Goal: Task Accomplishment & Management: Use online tool/utility

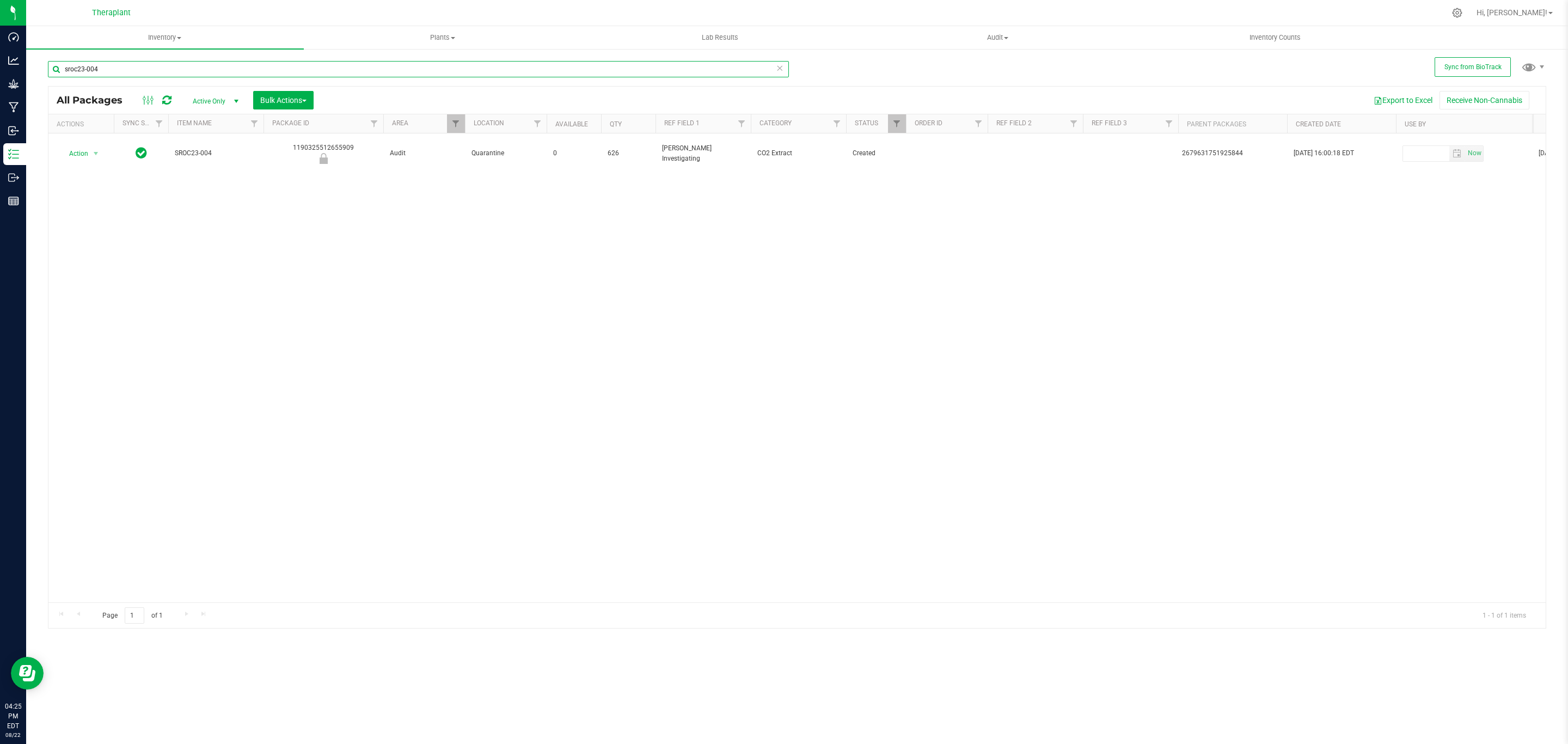
click at [235, 75] on input "sroc23-004" at bounding box center [418, 69] width 741 height 16
paste input "3403486761878055"
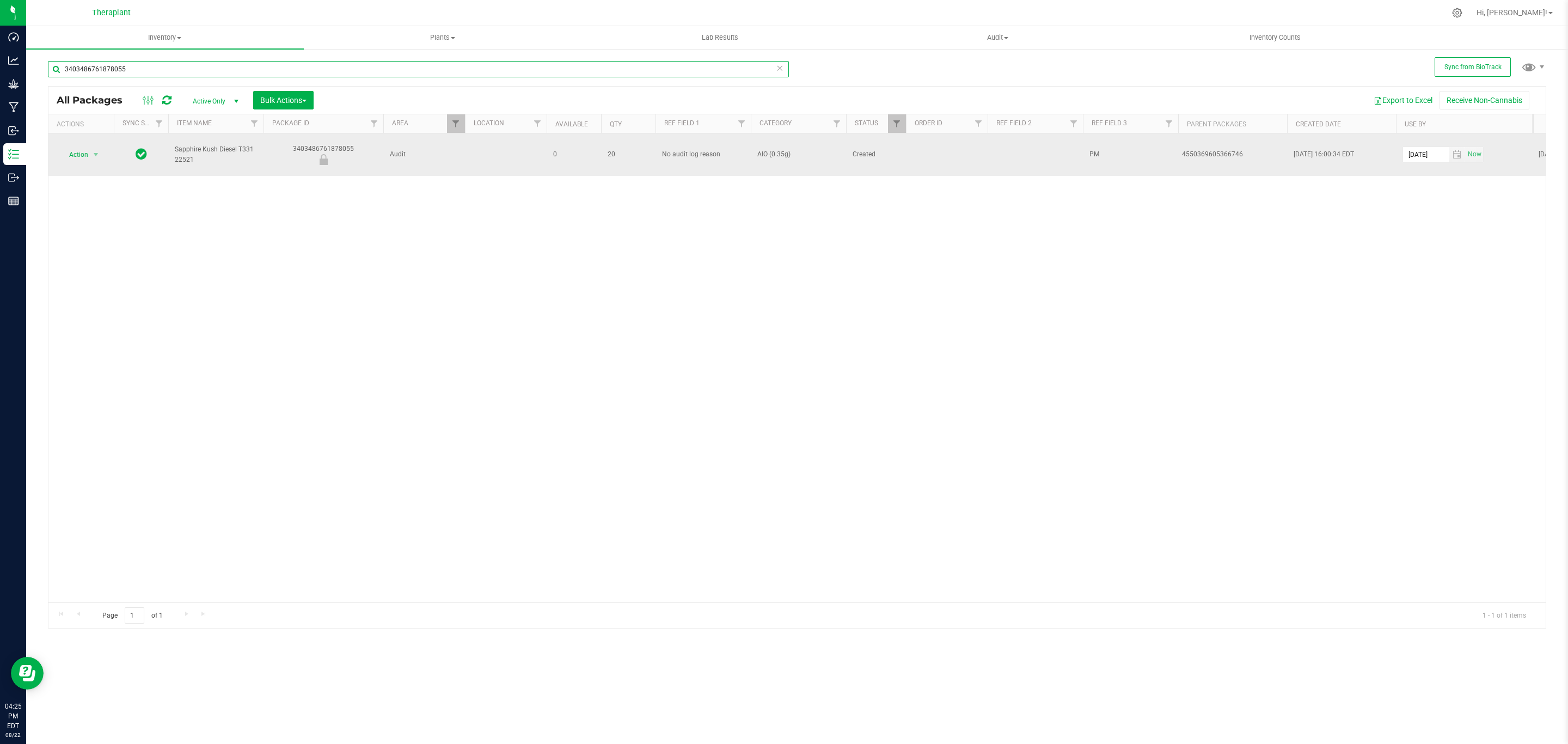
type input "3403486761878055"
click at [98, 146] on td "Action Action Edit attributes Global inventory Locate package Package audit log…" at bounding box center [81, 155] width 65 height 43
click at [98, 155] on span "select" at bounding box center [96, 155] width 9 height 9
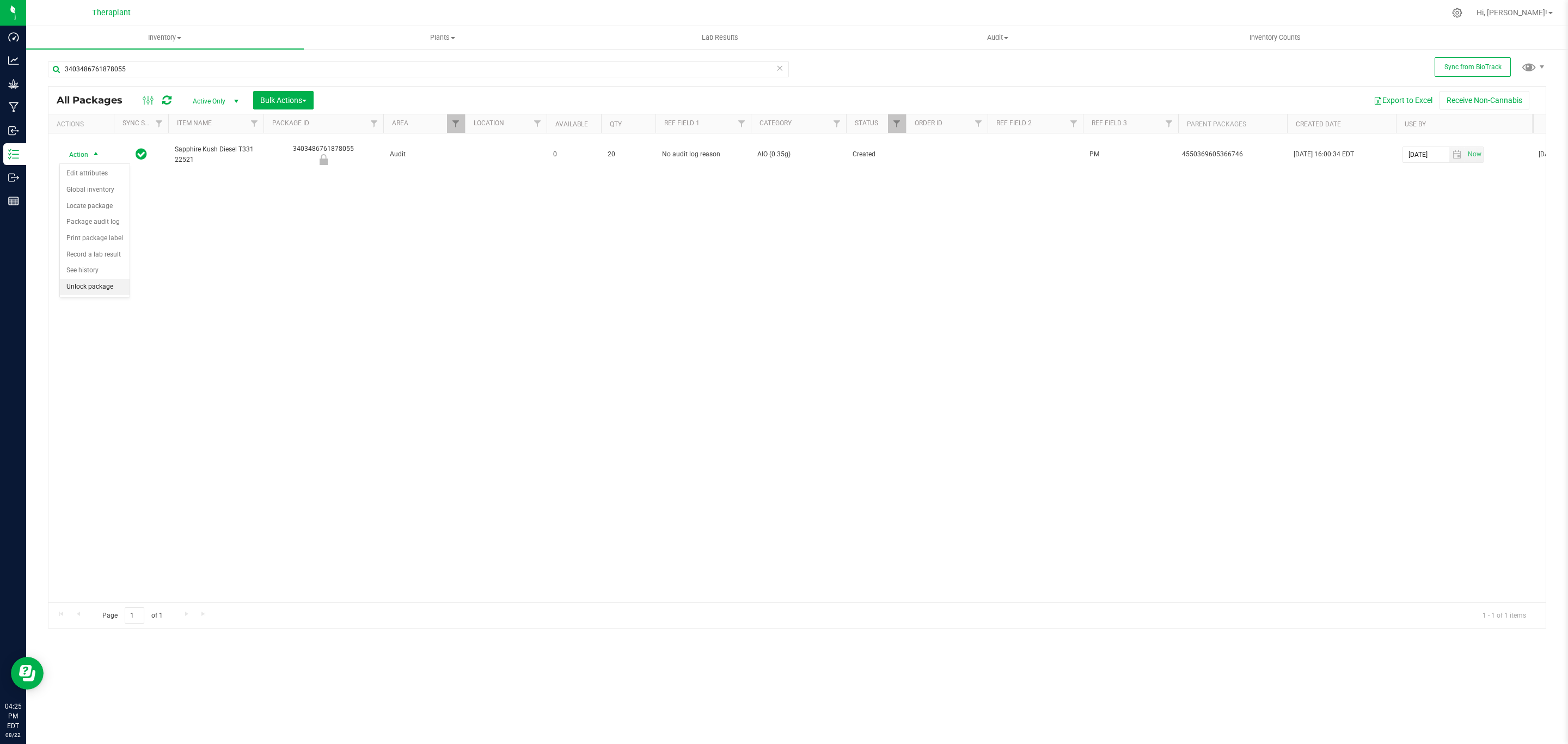
click at [82, 287] on li "Unlock package" at bounding box center [94, 287] width 69 height 16
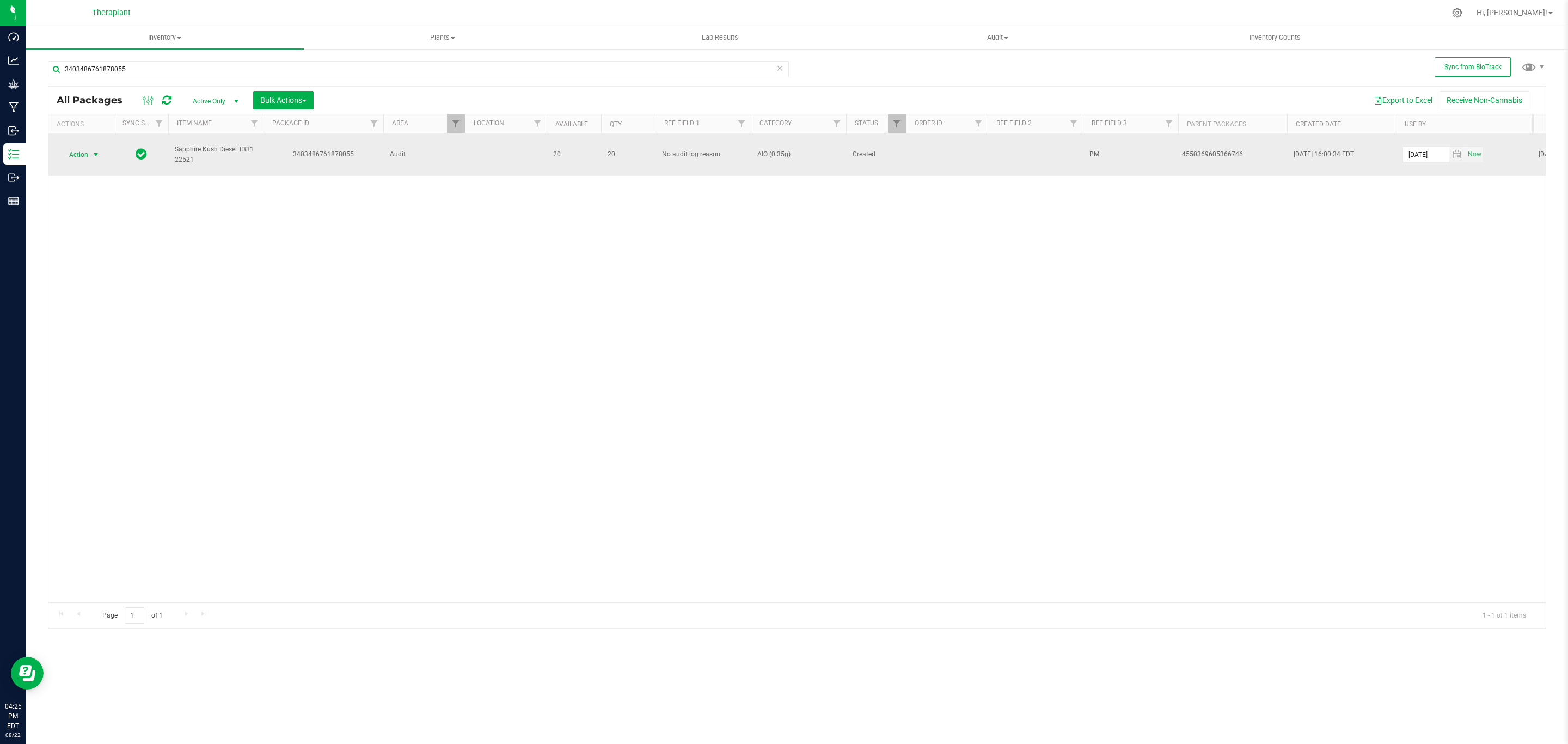
click at [90, 149] on span "select" at bounding box center [96, 155] width 13 height 15
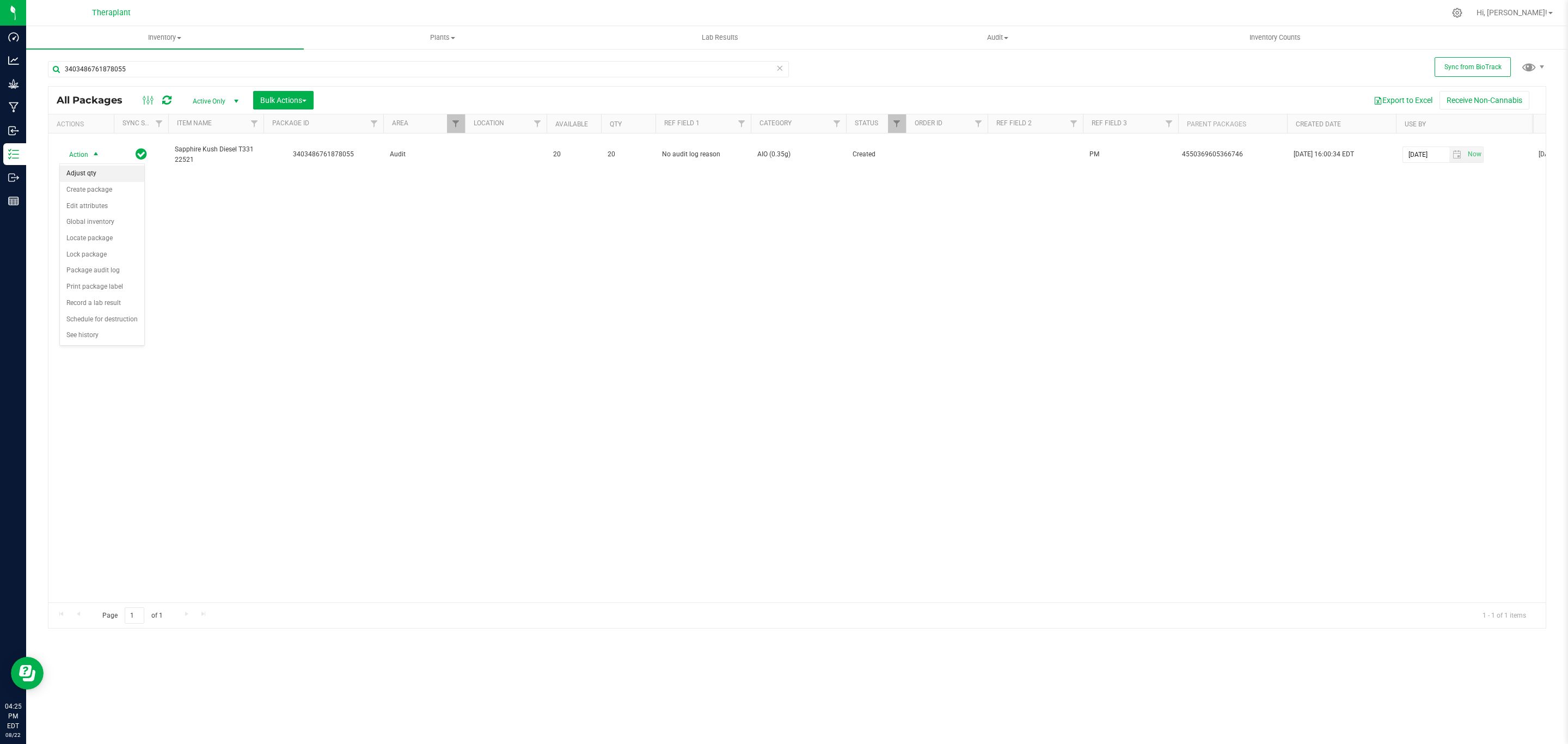
click at [99, 177] on li "Adjust qty" at bounding box center [102, 174] width 85 height 16
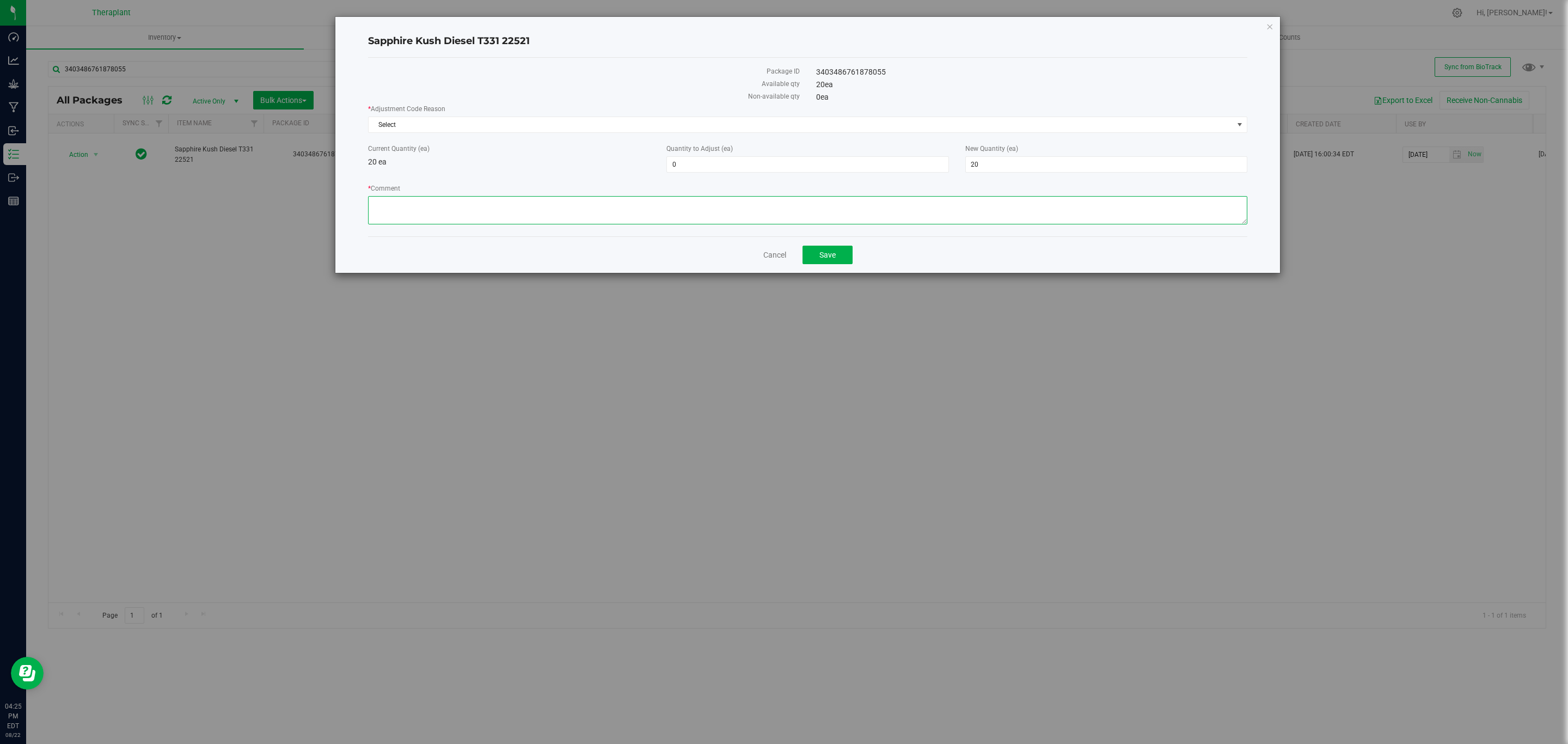
click at [632, 204] on textarea "* Comment" at bounding box center [808, 210] width 880 height 29
paste textarea "Pre-packed product that was quarantined and destroyed during a time when this p…"
type textarea "Pre-packed product that was quarantined and destroyed during a time when this p…"
click at [992, 167] on span "20 20" at bounding box center [1106, 164] width 282 height 16
click at [992, 167] on input "20" at bounding box center [1107, 164] width 281 height 15
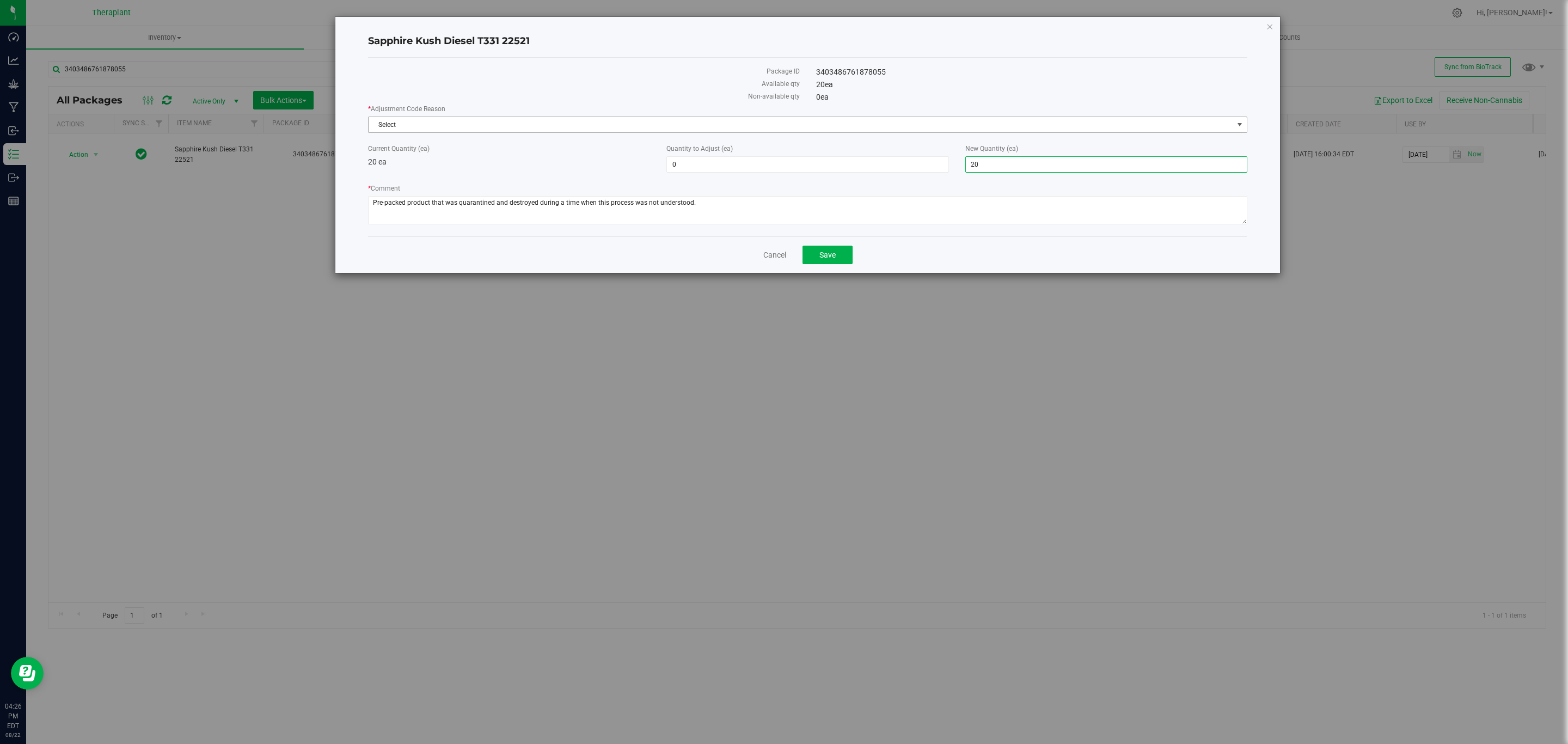
click at [873, 127] on span "Select" at bounding box center [801, 124] width 864 height 15
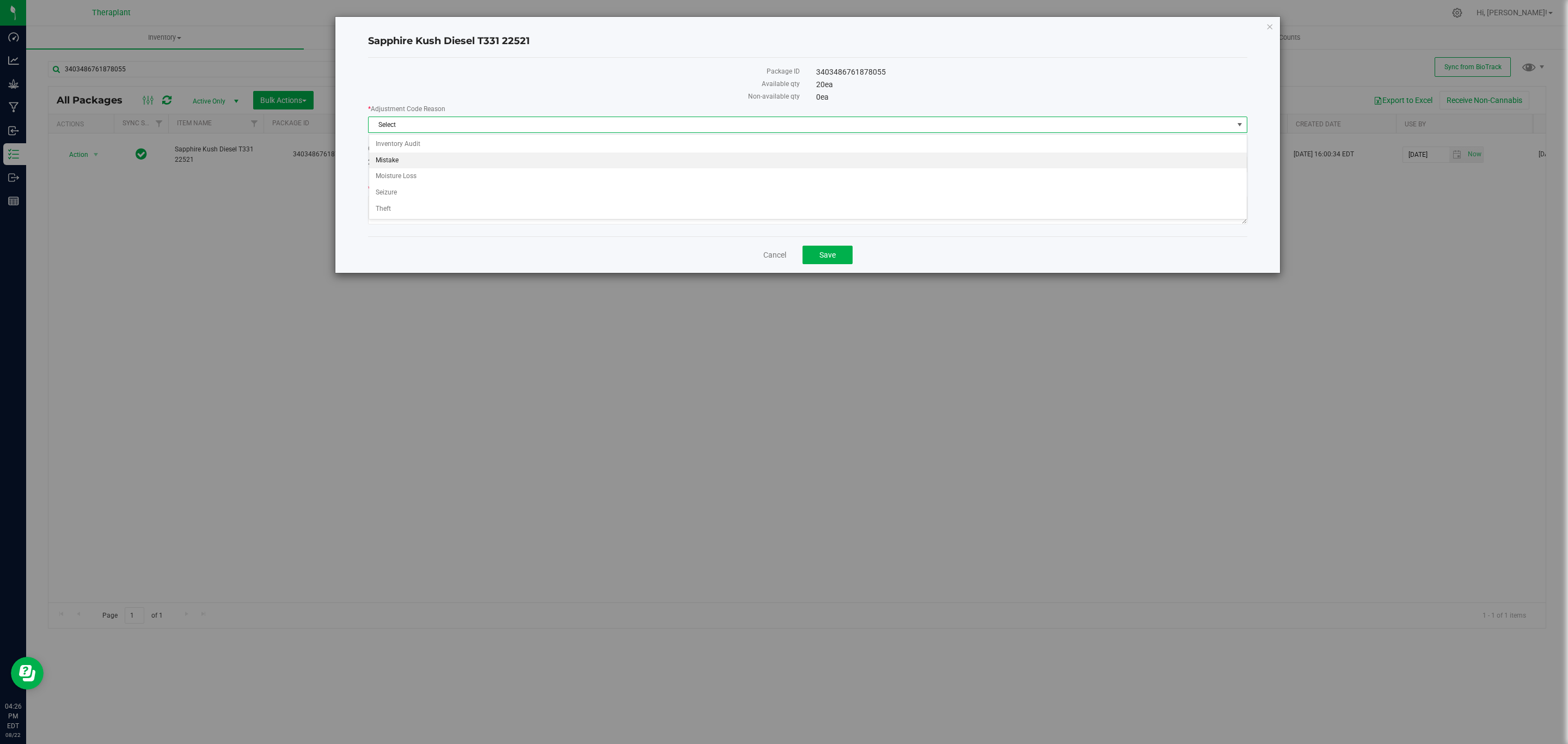
click at [391, 157] on li "Mistake" at bounding box center [808, 160] width 878 height 16
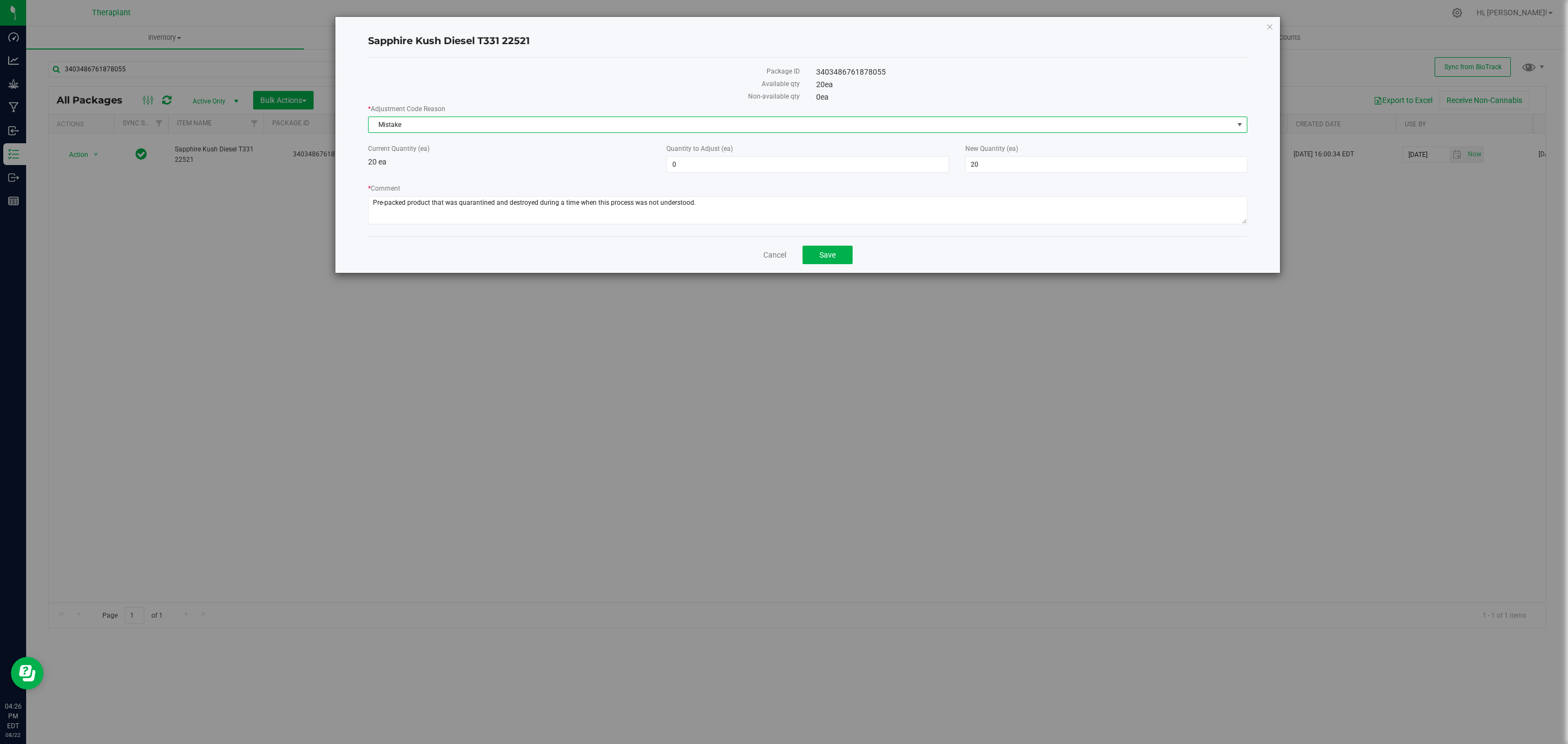
click at [623, 132] on span "Mistake" at bounding box center [801, 124] width 864 height 15
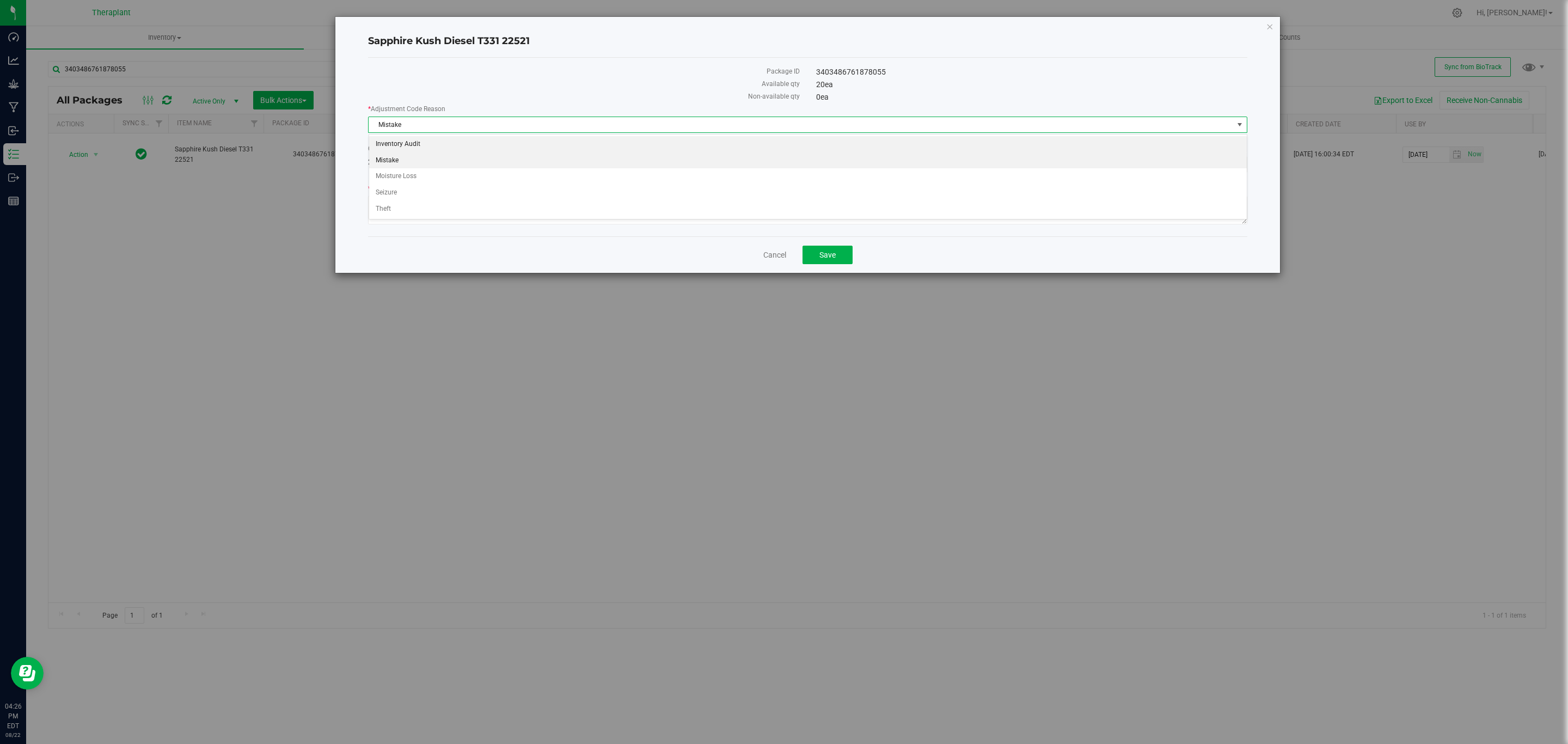
click at [418, 147] on li "Inventory Audit" at bounding box center [808, 144] width 878 height 16
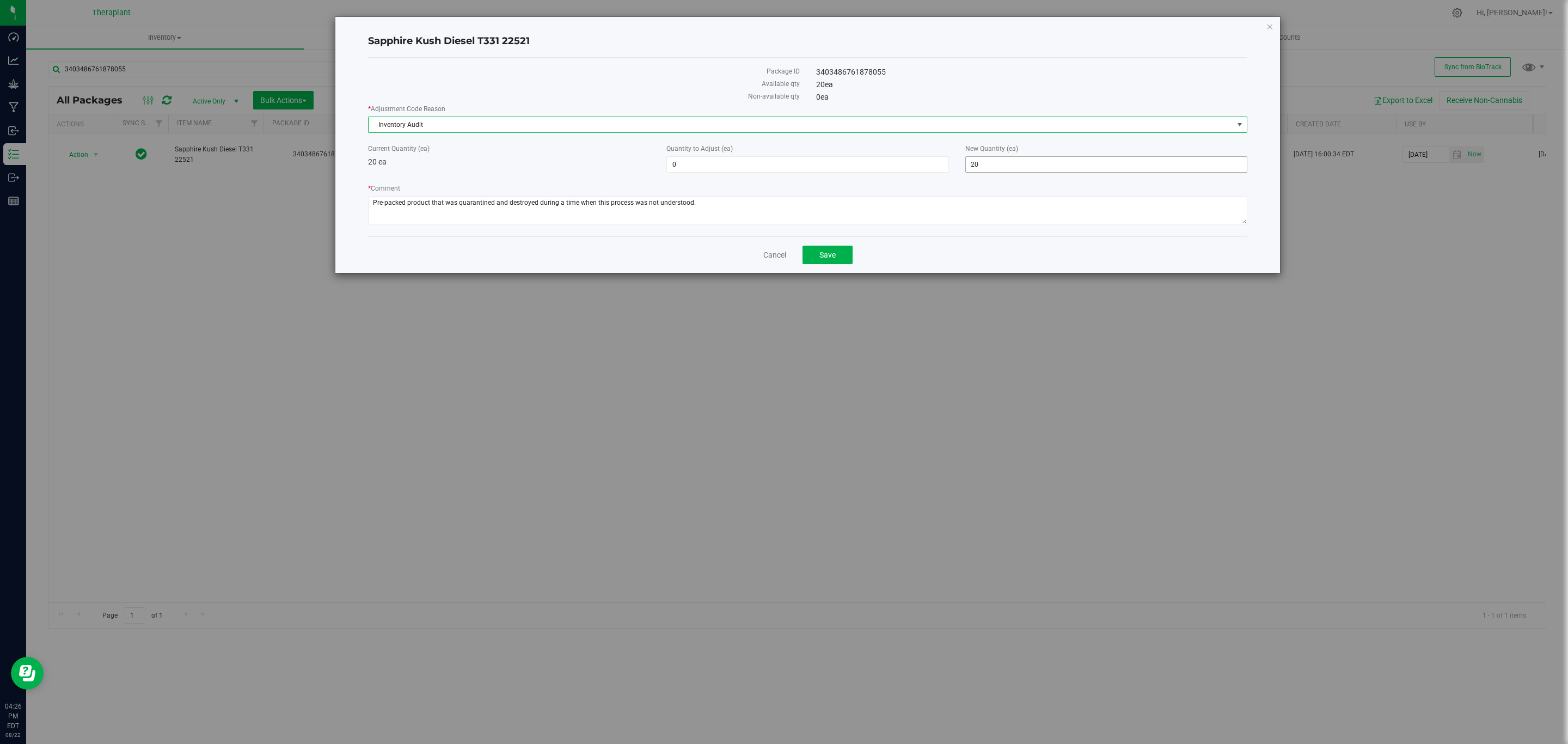
click at [997, 169] on span "20 20" at bounding box center [1106, 164] width 282 height 16
click at [997, 169] on input "20" at bounding box center [1107, 164] width 281 height 15
type input "0"
type input "-20"
type input "0"
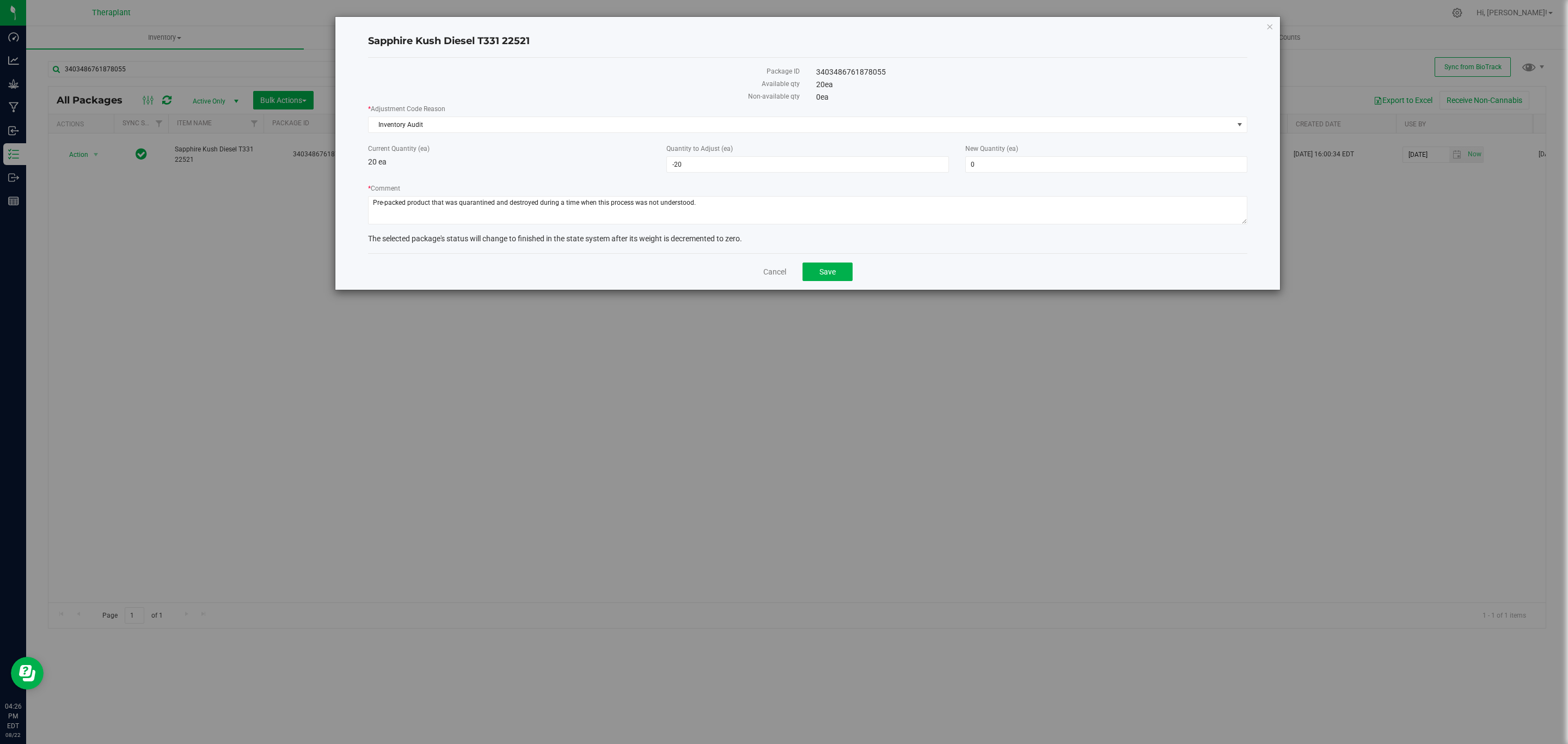
click at [914, 181] on div "* Adjustment Code Reason Inventory Audit Select Inventory Audit Mistake Moistur…" at bounding box center [808, 166] width 880 height 124
click at [838, 273] on button "Save" at bounding box center [827, 272] width 50 height 18
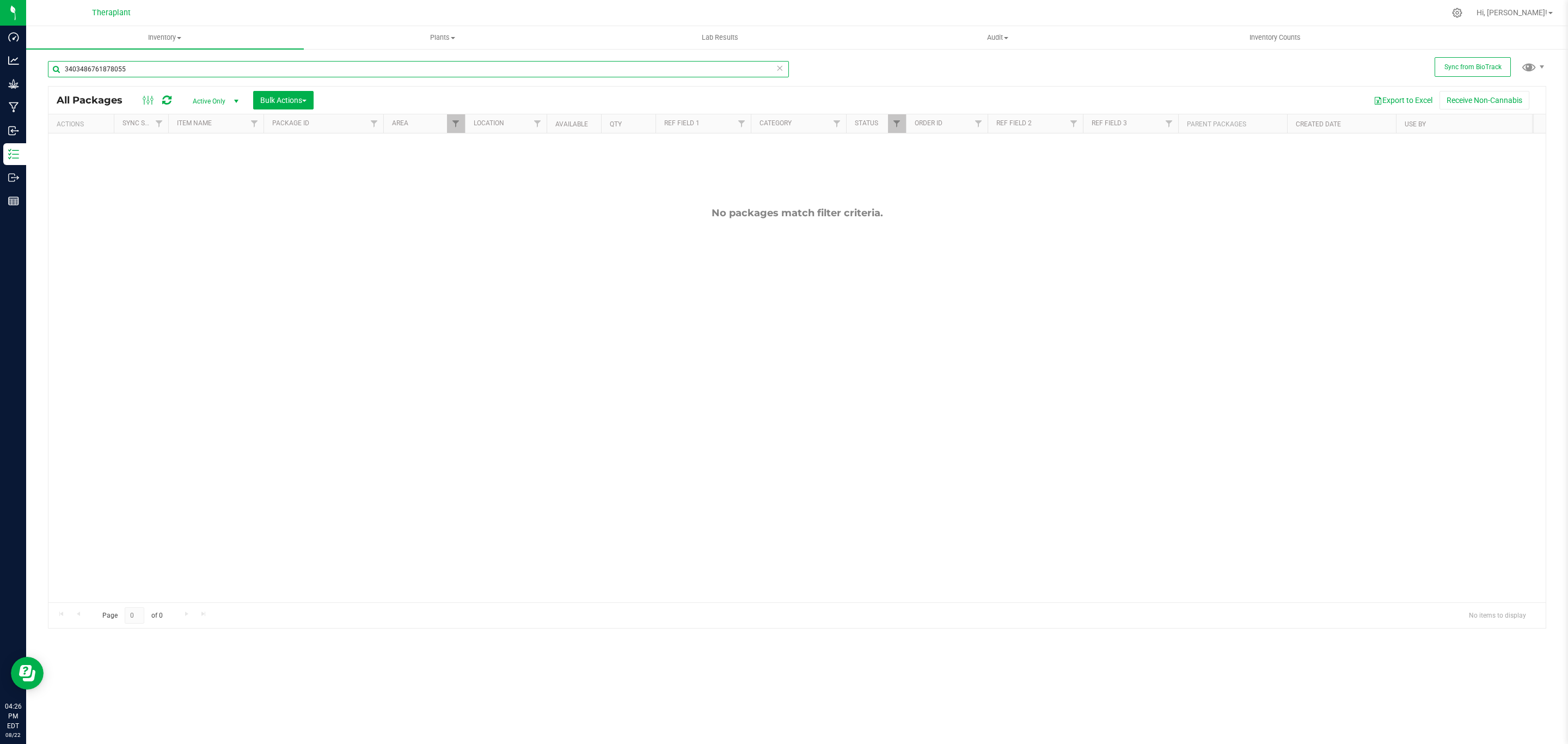
click at [211, 69] on input "3403486761878055" at bounding box center [418, 69] width 741 height 16
paste input "0848160184385592"
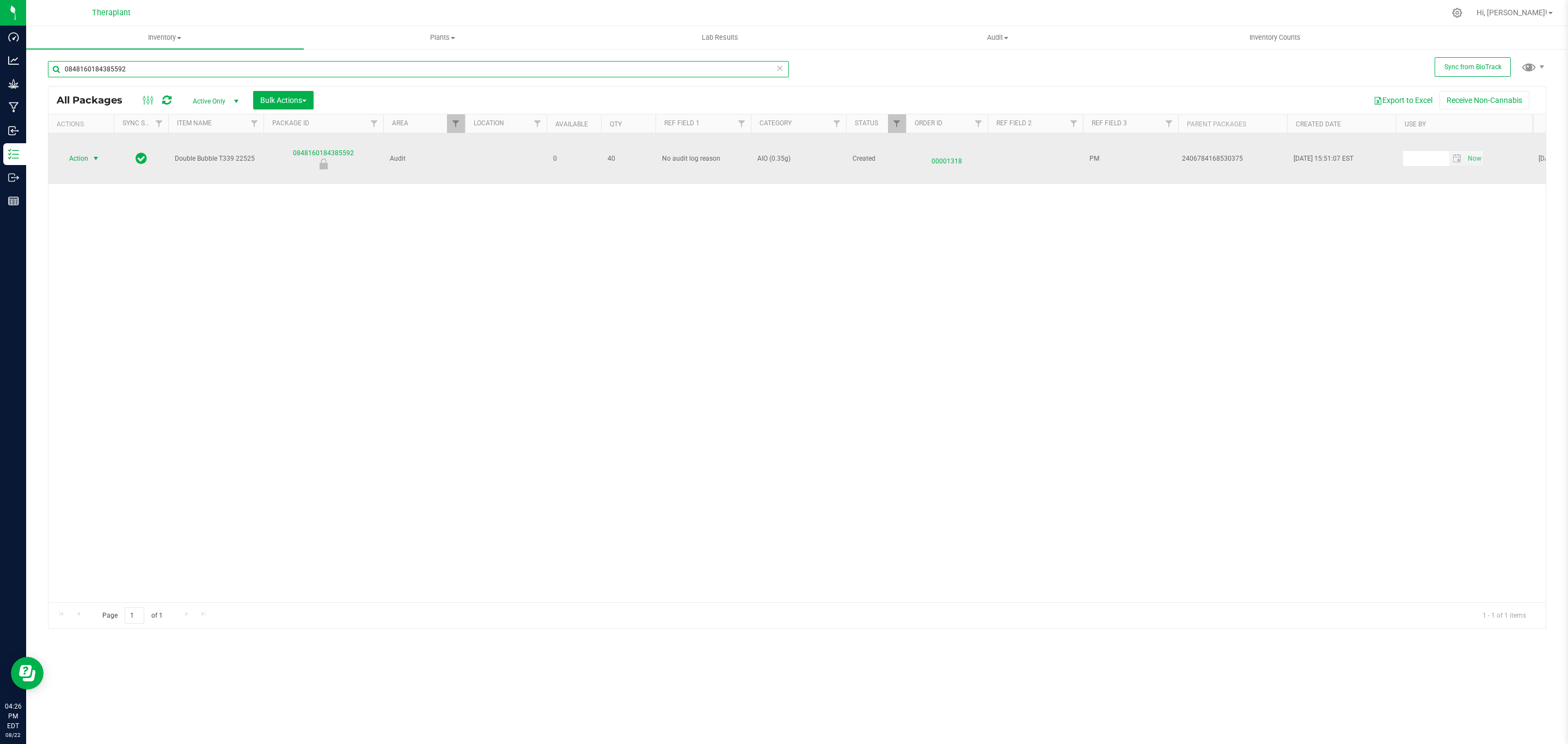
type input "0848160184385592"
click at [87, 154] on span "Action" at bounding box center [74, 158] width 29 height 15
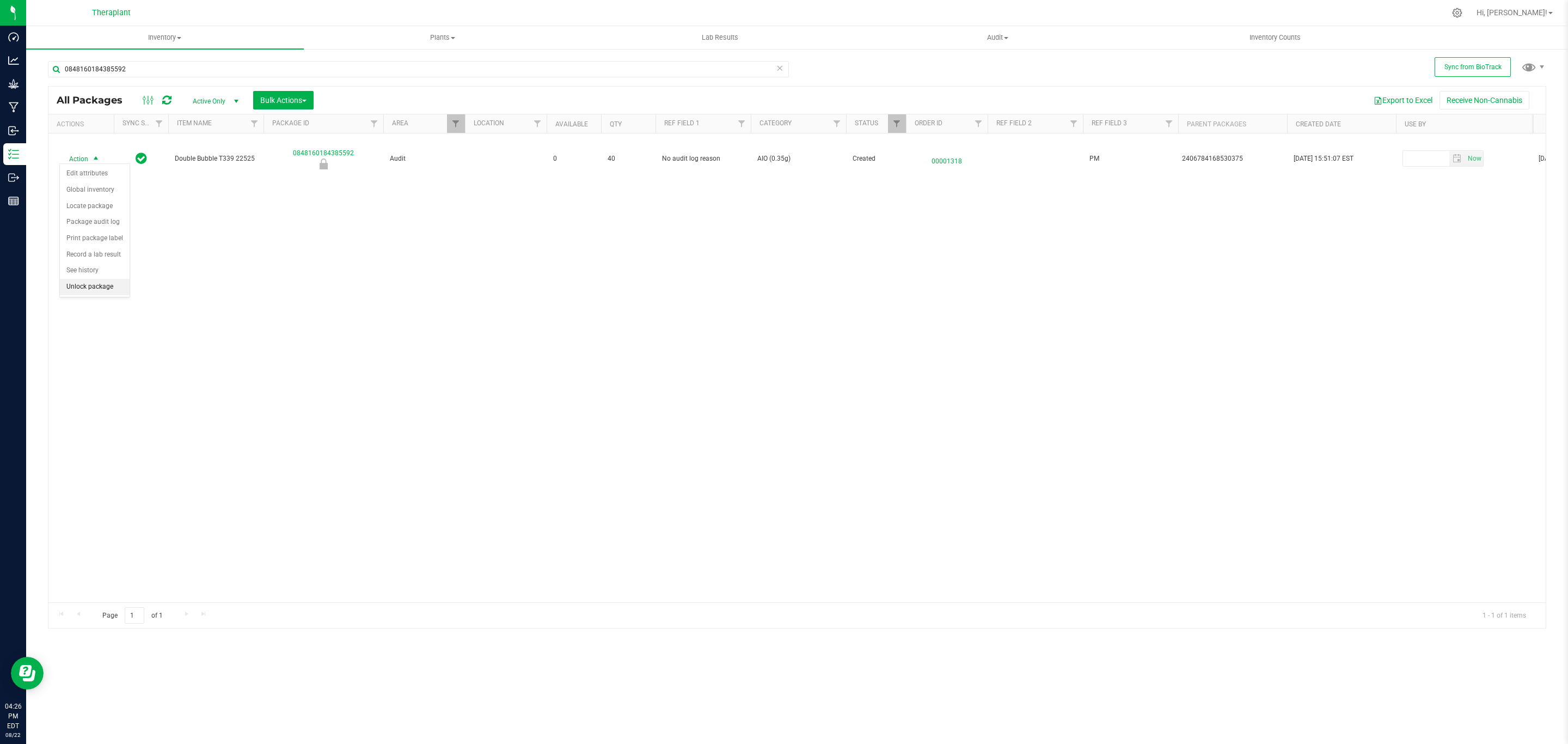
click at [91, 290] on li "Unlock package" at bounding box center [94, 287] width 69 height 16
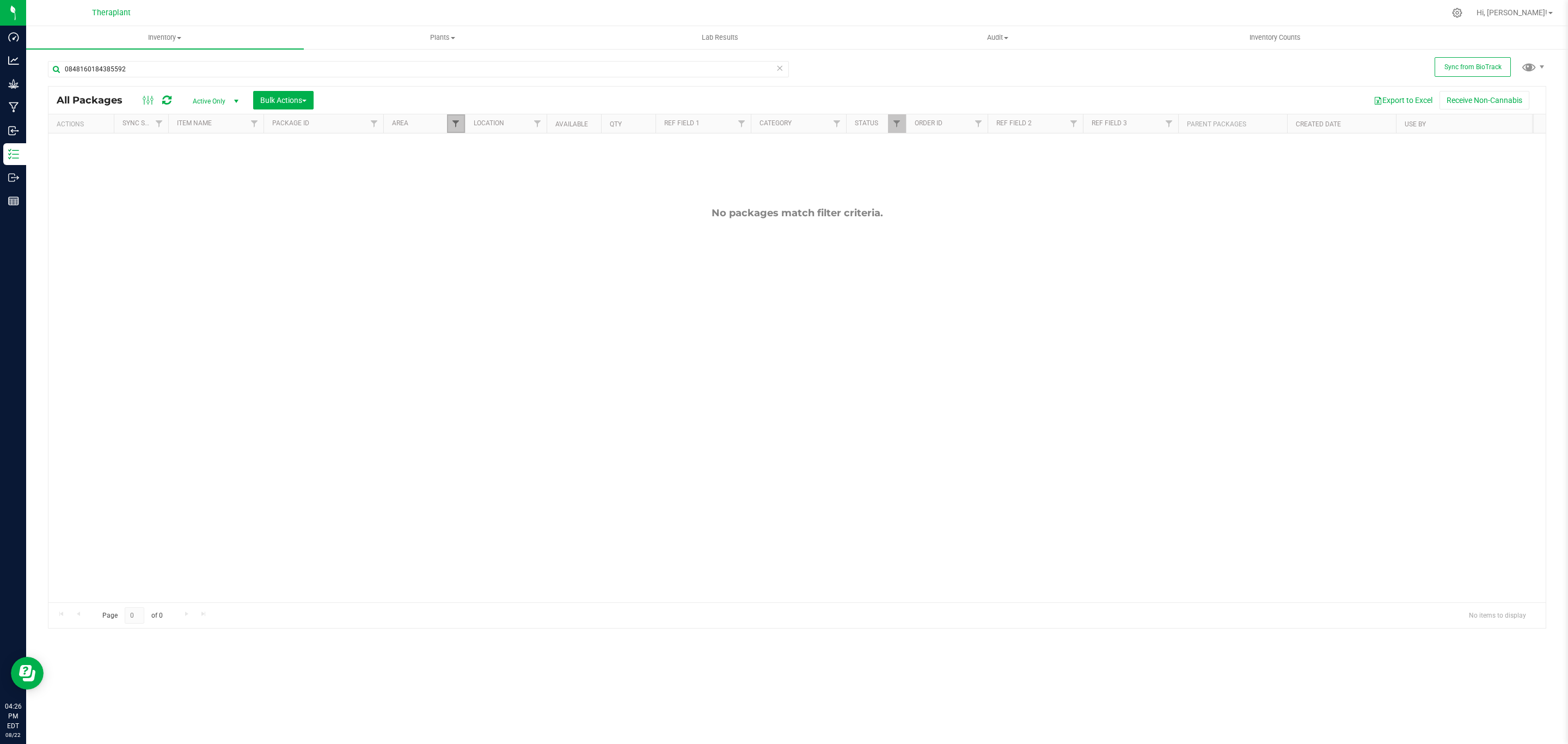
click at [456, 127] on span "Filter" at bounding box center [455, 124] width 9 height 9
click at [519, 70] on input "0848160184385592" at bounding box center [418, 69] width 741 height 16
click at [894, 116] on link "Filter" at bounding box center [897, 124] width 18 height 18
click at [920, 285] on span "Scheduled for Destruction" at bounding box center [948, 288] width 75 height 7
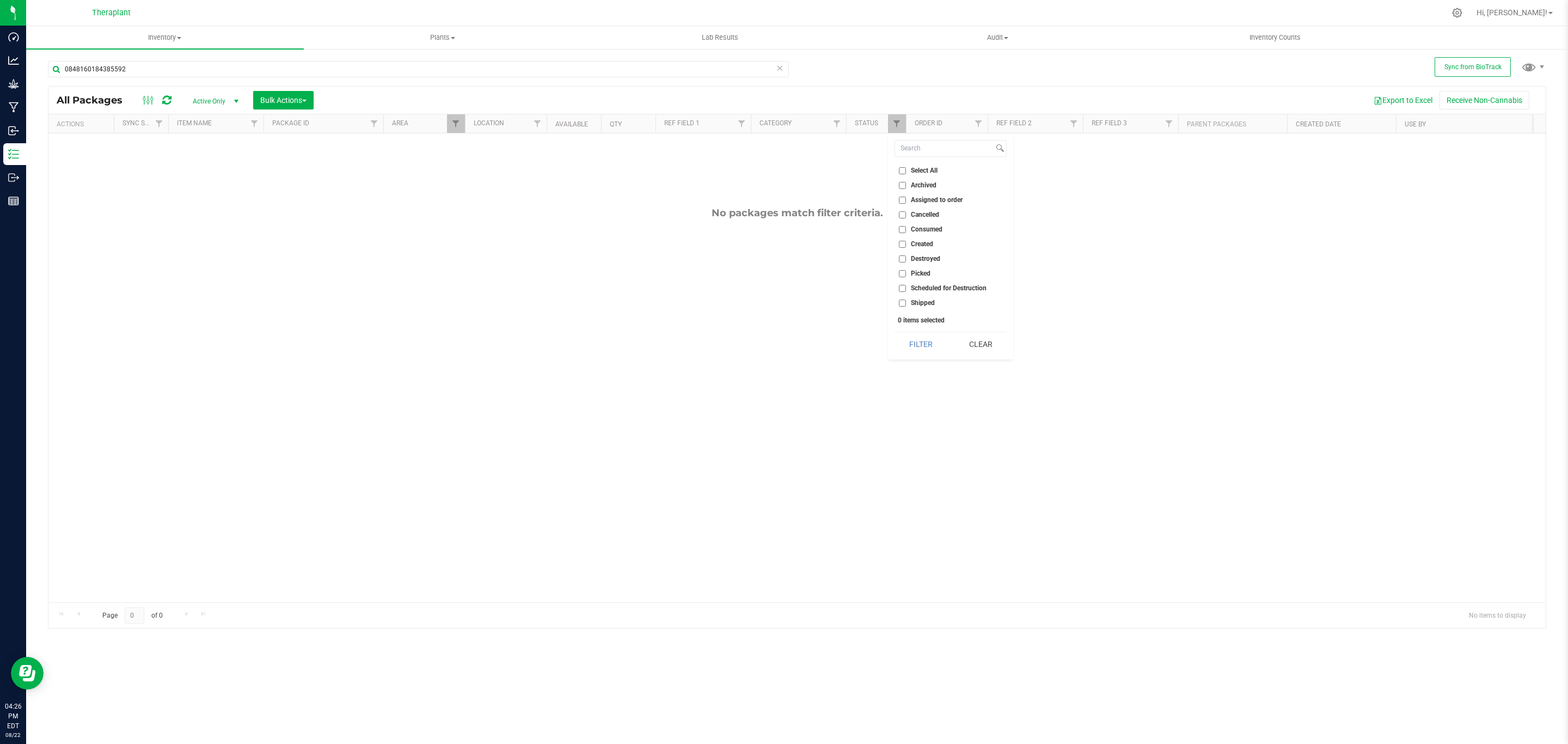
click at [906, 285] on input "Scheduled for Destruction" at bounding box center [903, 289] width 7 height 7
checkbox input "true"
click at [919, 270] on span "Picked" at bounding box center [920, 273] width 19 height 7
click at [906, 270] on input "Picked" at bounding box center [903, 274] width 7 height 7
checkbox input "true"
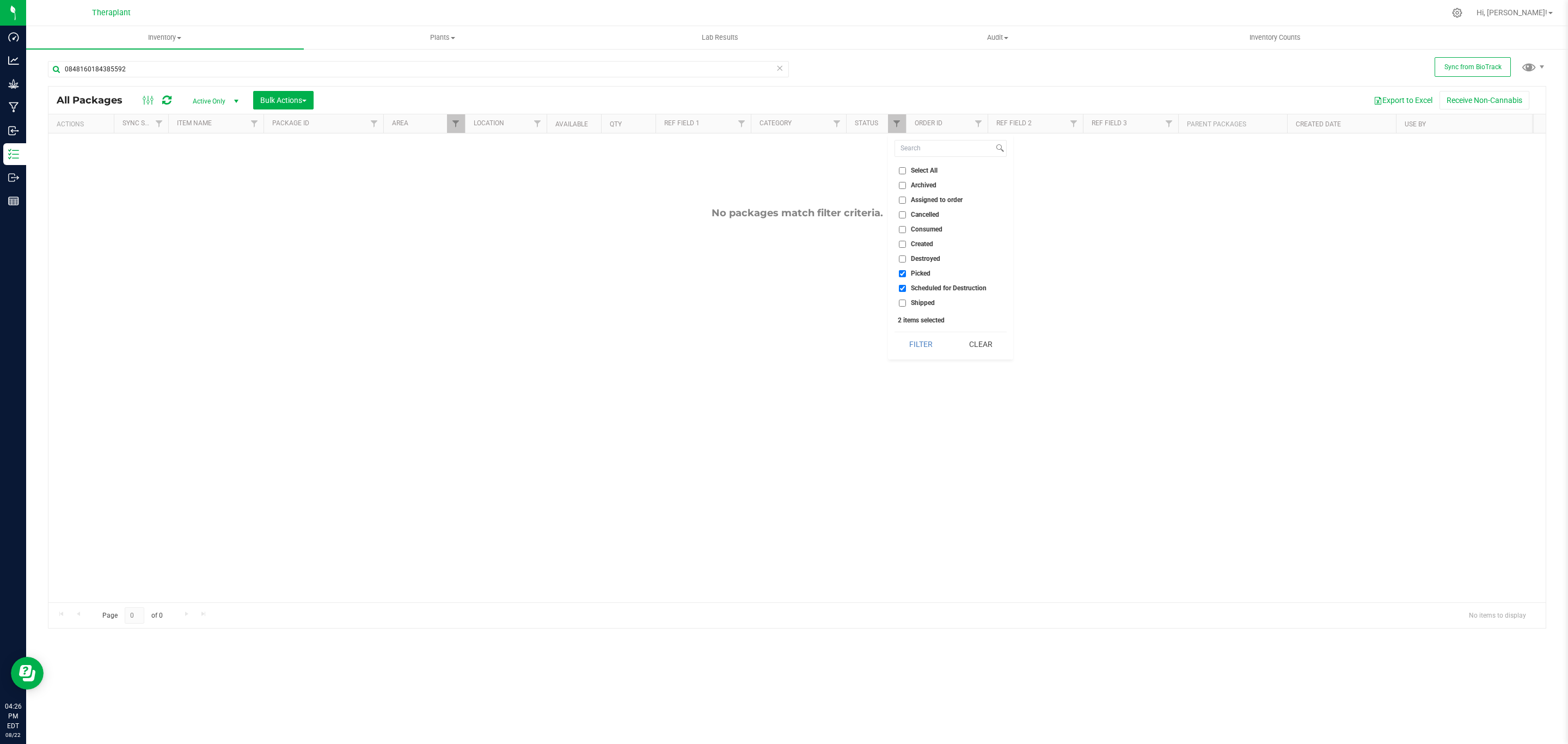
click at [923, 239] on li "Created" at bounding box center [951, 244] width 112 height 12
click at [928, 200] on span "Assigned to order" at bounding box center [936, 200] width 52 height 7
click at [906, 200] on input "Assigned to order" at bounding box center [903, 200] width 7 height 7
checkbox input "true"
click at [926, 245] on span "Created" at bounding box center [922, 244] width 23 height 7
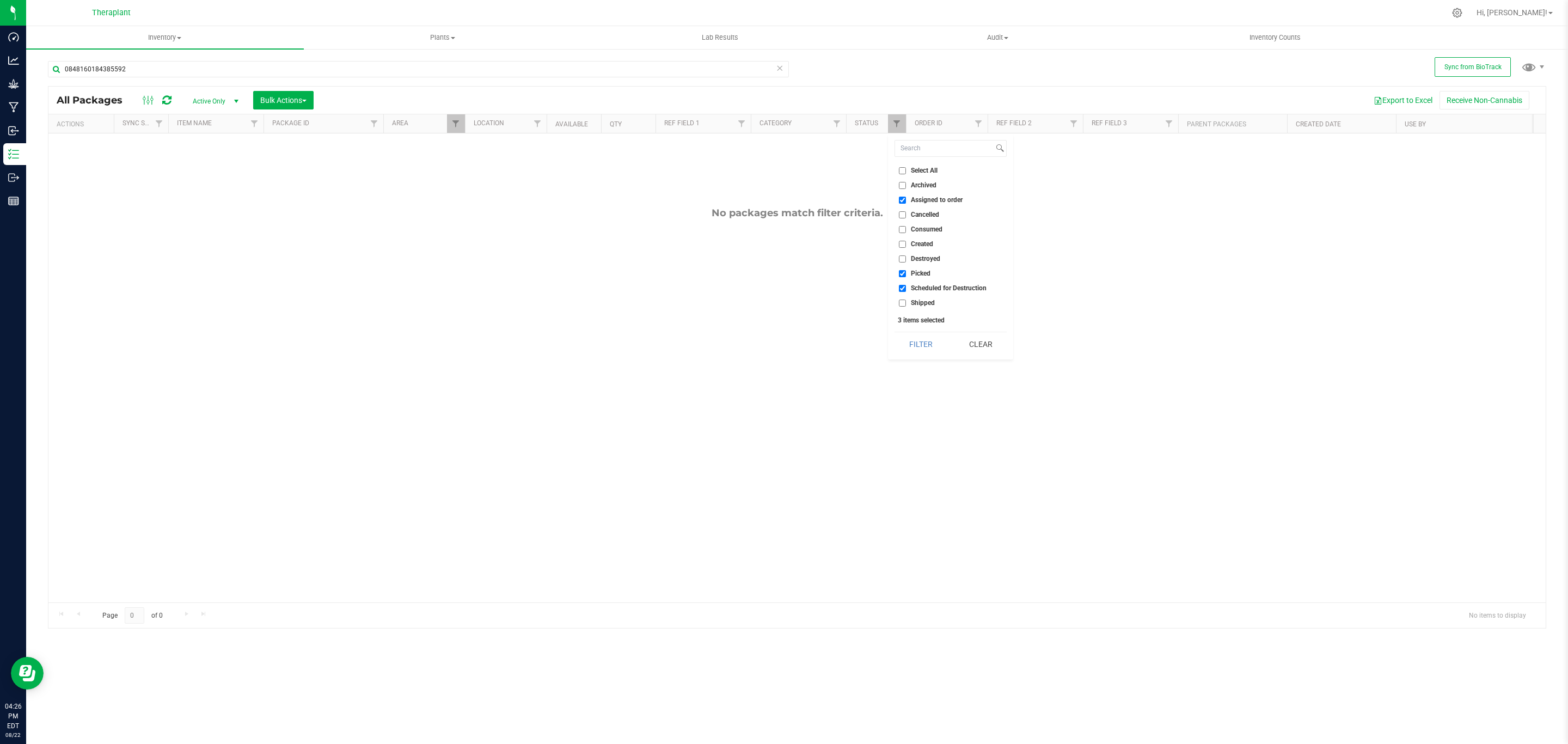
click at [906, 245] on input "Created" at bounding box center [903, 244] width 7 height 7
checkbox input "true"
click at [926, 328] on div "Select All Archived Assigned to order Cancelled Consumed Created Destroyed Pick…" at bounding box center [951, 246] width 125 height 226
click at [926, 339] on button "Filter" at bounding box center [921, 344] width 52 height 24
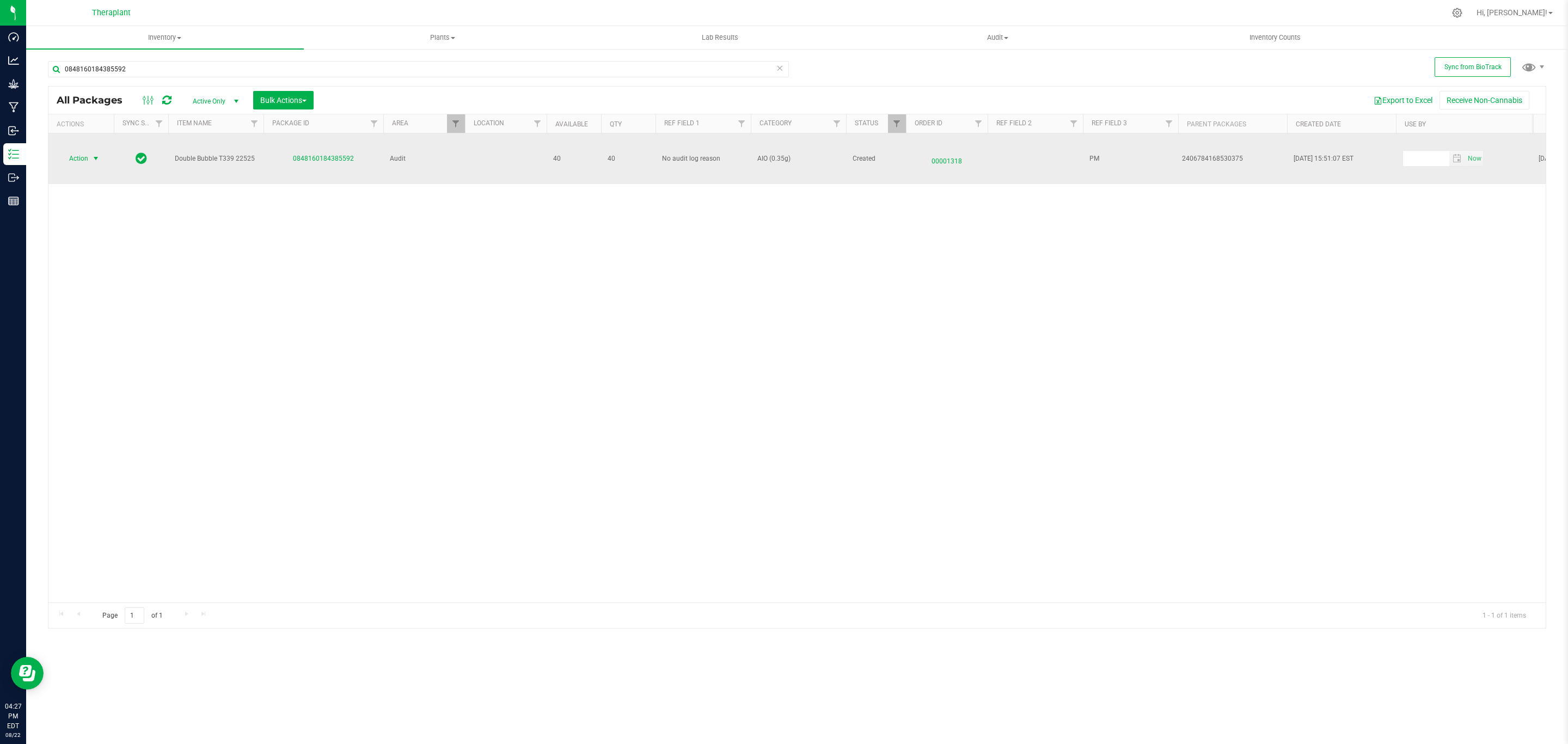
click at [65, 157] on span "Action" at bounding box center [74, 158] width 29 height 15
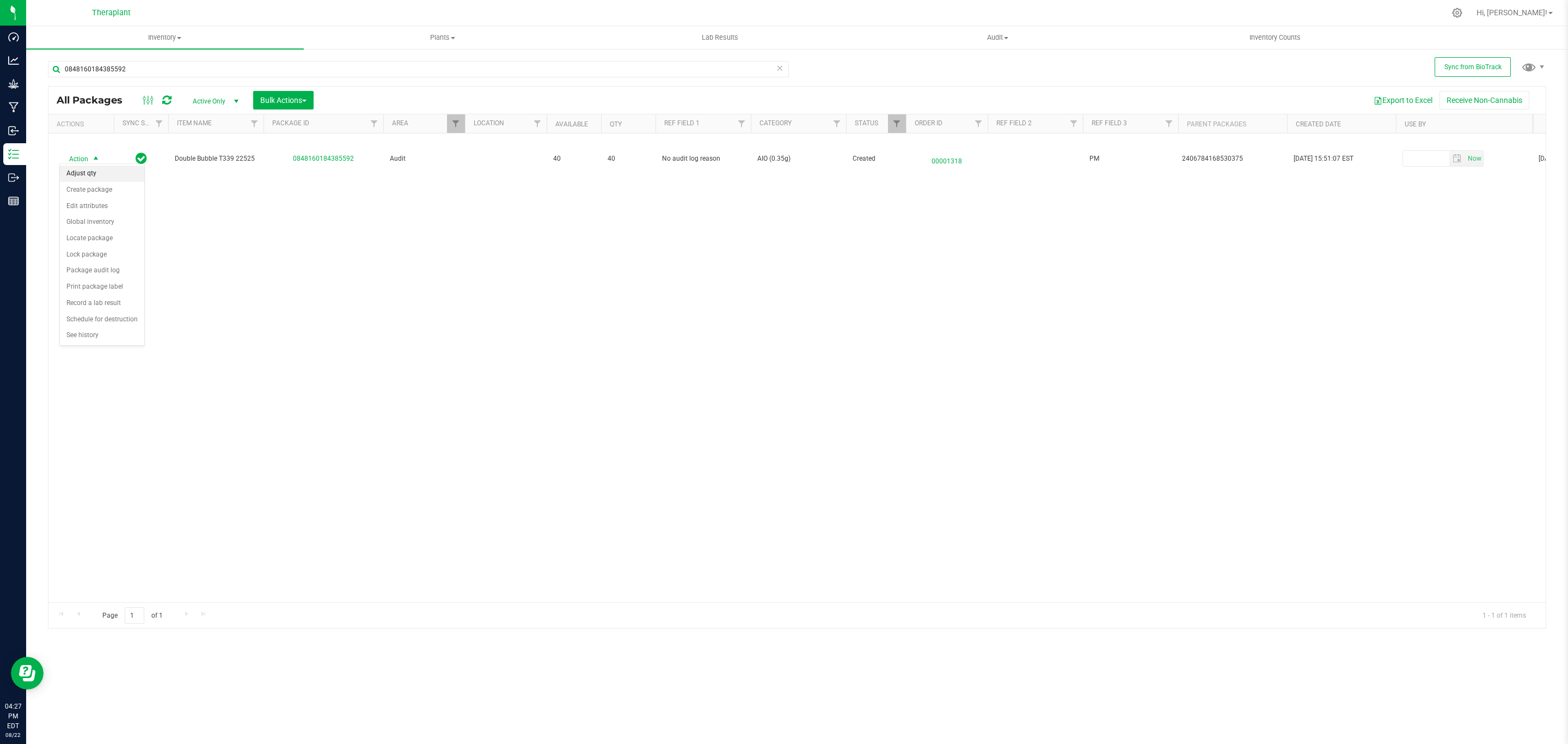
click at [79, 170] on li "Adjust qty" at bounding box center [102, 174] width 85 height 16
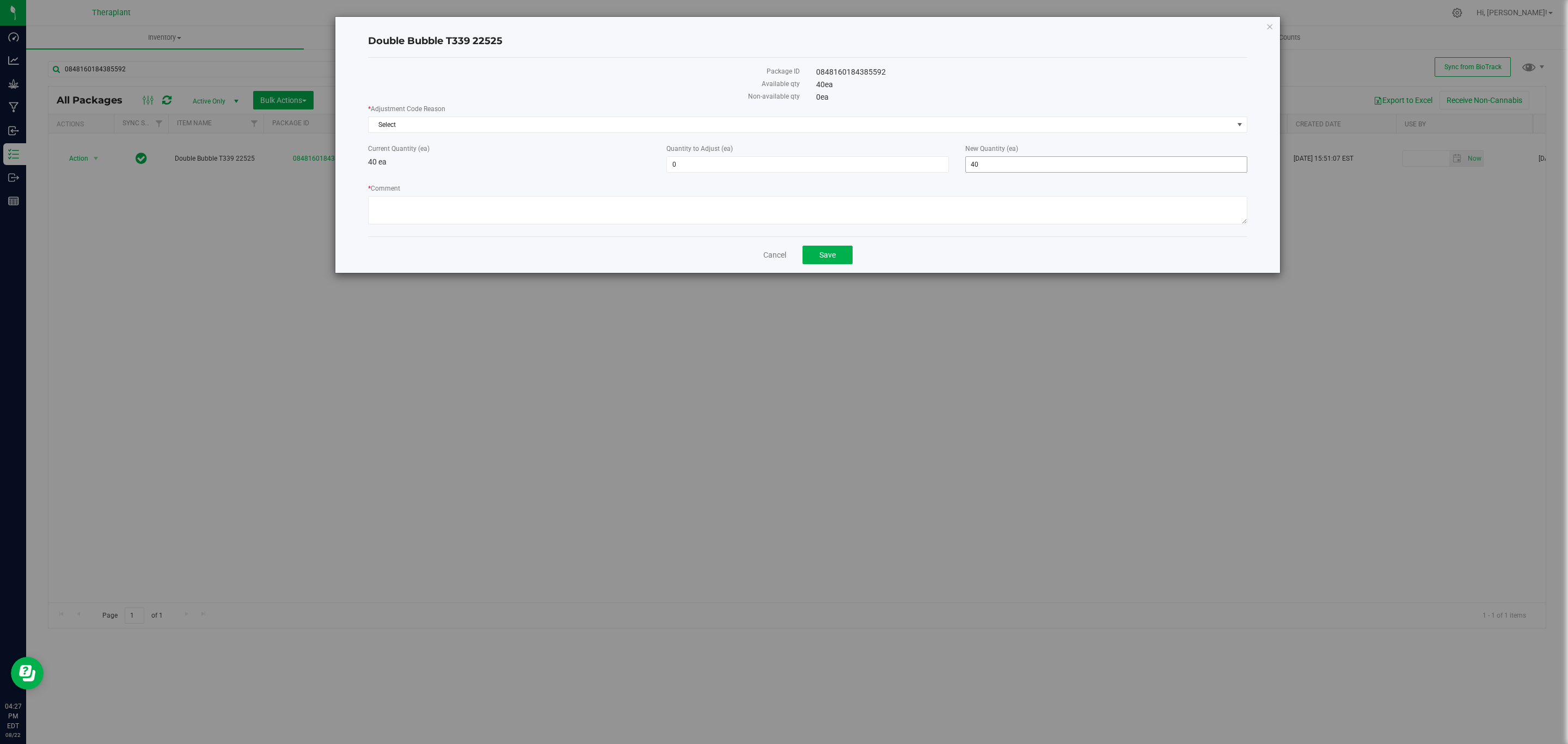
click at [992, 172] on span "40 40" at bounding box center [1106, 164] width 282 height 16
click at [992, 172] on input "40" at bounding box center [1107, 164] width 281 height 15
type input "0"
type input "-40"
type input "0"
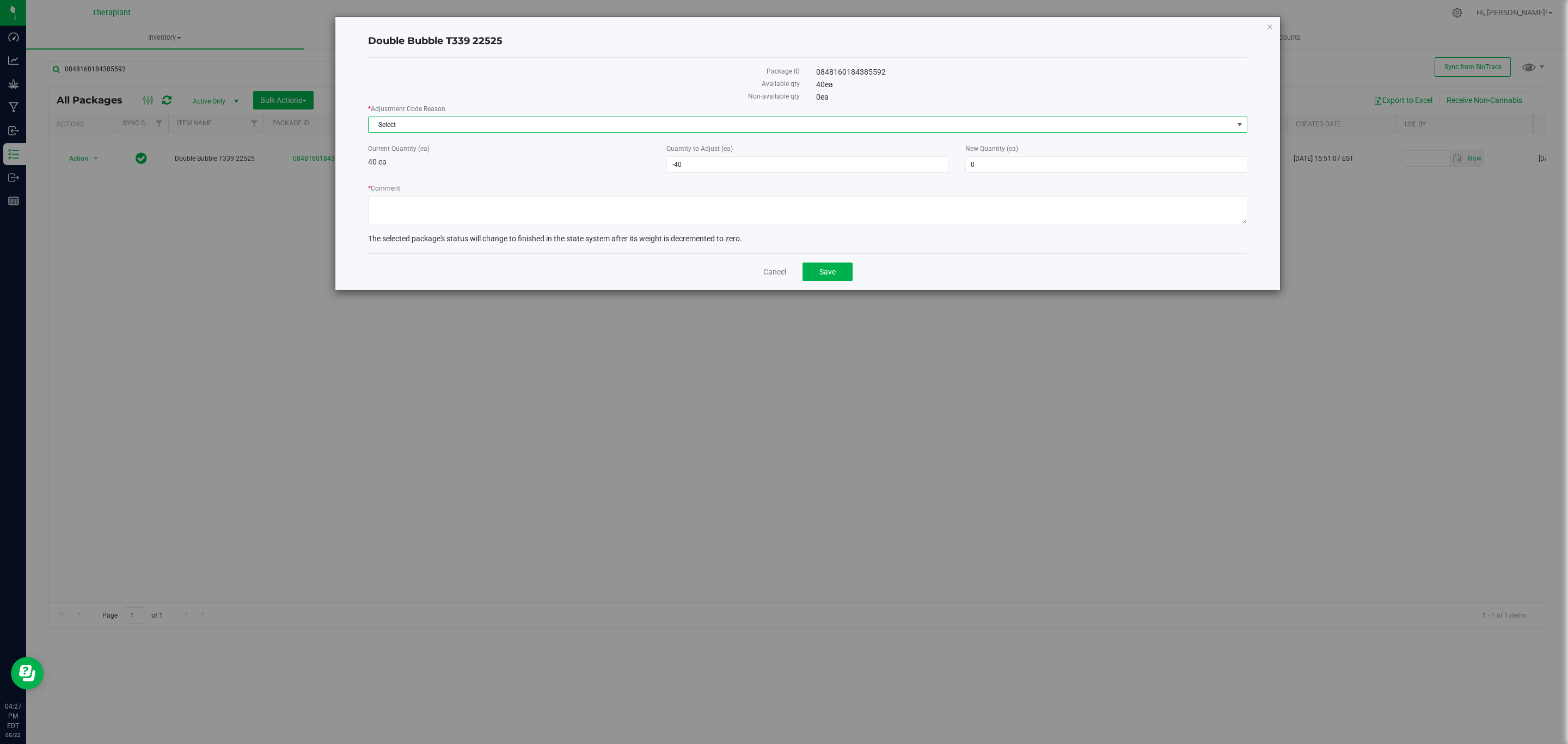
click at [962, 123] on span "Select" at bounding box center [801, 124] width 864 height 15
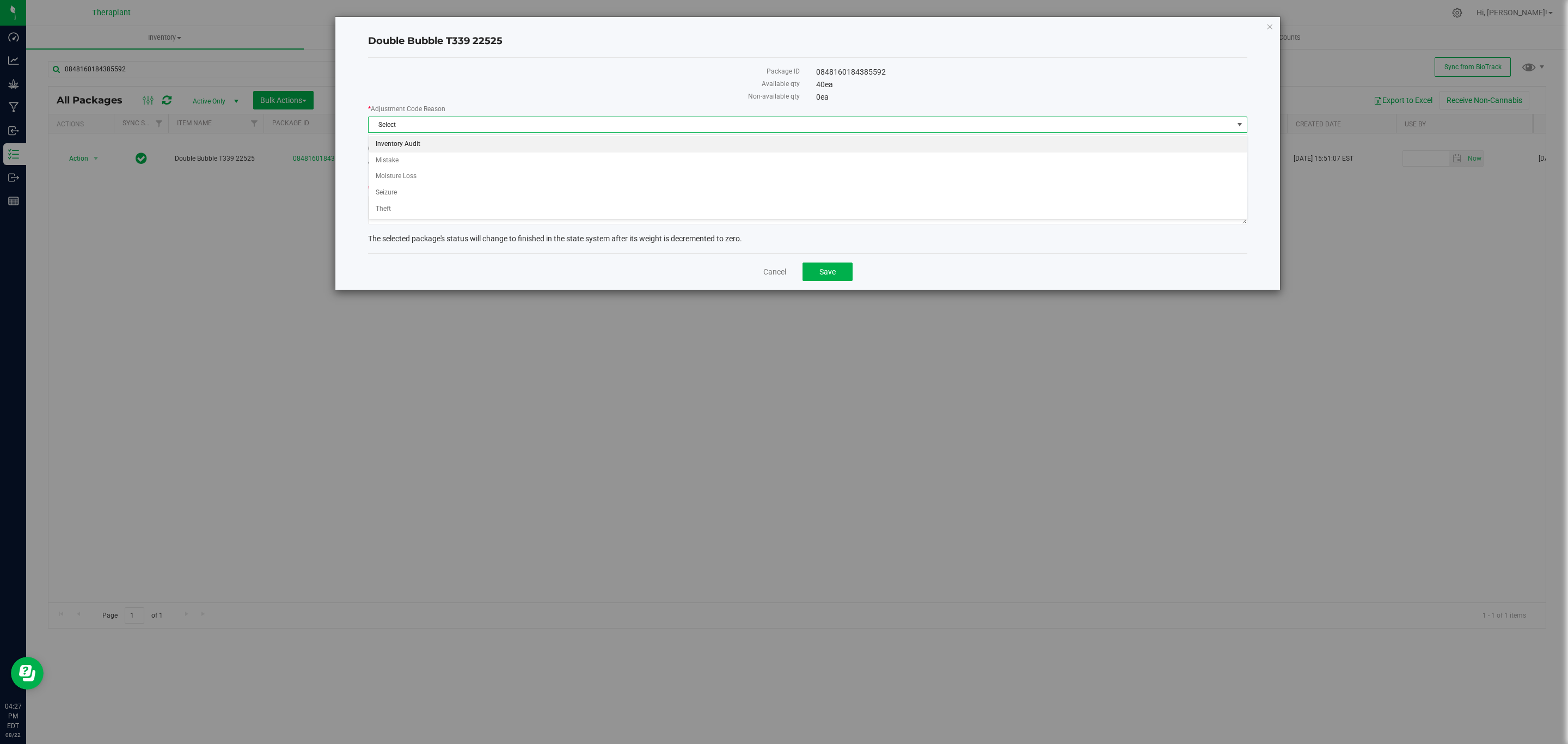
click at [467, 147] on li "Inventory Audit" at bounding box center [808, 144] width 878 height 16
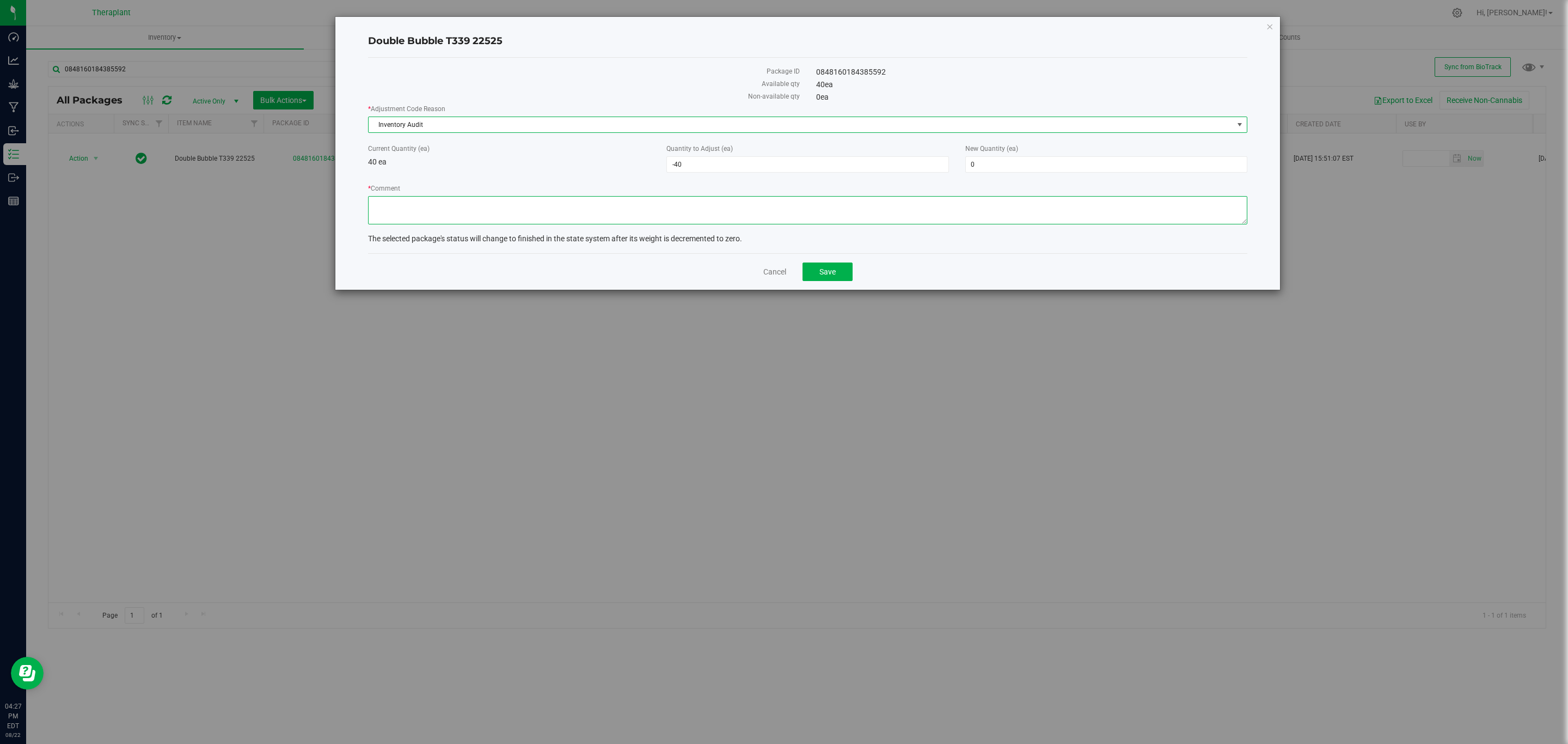
click at [553, 209] on textarea "* Comment" at bounding box center [808, 210] width 880 height 29
paste textarea "0848160184385592"
type textarea "0848160184385592"
click at [407, 212] on textarea "* Comment" at bounding box center [808, 210] width 880 height 29
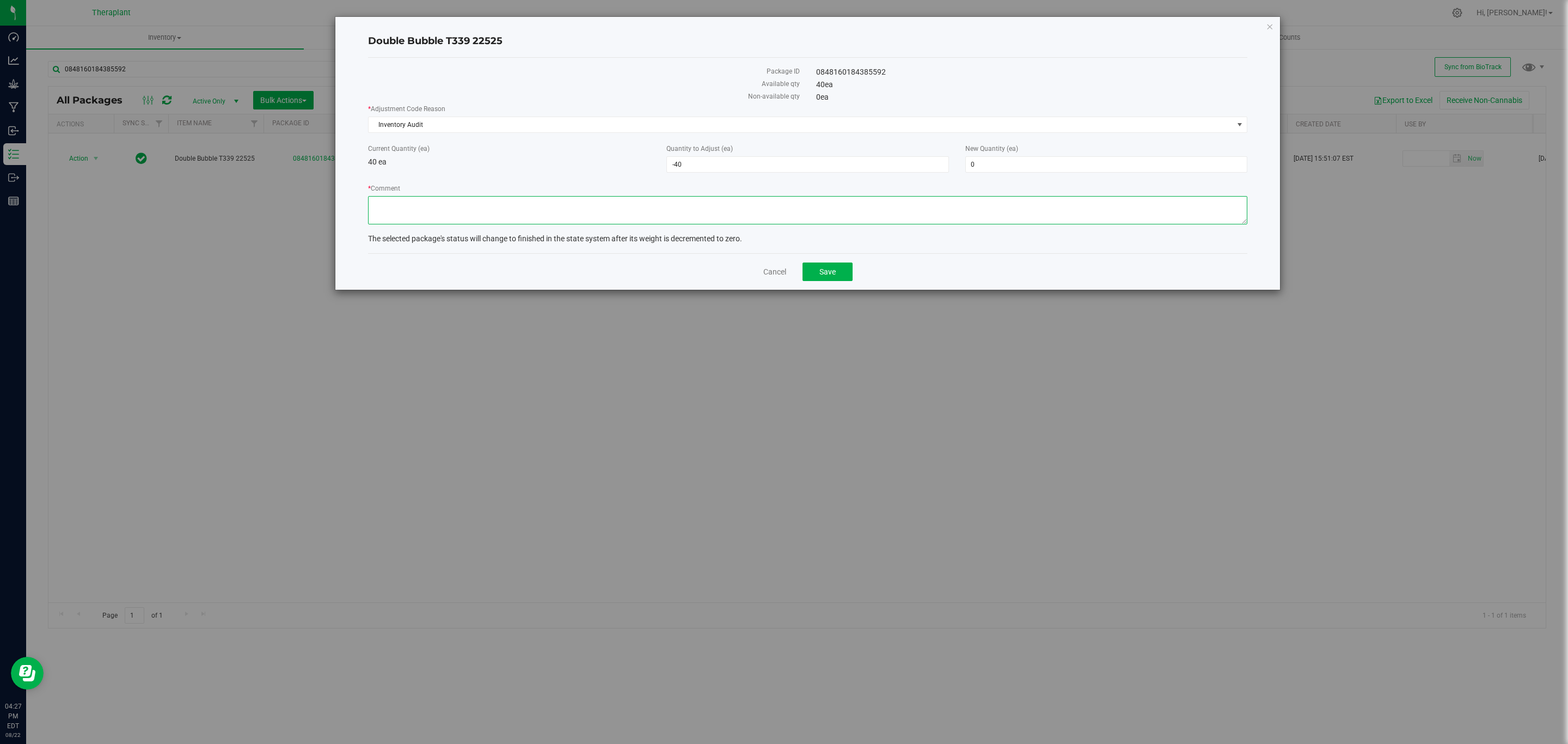
click at [656, 209] on textarea "* Comment" at bounding box center [808, 210] width 880 height 29
paste textarea "Pre-packed product that was quarantined and destroyed during a time when this p…"
type textarea "Pre-packed product that was quarantined and destroyed during a time when this p…"
click at [838, 280] on button "Save" at bounding box center [827, 272] width 50 height 18
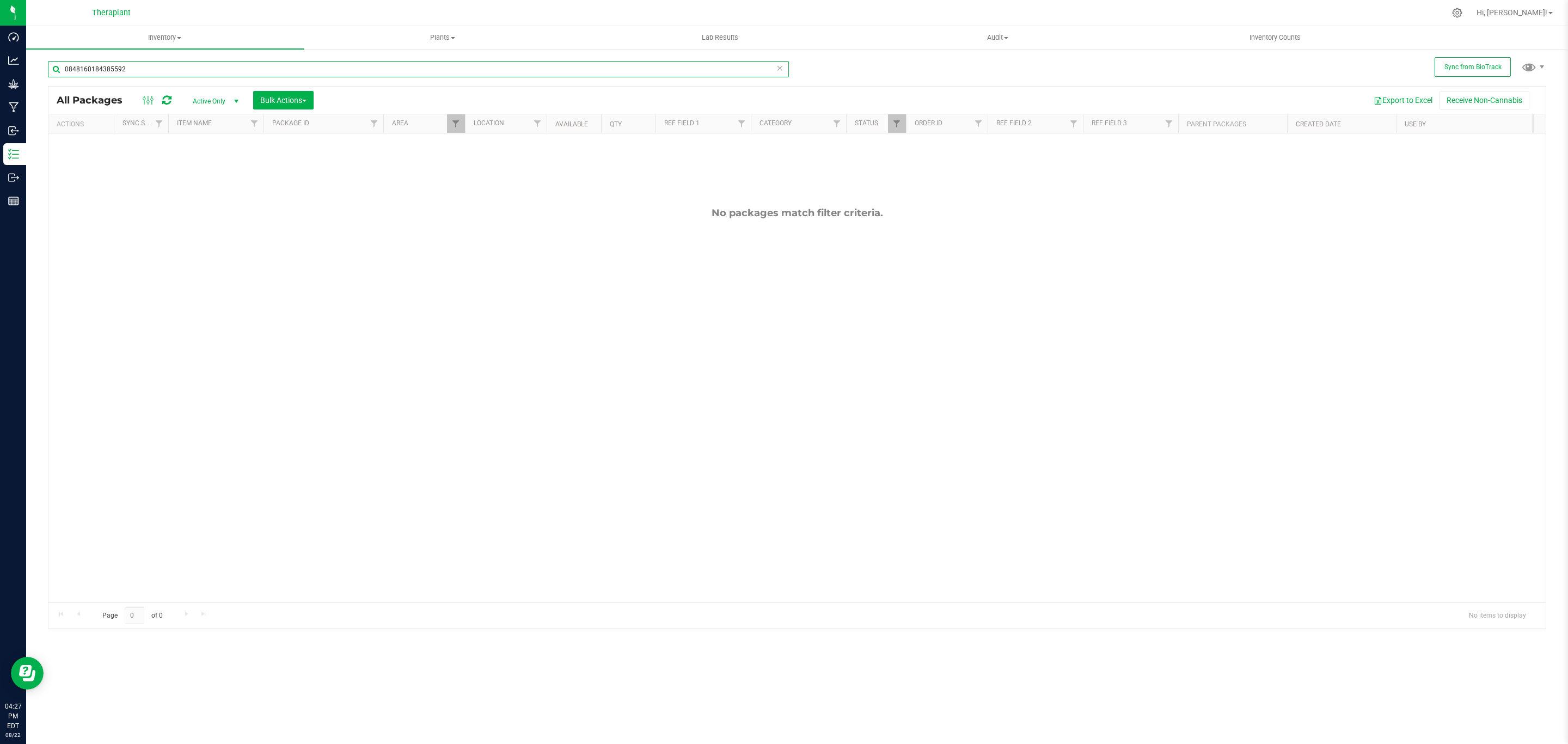
click at [307, 69] on input "0848160184385592" at bounding box center [418, 69] width 741 height 16
click at [203, 66] on input "0848160184385592" at bounding box center [418, 69] width 741 height 16
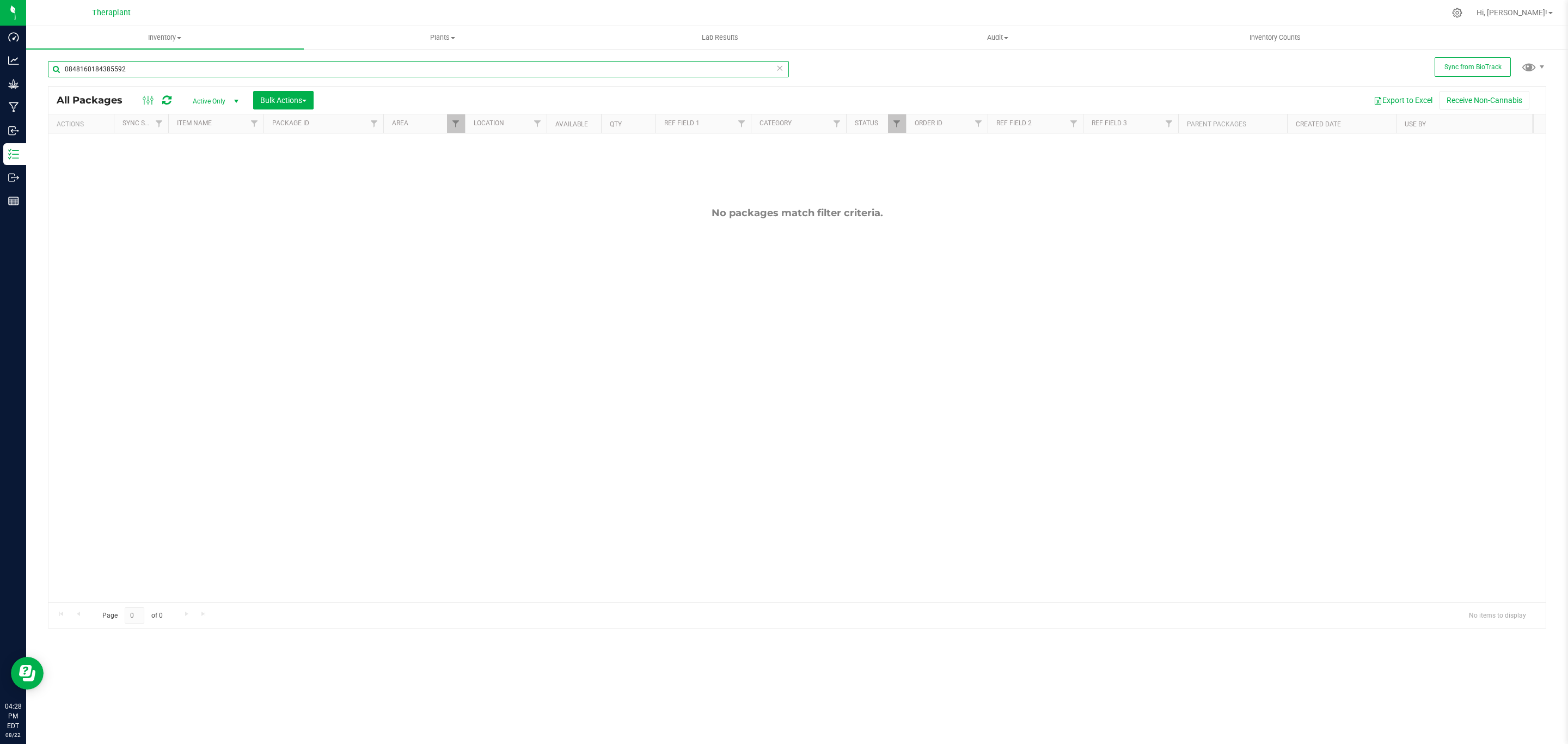
click at [203, 66] on input "0848160184385592" at bounding box center [418, 69] width 741 height 16
type input "SROC23-004"
click at [898, 116] on link "Filter" at bounding box center [897, 124] width 18 height 18
click at [920, 270] on span "Picked" at bounding box center [920, 273] width 19 height 7
click at [906, 270] on input "Picked" at bounding box center [903, 274] width 7 height 7
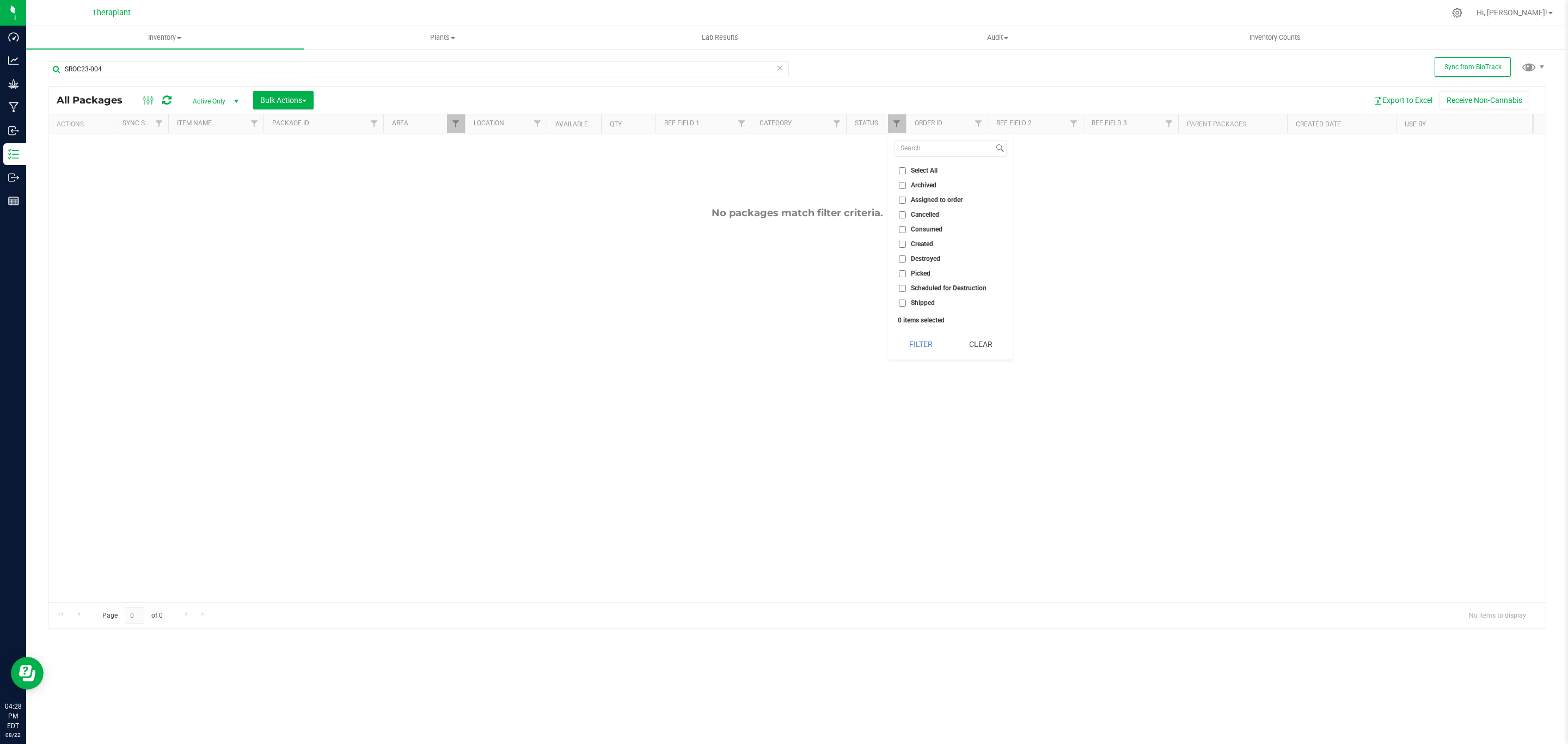
checkbox input "true"
click at [928, 286] on span "Scheduled for Destruction" at bounding box center [948, 288] width 75 height 7
click at [906, 286] on input "Scheduled for Destruction" at bounding box center [903, 289] width 7 height 7
checkbox input "true"
click at [922, 242] on span "Created" at bounding box center [922, 244] width 23 height 7
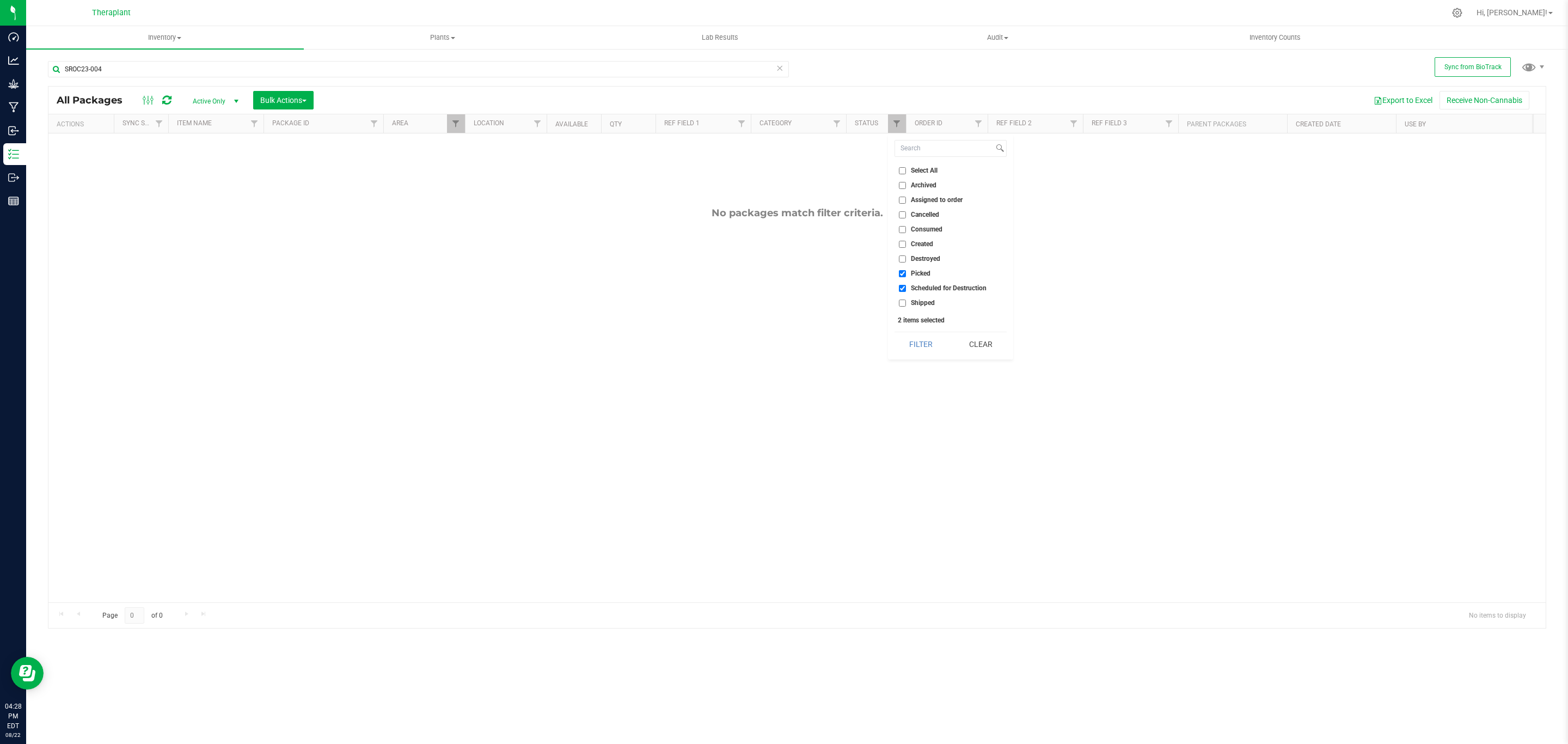
click at [906, 242] on input "Created" at bounding box center [903, 244] width 7 height 7
checkbox input "true"
click at [929, 198] on span "Assigned to order" at bounding box center [936, 200] width 52 height 7
click at [906, 198] on input "Assigned to order" at bounding box center [903, 200] width 7 height 7
checkbox input "true"
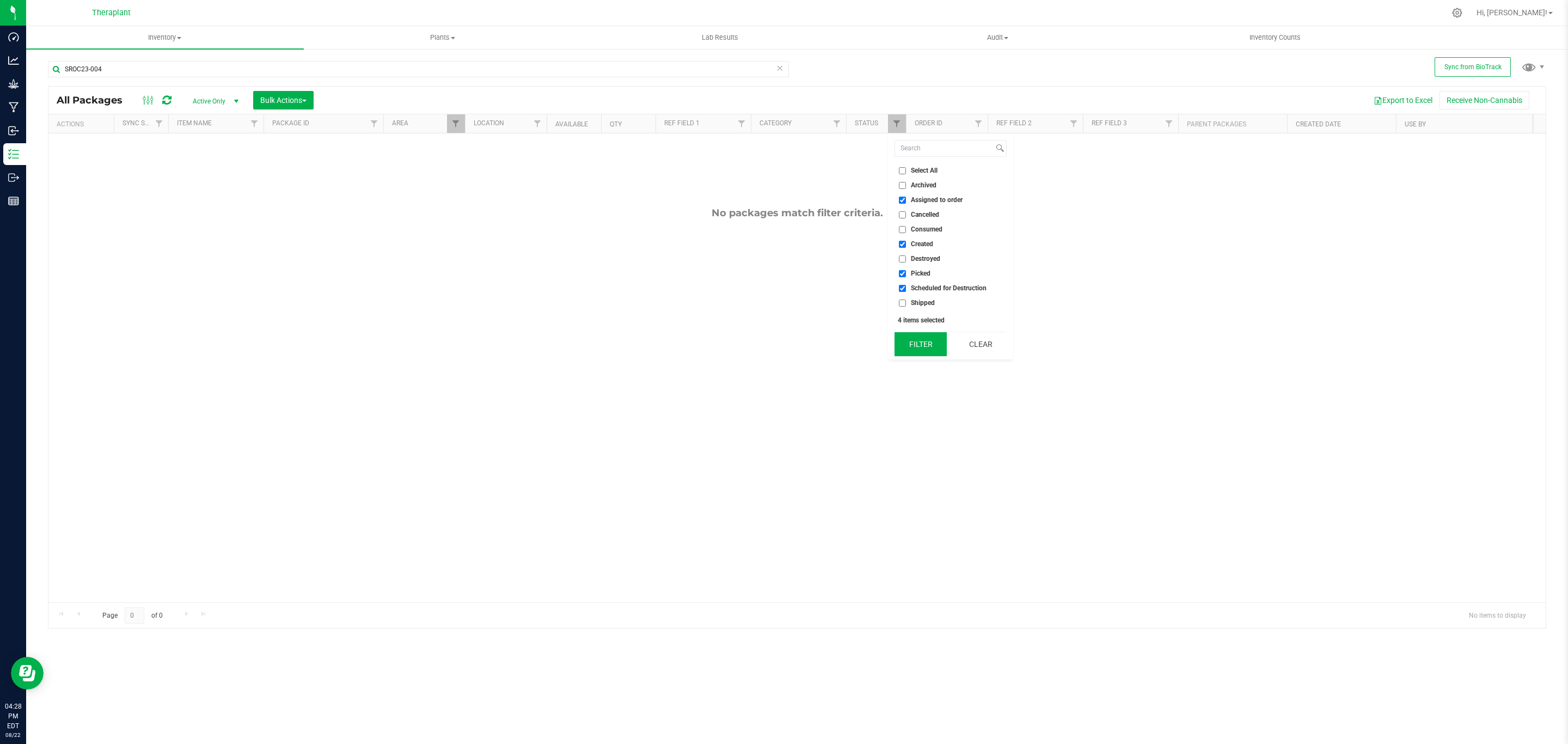
click at [931, 343] on button "Filter" at bounding box center [921, 344] width 52 height 24
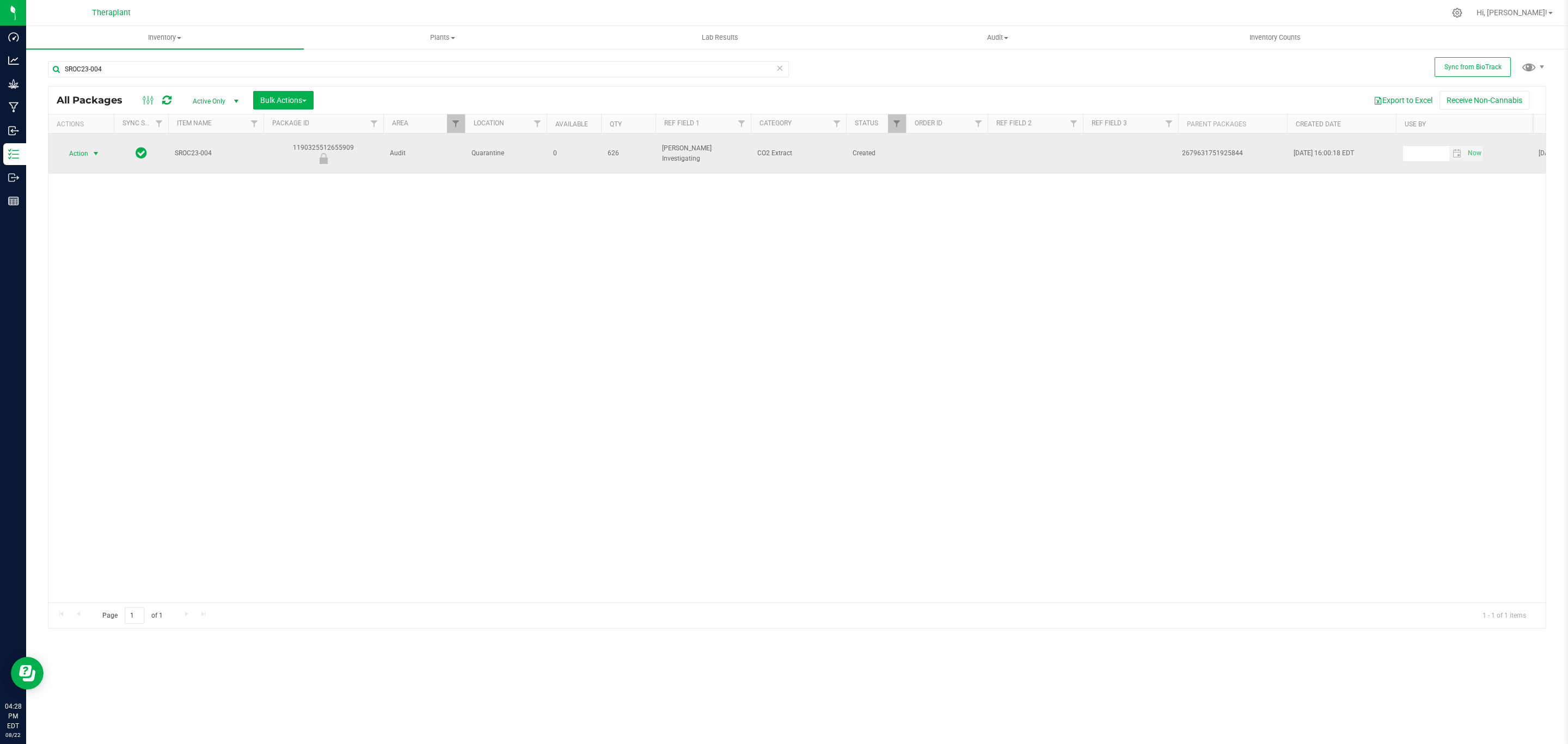
click at [82, 149] on span "Action" at bounding box center [74, 153] width 29 height 15
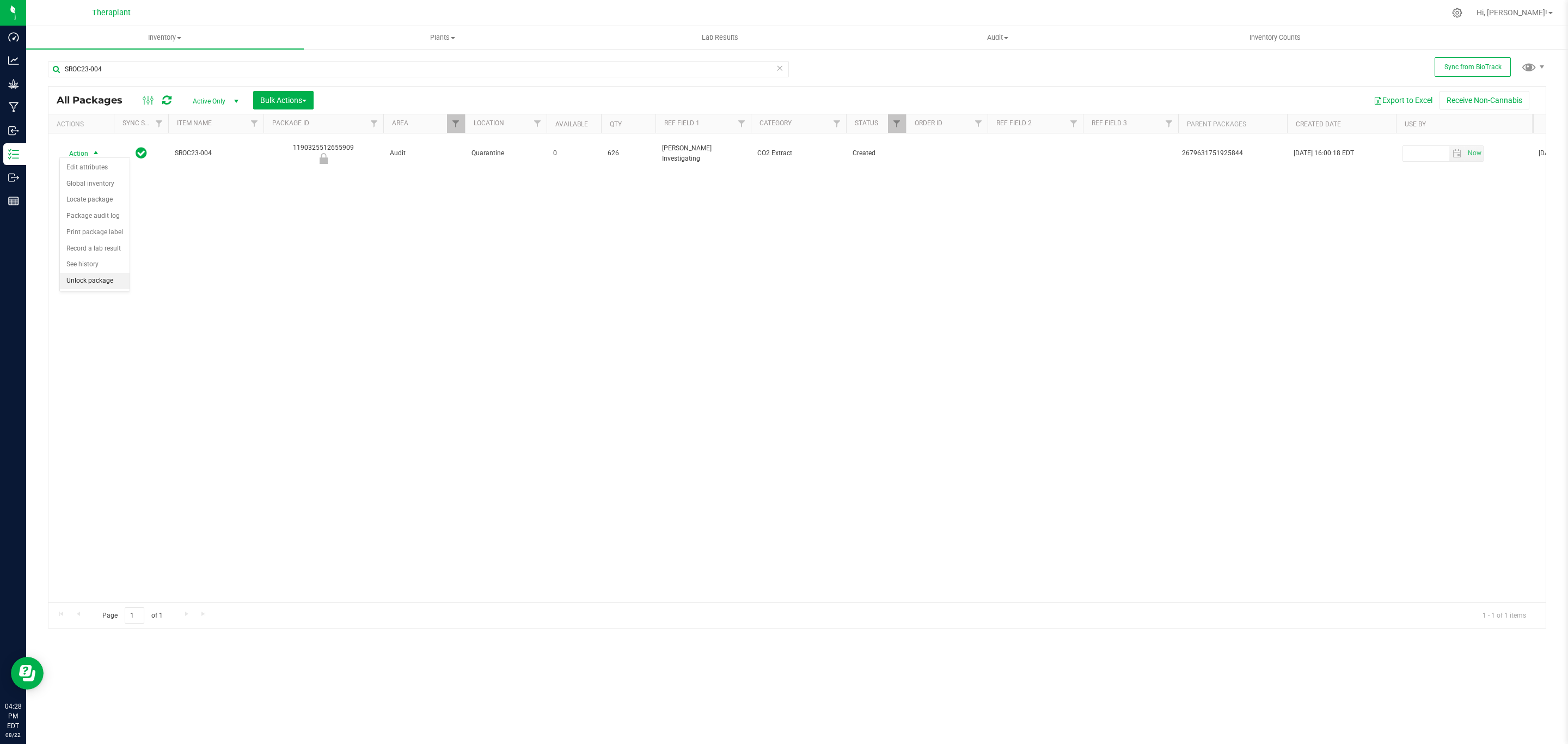
click at [108, 279] on li "Unlock package" at bounding box center [94, 281] width 69 height 16
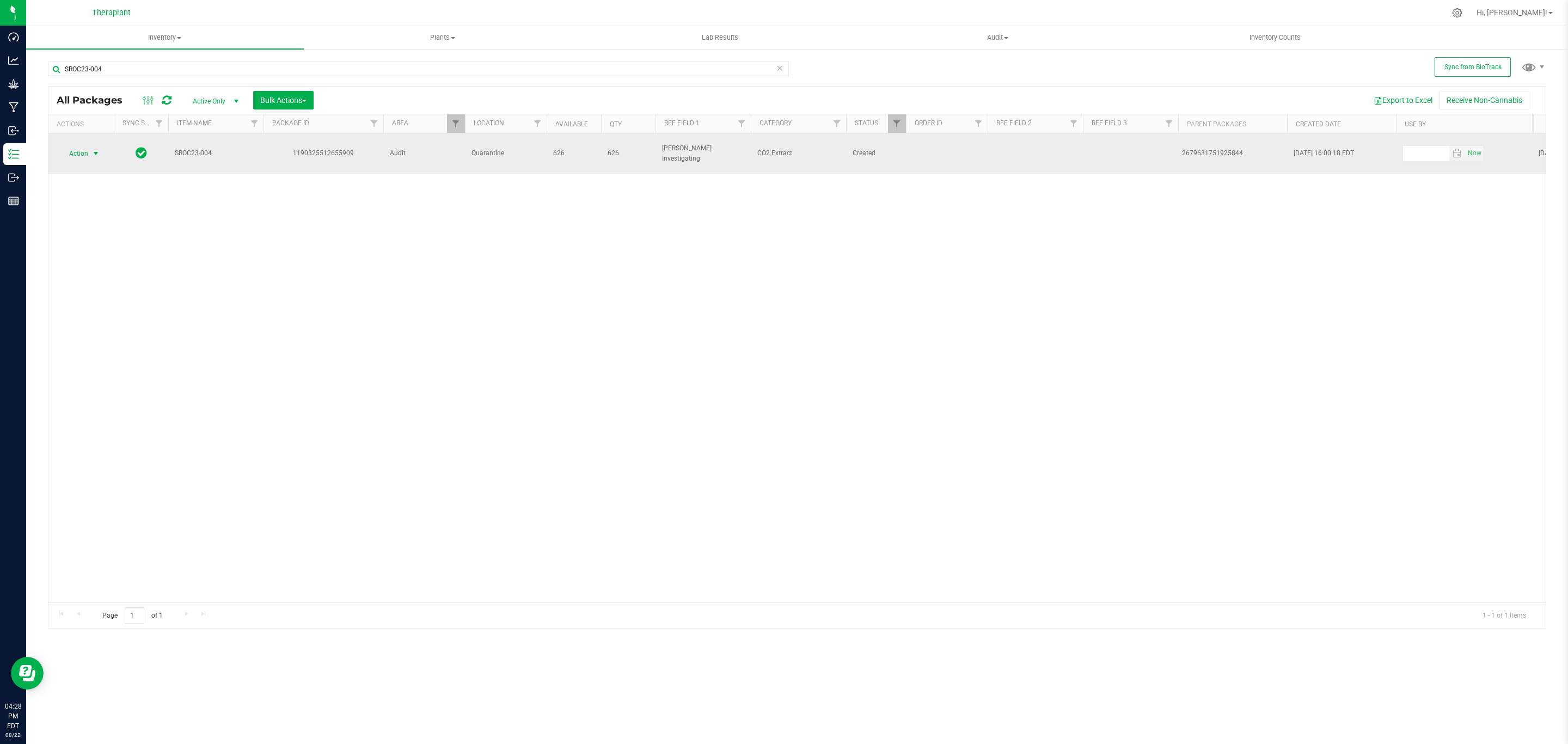
click at [65, 146] on span "Action" at bounding box center [74, 153] width 29 height 15
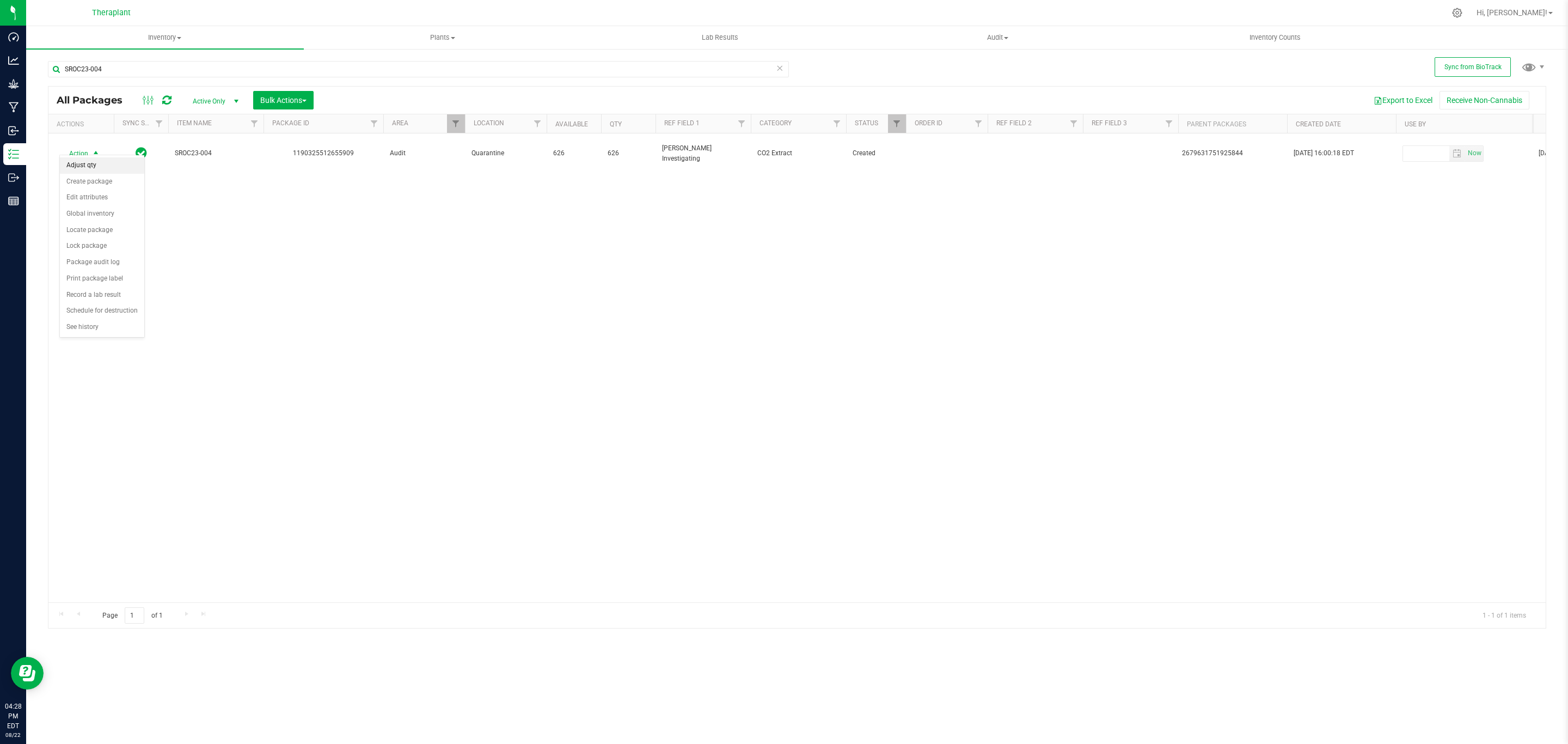
click at [93, 165] on li "Adjust qty" at bounding box center [102, 165] width 85 height 16
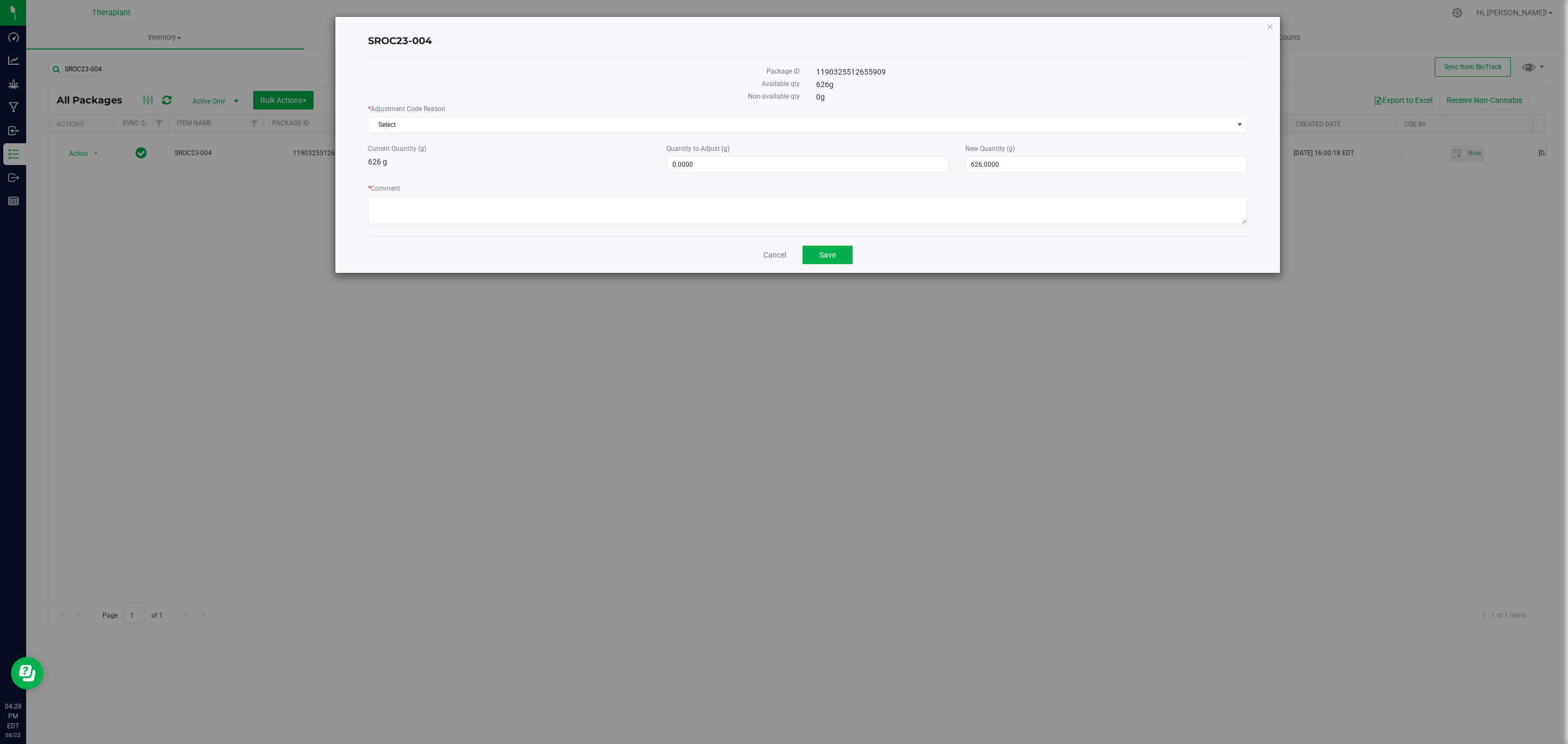
click at [581, 228] on div "* Comment" at bounding box center [808, 205] width 880 height 44
click at [580, 219] on textarea "* Comment" at bounding box center [808, 210] width 880 height 29
paste textarea "This material was reclaimed in the past during a time in which the digital proc…"
type textarea "This material was reclaimed in the past during a time in which the digital proc…"
click at [983, 164] on span "626.0000 626" at bounding box center [1106, 164] width 282 height 16
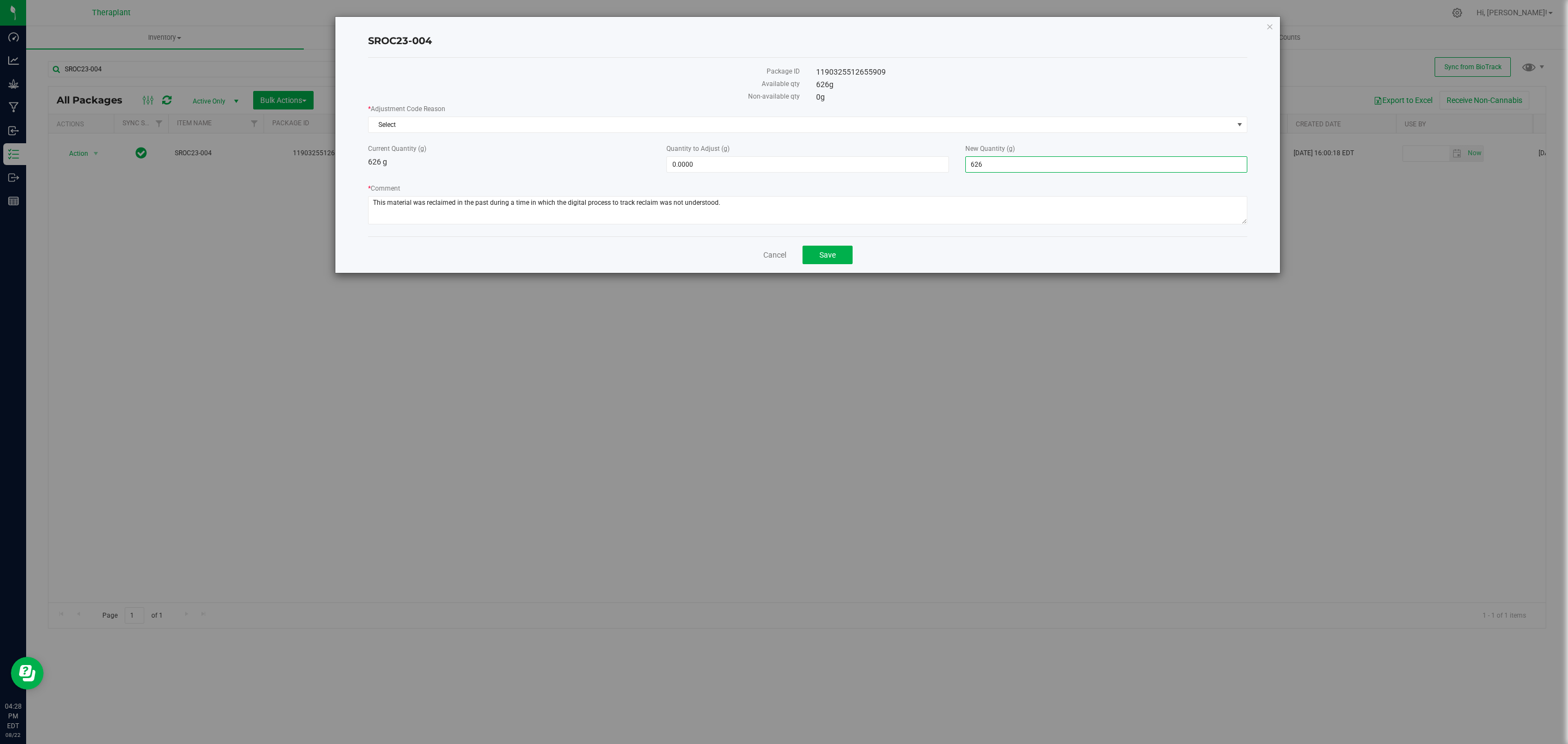
click at [983, 164] on input "626" at bounding box center [1107, 164] width 281 height 15
type input "0"
type input "-626.0000"
type input "0.0000"
click at [922, 119] on span "Select" at bounding box center [801, 124] width 864 height 15
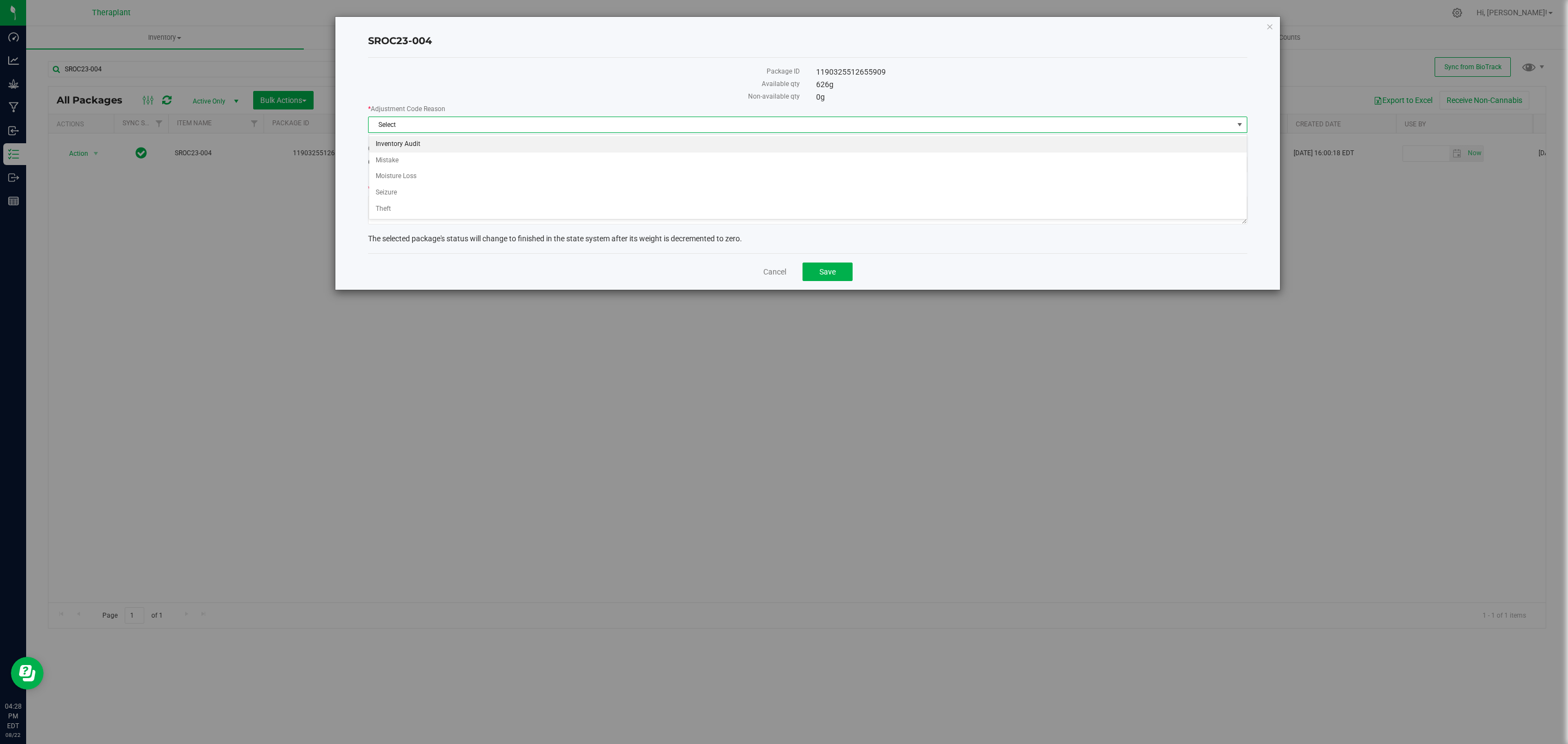
click at [422, 146] on li "Inventory Audit" at bounding box center [808, 144] width 878 height 16
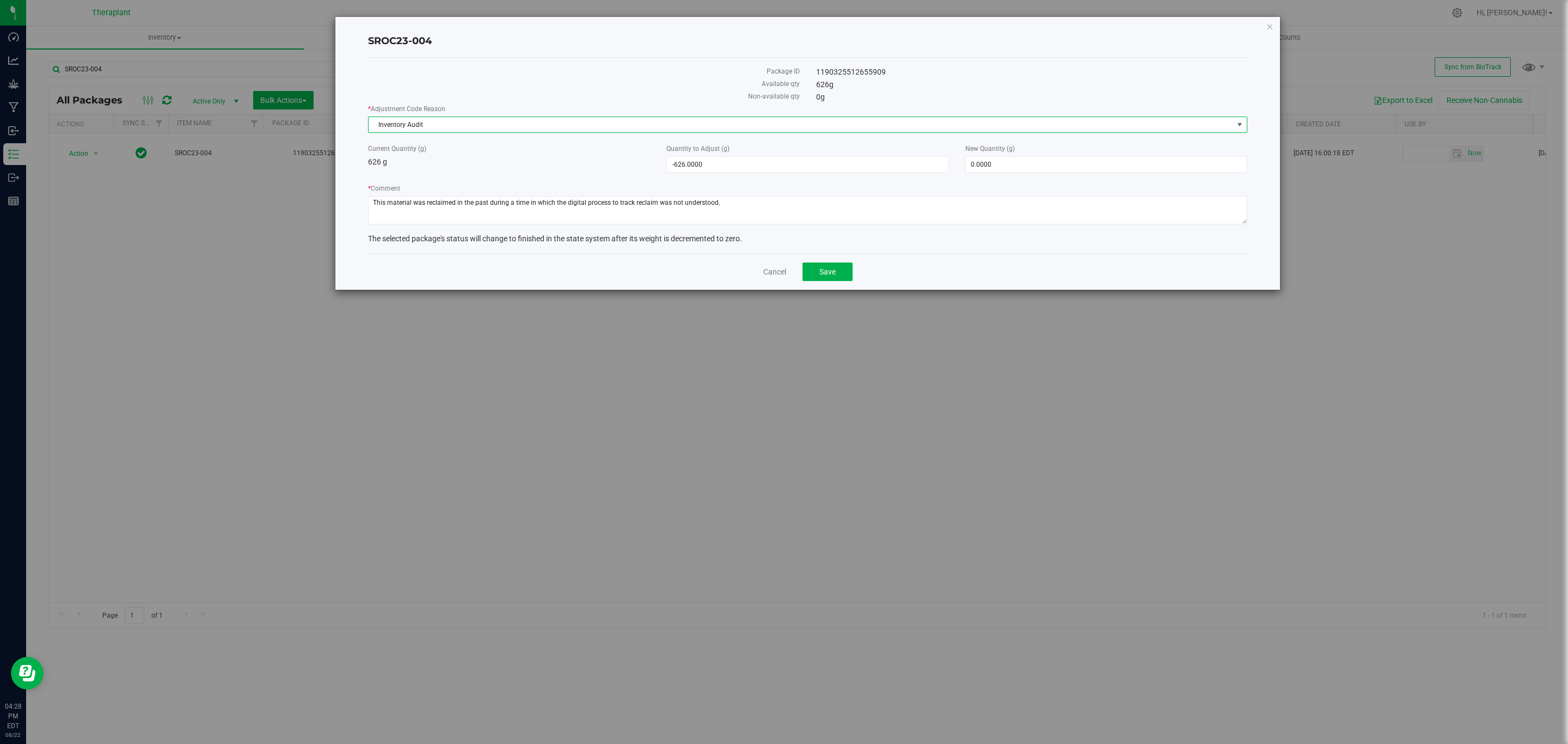
click at [585, 124] on span "Inventory Audit" at bounding box center [801, 124] width 864 height 15
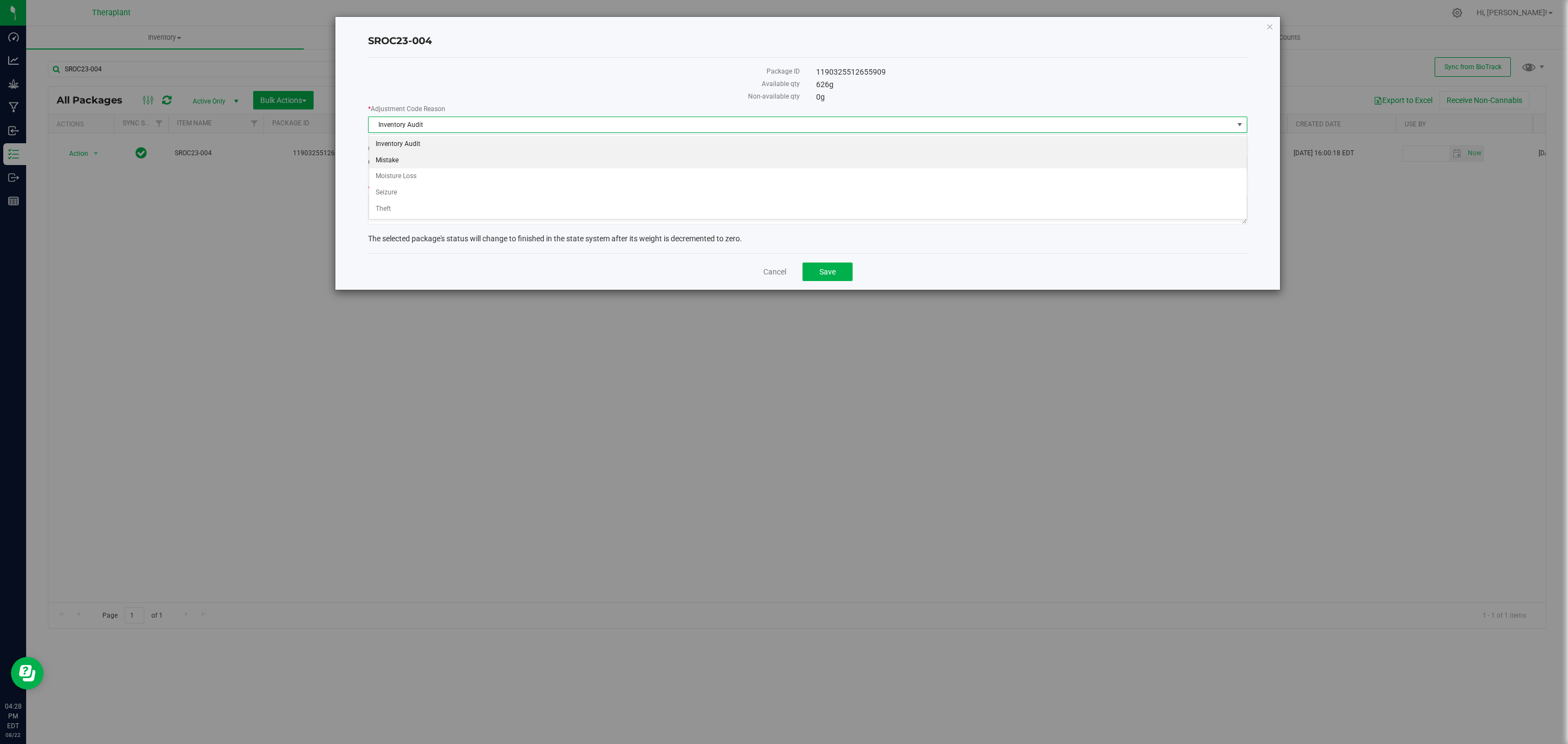
click at [407, 163] on li "Mistake" at bounding box center [808, 160] width 878 height 16
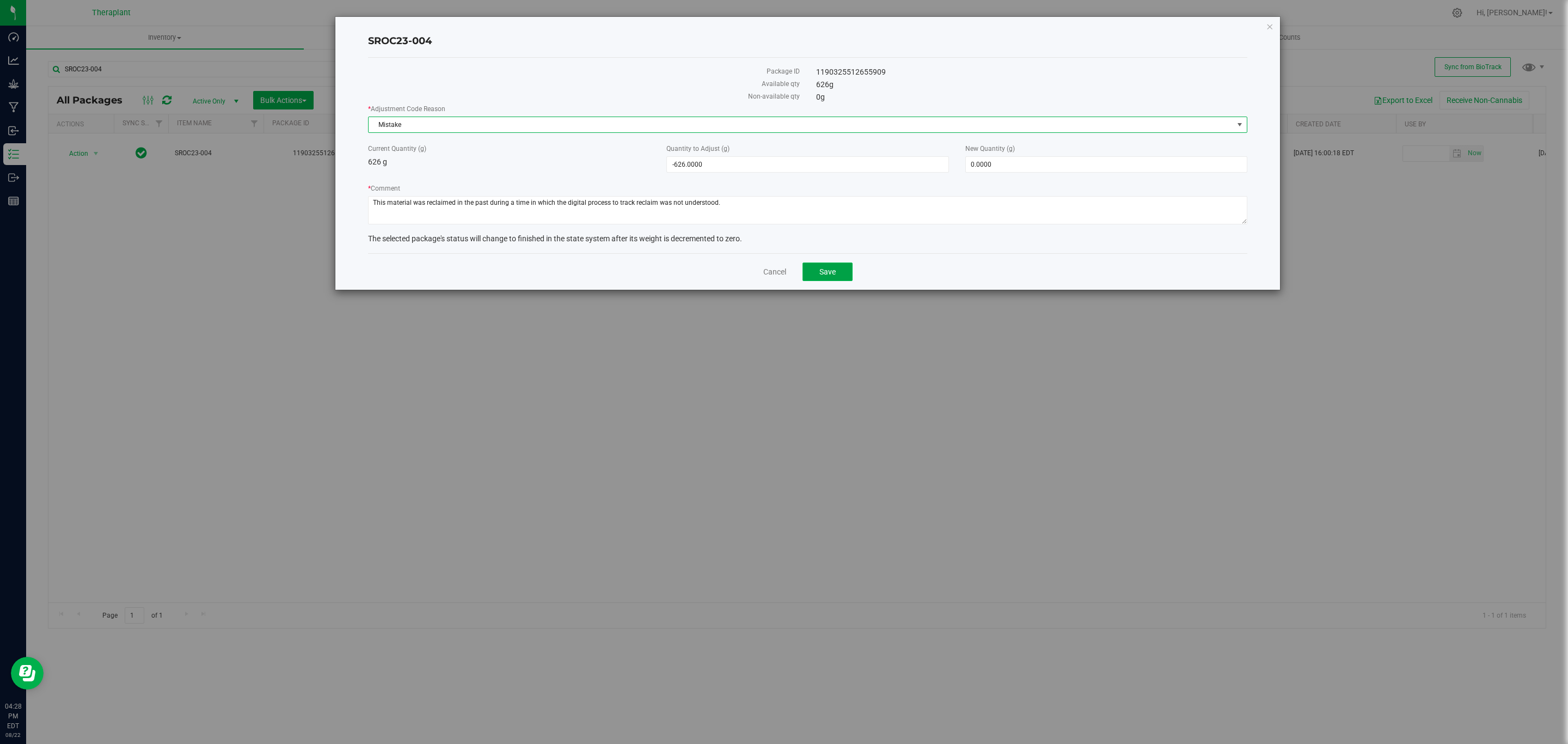
click at [825, 273] on span "Save" at bounding box center [827, 272] width 16 height 9
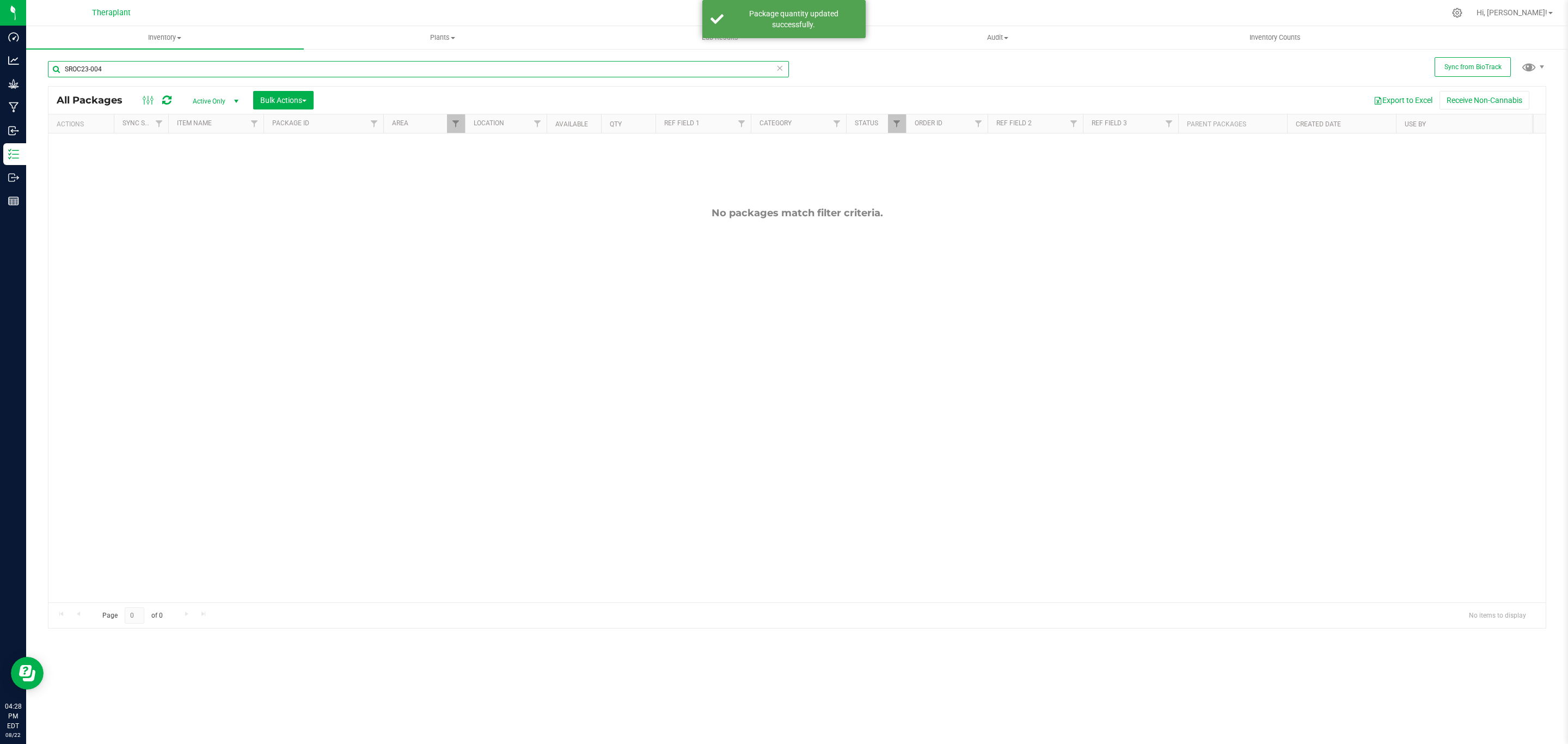
click at [130, 70] on input "SROC23-004" at bounding box center [418, 69] width 741 height 16
type input "hk-23-005"
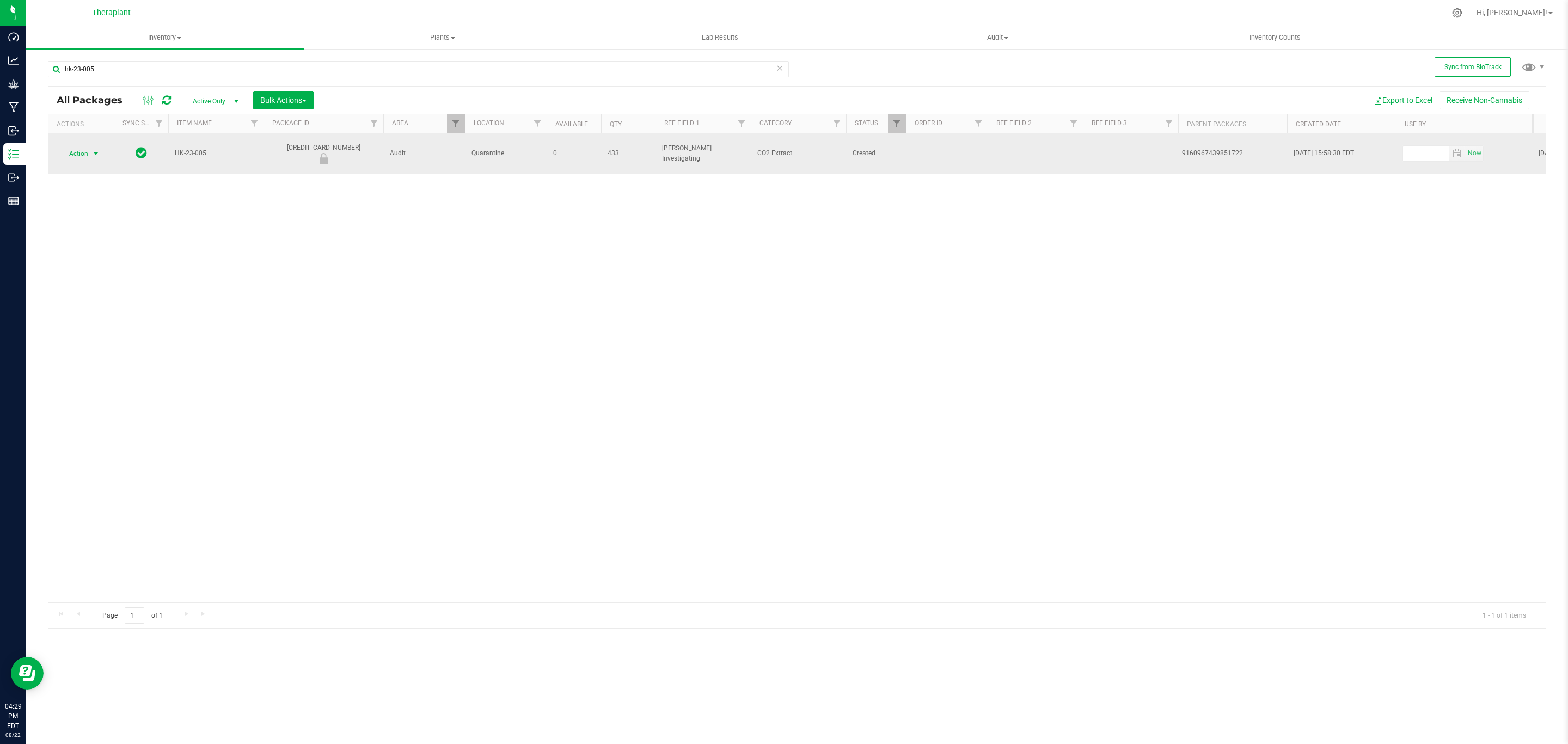
click at [77, 152] on span "Action" at bounding box center [74, 153] width 29 height 15
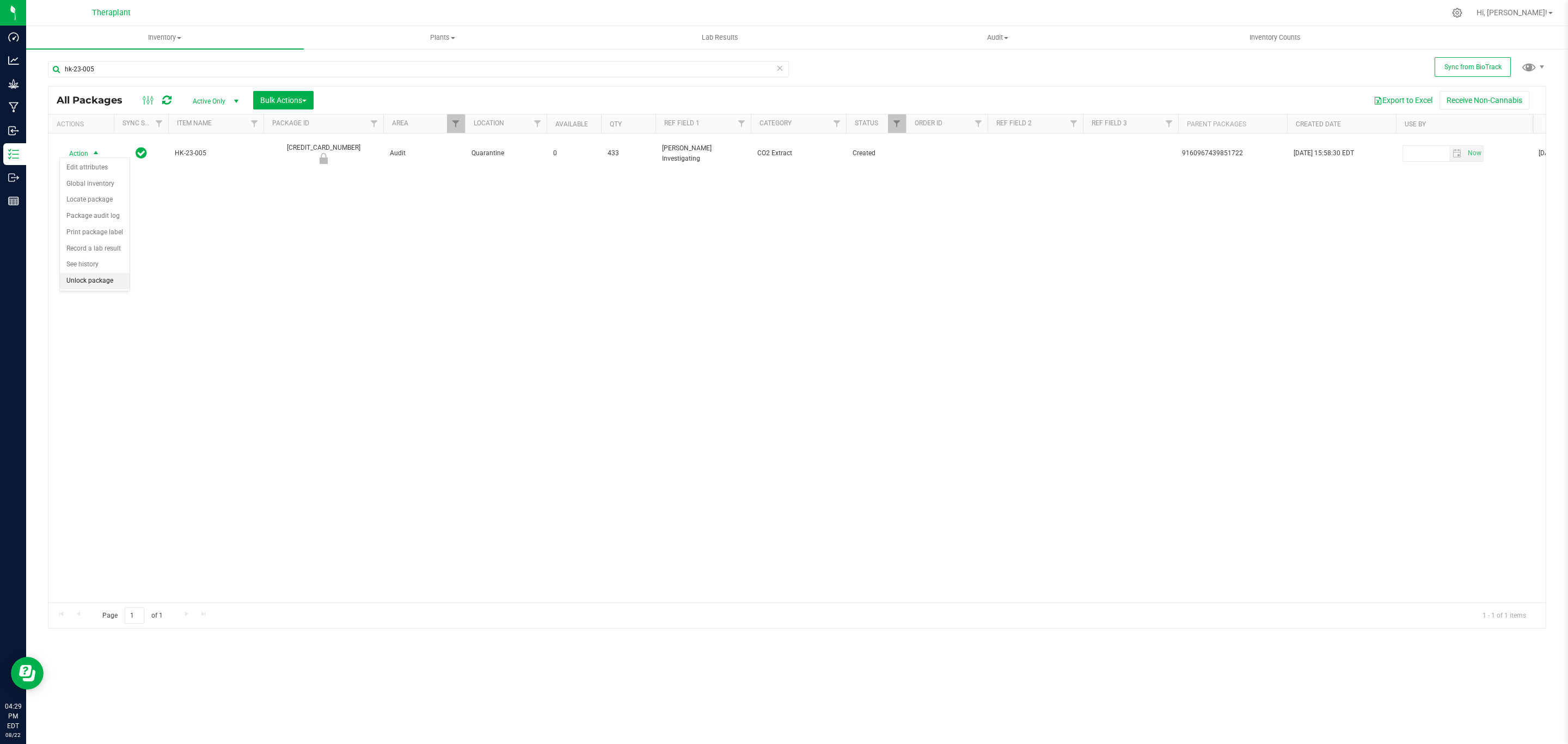
click at [92, 276] on li "Unlock package" at bounding box center [94, 281] width 69 height 16
click at [895, 127] on span "Filter" at bounding box center [897, 124] width 9 height 9
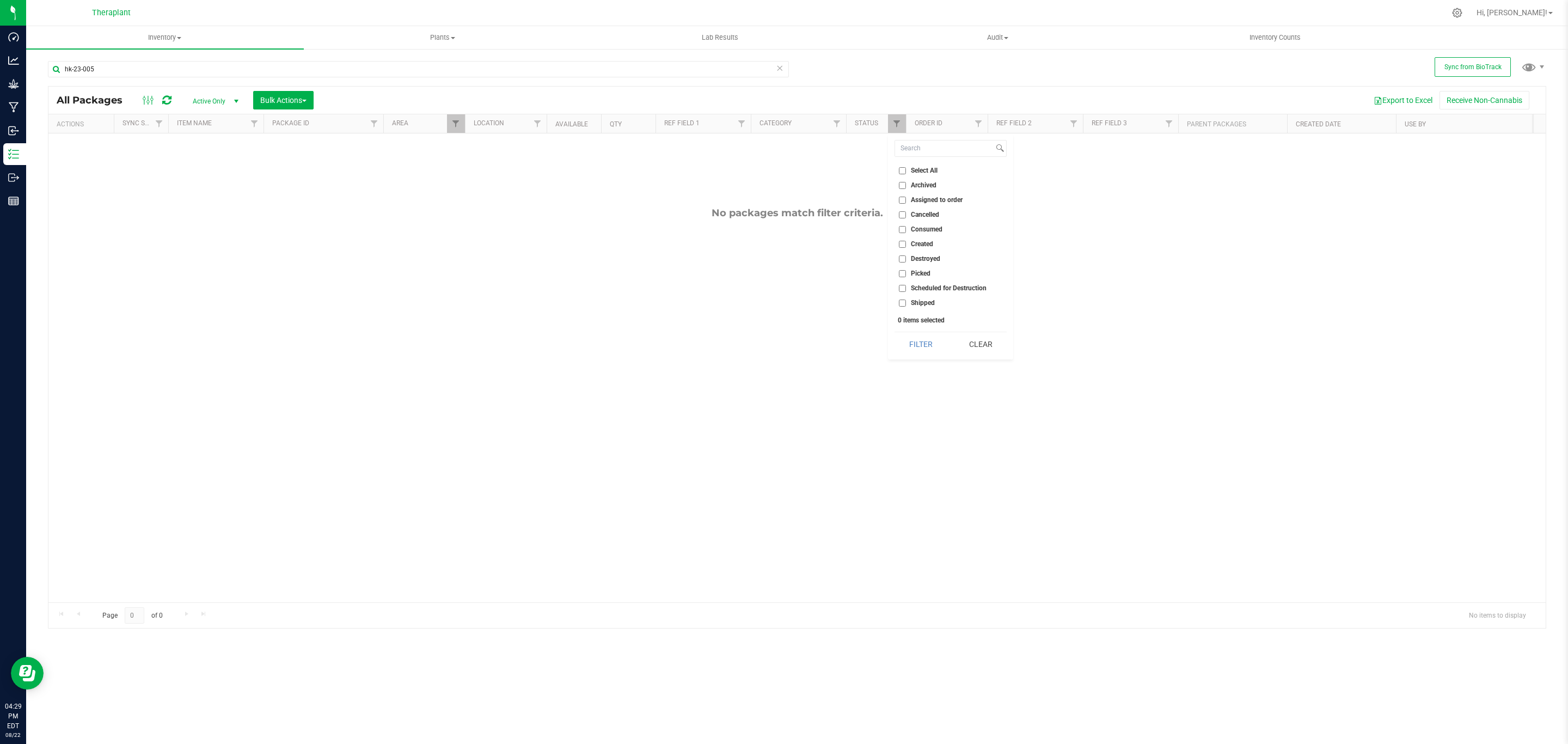
click at [920, 260] on span "Destroyed" at bounding box center [925, 258] width 29 height 7
click at [906, 260] on input "Destroyed" at bounding box center [903, 259] width 7 height 7
click at [920, 260] on span "Destroyed" at bounding box center [925, 258] width 29 height 7
click at [906, 260] on input "Destroyed" at bounding box center [903, 259] width 7 height 7
checkbox input "false"
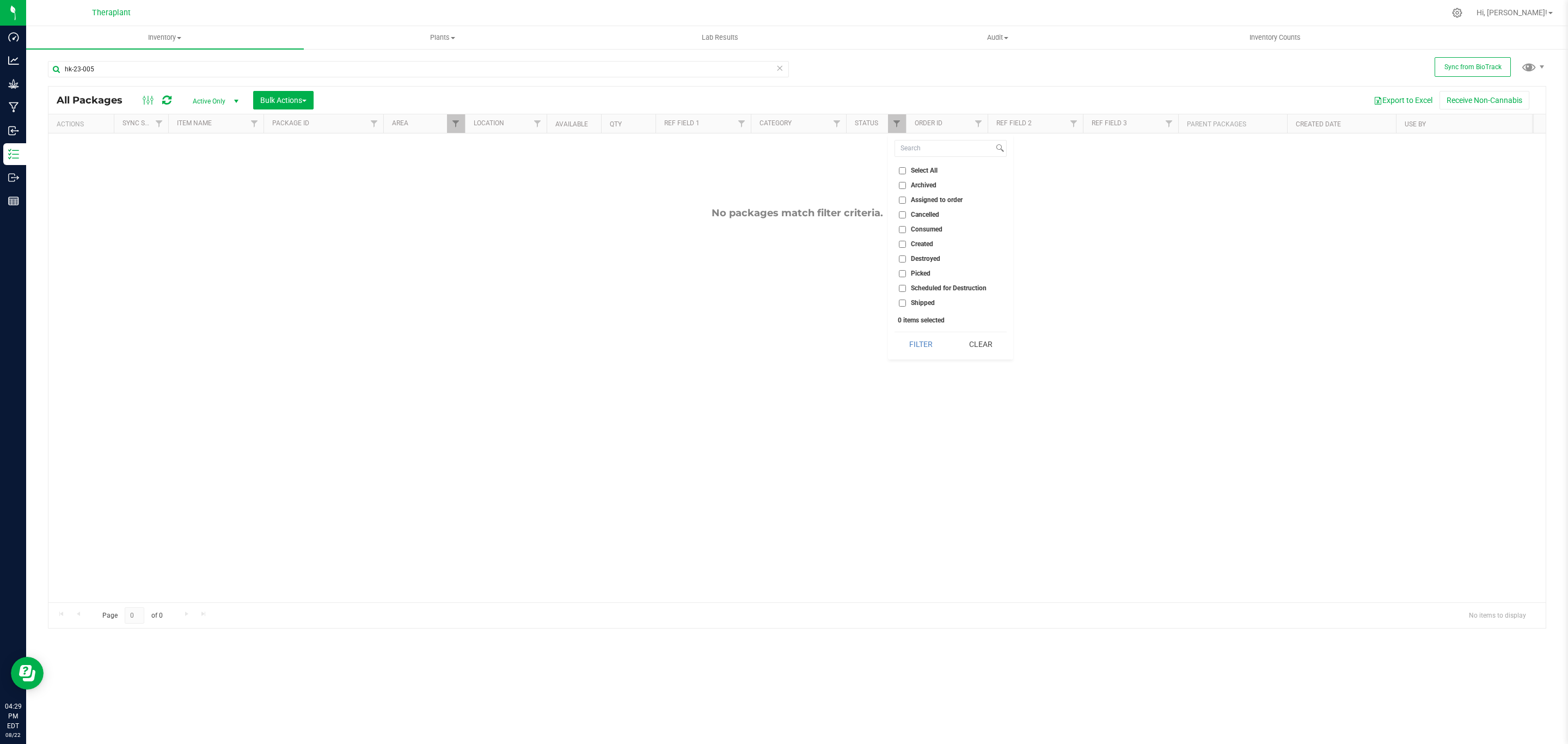
click at [921, 268] on li "Picked" at bounding box center [951, 273] width 112 height 12
click at [926, 286] on span "Scheduled for Destruction" at bounding box center [948, 288] width 75 height 7
click at [906, 286] on input "Scheduled for Destruction" at bounding box center [903, 289] width 7 height 7
checkbox input "true"
click at [925, 275] on span "Picked" at bounding box center [920, 273] width 19 height 7
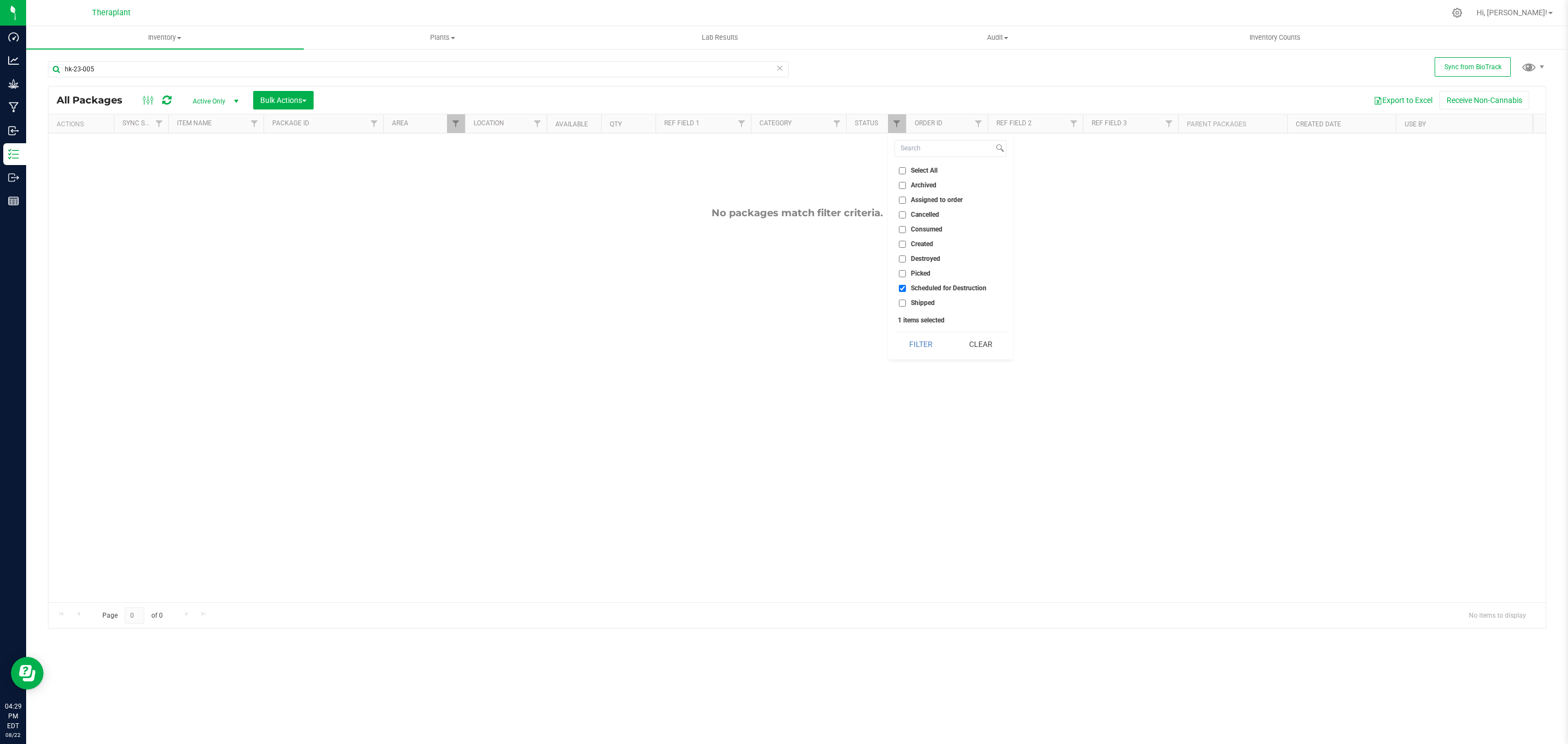
click at [906, 275] on input "Picked" at bounding box center [903, 274] width 7 height 7
checkbox input "true"
click at [922, 242] on span "Created" at bounding box center [922, 244] width 23 height 7
click at [906, 242] on input "Created" at bounding box center [903, 244] width 7 height 7
checkbox input "true"
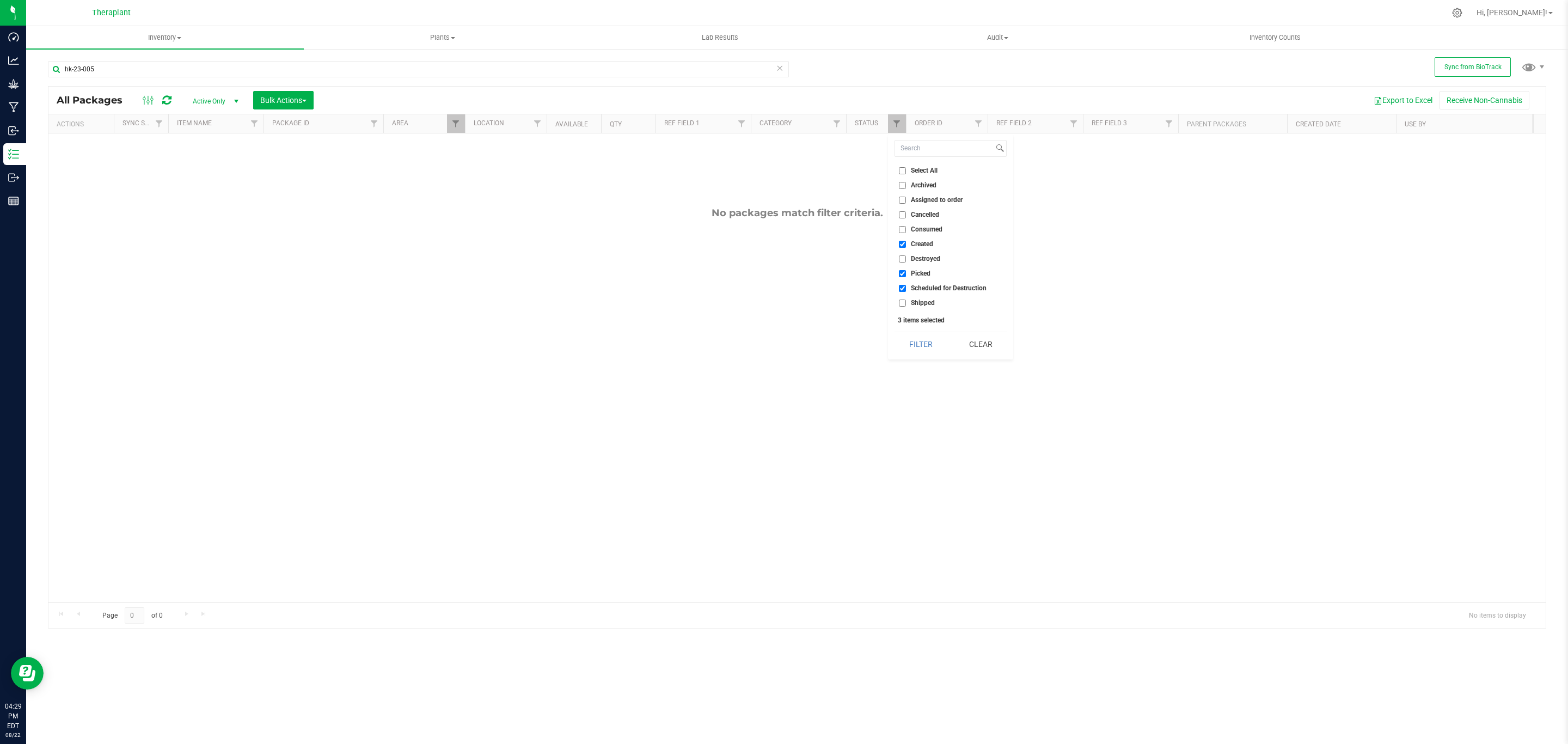
click at [926, 198] on span "Assigned to order" at bounding box center [936, 200] width 52 height 7
click at [906, 198] on input "Assigned to order" at bounding box center [903, 200] width 7 height 7
checkbox input "true"
click at [913, 359] on div "Select All Archived Assigned to order Cancelled Consumed Created Destroyed Pick…" at bounding box center [951, 246] width 125 height 226
click at [915, 340] on button "Filter" at bounding box center [921, 344] width 52 height 24
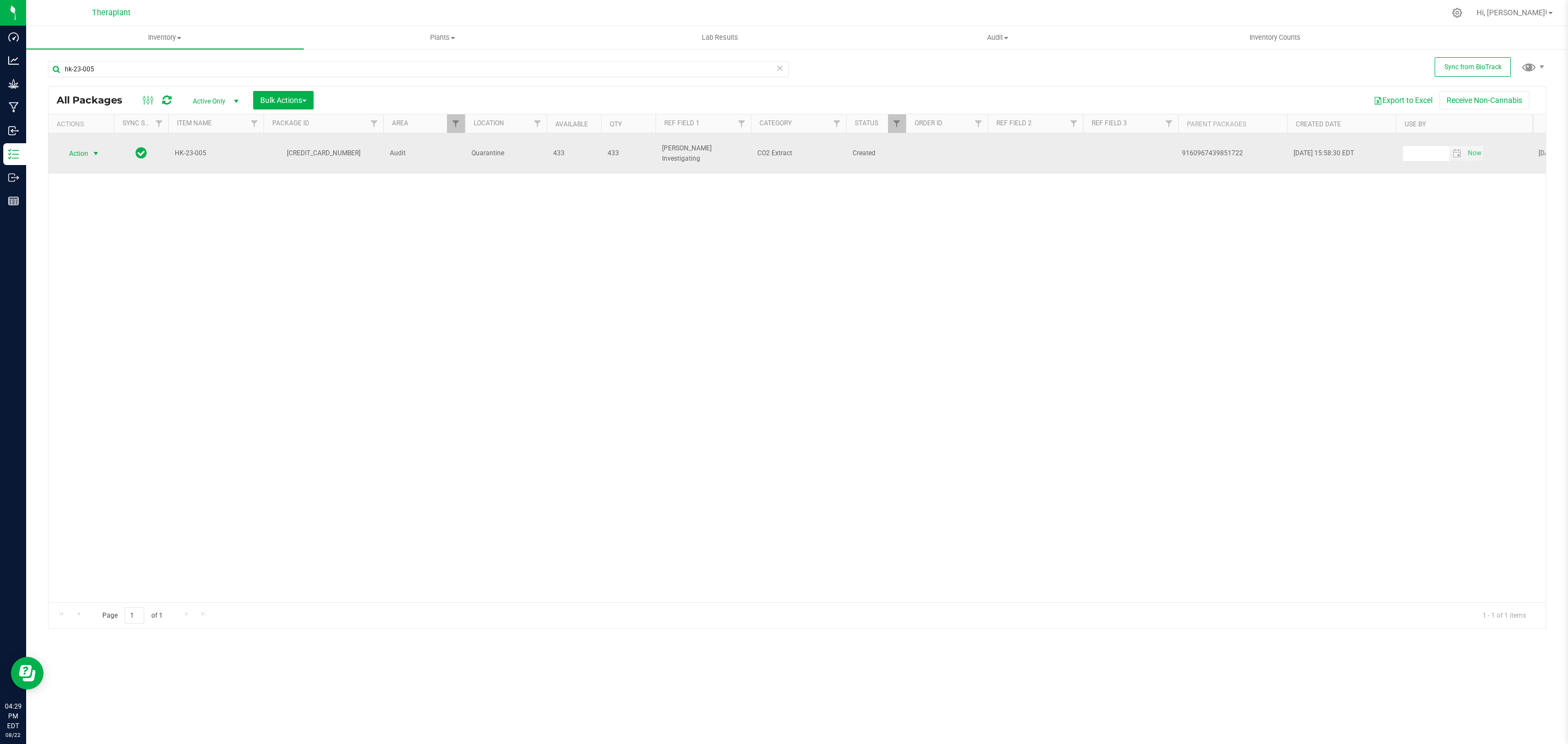
click at [88, 146] on span "Action" at bounding box center [74, 153] width 29 height 15
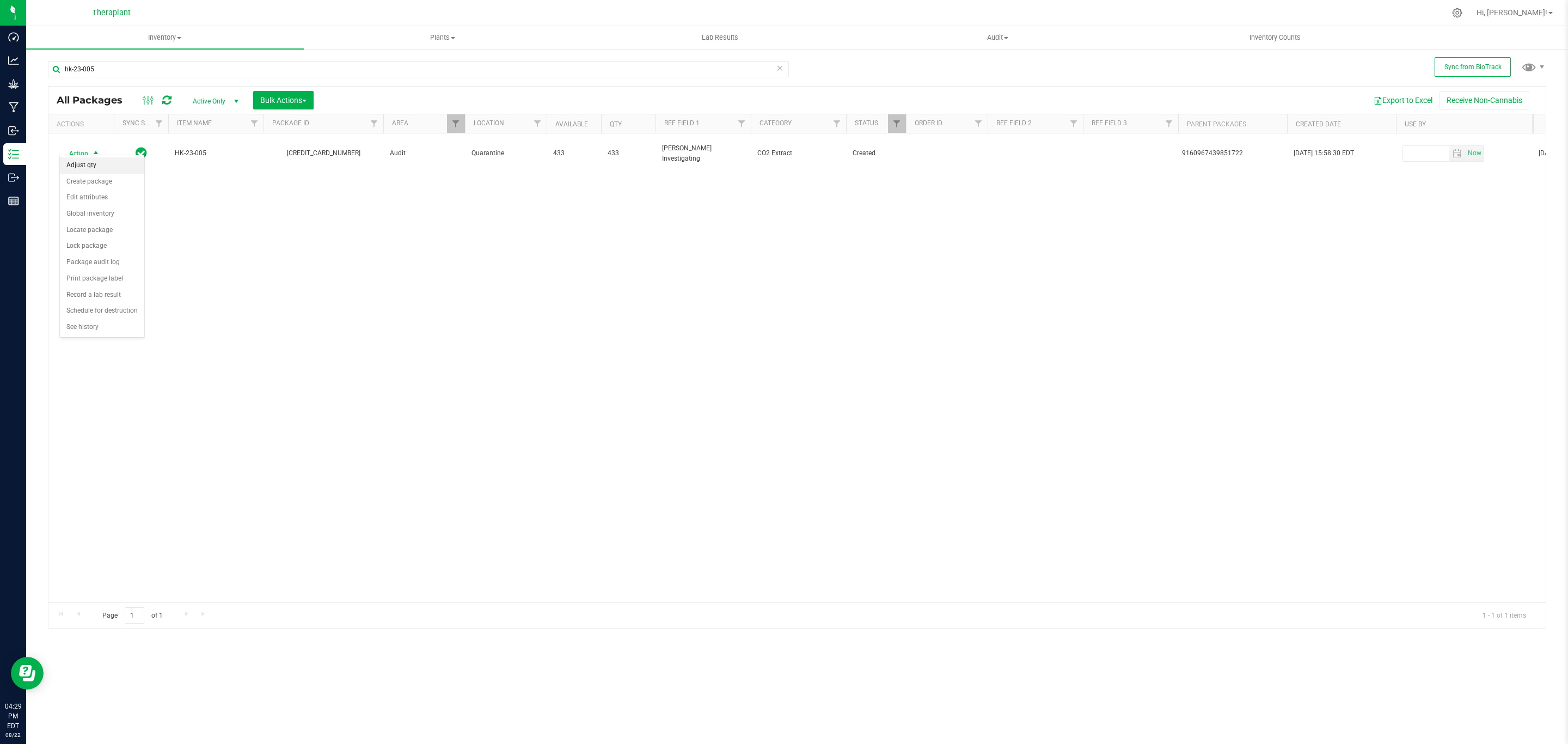
click at [100, 163] on li "Adjust qty" at bounding box center [102, 165] width 85 height 16
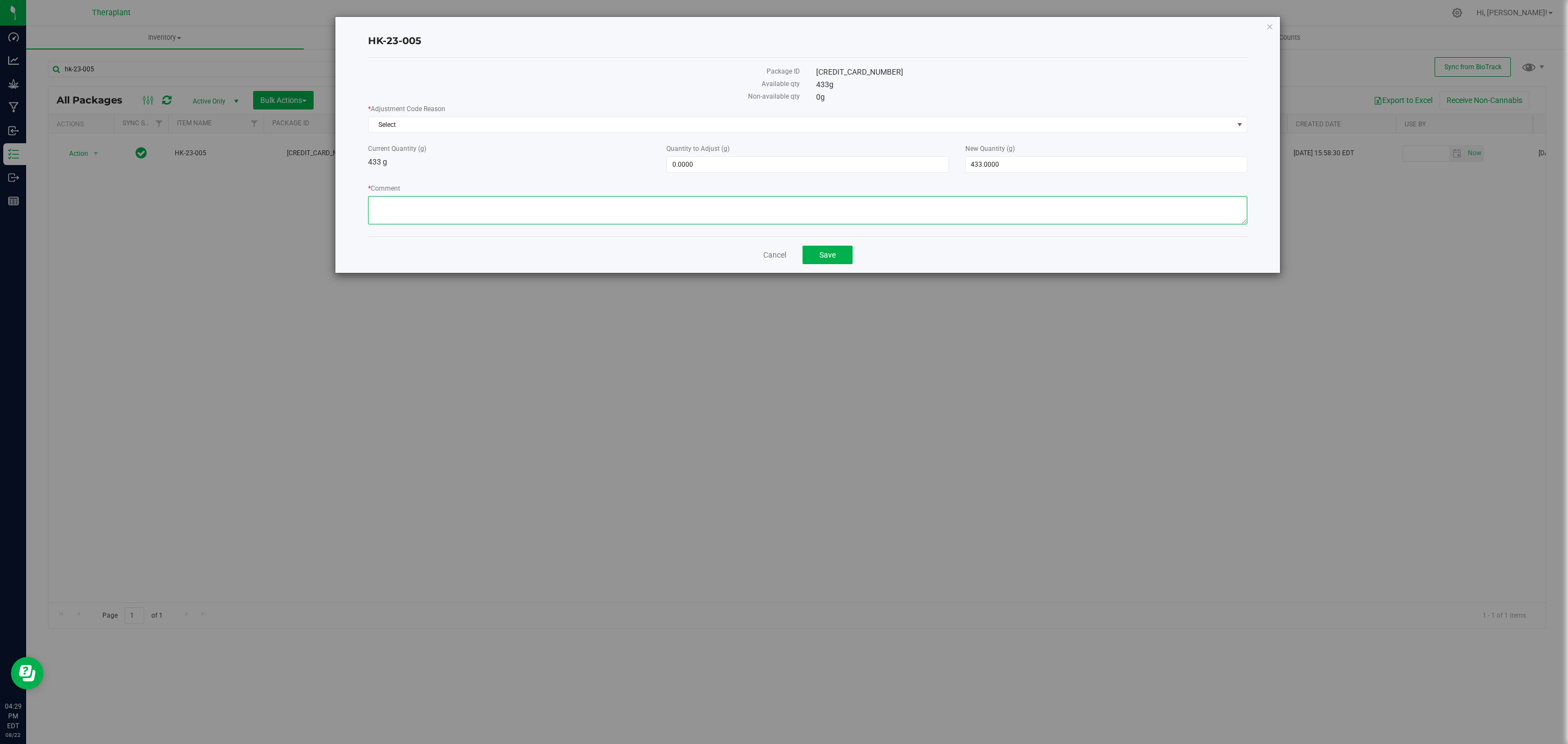
click at [545, 211] on textarea "* Comment" at bounding box center [808, 210] width 880 height 29
paste textarea "This material was reclaimed in the past during a time in which the digital proc…"
type textarea "This material was reclaimed in the past during a time in which the digital proc…"
click at [997, 167] on span "433.0000 433" at bounding box center [1106, 164] width 282 height 16
click at [997, 167] on input "433" at bounding box center [1107, 164] width 281 height 15
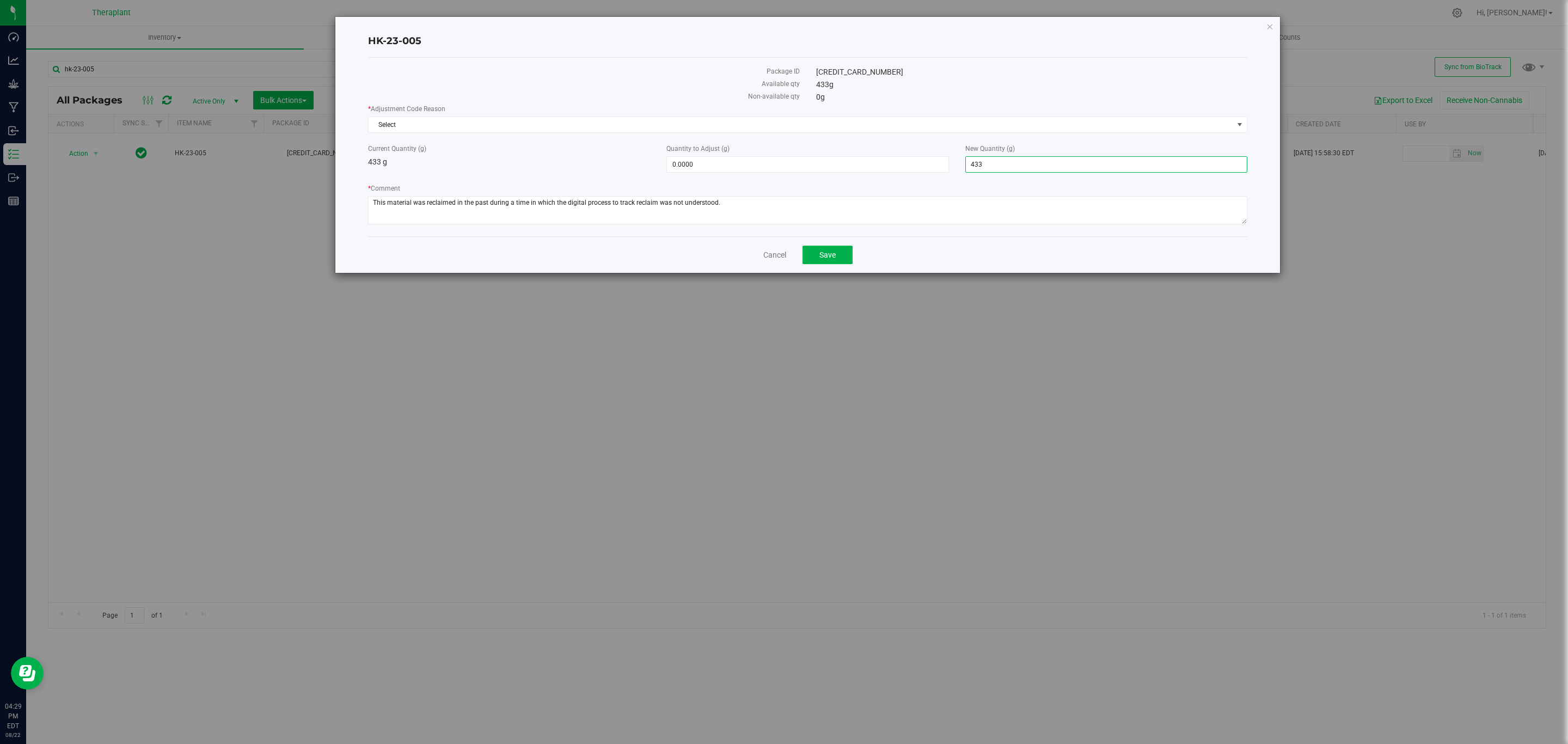
type input "0"
type input "-433.0000"
type input "0.0000"
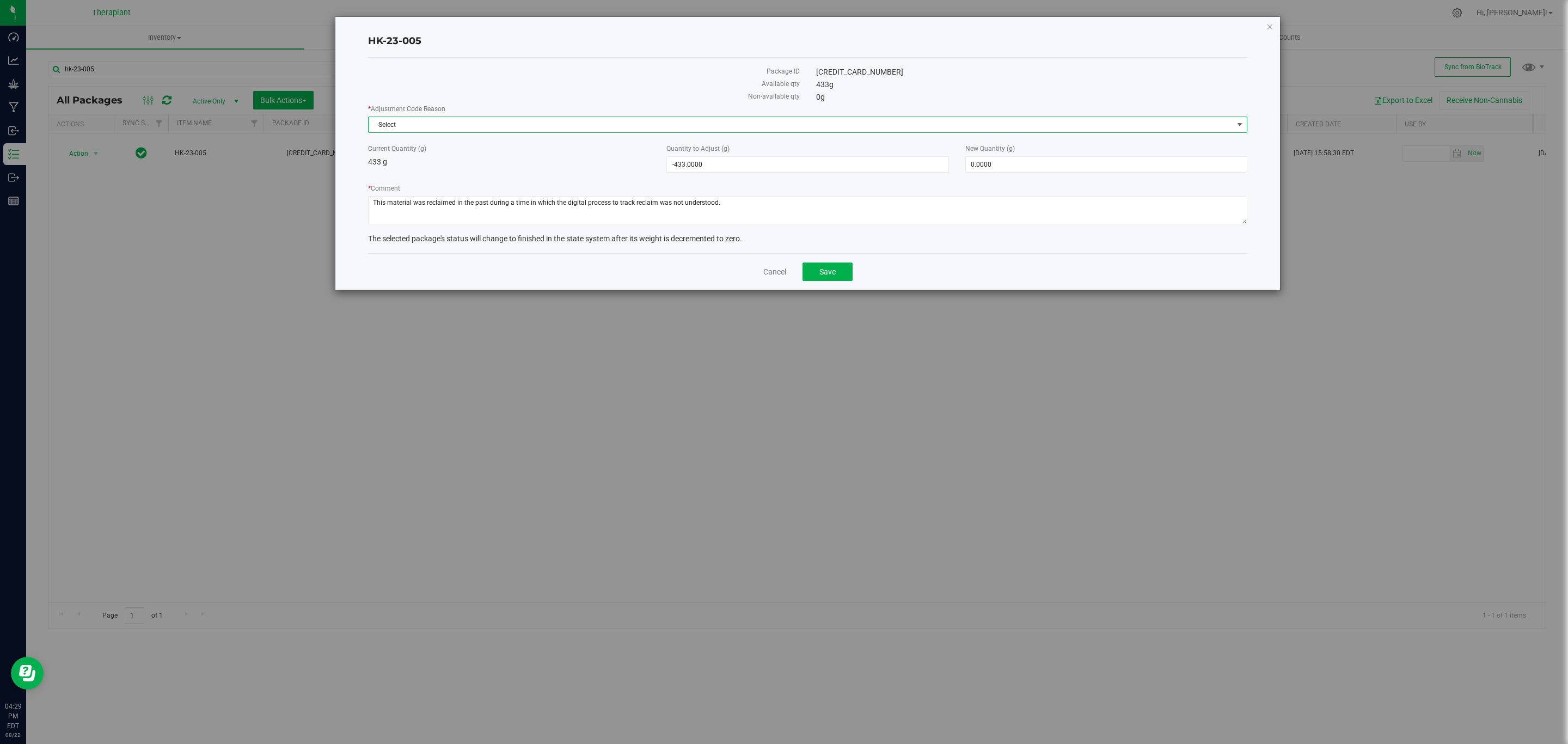
click at [1002, 132] on span "Select" at bounding box center [801, 124] width 864 height 15
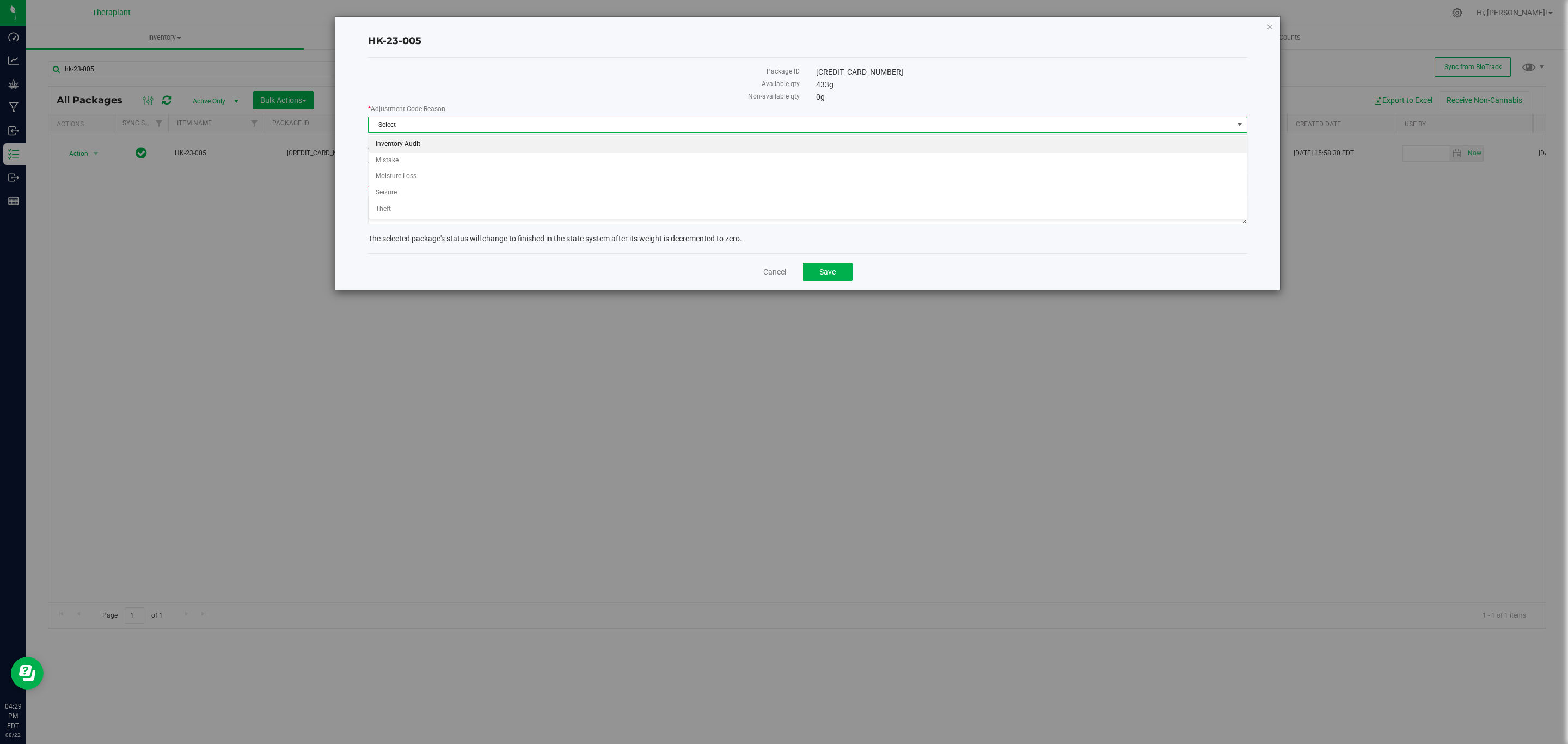
click at [440, 146] on li "Inventory Audit" at bounding box center [808, 144] width 878 height 16
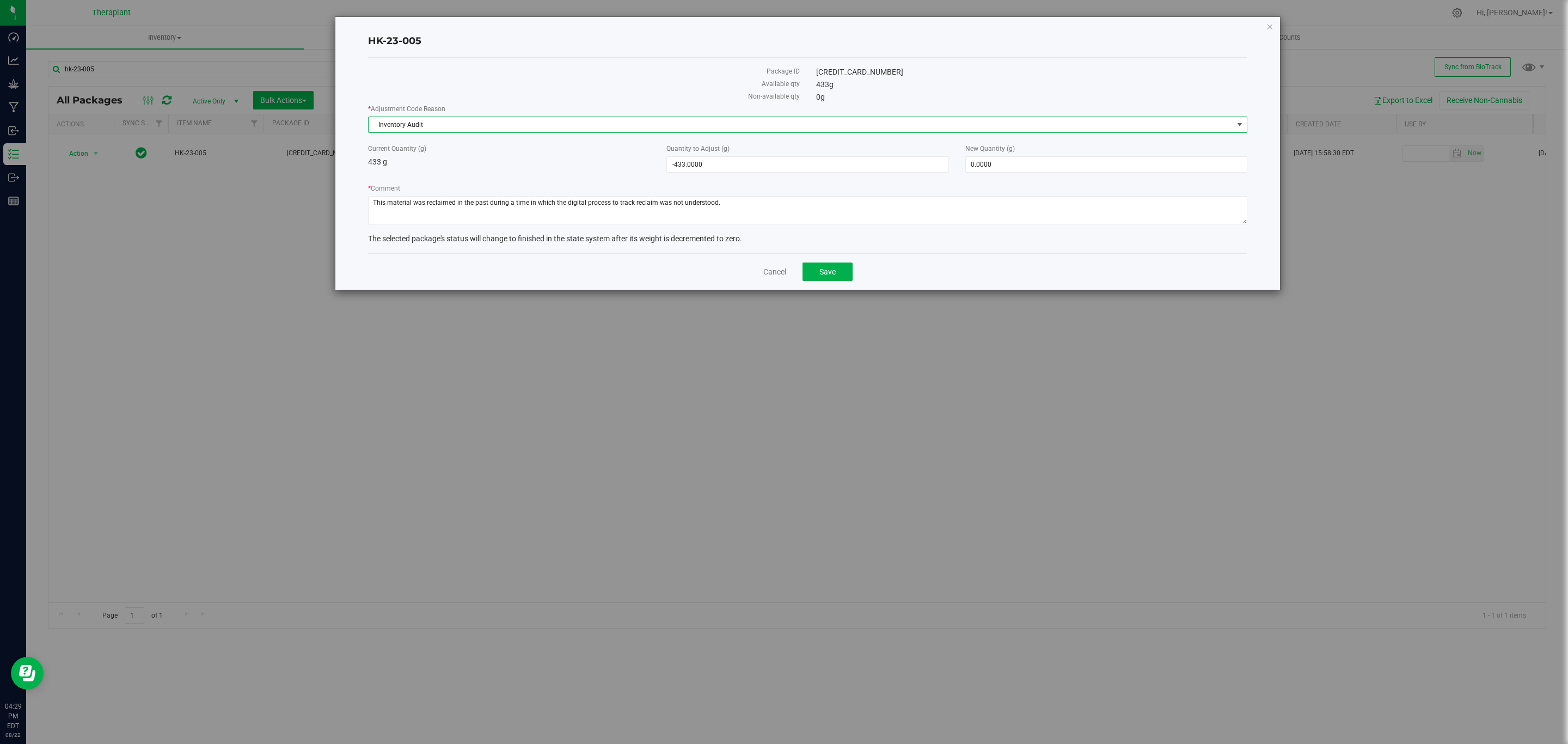
click at [489, 121] on span "Inventory Audit" at bounding box center [801, 124] width 864 height 15
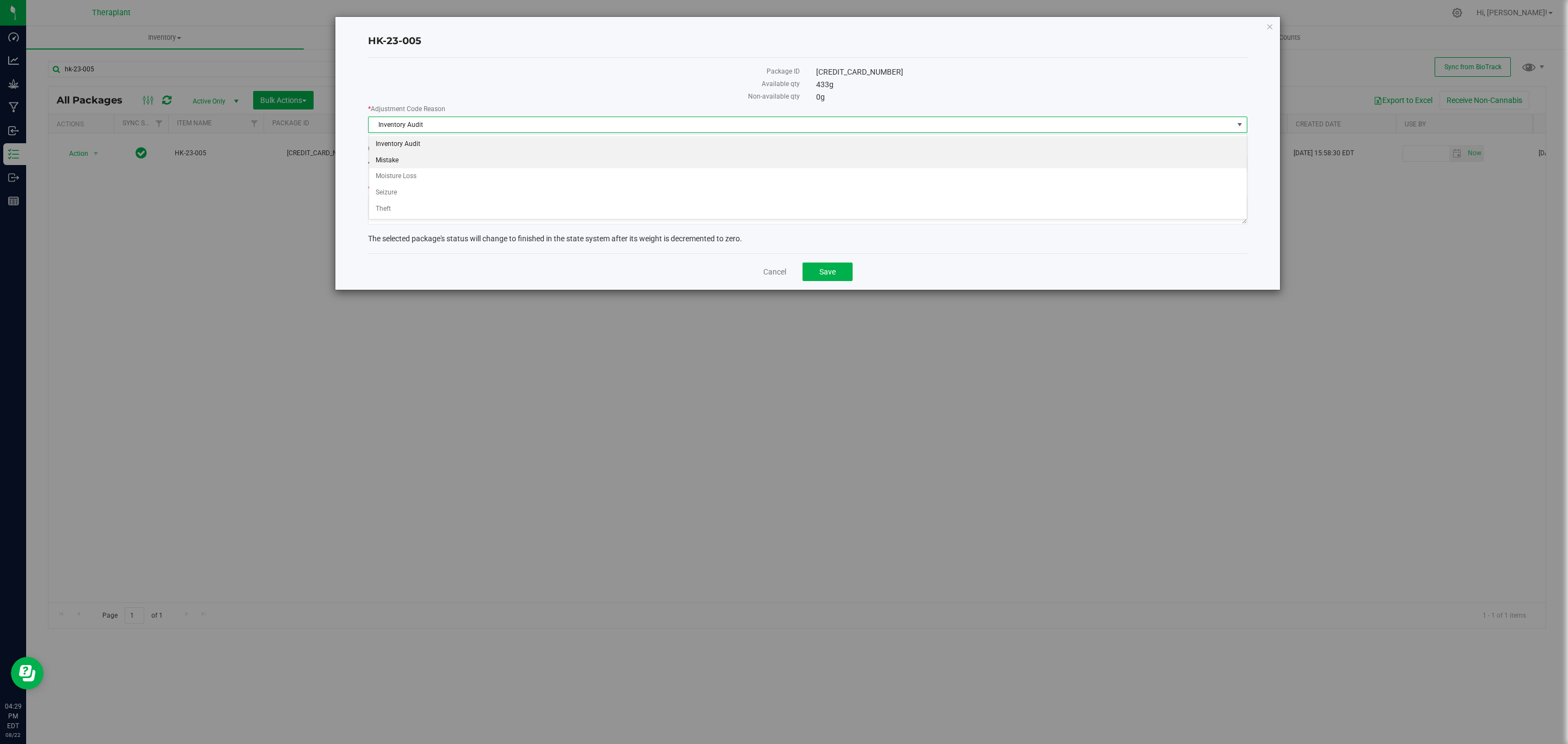
drag, startPoint x: 419, startPoint y: 158, endPoint x: 433, endPoint y: 159, distance: 14.0
click at [418, 158] on li "Mistake" at bounding box center [808, 160] width 878 height 16
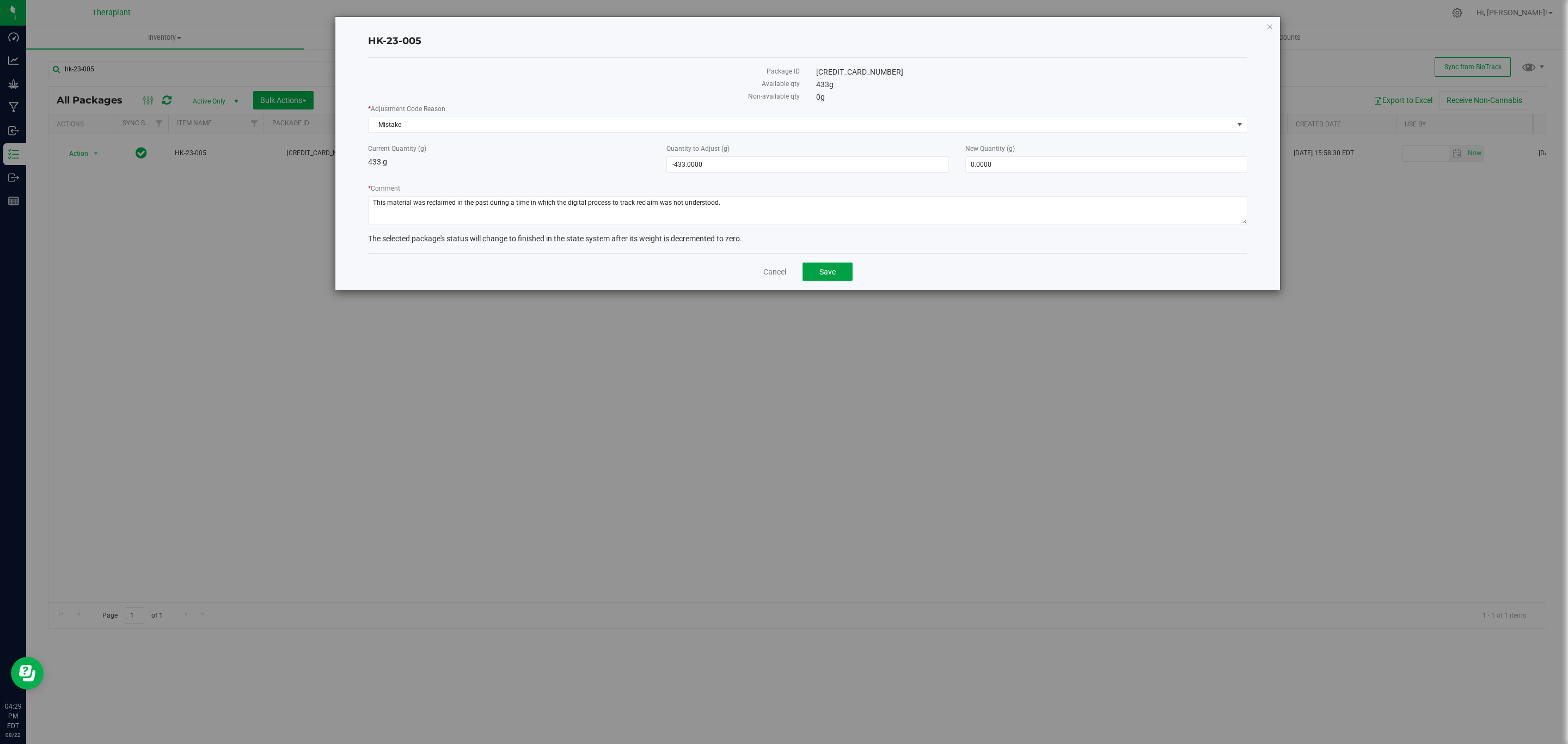
click at [823, 273] on span "Save" at bounding box center [827, 272] width 16 height 9
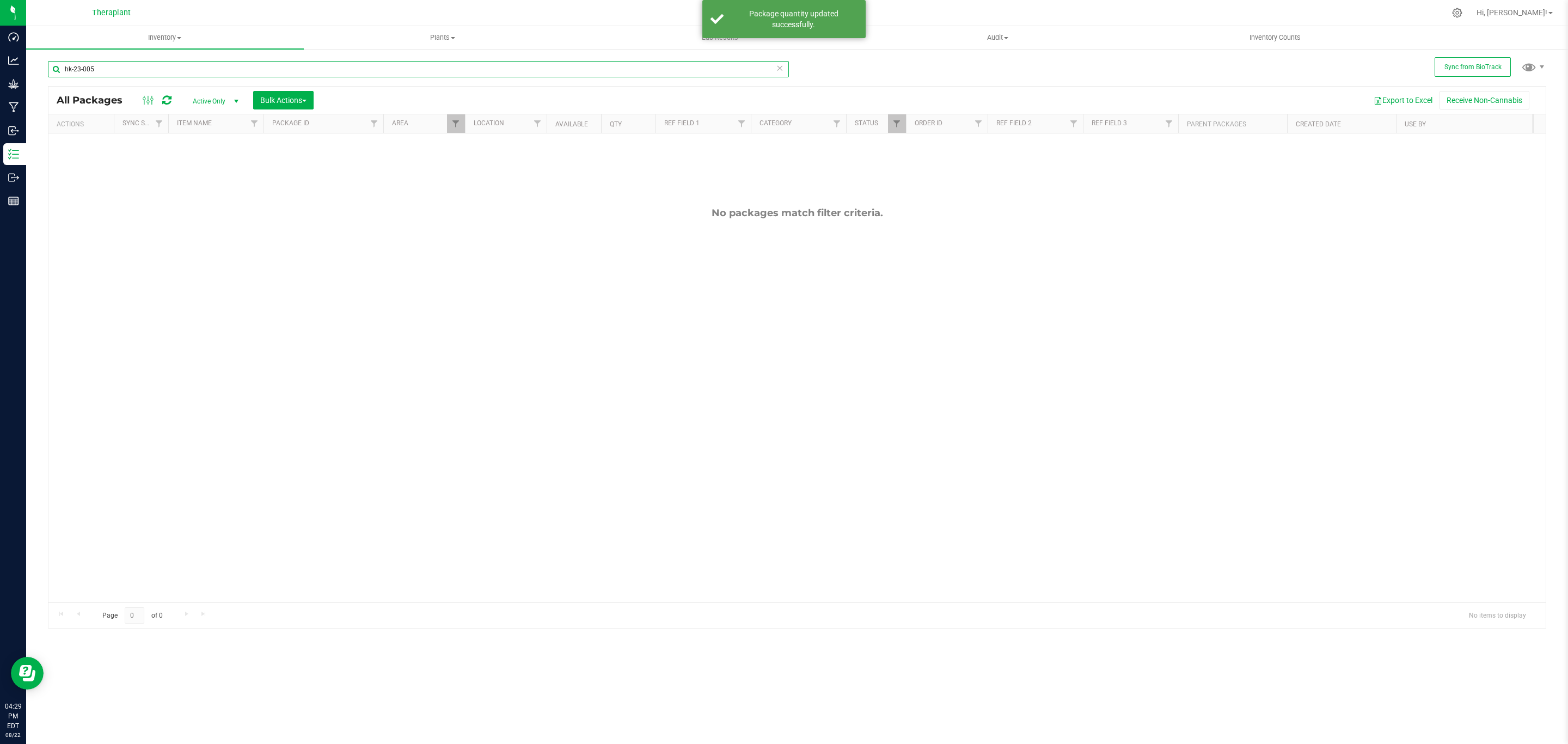
click at [180, 65] on input "hk-23-005" at bounding box center [418, 69] width 741 height 16
type input "hk-23-003"
click at [458, 127] on span "Filter" at bounding box center [455, 124] width 9 height 9
click at [892, 125] on span "Filter" at bounding box center [897, 124] width 9 height 9
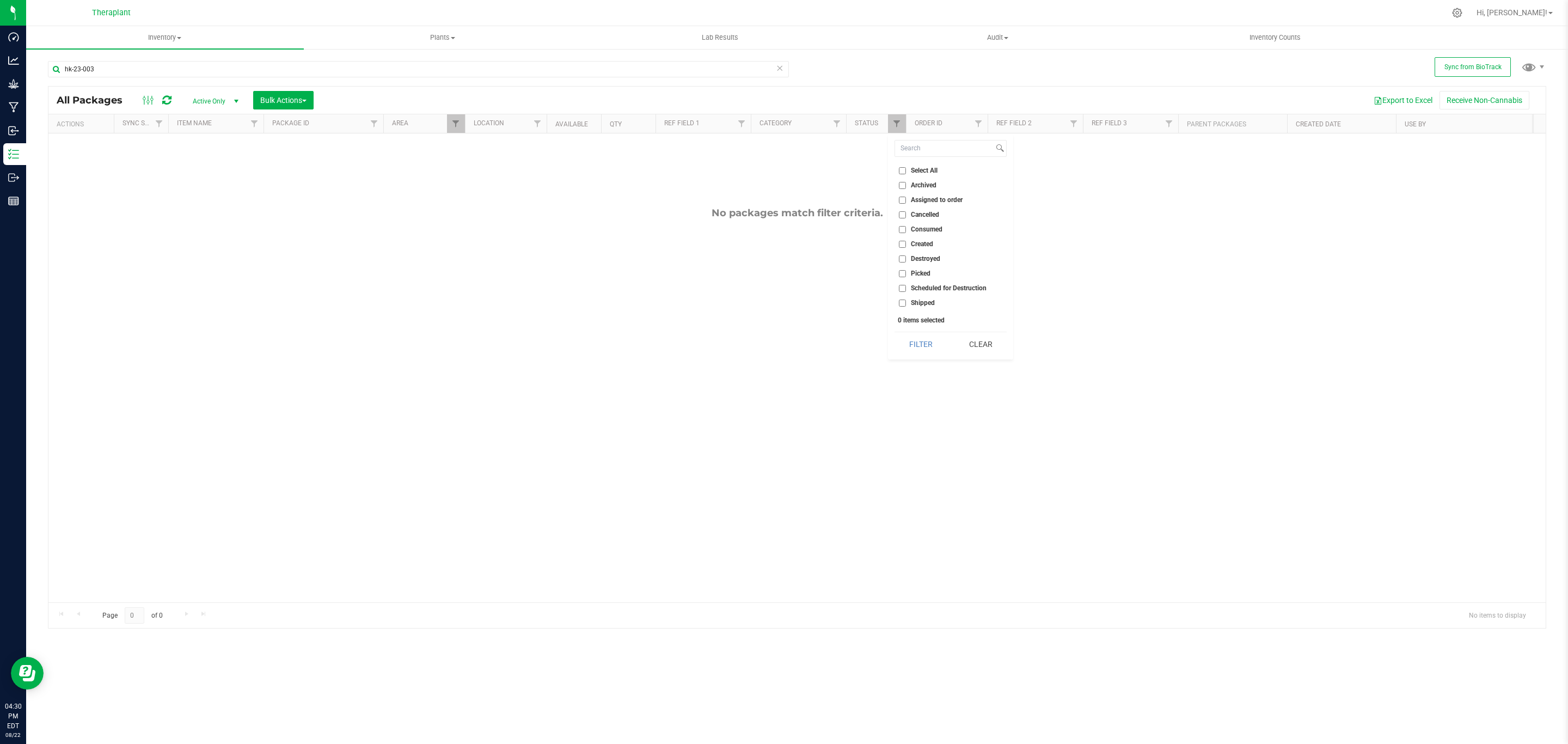
click at [912, 245] on span "Created" at bounding box center [922, 244] width 23 height 7
click at [906, 245] on input "Created" at bounding box center [903, 244] width 7 height 7
checkbox input "true"
click at [920, 345] on button "Filter" at bounding box center [921, 344] width 52 height 24
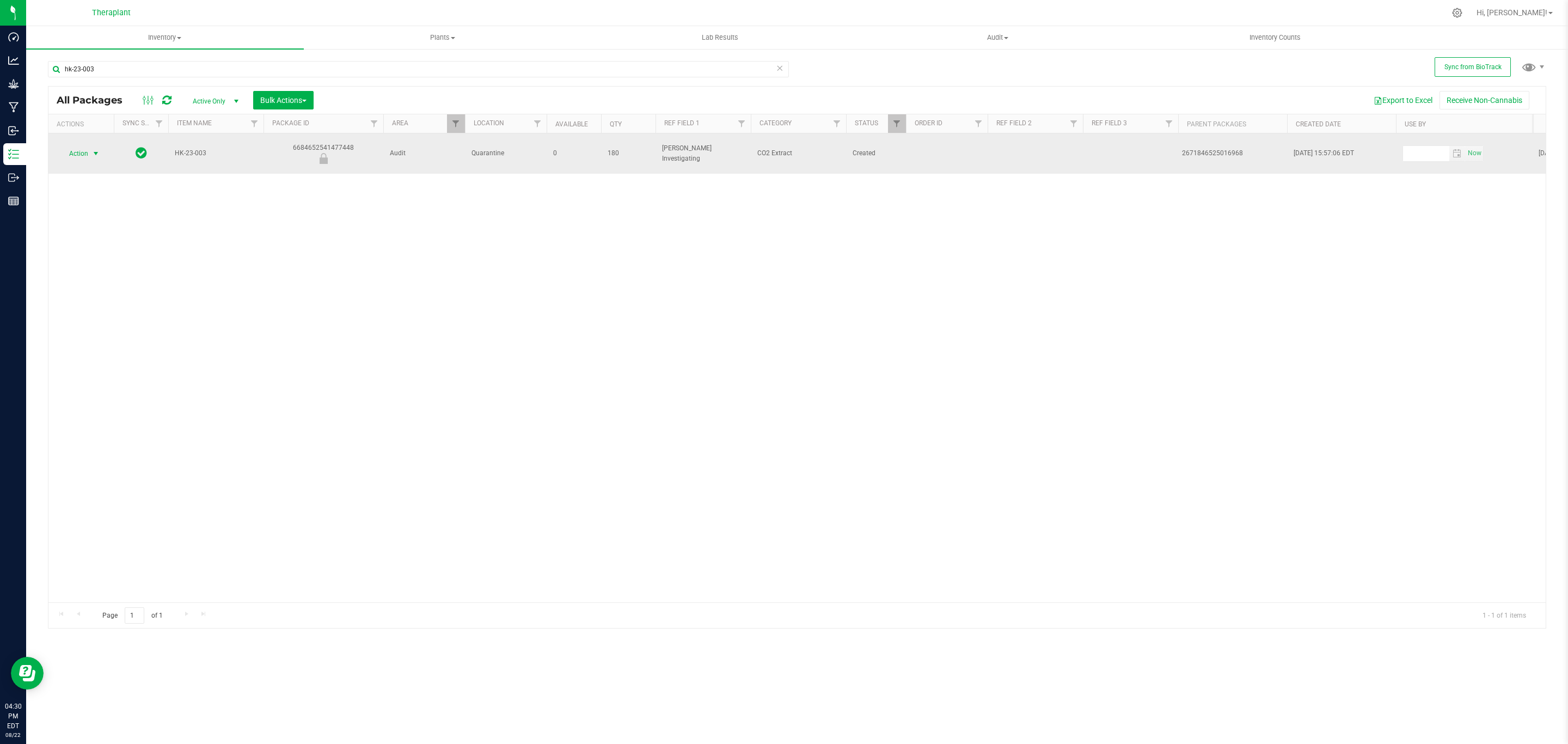
click at [90, 151] on span "select" at bounding box center [96, 153] width 13 height 15
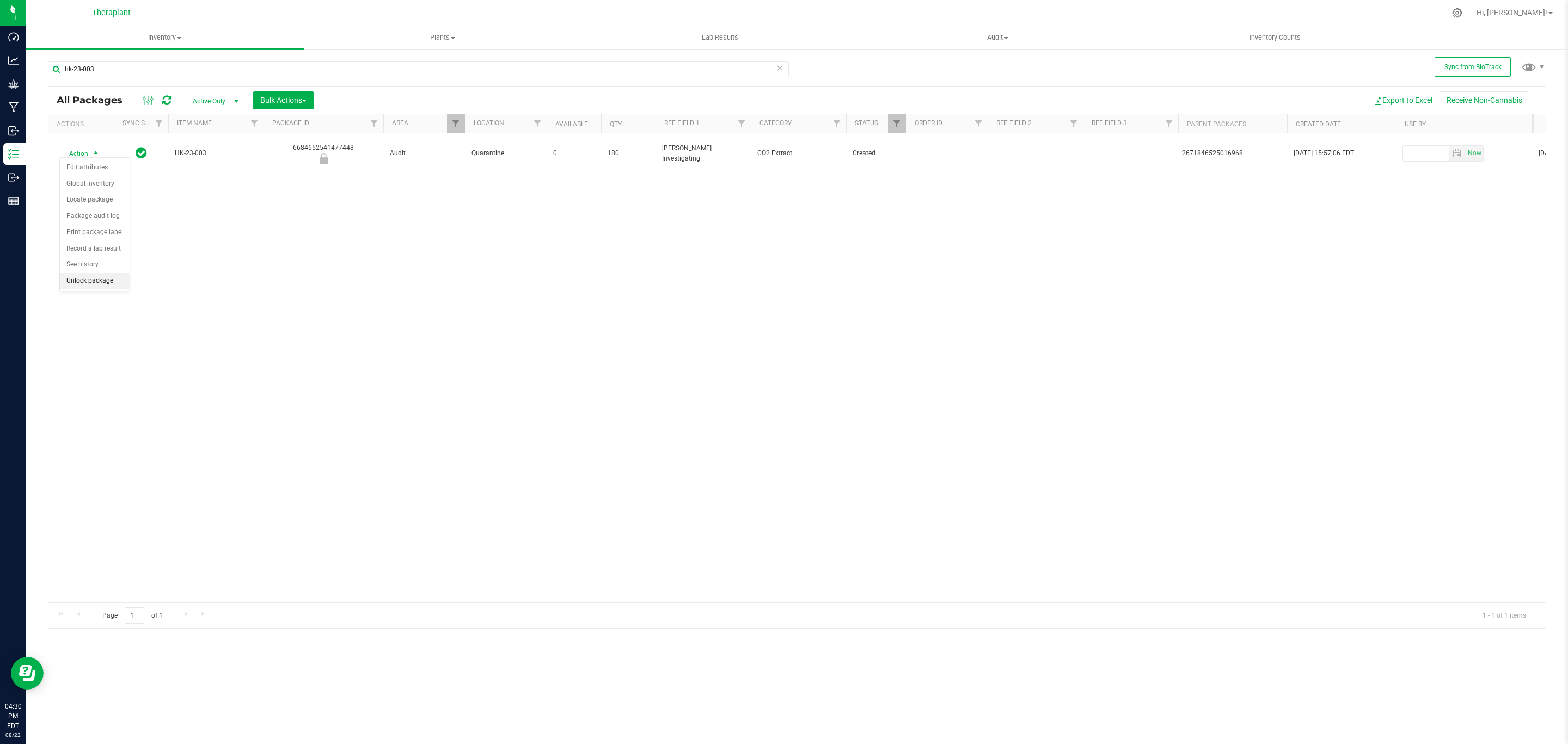
click at [92, 285] on li "Unlock package" at bounding box center [94, 281] width 69 height 16
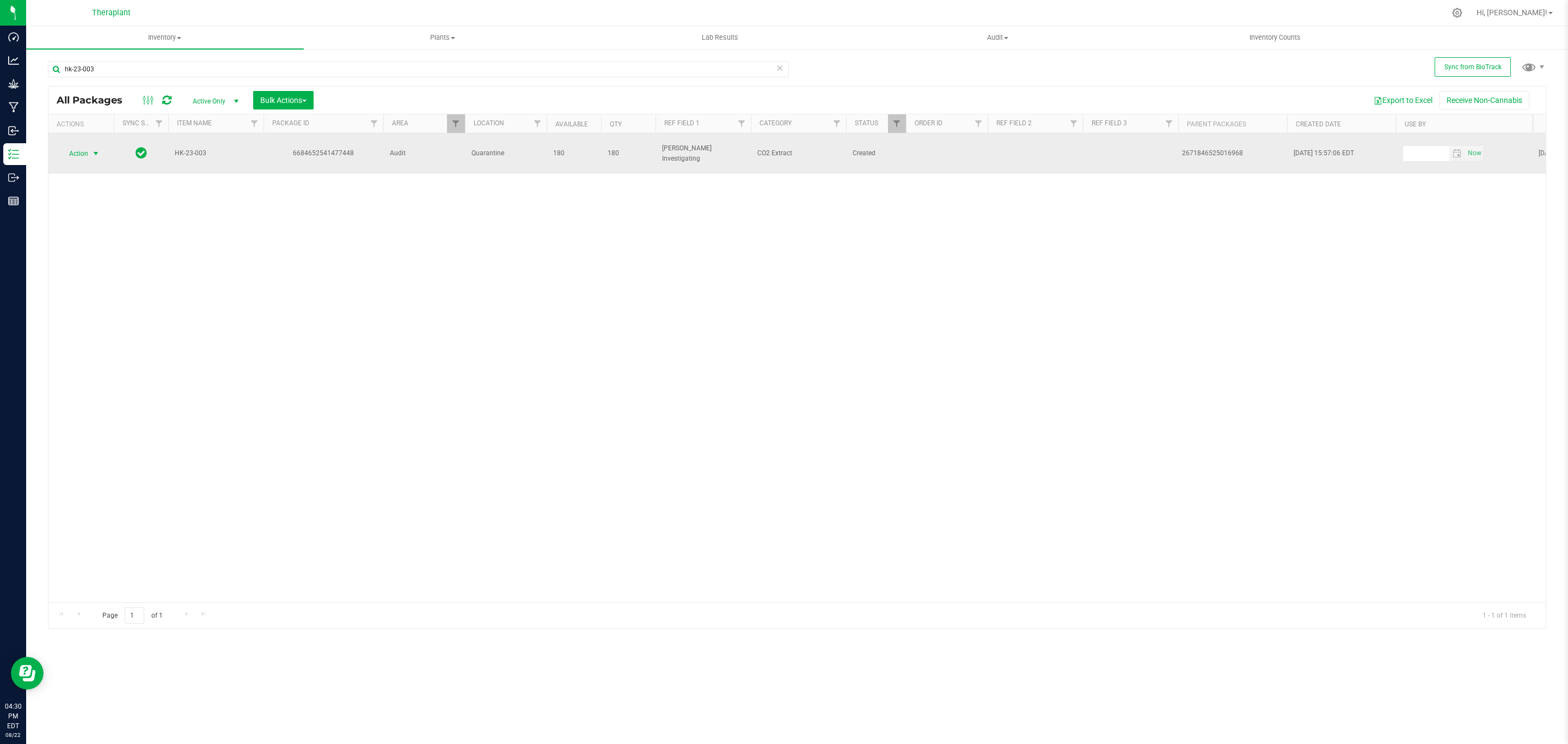
click at [98, 149] on span "select" at bounding box center [96, 153] width 9 height 9
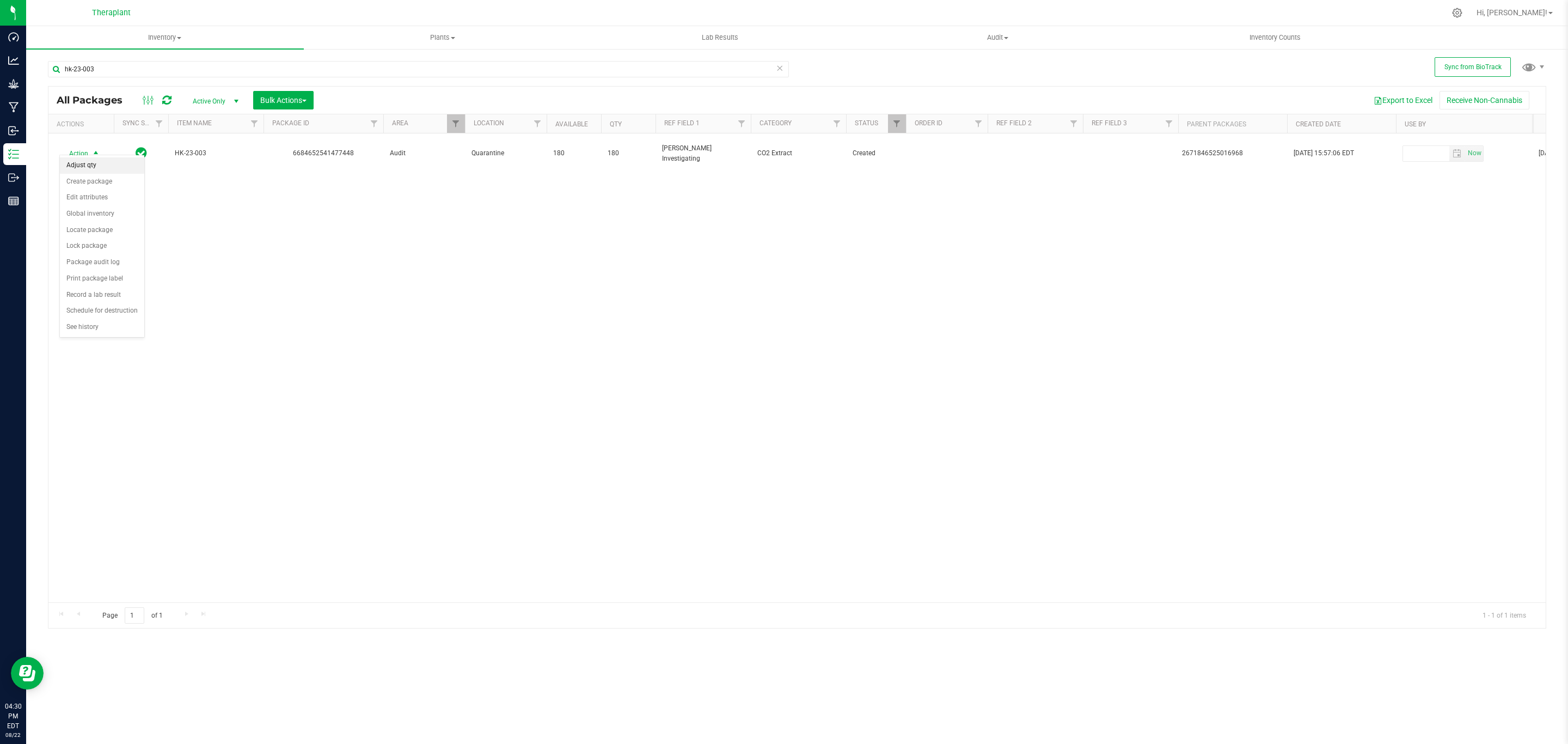
click at [98, 167] on li "Adjust qty" at bounding box center [102, 165] width 85 height 16
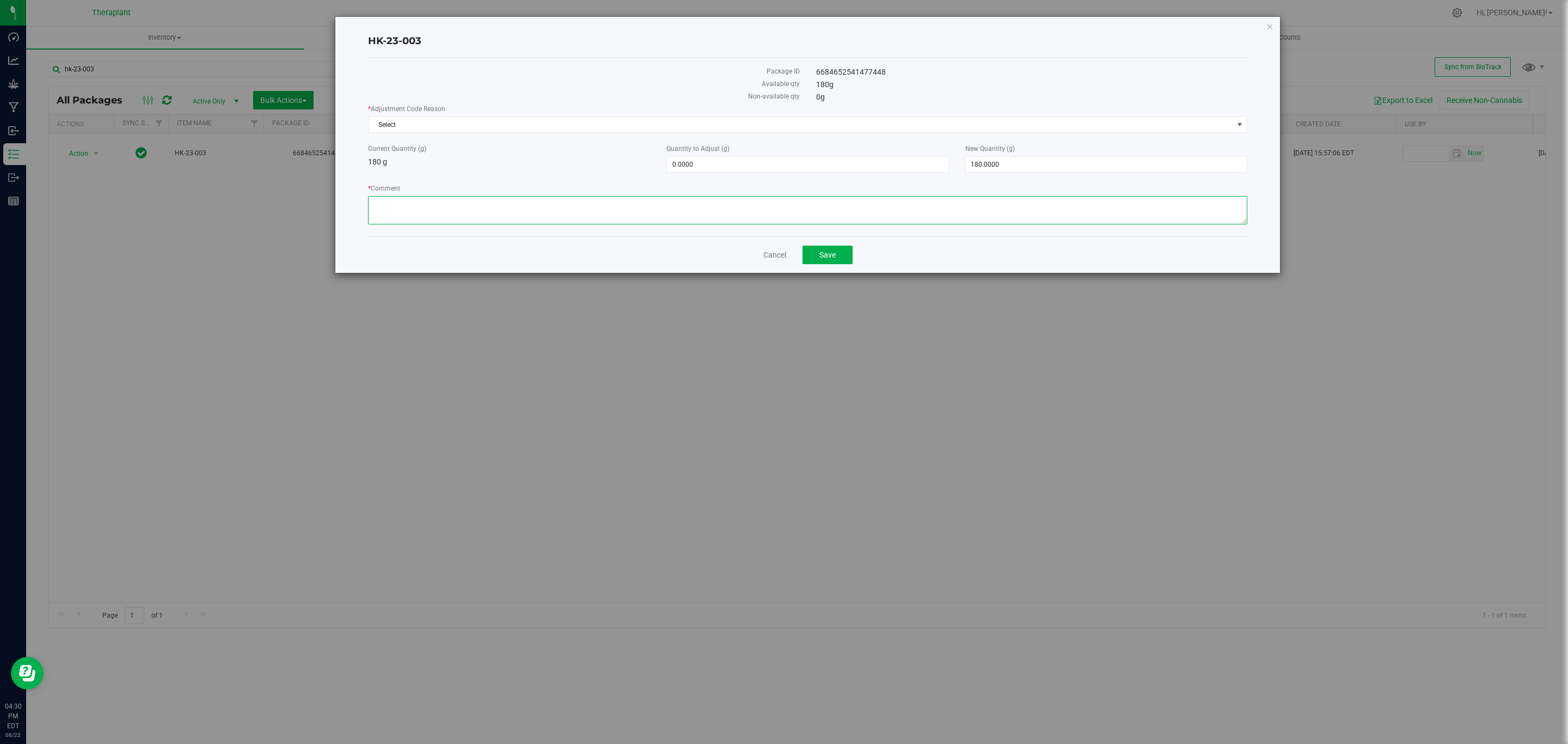
click at [625, 218] on textarea "* Comment" at bounding box center [808, 210] width 880 height 29
paste textarea "This material was reclaimed in the past during a time in which the digital proc…"
type textarea "This material was reclaimed in the past during a time in which the digital proc…"
click at [1048, 166] on span "180.0000 180" at bounding box center [1106, 164] width 282 height 16
click at [1048, 166] on input "180" at bounding box center [1107, 164] width 281 height 15
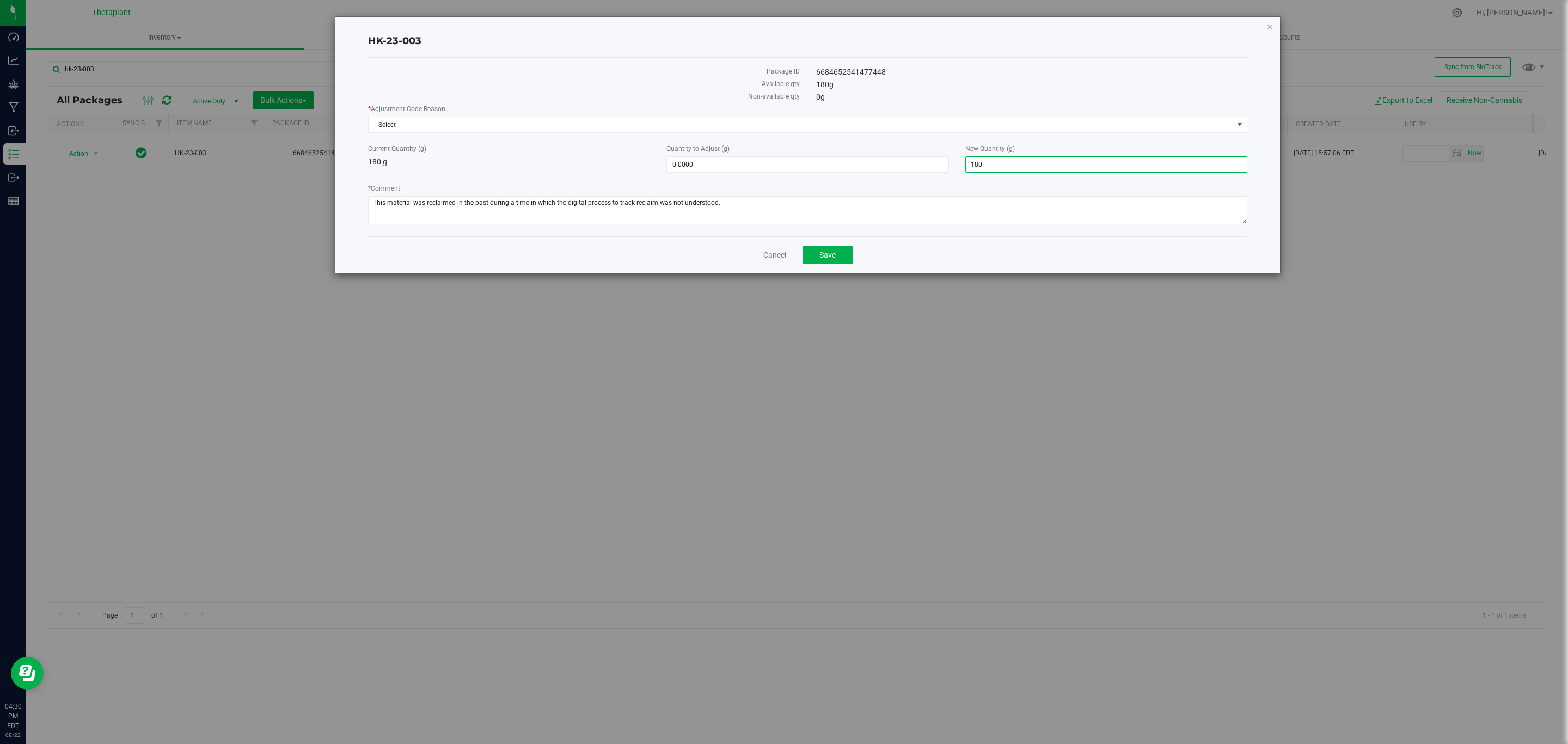
type input "0"
type input "-180.0000"
type input "0.0000"
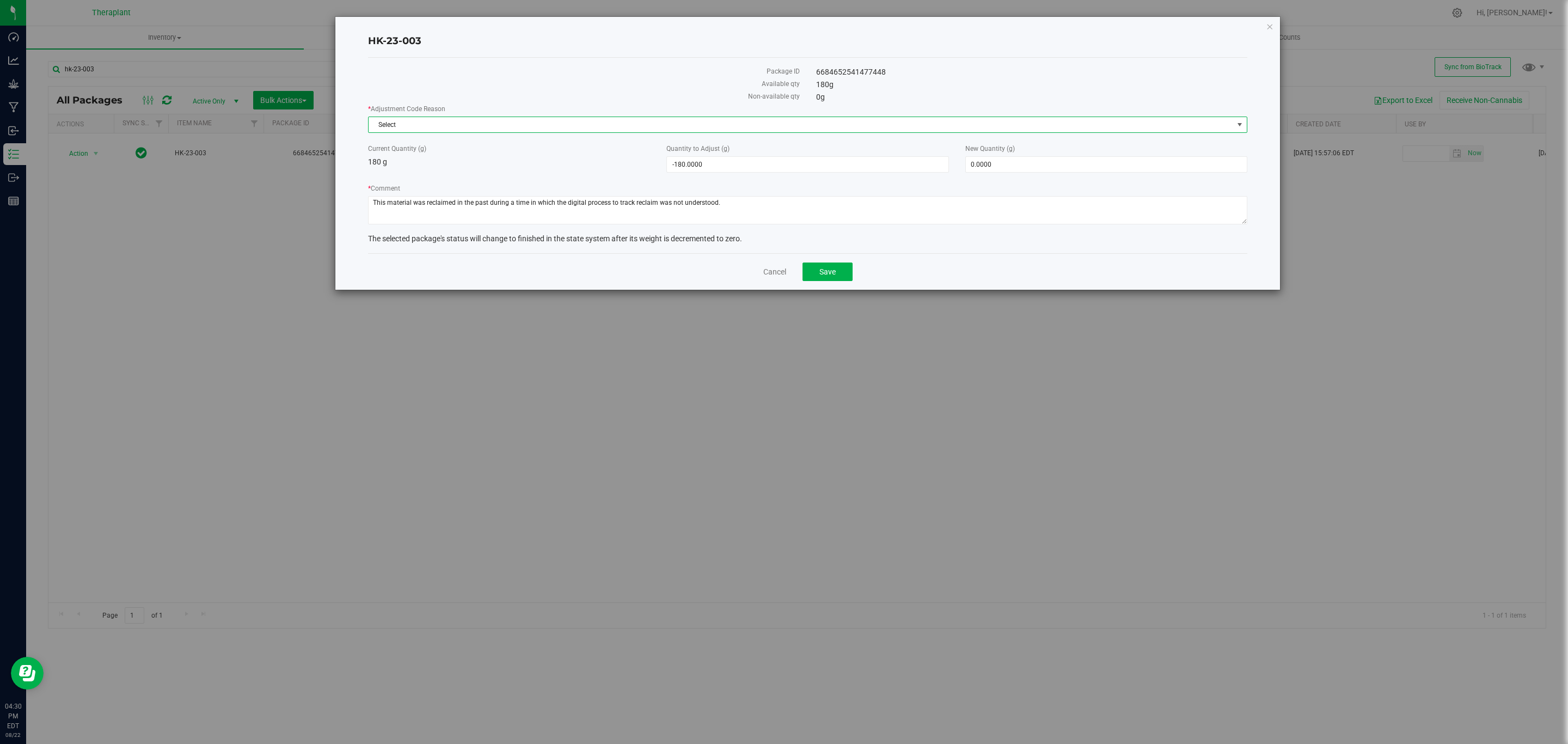
click at [884, 133] on span "Select" at bounding box center [808, 124] width 880 height 16
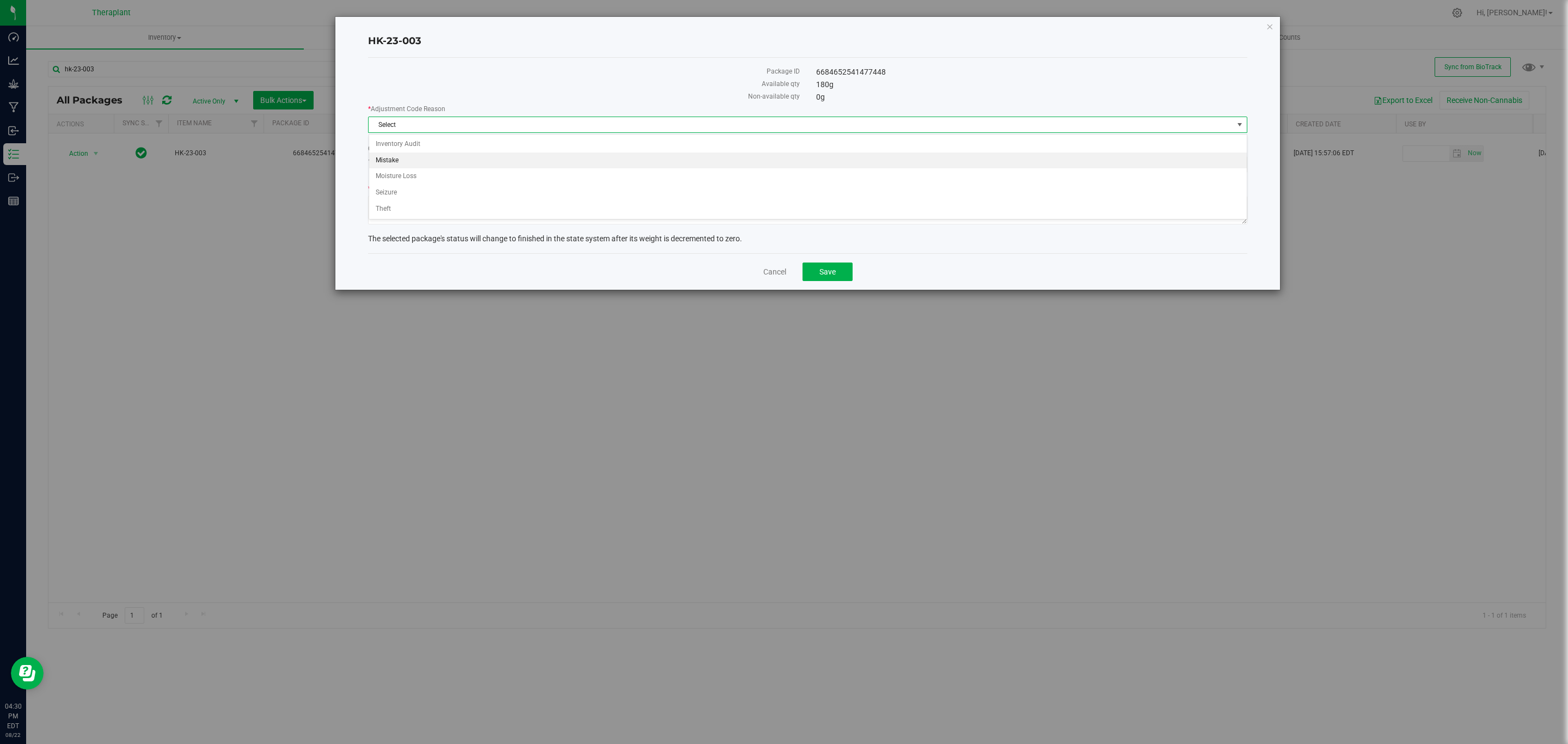
click at [421, 155] on li "Mistake" at bounding box center [808, 160] width 878 height 16
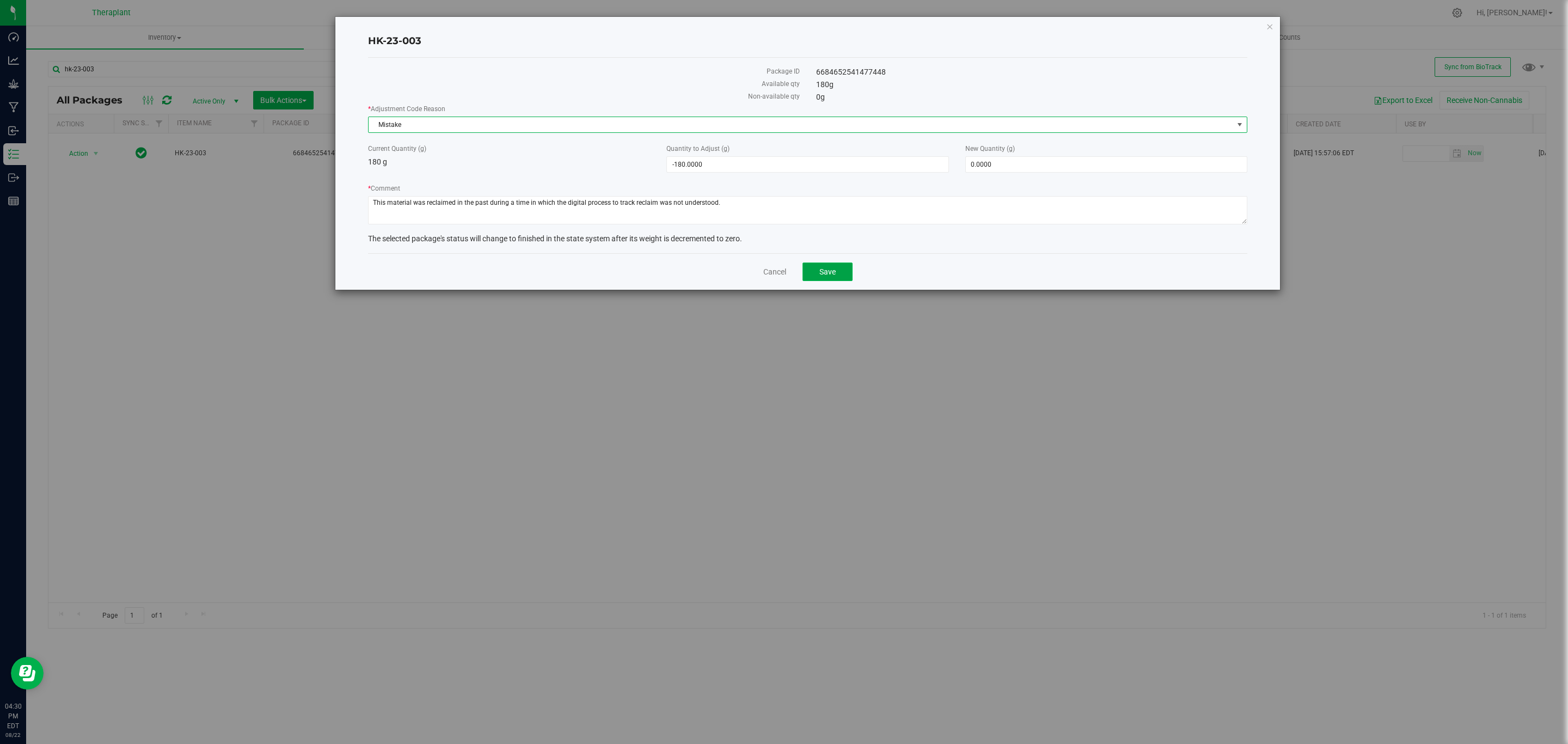
click at [828, 268] on button "Save" at bounding box center [827, 272] width 50 height 18
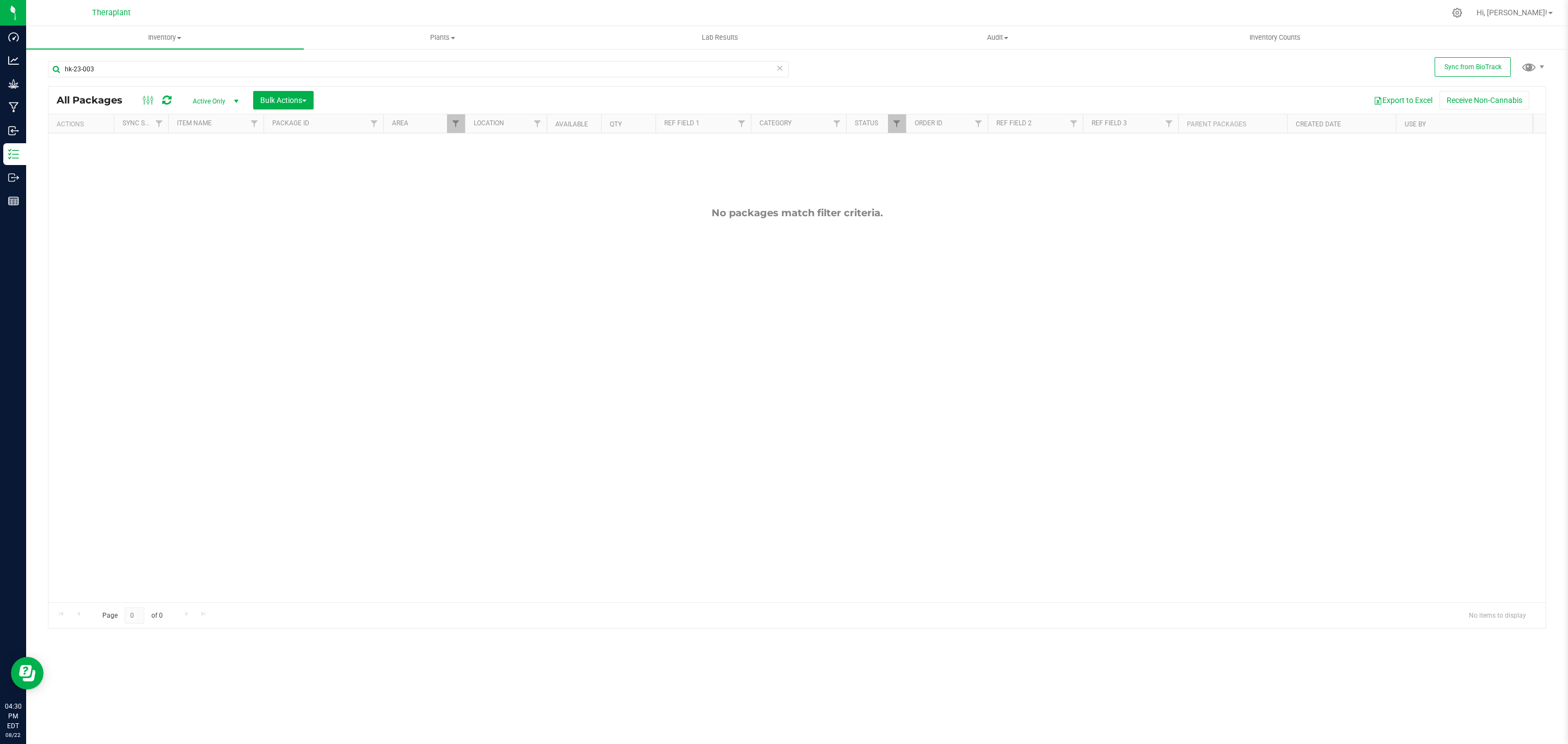
click at [783, 69] on icon at bounding box center [780, 67] width 8 height 13
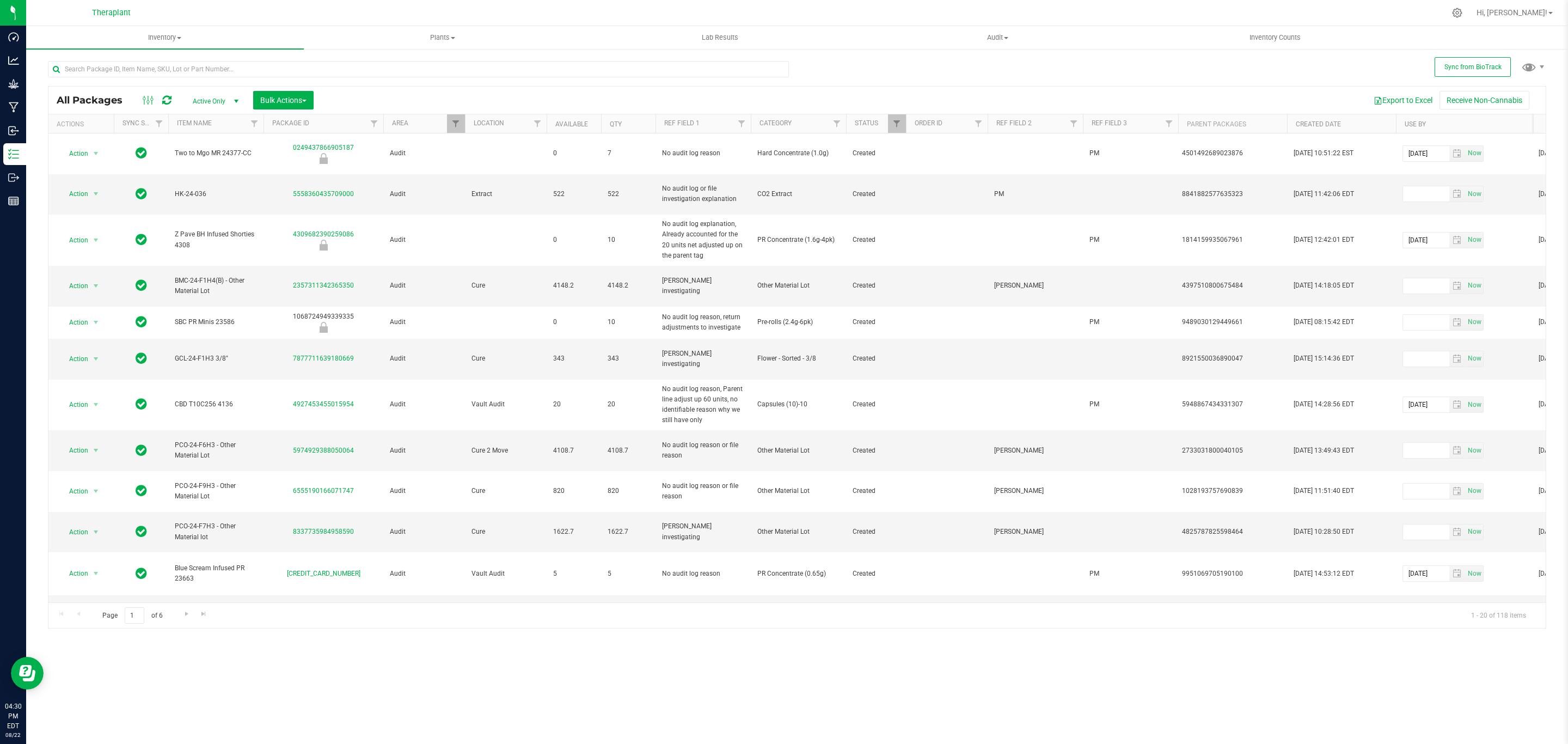
click at [205, 103] on span "Active Only" at bounding box center [213, 101] width 60 height 15
click at [301, 98] on span "Bulk Actions" at bounding box center [284, 100] width 46 height 9
click at [296, 200] on span "Lock/Unlock packages" at bounding box center [297, 205] width 75 height 9
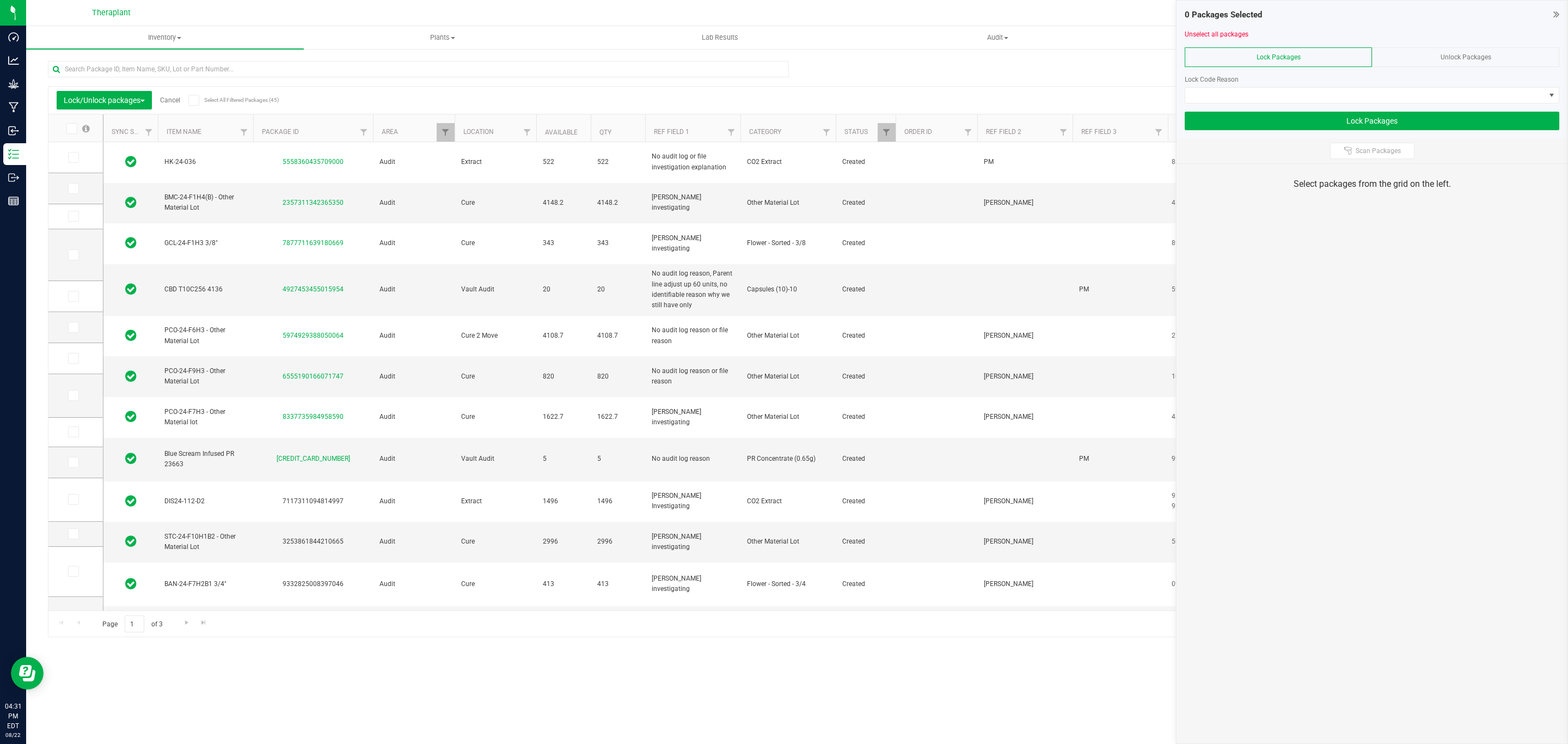
click at [196, 100] on icon at bounding box center [194, 100] width 7 height 0
click at [0, 0] on input "Select All Filtered Packages (45)" at bounding box center [0, 0] width 0 height 0
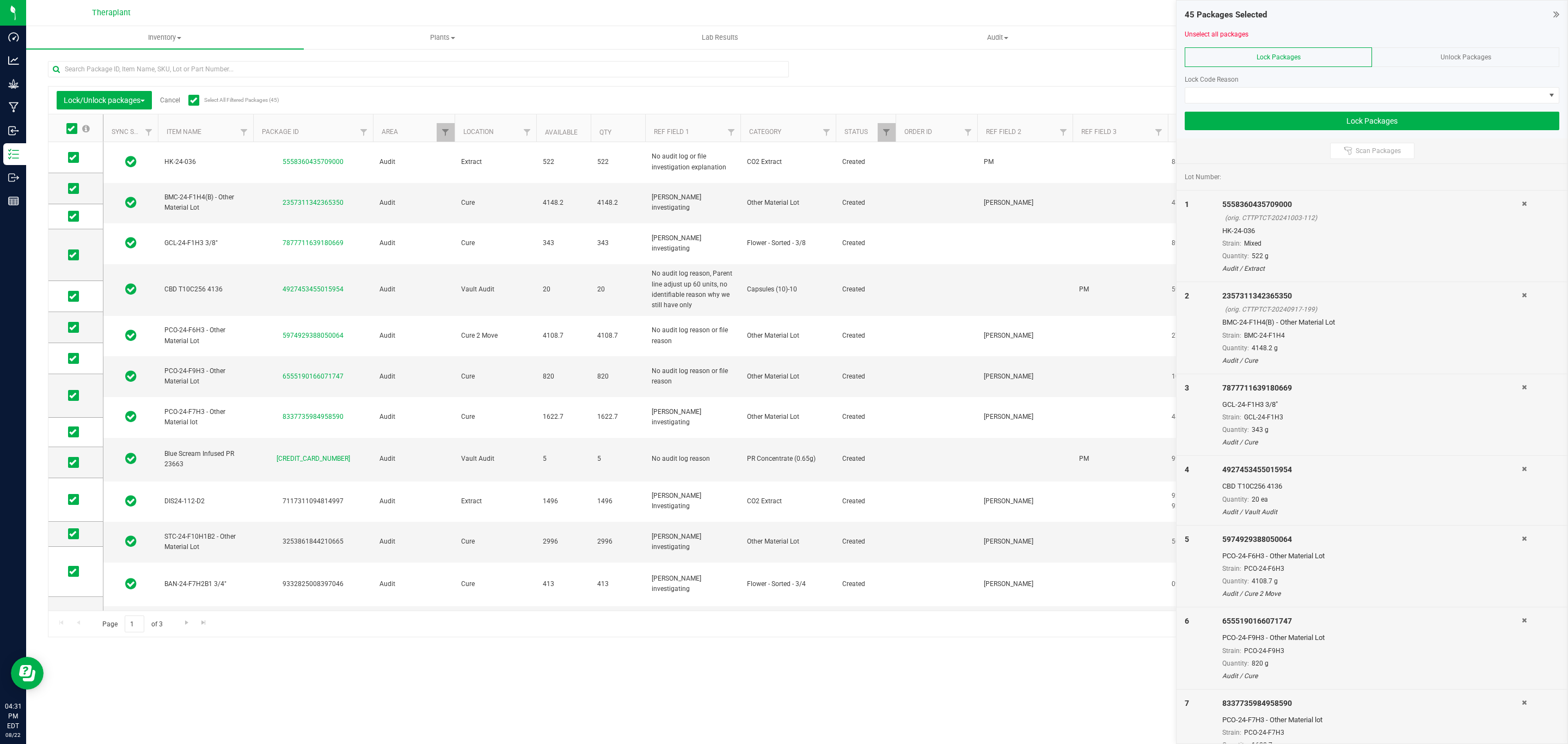
click at [1469, 54] on span "Unlock Packages" at bounding box center [1466, 57] width 51 height 8
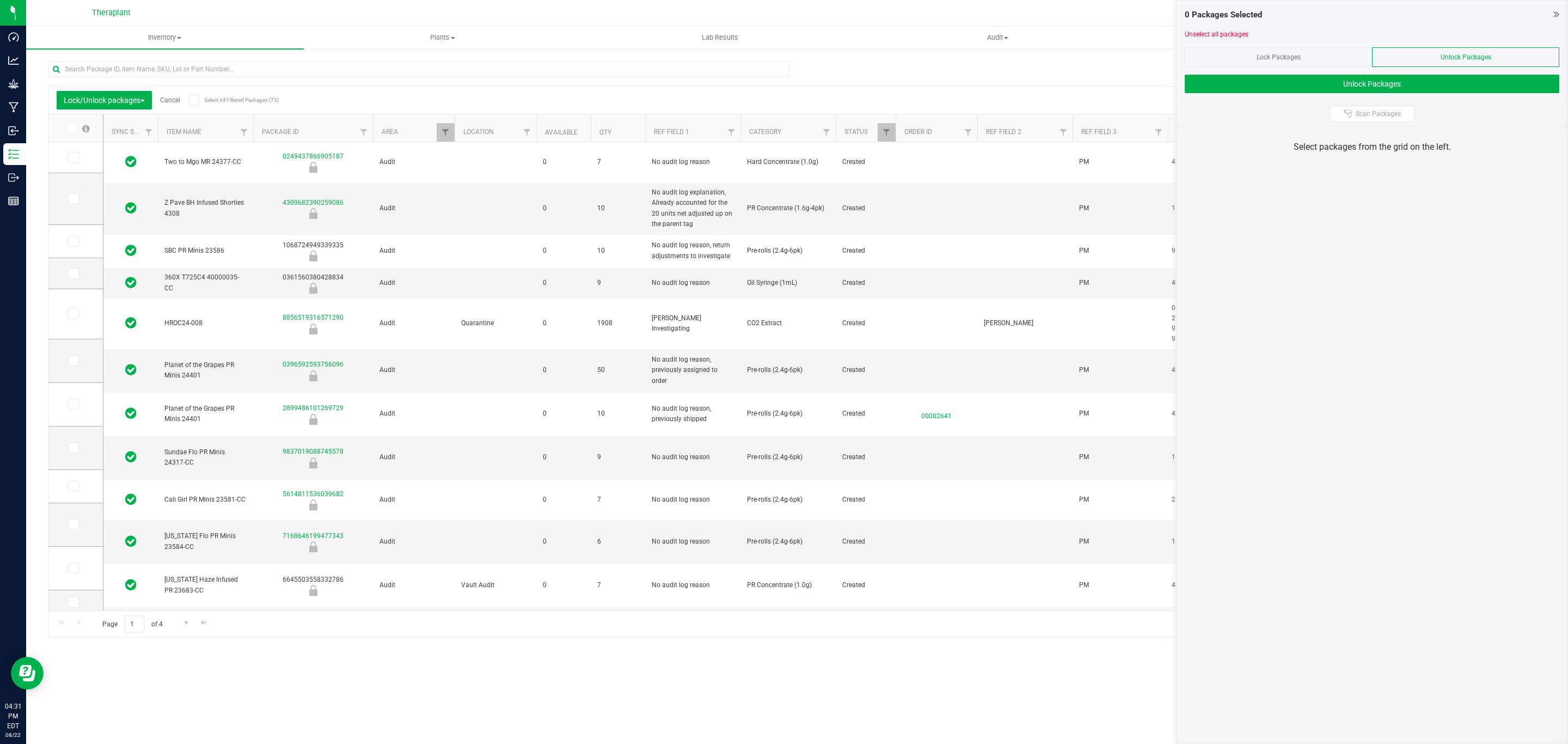
click at [197, 100] on icon at bounding box center [194, 100] width 7 height 0
click at [0, 0] on input "Select All Filtered Packages (73)" at bounding box center [0, 0] width 0 height 0
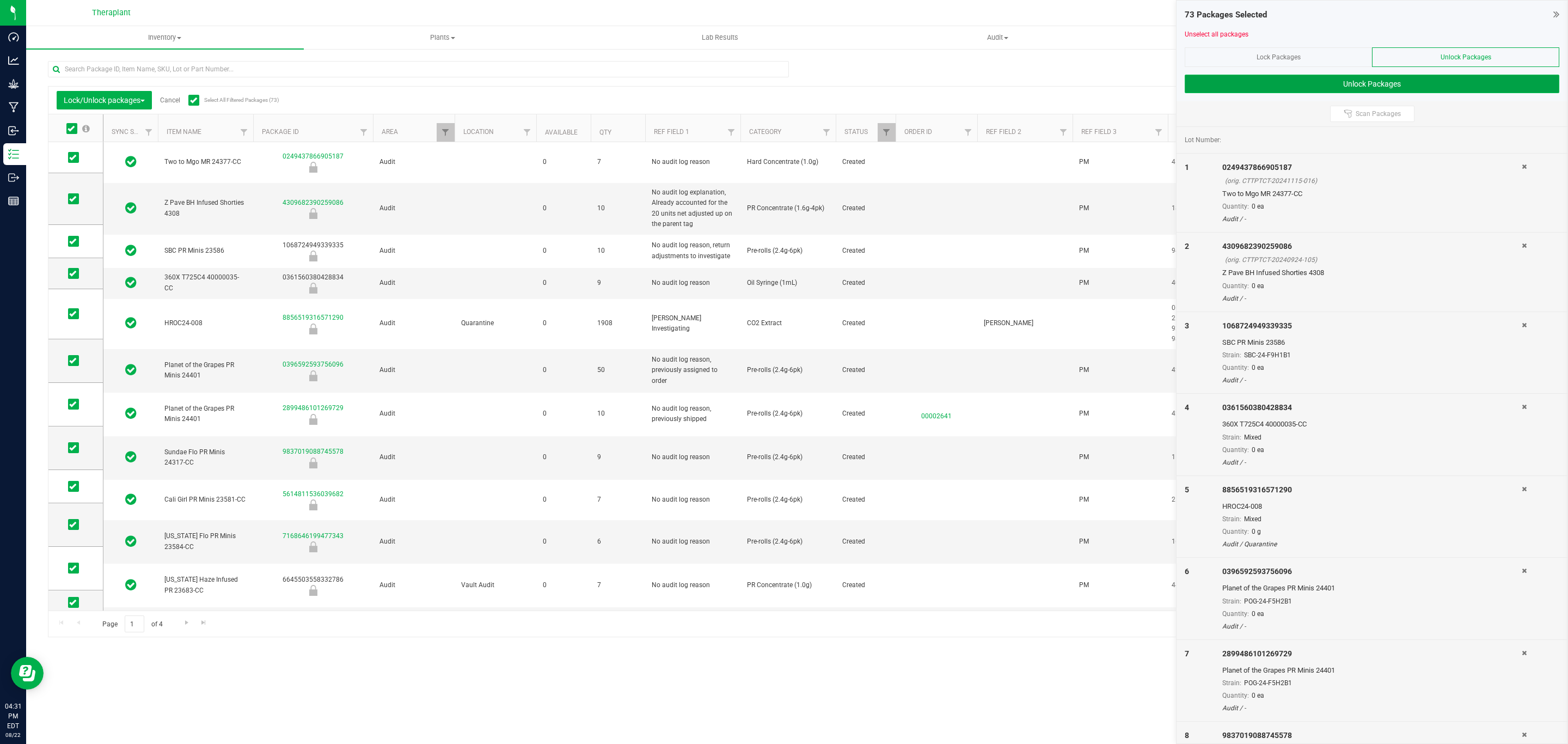
click at [1349, 85] on button "Unlock Packages" at bounding box center [1371, 84] width 374 height 18
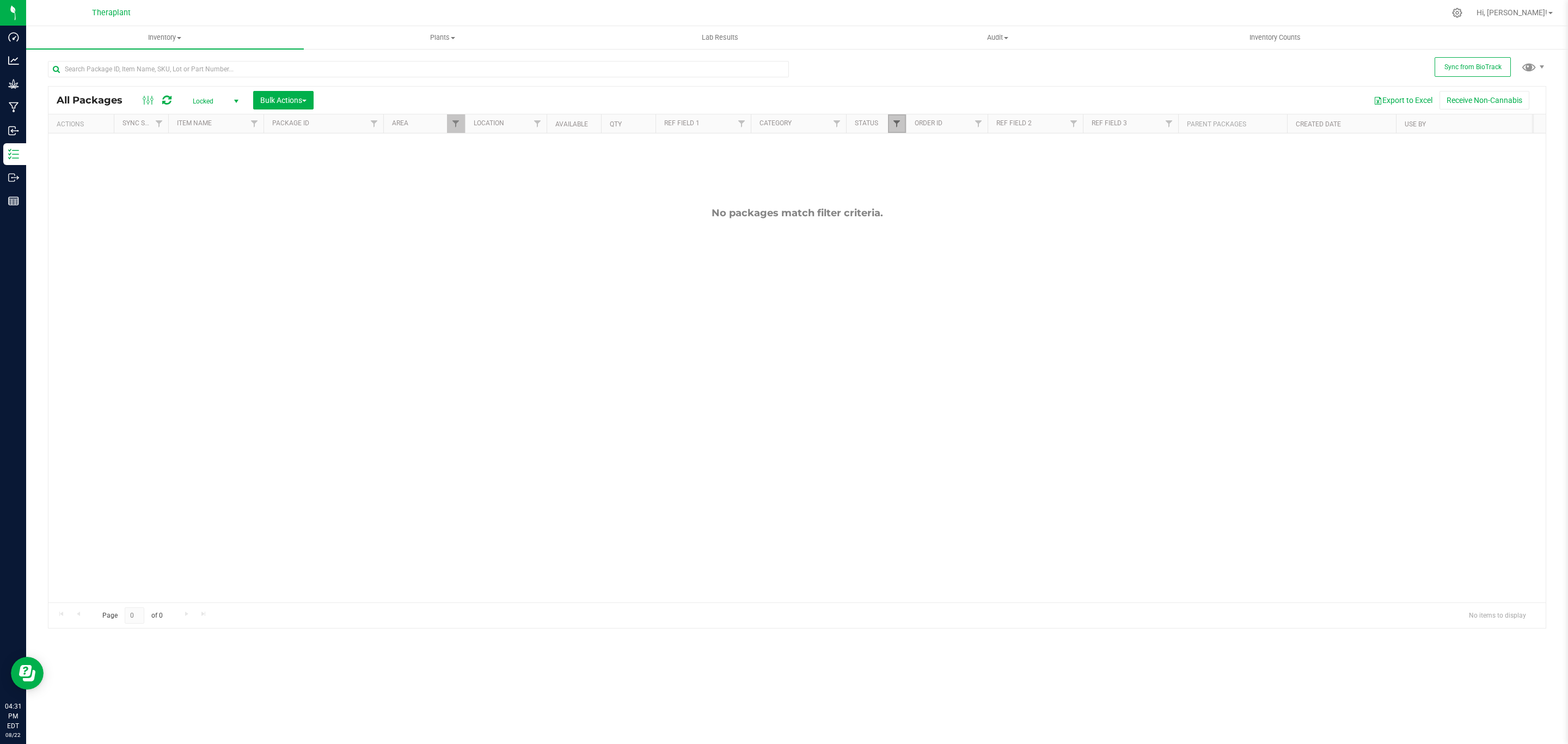
click at [900, 127] on span "Filter" at bounding box center [897, 124] width 9 height 9
click at [221, 108] on span "Locked" at bounding box center [213, 101] width 60 height 15
click at [199, 116] on li "Active Only" at bounding box center [213, 119] width 59 height 16
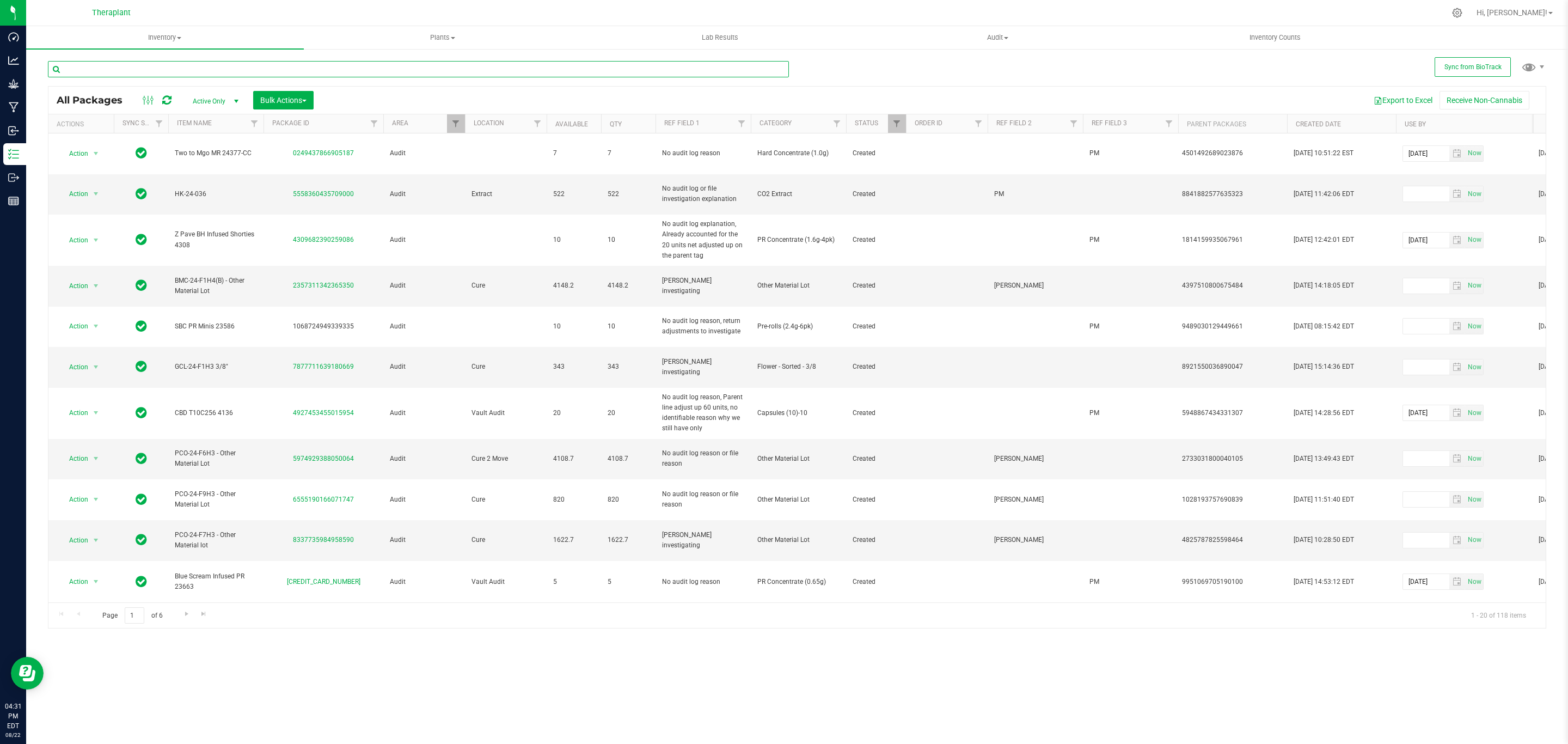
click at [352, 74] on input "text" at bounding box center [418, 69] width 741 height 16
type input "sroc"
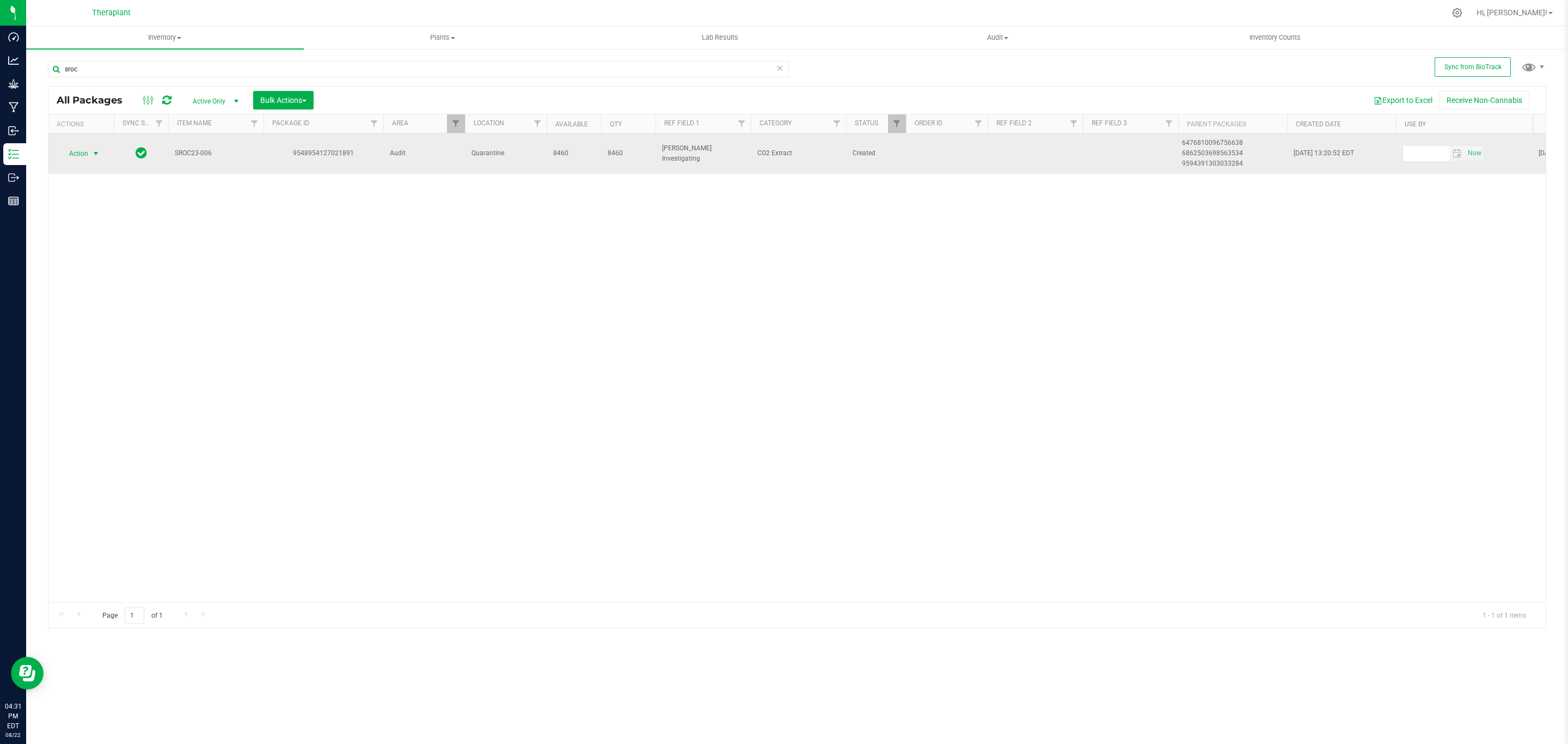
click at [79, 153] on span "Action" at bounding box center [74, 153] width 29 height 15
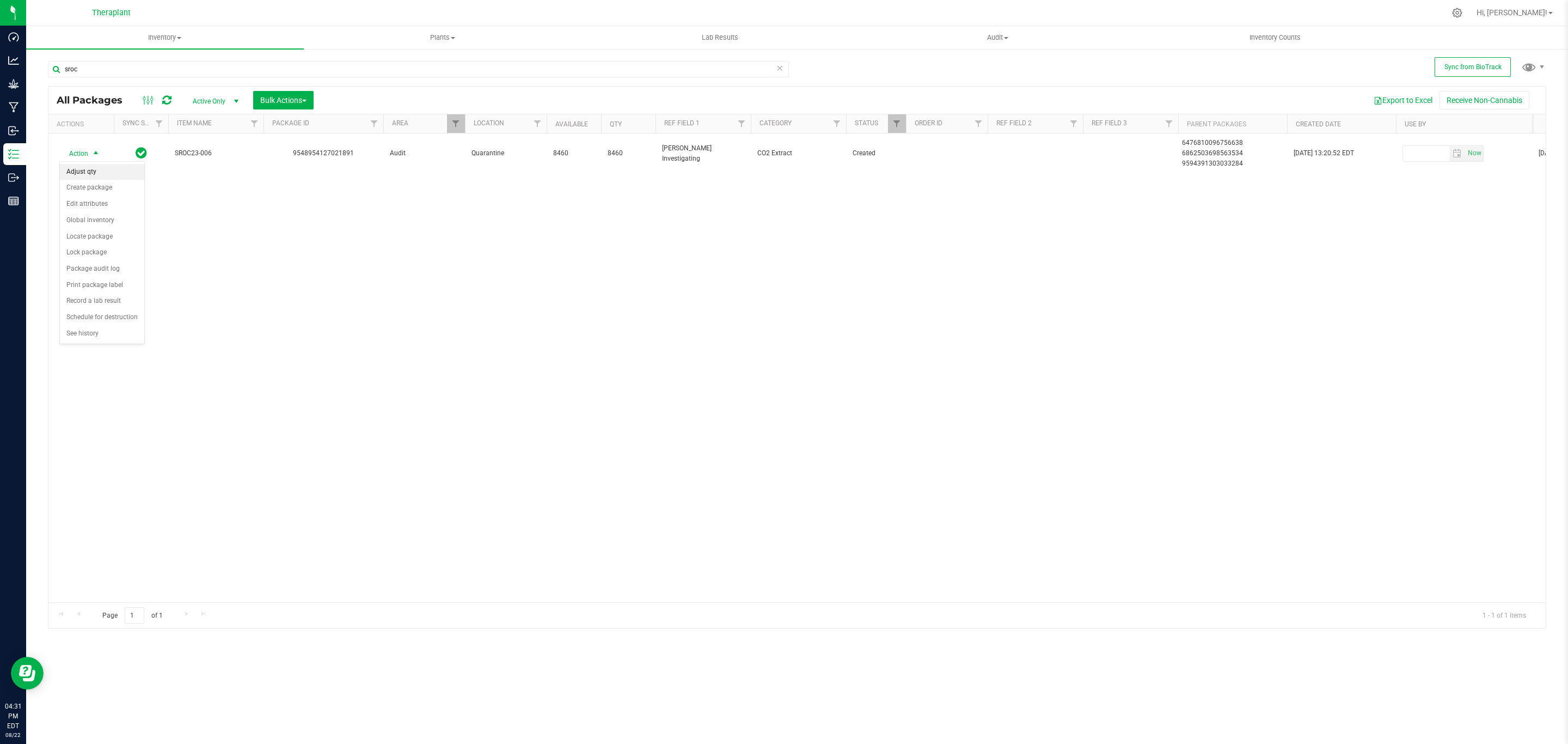
click at [94, 174] on li "Adjust qty" at bounding box center [102, 172] width 85 height 16
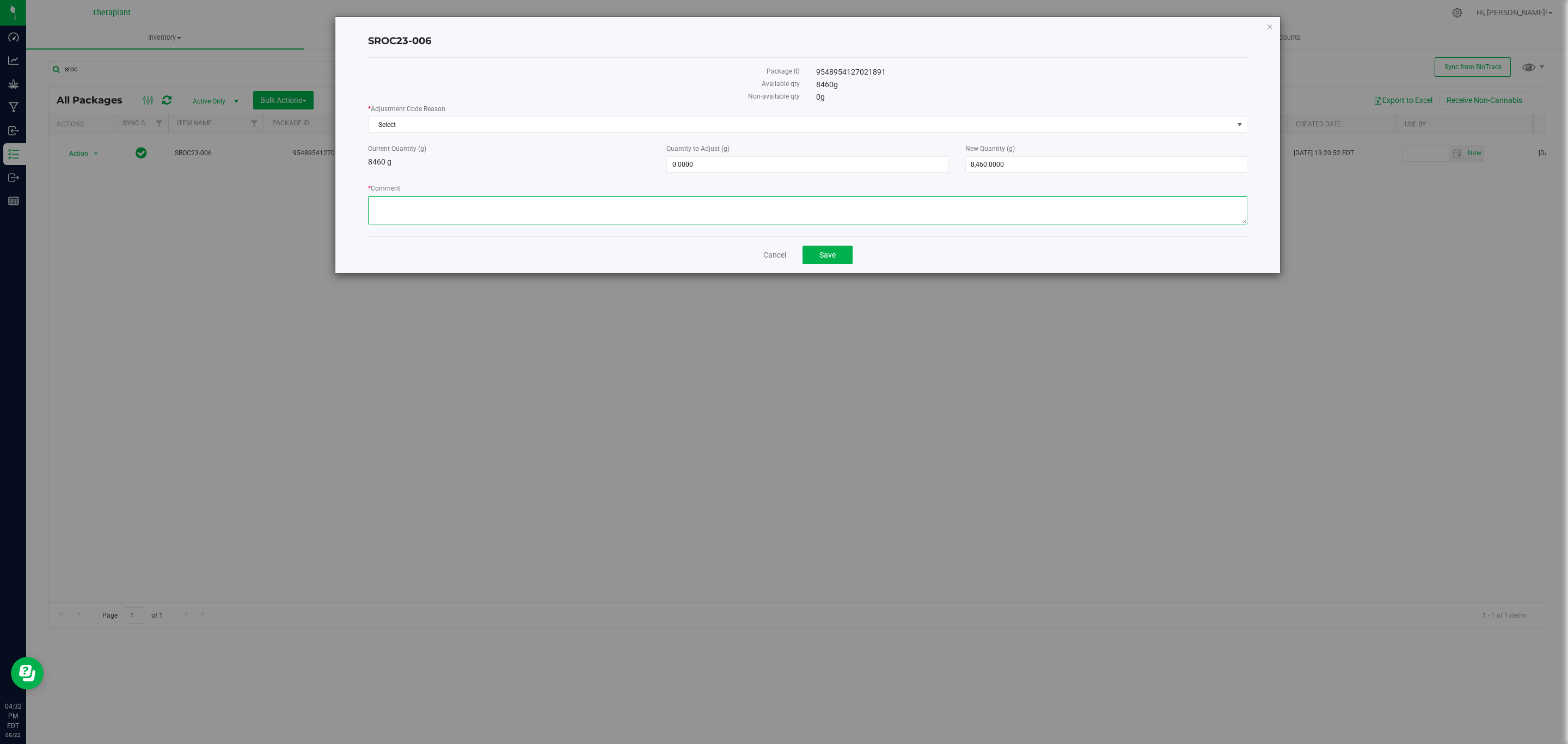
click at [786, 212] on textarea "* Comment" at bounding box center [808, 210] width 880 height 29
paste textarea "This material was reclaimed in the past during a time in which the digital proc…"
type textarea "This material was reclaimed in the past during a time in which the digital proc…"
click at [1091, 173] on span "8,460.0000 8460" at bounding box center [1106, 164] width 282 height 16
click at [1085, 163] on span "8,460.0000 8460" at bounding box center [1106, 164] width 282 height 16
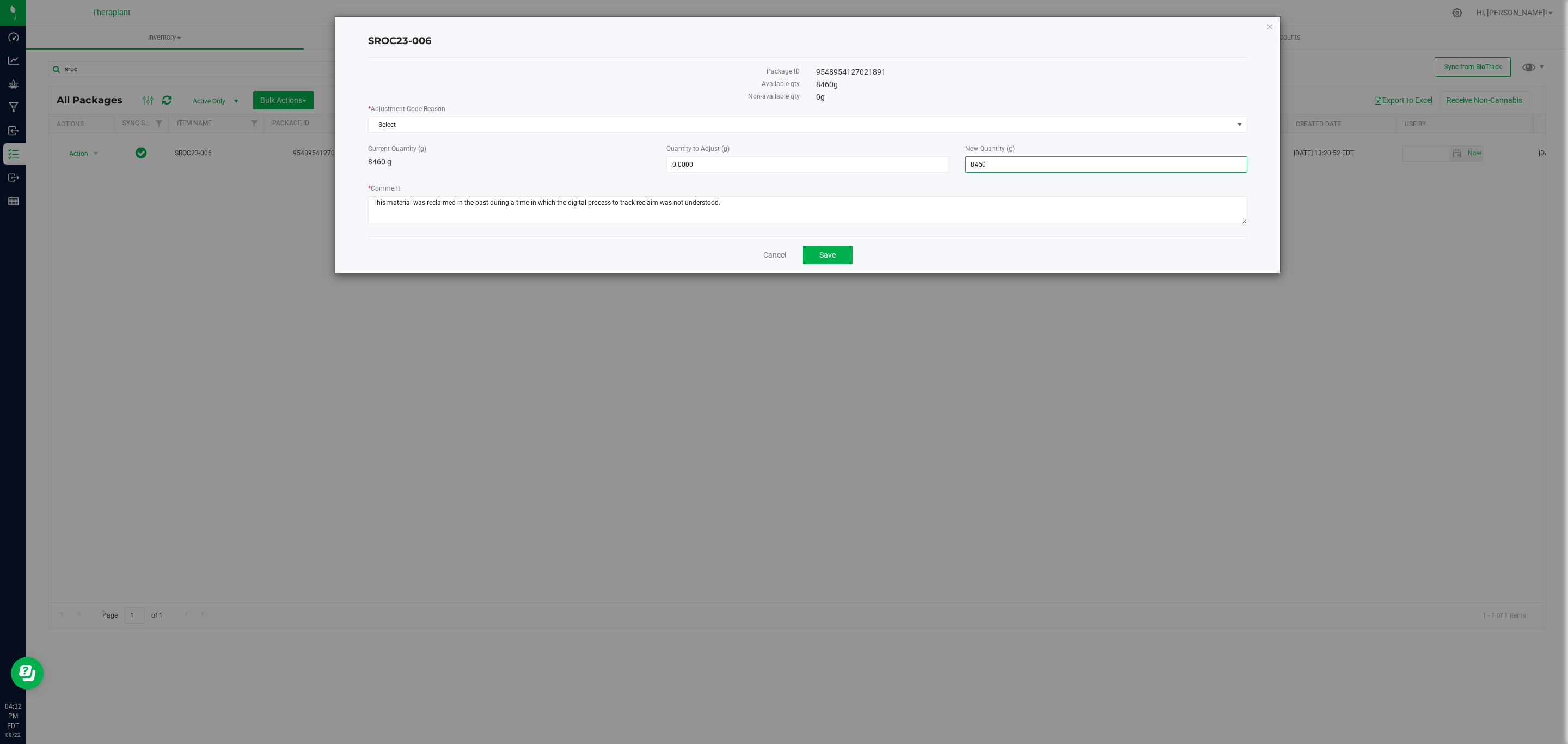
click at [1085, 163] on input "8460" at bounding box center [1107, 164] width 281 height 15
type input "0"
type input "-8,460.0000"
type input "0.0000"
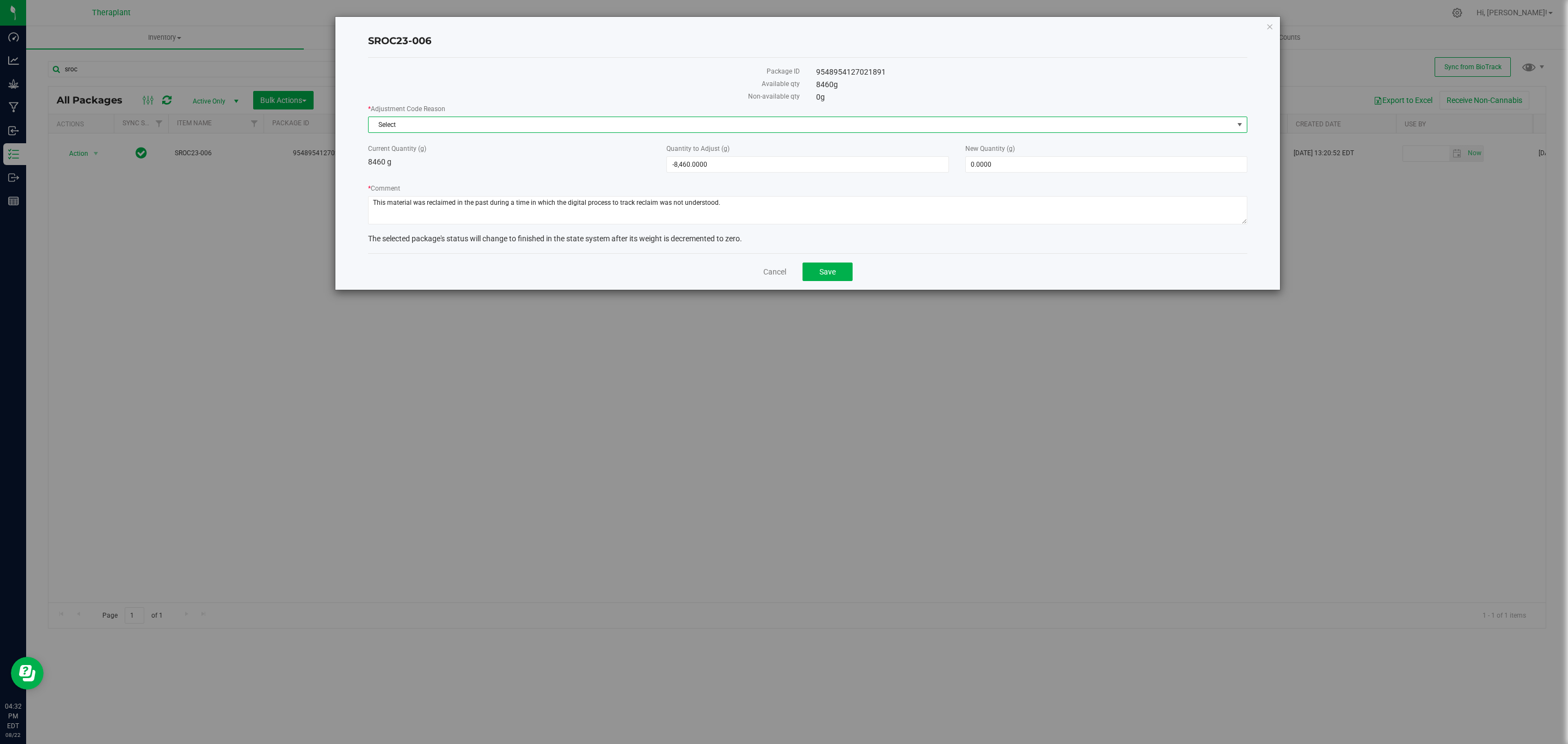
click at [877, 126] on span "Select" at bounding box center [801, 124] width 864 height 15
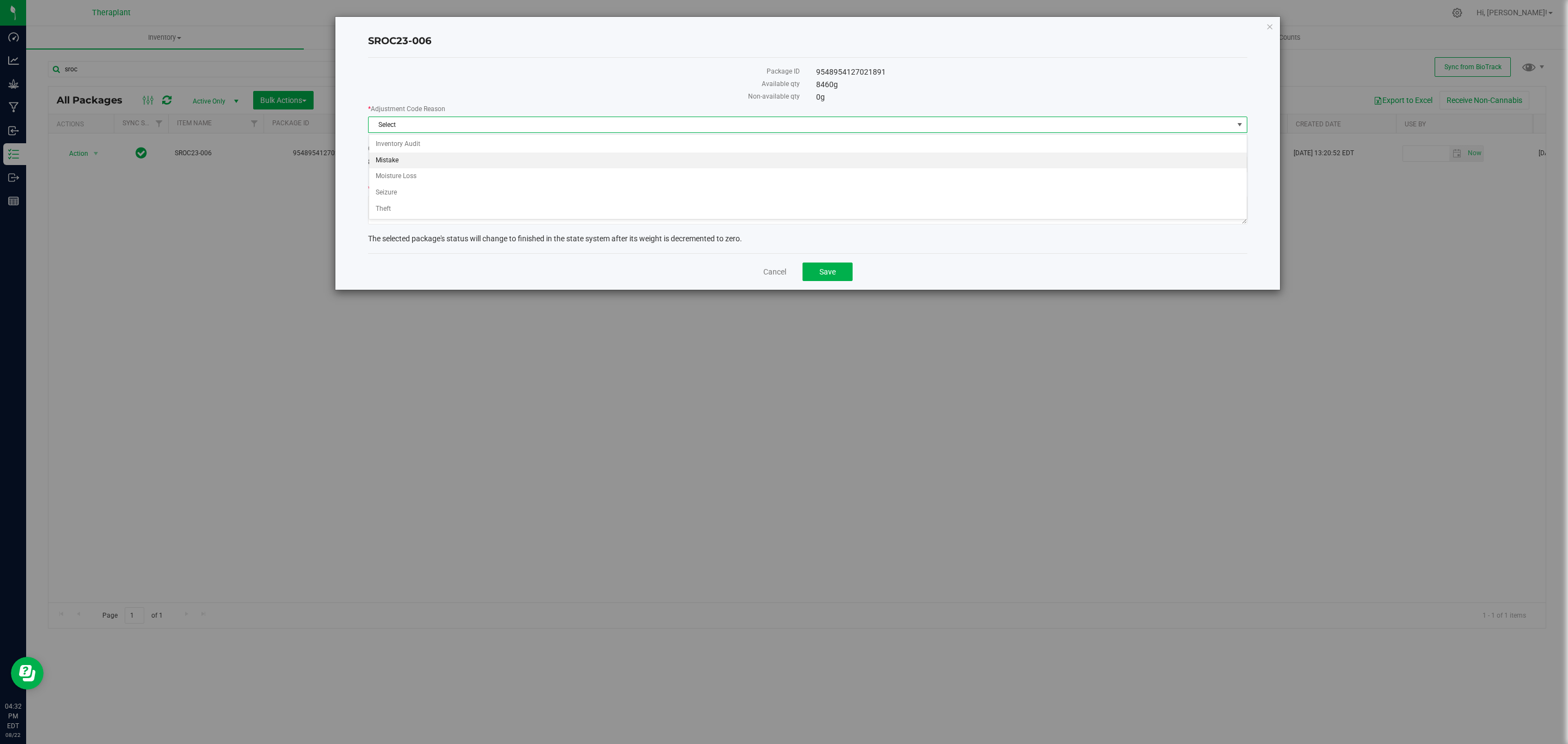
click at [417, 165] on li "Mistake" at bounding box center [808, 160] width 878 height 16
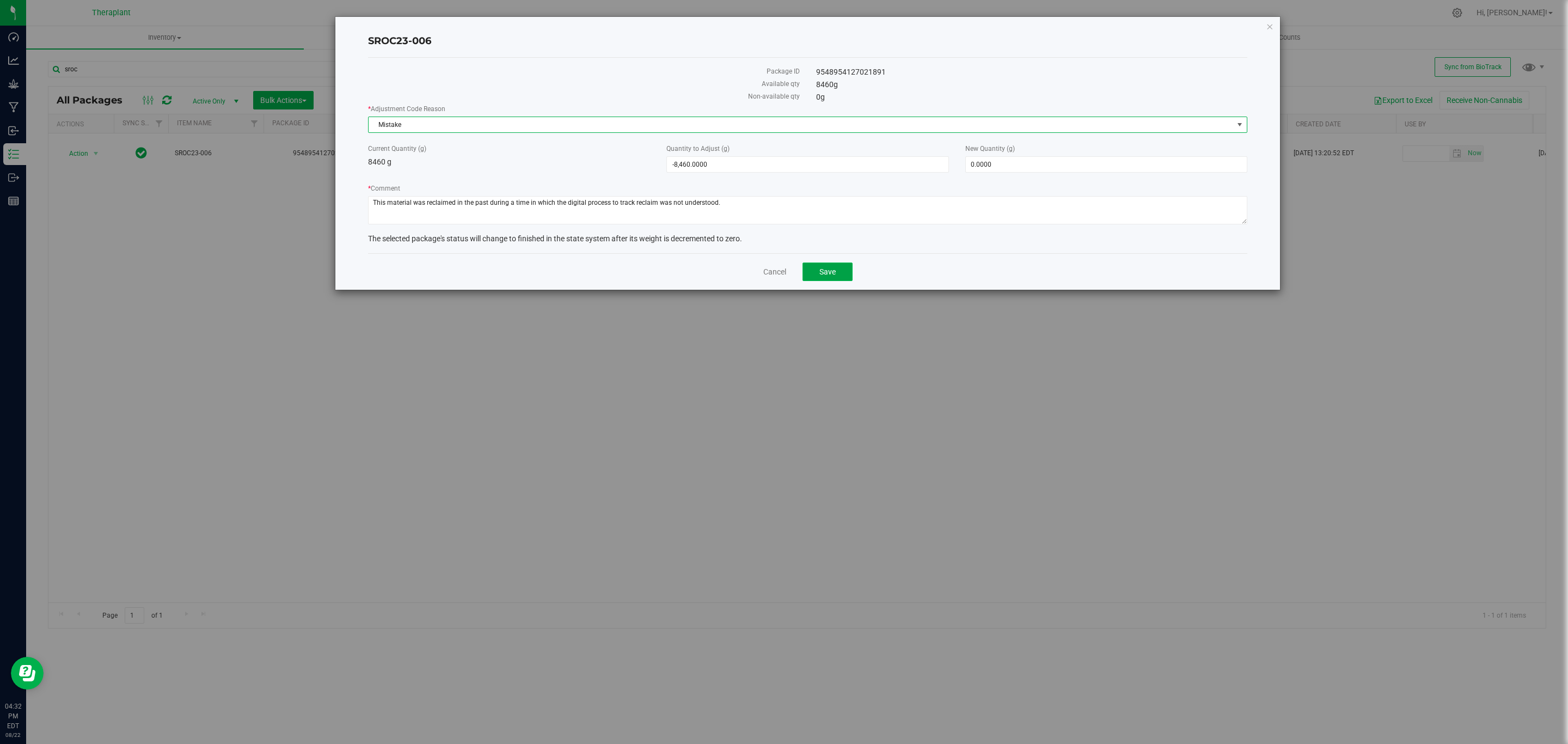
click at [828, 276] on span "Save" at bounding box center [827, 272] width 16 height 9
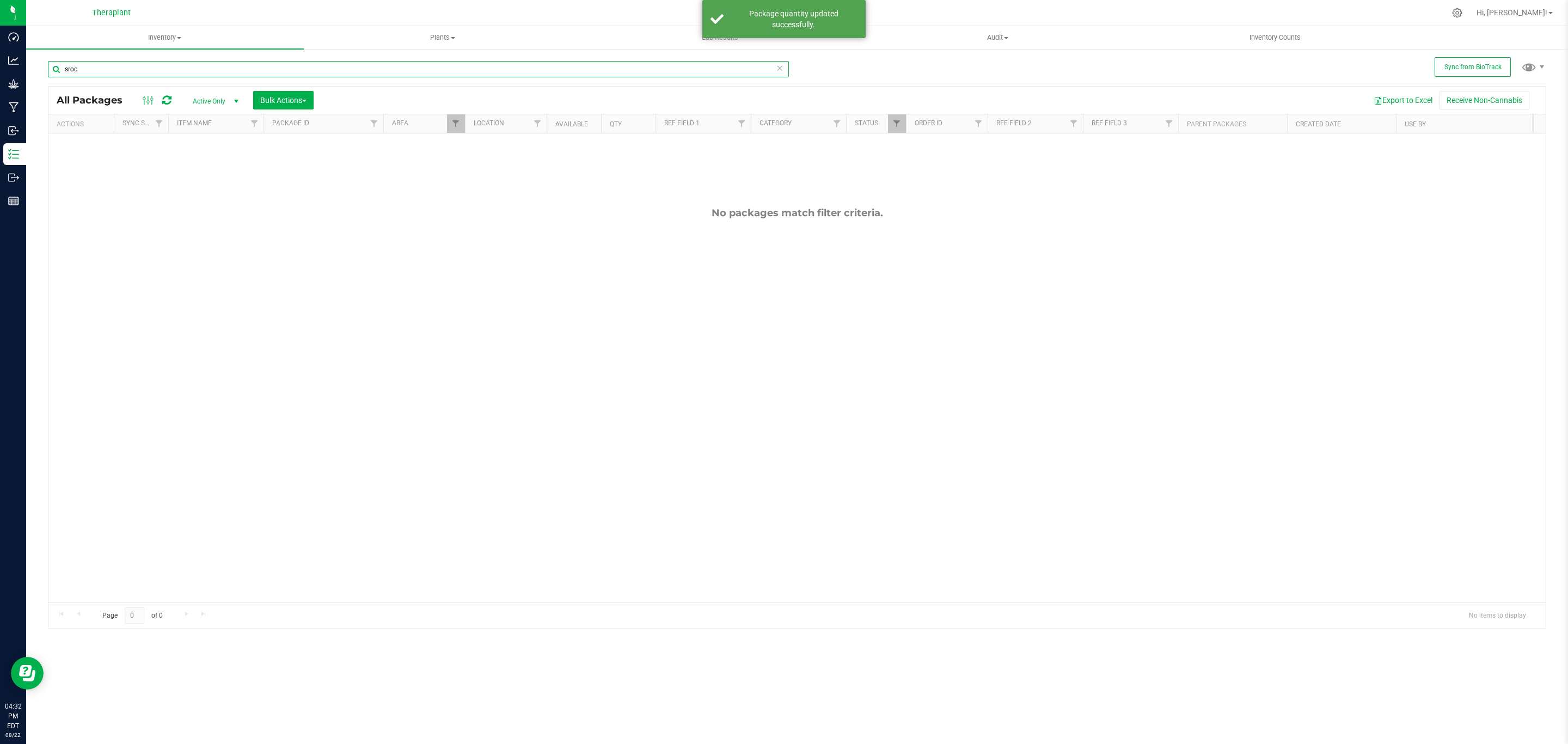
click at [208, 72] on input "sroc" at bounding box center [418, 69] width 741 height 16
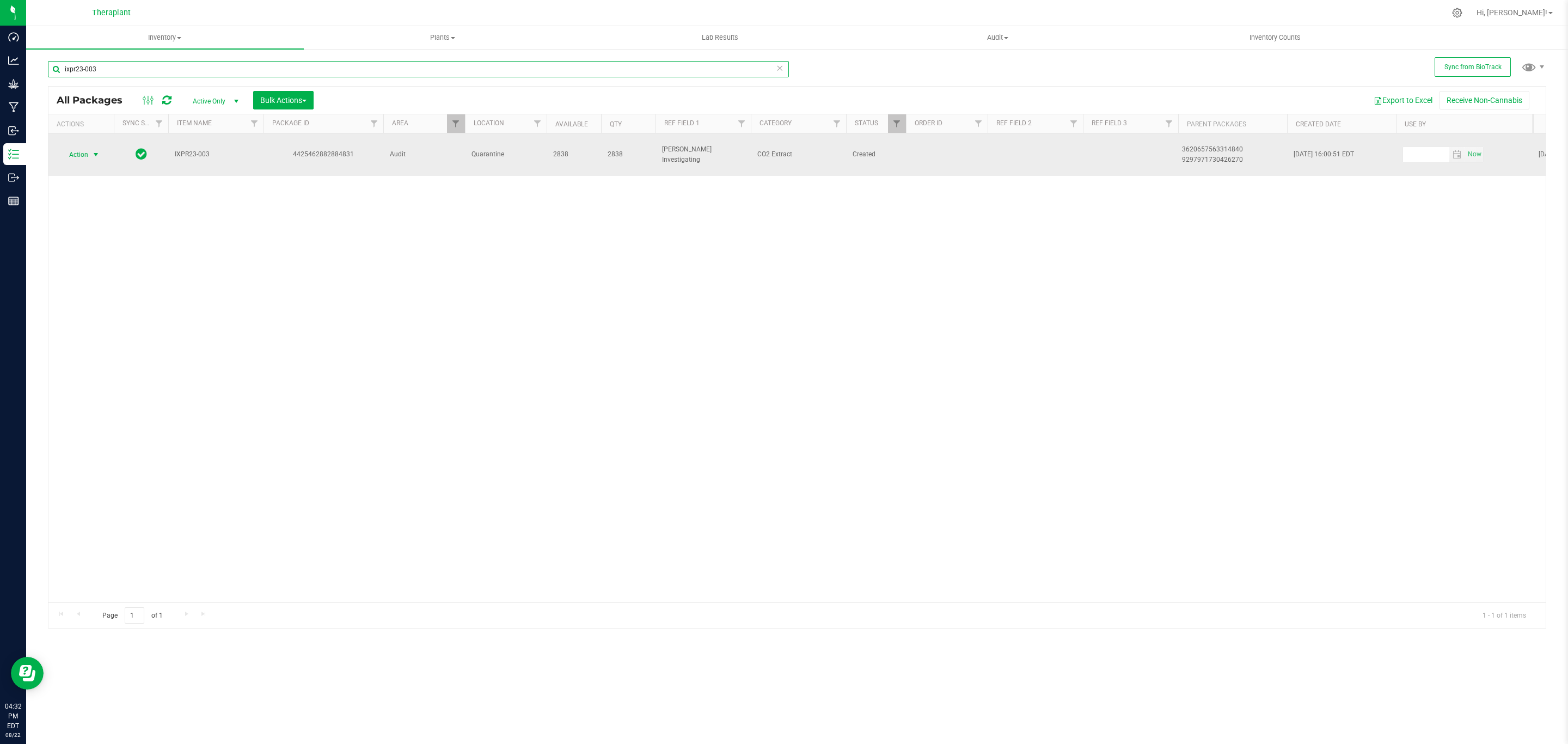
type input "ixpr23-003"
click at [99, 150] on span "select" at bounding box center [96, 155] width 13 height 15
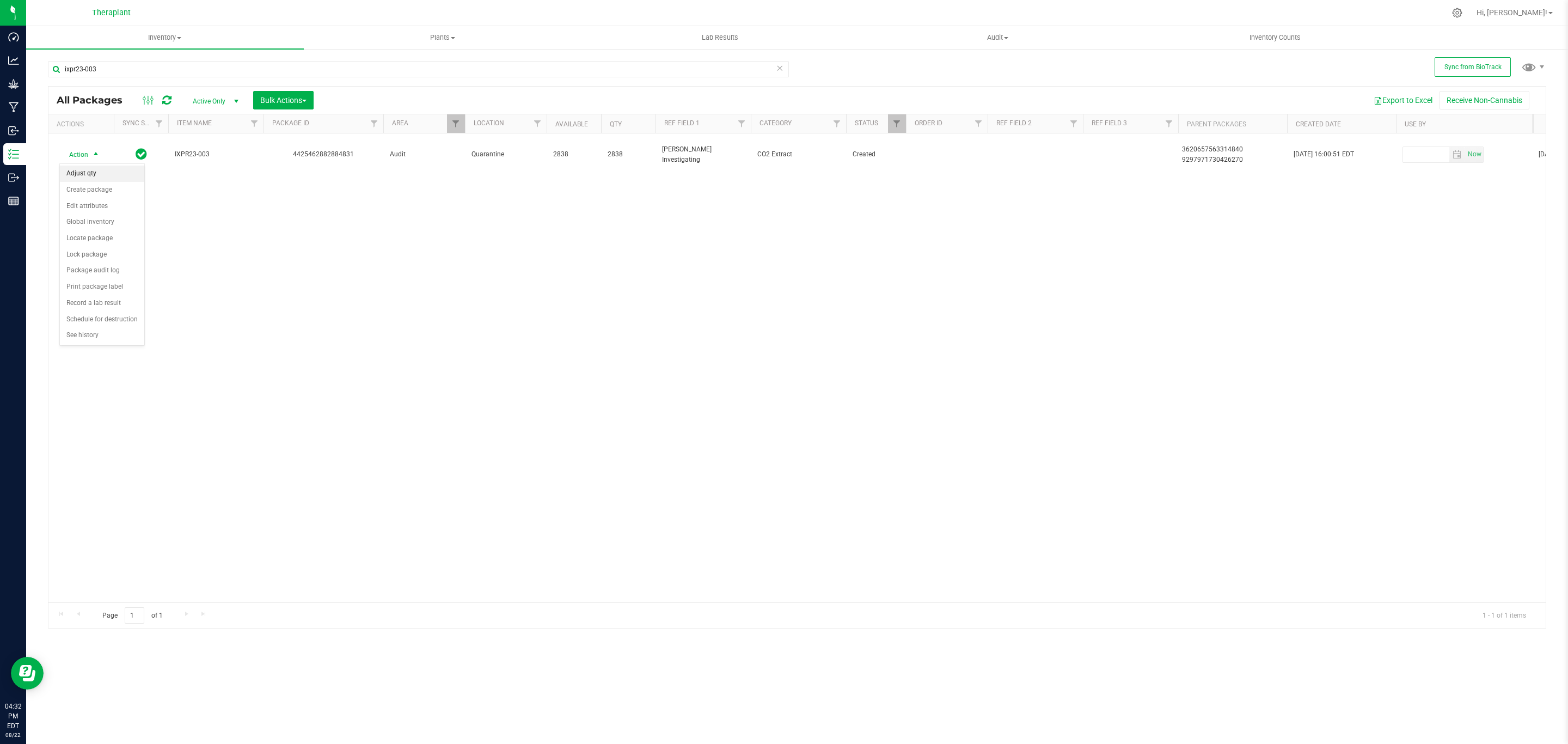
click at [93, 172] on li "Adjust qty" at bounding box center [102, 174] width 85 height 16
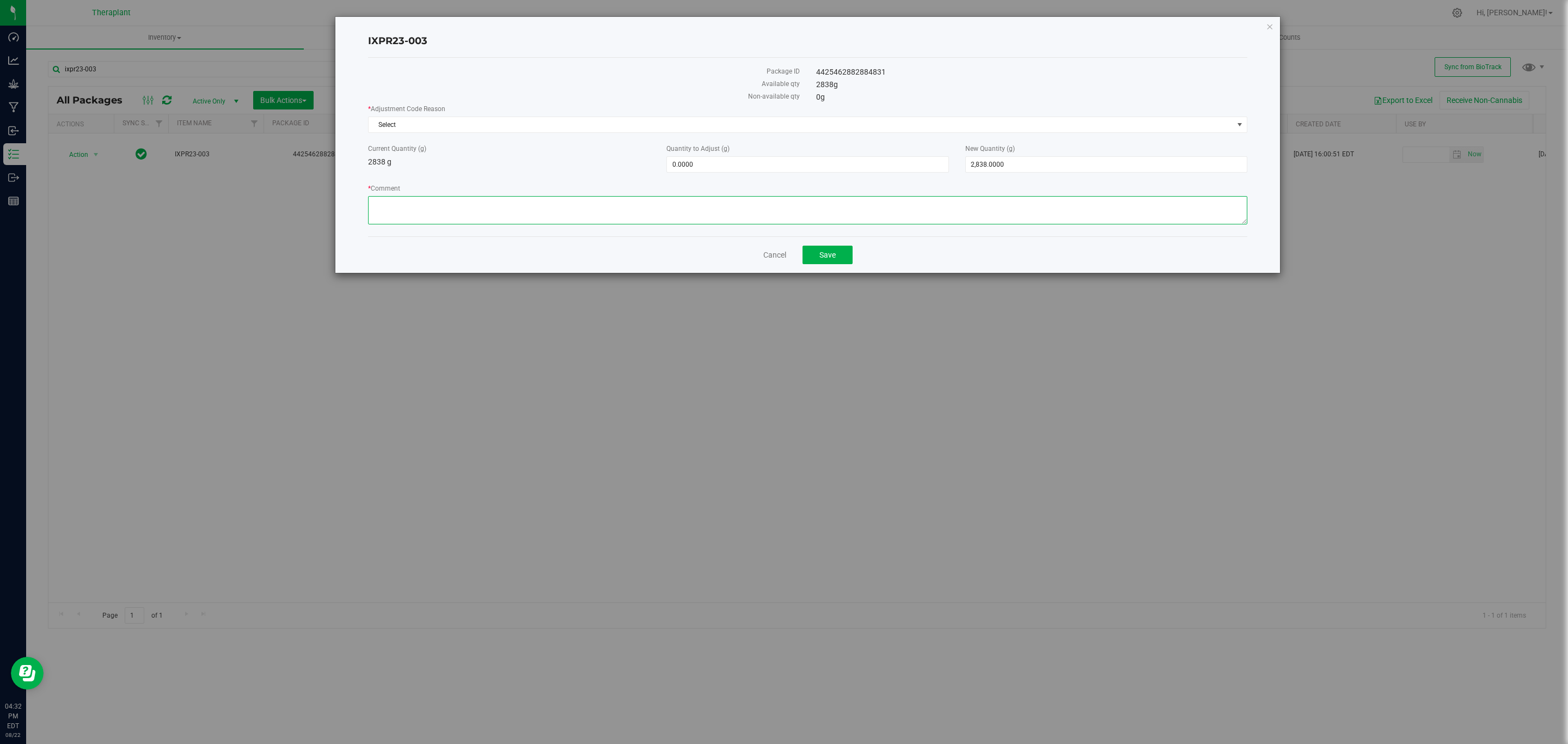
click at [497, 211] on textarea "* Comment" at bounding box center [808, 210] width 880 height 29
paste textarea "This material was reclaimed in the past during a time in which the digital proc…"
type textarea "This material was reclaimed in the past during a time in which the digital proc…"
click at [1009, 167] on span "2,838.0000 2838" at bounding box center [1106, 164] width 282 height 16
click at [1009, 167] on input "2838" at bounding box center [1107, 164] width 281 height 15
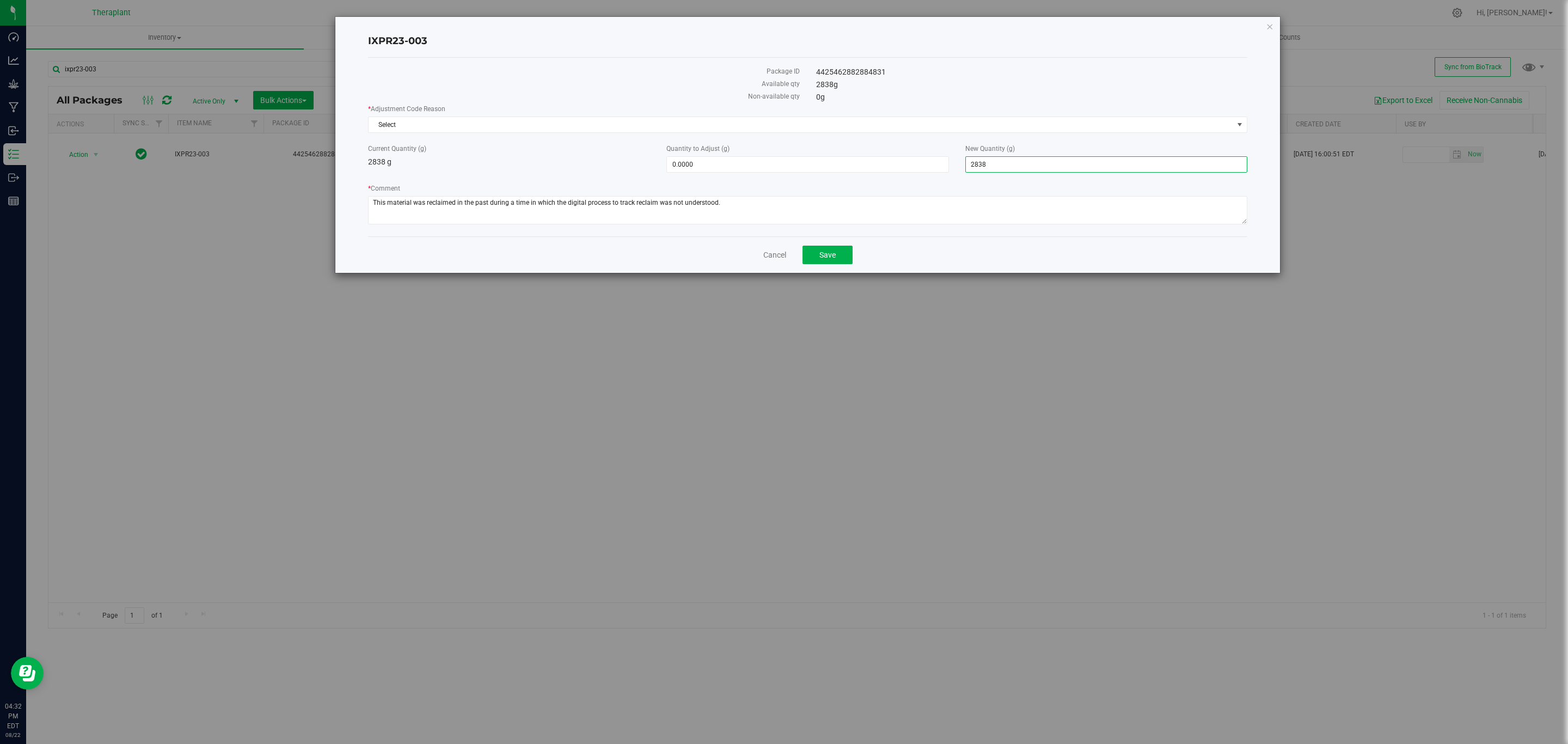
type input "0"
type input "-2,838.0000"
type input "0.0000"
click at [951, 129] on span "Select" at bounding box center [801, 124] width 864 height 15
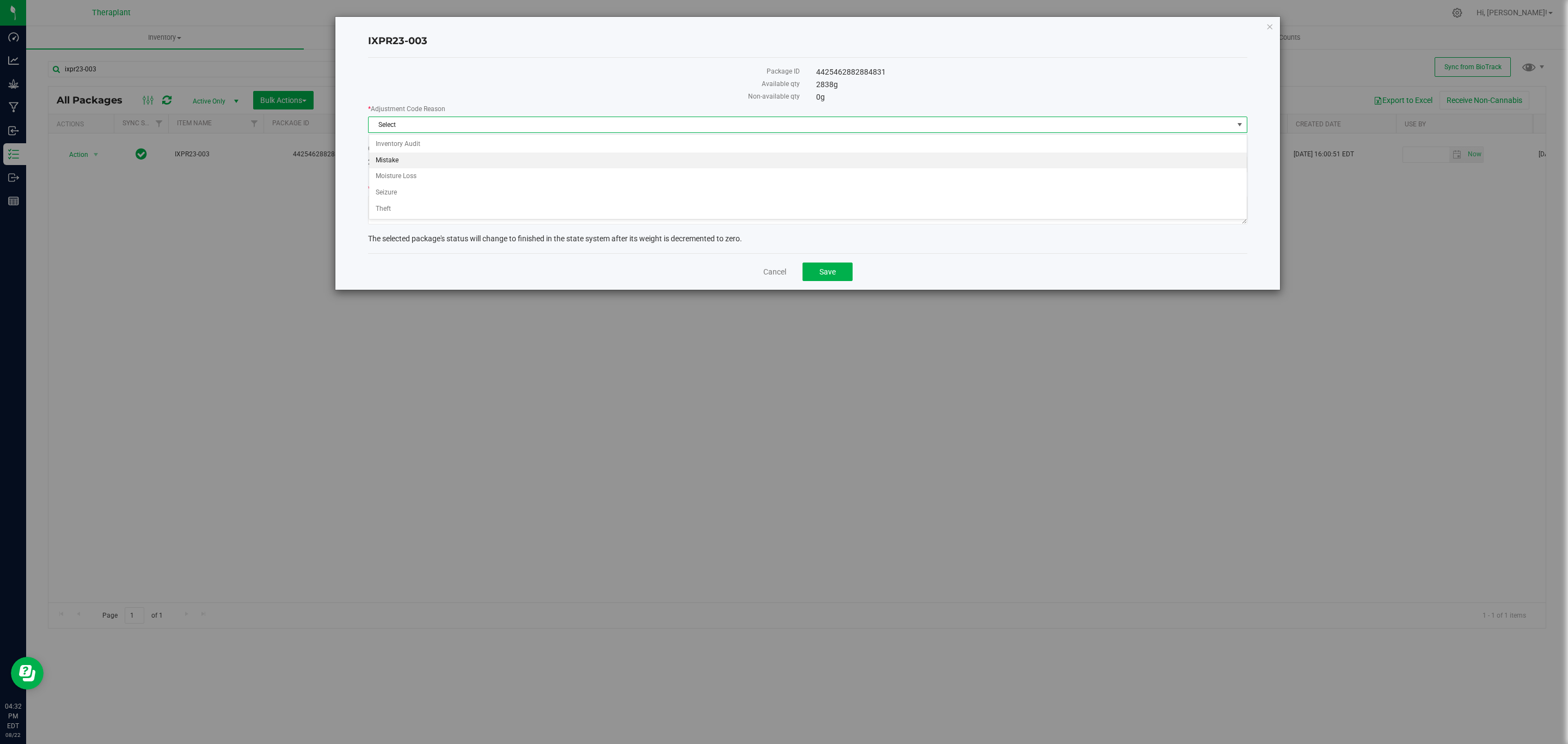
click at [418, 160] on li "Mistake" at bounding box center [808, 160] width 878 height 16
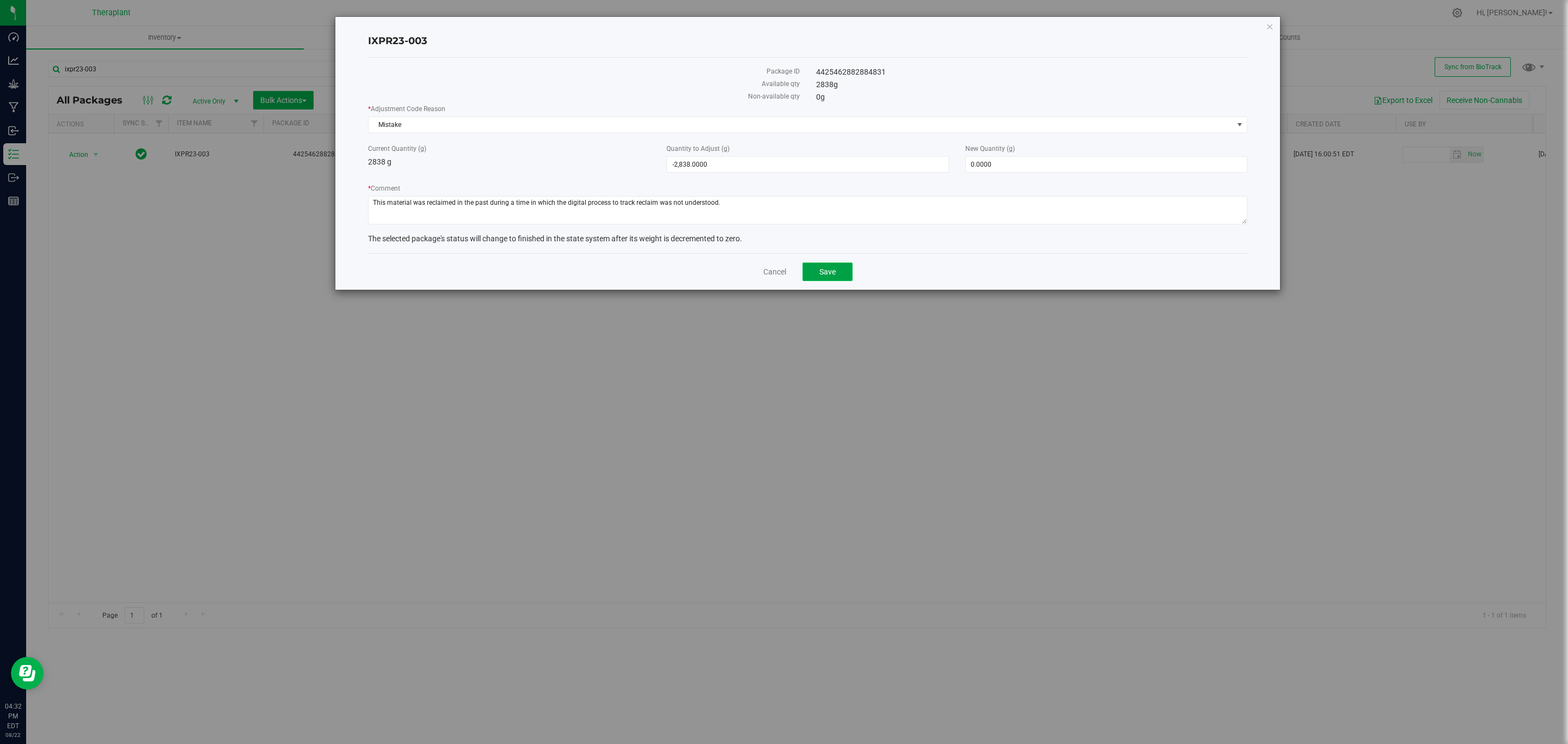
click at [839, 276] on button "Save" at bounding box center [827, 272] width 50 height 18
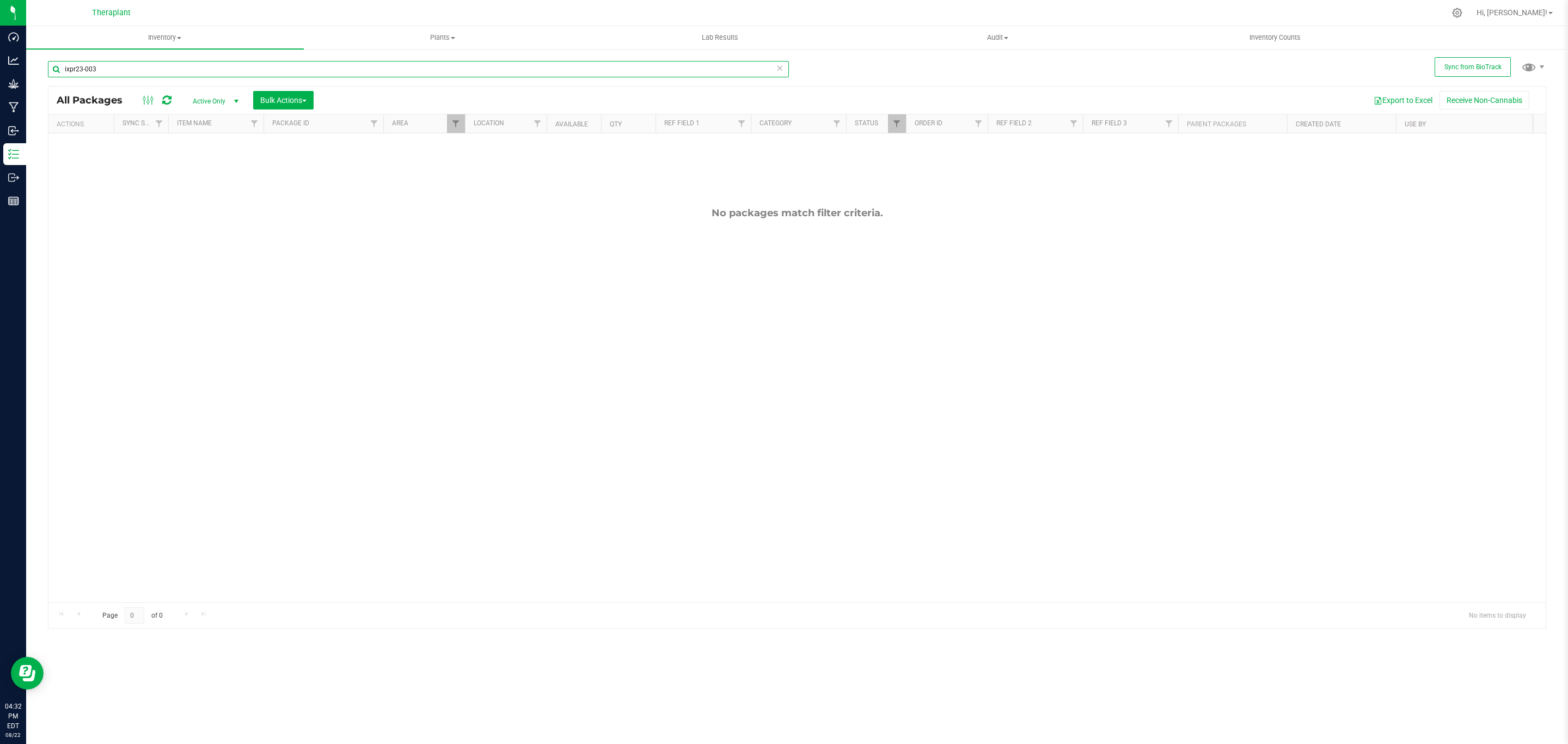
click at [67, 67] on input "ixpr23-003" at bounding box center [418, 69] width 741 height 16
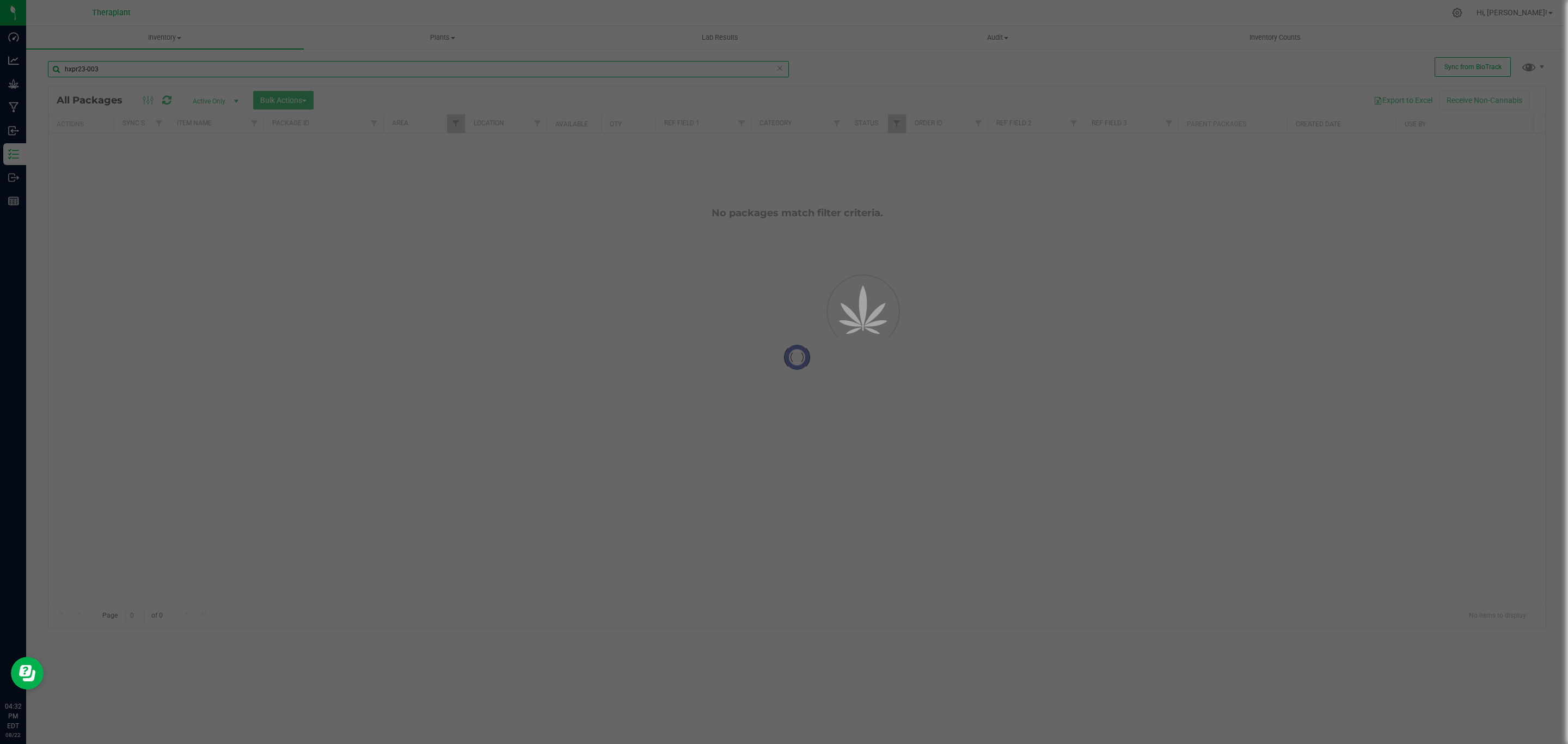
click at [117, 72] on input "hxpr23-003" at bounding box center [418, 69] width 741 height 16
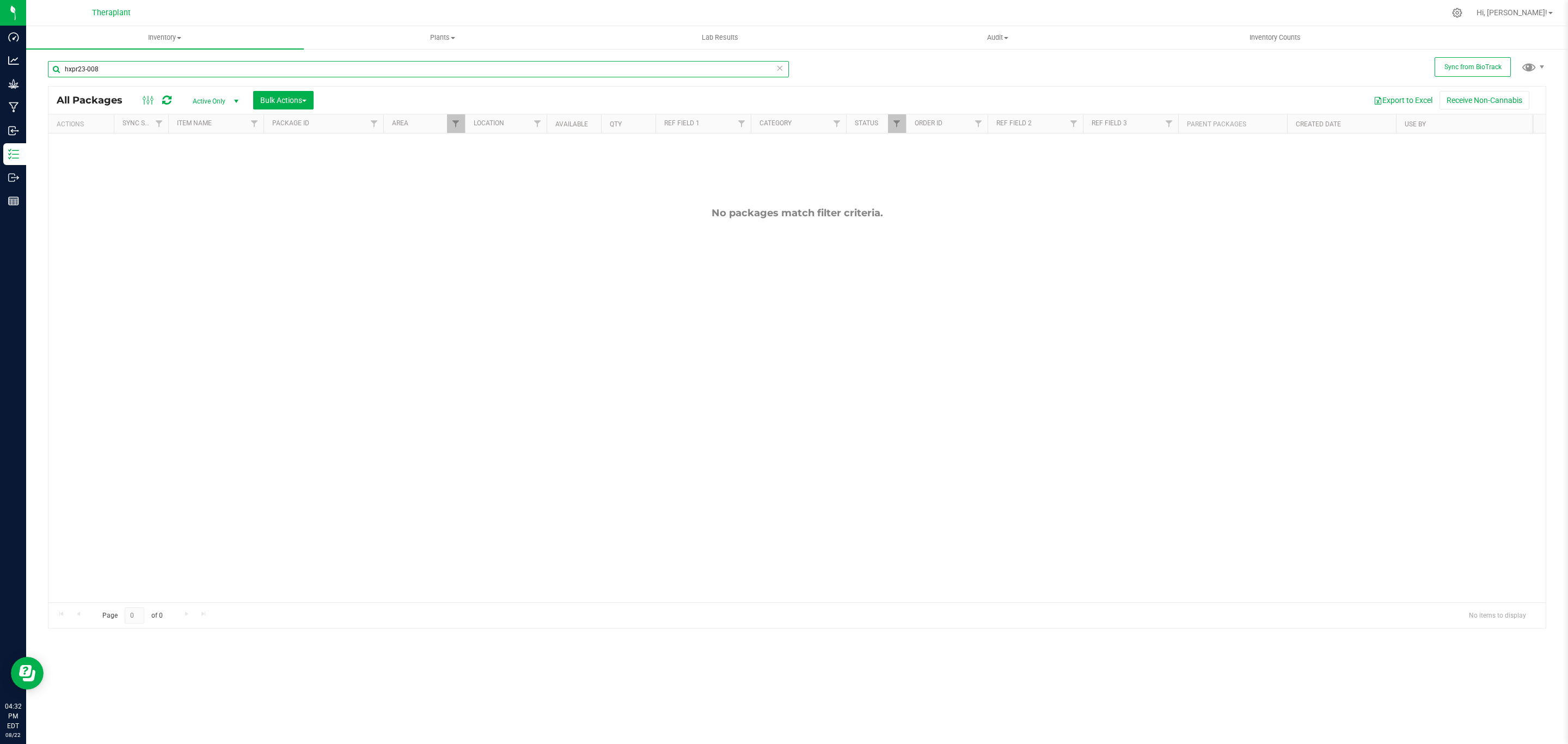
type input "hxpr23-008"
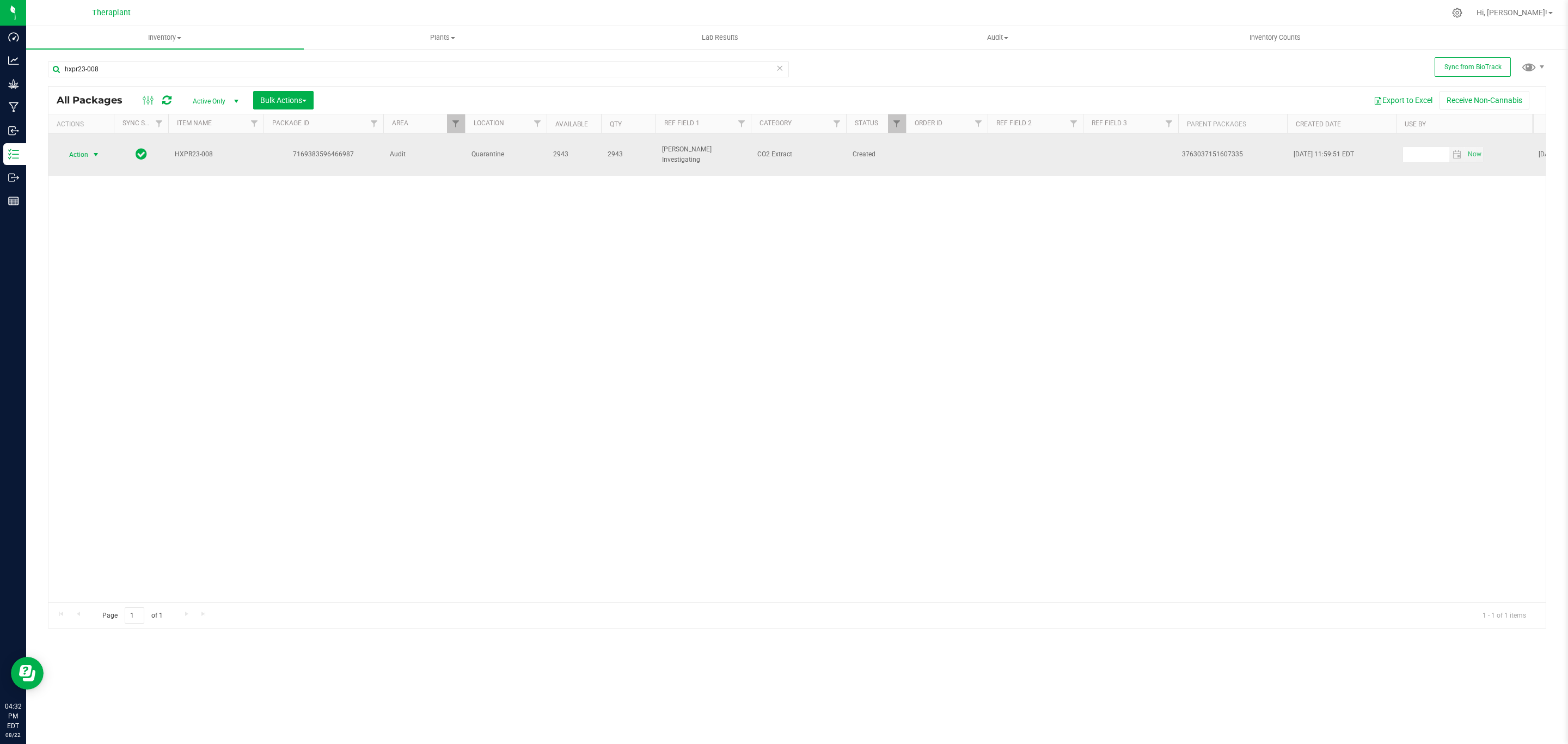
click at [95, 149] on span "select" at bounding box center [96, 155] width 13 height 15
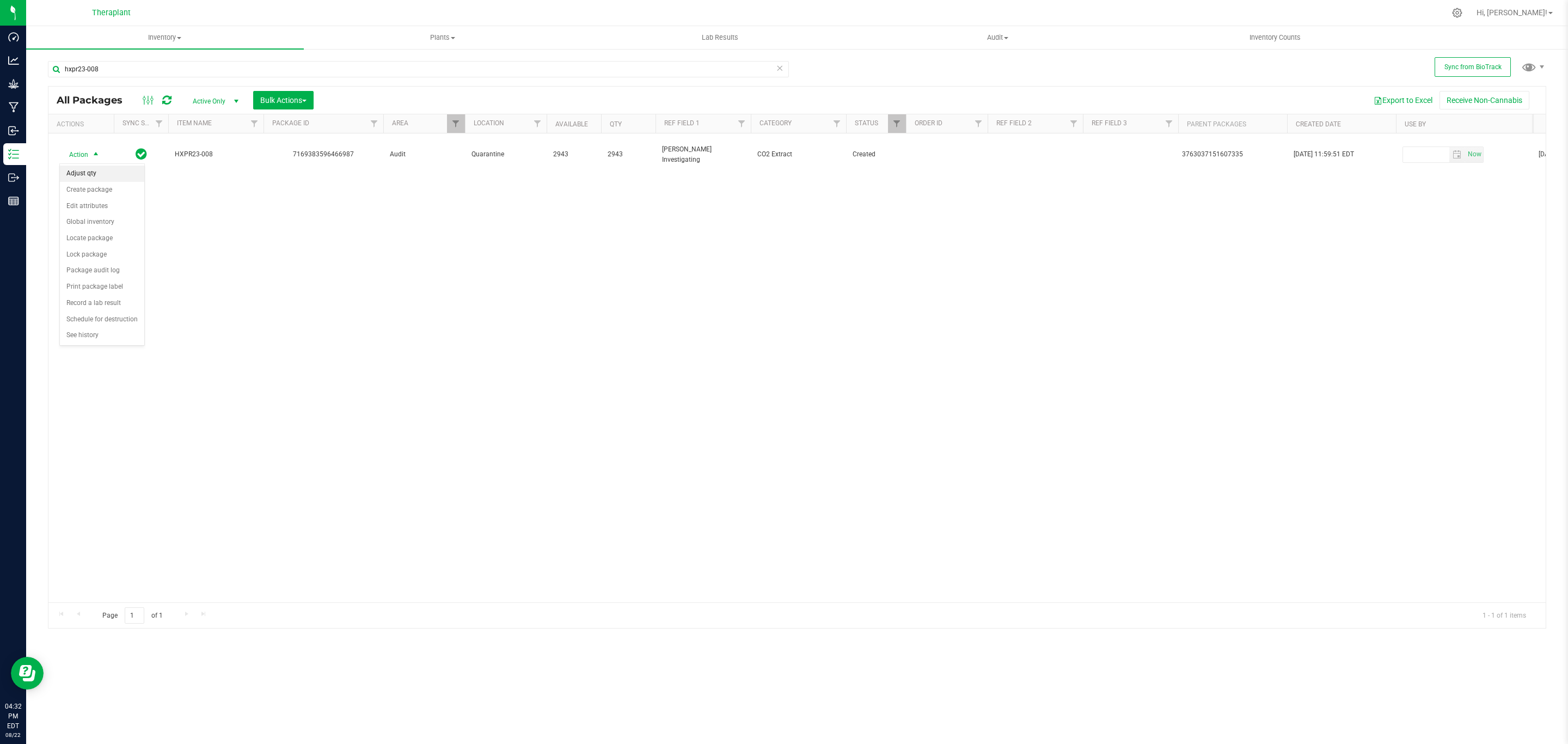
click at [111, 175] on li "Adjust qty" at bounding box center [102, 174] width 85 height 16
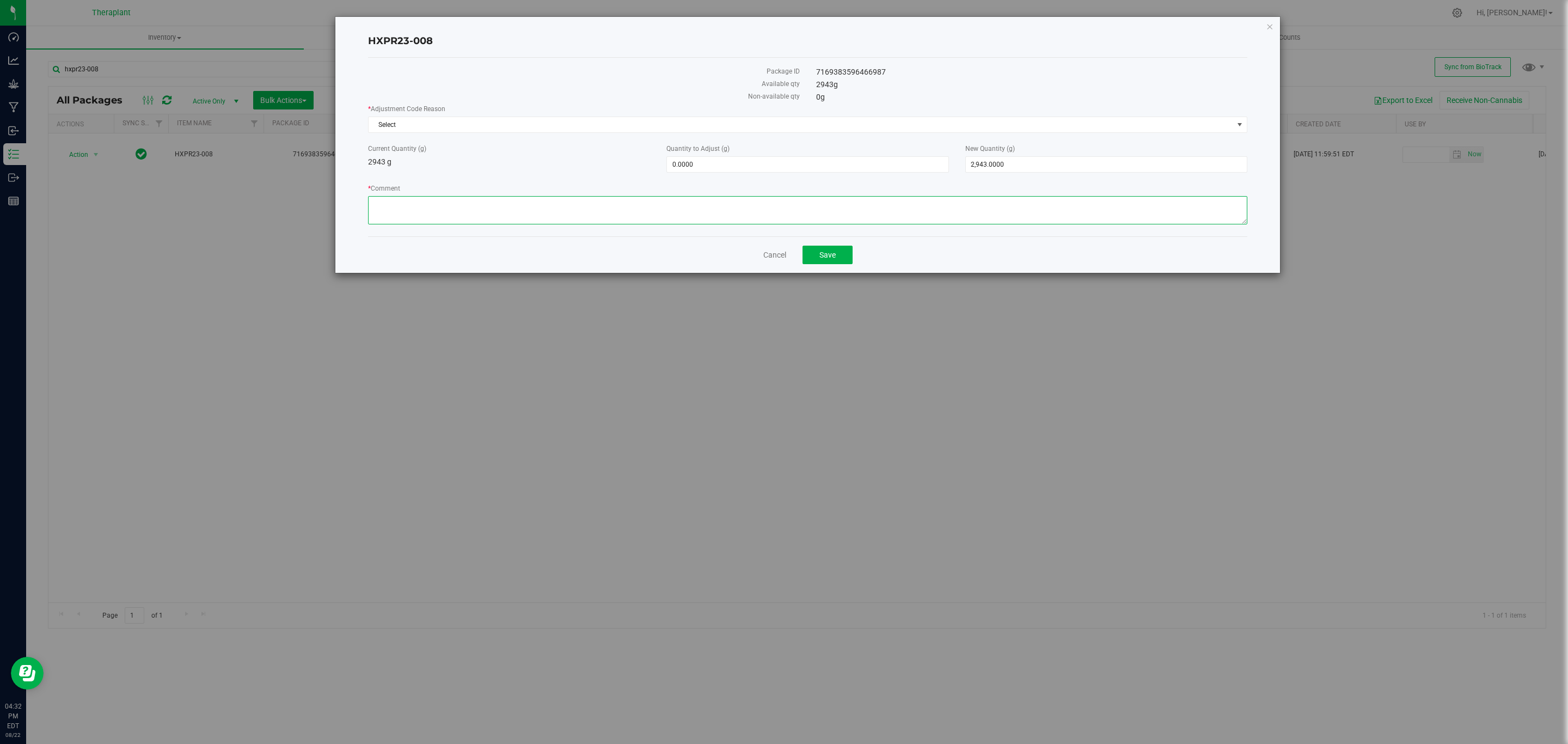
click at [538, 212] on textarea "* Comment" at bounding box center [808, 210] width 880 height 29
paste textarea "This material was reclaimed in the past during a time in which the digital proc…"
type textarea "This material was reclaimed in the past during a time in which the digital proc…"
click at [1034, 165] on span "2,943.0000 2943" at bounding box center [1106, 164] width 282 height 16
click at [1034, 165] on input "2943" at bounding box center [1107, 164] width 281 height 15
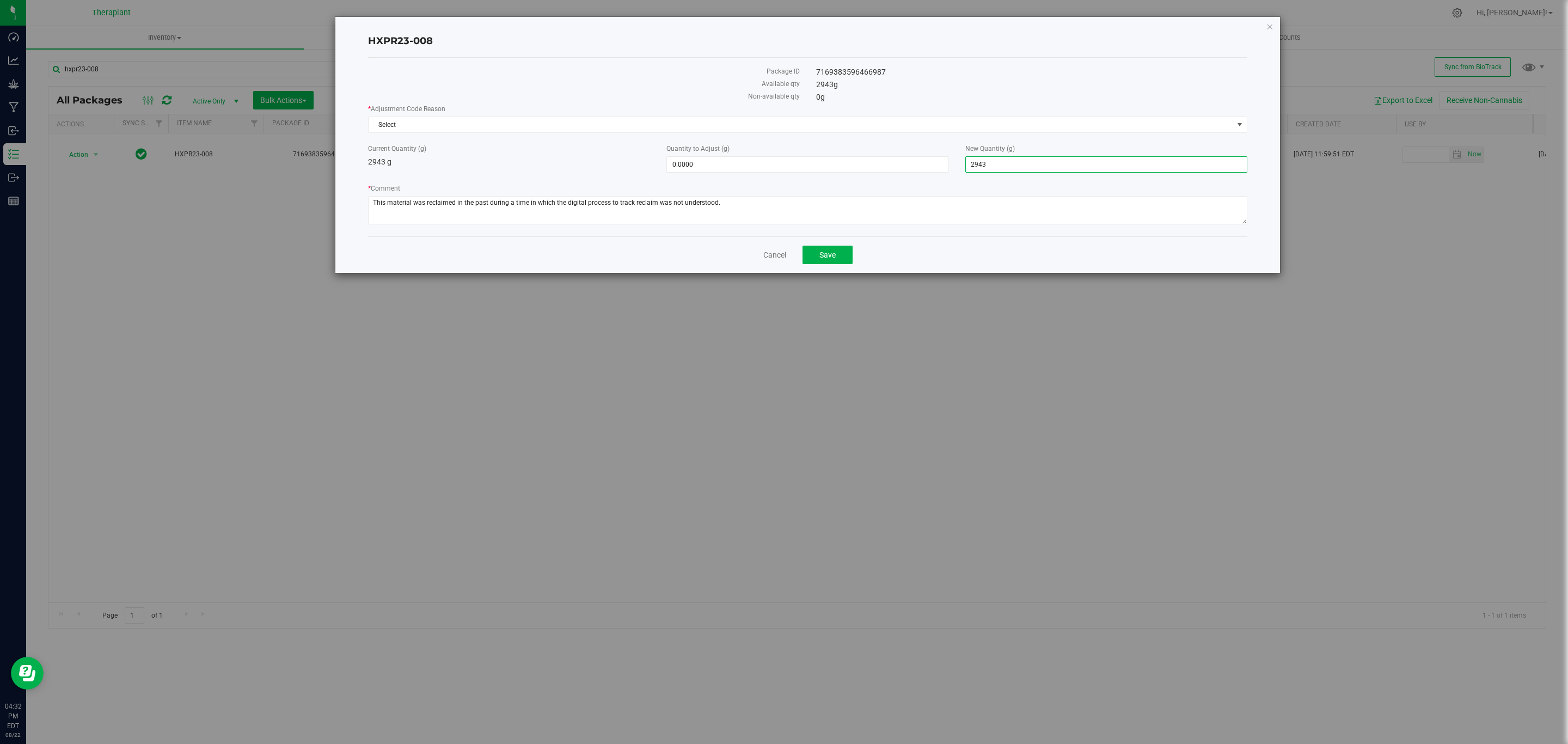
type input "0"
type input "-2,943.0000"
type input "0.0000"
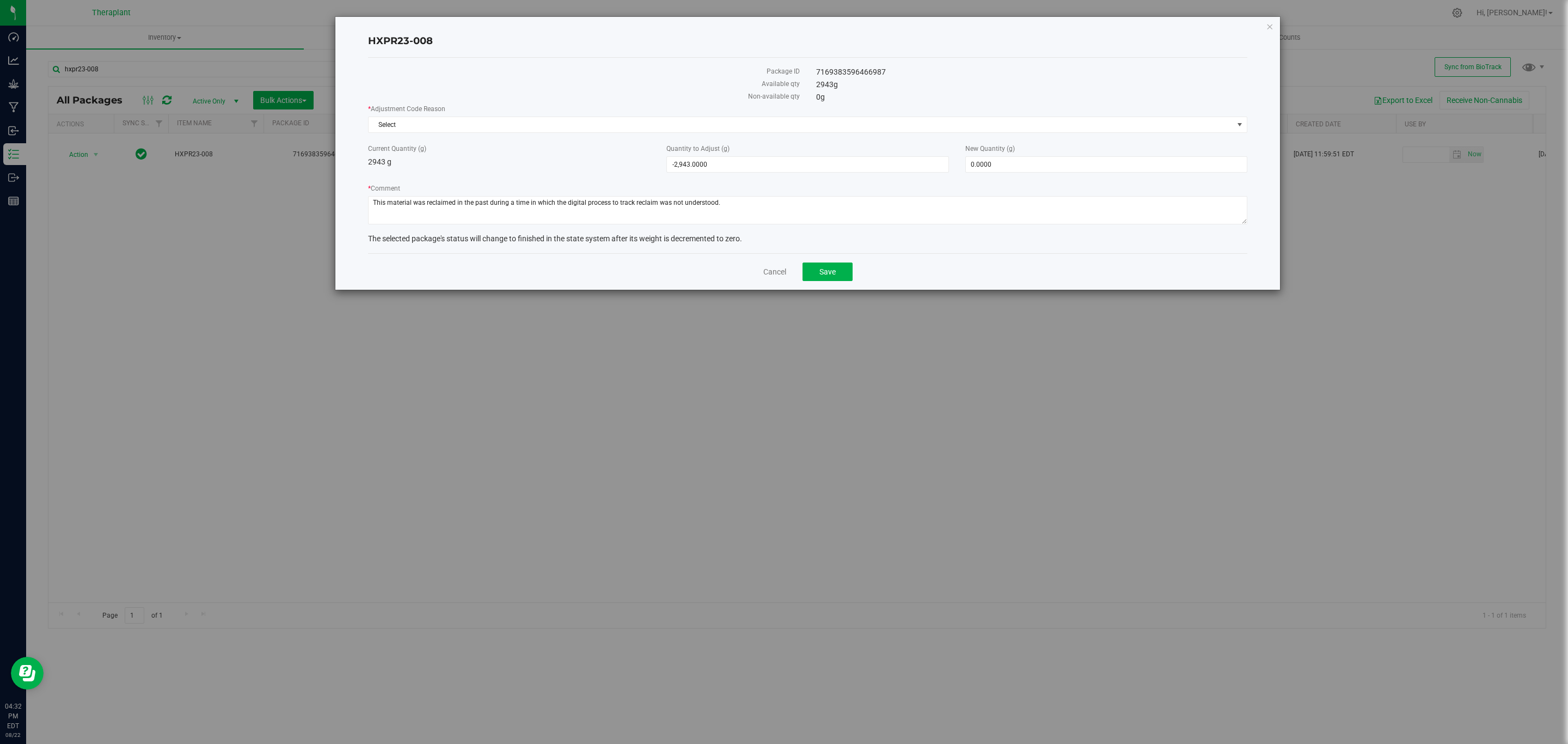
click at [993, 134] on div "* Adjustment Code Reason Select Select Inventory Audit Mistake Moisture Loss Se…" at bounding box center [808, 166] width 880 height 124
click at [962, 118] on span "Select" at bounding box center [801, 124] width 864 height 15
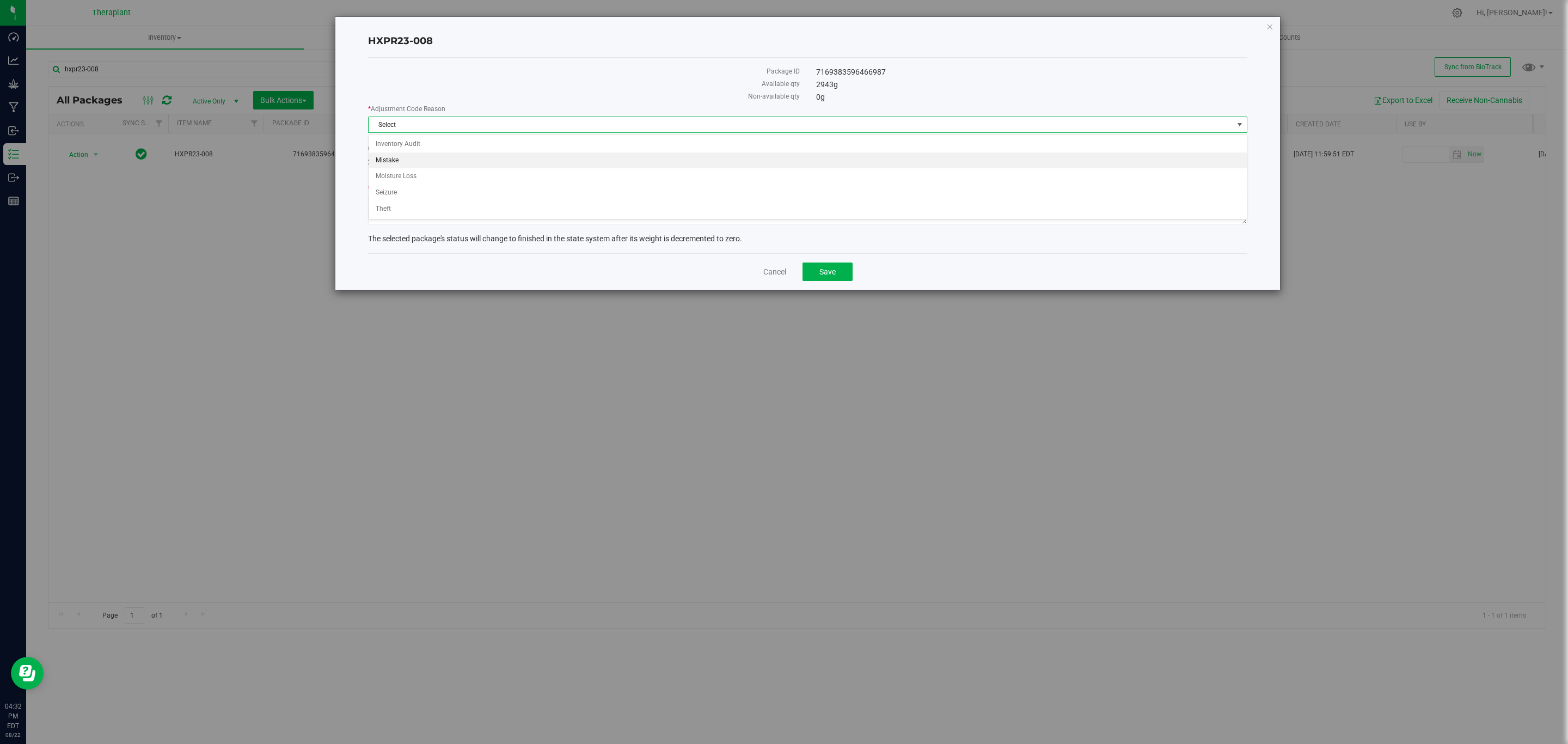
click at [443, 163] on li "Mistake" at bounding box center [808, 160] width 878 height 16
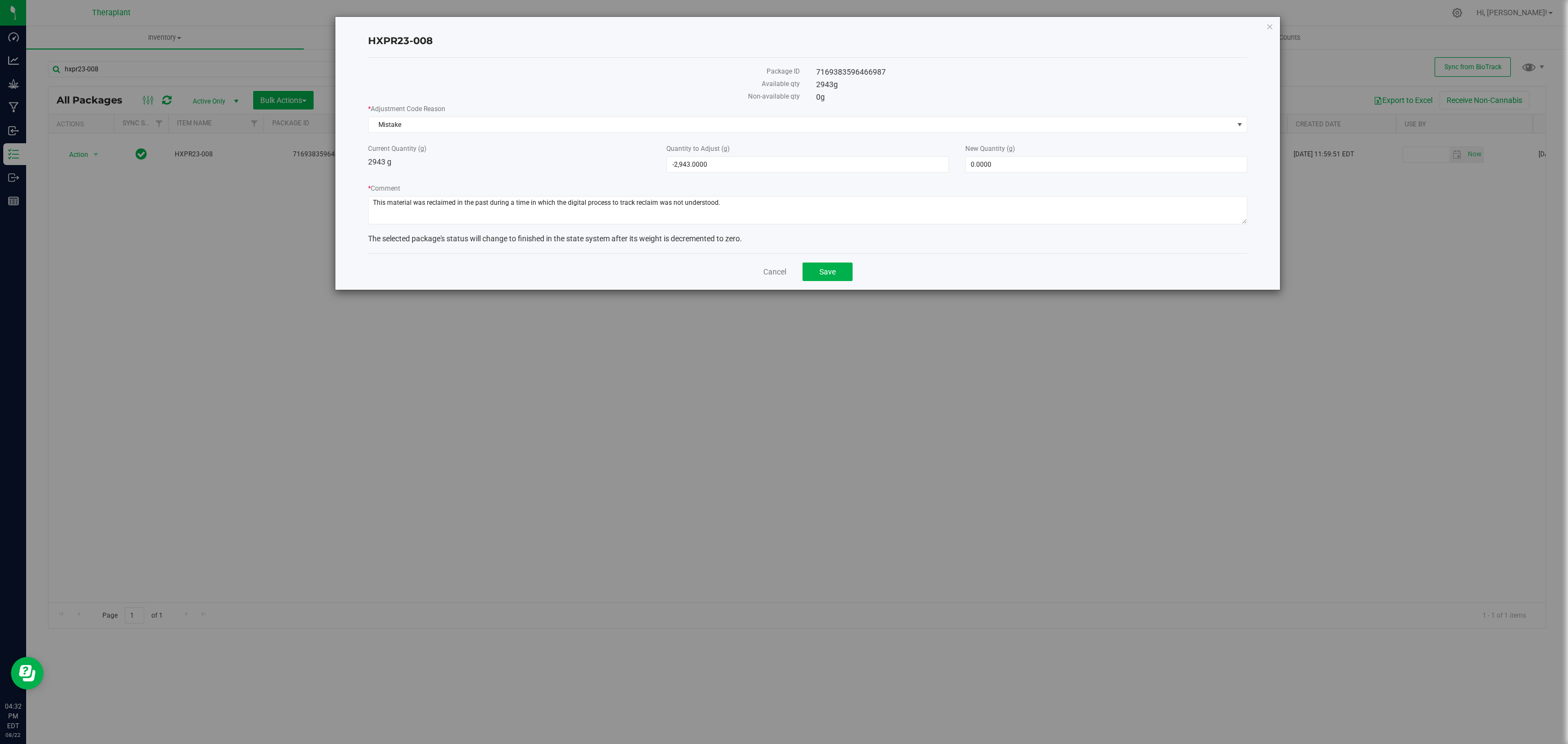
click at [838, 286] on div "Cancel Save" at bounding box center [808, 272] width 880 height 37
click at [839, 278] on button "Save" at bounding box center [827, 272] width 50 height 18
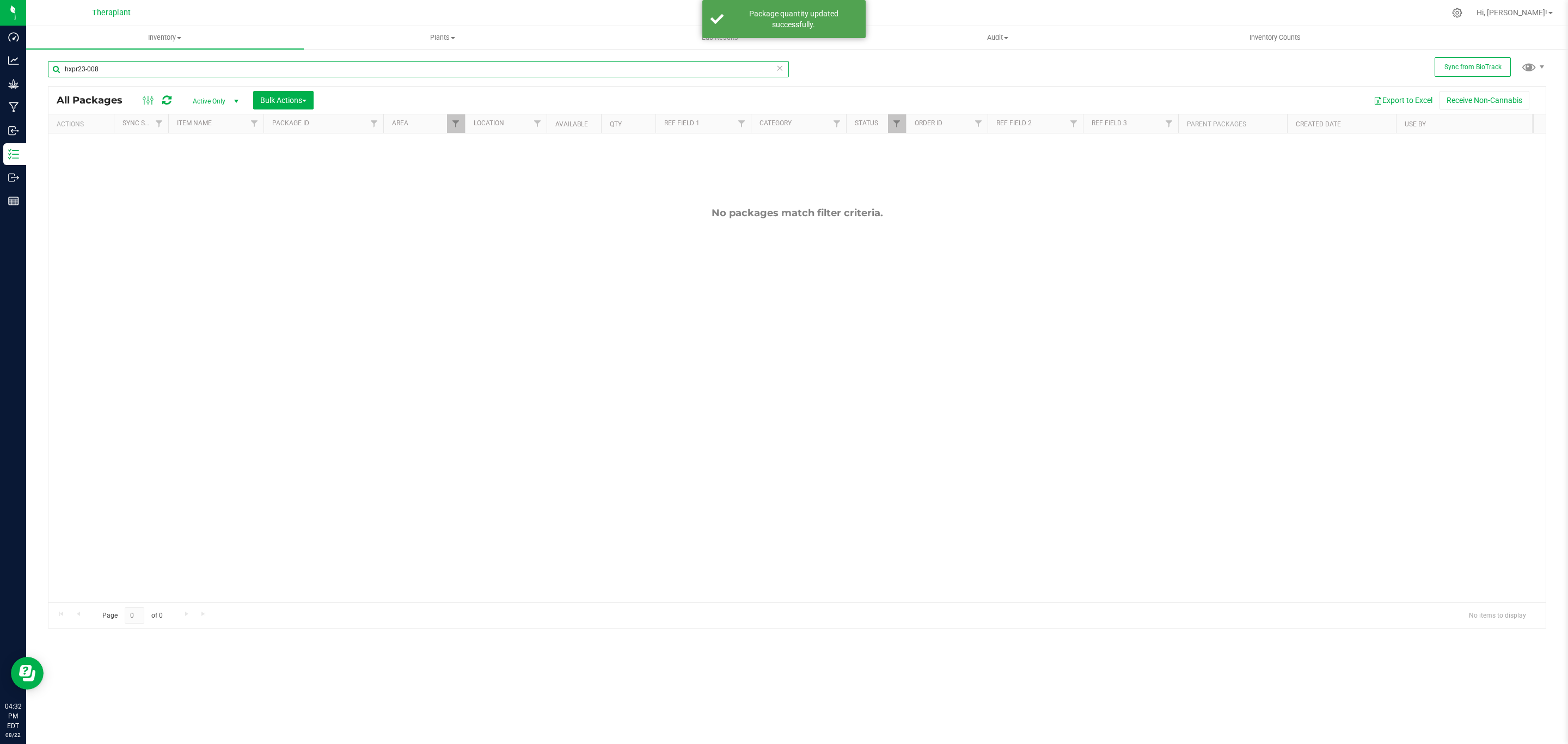
click at [307, 66] on input "hxpr23-008" at bounding box center [418, 69] width 741 height 16
type input "hxpr23-006"
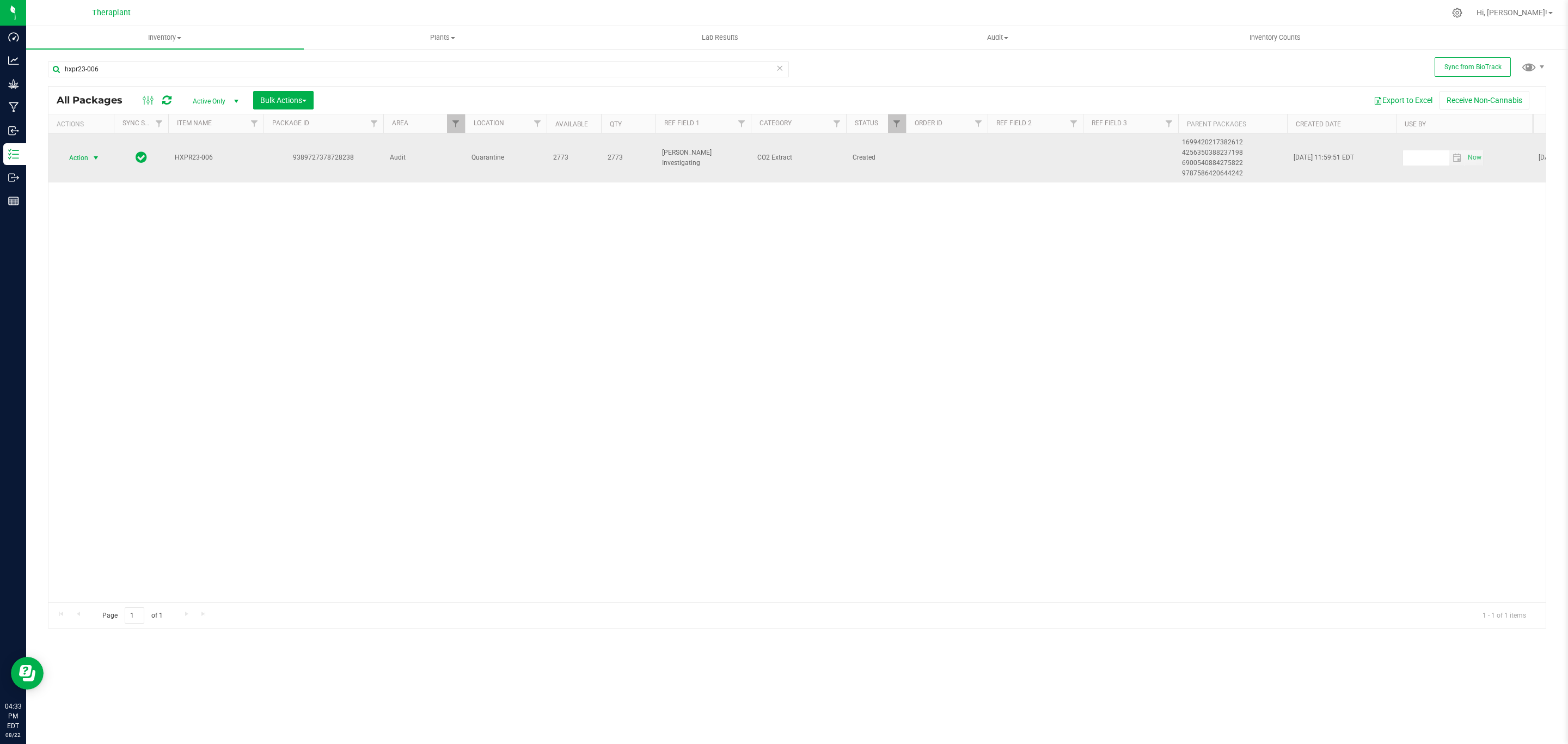
drag, startPoint x: 71, startPoint y: 153, endPoint x: 77, endPoint y: 156, distance: 6.7
click at [74, 155] on span "Action" at bounding box center [74, 158] width 29 height 15
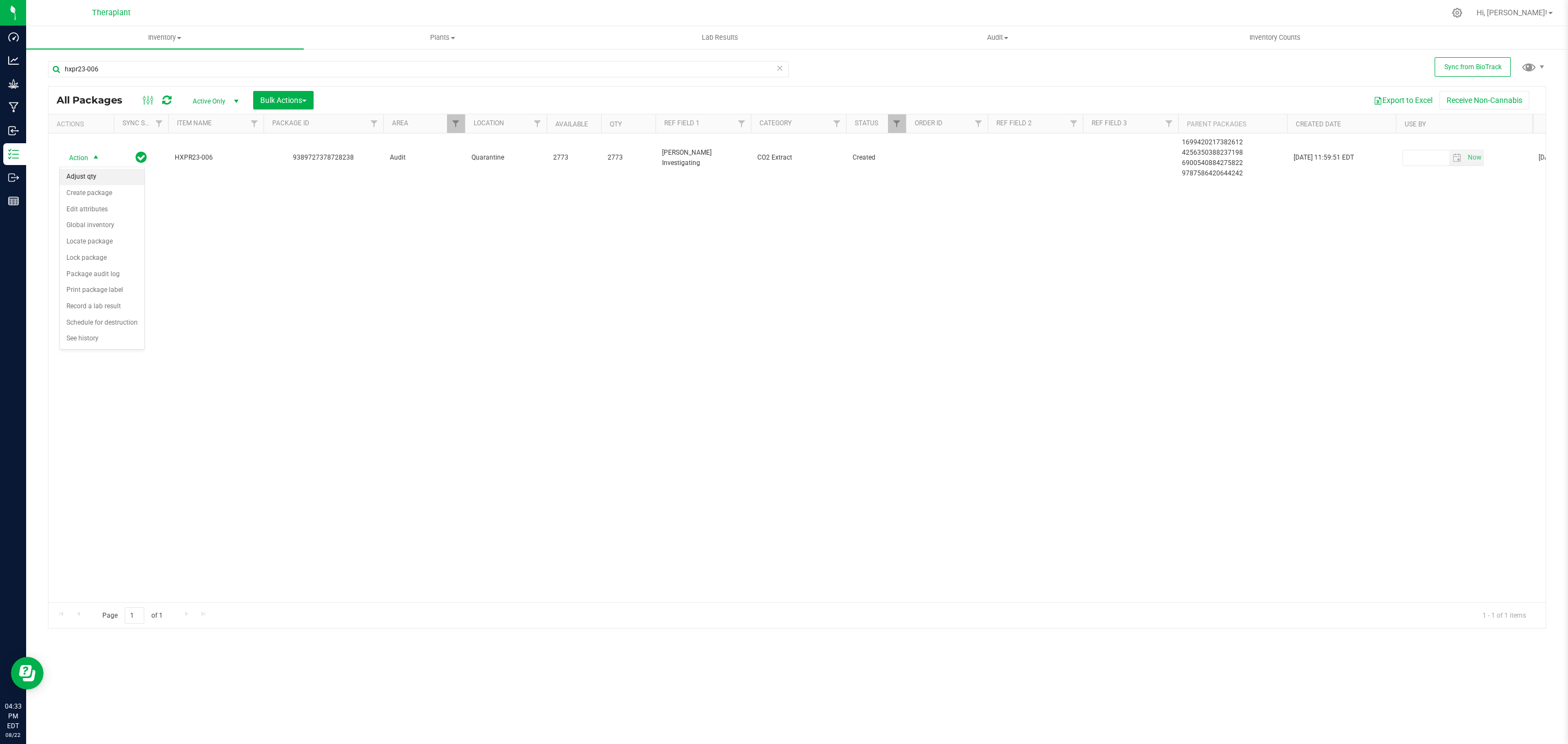
click at [98, 178] on li "Adjust qty" at bounding box center [102, 177] width 85 height 16
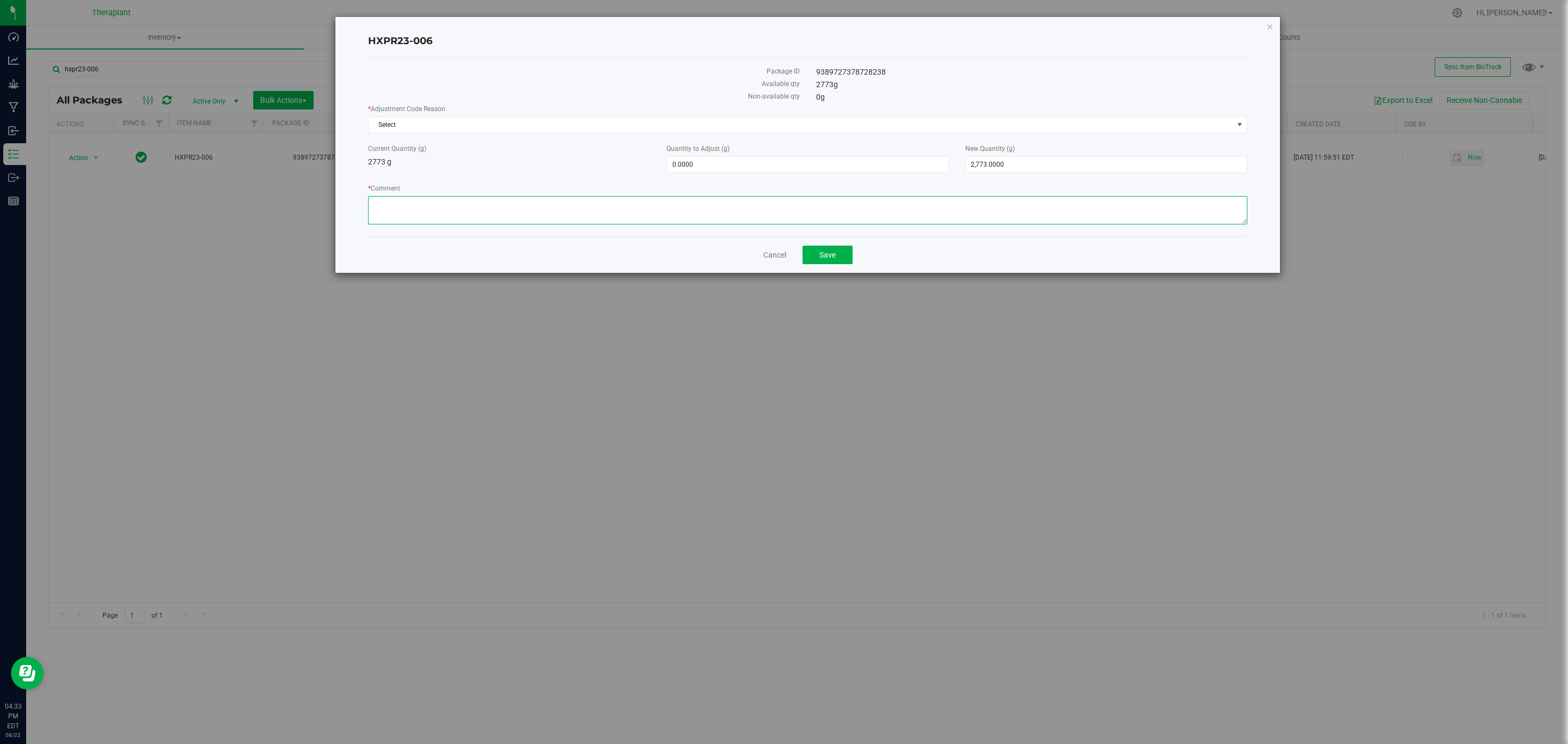
click at [702, 206] on textarea "* Comment" at bounding box center [808, 210] width 880 height 29
paste textarea "This material was reclaimed in the past during a time in which the digital proc…"
type textarea "This material was reclaimed in the past during a time in which the digital proc…"
click at [1020, 169] on span "2,773.0000 2773" at bounding box center [1106, 164] width 282 height 16
click at [1020, 169] on input "2773" at bounding box center [1107, 164] width 281 height 15
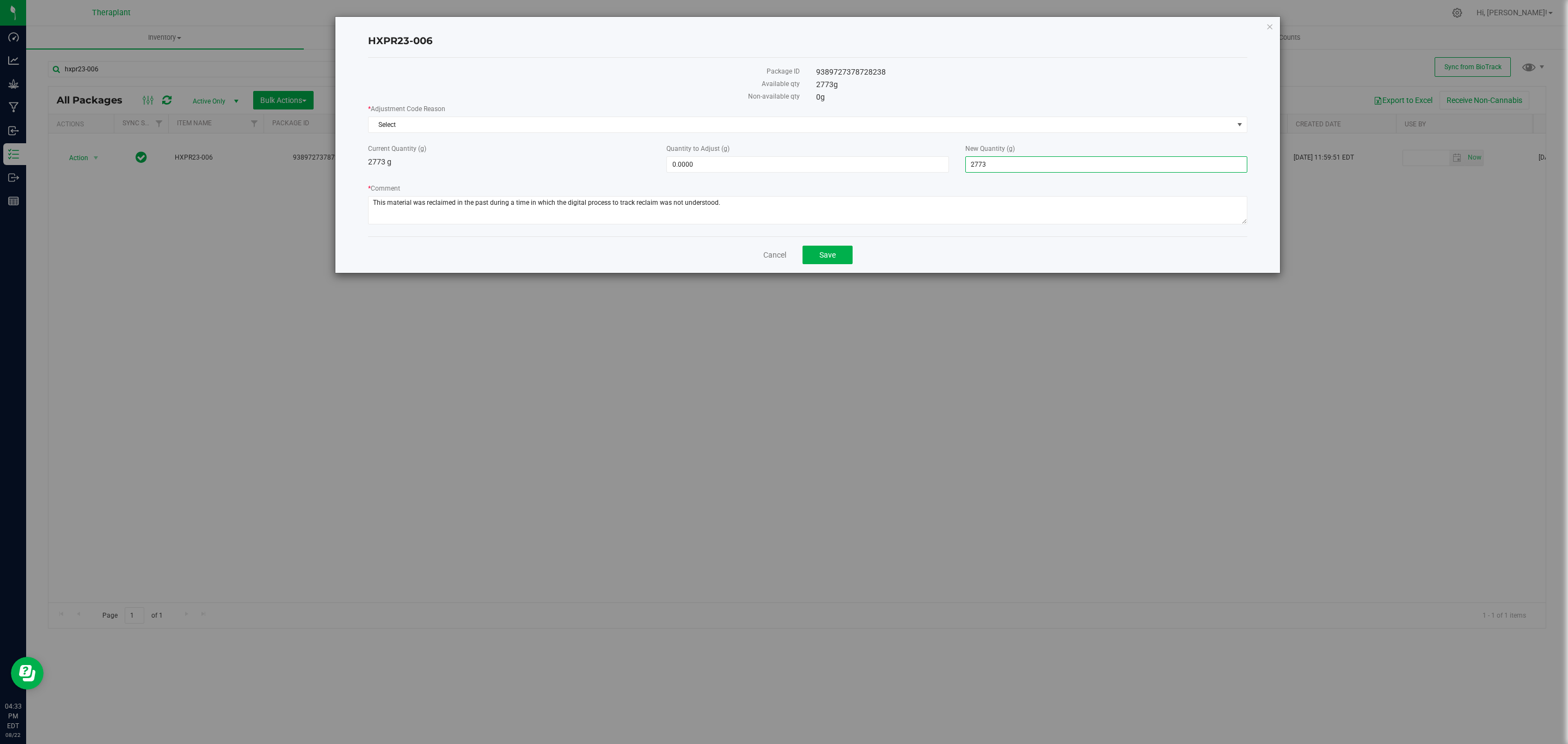
type input "0"
type input "-2,773.0000"
type input "0.0000"
click at [851, 141] on div "* Adjustment Code Reason Select Select Inventory Audit Mistake Moisture Loss Se…" at bounding box center [808, 166] width 880 height 124
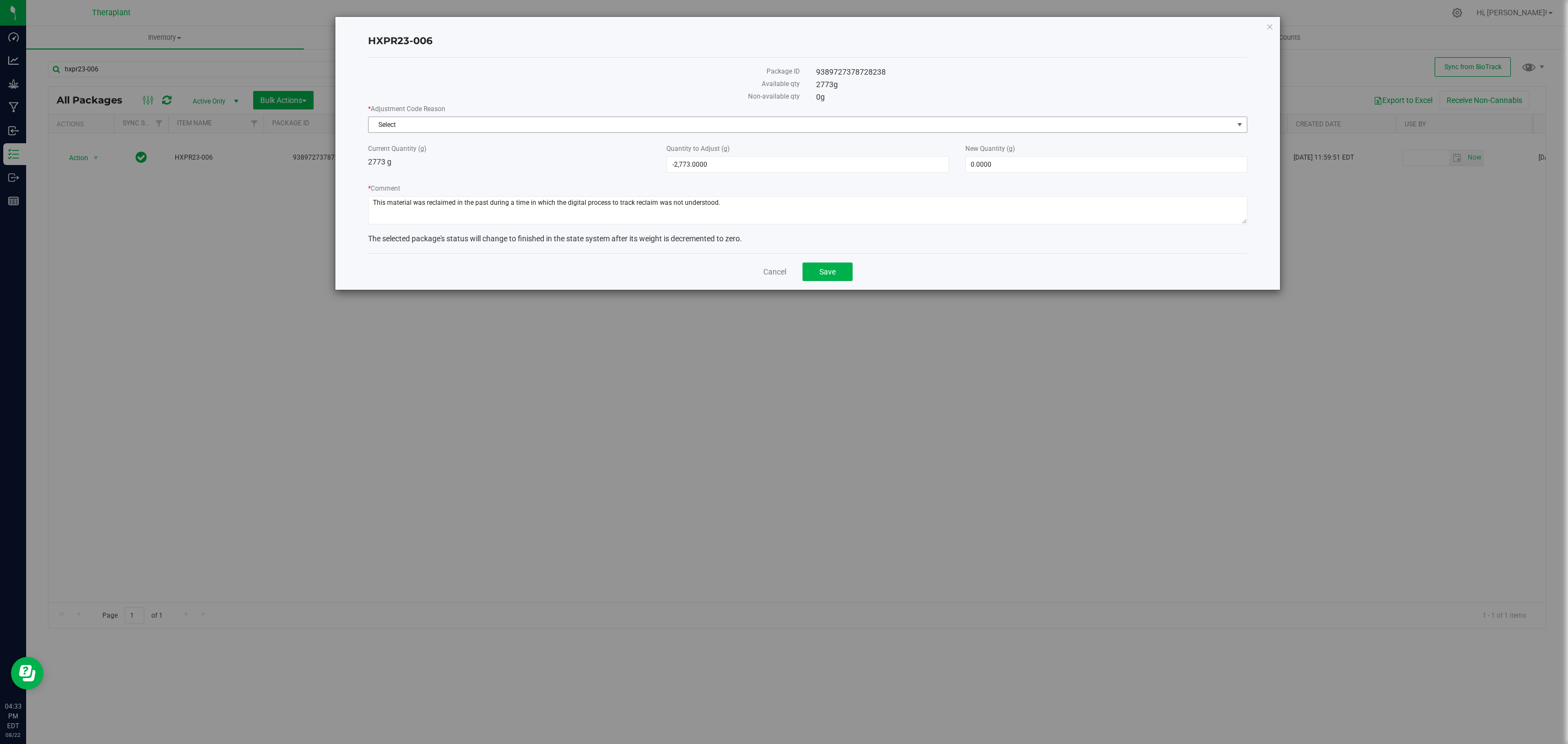
click at [844, 124] on span "Select" at bounding box center [801, 124] width 864 height 15
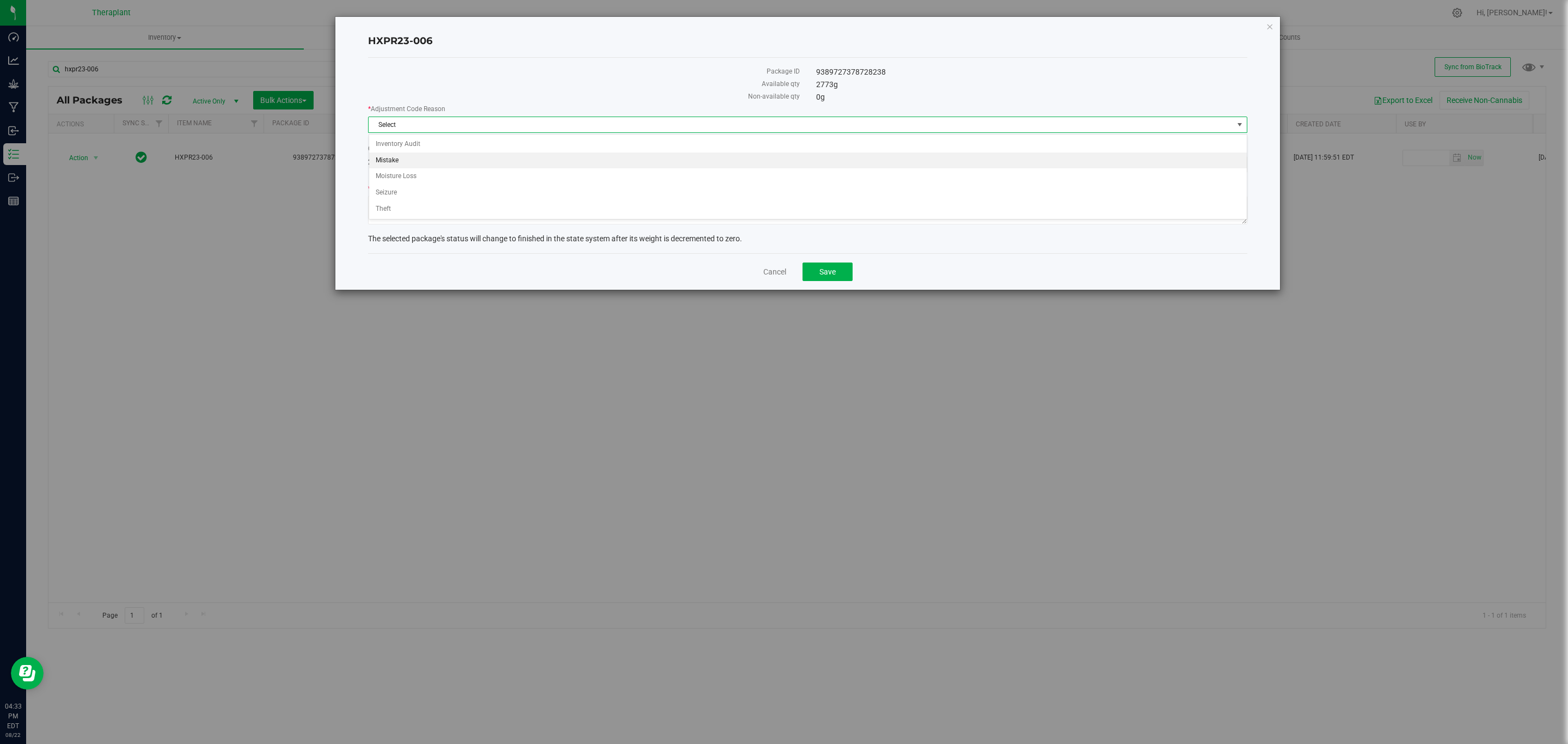
click at [429, 159] on li "Mistake" at bounding box center [808, 160] width 878 height 16
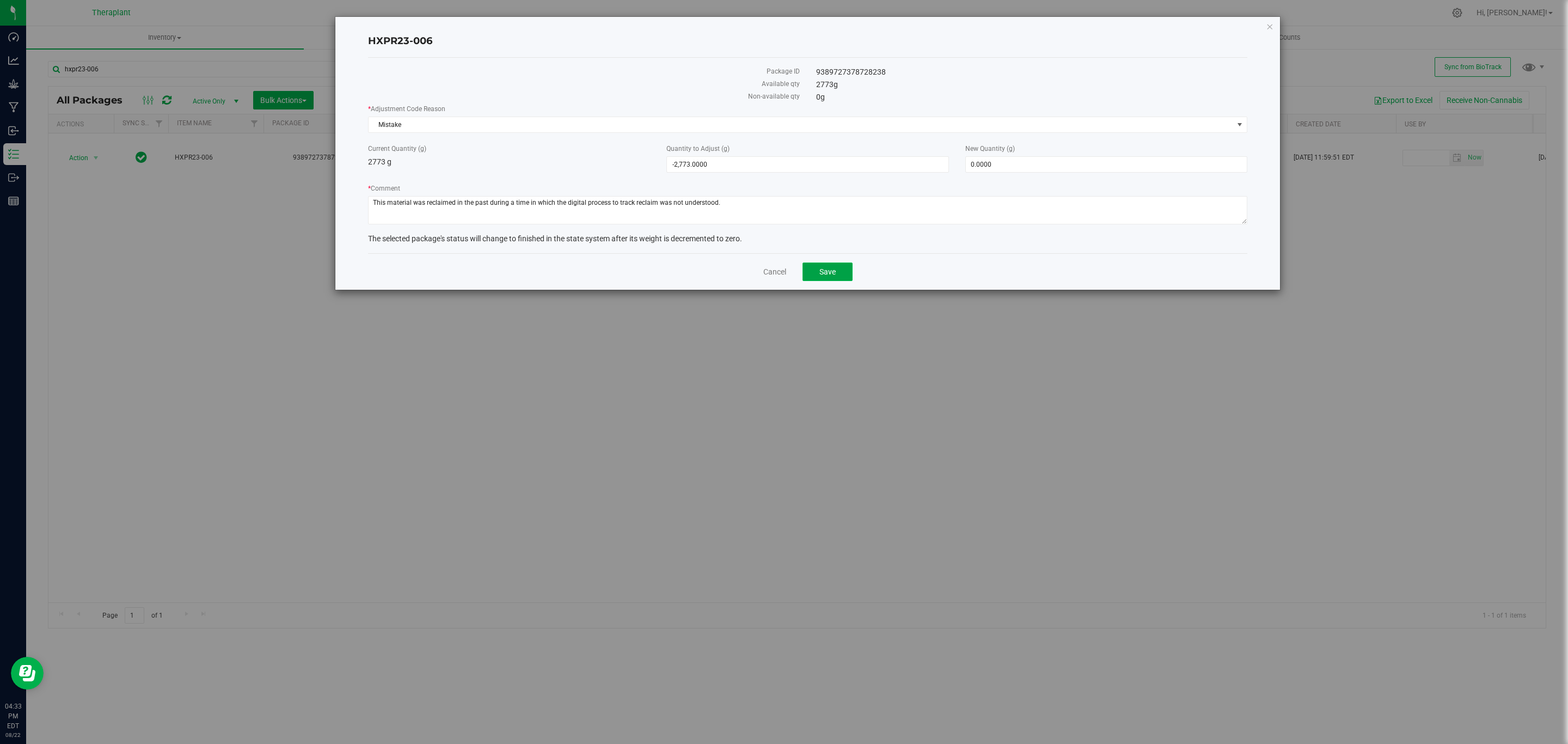
click at [844, 273] on button "Save" at bounding box center [827, 272] width 50 height 18
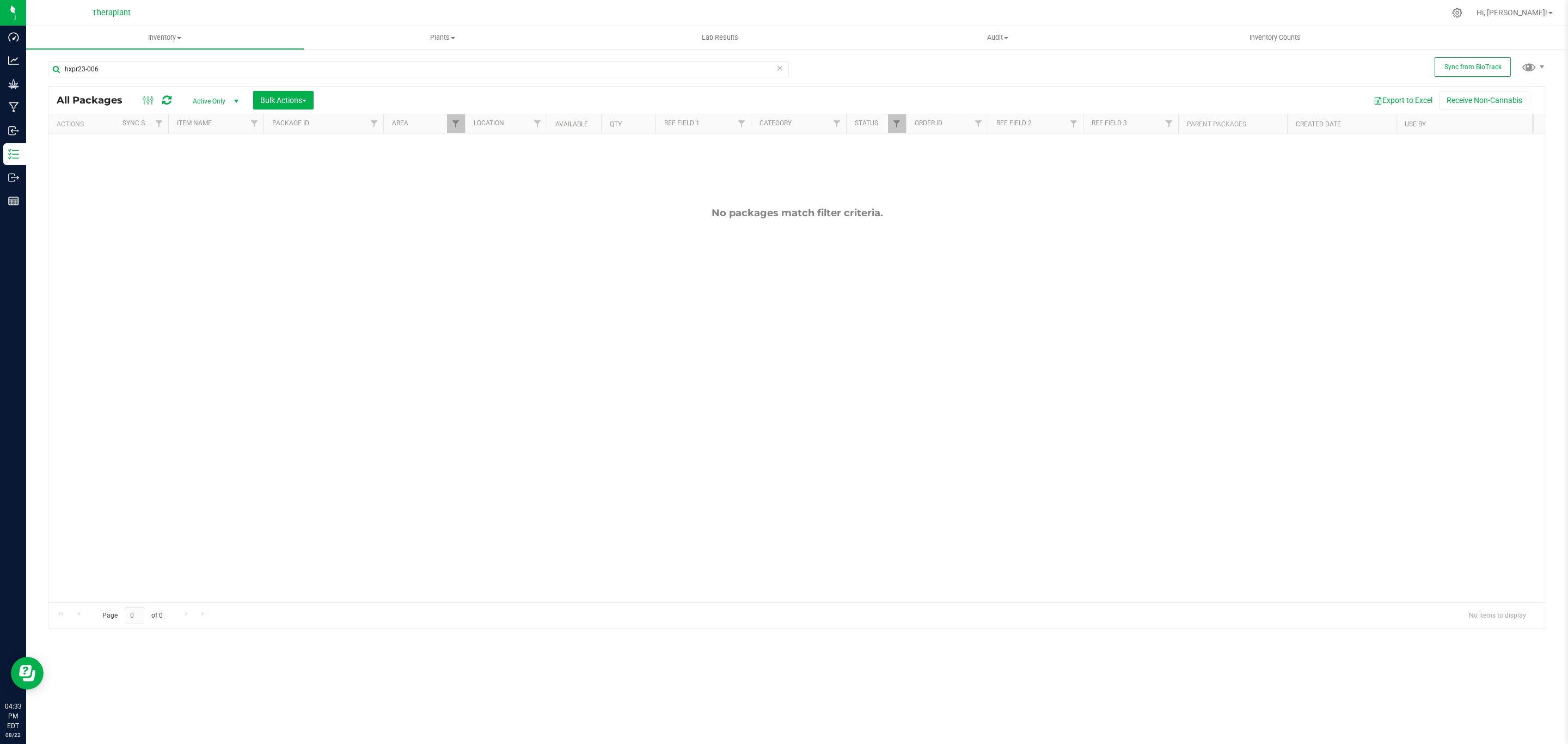
drag, startPoint x: 680, startPoint y: 233, endPoint x: 528, endPoint y: 404, distance: 228.8
click at [528, 404] on div "No packages match filter criteria." at bounding box center [797, 404] width 1497 height 542
click at [461, 66] on input "hxpr23-006" at bounding box center [418, 69] width 741 height 16
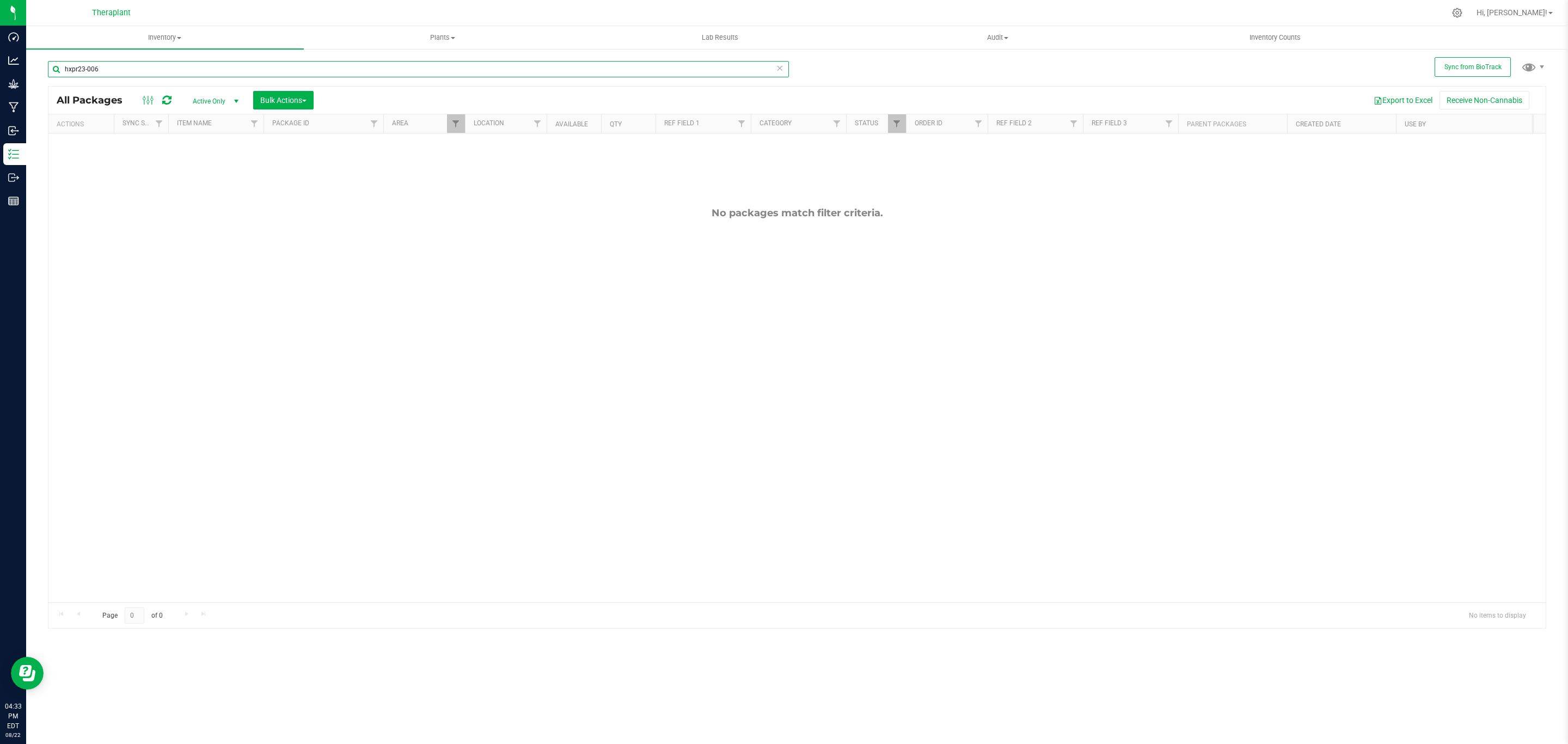
click at [461, 66] on input "hxpr23-006" at bounding box center [418, 69] width 741 height 16
type input "mgh-24-f9"
click at [86, 155] on span "Action" at bounding box center [74, 155] width 29 height 15
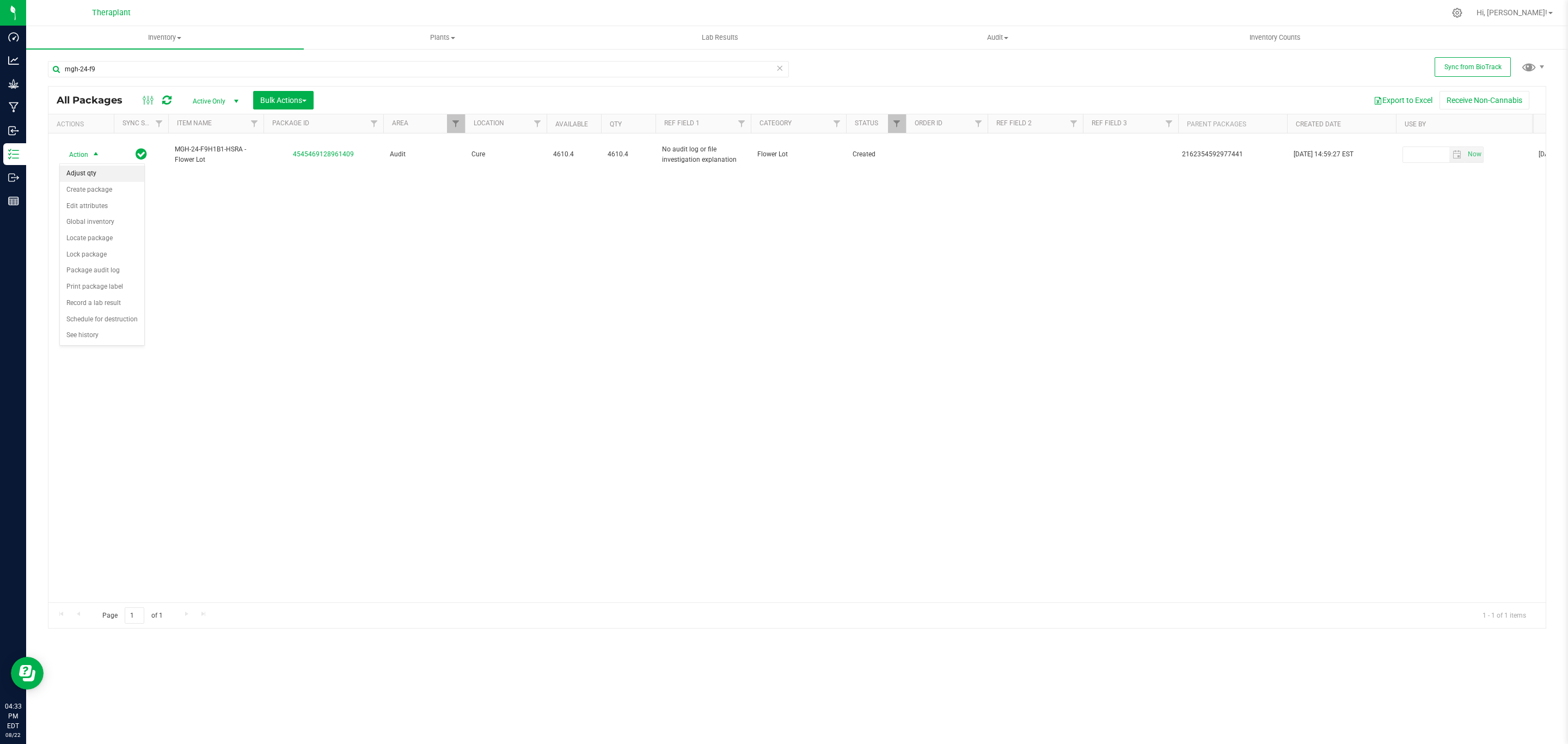
click at [96, 178] on li "Adjust qty" at bounding box center [102, 174] width 85 height 16
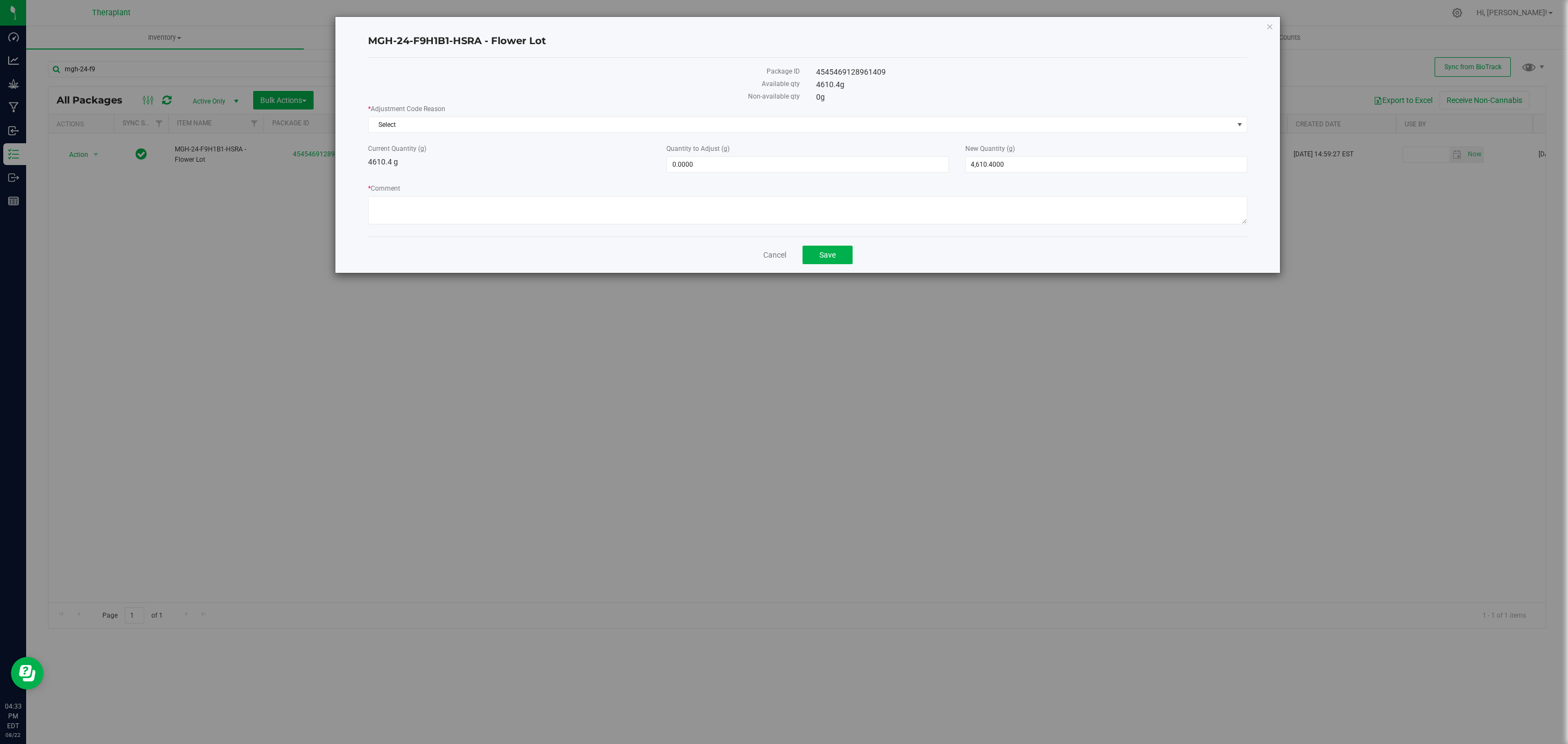
click at [524, 191] on label "* Comment" at bounding box center [808, 188] width 880 height 10
click at [524, 196] on textarea "* Comment" at bounding box center [808, 210] width 880 height 29
click at [525, 222] on textarea "* Comment" at bounding box center [808, 210] width 880 height 29
paste textarea "During the beginning of Flourish utilization, it was thought that flower conver…"
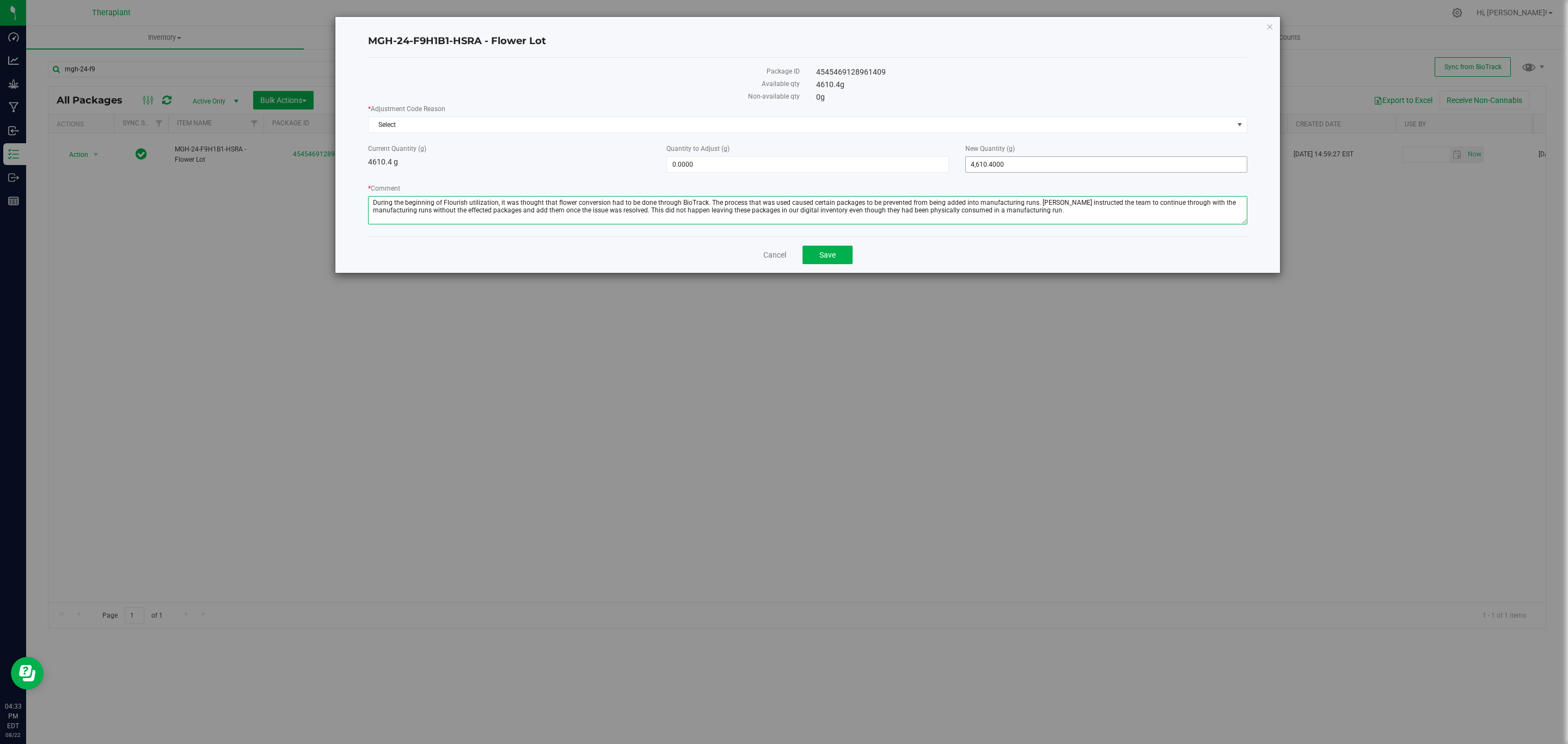
type textarea "During the beginning of Flourish utilization, it was thought that flower conver…"
click at [992, 170] on span "4,610.4000 4610.4" at bounding box center [1106, 164] width 282 height 16
click at [992, 170] on input "4610.4" at bounding box center [1107, 164] width 281 height 15
type input "0"
type input "-4,610.4000"
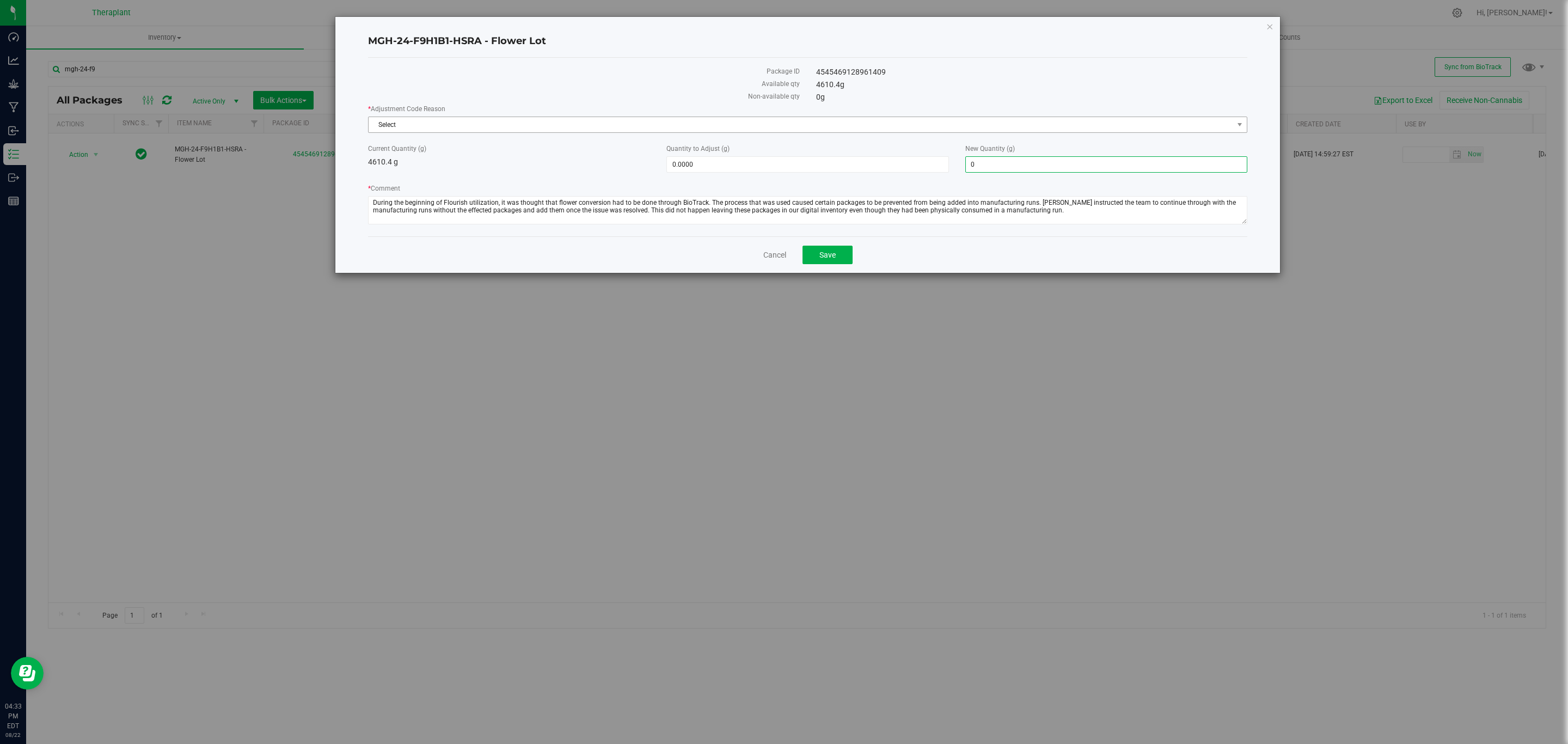
type input "0.0000"
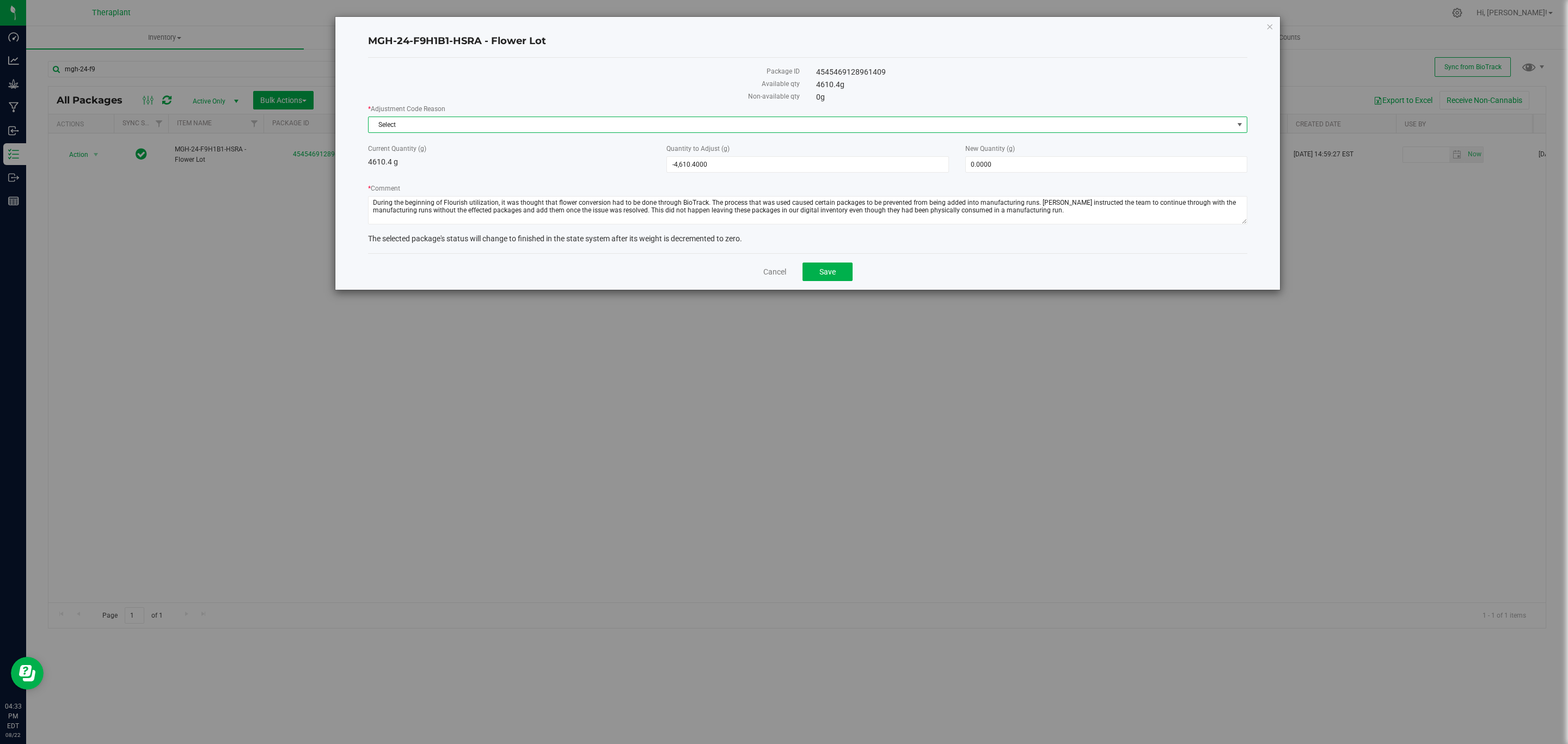
click at [913, 129] on span "Select" at bounding box center [801, 124] width 864 height 15
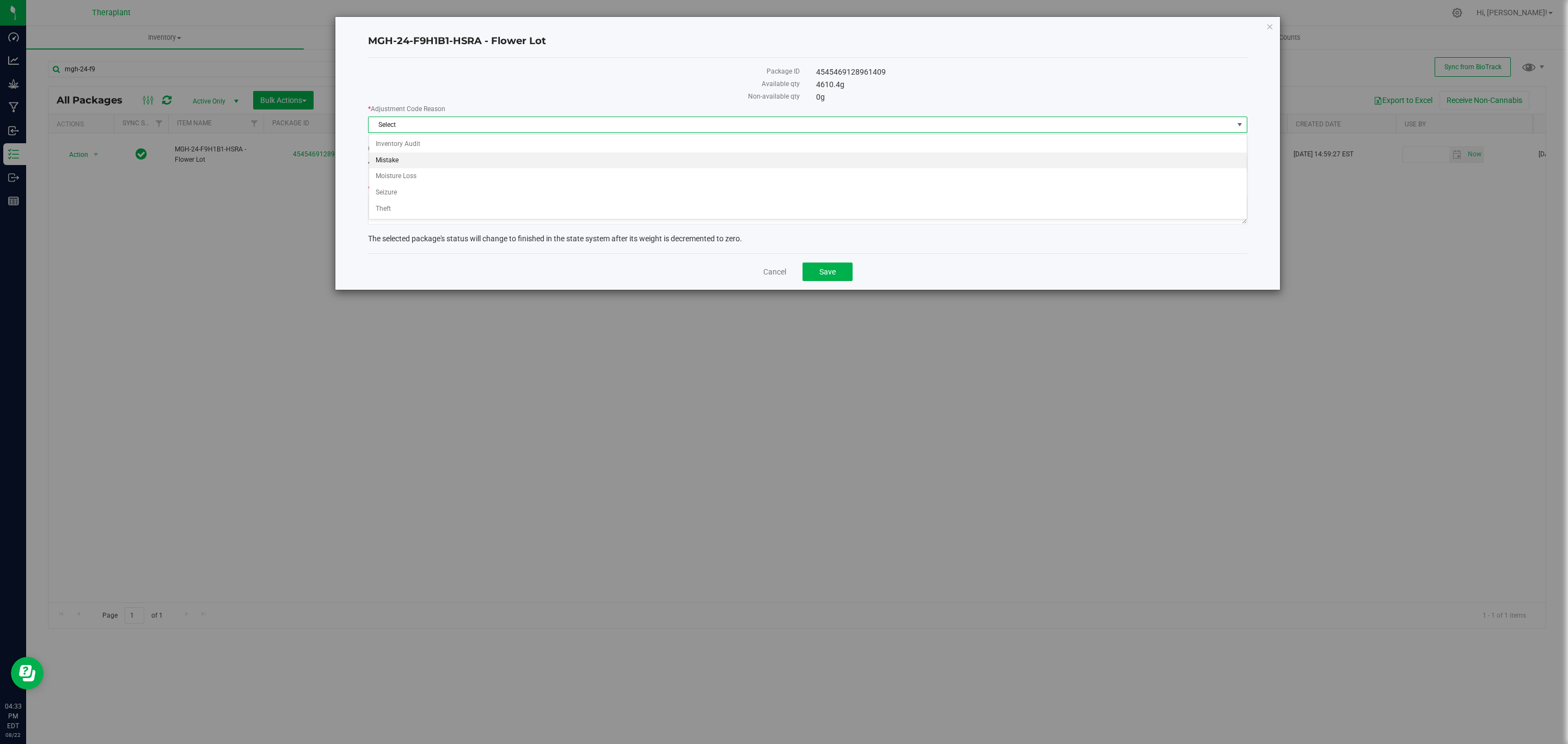
click at [411, 156] on li "Mistake" at bounding box center [808, 160] width 878 height 16
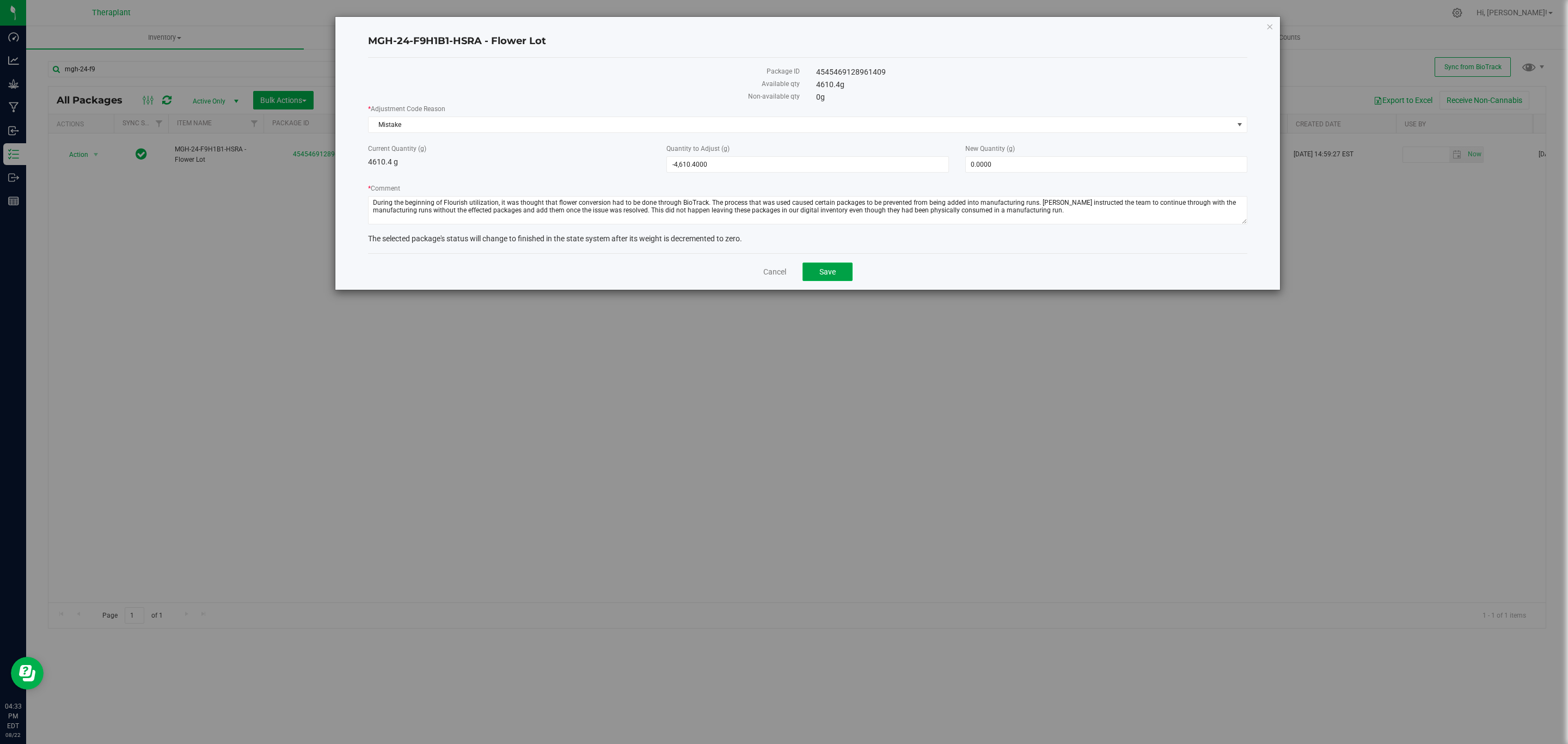
click at [814, 279] on button "Save" at bounding box center [827, 272] width 50 height 18
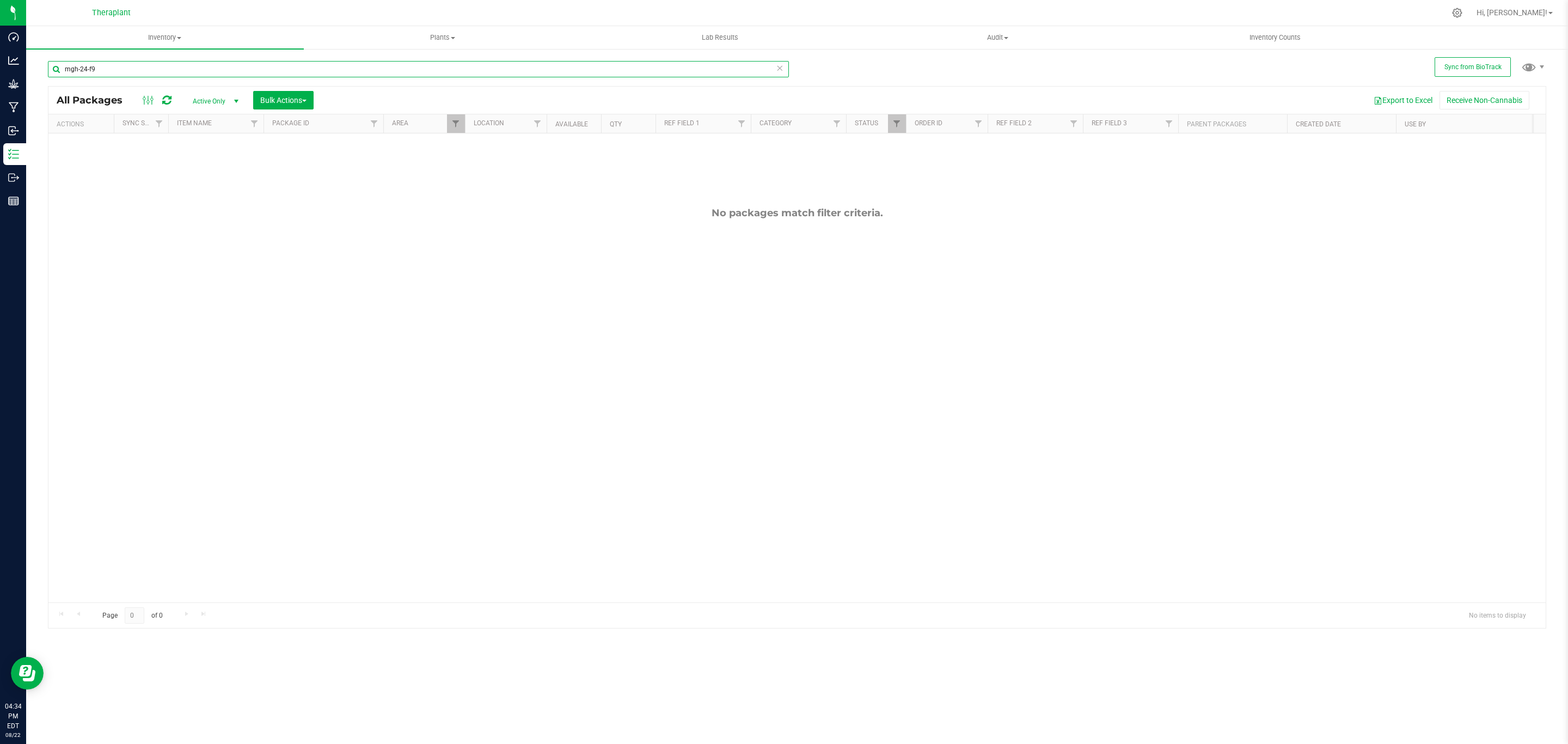
click at [320, 65] on input "mgh-24-f9" at bounding box center [418, 69] width 741 height 16
type input "stc"
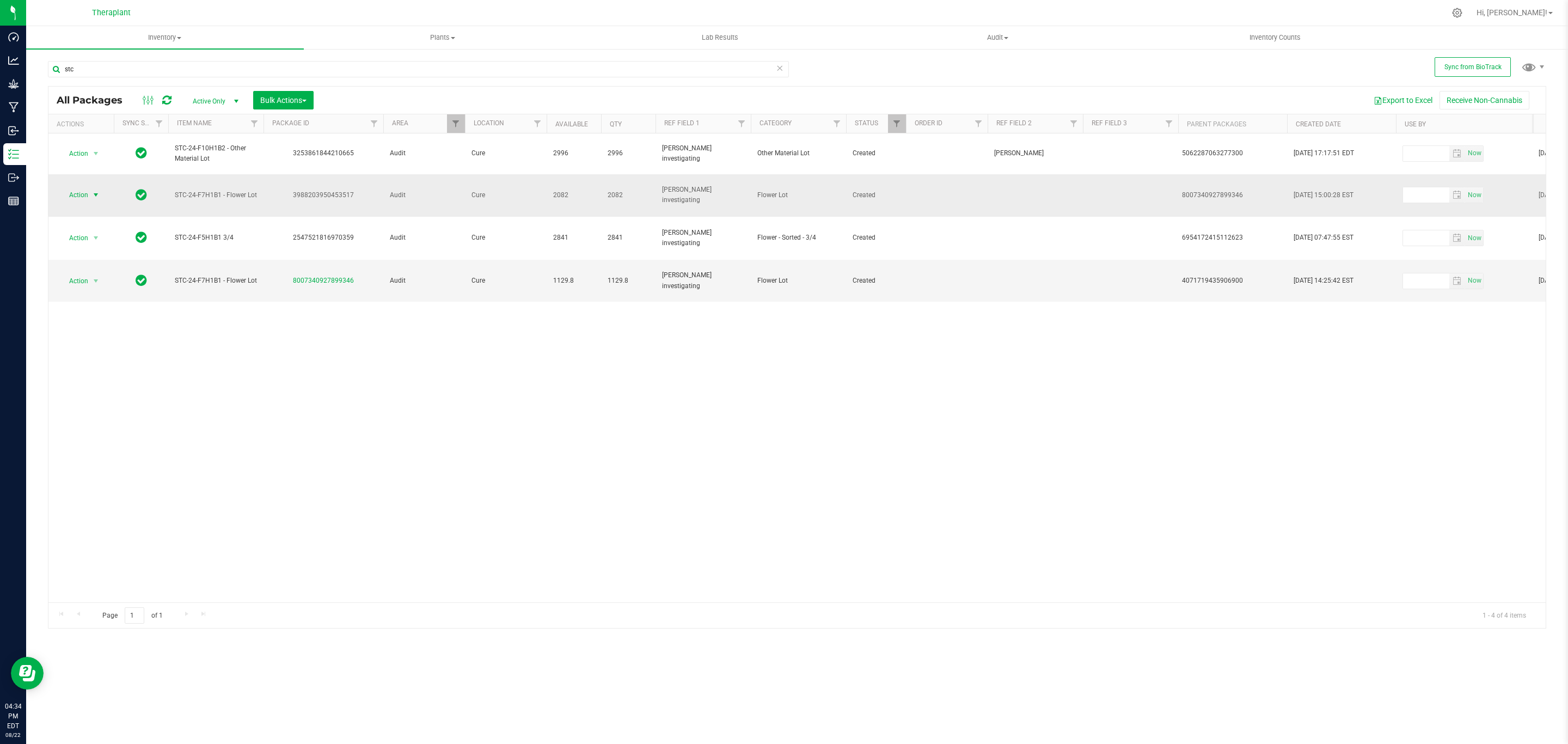
click at [94, 188] on span "select" at bounding box center [96, 195] width 13 height 15
click at [100, 203] on li "Adjust qty" at bounding box center [102, 204] width 85 height 16
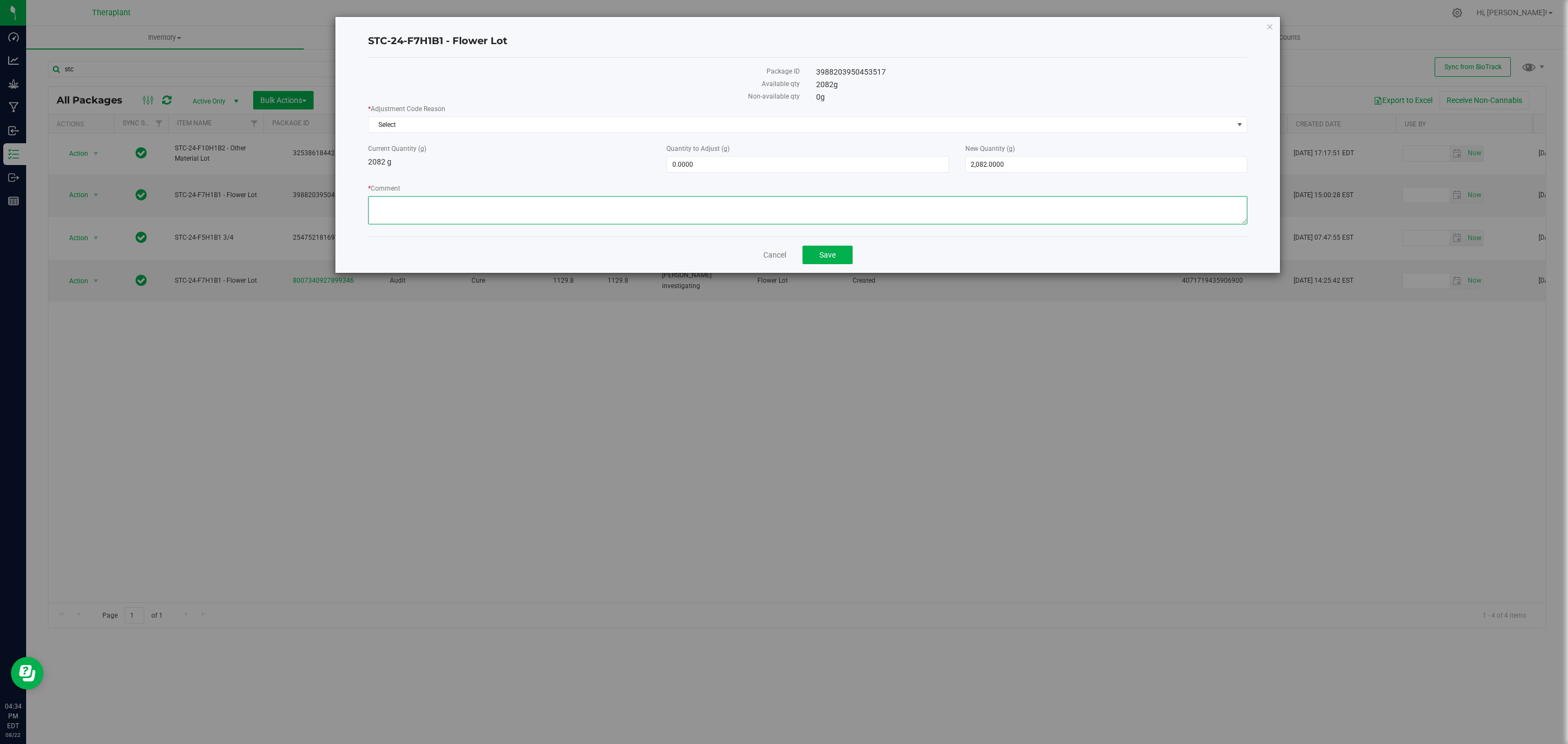
click at [547, 213] on textarea "* Comment" at bounding box center [808, 210] width 880 height 29
paste textarea "During the beginning of Flourish utilization, it was thought that flower conver…"
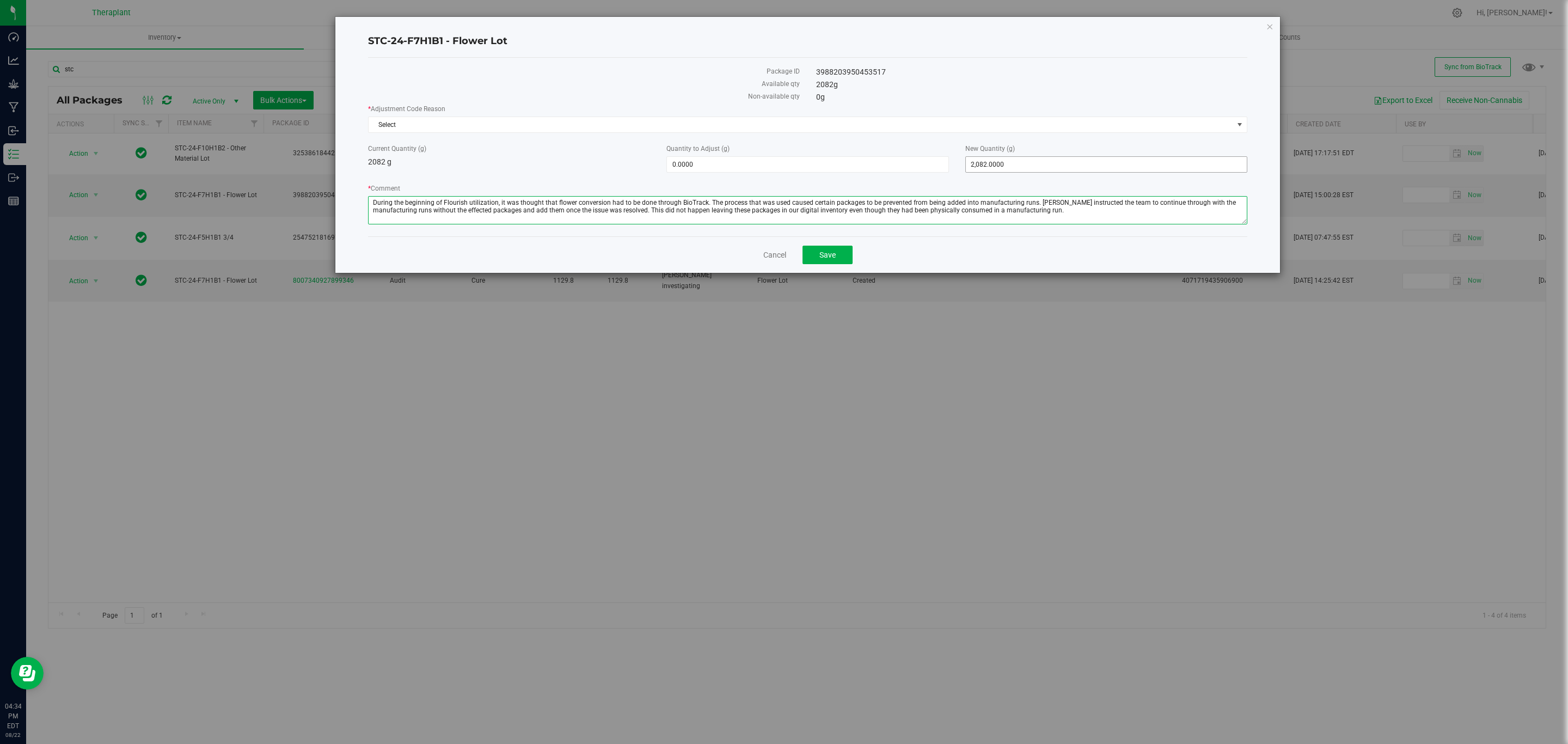
type textarea "During the beginning of Flourish utilization, it was thought that flower conver…"
click at [1047, 168] on span "2,082.0000 2082" at bounding box center [1106, 164] width 282 height 16
click at [1047, 167] on input "2082" at bounding box center [1107, 164] width 281 height 15
click at [1045, 167] on input "2082" at bounding box center [1107, 164] width 281 height 15
type input "0"
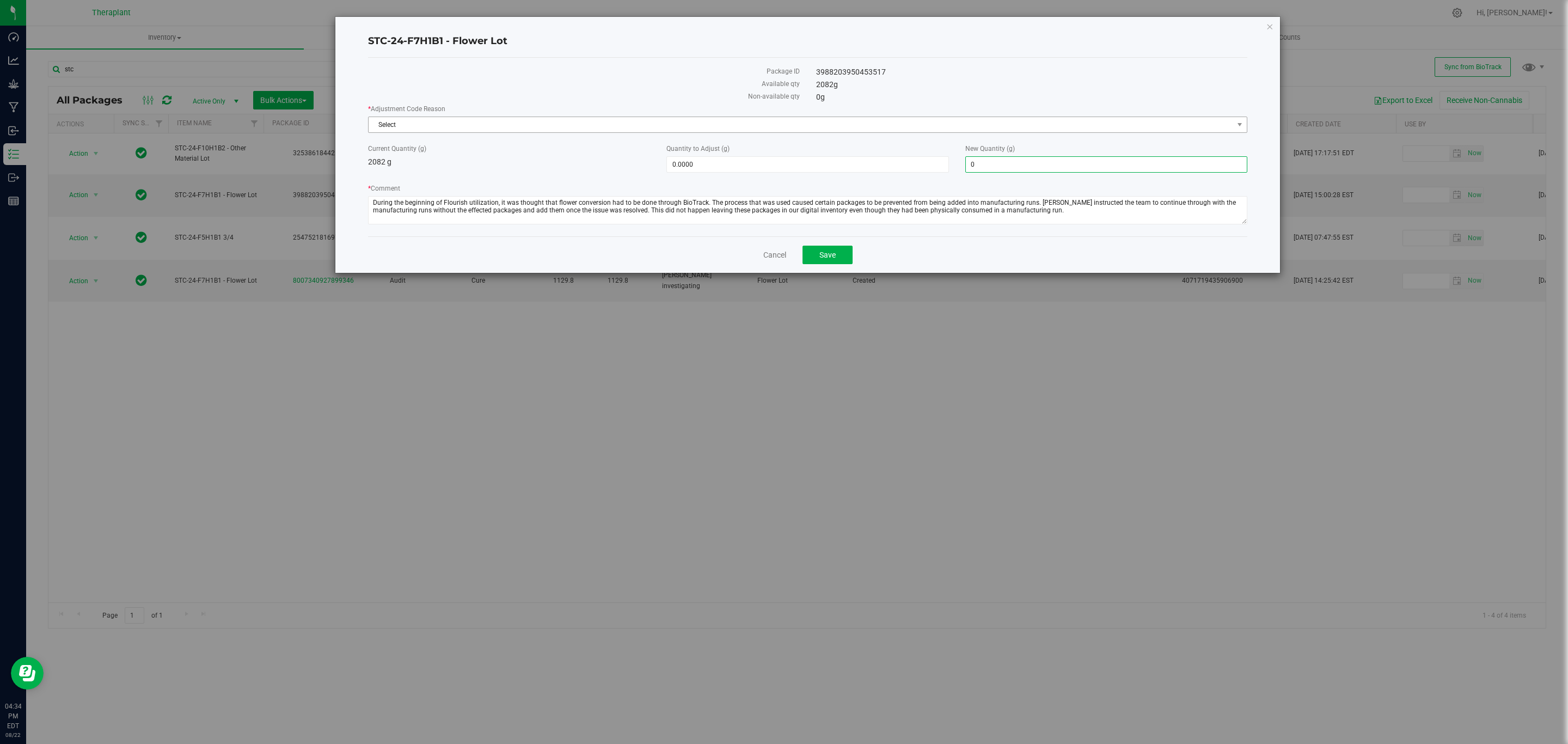
type input "-2,082.0000"
type input "0.0000"
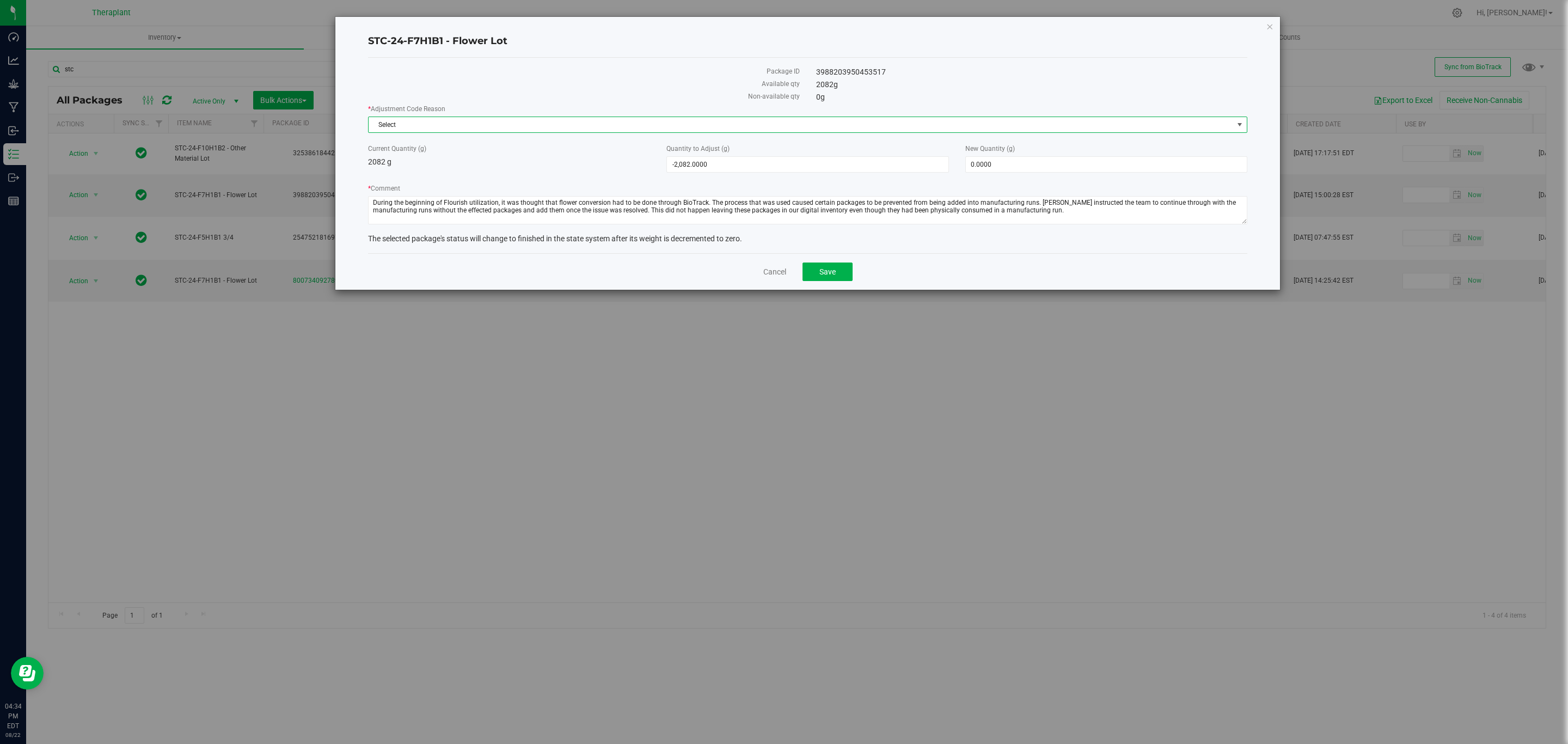
drag, startPoint x: 970, startPoint y: 132, endPoint x: 965, endPoint y: 126, distance: 7.8
click at [965, 126] on span "Select" at bounding box center [801, 124] width 864 height 15
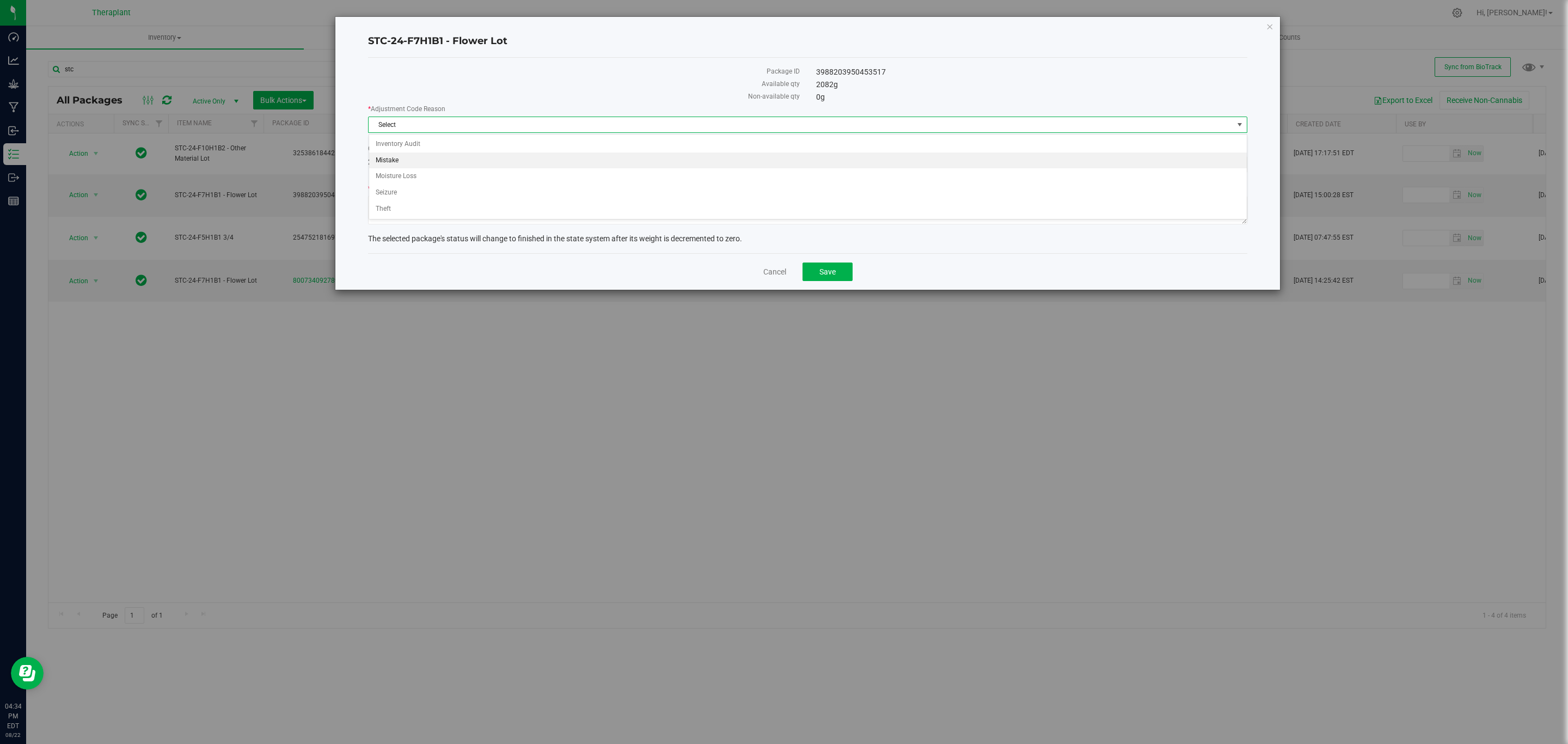
click at [478, 159] on li "Mistake" at bounding box center [808, 160] width 878 height 16
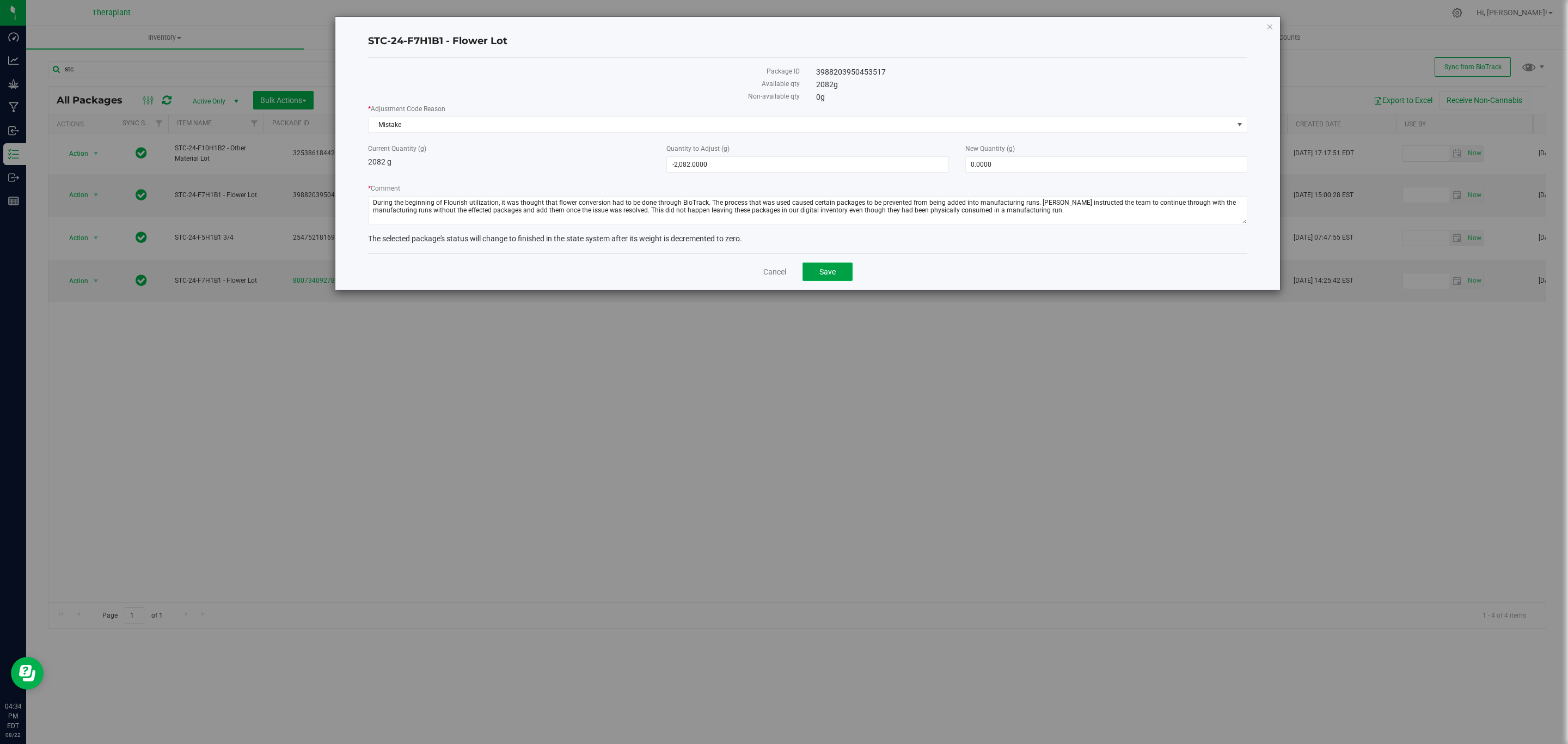
click at [822, 276] on span "Save" at bounding box center [827, 272] width 16 height 9
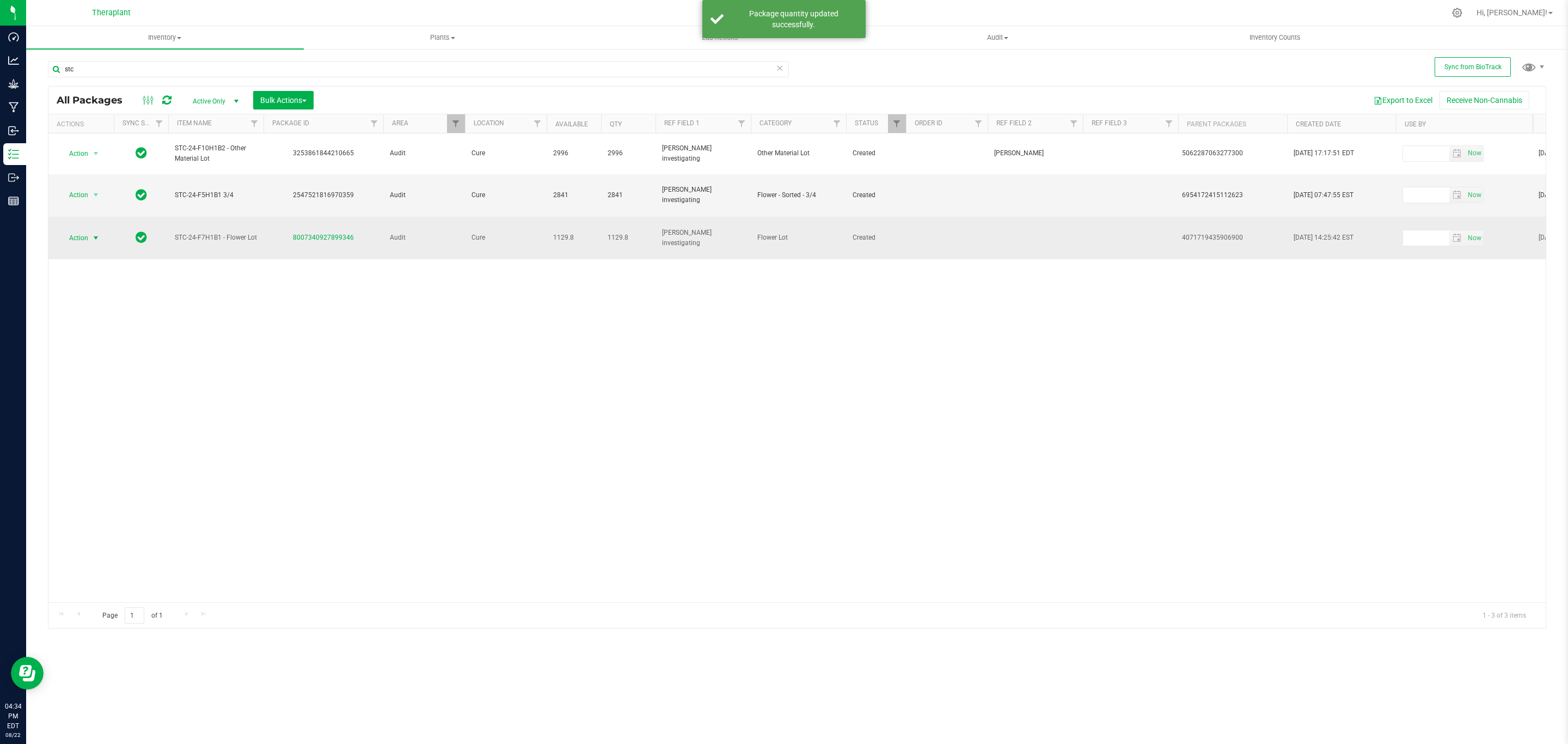
click at [74, 230] on span "Action" at bounding box center [74, 237] width 29 height 15
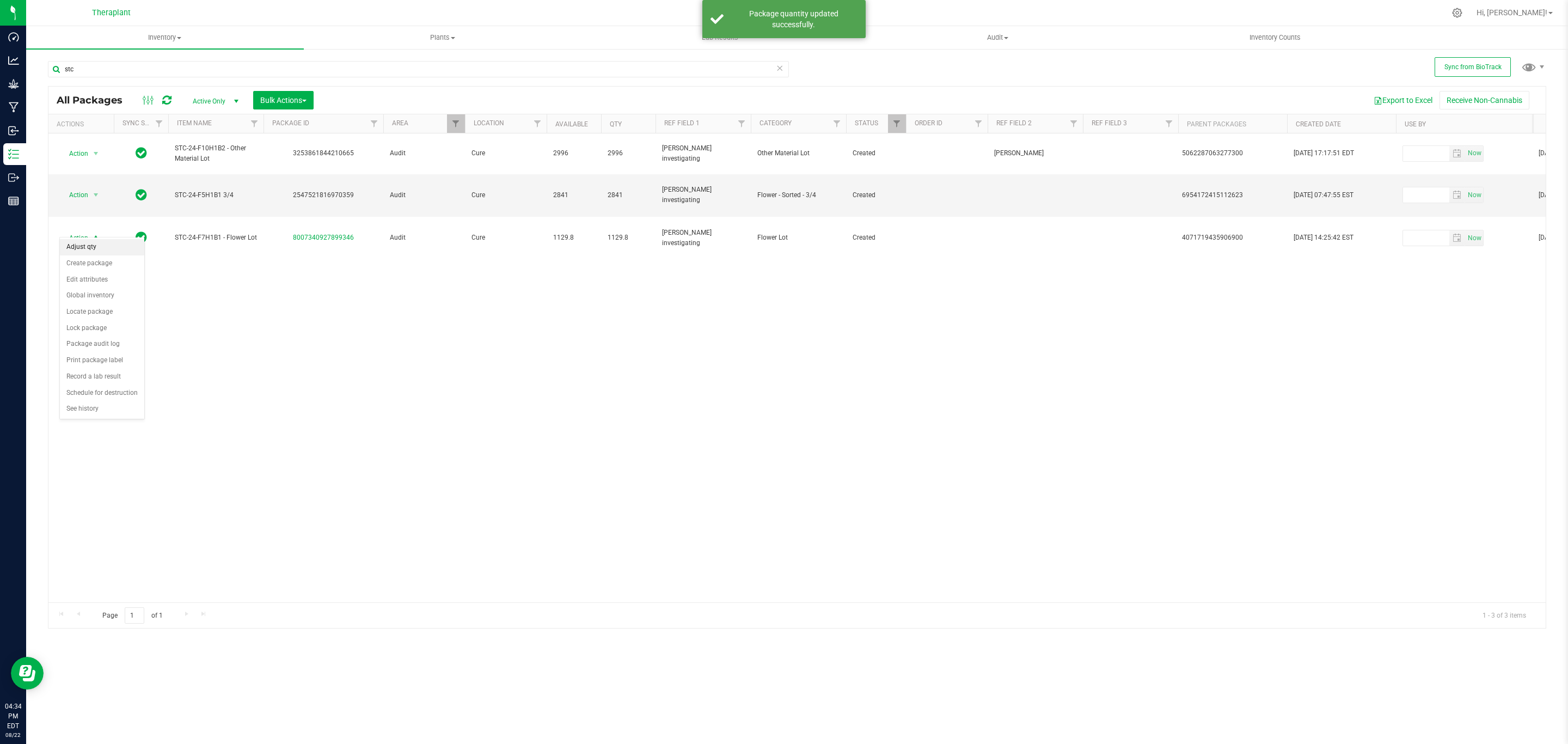
click at [85, 239] on li "Adjust qty" at bounding box center [102, 247] width 85 height 16
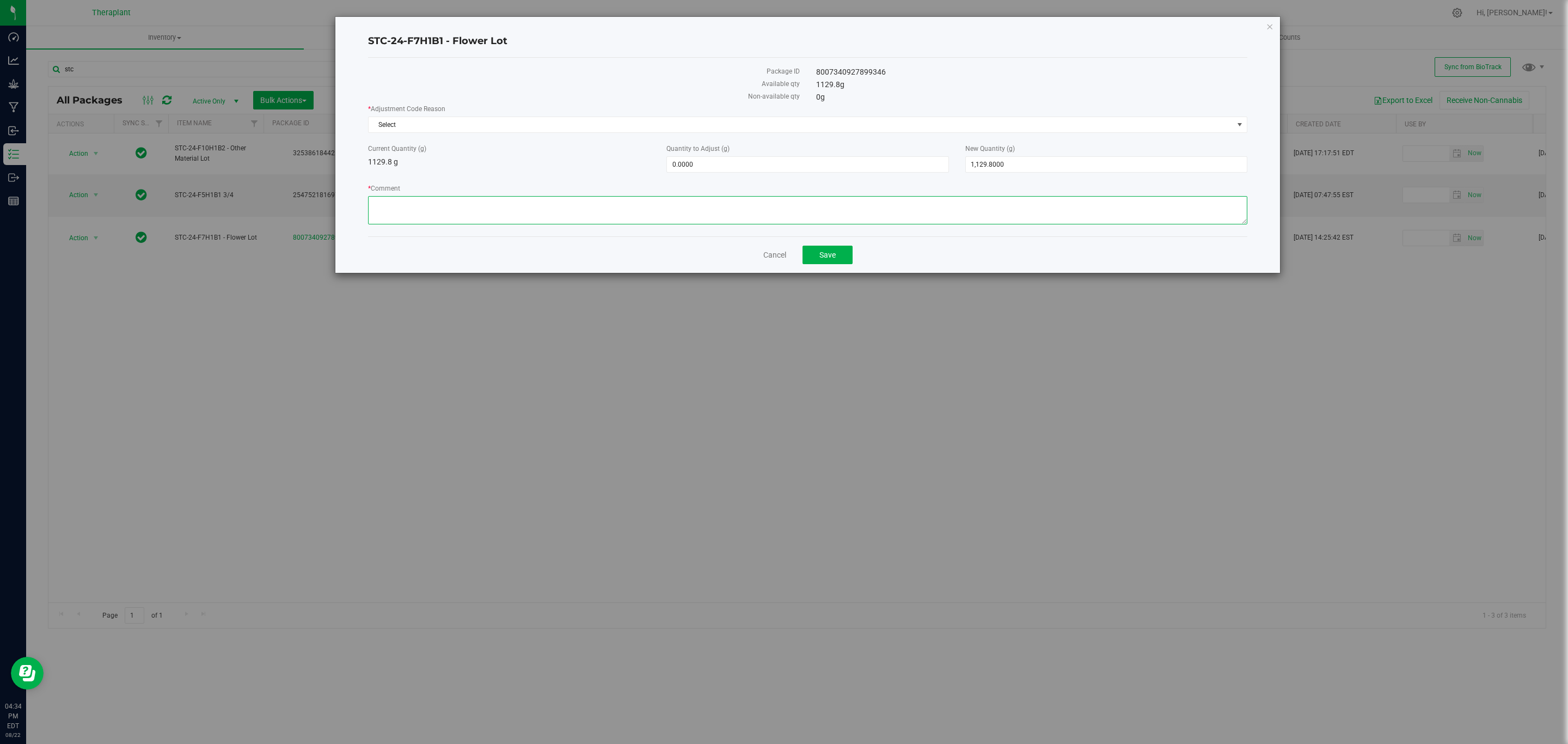
click at [750, 225] on textarea "* Comment" at bounding box center [808, 210] width 880 height 29
paste textarea "During the beginning of Flourish utilization, it was thought that flower conver…"
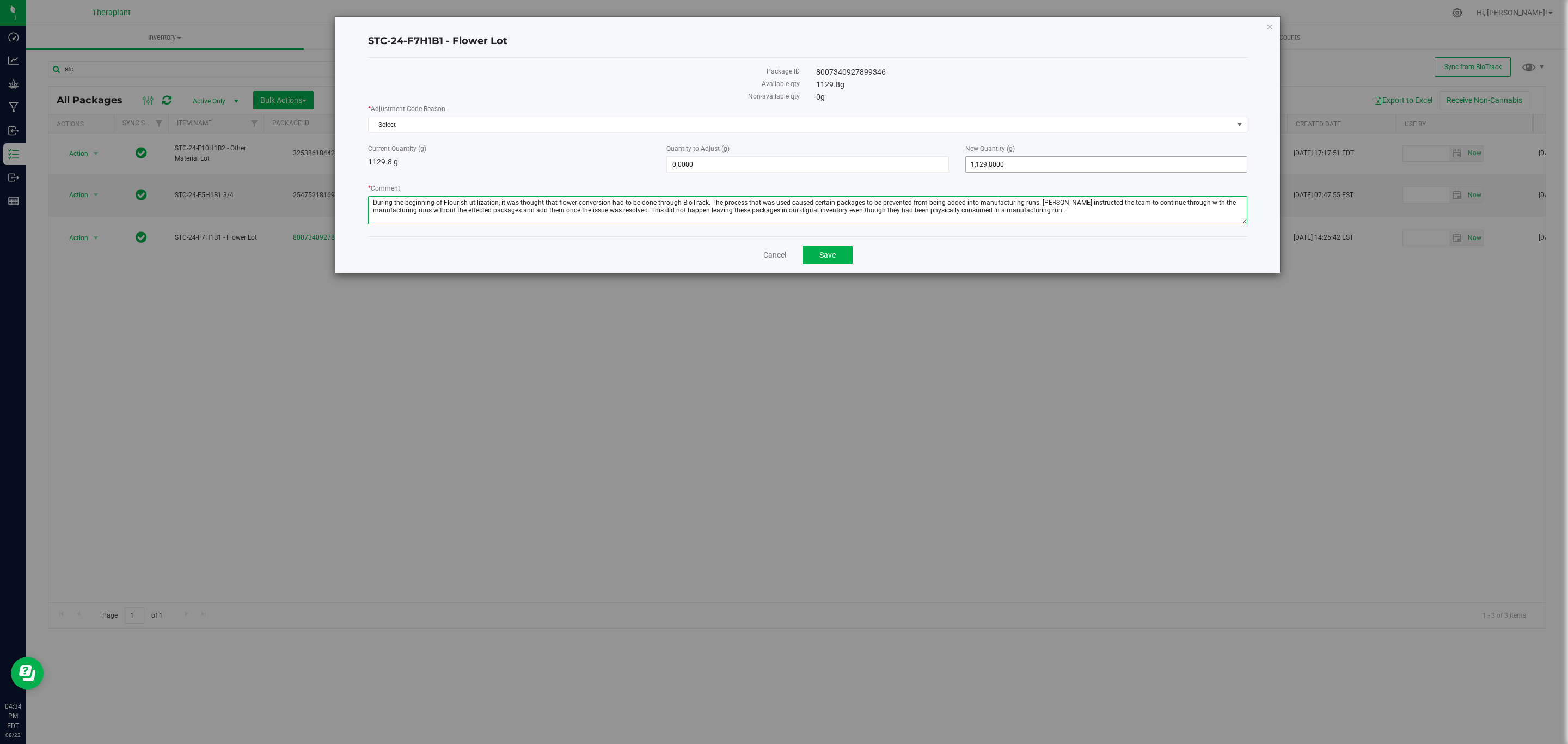
type textarea "During the beginning of Flourish utilization, it was thought that flower conver…"
click at [1008, 167] on span "1,129.8000 1129.8" at bounding box center [1106, 164] width 282 height 16
click at [1008, 167] on input "1129.8" at bounding box center [1107, 164] width 281 height 15
type input "0"
type input "-1,129.8000"
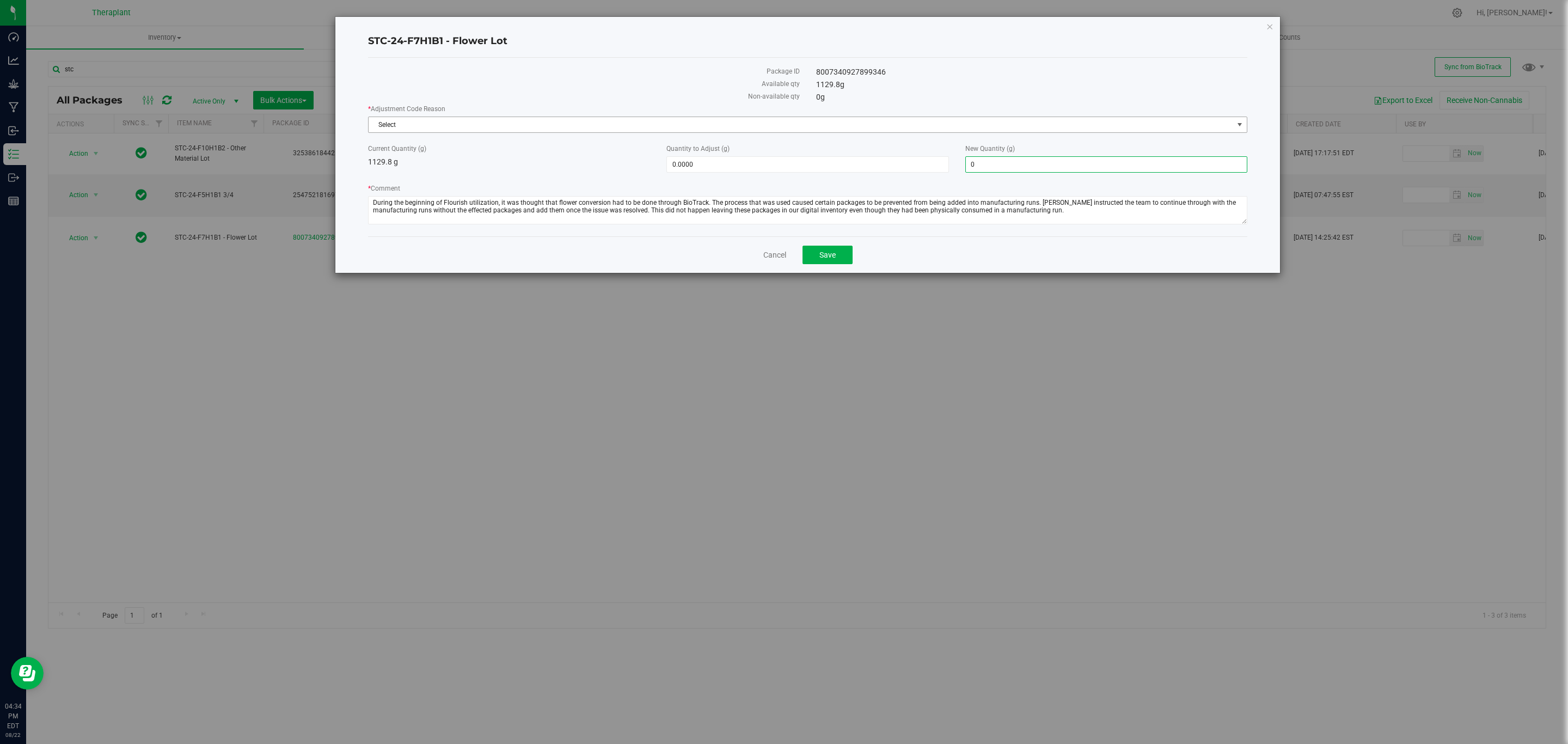
type input "0.0000"
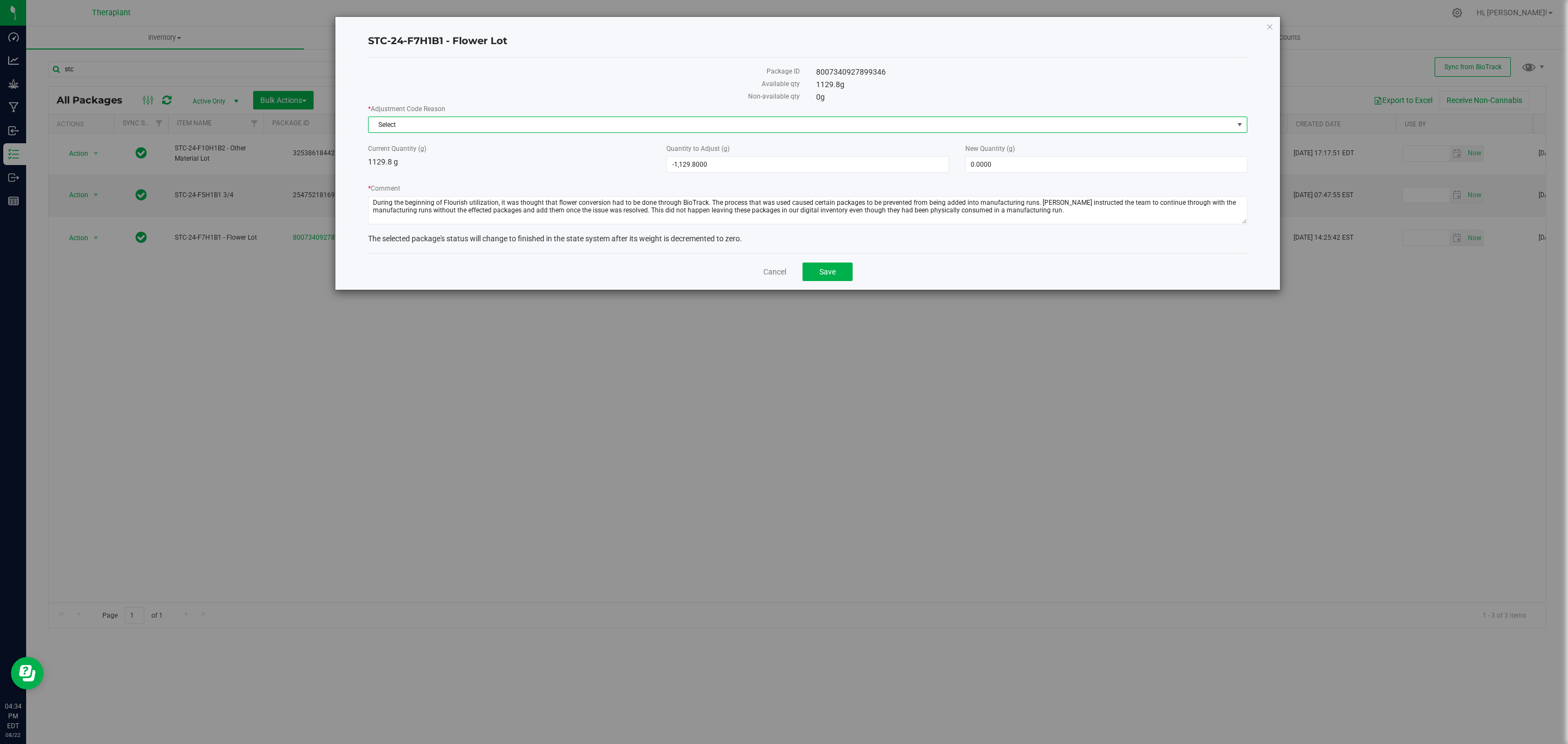
click at [951, 122] on span "Select" at bounding box center [801, 124] width 864 height 15
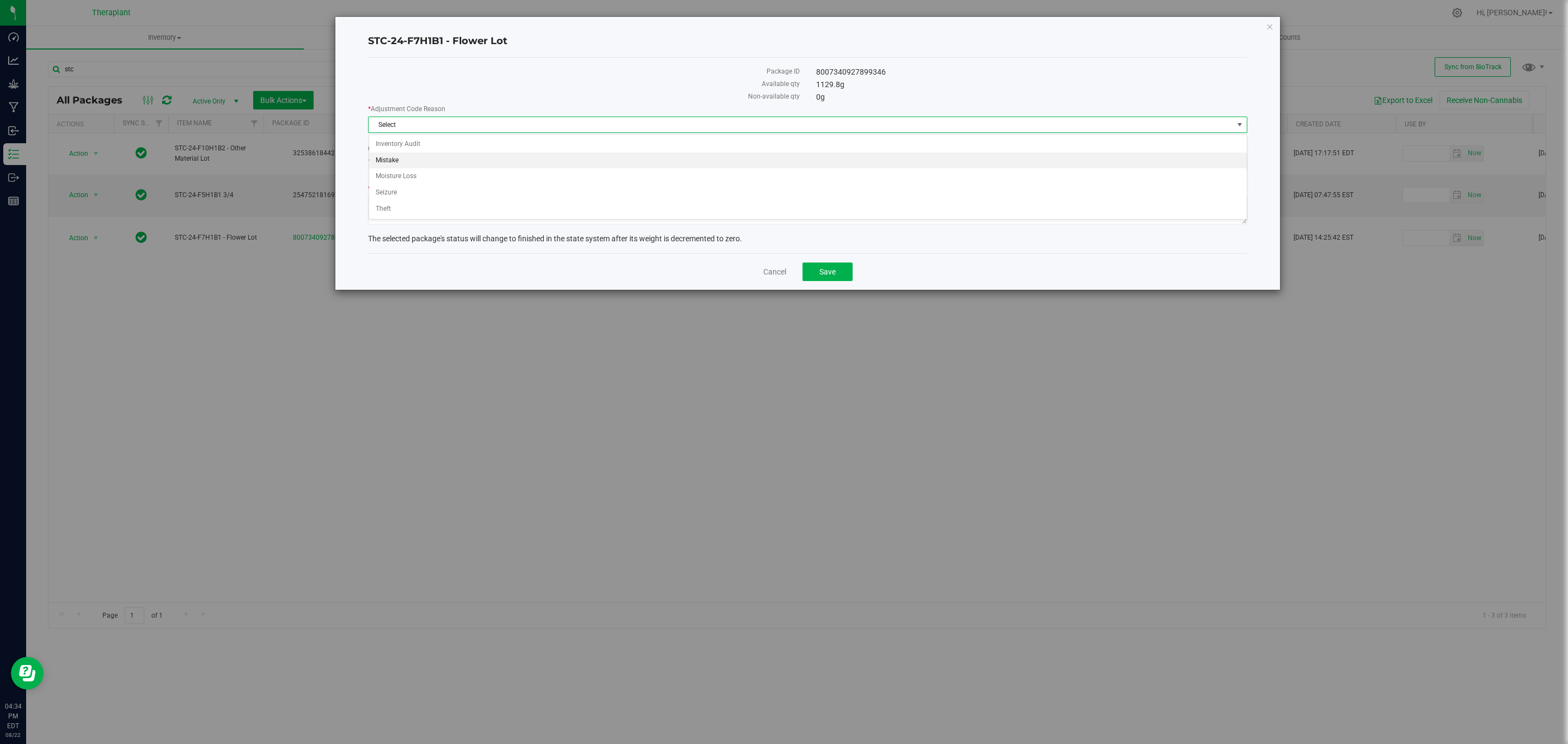
click at [414, 164] on li "Mistake" at bounding box center [808, 160] width 878 height 16
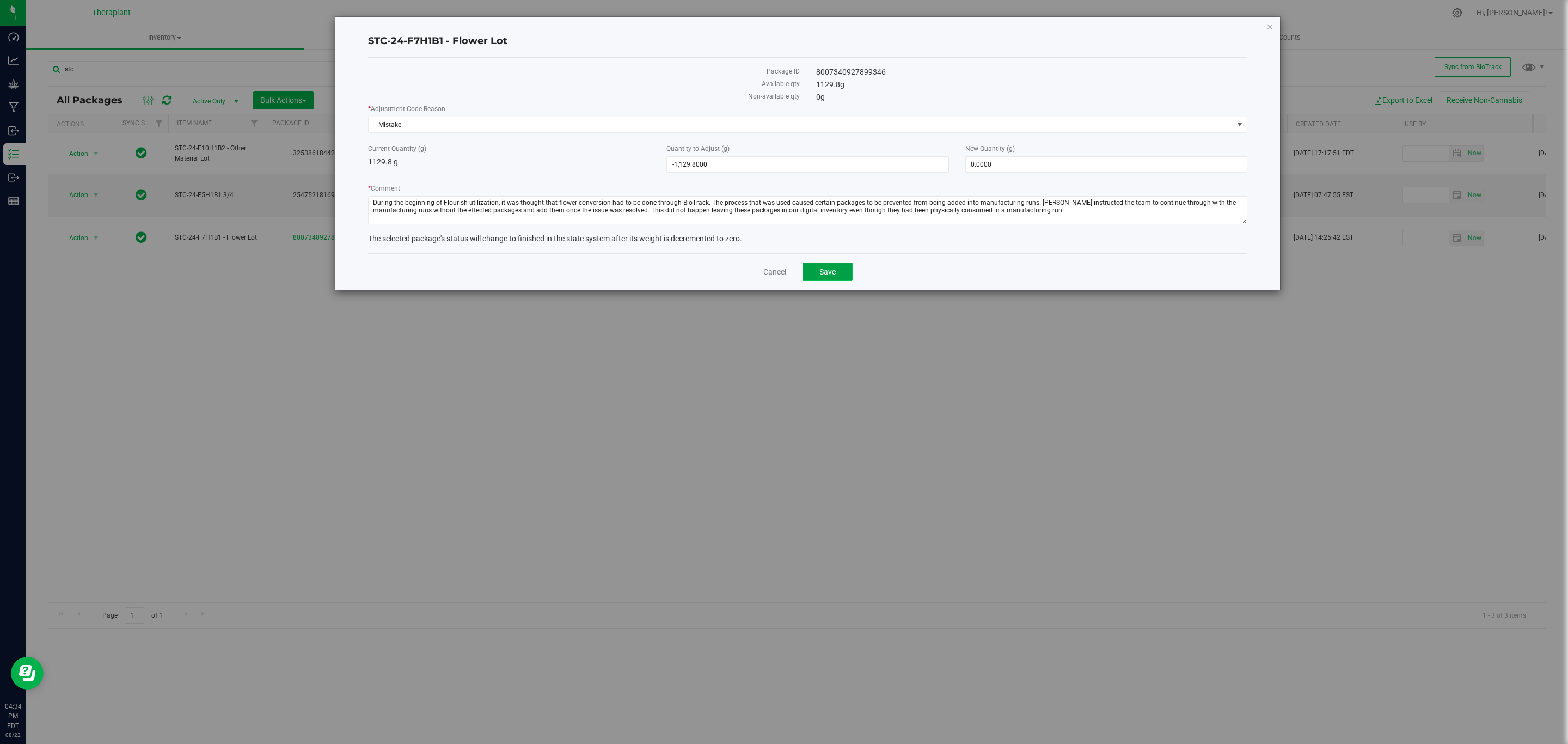
click at [802, 270] on button "Save" at bounding box center [827, 272] width 50 height 18
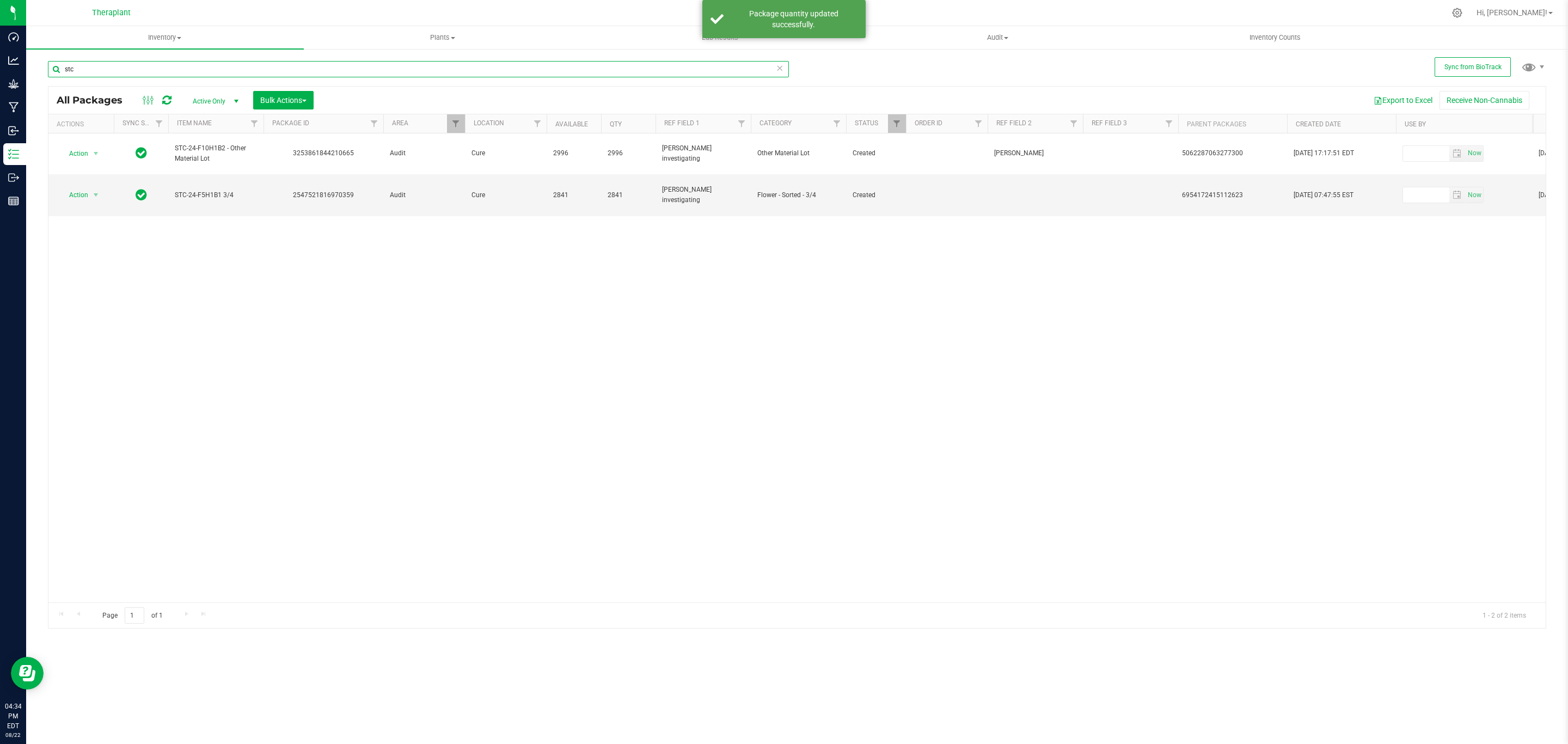
click at [121, 67] on input "stc" at bounding box center [418, 69] width 741 height 16
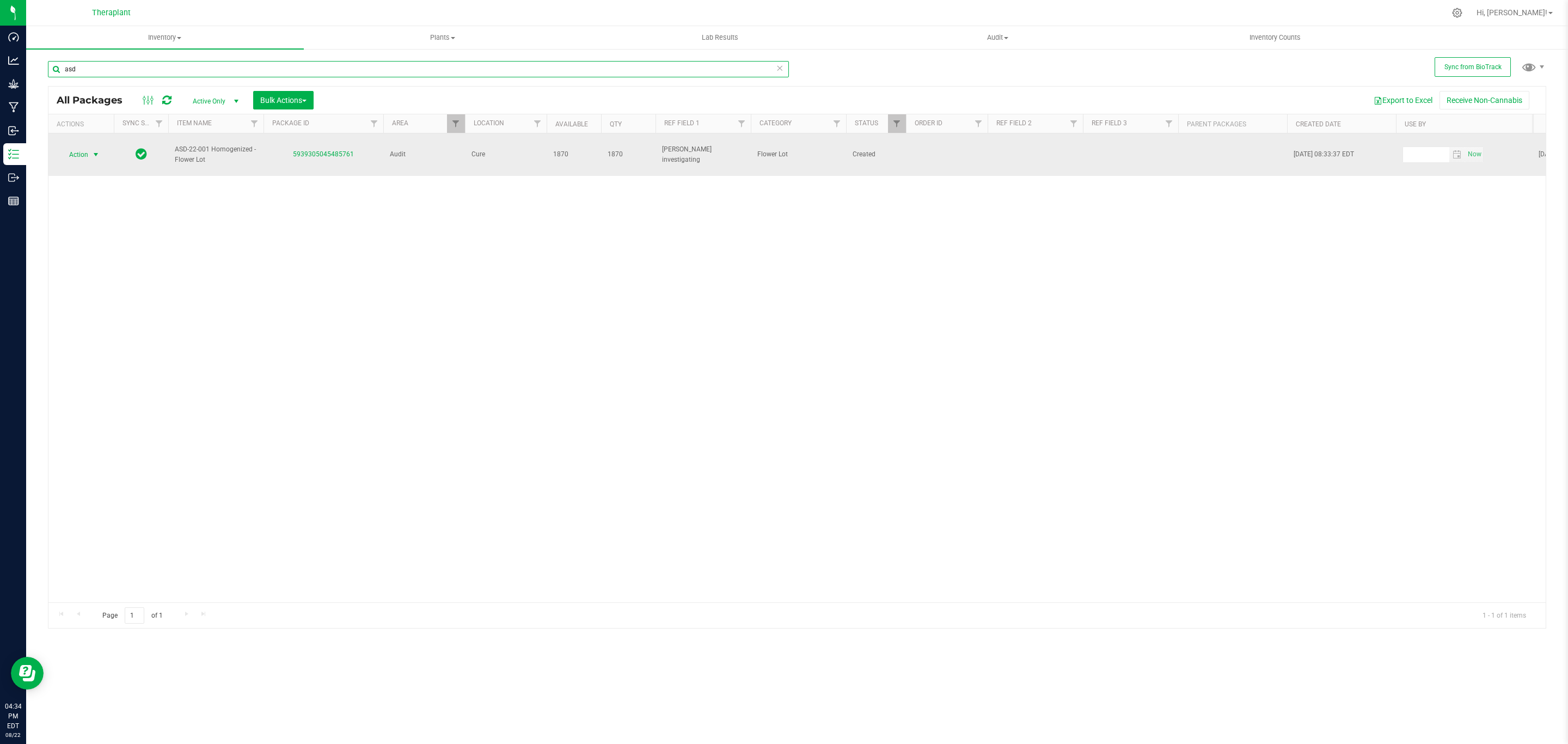
type input "asd"
click at [69, 157] on span "Action" at bounding box center [74, 155] width 29 height 15
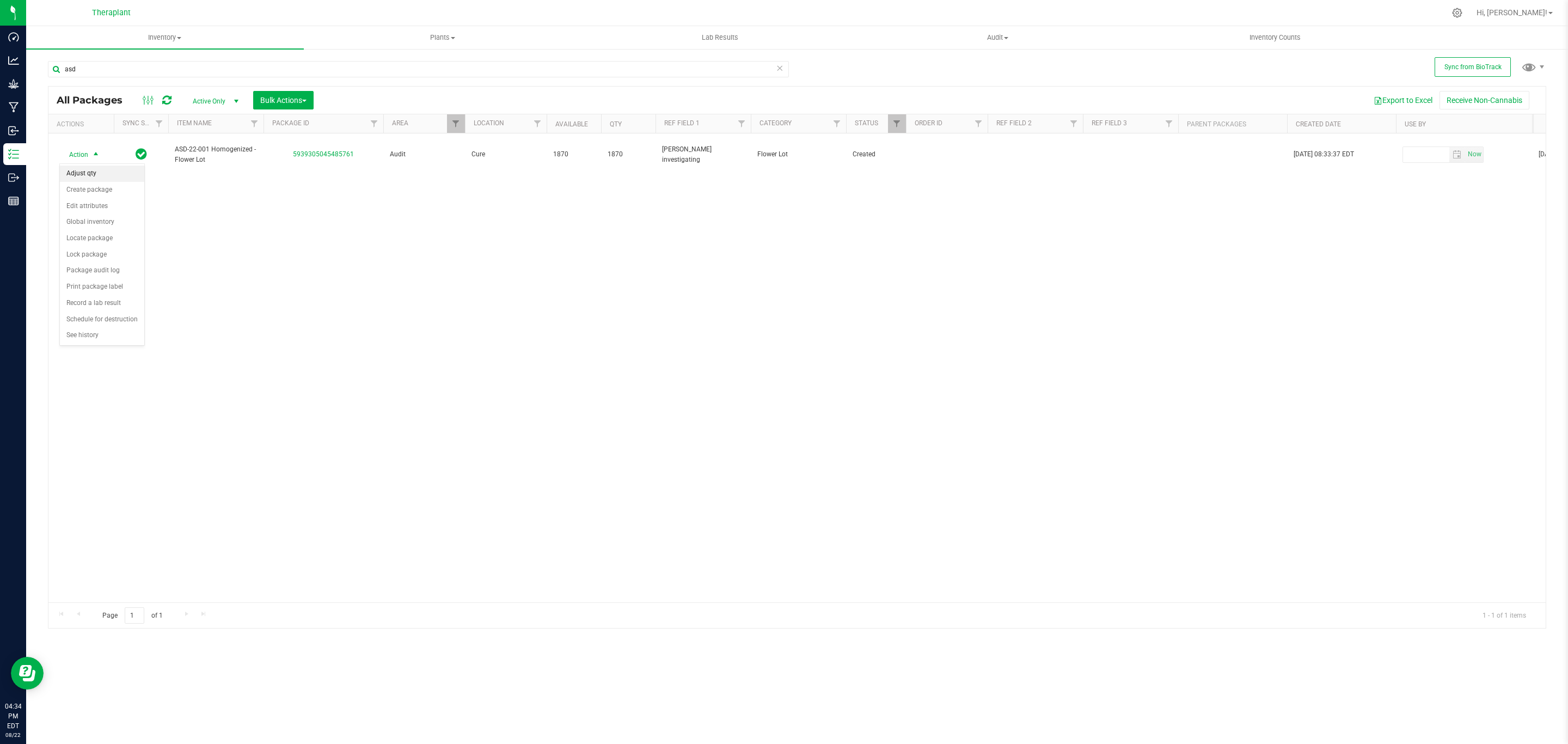
click at [95, 177] on li "Adjust qty" at bounding box center [102, 174] width 85 height 16
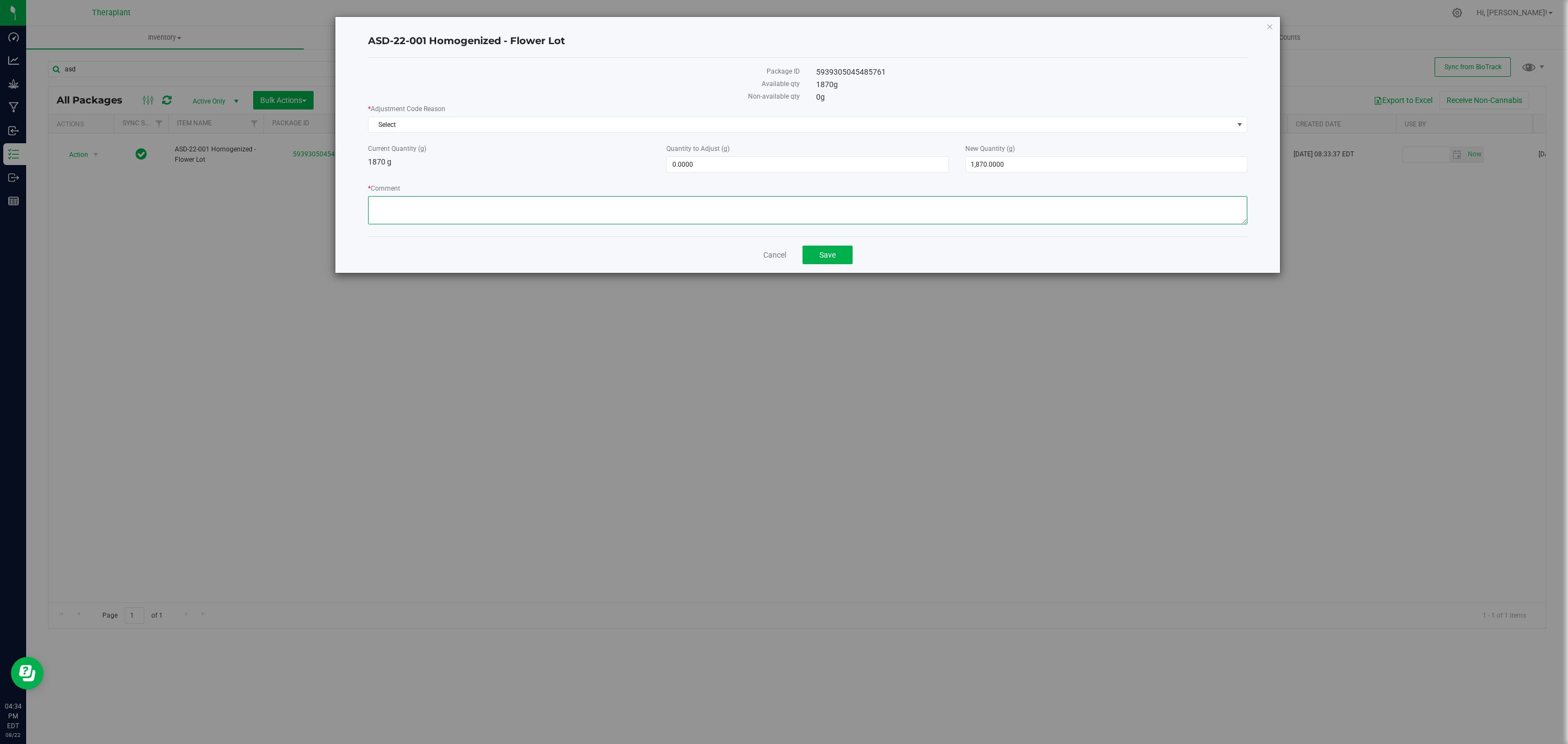
click at [507, 208] on textarea "* Comment" at bounding box center [808, 210] width 880 height 29
paste textarea "During the beginning of Flourish utilization, it was thought that flower conver…"
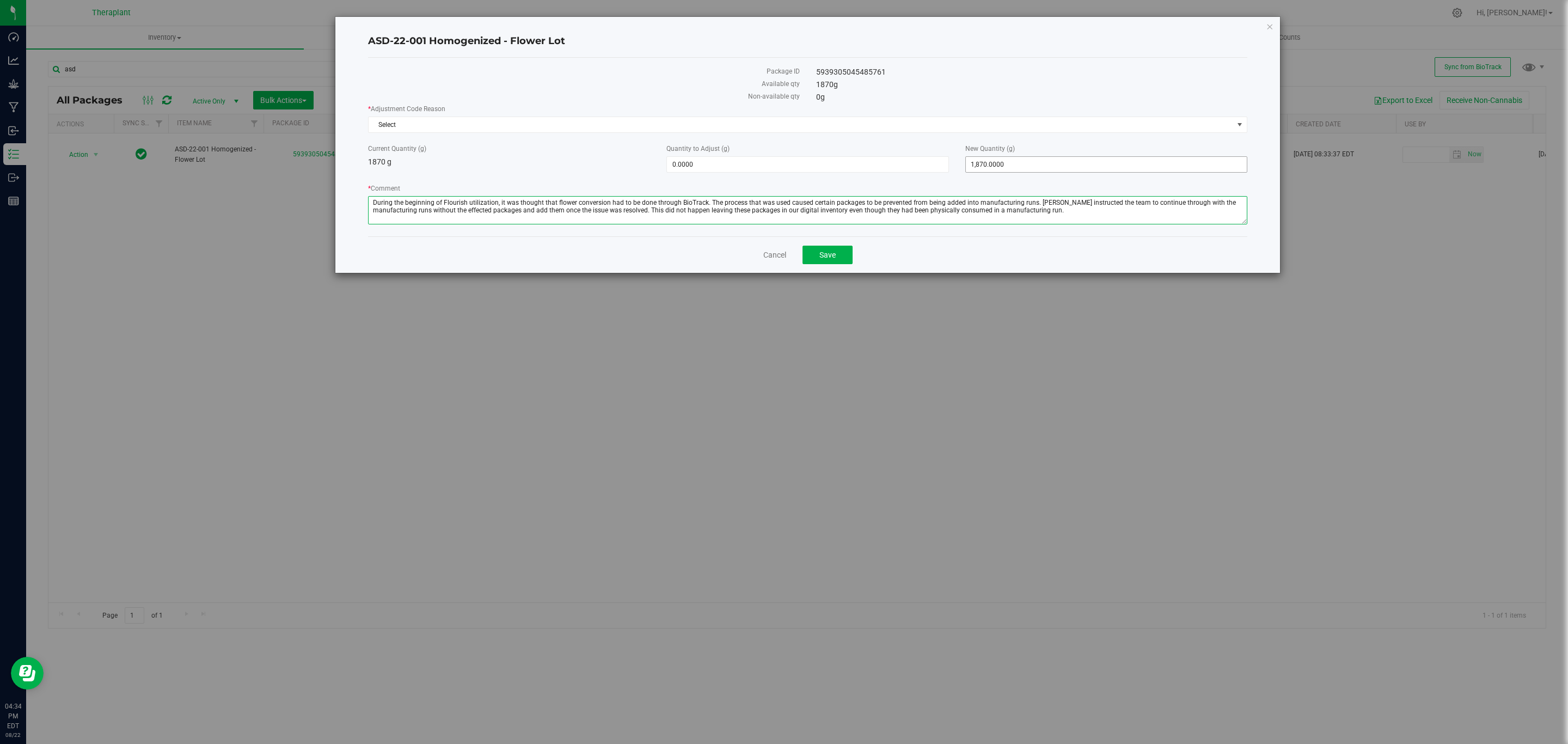
type textarea "During the beginning of Flourish utilization, it was thought that flower conver…"
click at [1039, 170] on span "1,870.0000 1870" at bounding box center [1106, 164] width 282 height 16
click at [1039, 170] on input "1870" at bounding box center [1107, 164] width 281 height 15
type input "0"
type input "-1,870.0000"
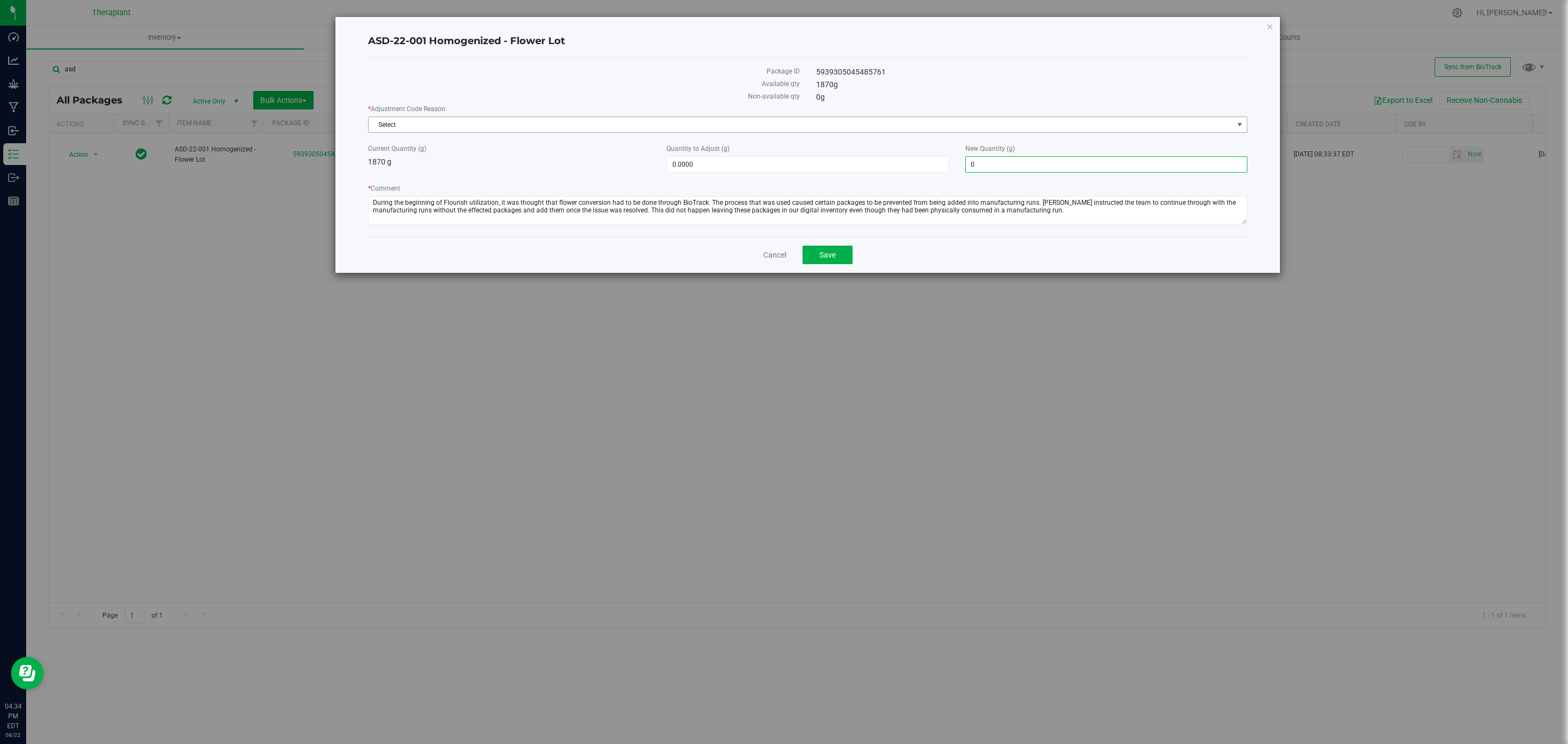
type input "0.0000"
click at [891, 121] on span "Select" at bounding box center [801, 124] width 864 height 15
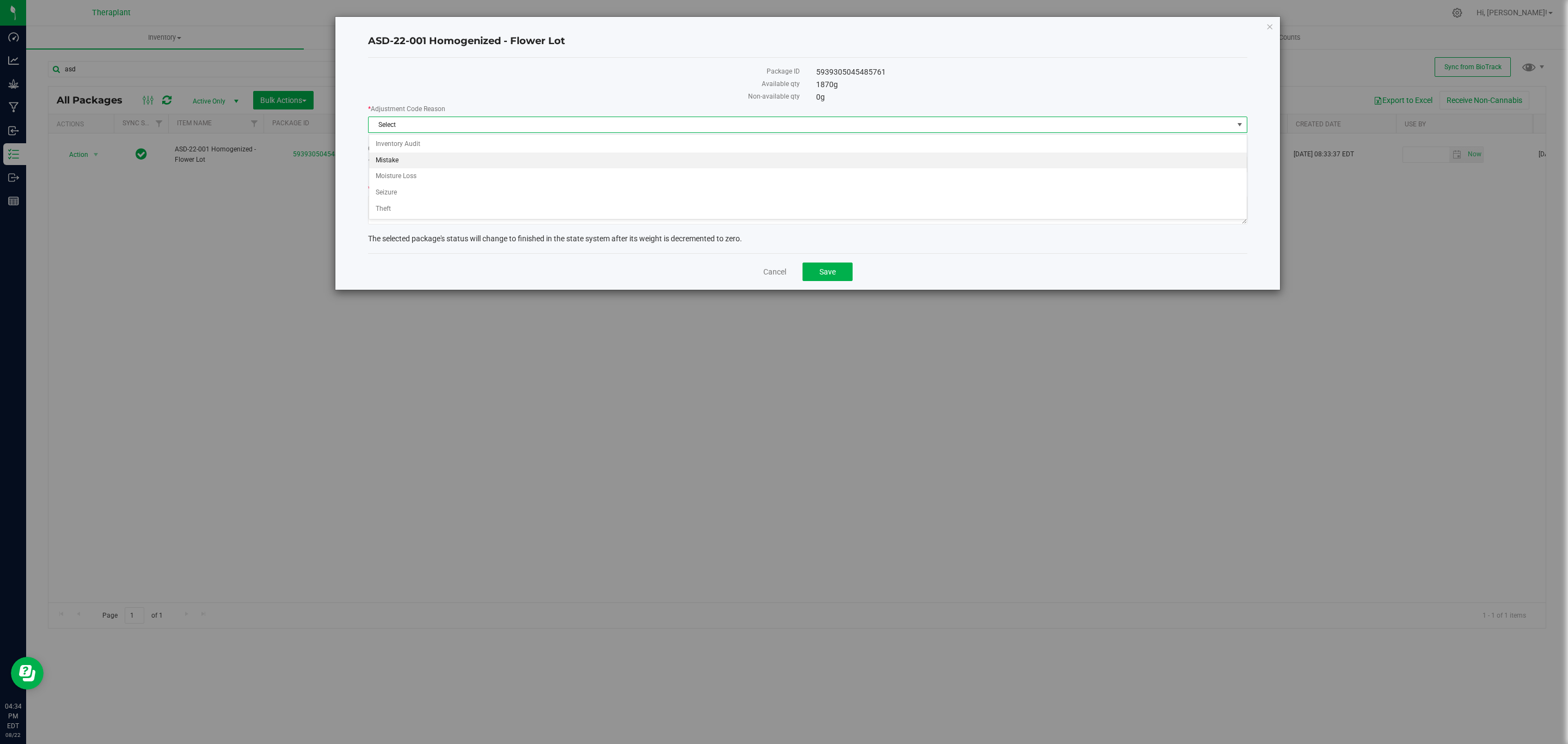
click at [405, 163] on li "Mistake" at bounding box center [808, 160] width 878 height 16
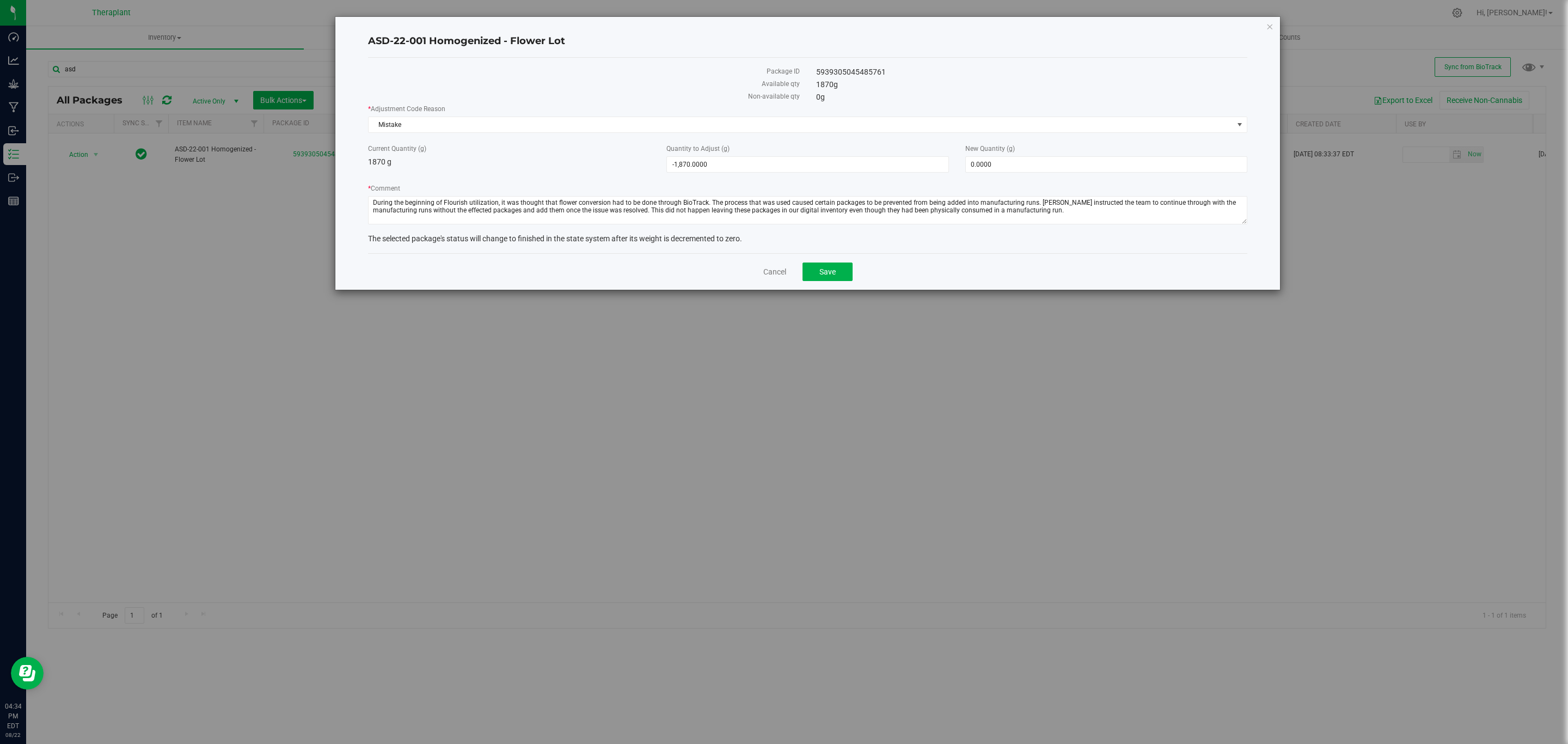
click at [816, 265] on div "Cancel Save" at bounding box center [808, 272] width 880 height 37
click at [818, 270] on button "Save" at bounding box center [827, 272] width 50 height 18
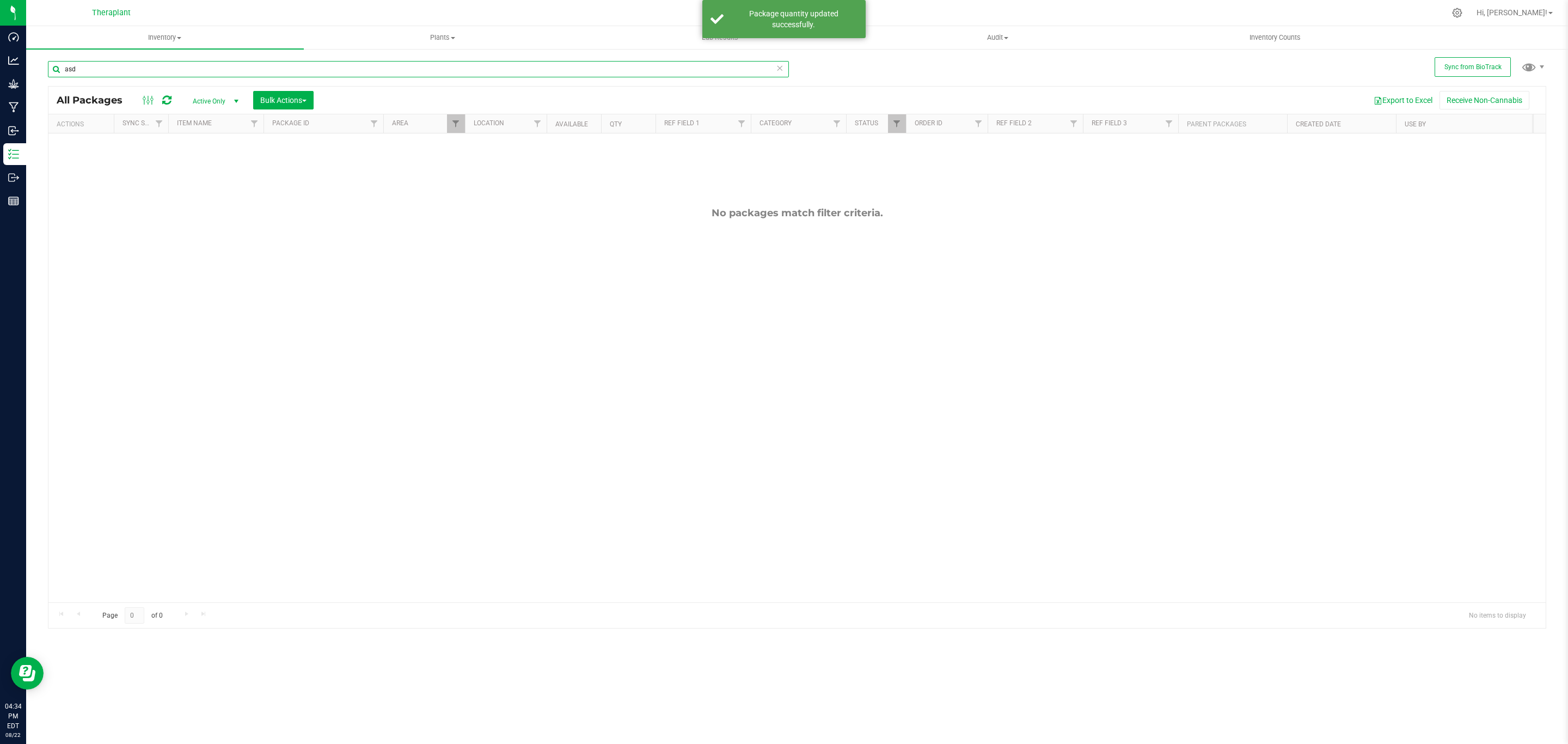
click at [113, 68] on input "asd" at bounding box center [418, 69] width 741 height 16
type input "cck"
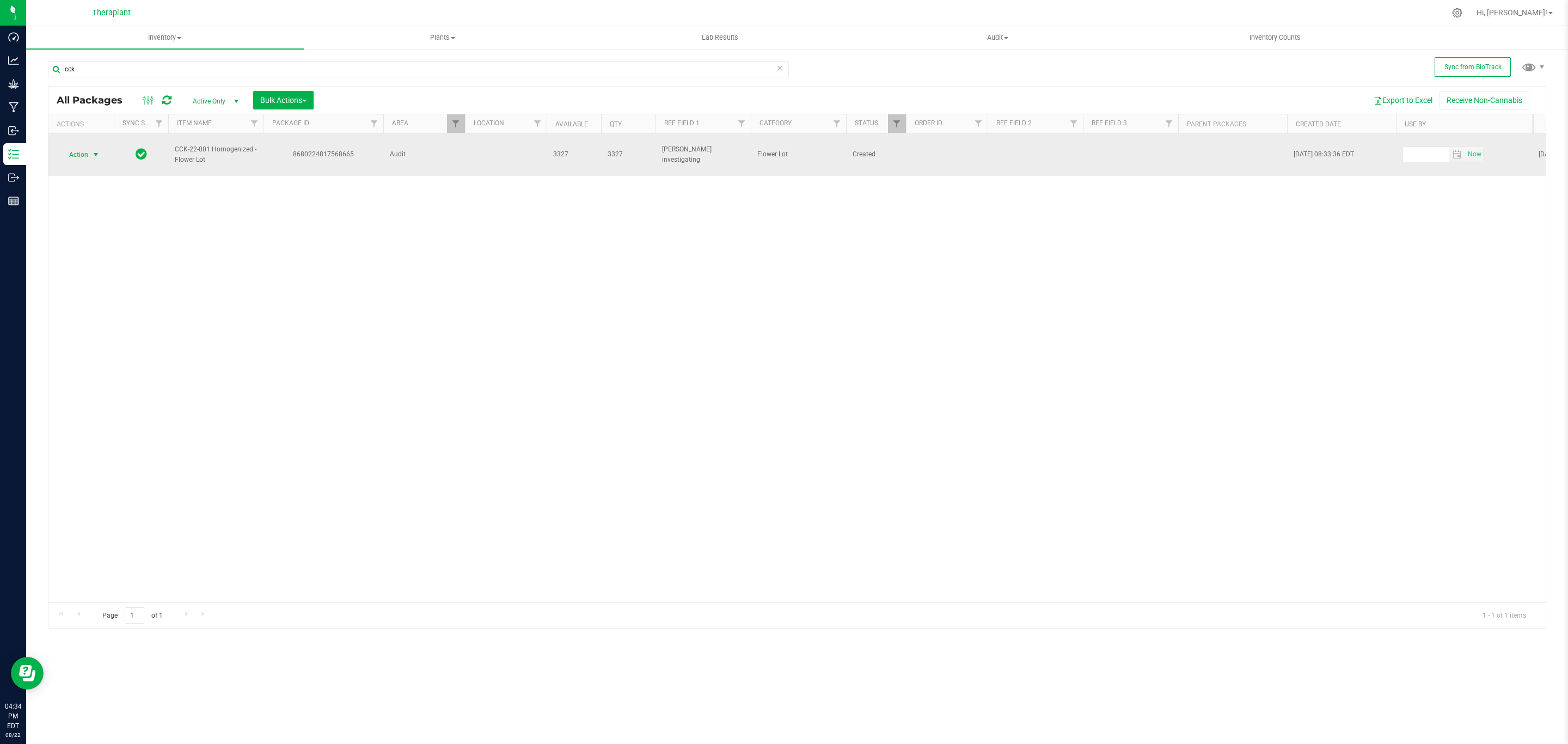
click at [83, 150] on span "Action" at bounding box center [74, 155] width 29 height 15
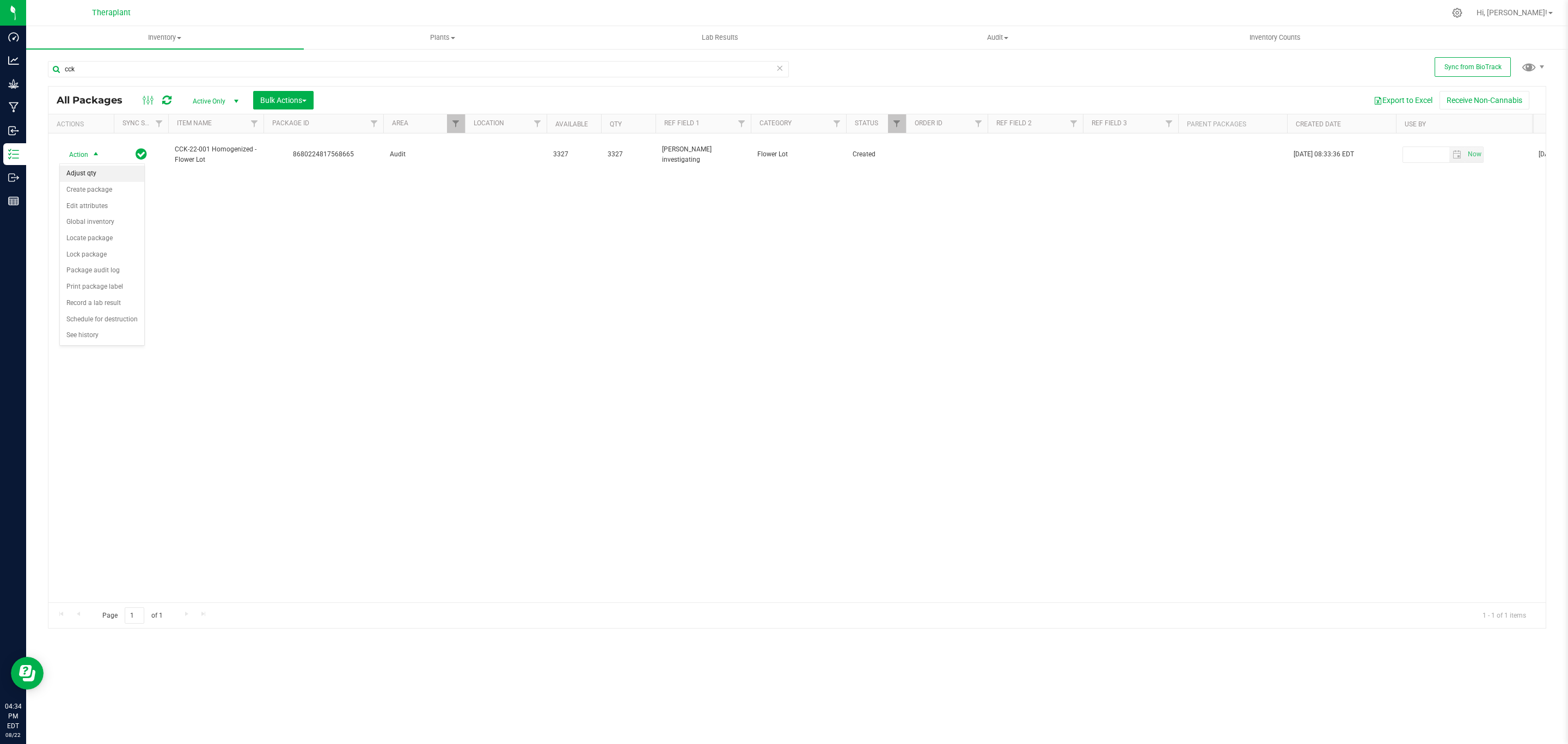
click at [87, 172] on li "Adjust qty" at bounding box center [102, 174] width 85 height 16
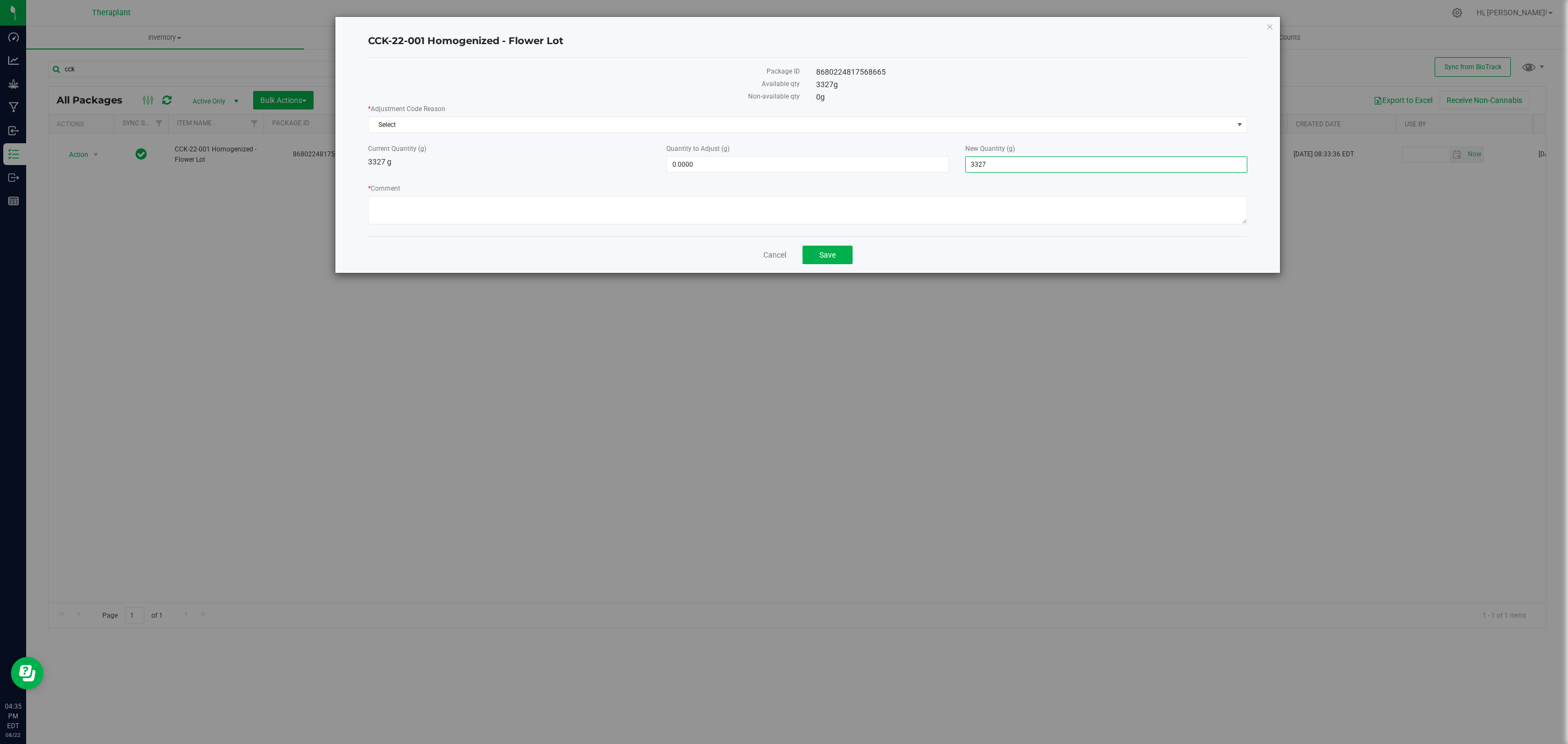
click at [1078, 157] on span "3,327.0000 3327" at bounding box center [1106, 164] width 282 height 16
click at [1078, 157] on input "3327" at bounding box center [1107, 164] width 281 height 15
type input "0"
type input "-3,327.0000"
type input "0.0000"
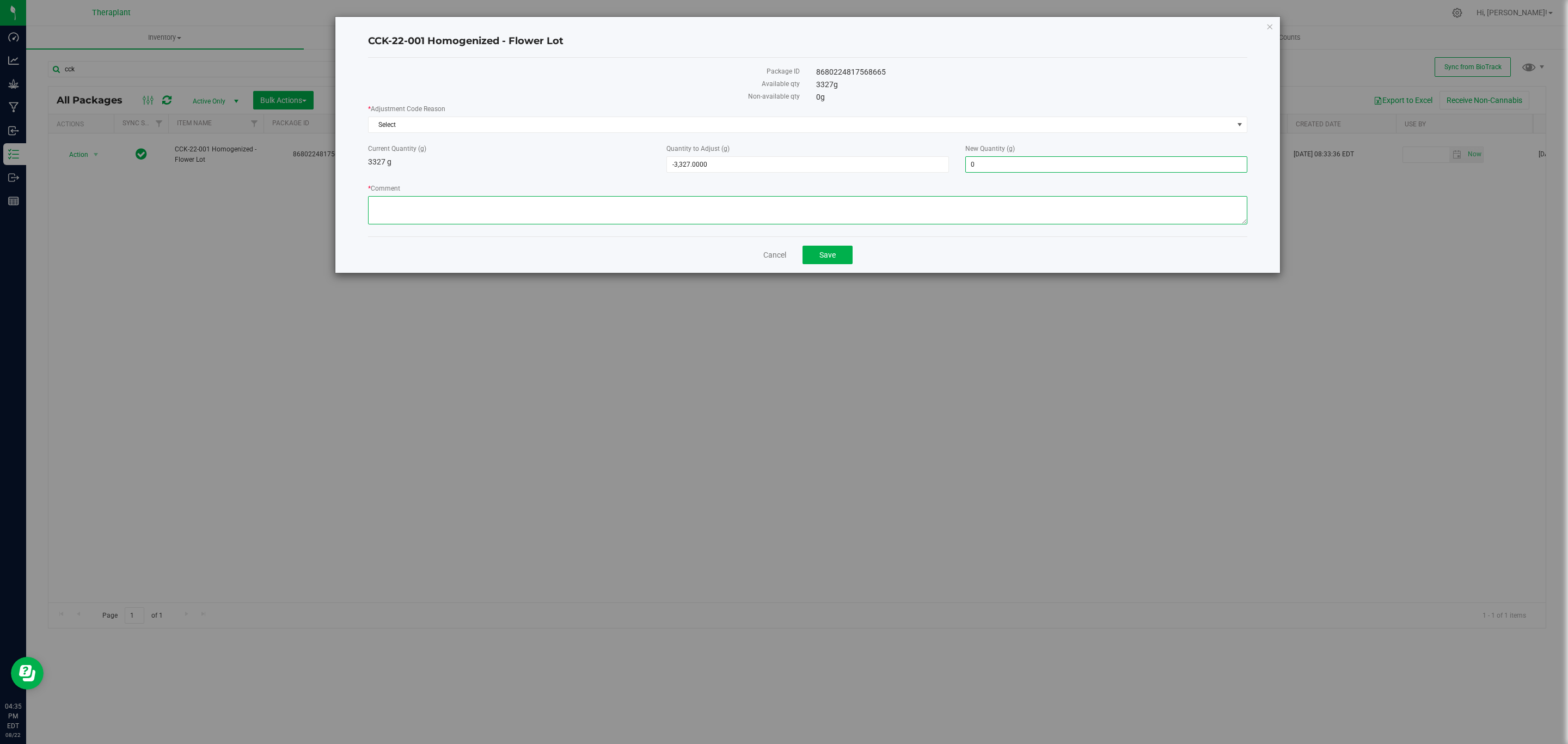
click at [917, 198] on textarea "* Comment" at bounding box center [808, 210] width 880 height 29
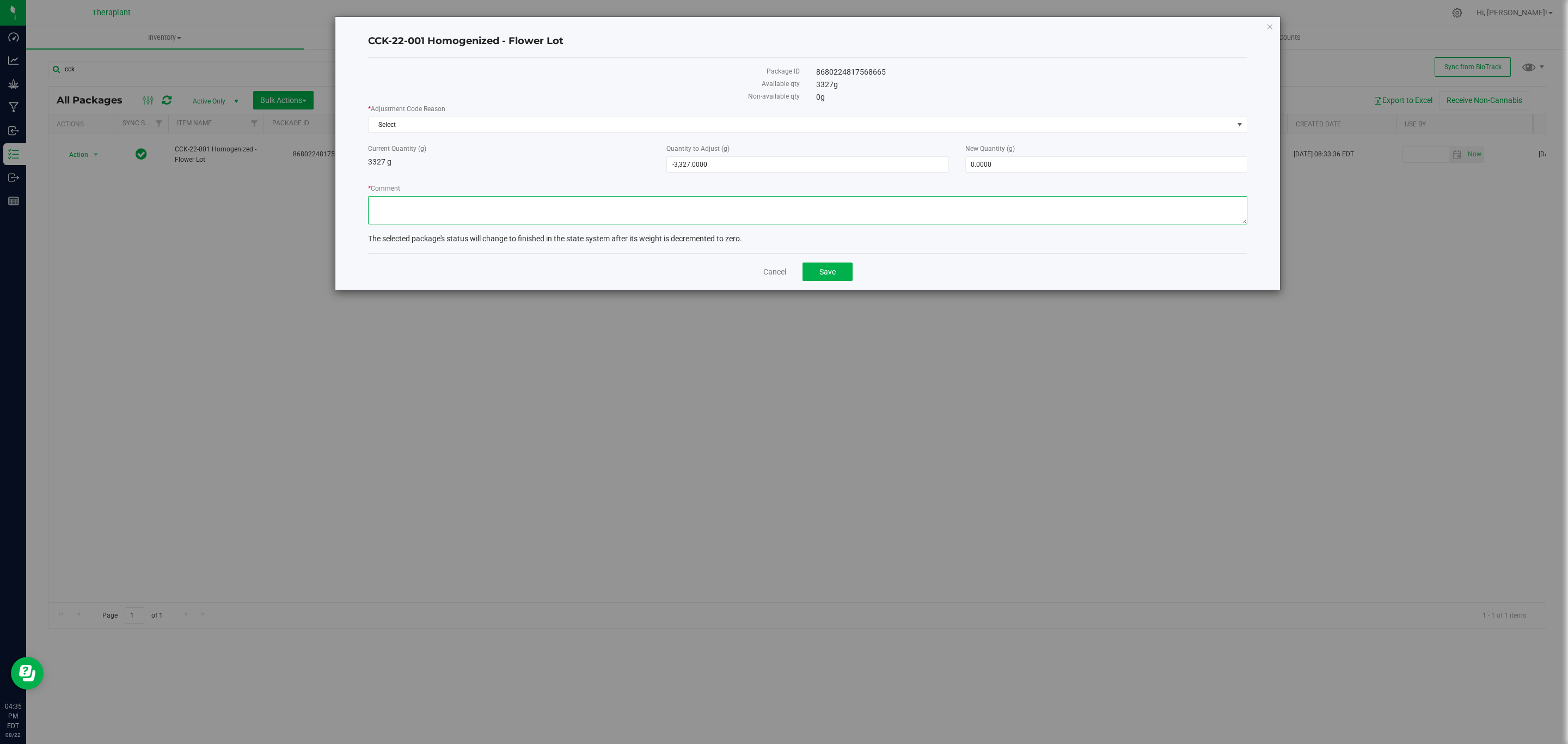
paste textarea "During the beginning of Flourish utilization, it was thought that flower conver…"
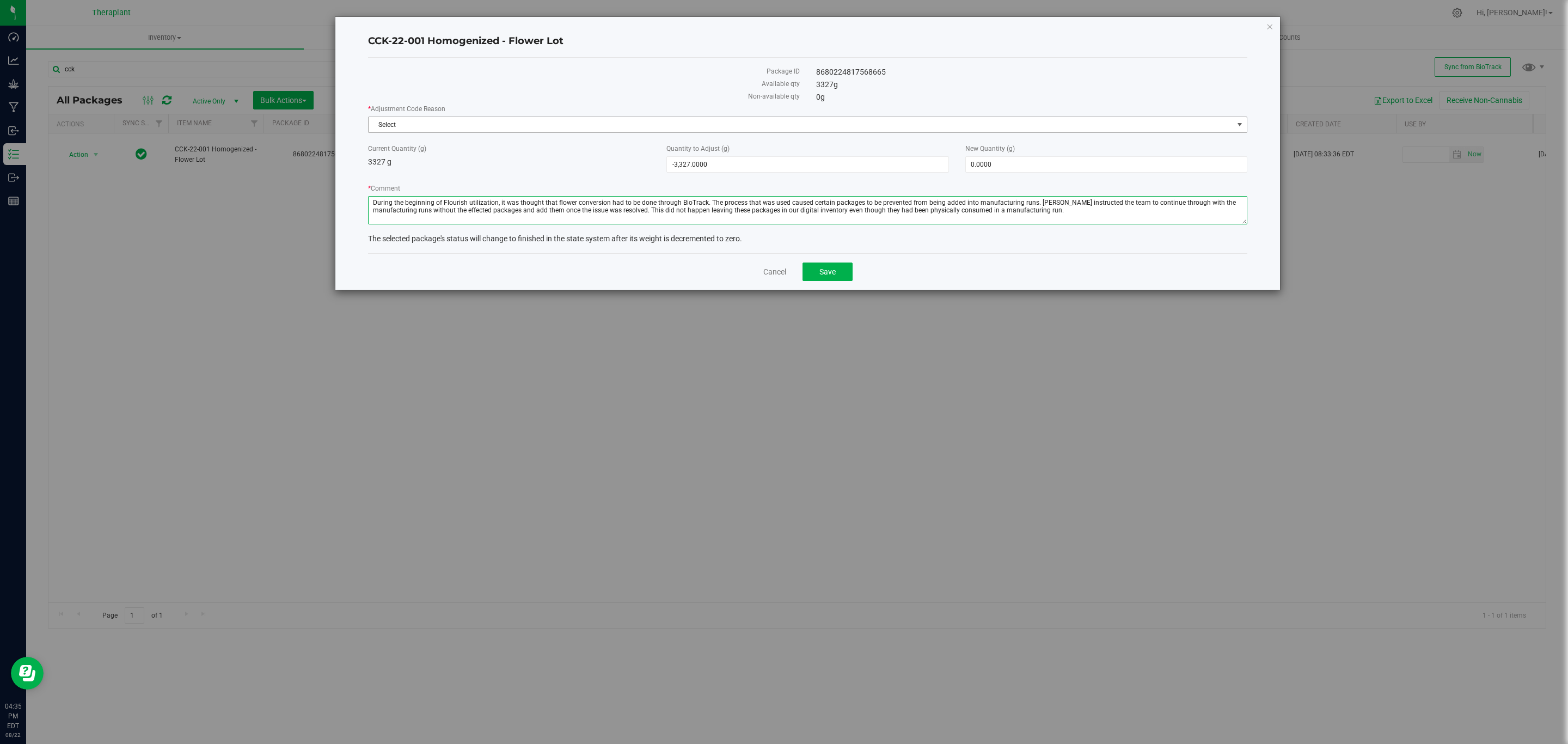
type textarea "During the beginning of Flourish utilization, it was thought that flower conver…"
click at [717, 128] on span "Select" at bounding box center [801, 124] width 864 height 15
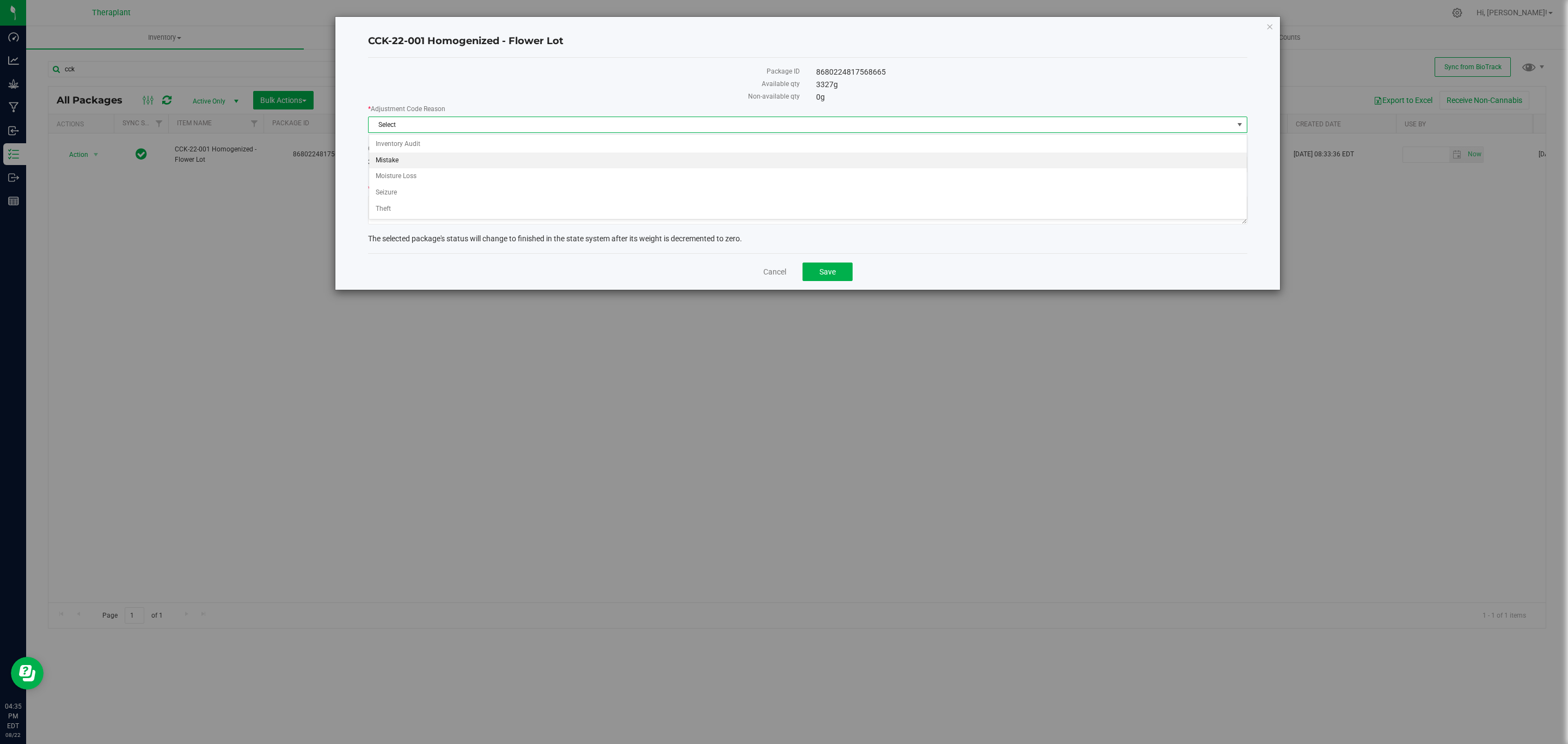
click at [389, 159] on li "Mistake" at bounding box center [808, 160] width 878 height 16
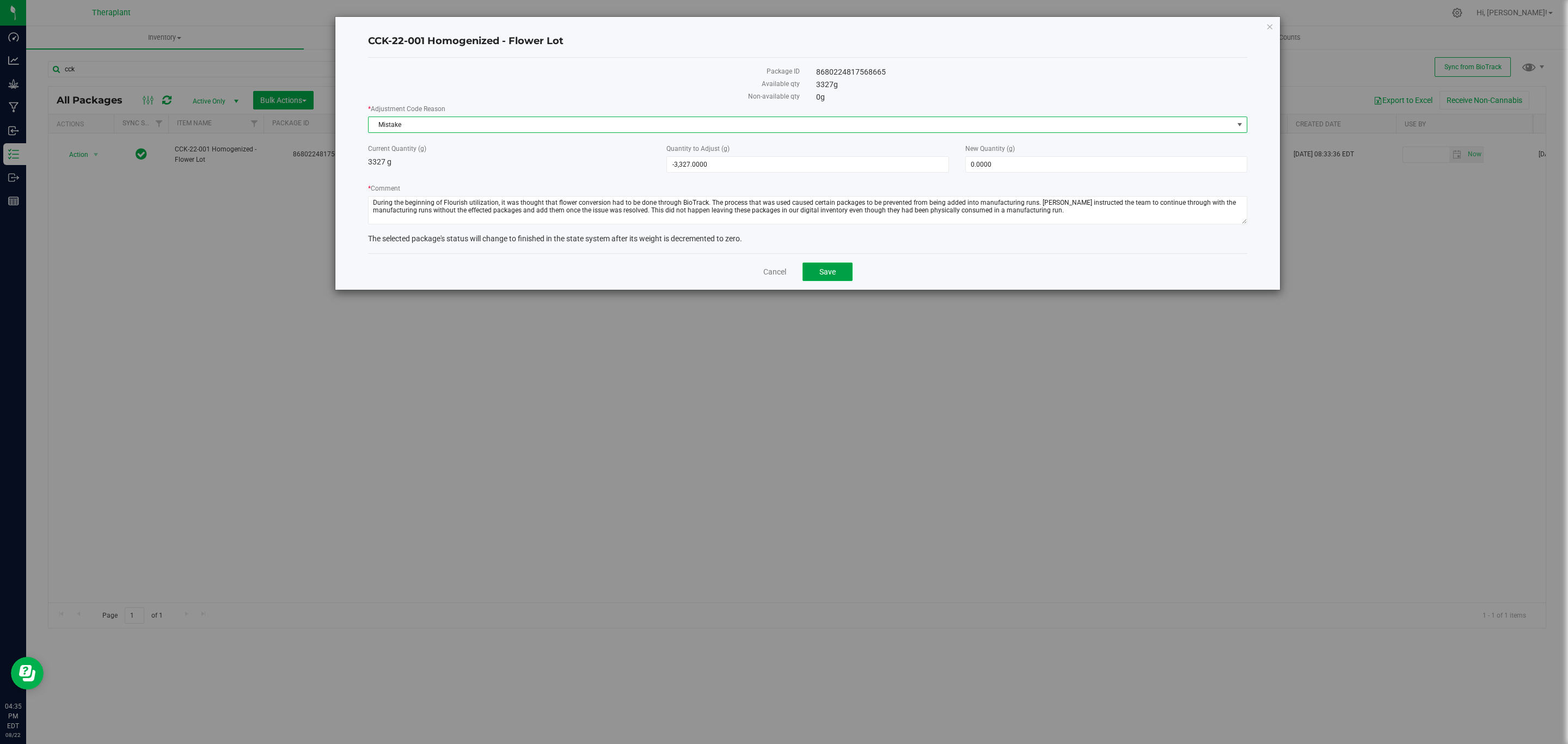
click at [822, 276] on span "Save" at bounding box center [827, 272] width 16 height 9
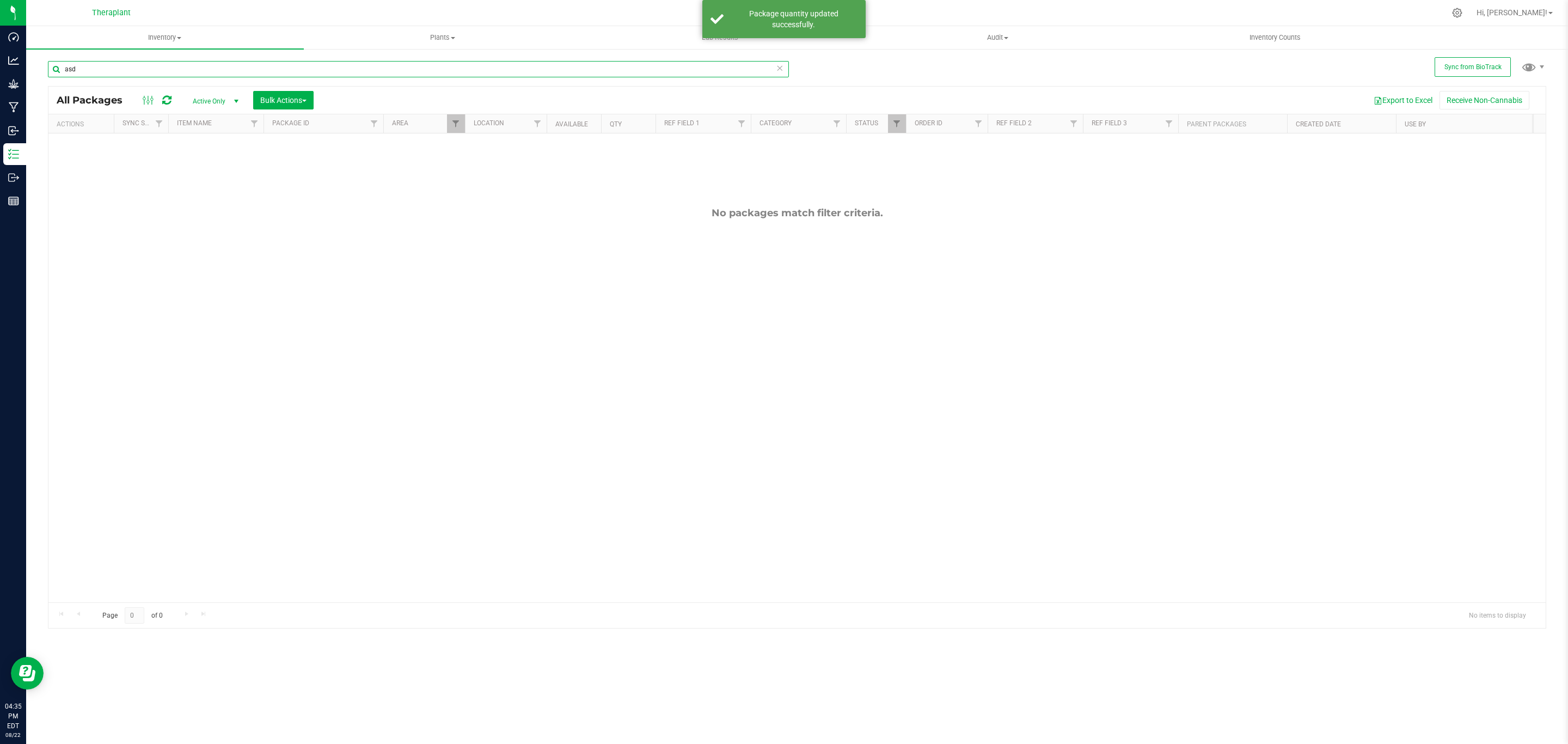
click at [239, 72] on input "asd" at bounding box center [418, 69] width 741 height 16
type input "cck"
click at [892, 127] on link "Filter" at bounding box center [897, 124] width 18 height 18
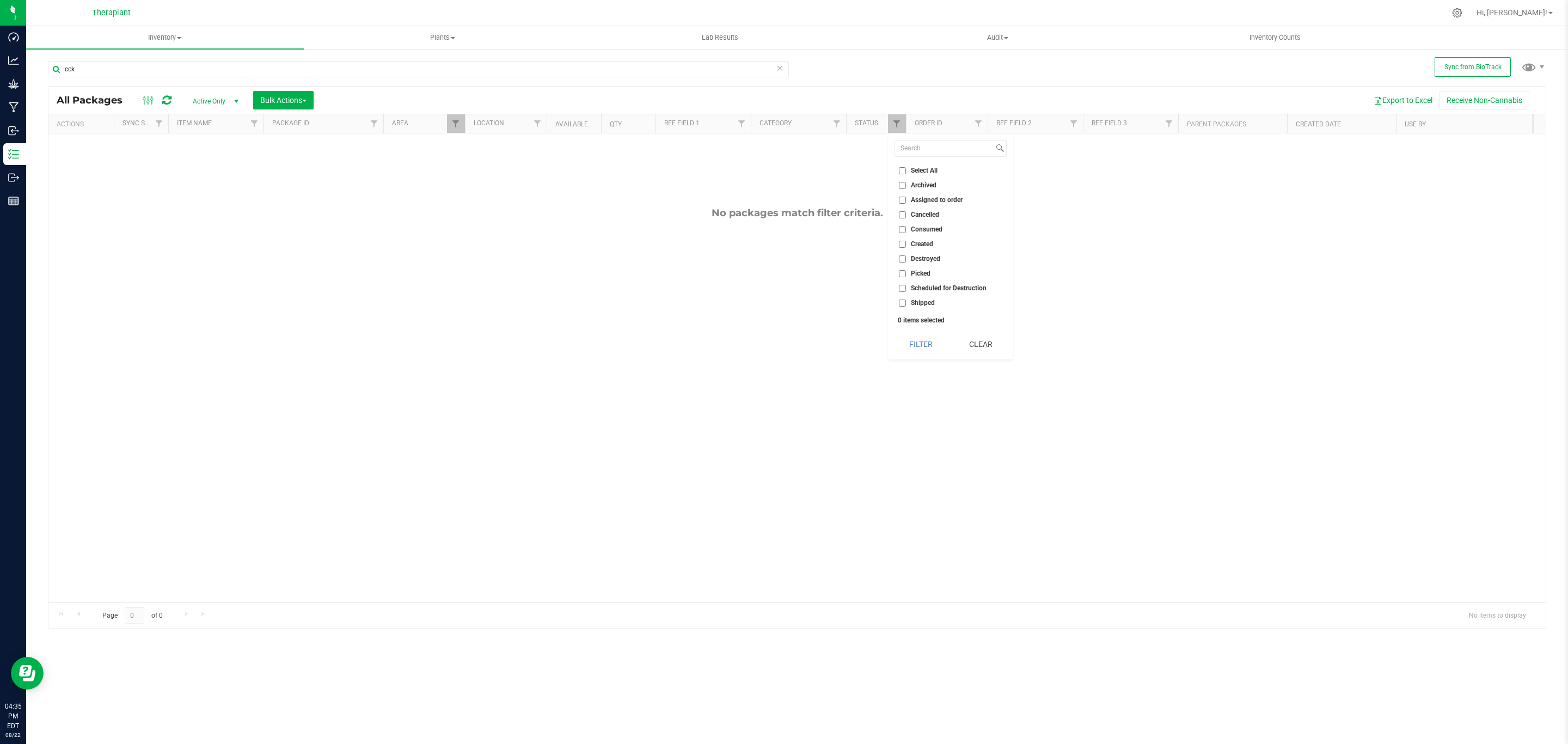
click at [901, 247] on input "Created" at bounding box center [903, 244] width 7 height 7
checkbox input "true"
drag, startPoint x: 920, startPoint y: 337, endPoint x: 920, endPoint y: 348, distance: 11.0
click at [920, 348] on button "Filter" at bounding box center [921, 344] width 52 height 24
click at [397, 67] on input "cck" at bounding box center [418, 69] width 741 height 16
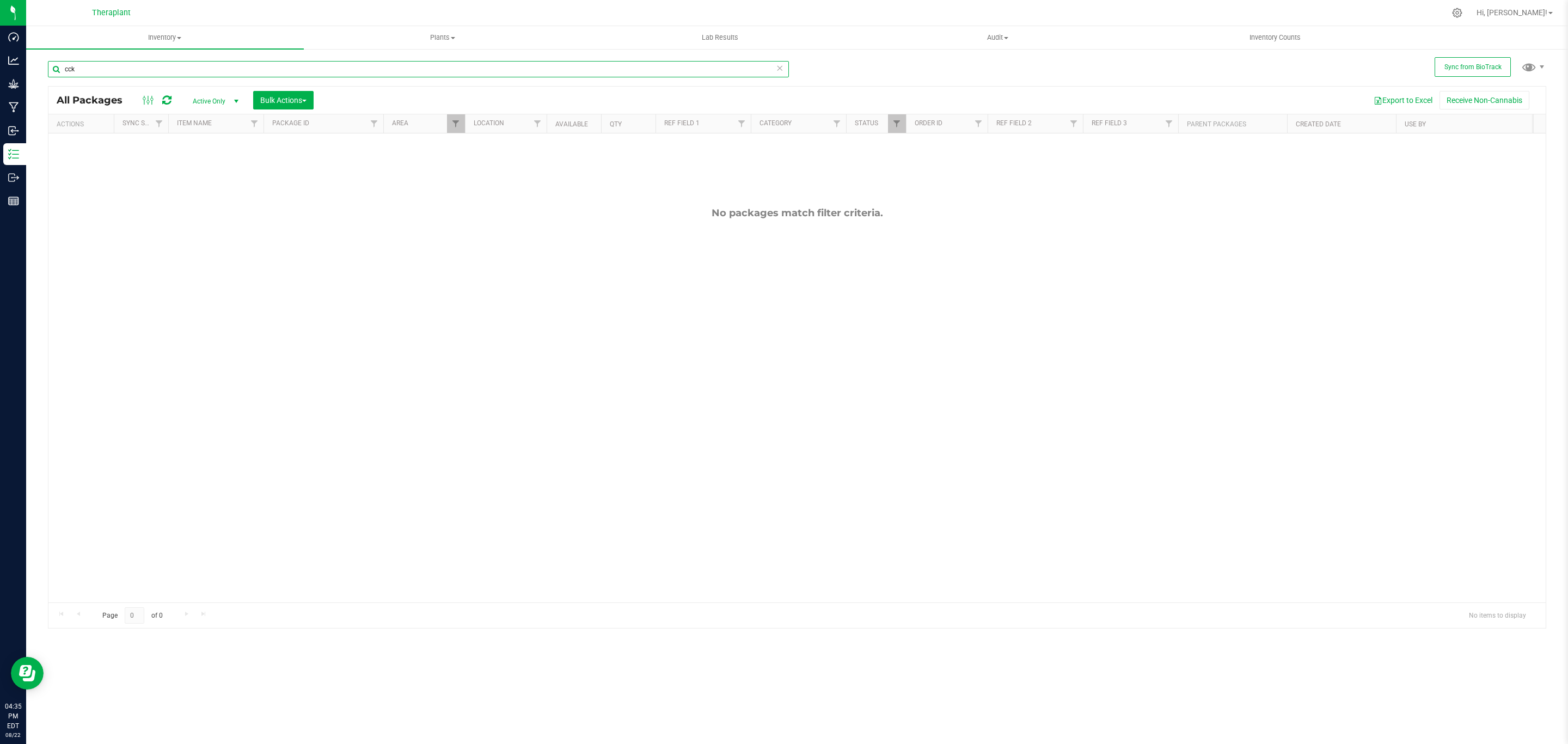
click at [397, 67] on input "cck" at bounding box center [418, 69] width 741 height 16
type input "psy"
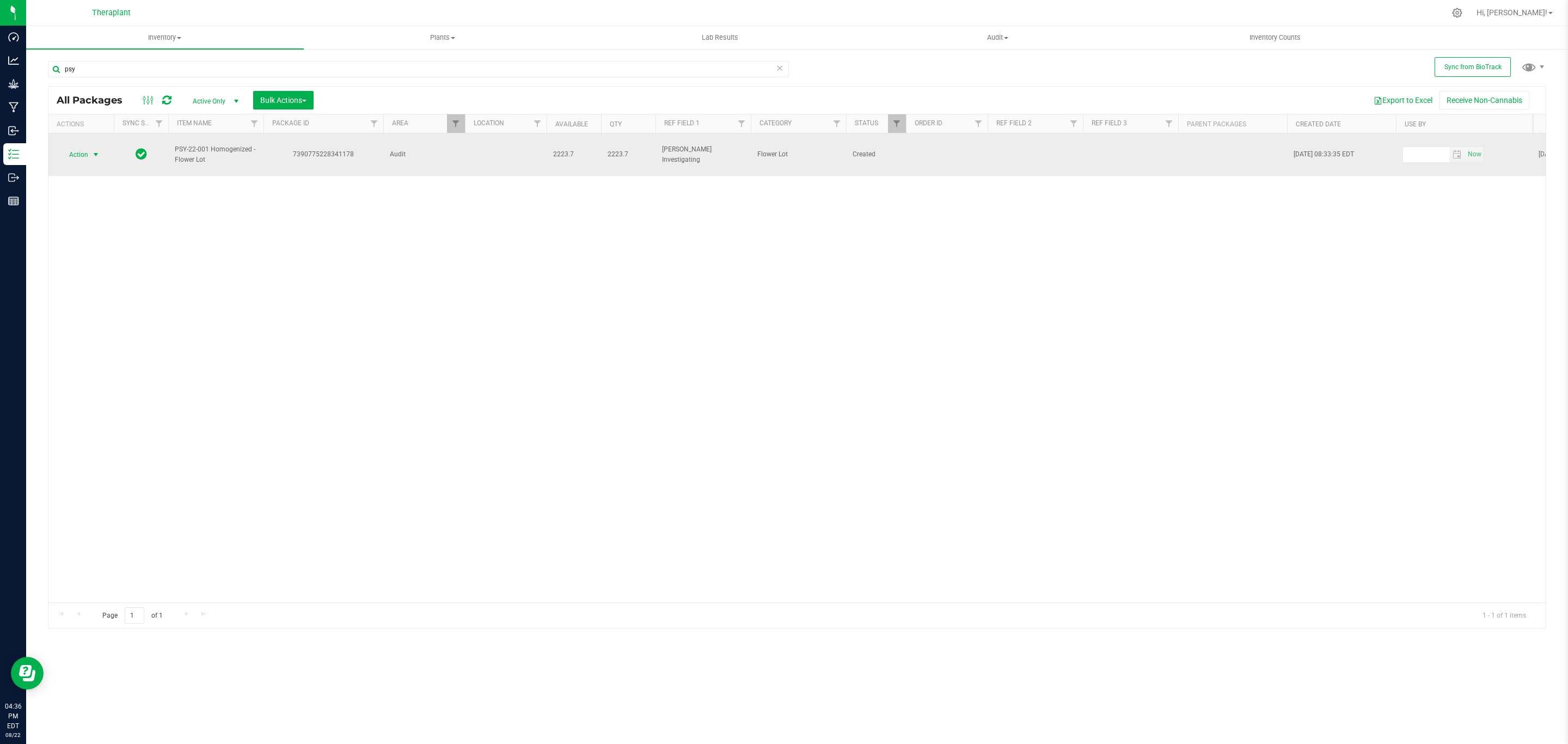
click at [90, 157] on span "select" at bounding box center [96, 155] width 13 height 15
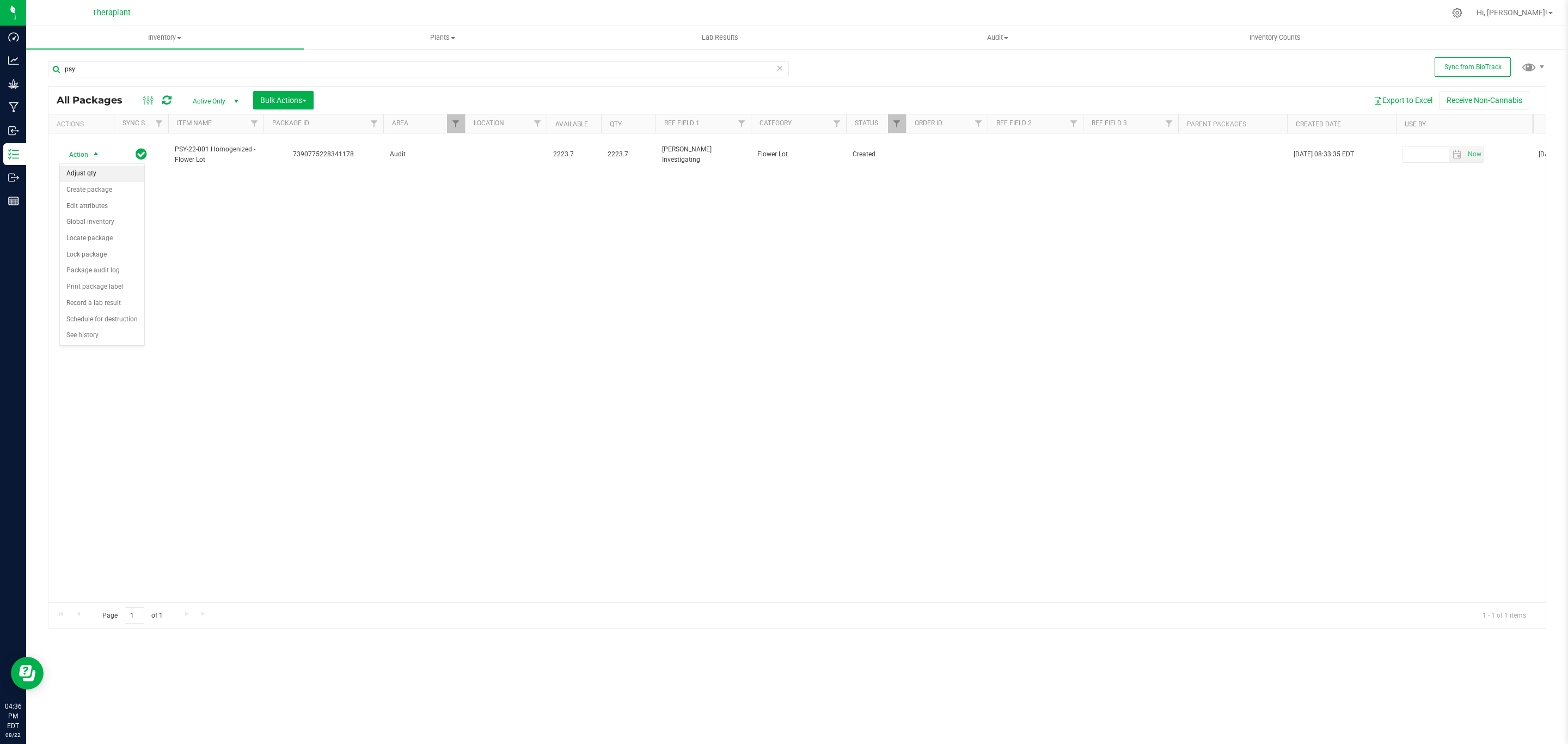
click at [91, 178] on li "Adjust qty" at bounding box center [102, 174] width 85 height 16
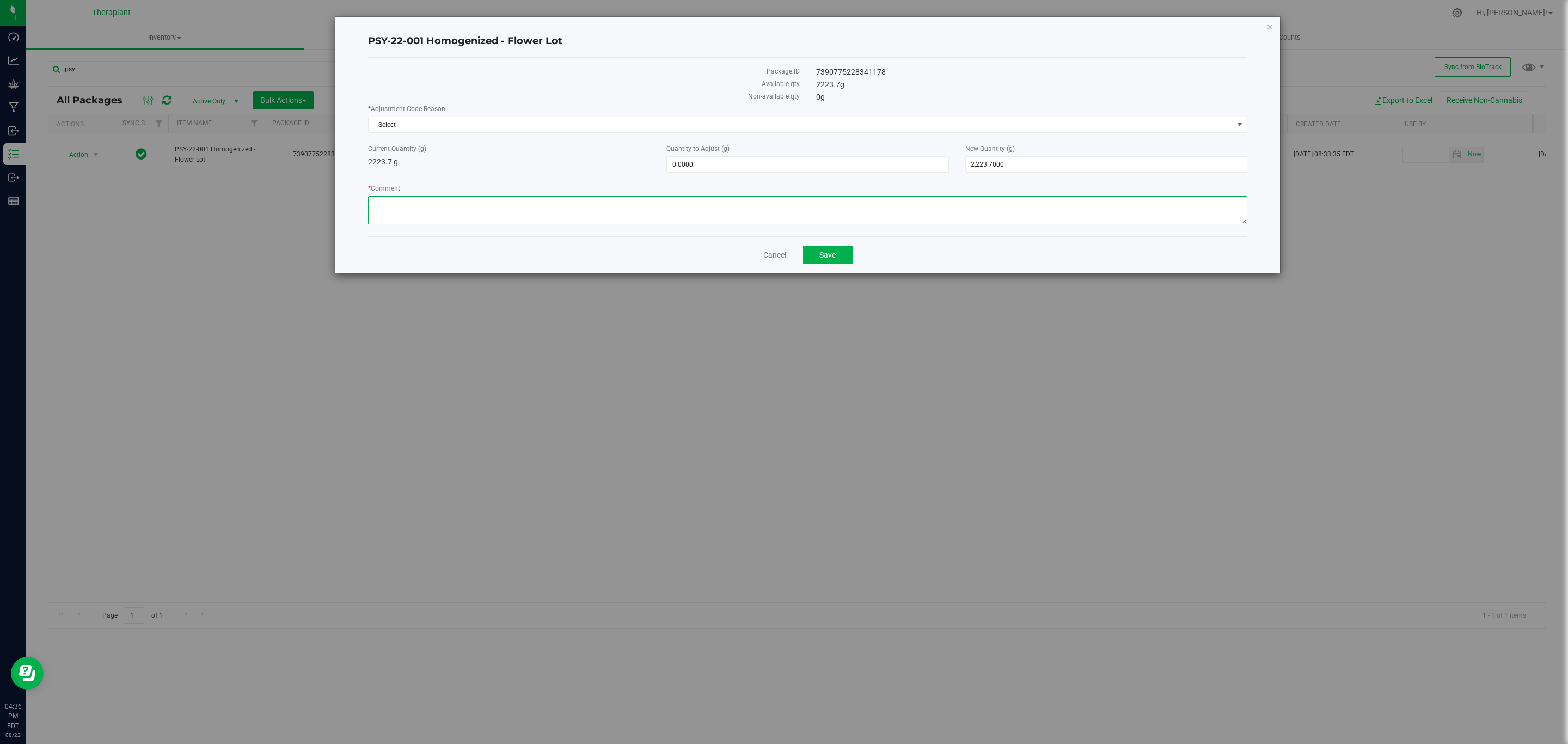
drag, startPoint x: 404, startPoint y: 220, endPoint x: 459, endPoint y: 203, distance: 57.6
click at [459, 202] on textarea "* Comment" at bounding box center [808, 210] width 880 height 29
paste textarea "During the beginning of Flourish utilization, it was thought that flower conver…"
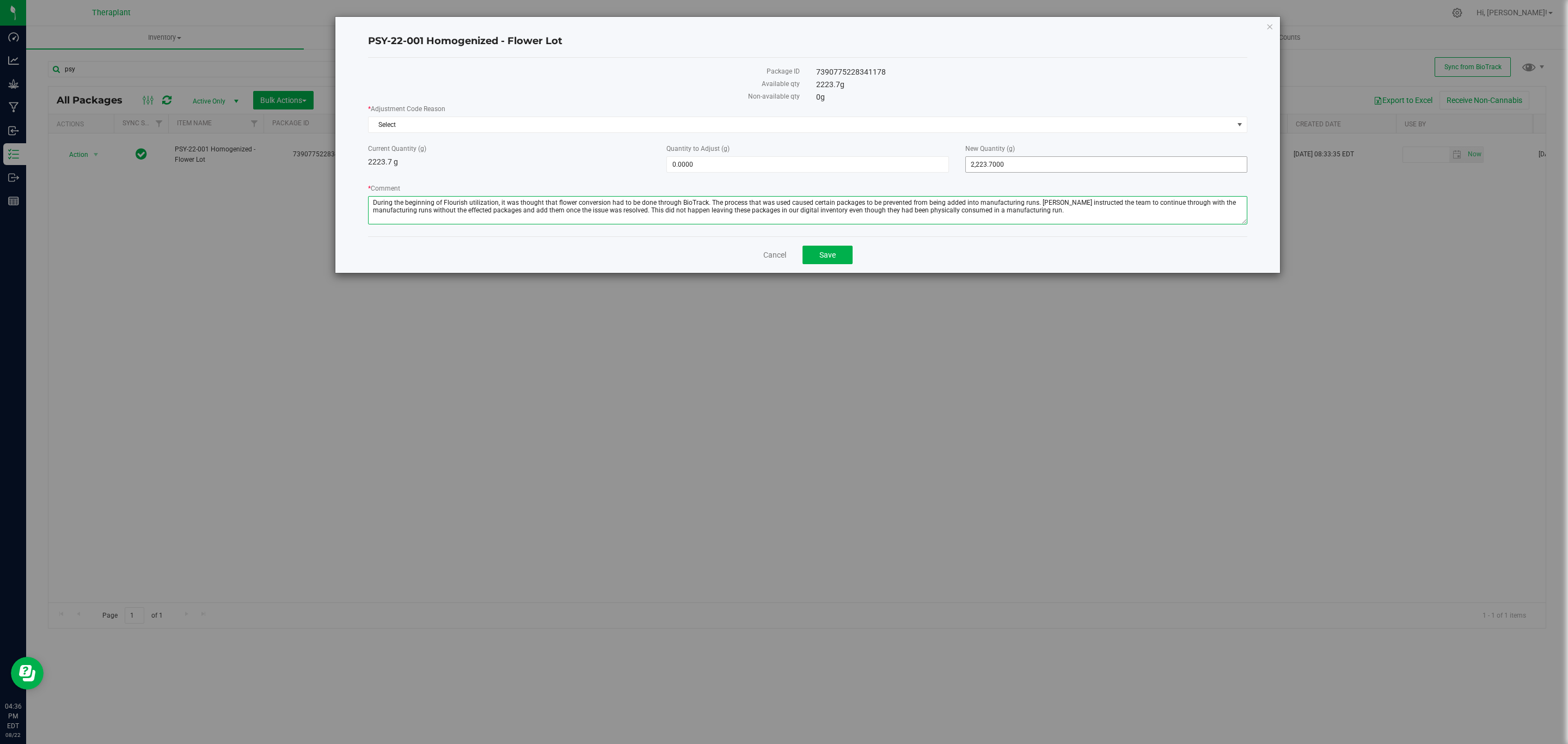
type textarea "During the beginning of Flourish utilization, it was thought that flower conver…"
click at [1014, 167] on span "2,223.7000 2223.7" at bounding box center [1106, 164] width 282 height 16
click at [1014, 167] on input "2223.7" at bounding box center [1107, 164] width 281 height 15
type input "0"
type input "-2,223.7000"
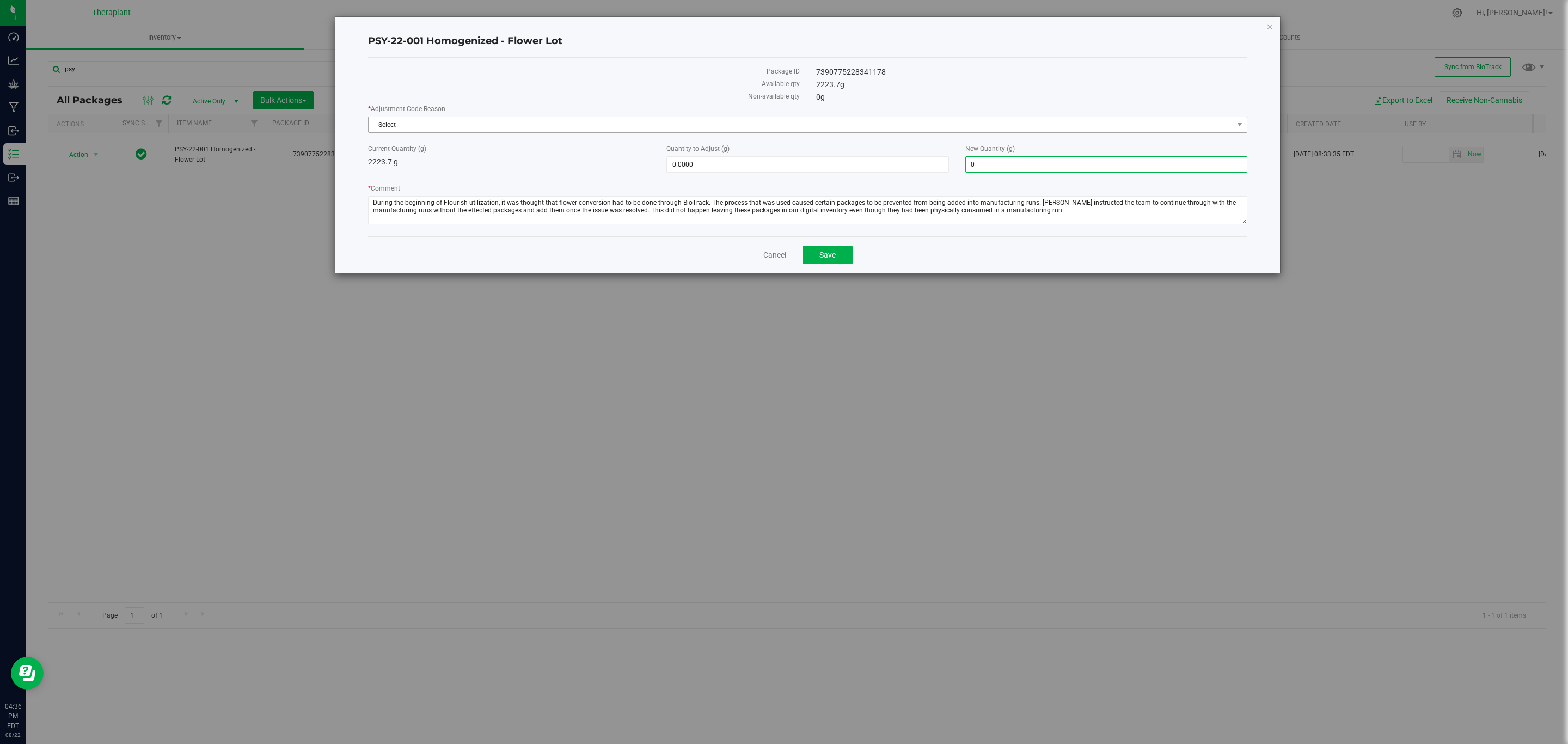
type input "0.0000"
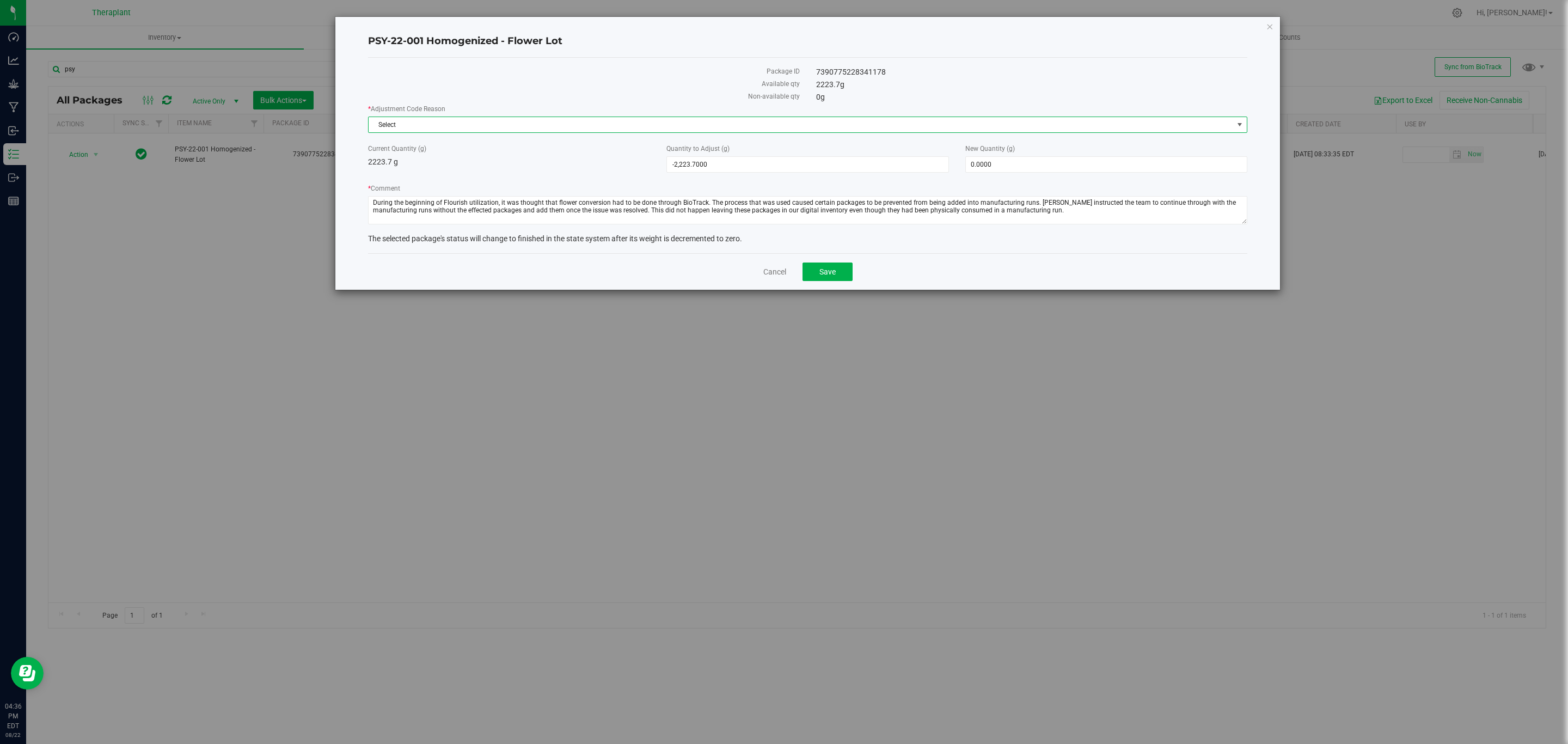
click at [822, 127] on span "Select" at bounding box center [801, 124] width 864 height 15
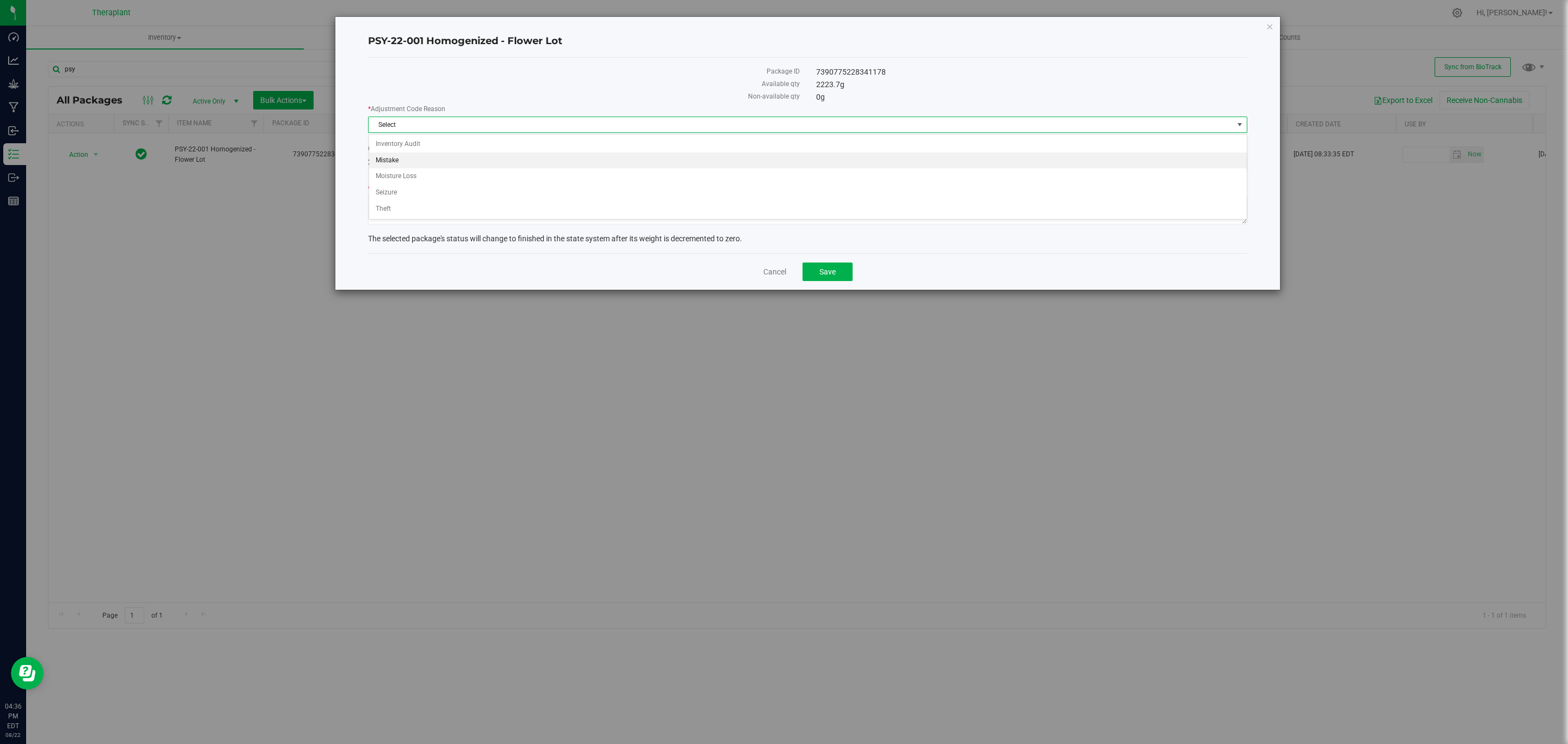
click at [420, 157] on li "Mistake" at bounding box center [808, 160] width 878 height 16
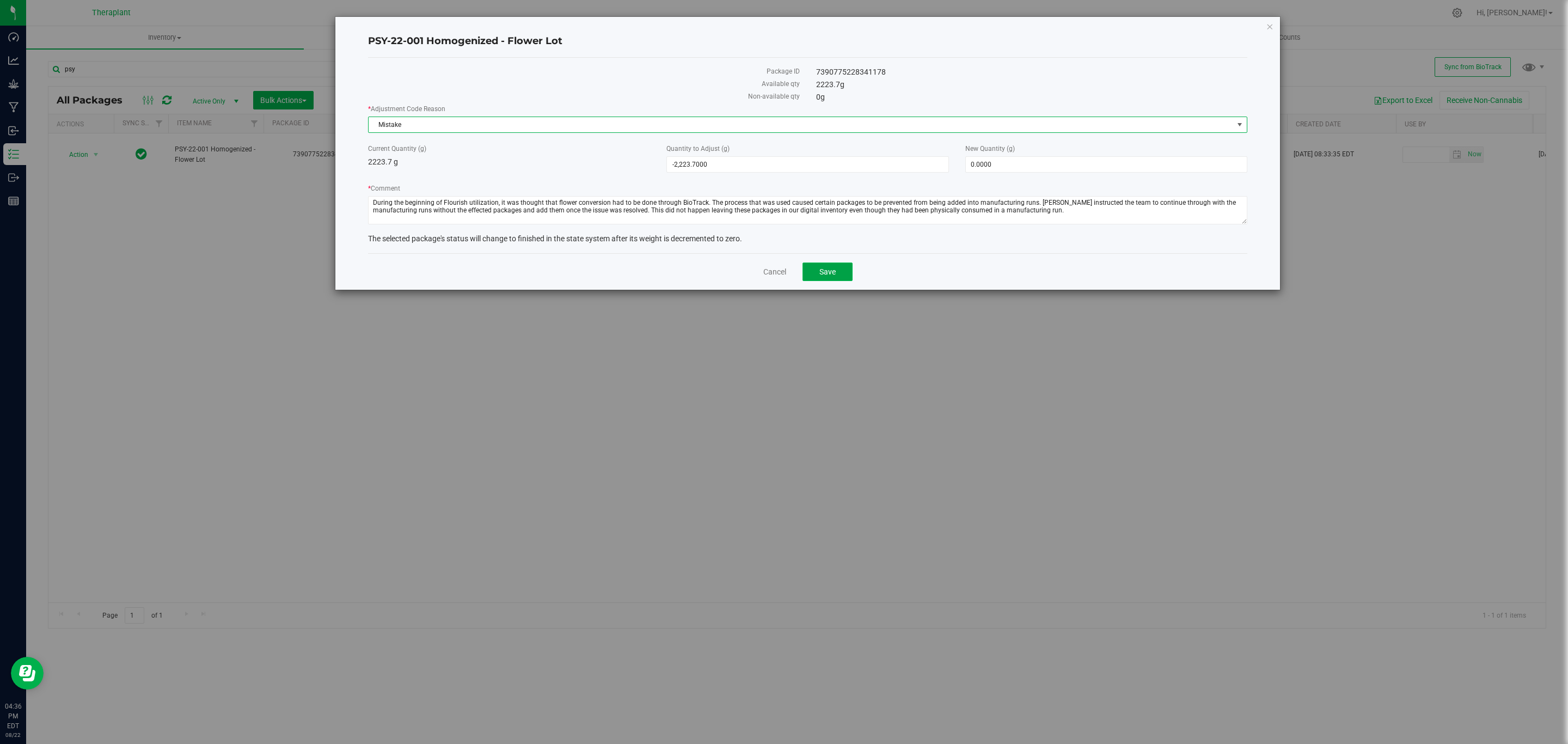
click at [819, 270] on span "Save" at bounding box center [827, 272] width 16 height 9
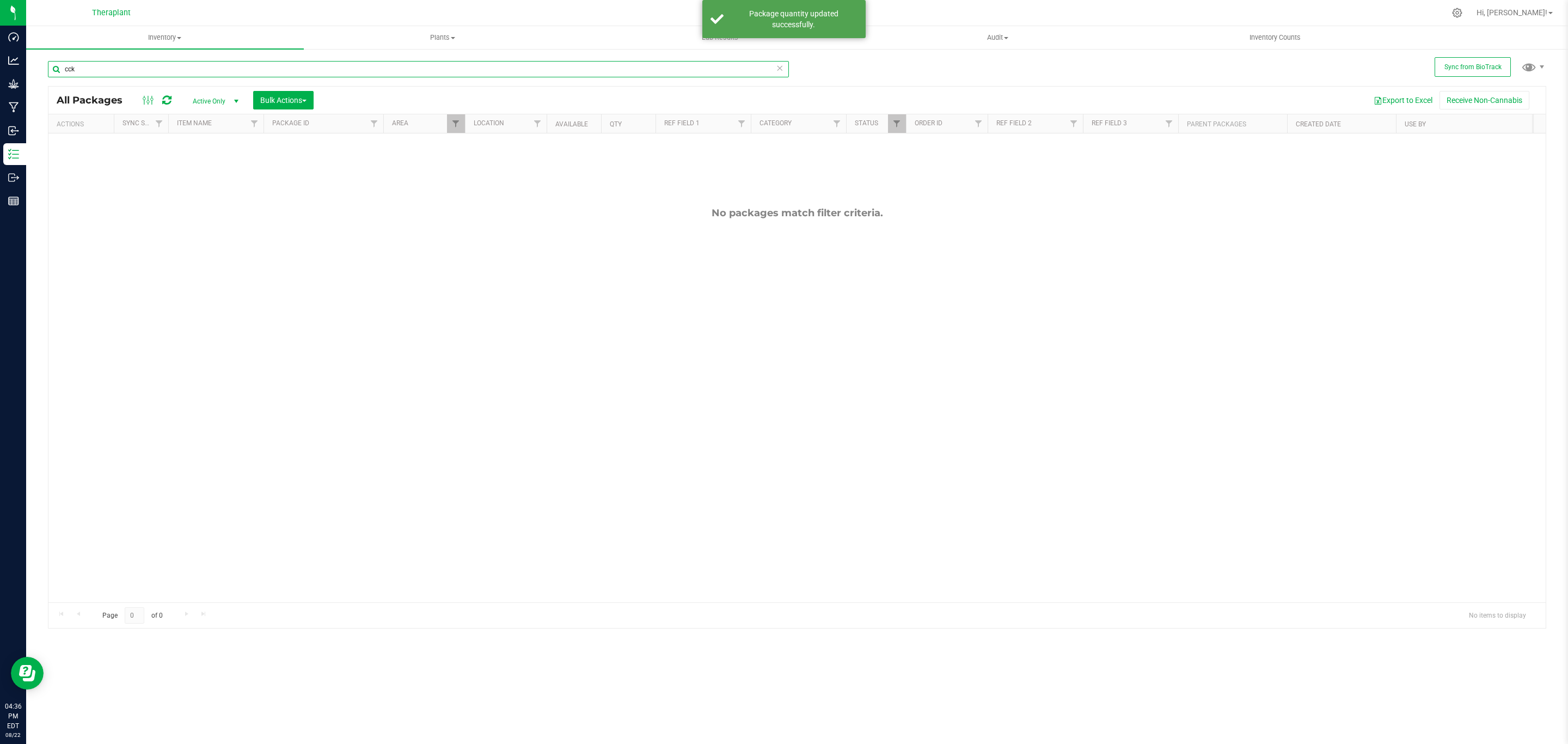
click at [247, 62] on input "cck" at bounding box center [418, 69] width 741 height 16
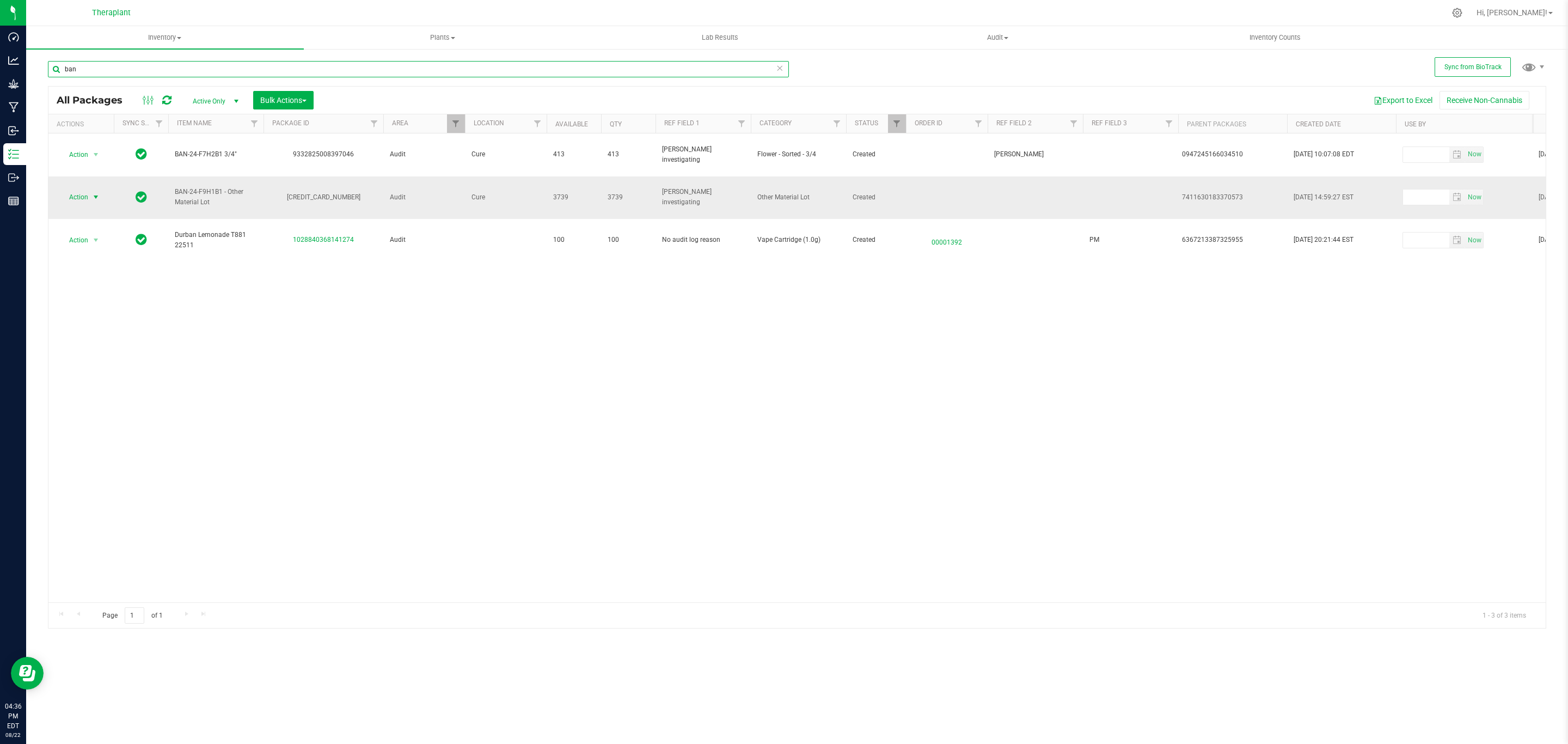
type input "ban"
click at [77, 201] on span "Action" at bounding box center [74, 197] width 29 height 15
click at [90, 216] on li "Adjust qty" at bounding box center [102, 217] width 85 height 16
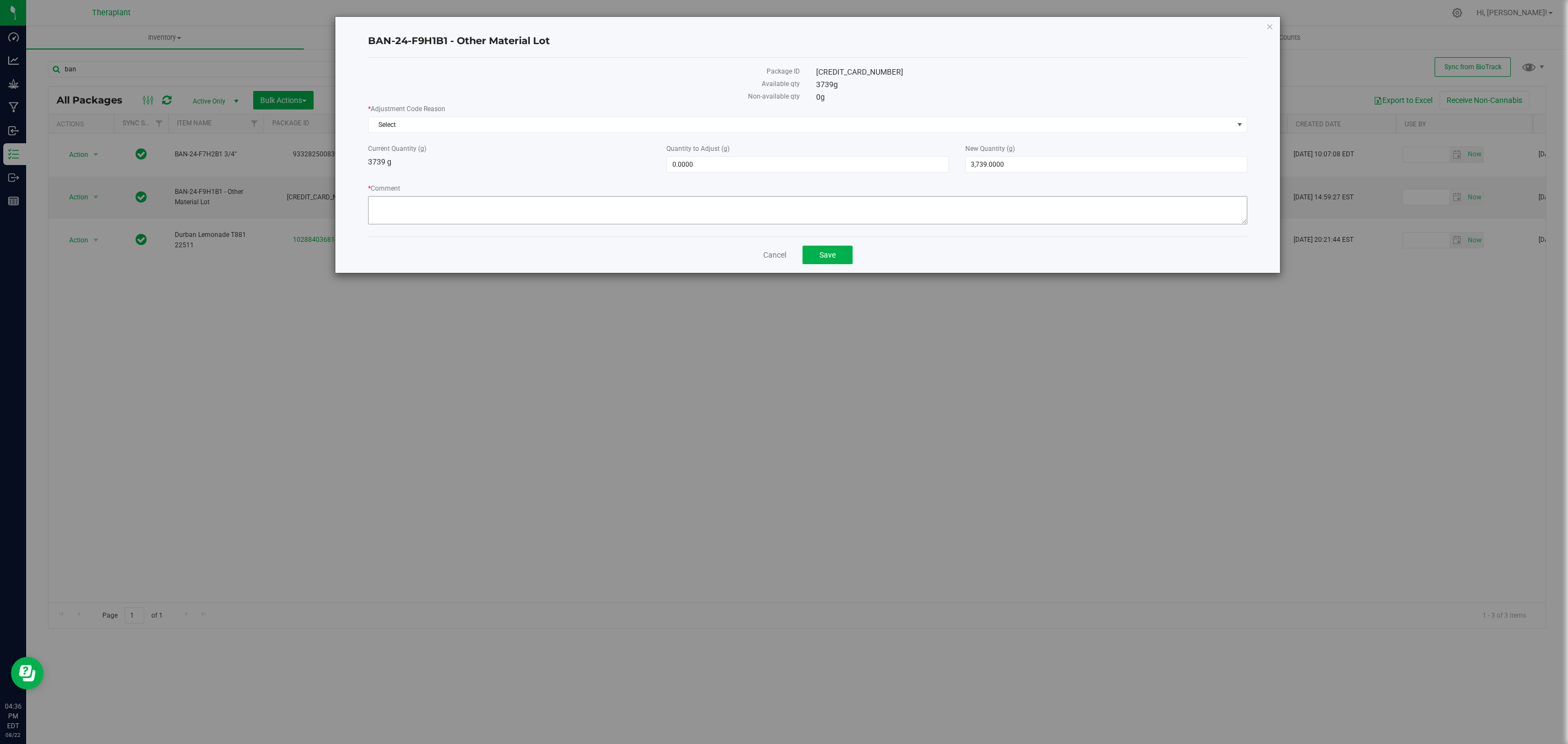
drag, startPoint x: 462, startPoint y: 194, endPoint x: 457, endPoint y: 208, distance: 14.9
click at [458, 205] on div "* Comment" at bounding box center [808, 205] width 880 height 44
click at [457, 209] on textarea "* Comment" at bounding box center [808, 210] width 880 height 29
type textarea "v"
paste textarea "During the beginning of Flourish utilization, it was thought that flower conver…"
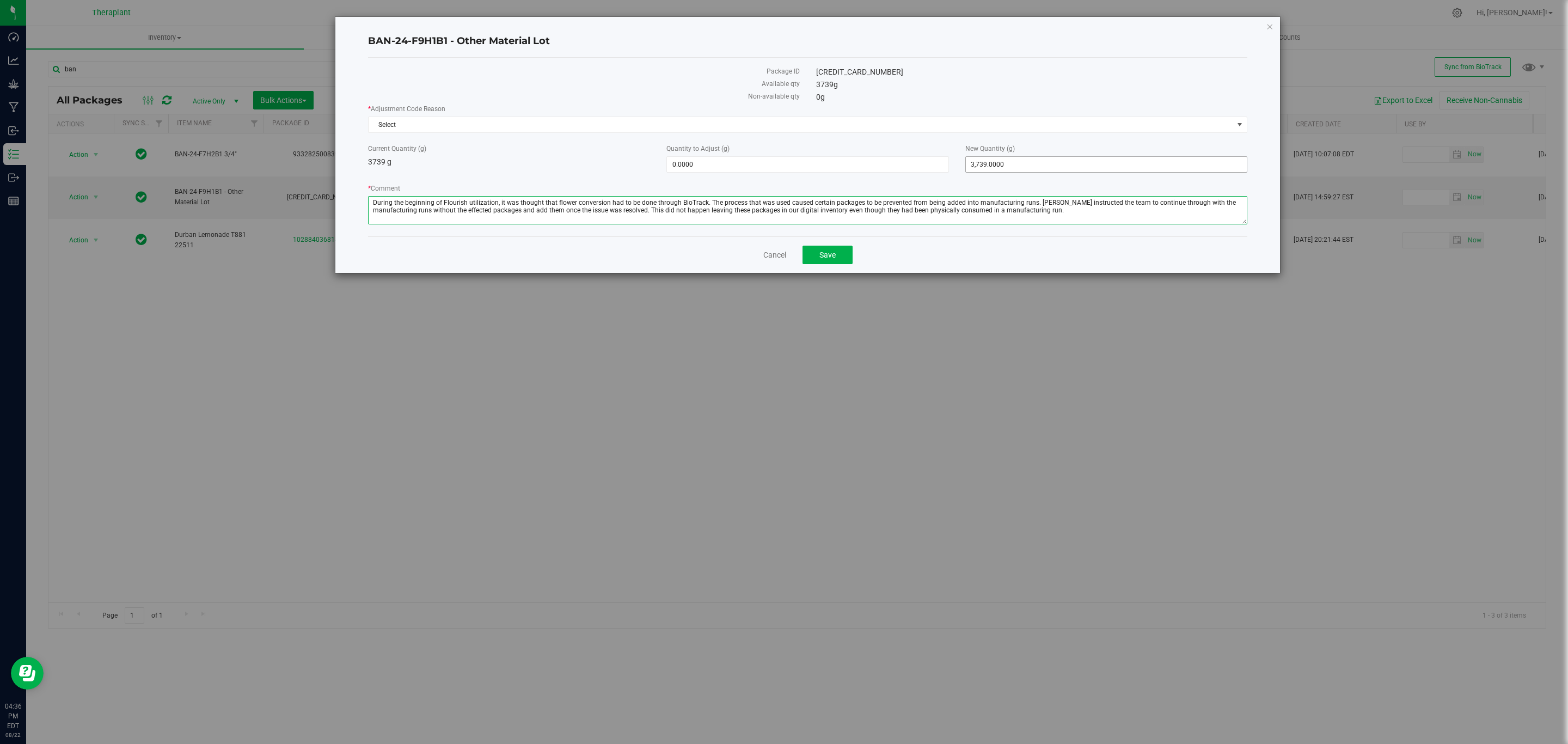
type textarea "During the beginning of Flourish utilization, it was thought that flower conver…"
click at [1106, 175] on div "* Adjustment Code Reason Select Select Inventory Audit Mistake Moisture Loss Se…" at bounding box center [808, 166] width 880 height 124
click at [1095, 167] on span "3,739.0000 3739" at bounding box center [1106, 164] width 282 height 16
click at [1093, 167] on input "3739" at bounding box center [1107, 164] width 281 height 15
type input "0"
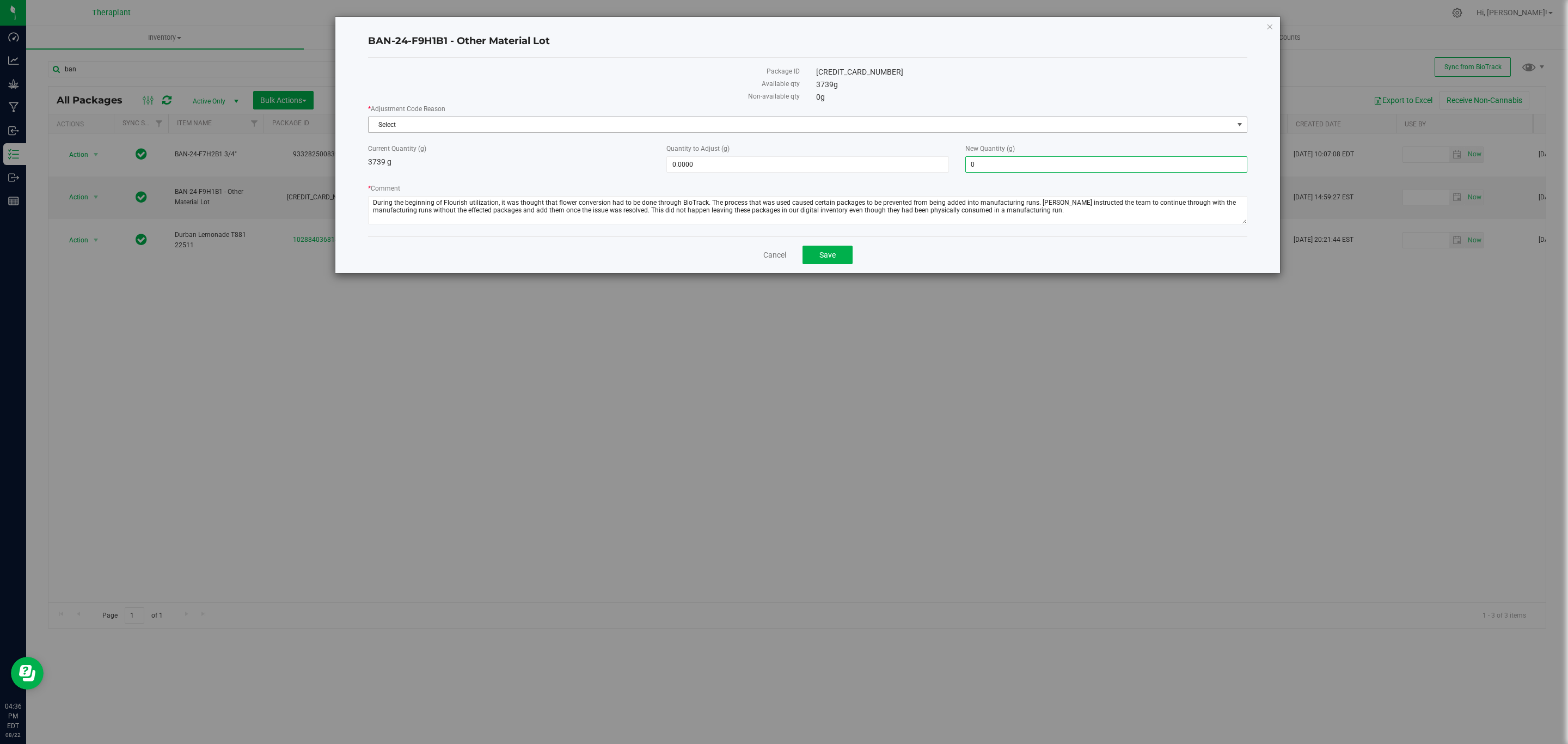
type input "-3,739.0000"
type input "0.0000"
click at [970, 120] on span "Select" at bounding box center [801, 124] width 864 height 15
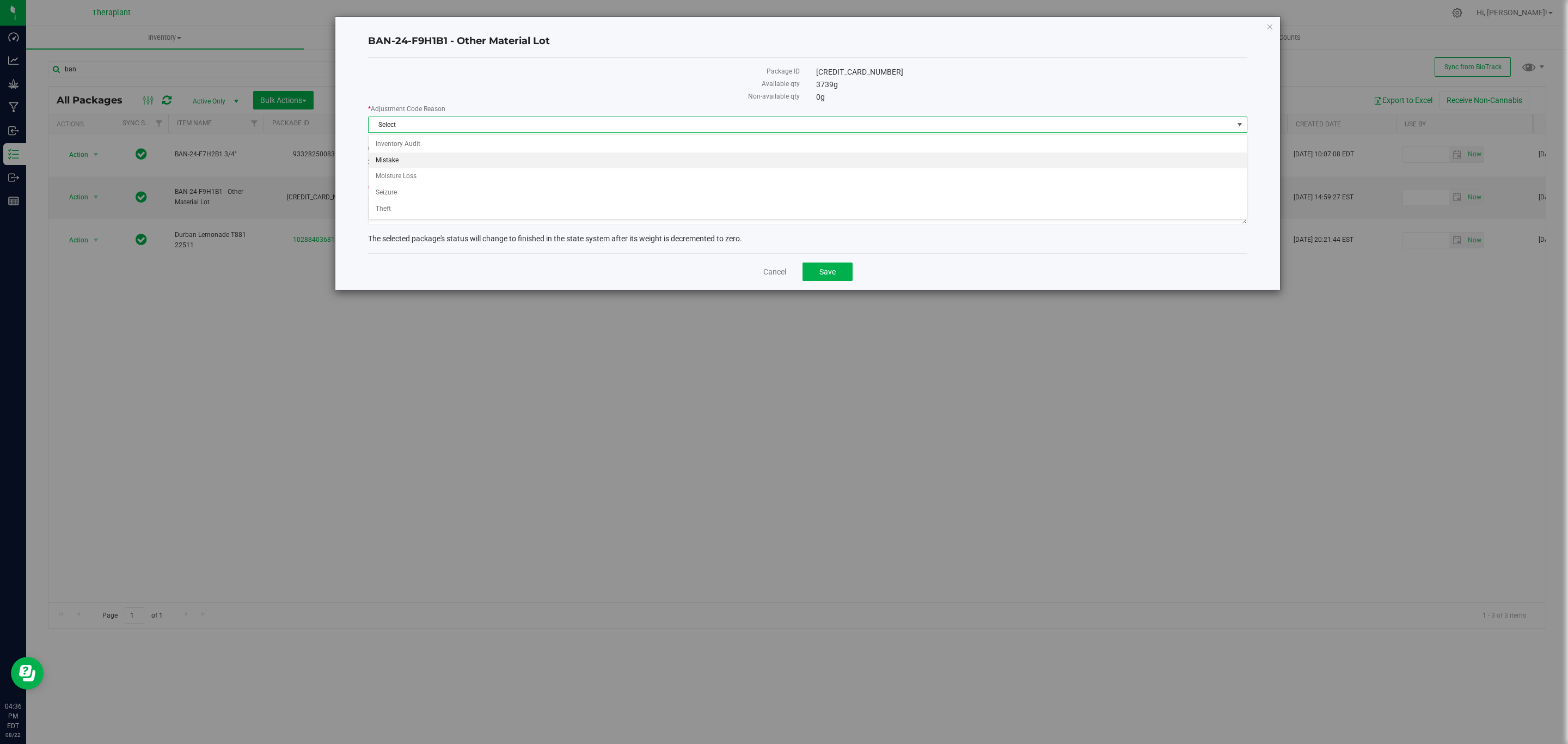
click at [404, 159] on li "Mistake" at bounding box center [808, 160] width 878 height 16
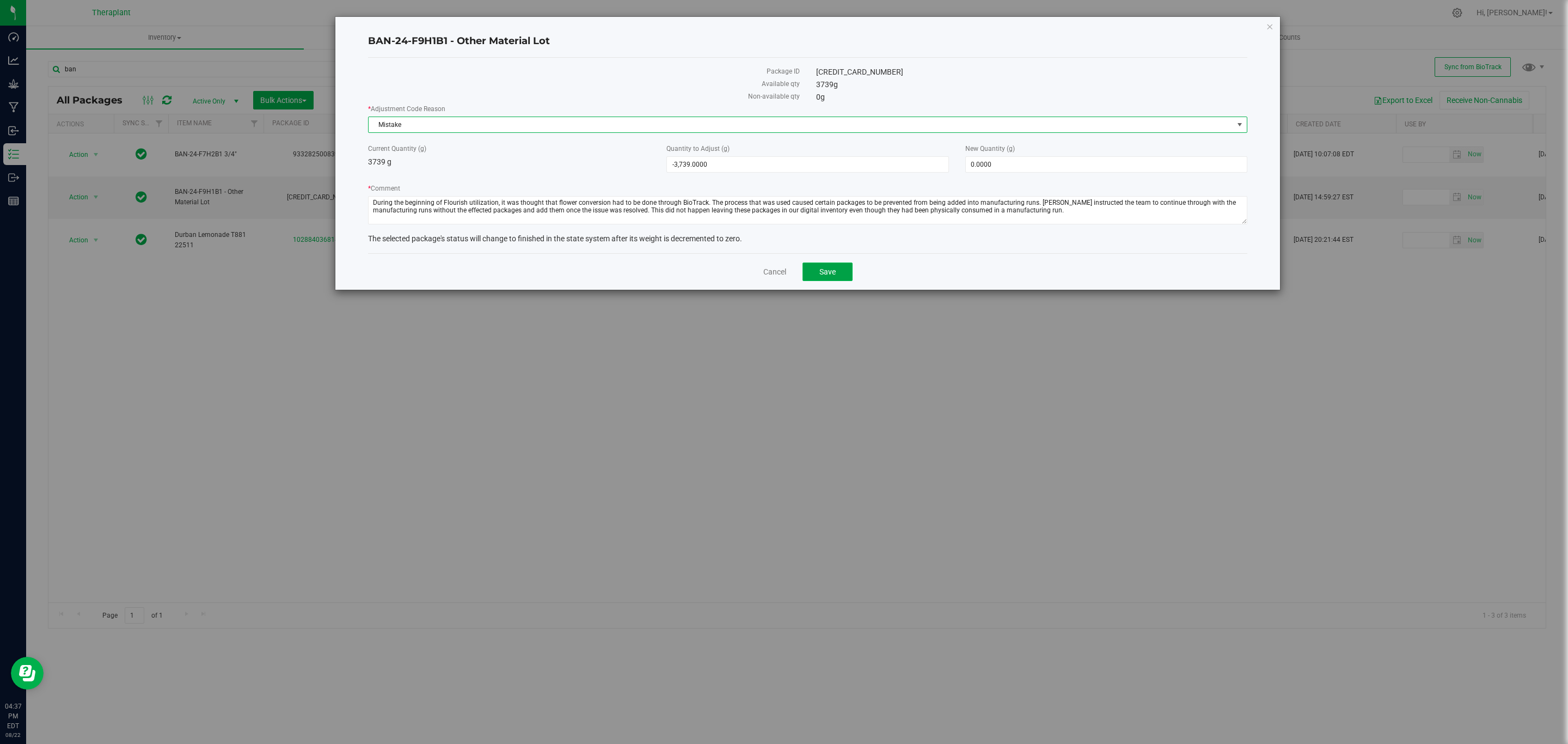
click at [841, 279] on button "Save" at bounding box center [827, 272] width 50 height 18
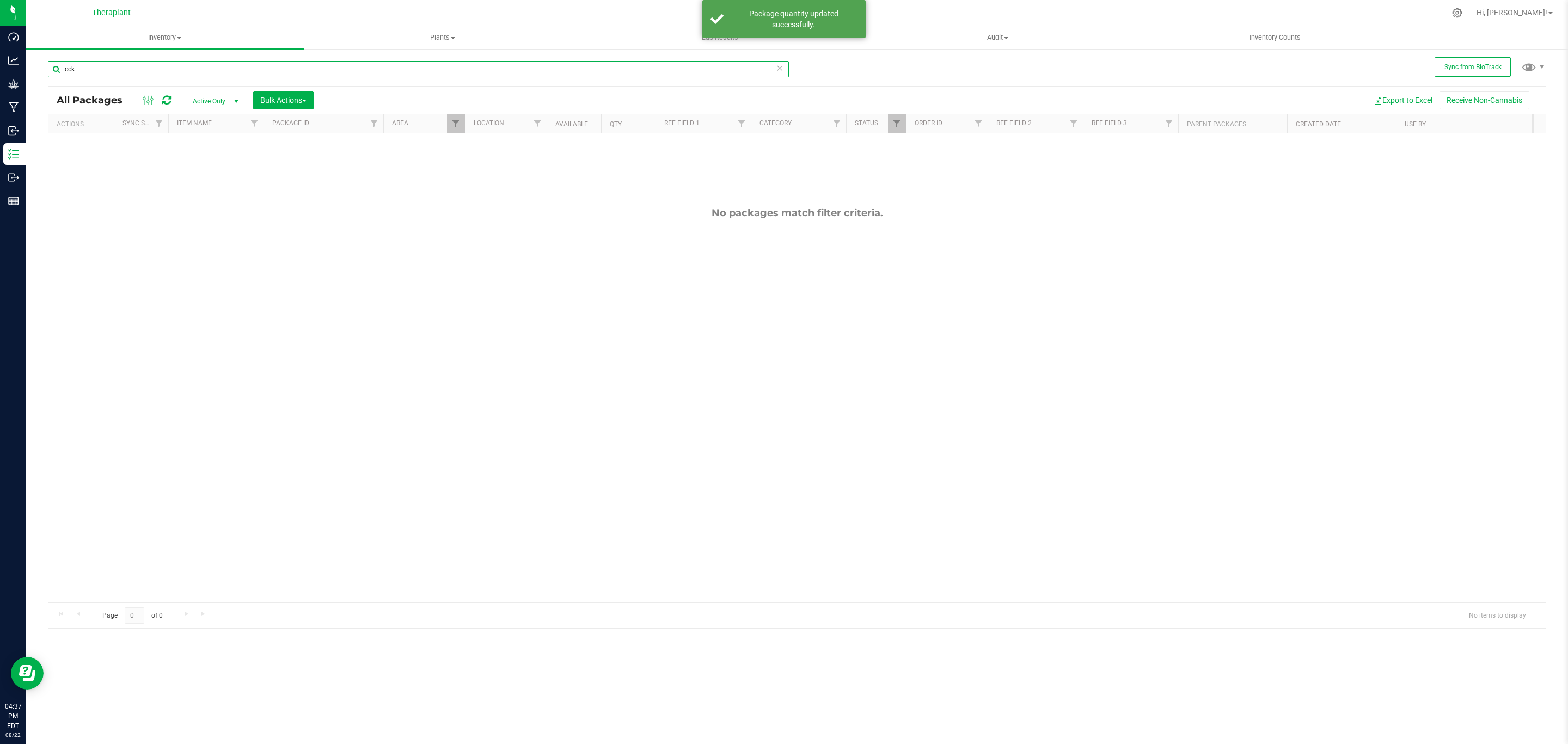
click at [239, 69] on input "cck" at bounding box center [418, 69] width 741 height 16
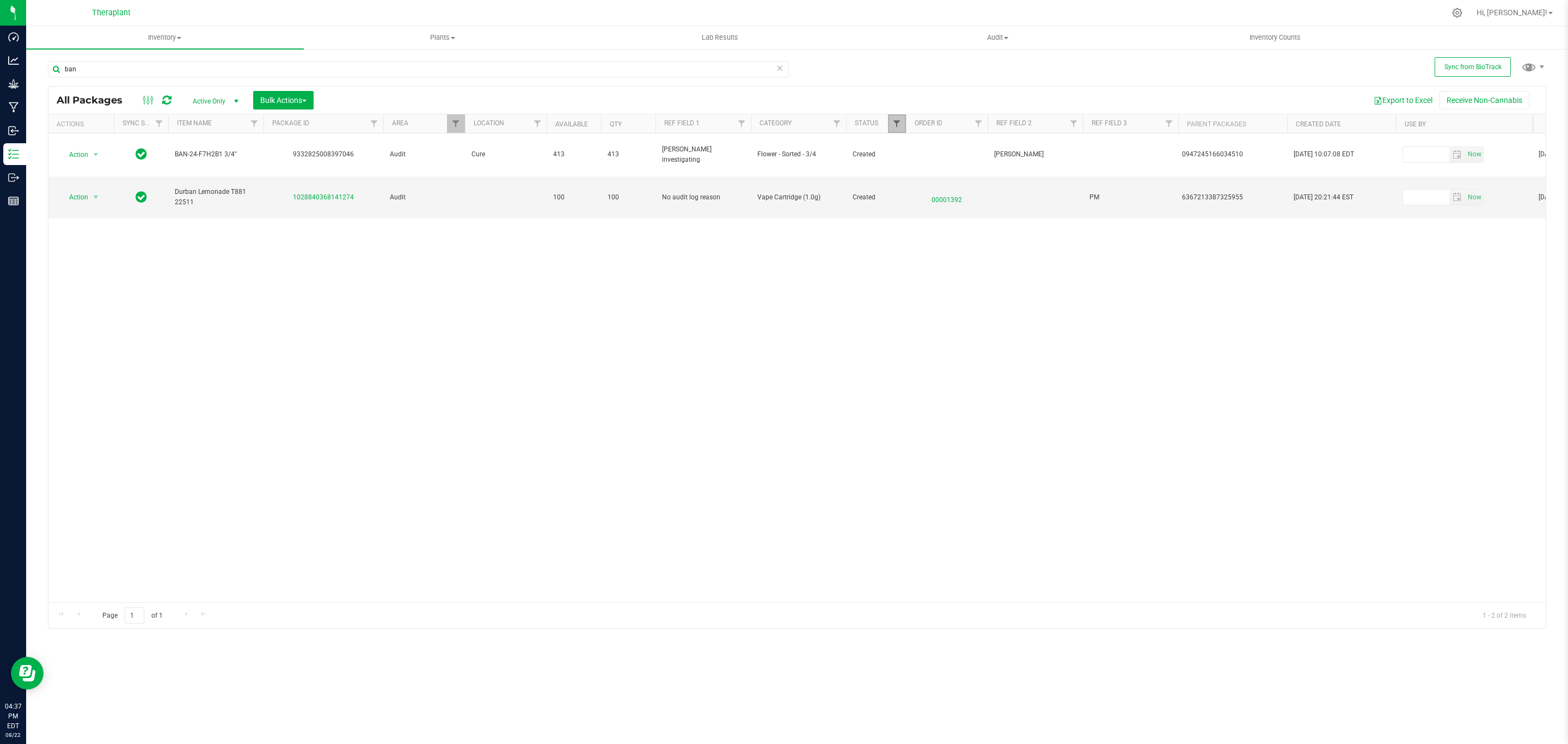
click at [898, 120] on span "Filter" at bounding box center [897, 124] width 9 height 9
click at [299, 323] on div "Action Action Adjust qty Create package Edit attributes Global inventory Locate…" at bounding box center [797, 368] width 1497 height 469
click at [197, 66] on input "ban" at bounding box center [418, 69] width 741 height 16
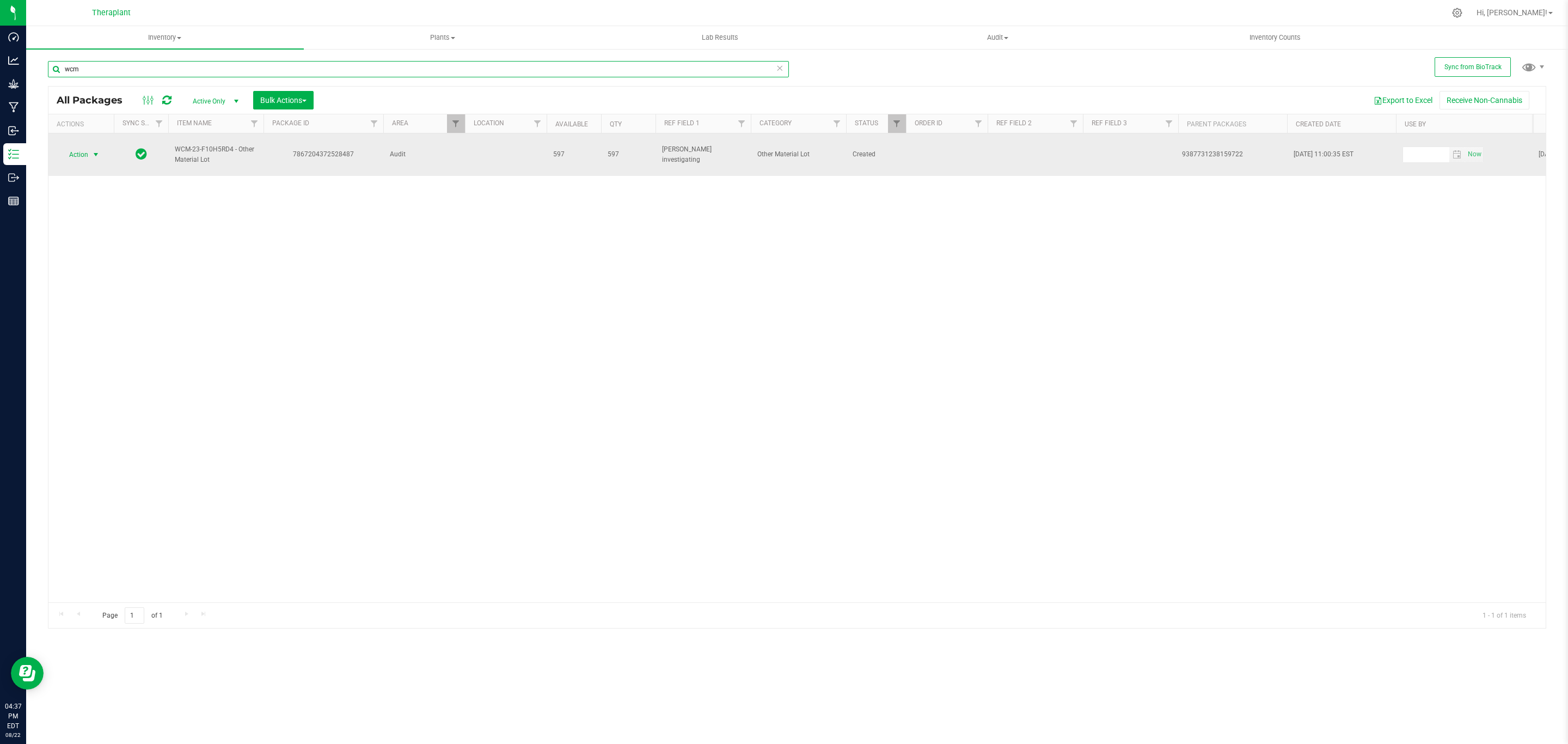
type input "wcm"
click at [79, 152] on span "Action" at bounding box center [74, 155] width 29 height 15
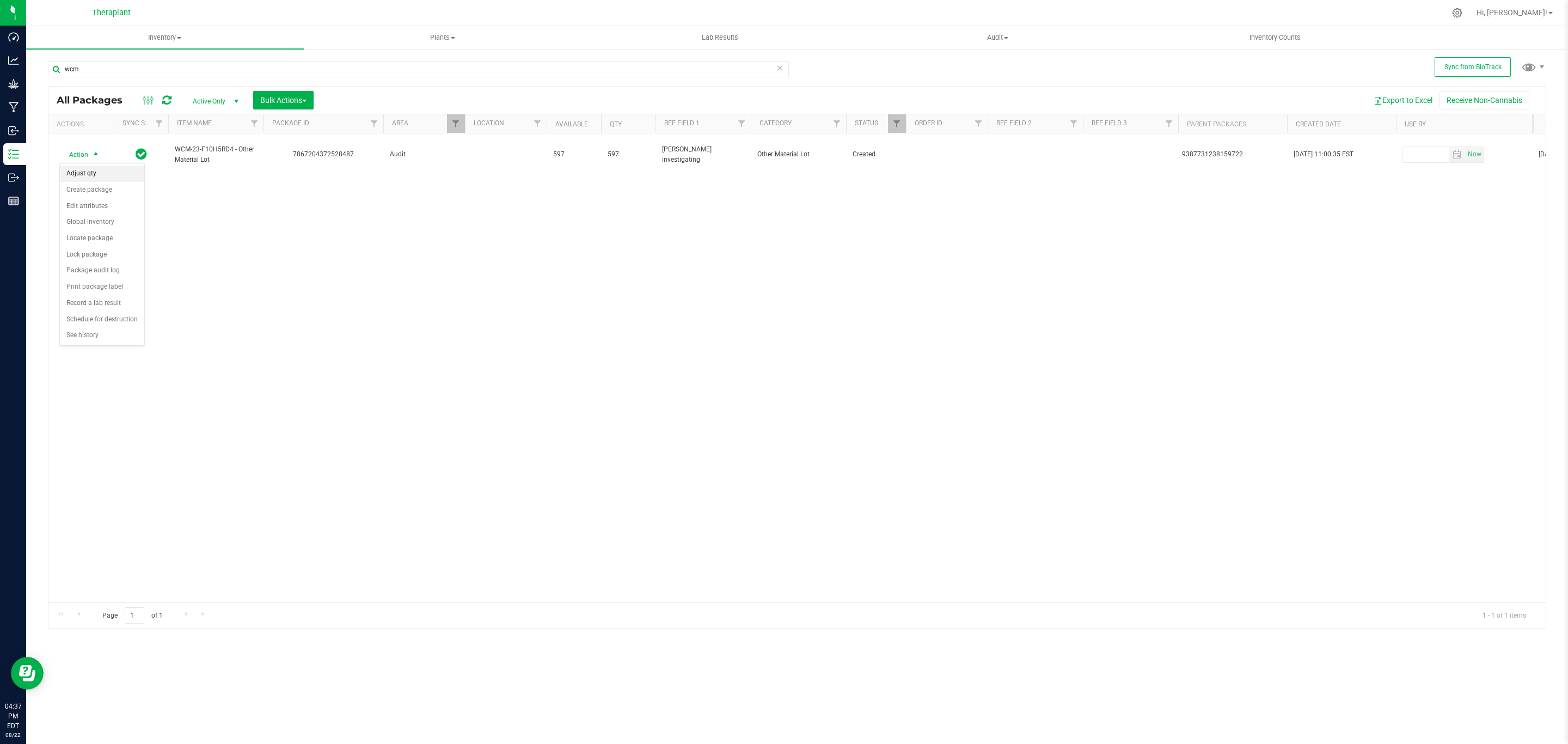
click at [90, 175] on li "Adjust qty" at bounding box center [102, 174] width 85 height 16
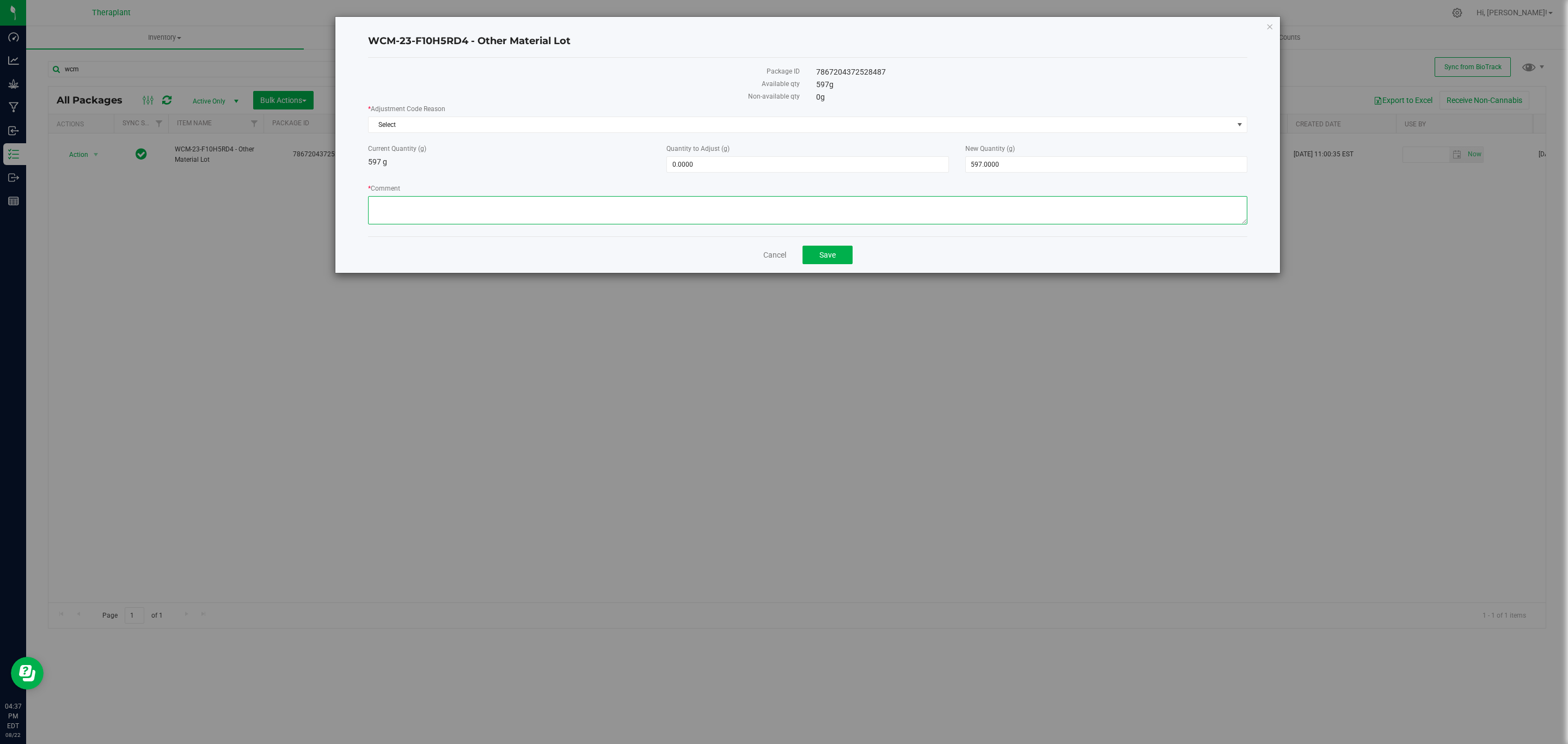
click at [479, 202] on textarea "* Comment" at bounding box center [808, 210] width 880 height 29
paste textarea "During the beginning of Flourish utilization, it was thought that flower conver…"
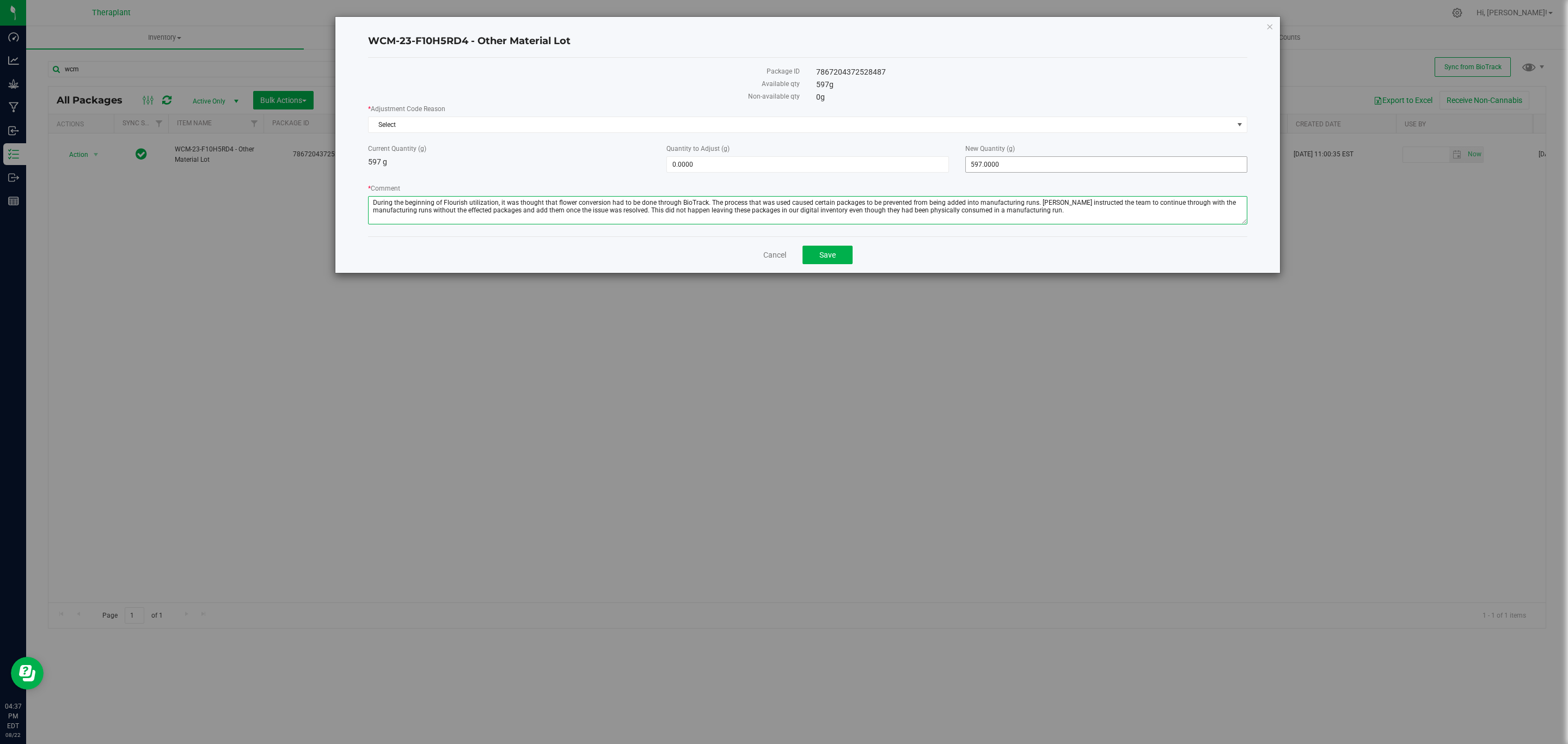
type textarea "During the beginning of Flourish utilization, it was thought that flower conver…"
click at [982, 165] on span "597.0000 597" at bounding box center [1106, 164] width 282 height 16
click at [982, 165] on input "597" at bounding box center [1107, 164] width 281 height 15
type input "0"
type input "-597.0000"
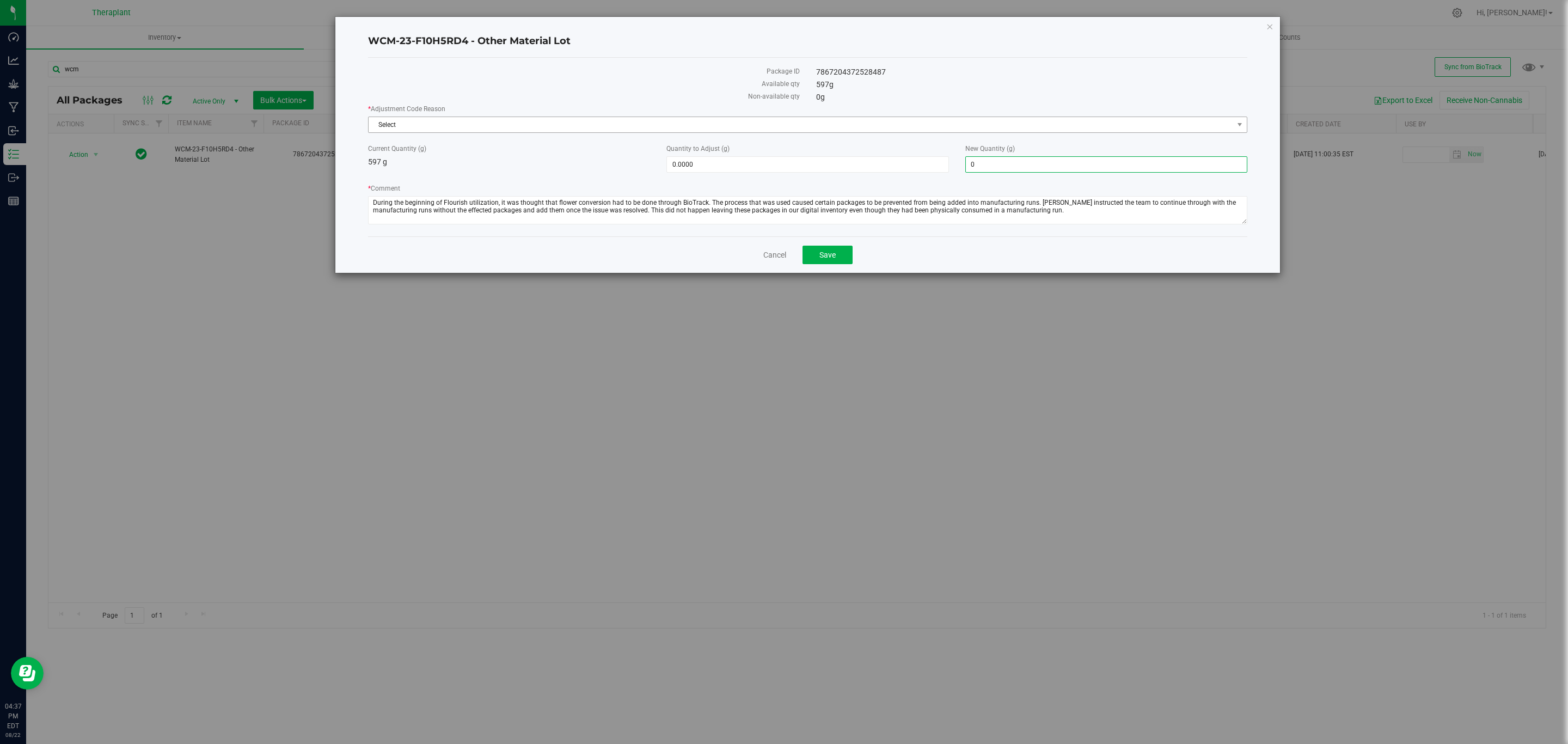
type input "0.0000"
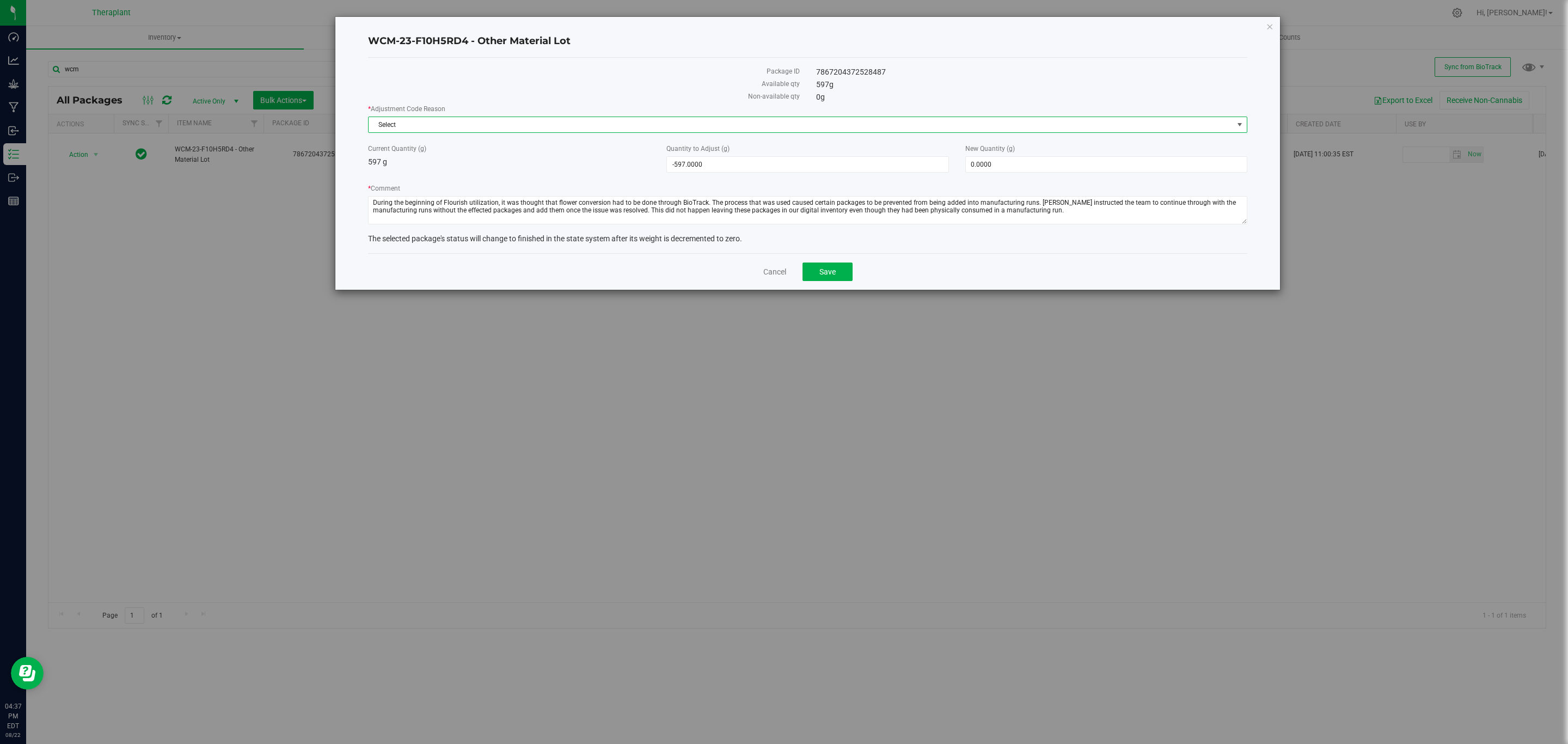
click at [904, 127] on span "Select" at bounding box center [801, 124] width 864 height 15
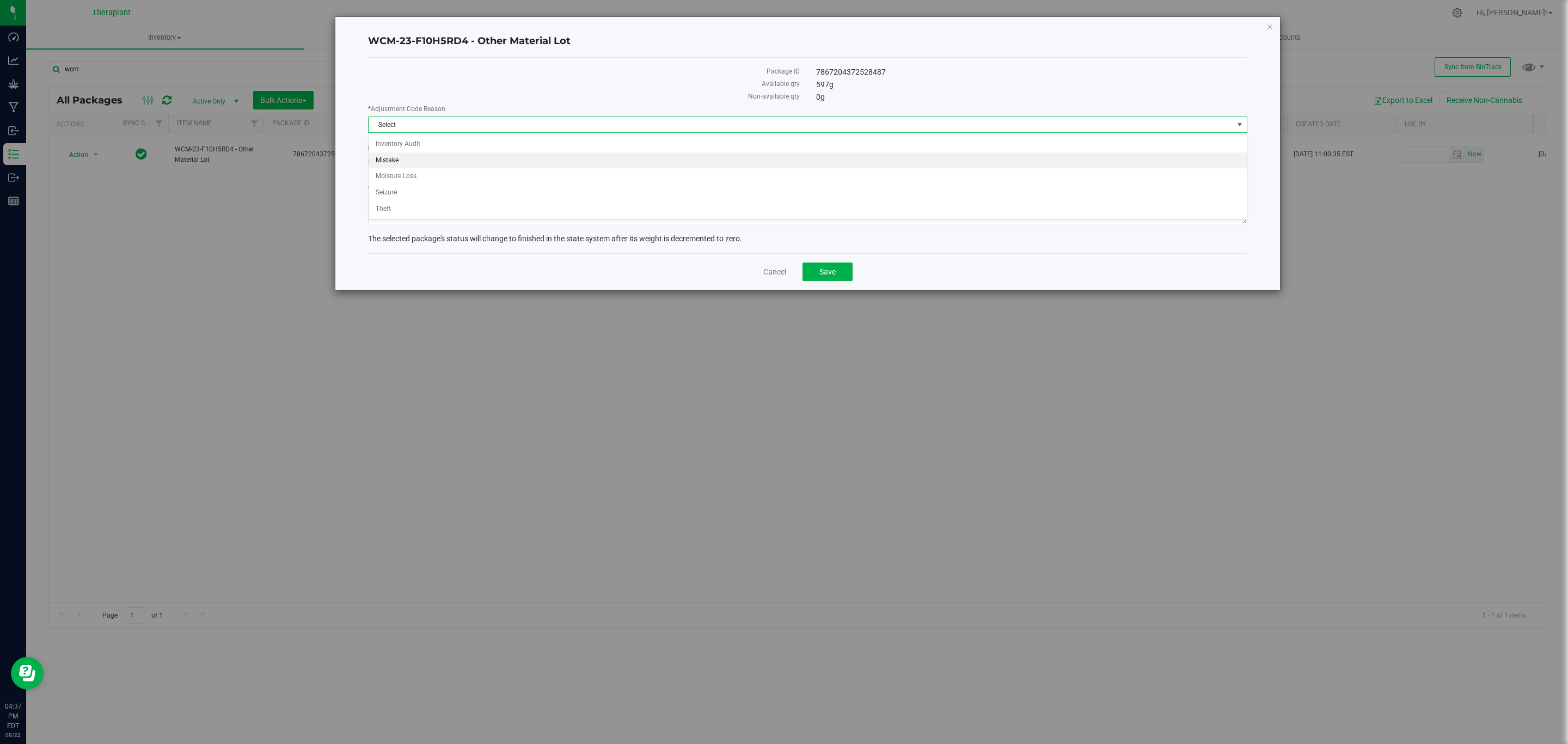
click at [407, 159] on li "Mistake" at bounding box center [808, 160] width 878 height 16
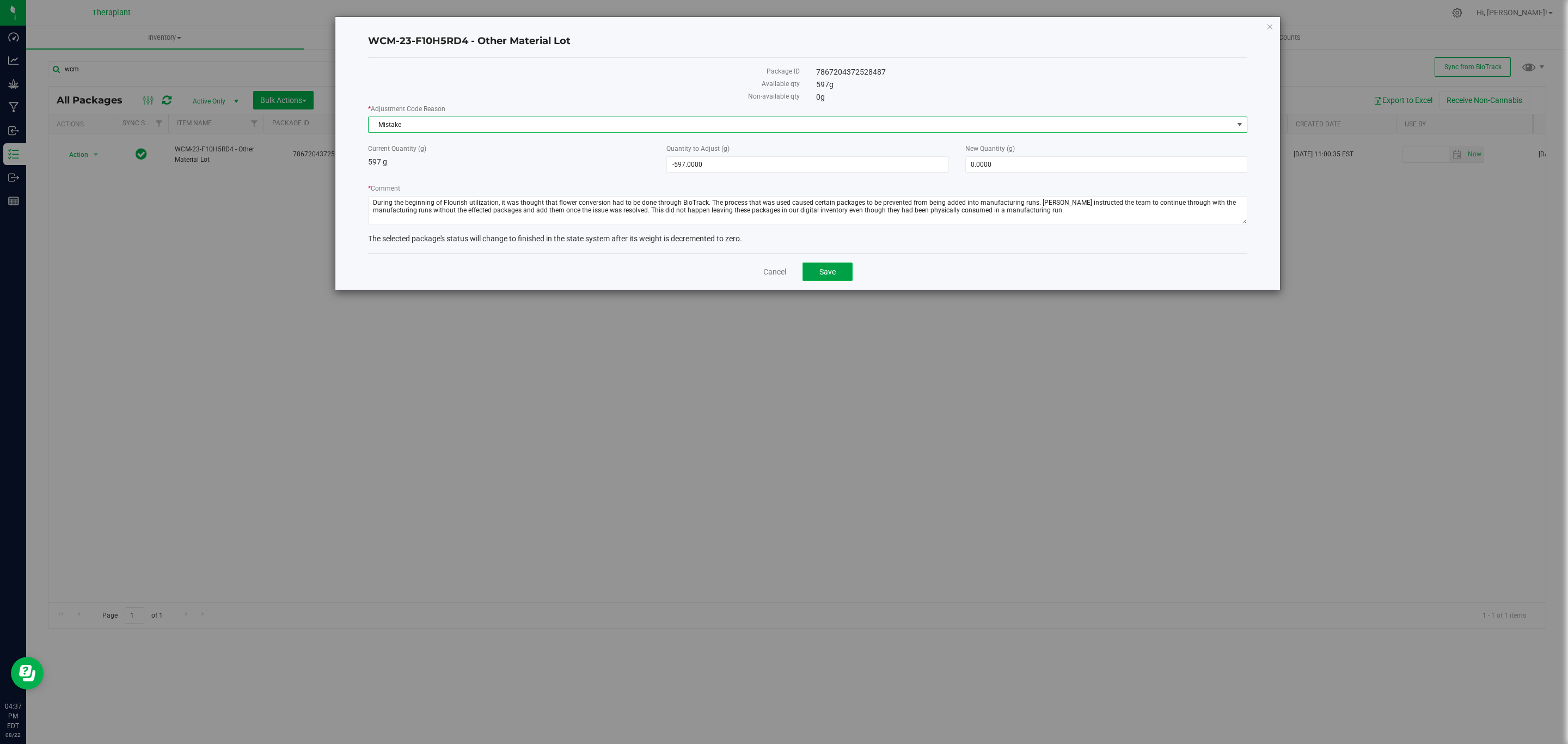
click at [828, 276] on span "Save" at bounding box center [827, 272] width 16 height 9
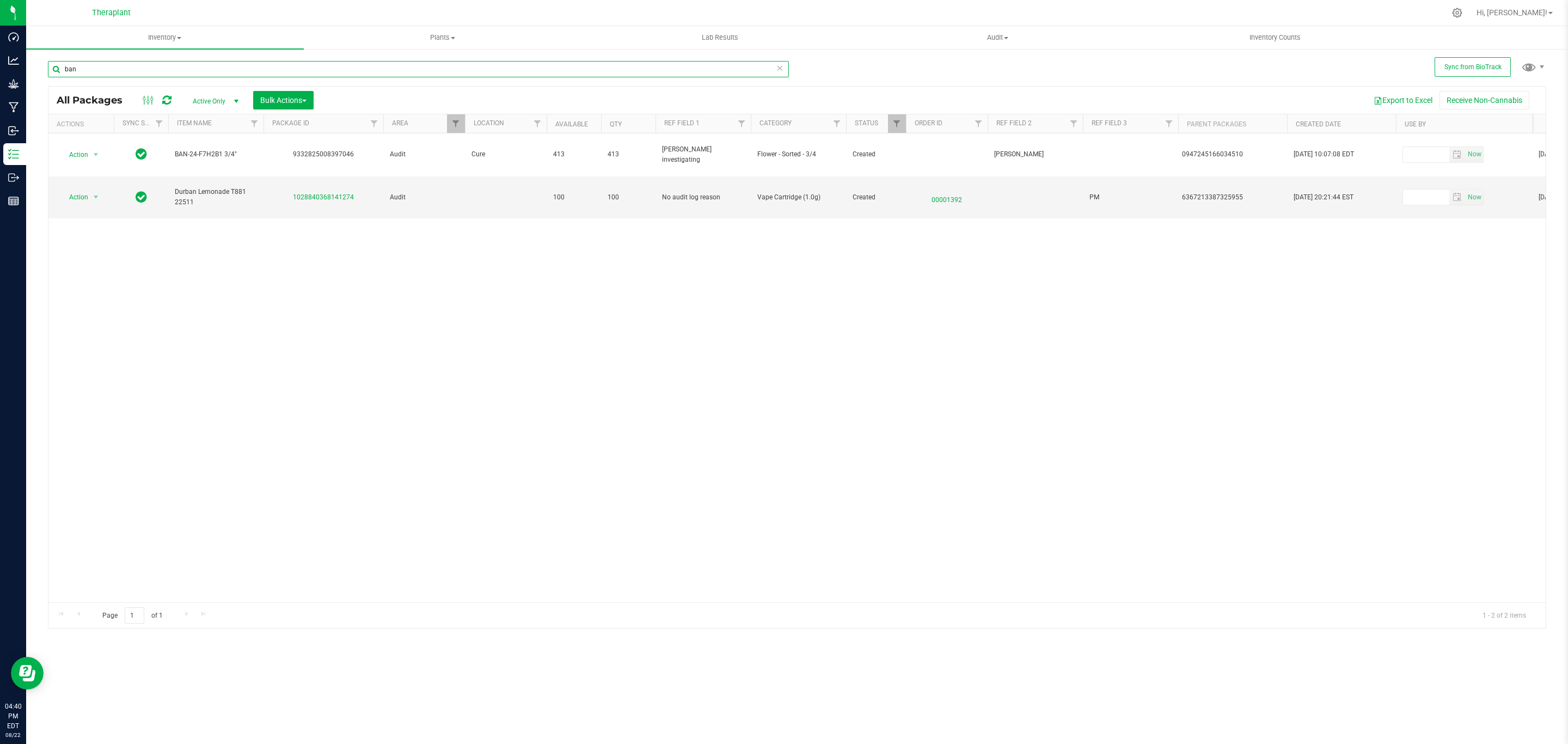
click at [115, 65] on input "ban" at bounding box center [418, 69] width 741 height 16
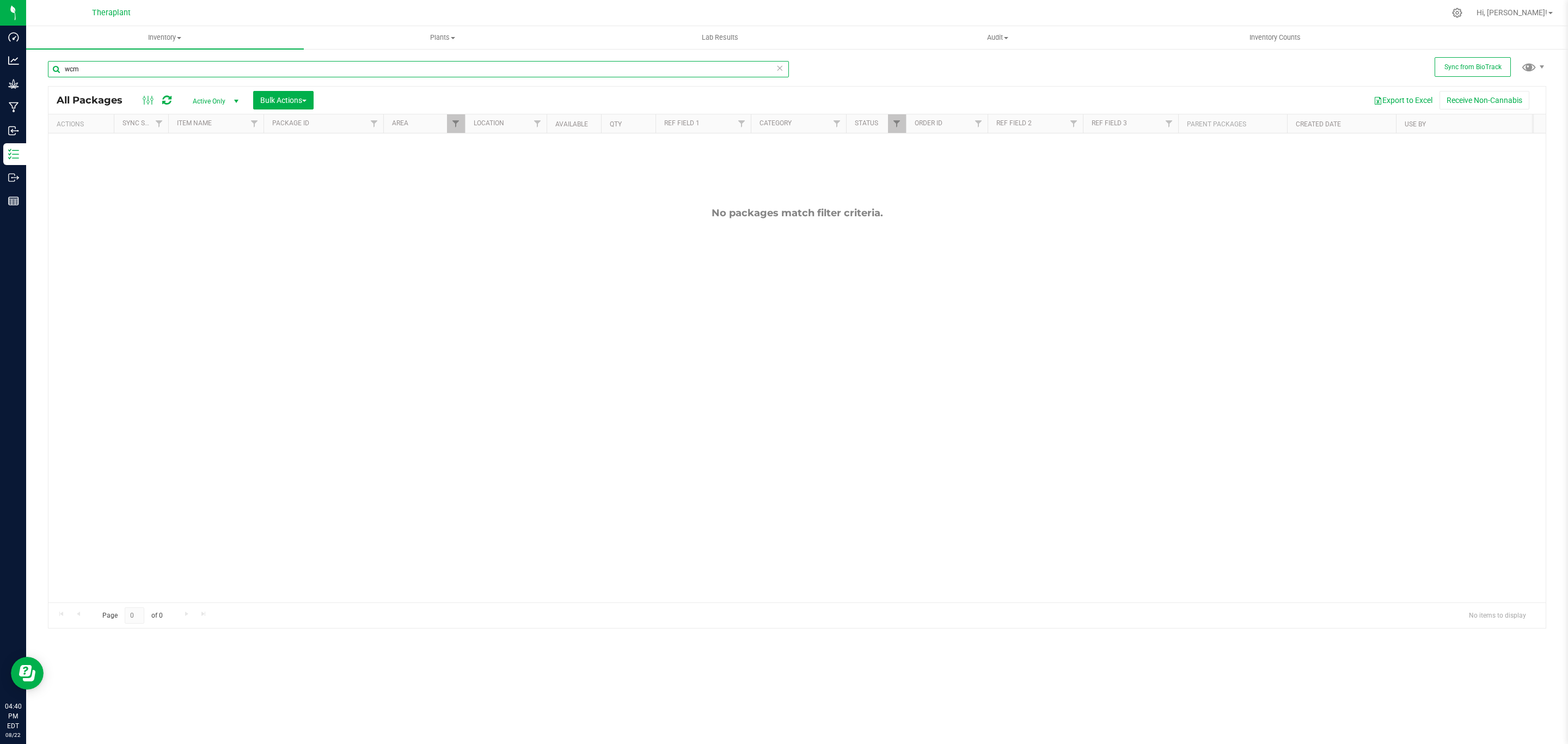
click at [985, 125] on div at bounding box center [987, 124] width 5 height 19
click at [898, 121] on span "Filter" at bounding box center [897, 124] width 9 height 9
click at [229, 77] on input "wcm" at bounding box center [418, 69] width 741 height 16
click at [229, 75] on input "wcm" at bounding box center [418, 69] width 741 height 16
type input "gdd"
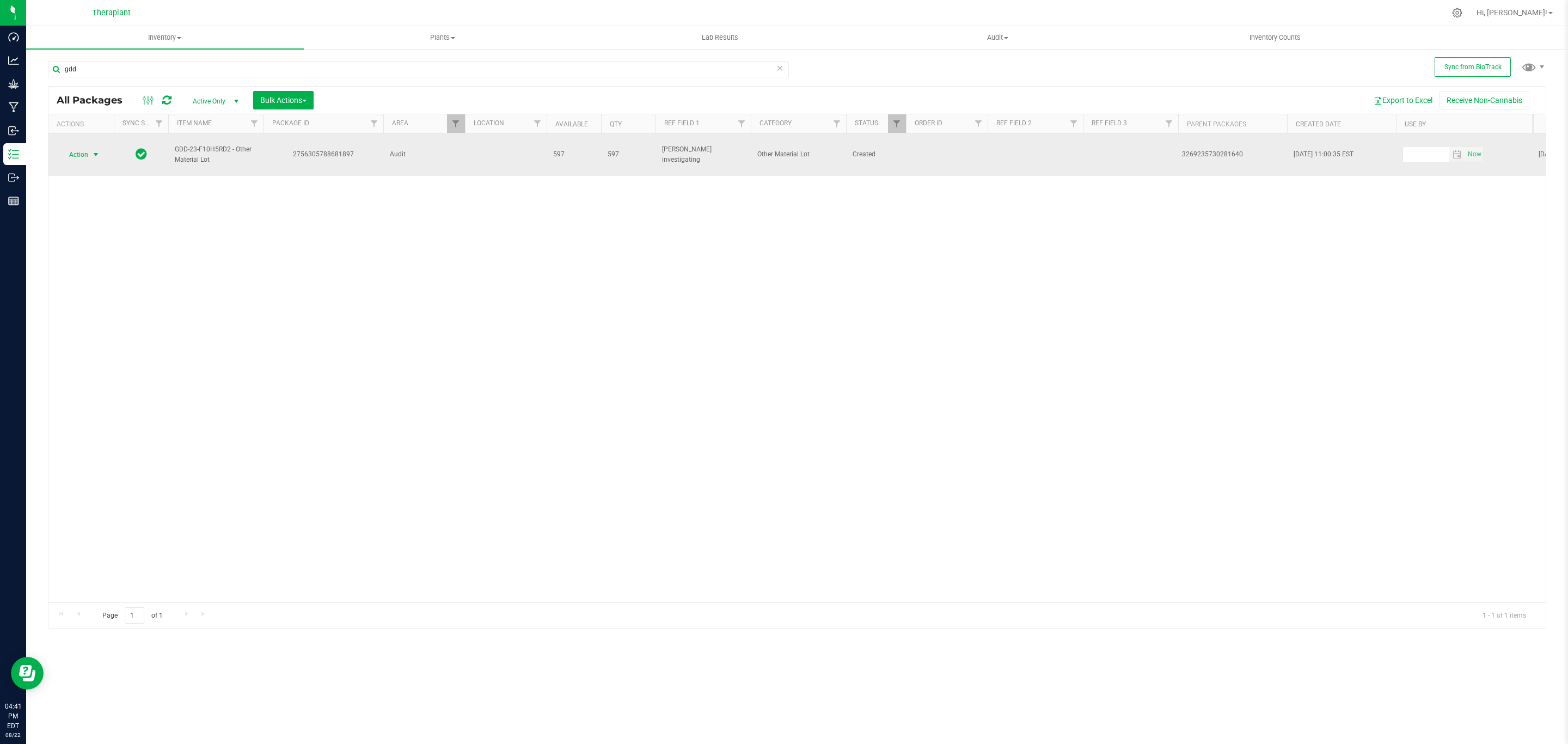
click at [80, 157] on span "Action" at bounding box center [74, 155] width 29 height 15
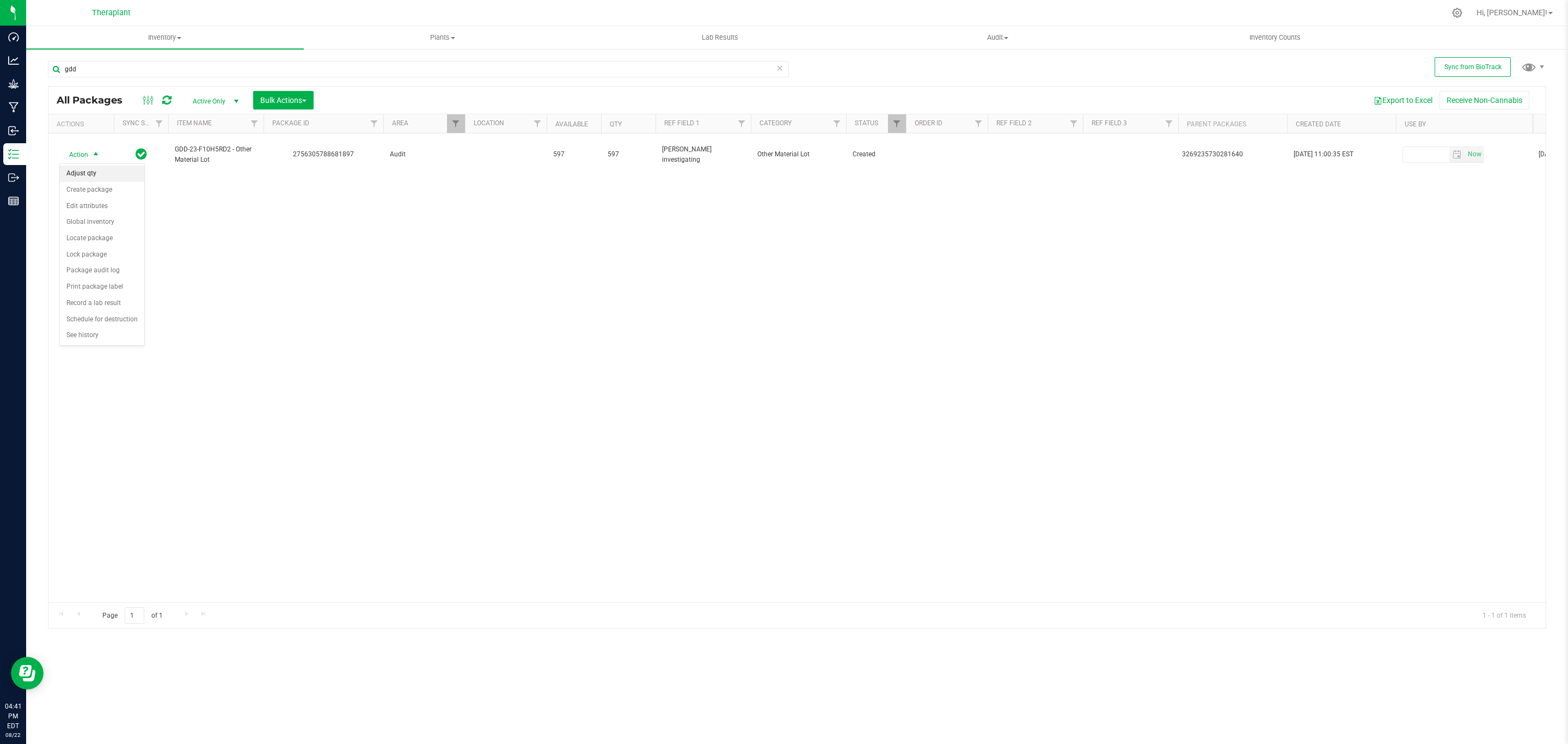
click at [97, 174] on li "Adjust qty" at bounding box center [102, 174] width 85 height 16
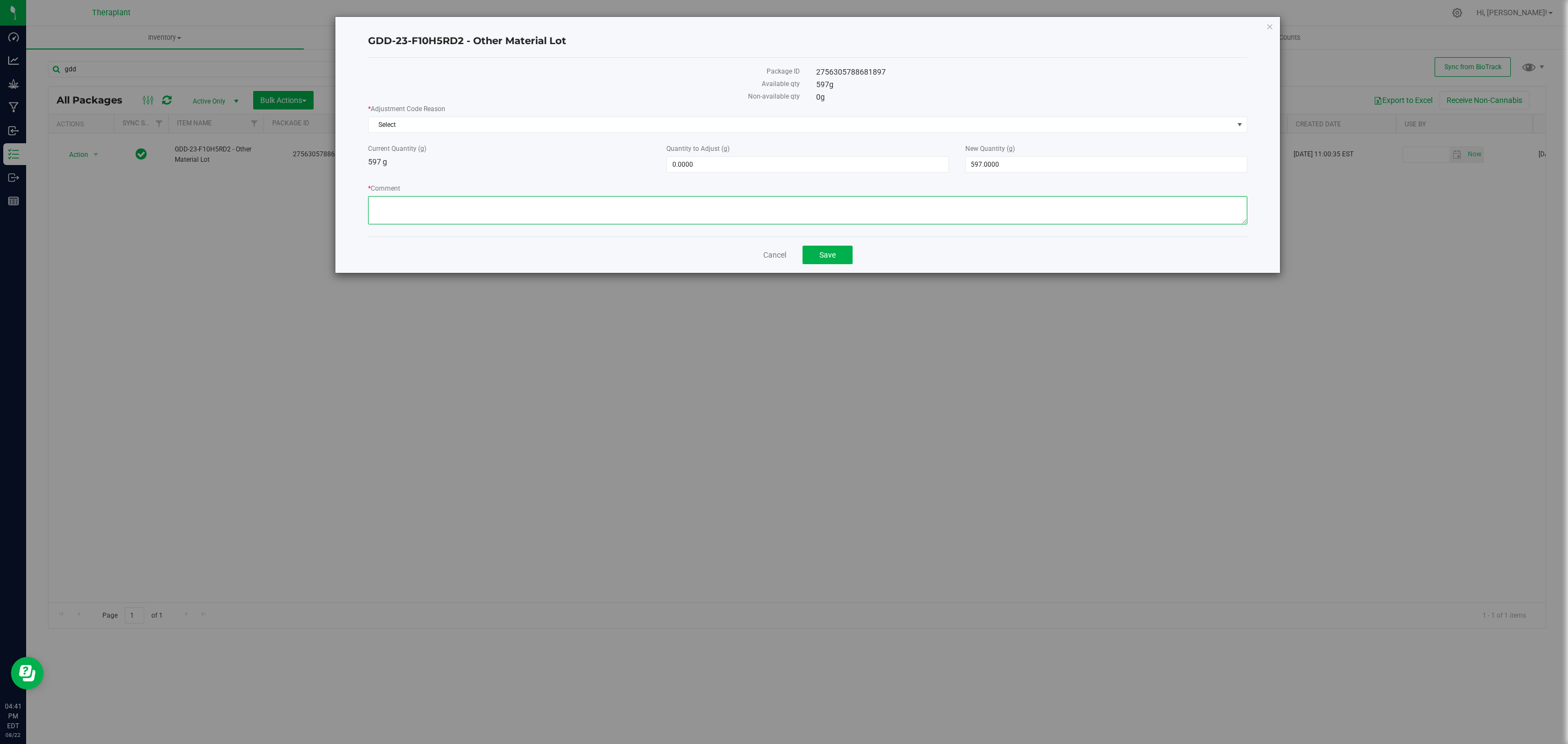
click at [691, 225] on textarea "* Comment" at bounding box center [808, 210] width 880 height 29
paste textarea "During the beginning of Flourish utilization, it was thought that flower conver…"
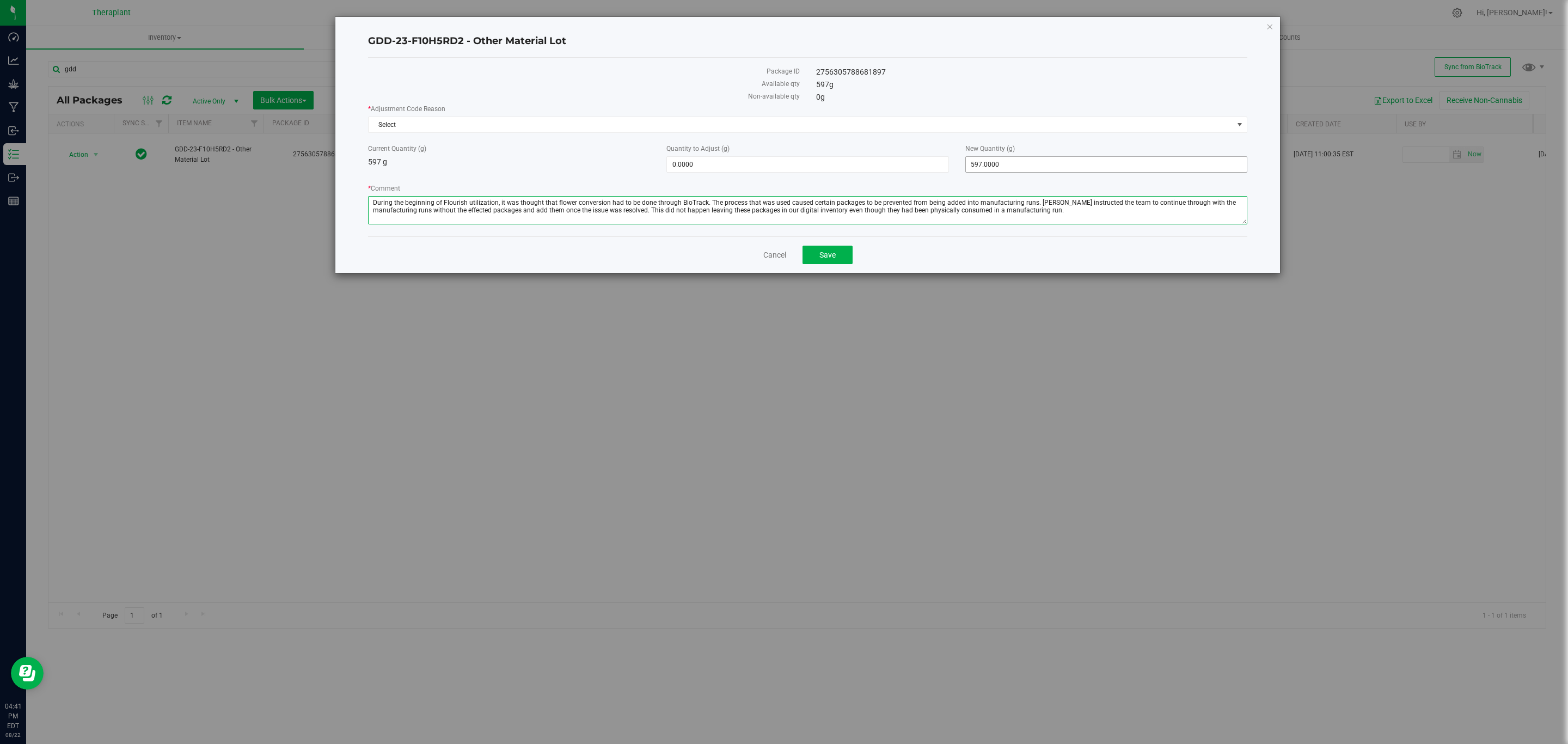
type textarea "During the beginning of Flourish utilization, it was thought that flower conver…"
click at [1005, 168] on span "597.0000 597" at bounding box center [1106, 164] width 282 height 16
click at [1005, 168] on input "597" at bounding box center [1107, 164] width 281 height 15
type input "0"
type input "-597.0000"
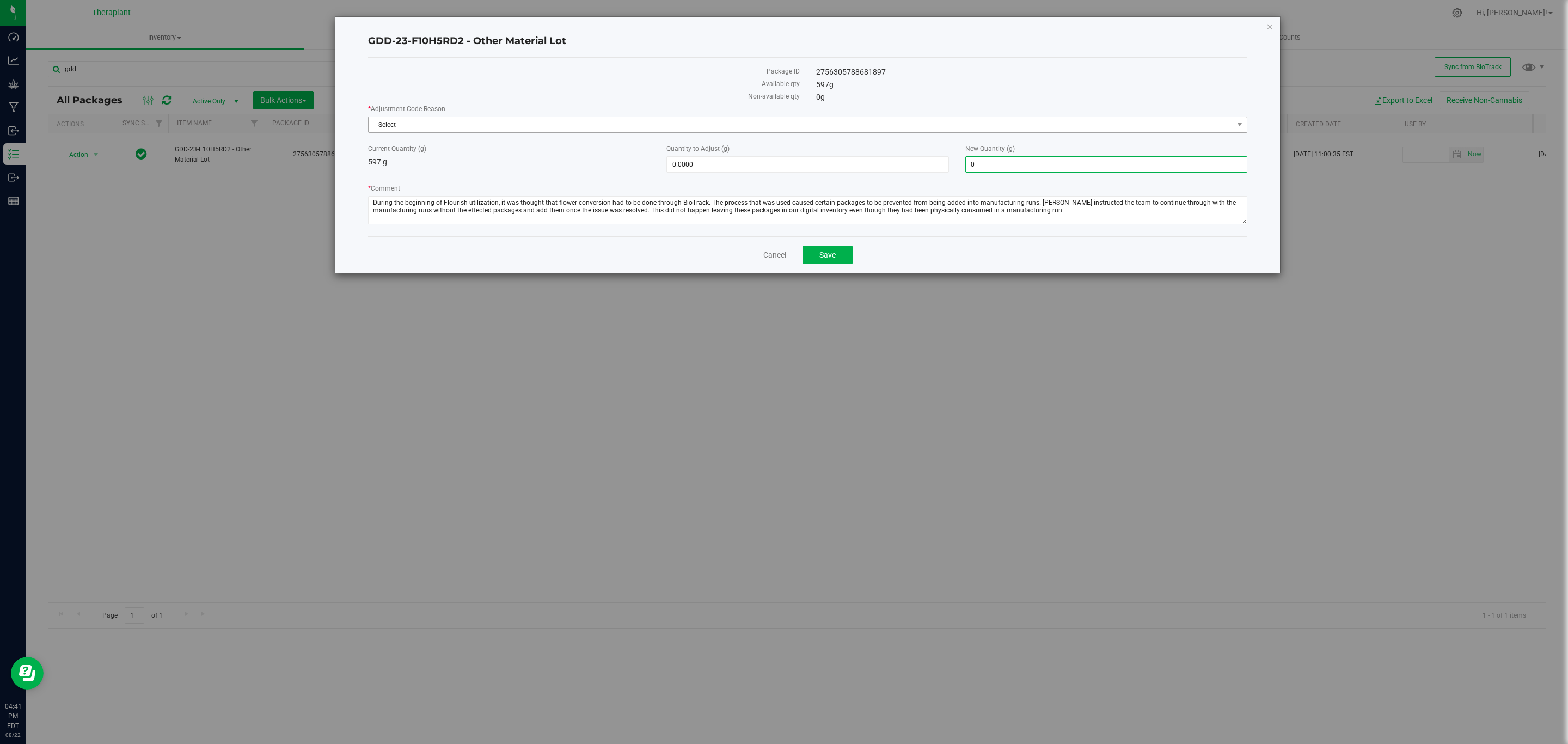
type input "0.0000"
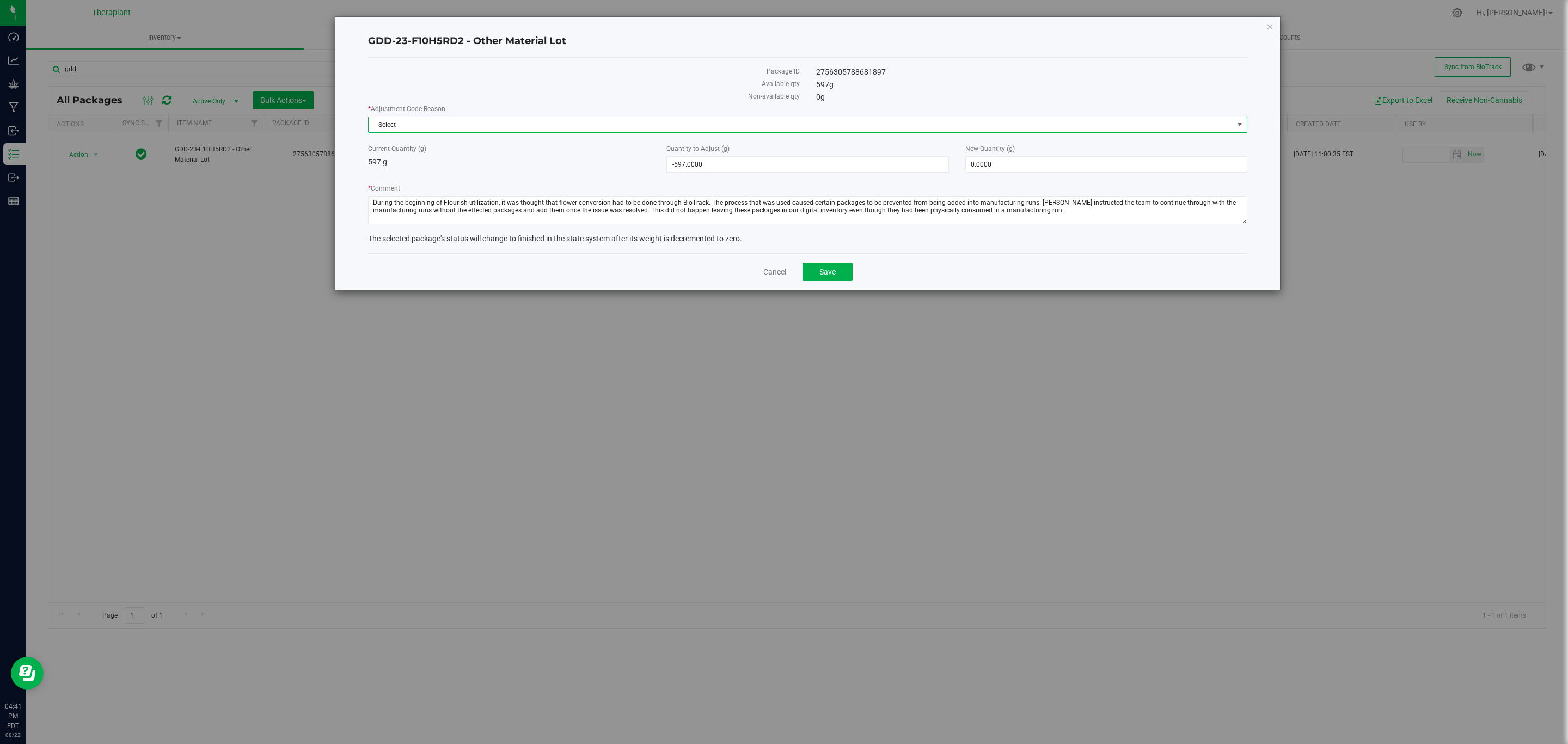
click at [897, 123] on span "Select" at bounding box center [801, 124] width 864 height 15
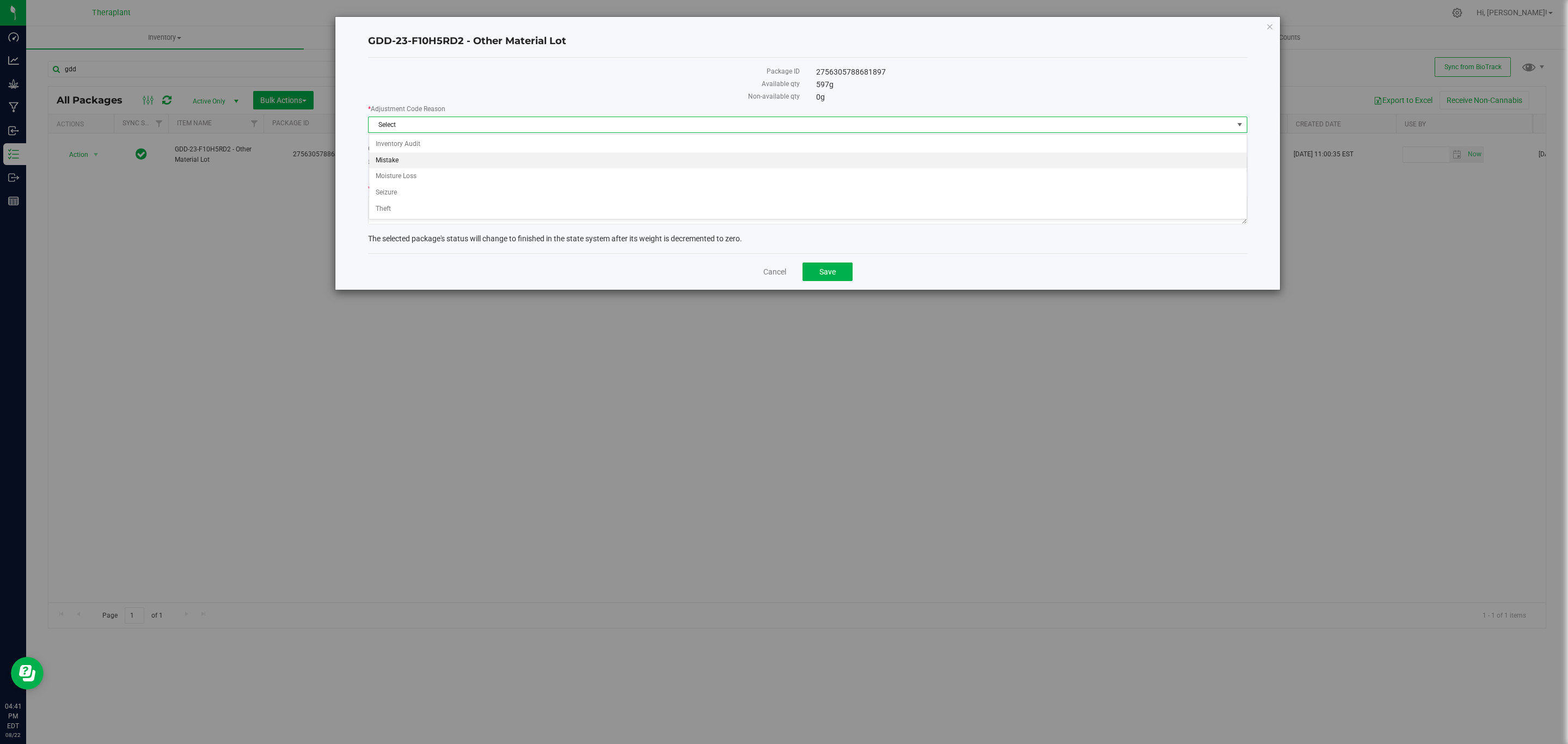
click at [402, 154] on li "Mistake" at bounding box center [808, 160] width 878 height 16
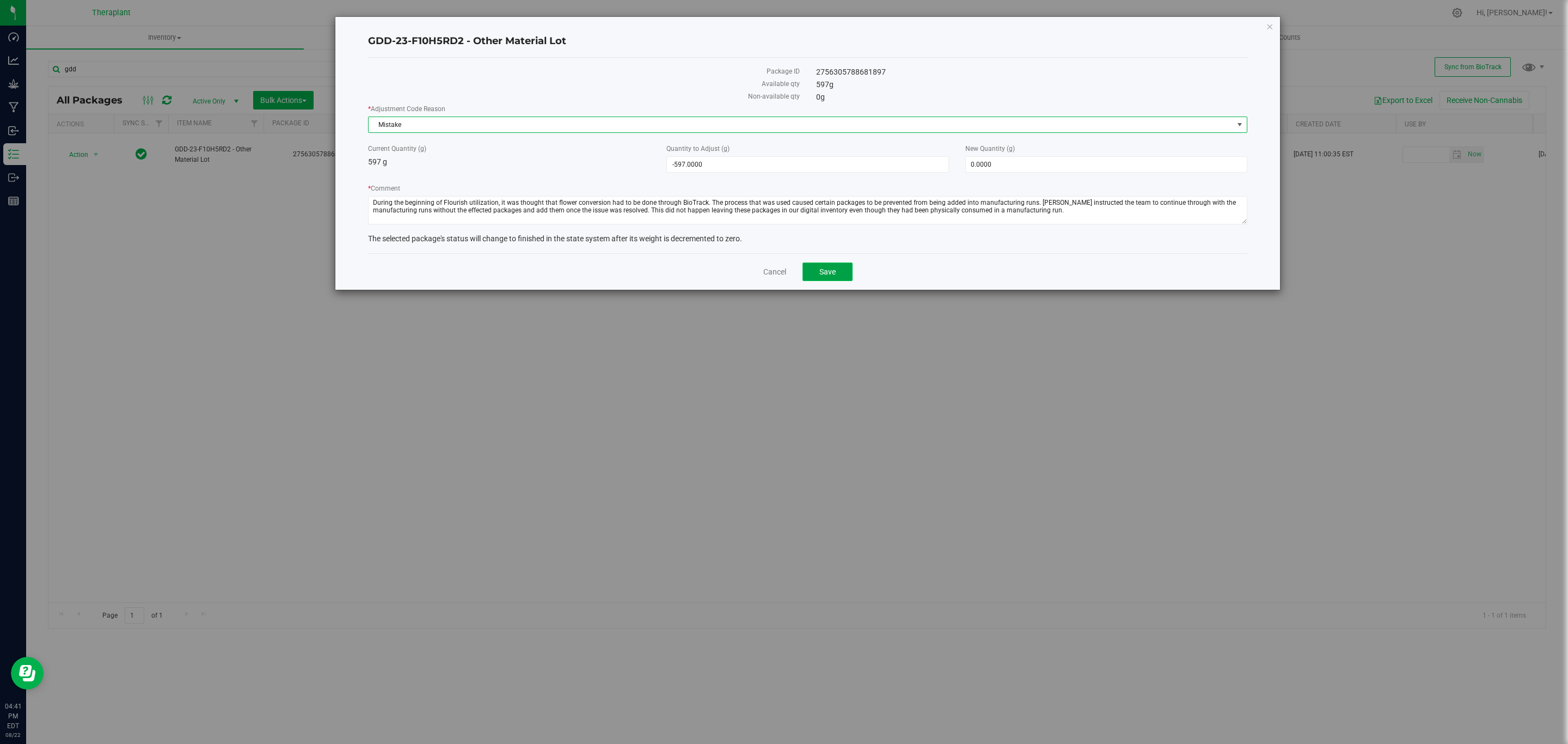
click at [824, 276] on span "Save" at bounding box center [827, 272] width 16 height 9
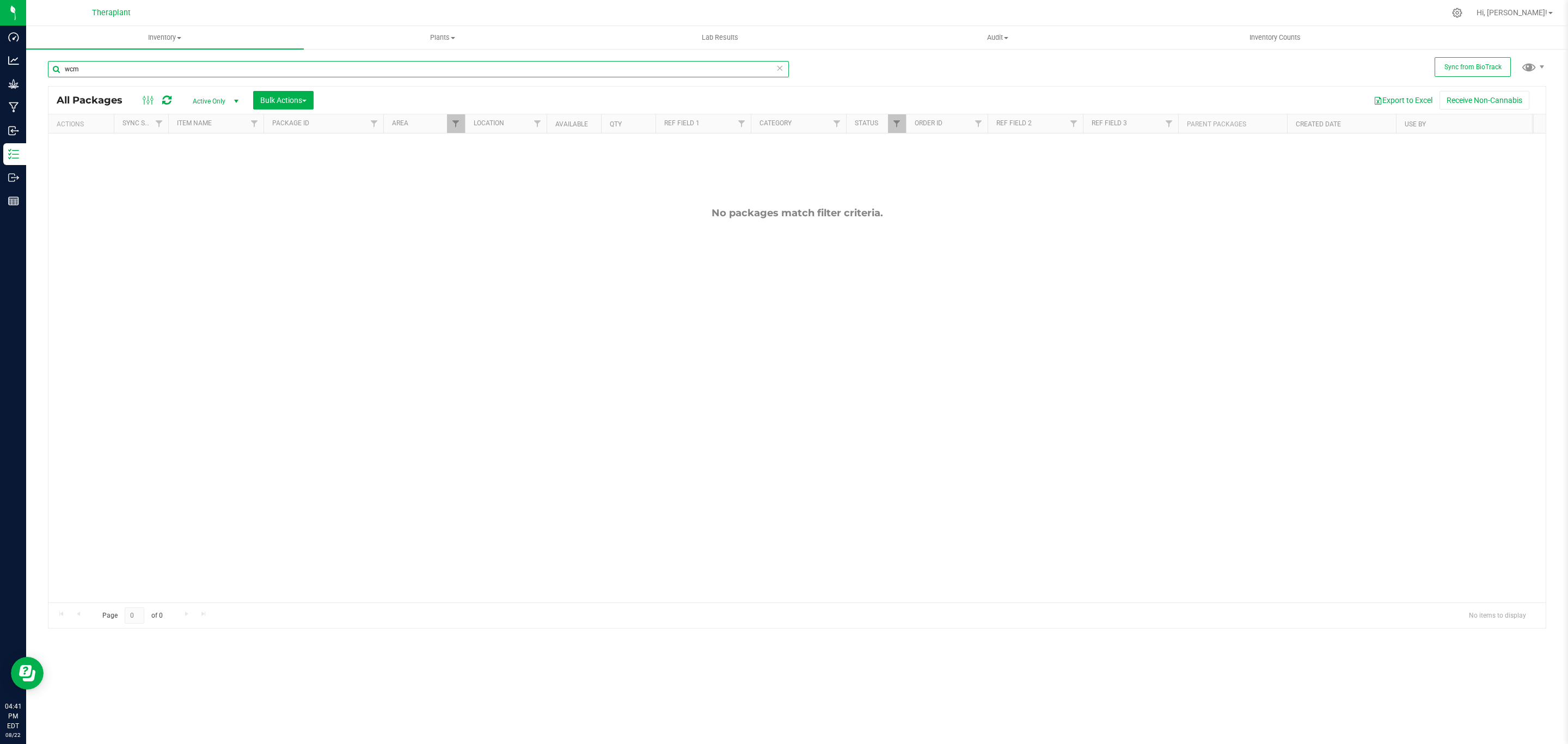
click at [127, 74] on input "wcm" at bounding box center [418, 69] width 741 height 16
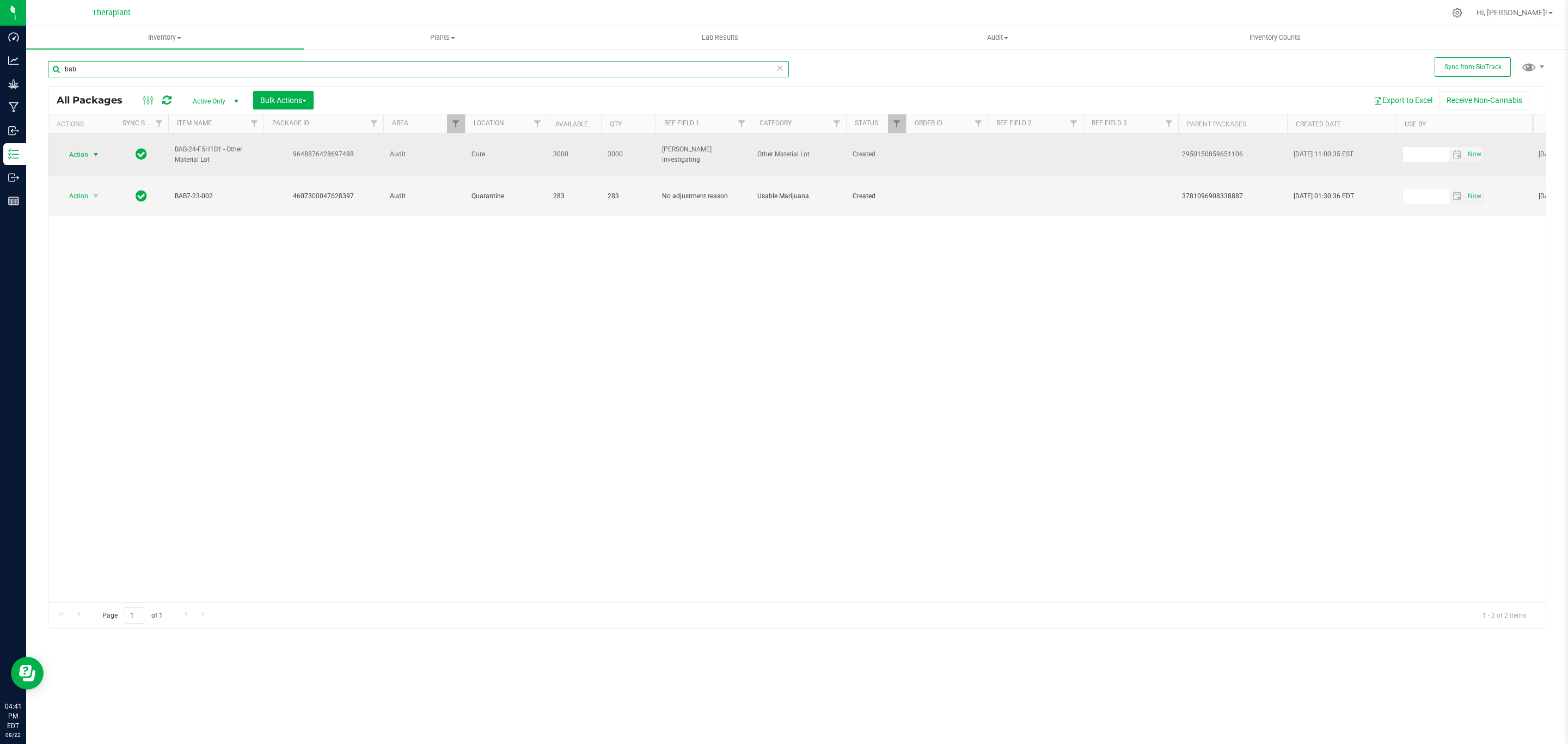
type input "bab"
click at [94, 155] on span "select" at bounding box center [96, 155] width 9 height 9
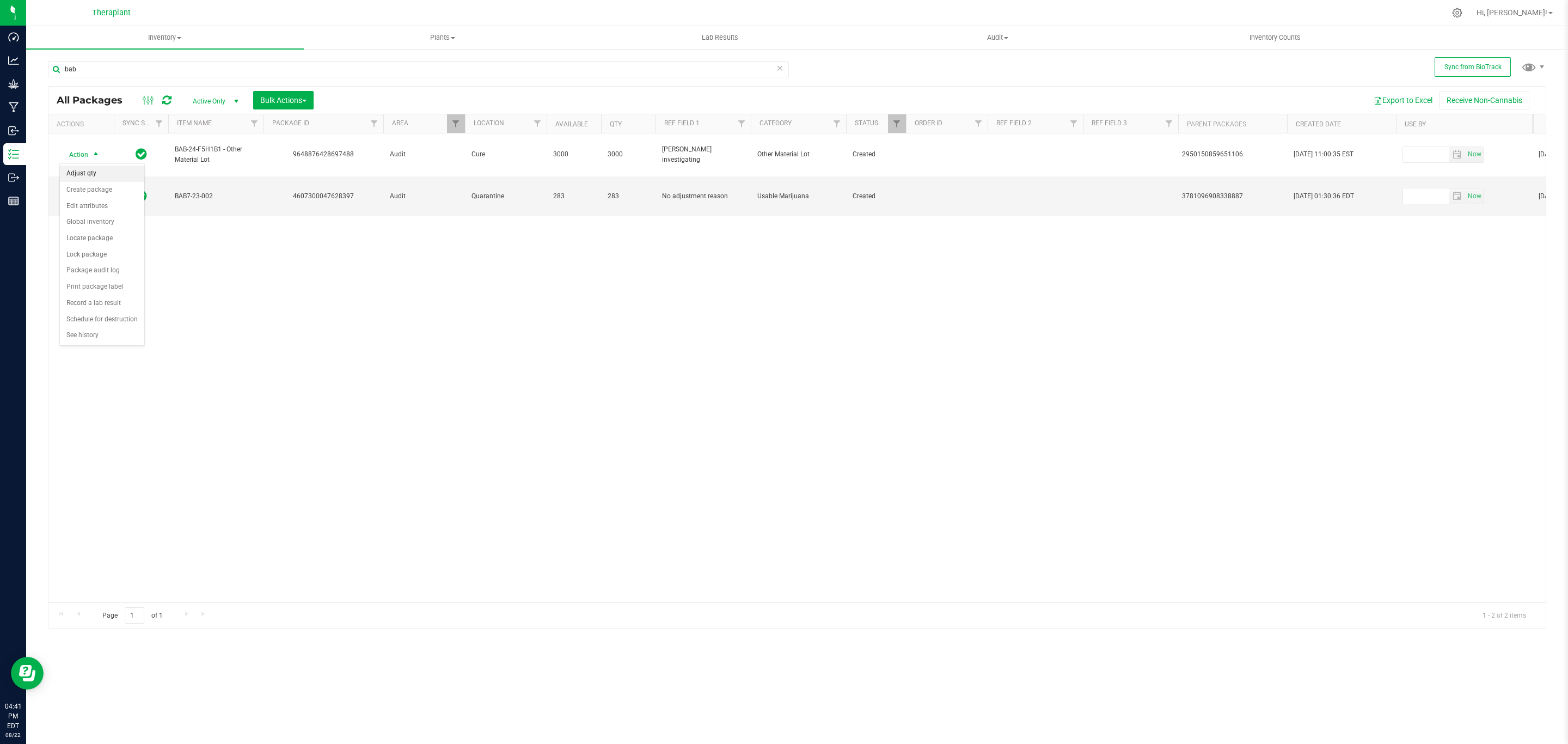
click at [90, 172] on li "Adjust qty" at bounding box center [102, 174] width 85 height 16
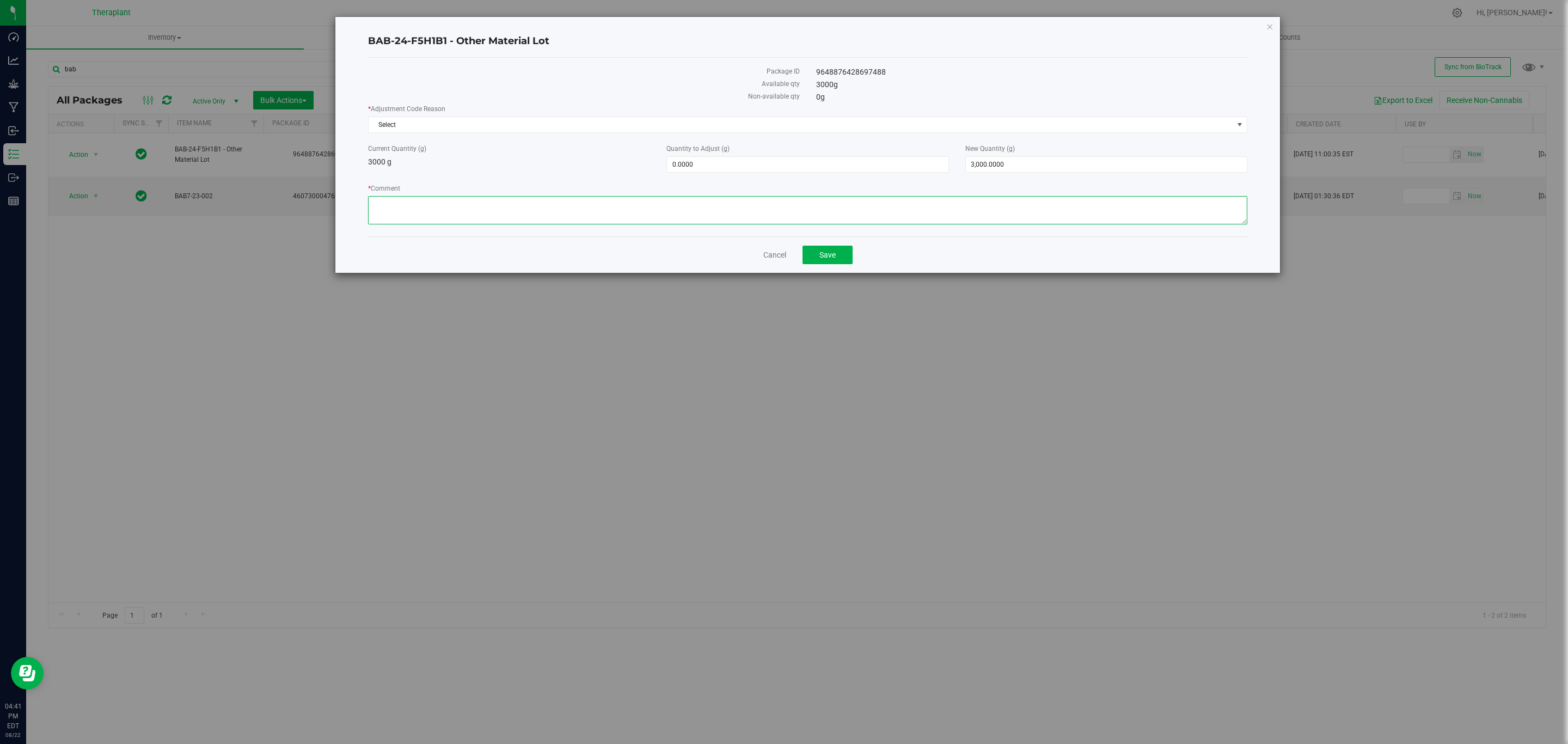
click at [766, 213] on textarea "* Comment" at bounding box center [808, 210] width 880 height 29
paste textarea "During the beginning of Flourish utilization, it was thought that flower conver…"
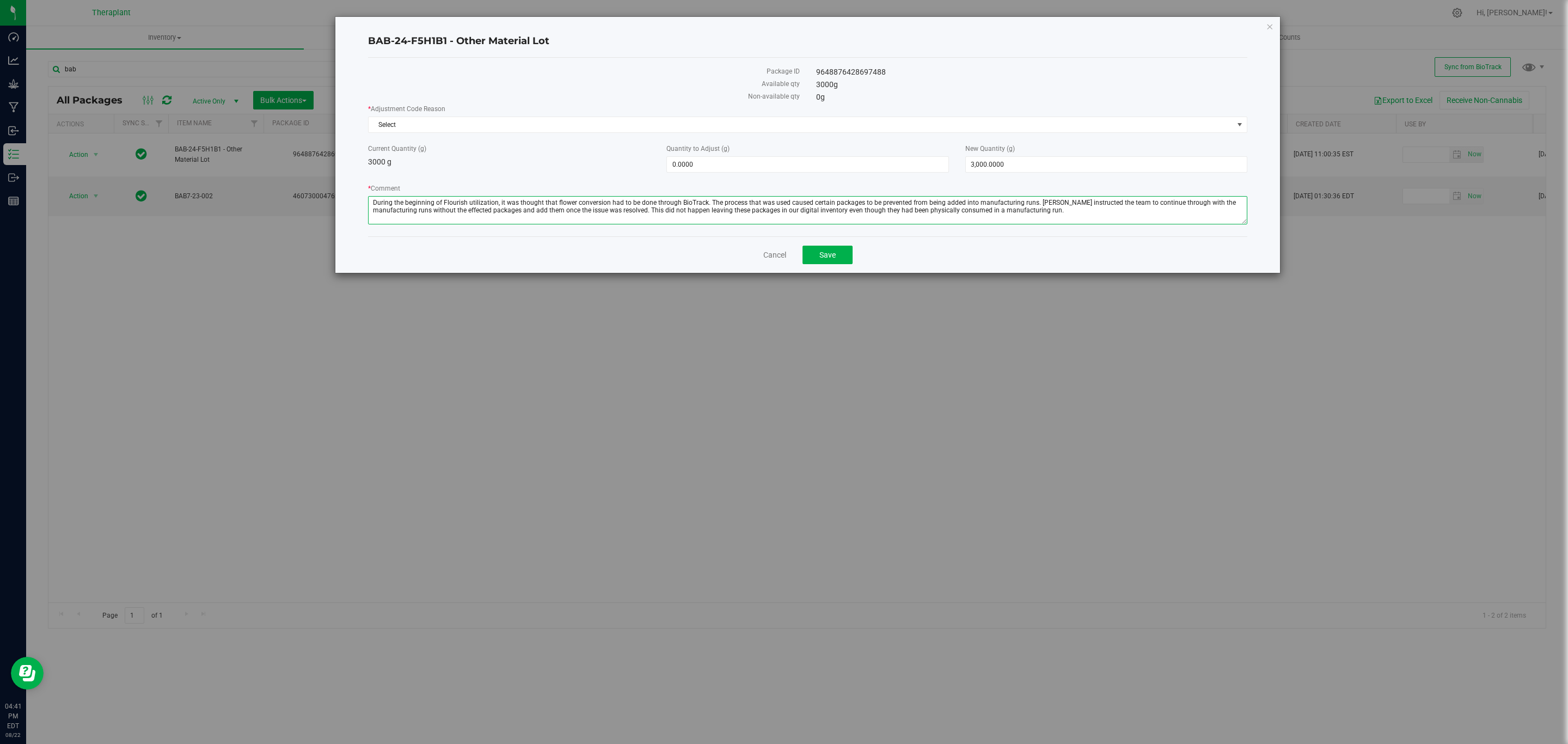
type textarea "During the beginning of Flourish utilization, it was thought that flower conver…"
click at [1052, 153] on label "New Quantity (g)" at bounding box center [1106, 149] width 282 height 10
click at [0, 0] on input "3000" at bounding box center [0, 0] width 0 height 0
click at [1049, 164] on span "3,000.0000 3000" at bounding box center [1106, 164] width 282 height 16
click at [1049, 164] on input "3000" at bounding box center [1107, 164] width 281 height 15
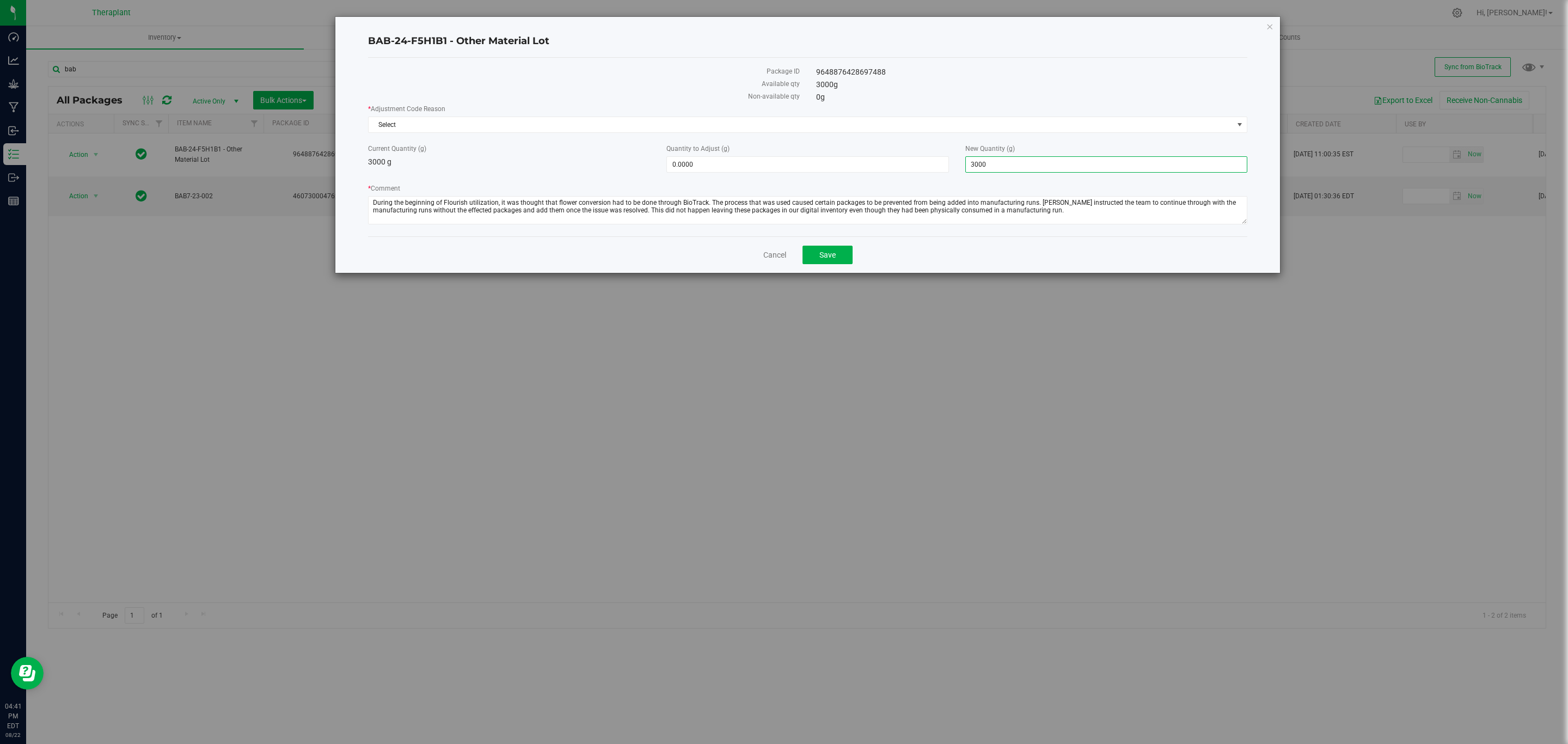
type input "0"
type input "-3,000.0000"
type input "0.0000"
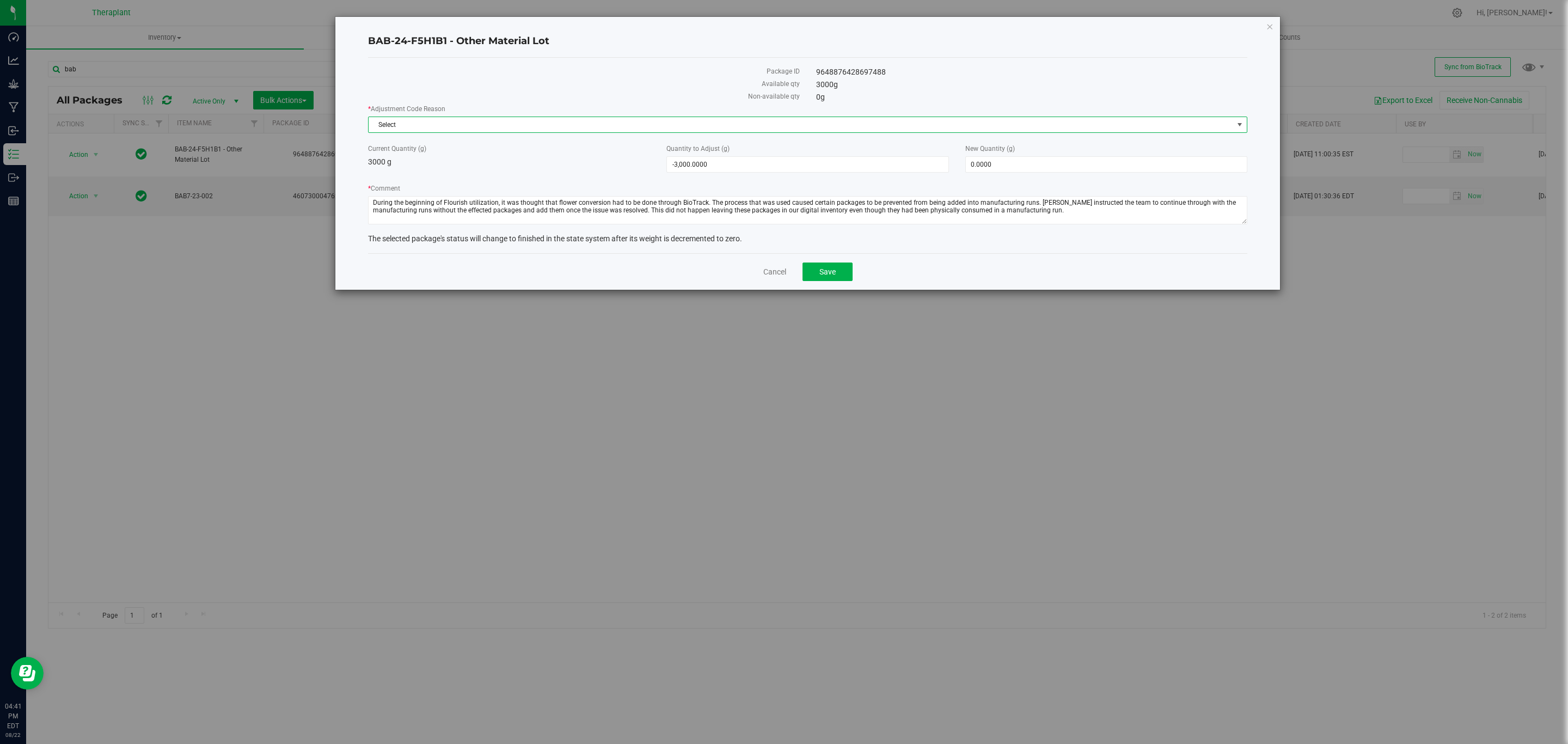
click at [920, 125] on span "Select" at bounding box center [801, 124] width 864 height 15
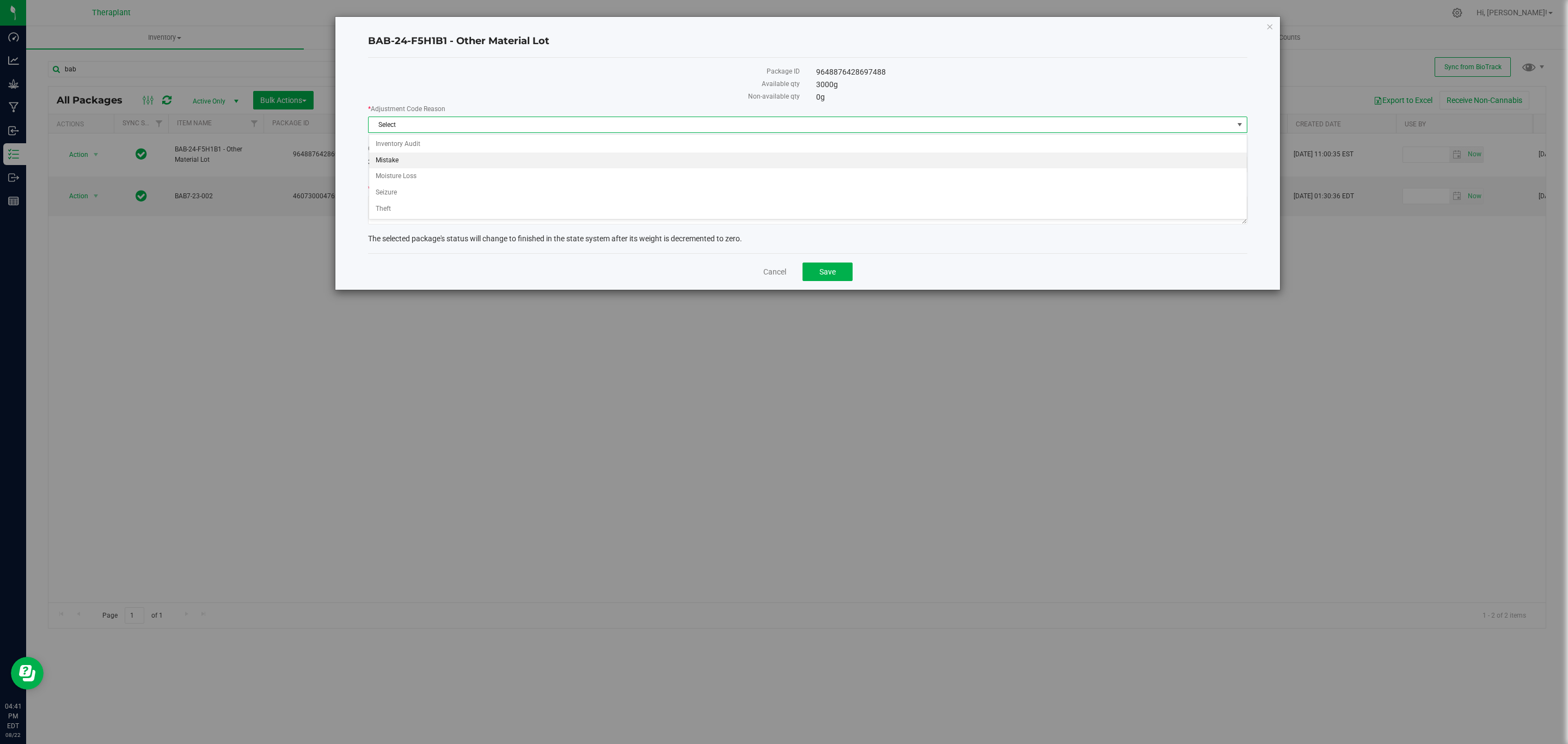
click at [379, 154] on li "Mistake" at bounding box center [808, 160] width 878 height 16
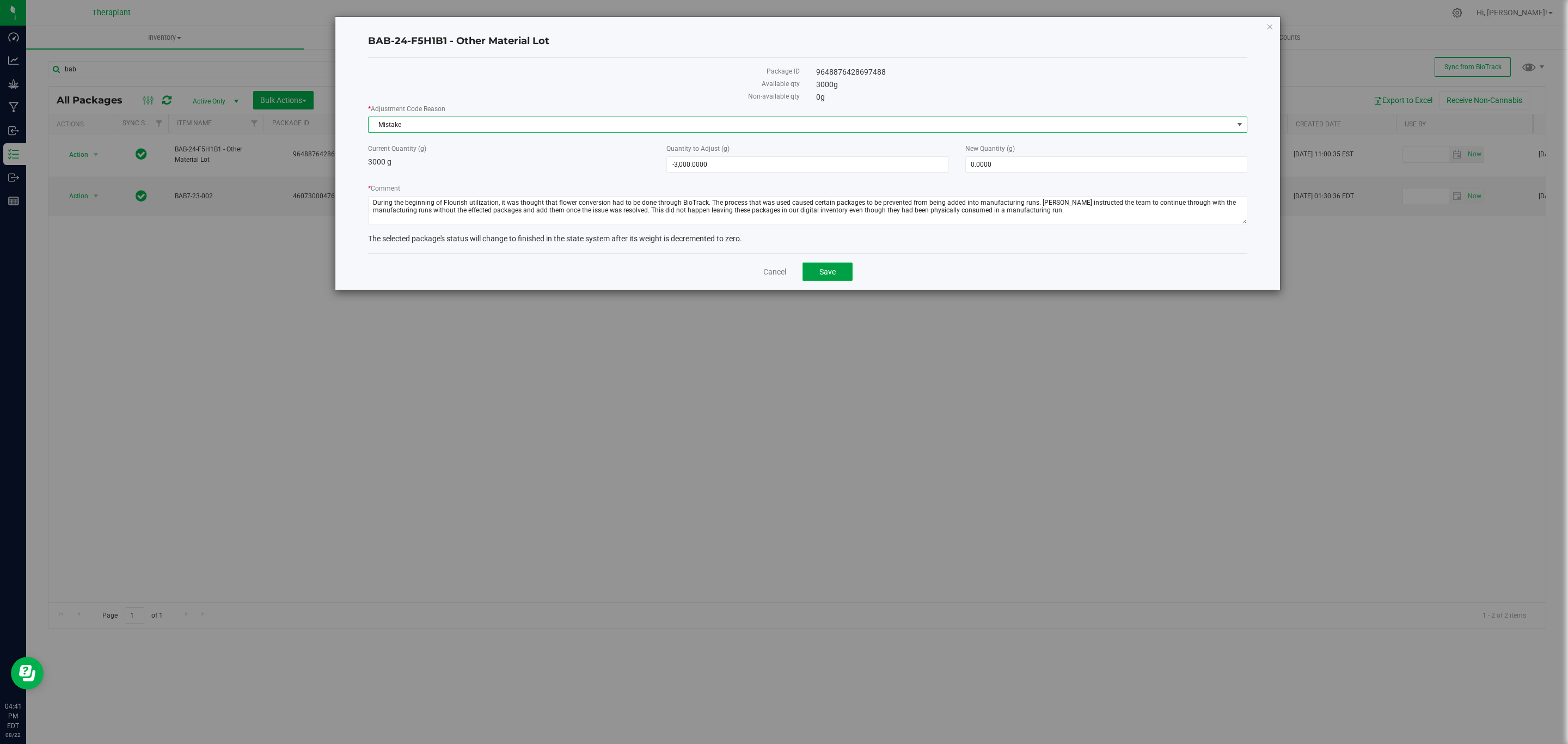
click at [832, 273] on span "Save" at bounding box center [827, 272] width 16 height 9
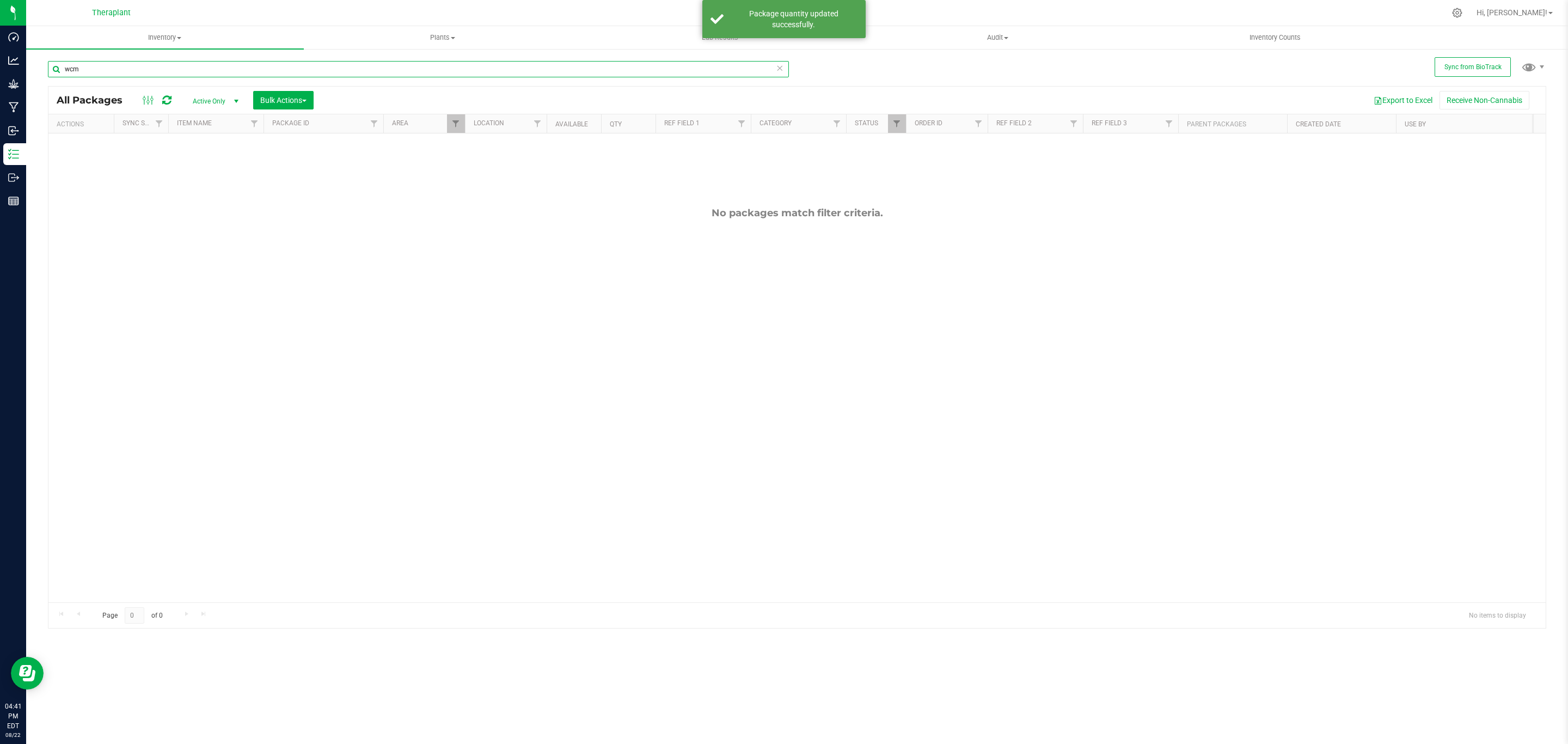
click at [619, 68] on input "wcm" at bounding box center [418, 69] width 741 height 16
type input "cao"
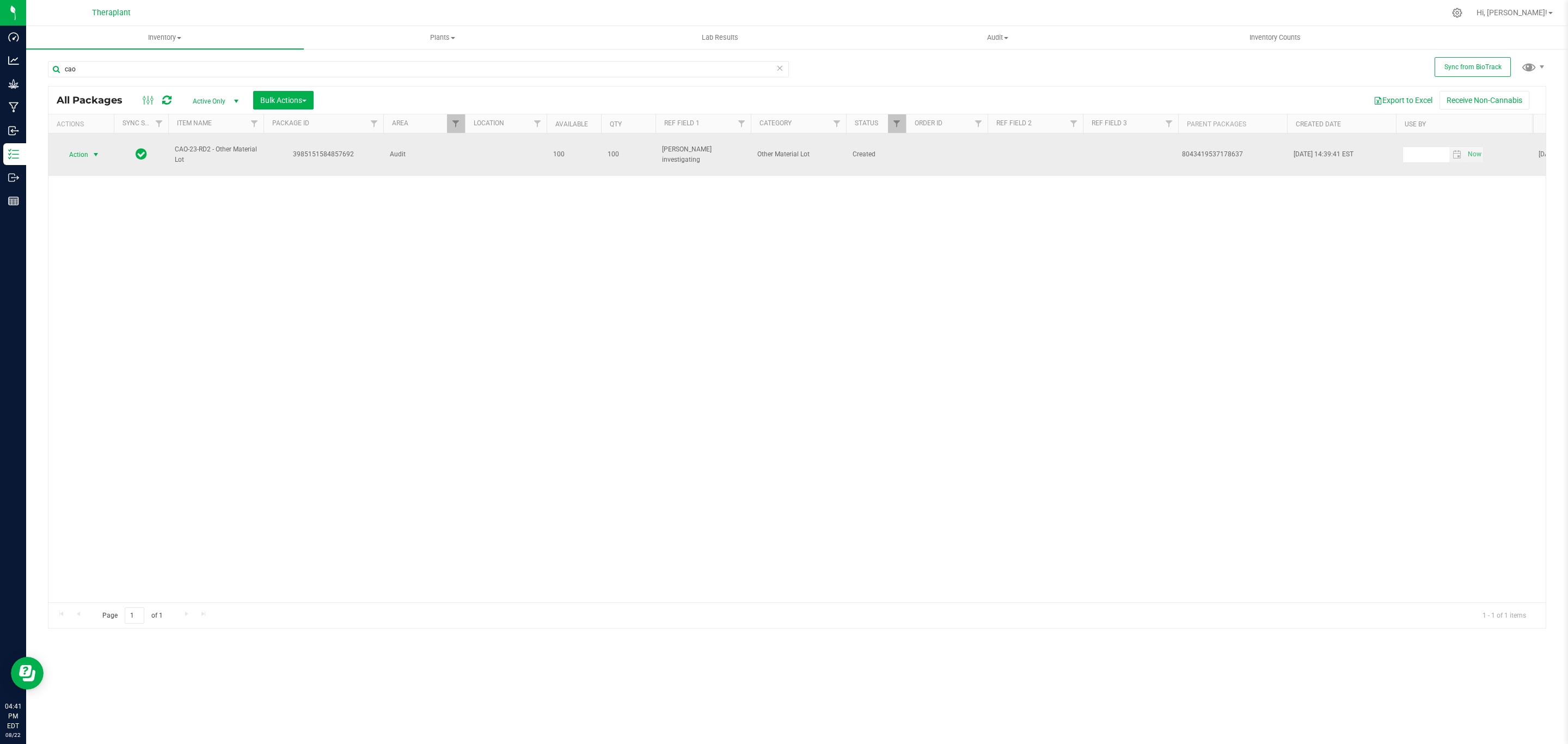
click at [89, 153] on span "select" at bounding box center [96, 155] width 13 height 15
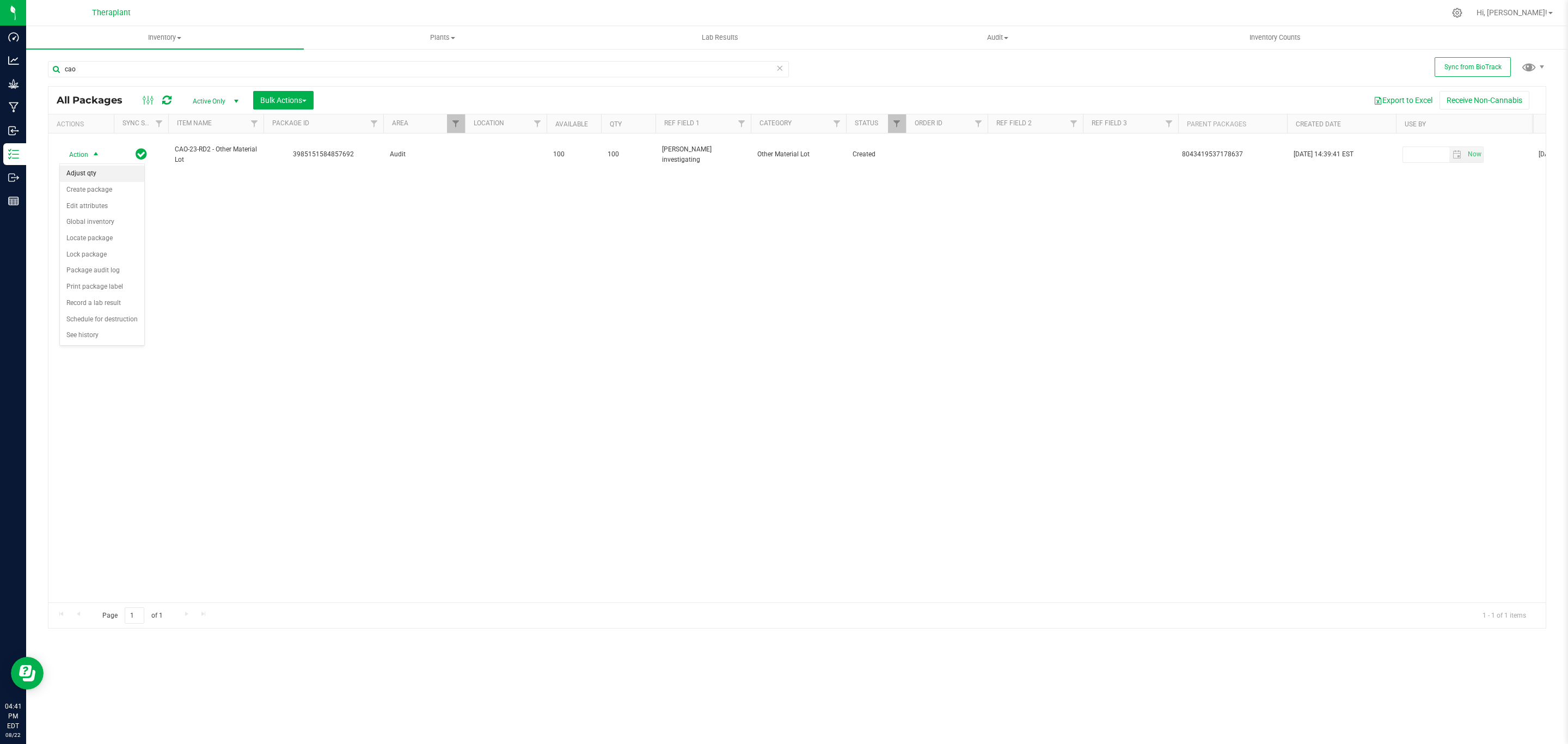
click at [90, 174] on li "Adjust qty" at bounding box center [102, 174] width 85 height 16
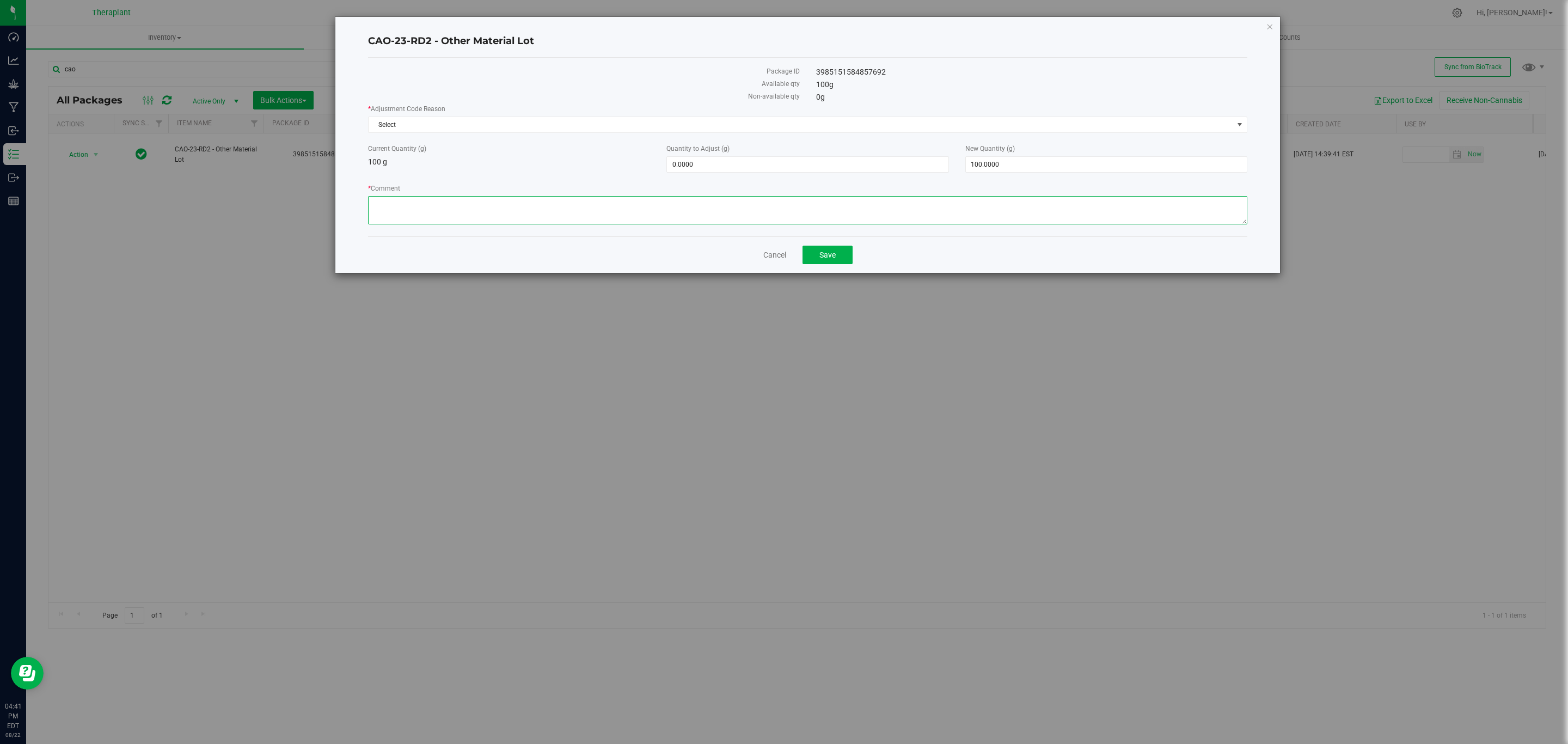
click at [677, 216] on textarea "* Comment" at bounding box center [808, 210] width 880 height 29
paste textarea "During the beginning of Flourish utilization, it was thought that flower conver…"
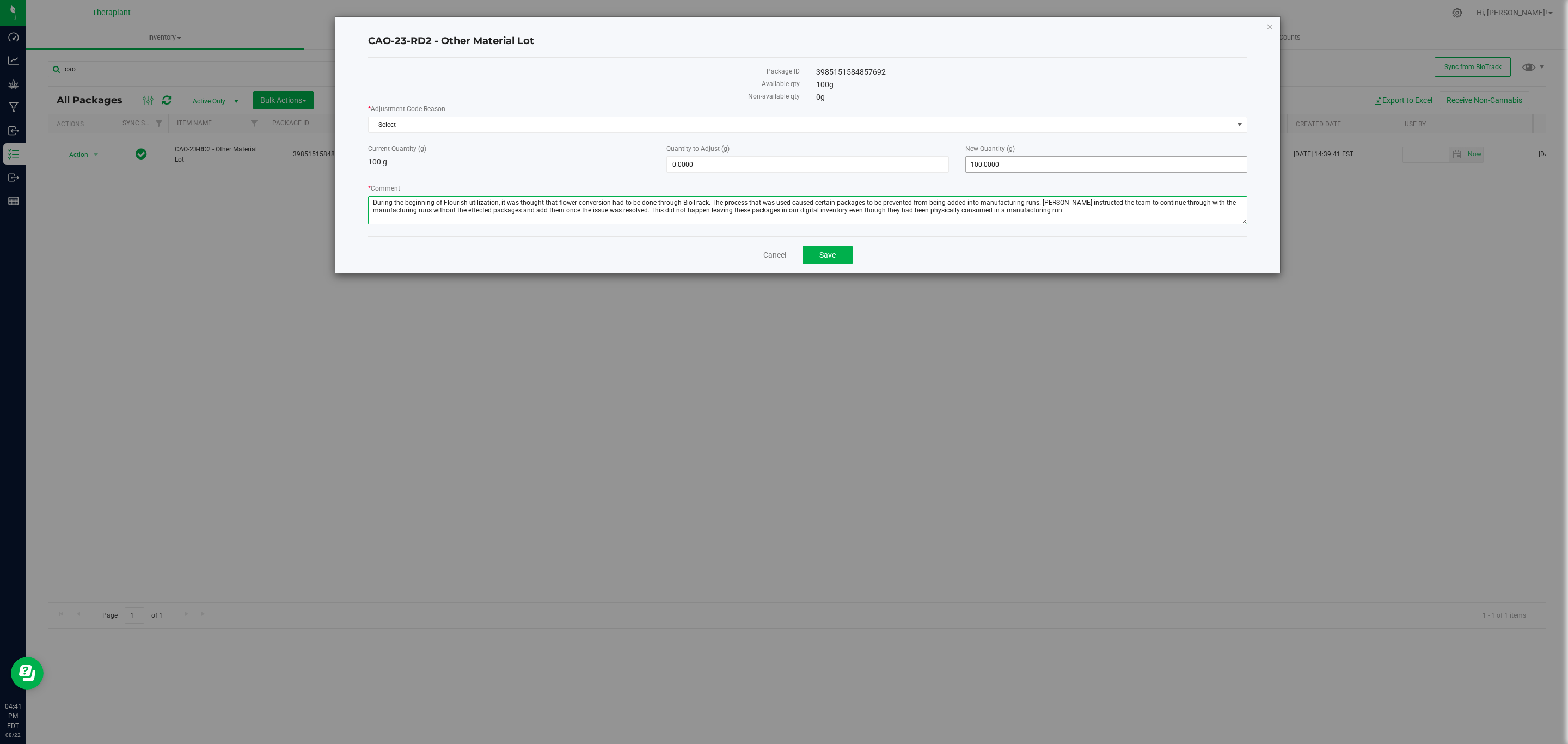
type textarea "During the beginning of Flourish utilization, it was thought that flower conver…"
click at [990, 167] on span "100.0000 100" at bounding box center [1106, 164] width 282 height 16
click at [990, 167] on input "100" at bounding box center [1107, 164] width 281 height 15
type input "0"
type input "-100.0000"
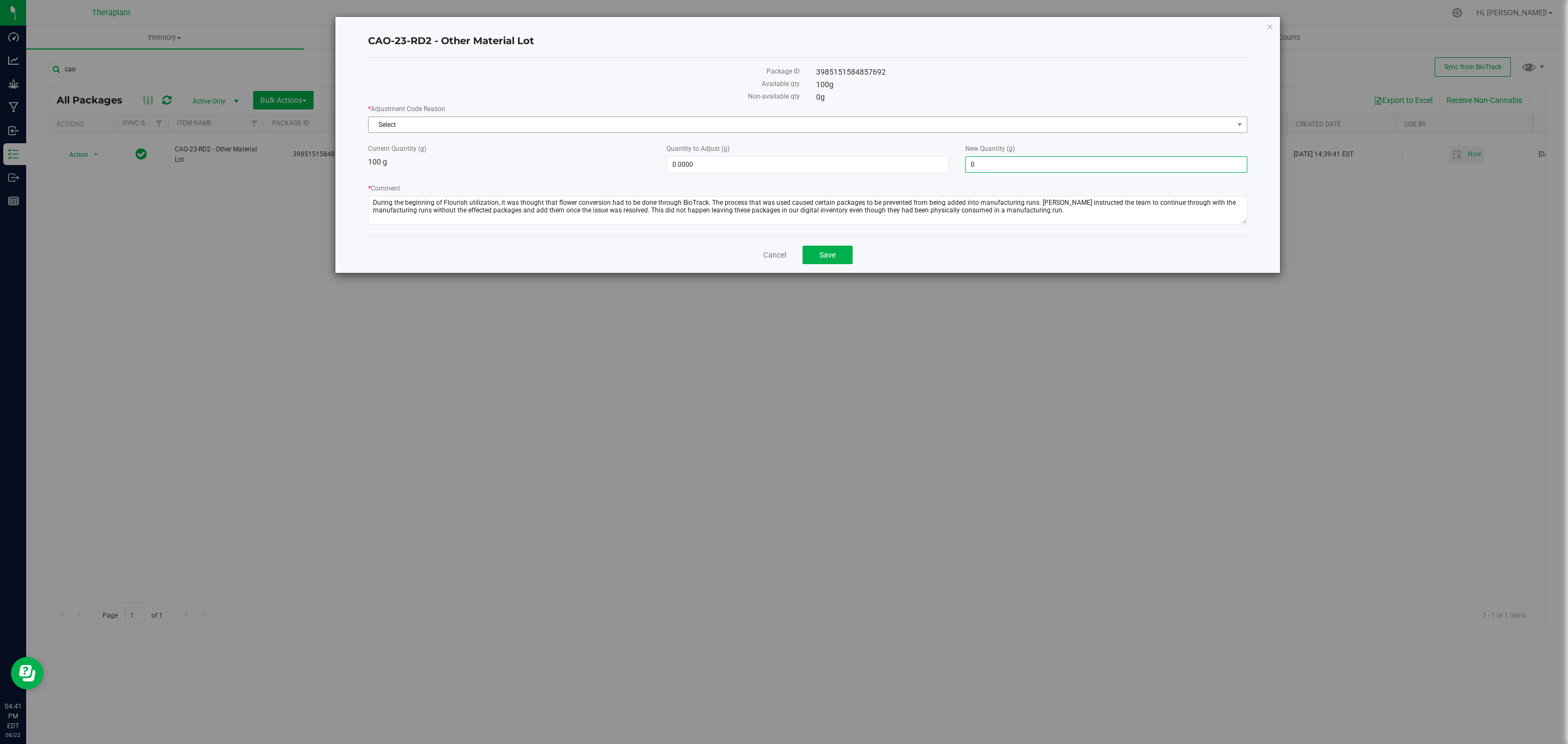
type input "0.0000"
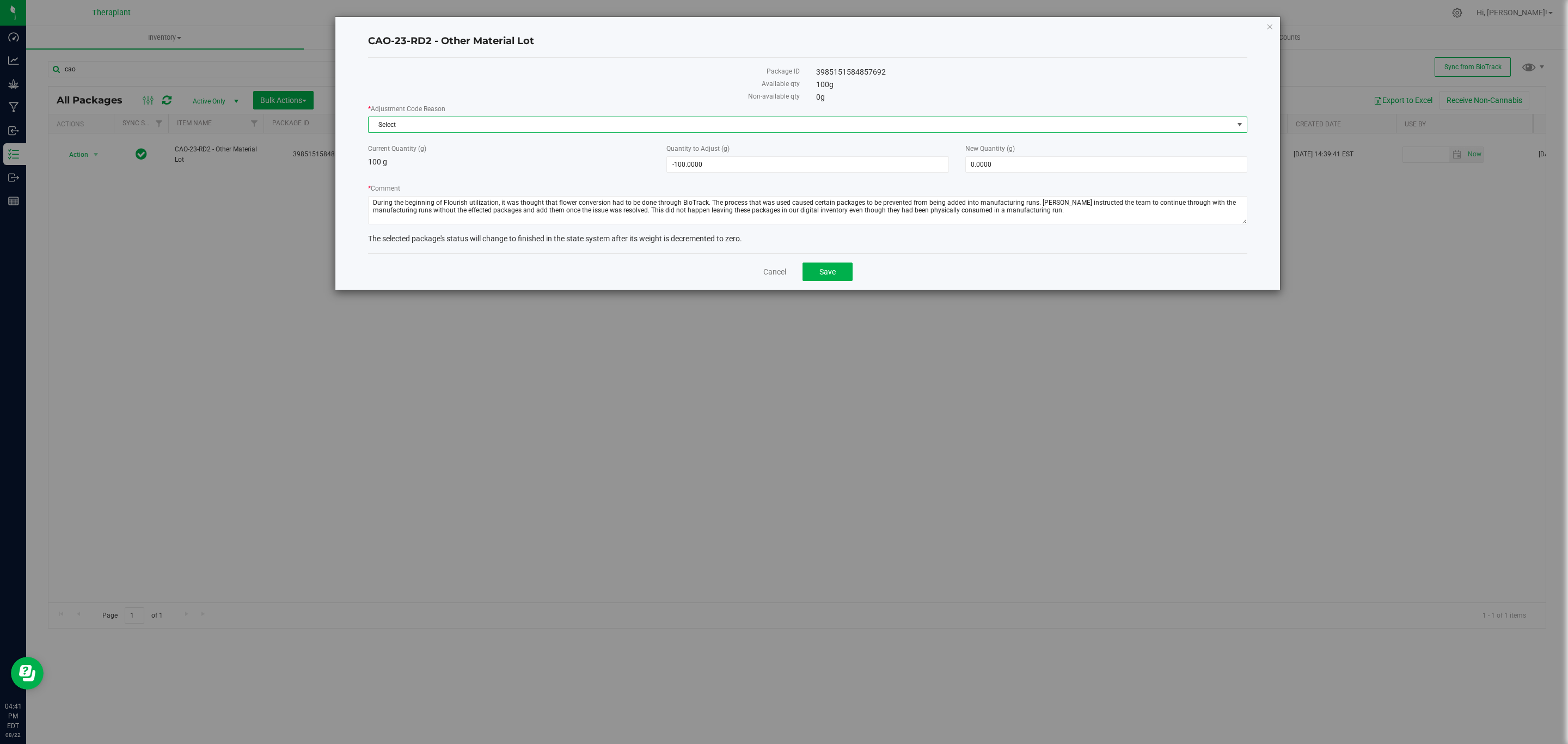
click at [915, 118] on span "Select" at bounding box center [801, 124] width 864 height 15
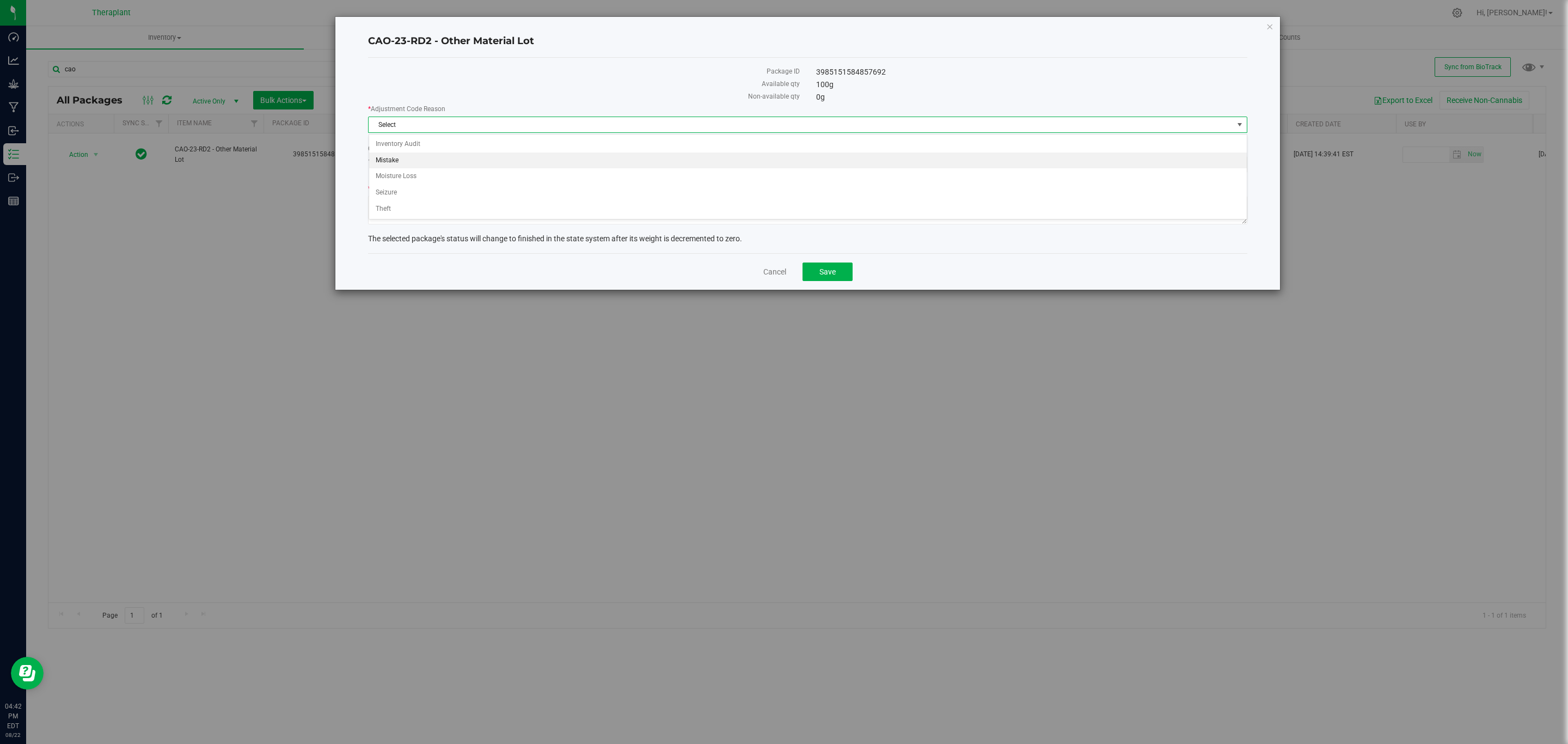
click at [420, 155] on li "Mistake" at bounding box center [808, 160] width 878 height 16
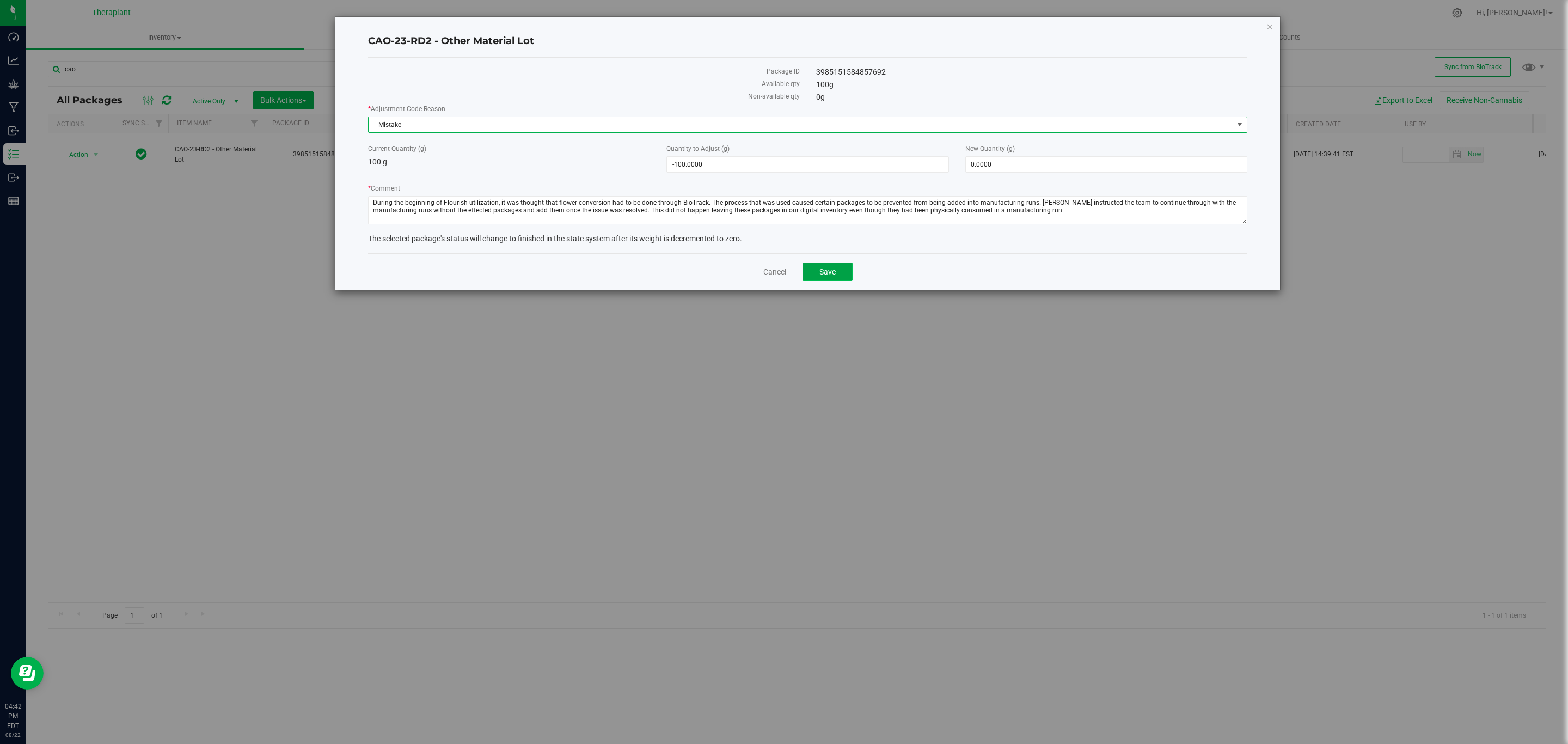
click at [833, 271] on span "Save" at bounding box center [827, 272] width 16 height 9
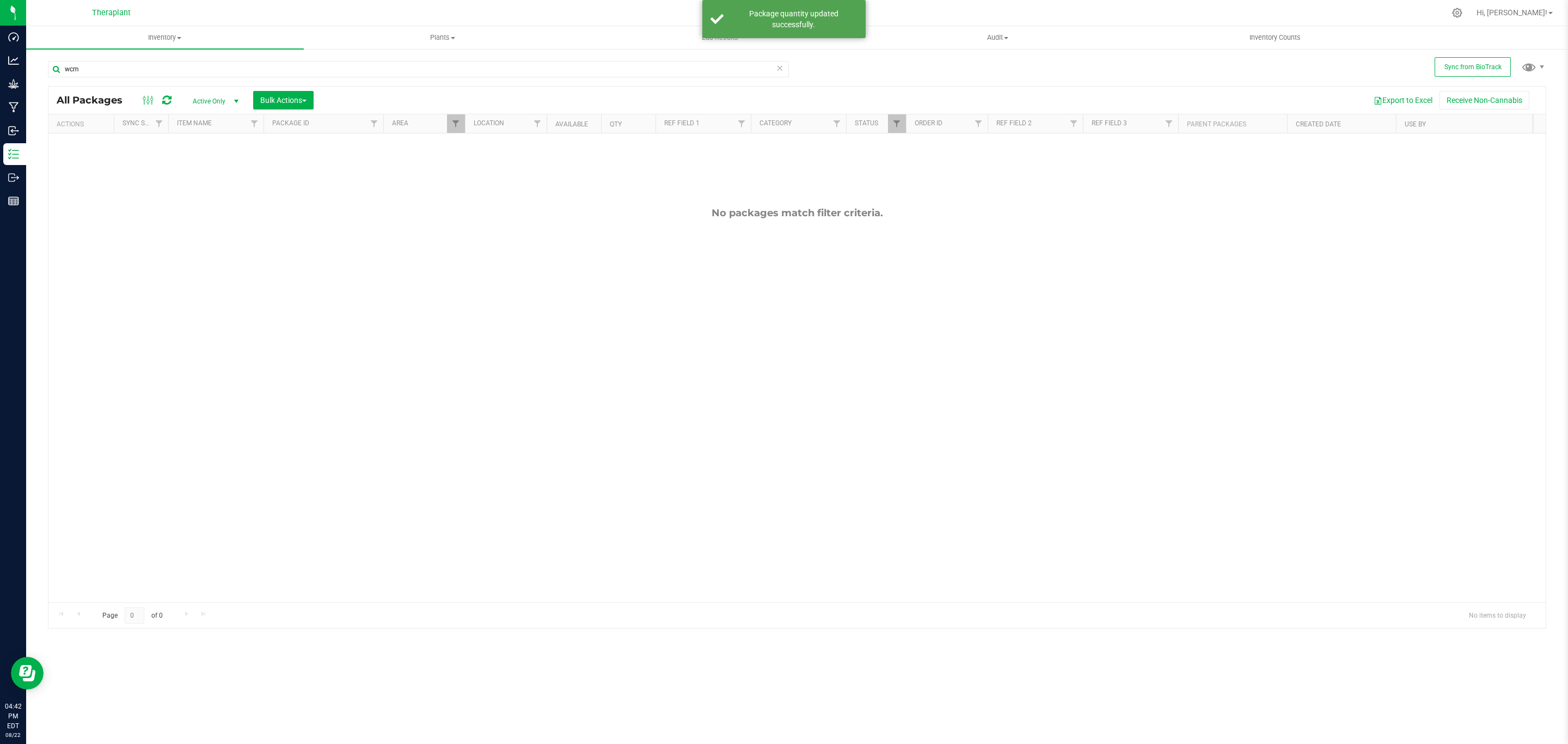
click at [439, 54] on div "wcm" at bounding box center [422, 68] width 749 height 35
click at [439, 70] on input "wcm" at bounding box center [418, 69] width 741 height 16
type input "grr"
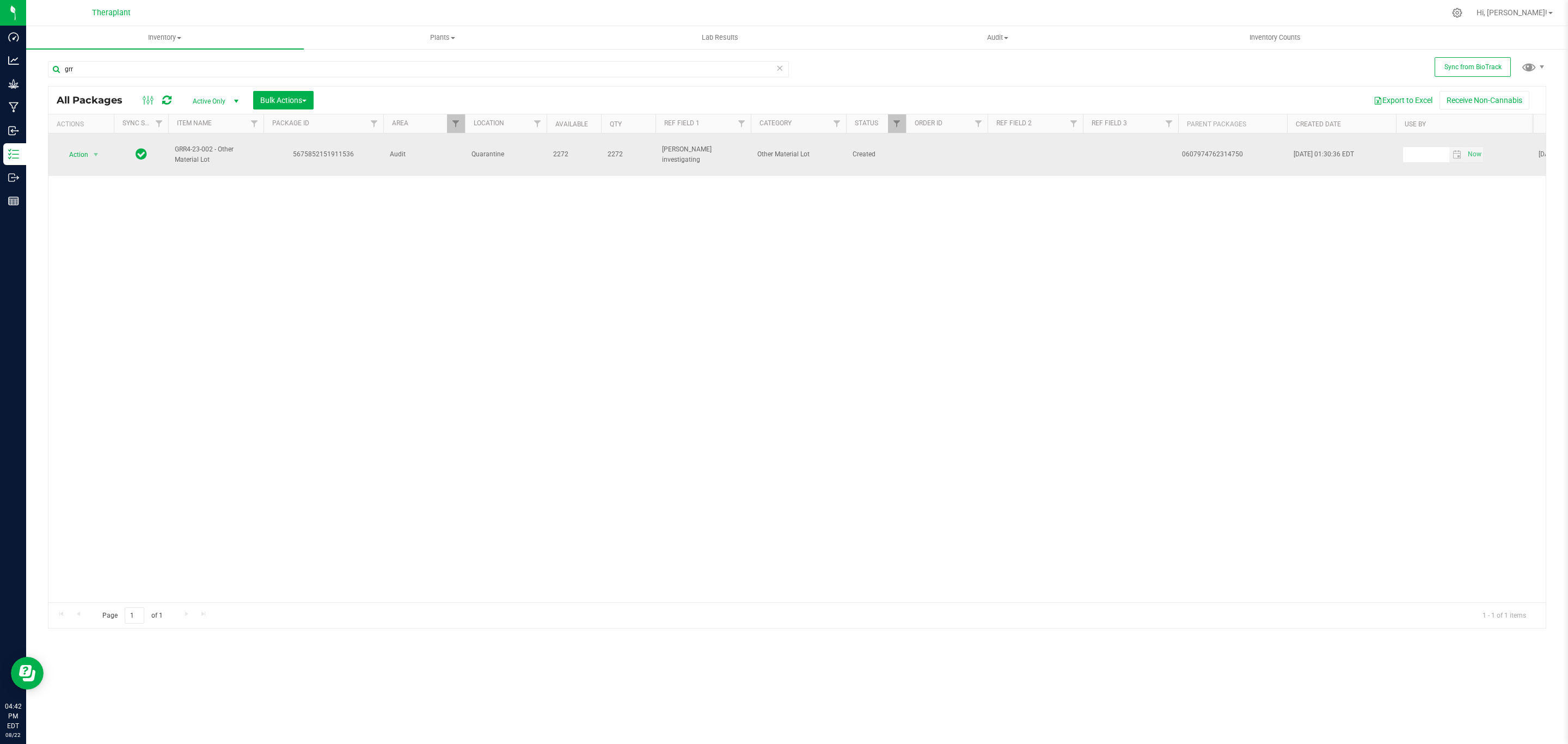
click at [85, 142] on td "Action Action Adjust qty Create package Edit attributes Global inventory Locate…" at bounding box center [81, 155] width 65 height 43
click at [90, 155] on span "select" at bounding box center [96, 155] width 13 height 15
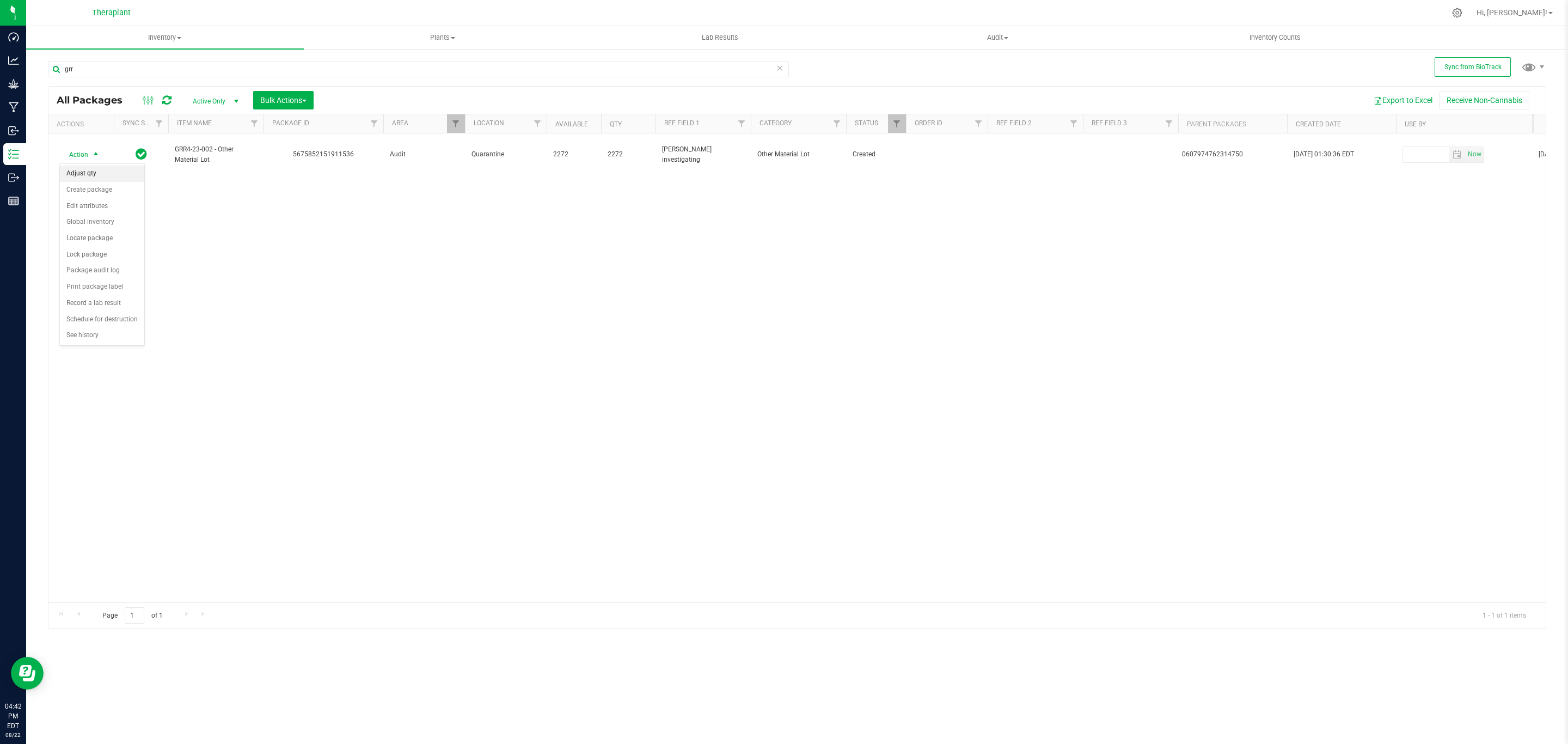
click at [89, 175] on li "Adjust qty" at bounding box center [102, 174] width 85 height 16
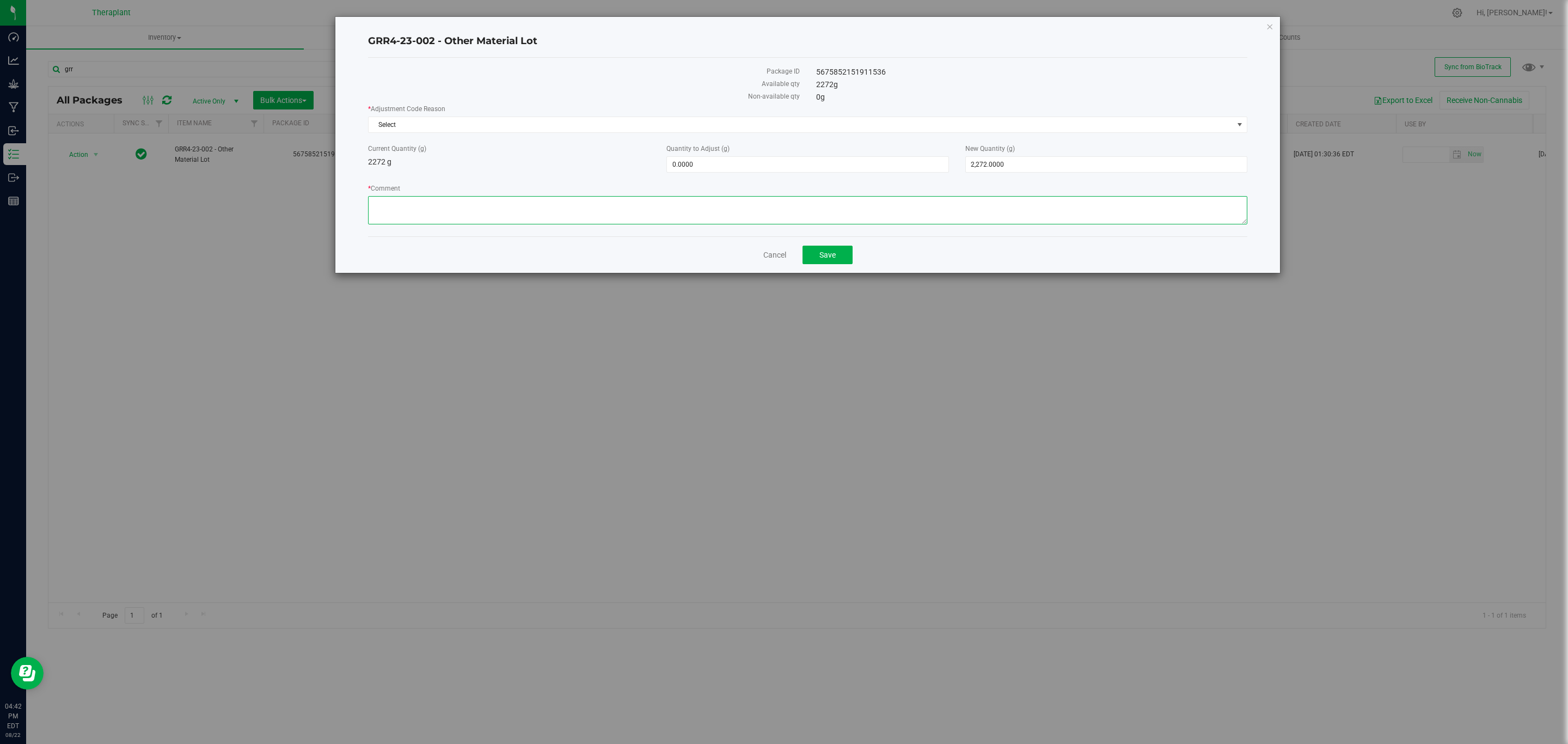
click at [510, 205] on textarea "* Comment" at bounding box center [808, 210] width 880 height 29
paste textarea "During the beginning of Flourish utilization, it was thought that flower conver…"
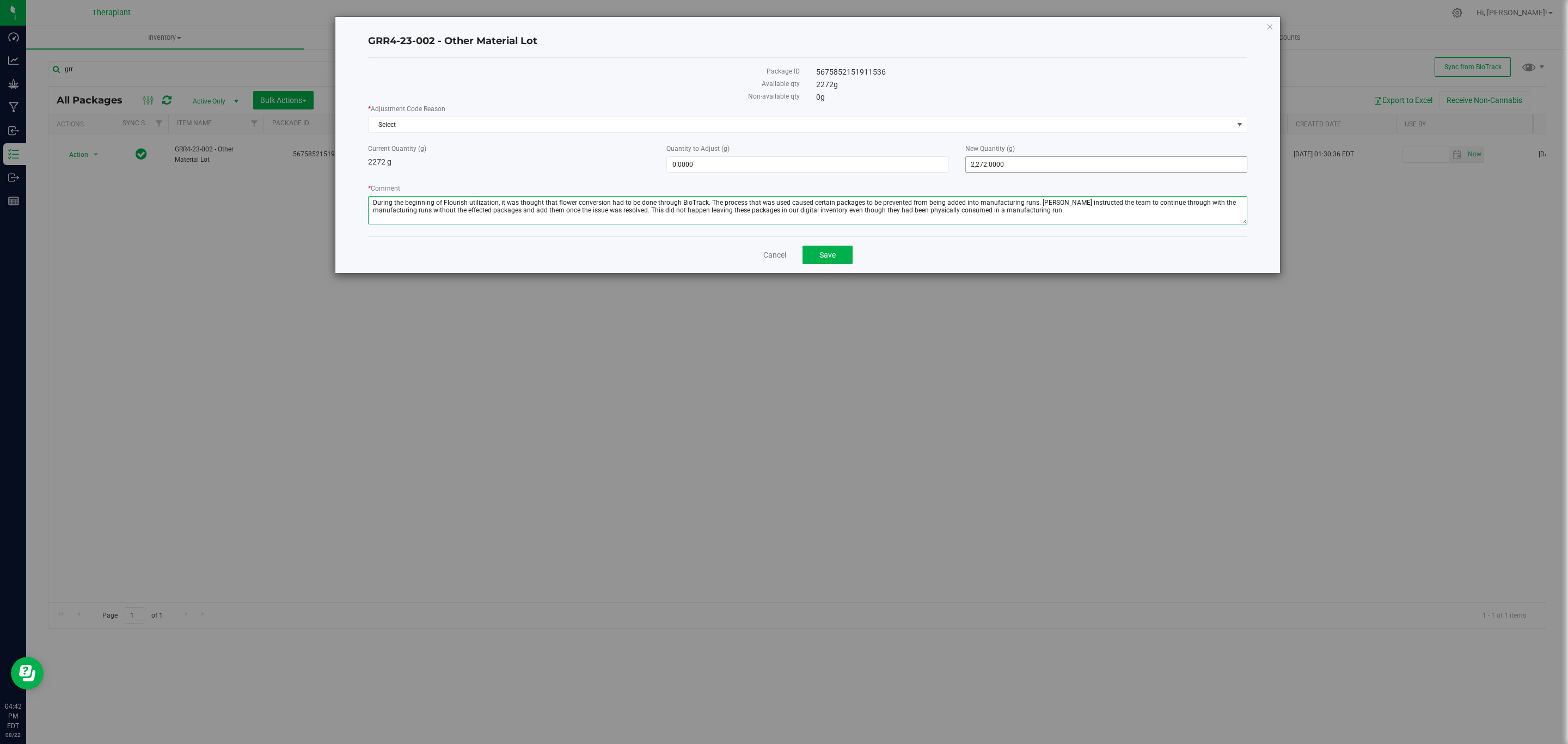
type textarea "During the beginning of Flourish utilization, it was thought that flower conver…"
click at [1018, 168] on span "2,272.0000 2272" at bounding box center [1106, 164] width 282 height 16
click at [1018, 167] on input "2272" at bounding box center [1107, 164] width 281 height 15
type input "0"
type input "-2,272.0000"
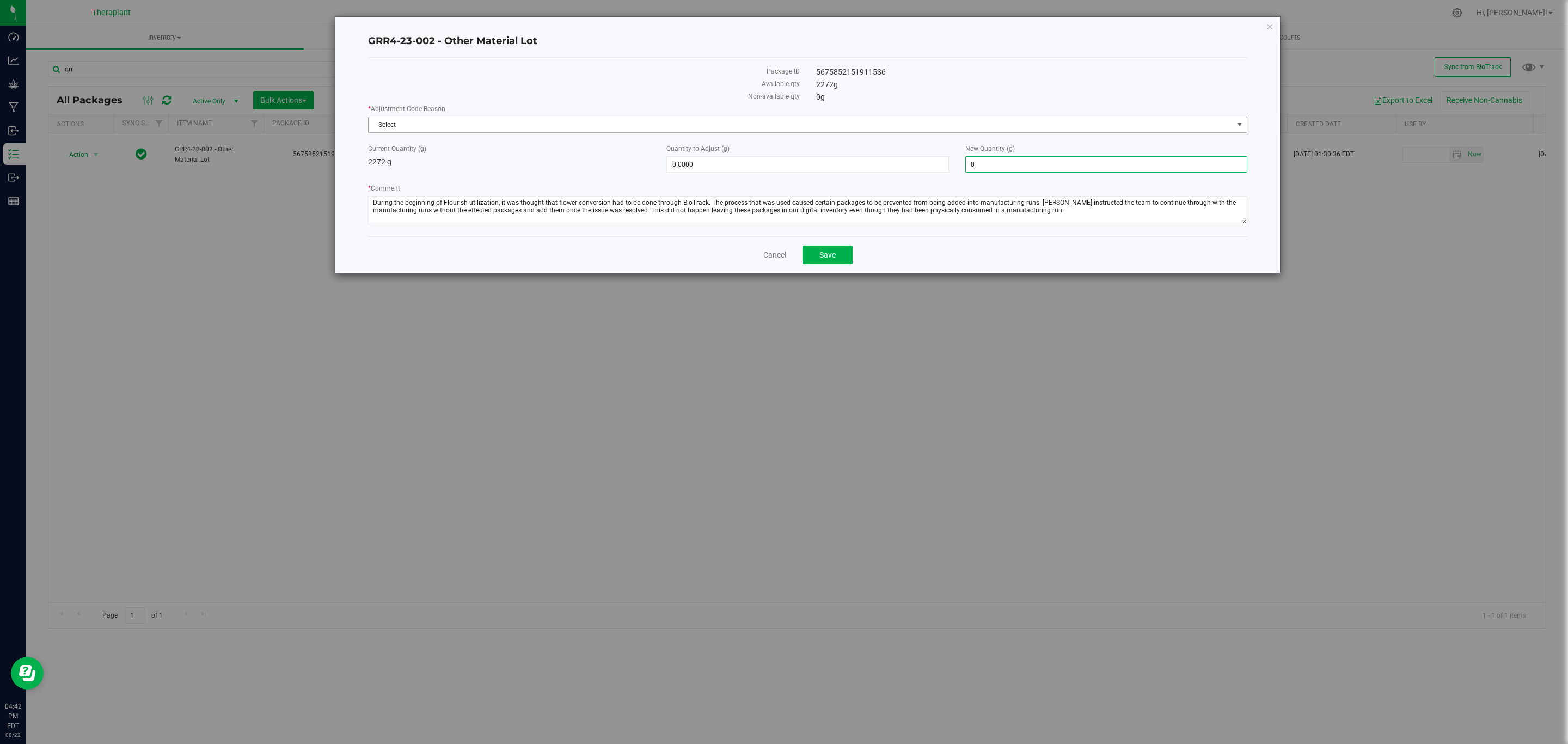
type input "0.0000"
click at [974, 127] on span "Select" at bounding box center [801, 124] width 864 height 15
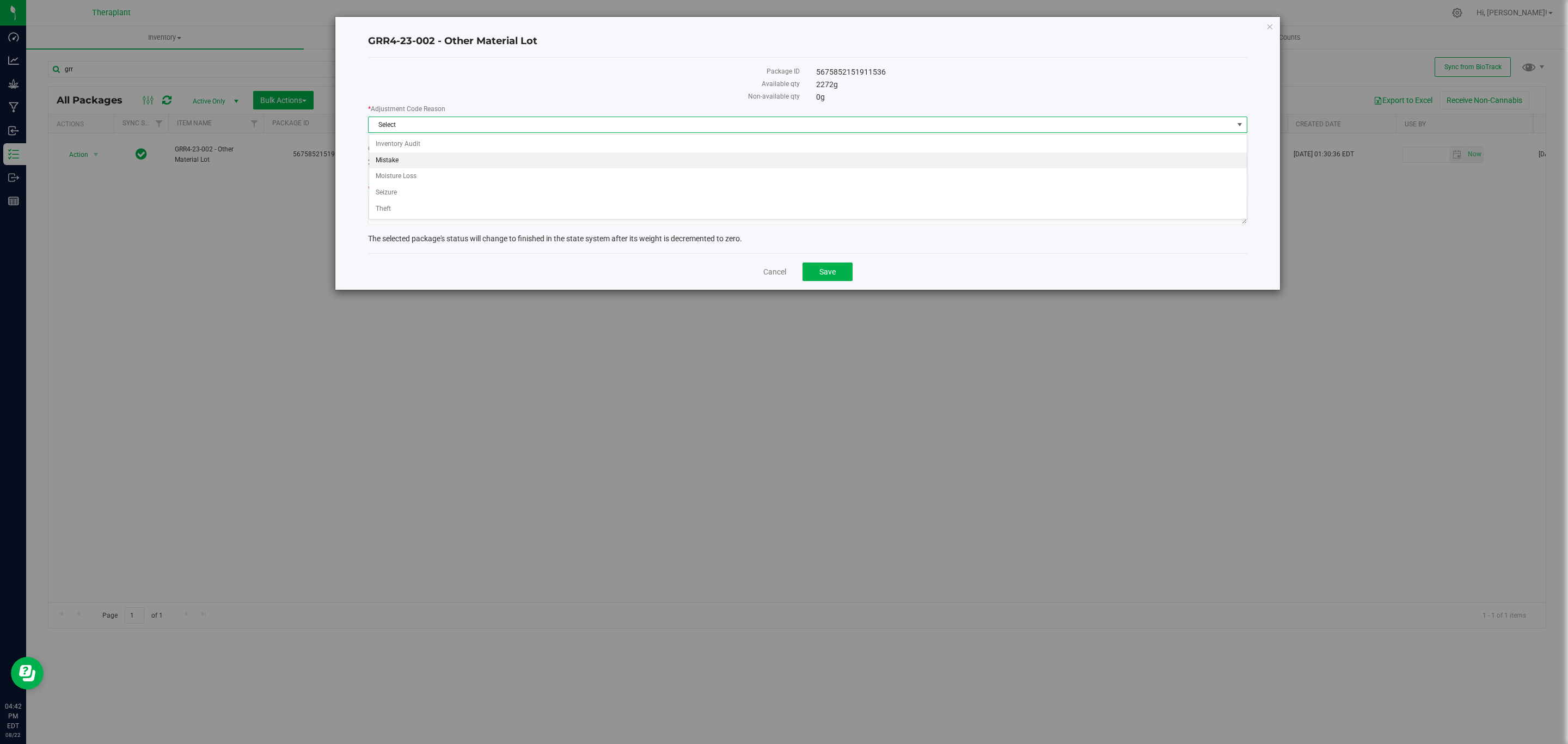
click at [408, 162] on li "Mistake" at bounding box center [808, 160] width 878 height 16
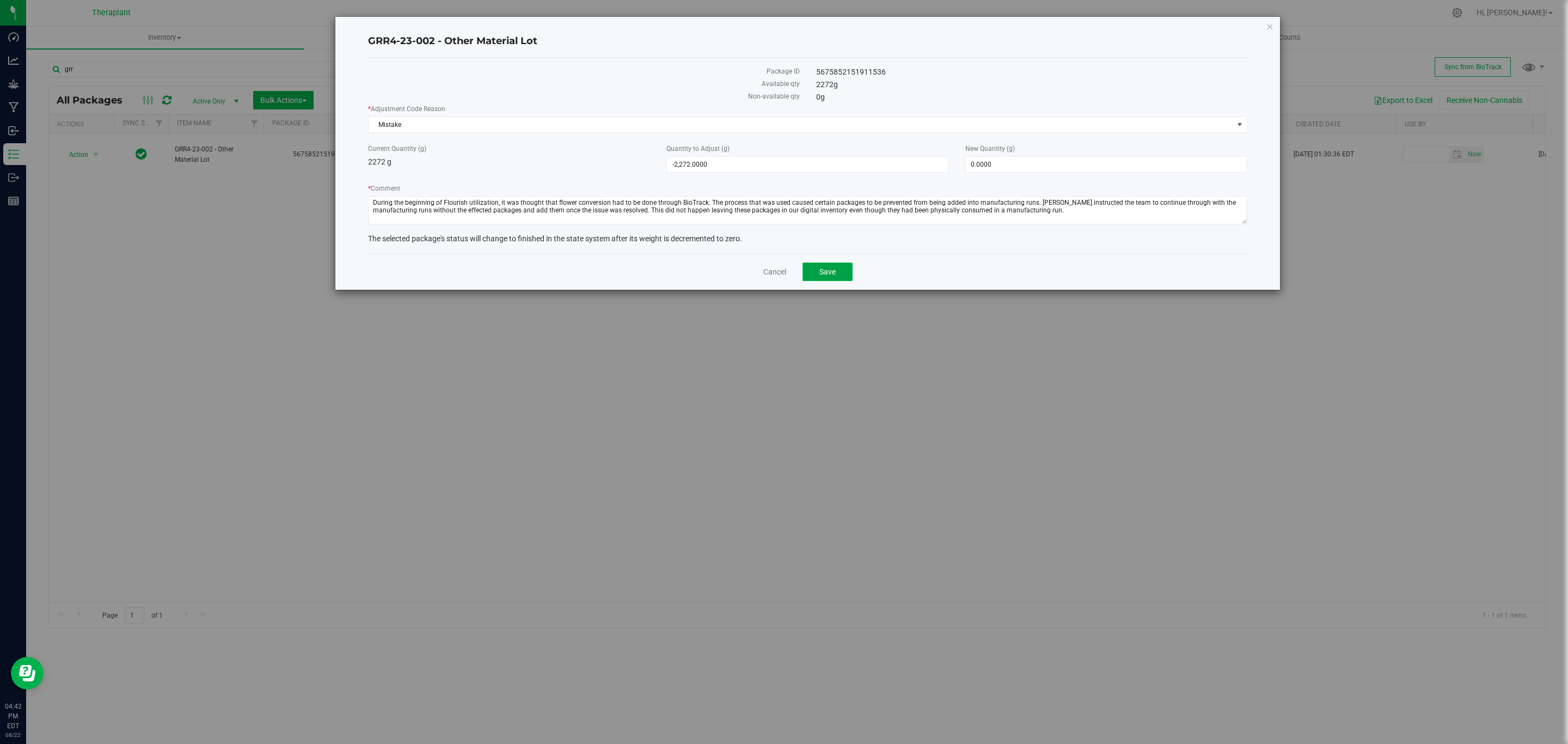
click at [828, 271] on span "Save" at bounding box center [827, 272] width 16 height 9
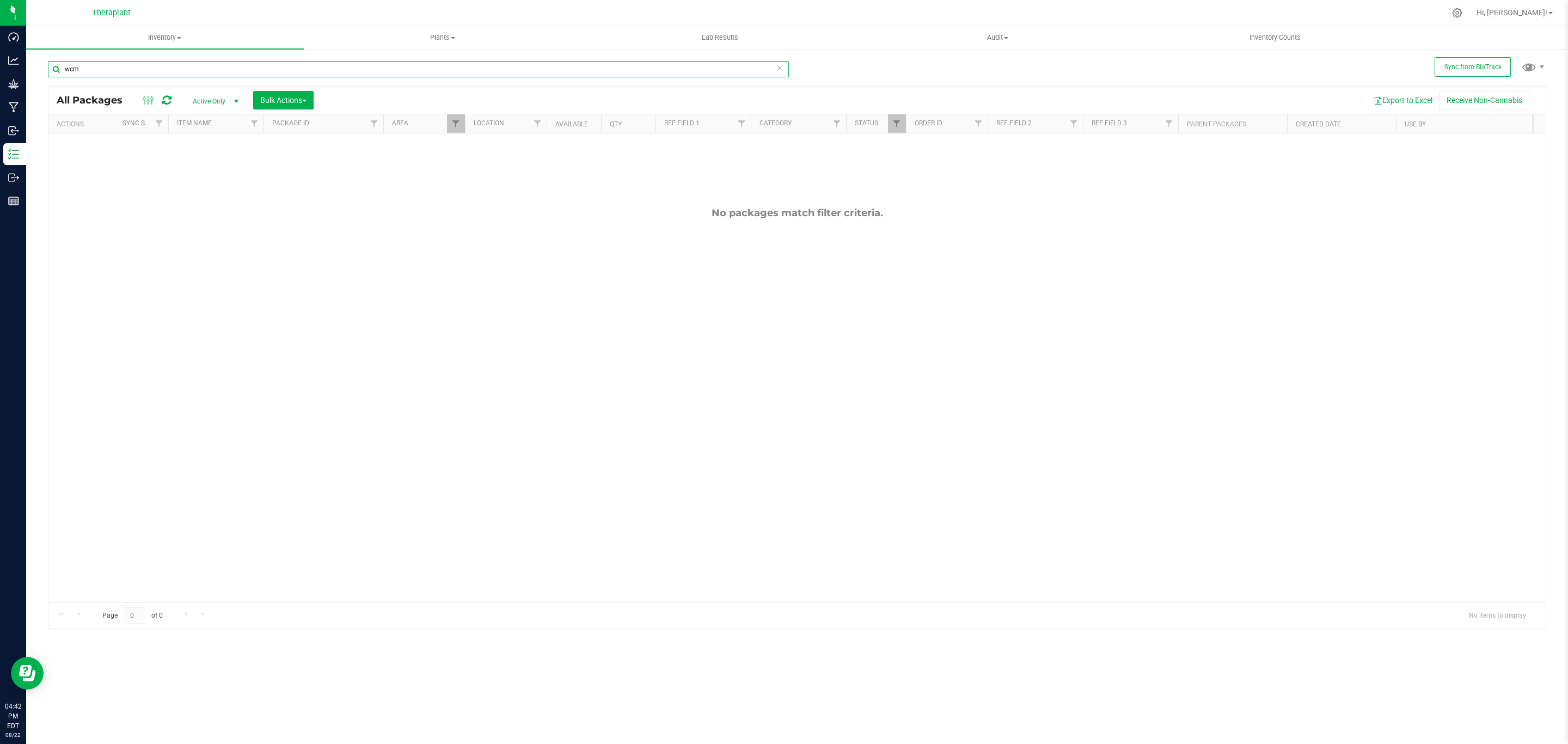
click at [346, 75] on input "wcm" at bounding box center [418, 69] width 741 height 16
click at [353, 67] on input "wcm" at bounding box center [418, 69] width 741 height 16
type input "gum"
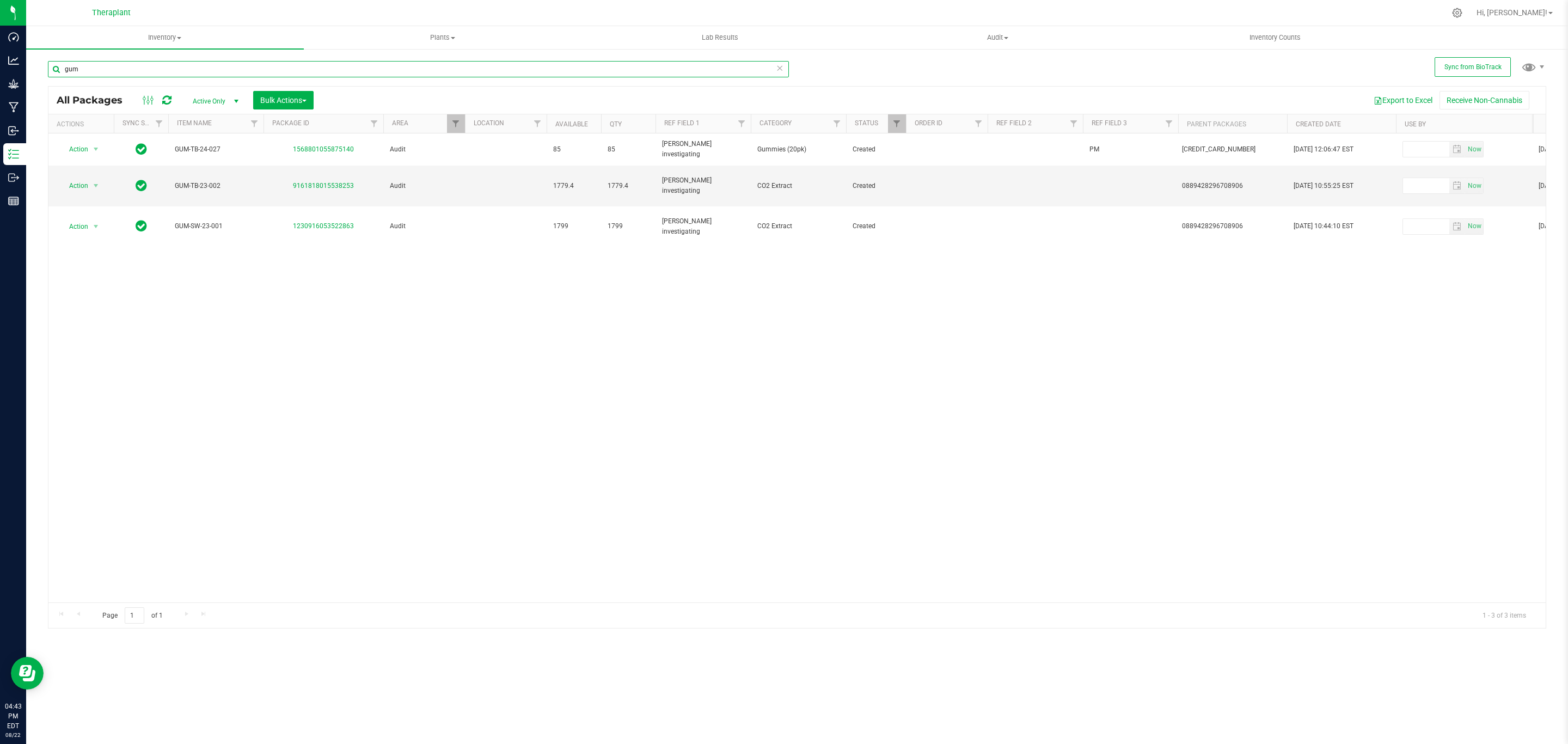
click at [323, 77] on input "gum" at bounding box center [418, 69] width 741 height 16
click at [314, 367] on div "Action Action Adjust qty Create package Edit attributes Global inventory Locate…" at bounding box center [797, 368] width 1497 height 469
click at [91, 181] on span "select" at bounding box center [96, 186] width 9 height 9
click at [105, 197] on li "Adjust qty" at bounding box center [102, 198] width 85 height 16
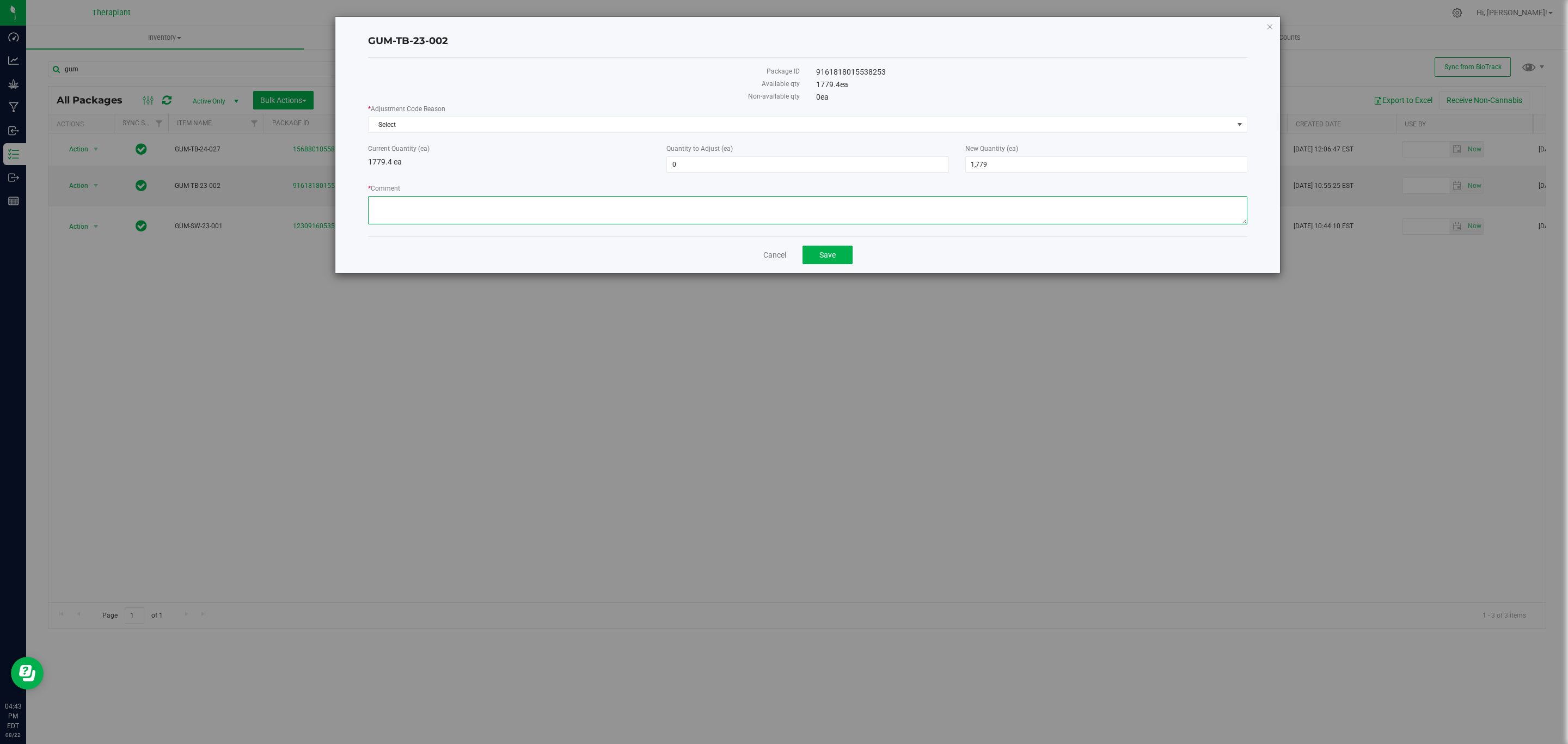
click at [716, 205] on textarea "* Comment" at bounding box center [808, 210] width 880 height 29
paste textarea "Bulk gummy material incorrectly converted into the estimated number of gummies …"
type textarea "Bulk gummy material incorrectly converted into the estimated number of gummies …"
click at [1049, 167] on span "1,779 1779" at bounding box center [1106, 164] width 282 height 16
click at [1049, 167] on input "1779" at bounding box center [1107, 164] width 281 height 15
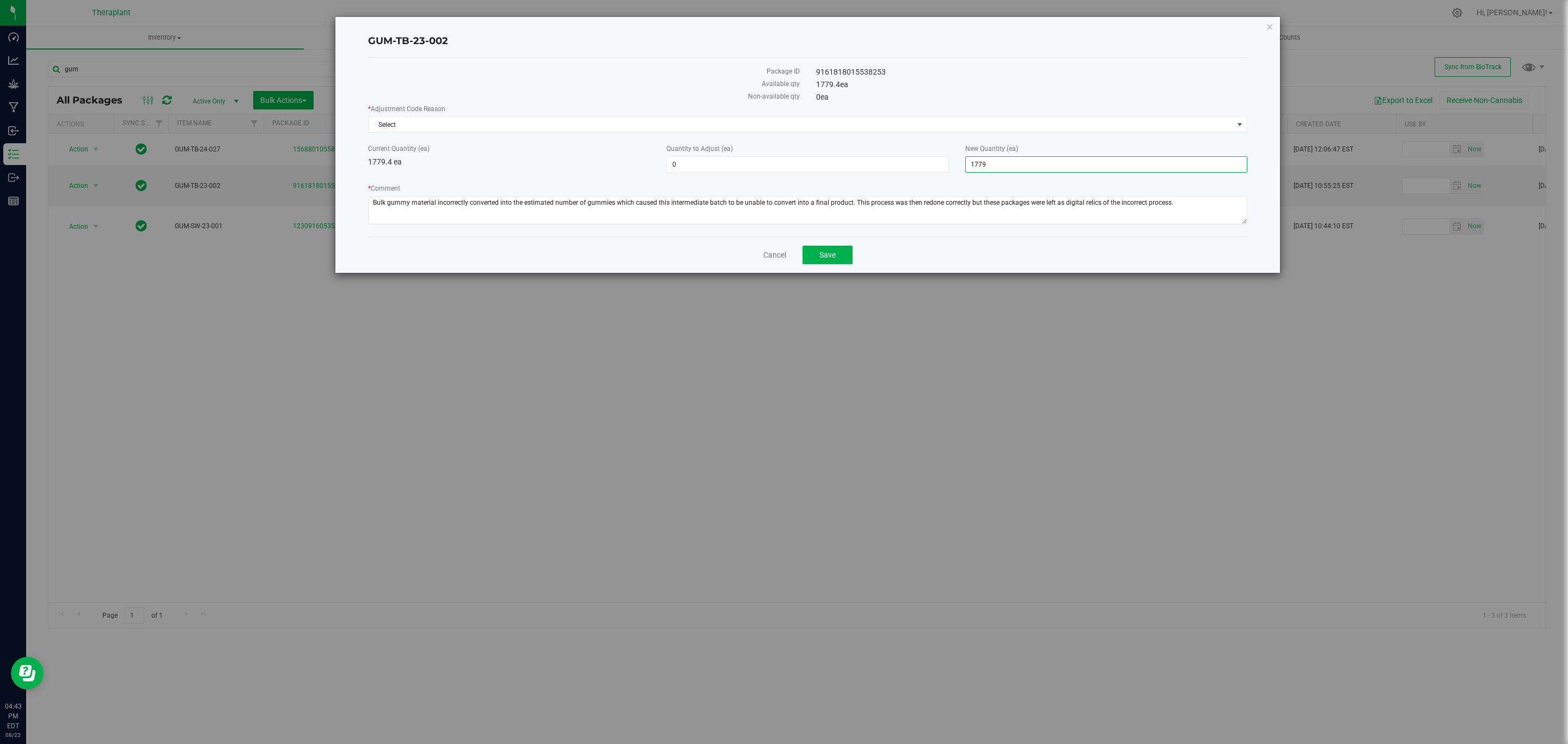
type input "0"
type input "-1,779"
type input "0"
click at [889, 120] on span "Select" at bounding box center [801, 124] width 864 height 15
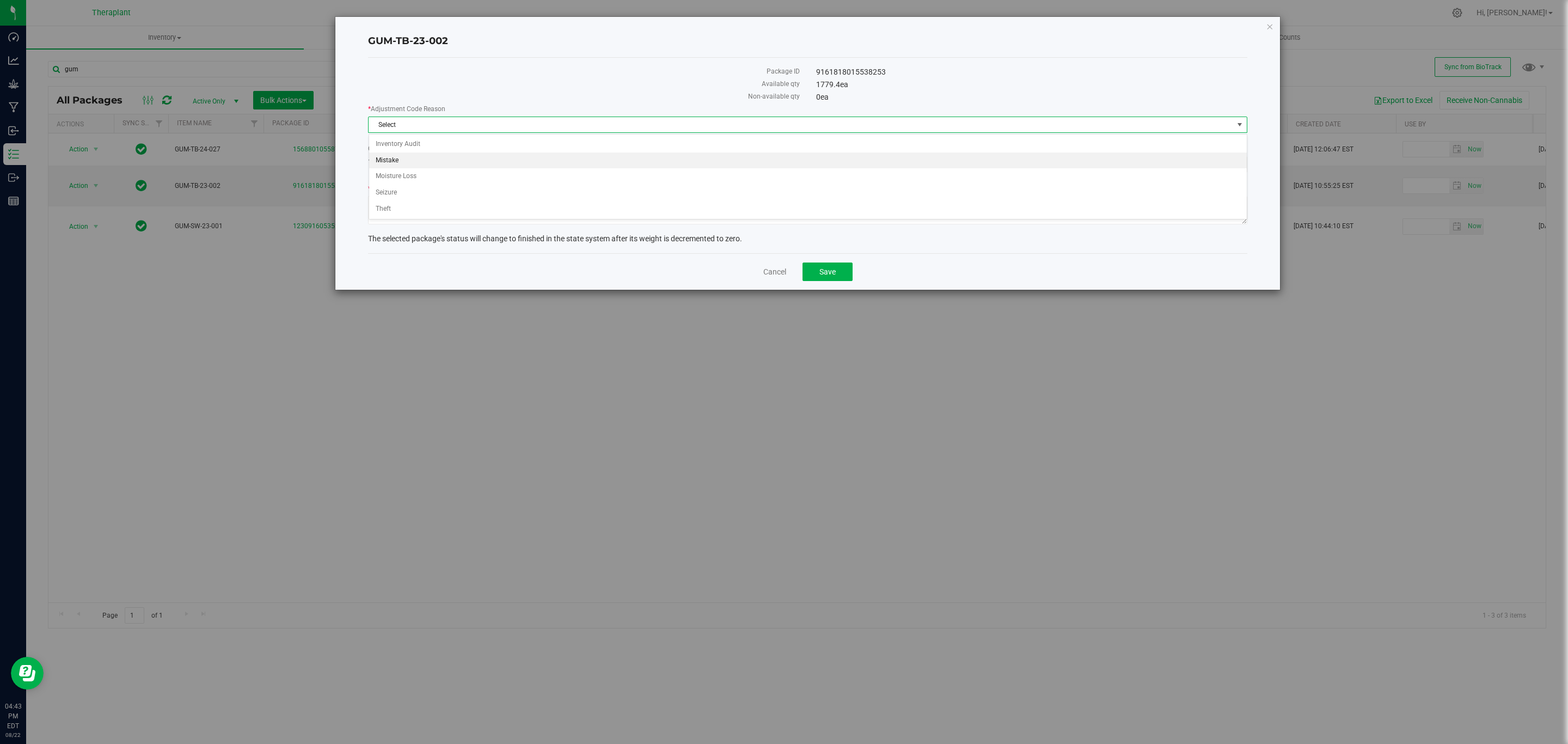
click at [418, 163] on li "Mistake" at bounding box center [808, 160] width 878 height 16
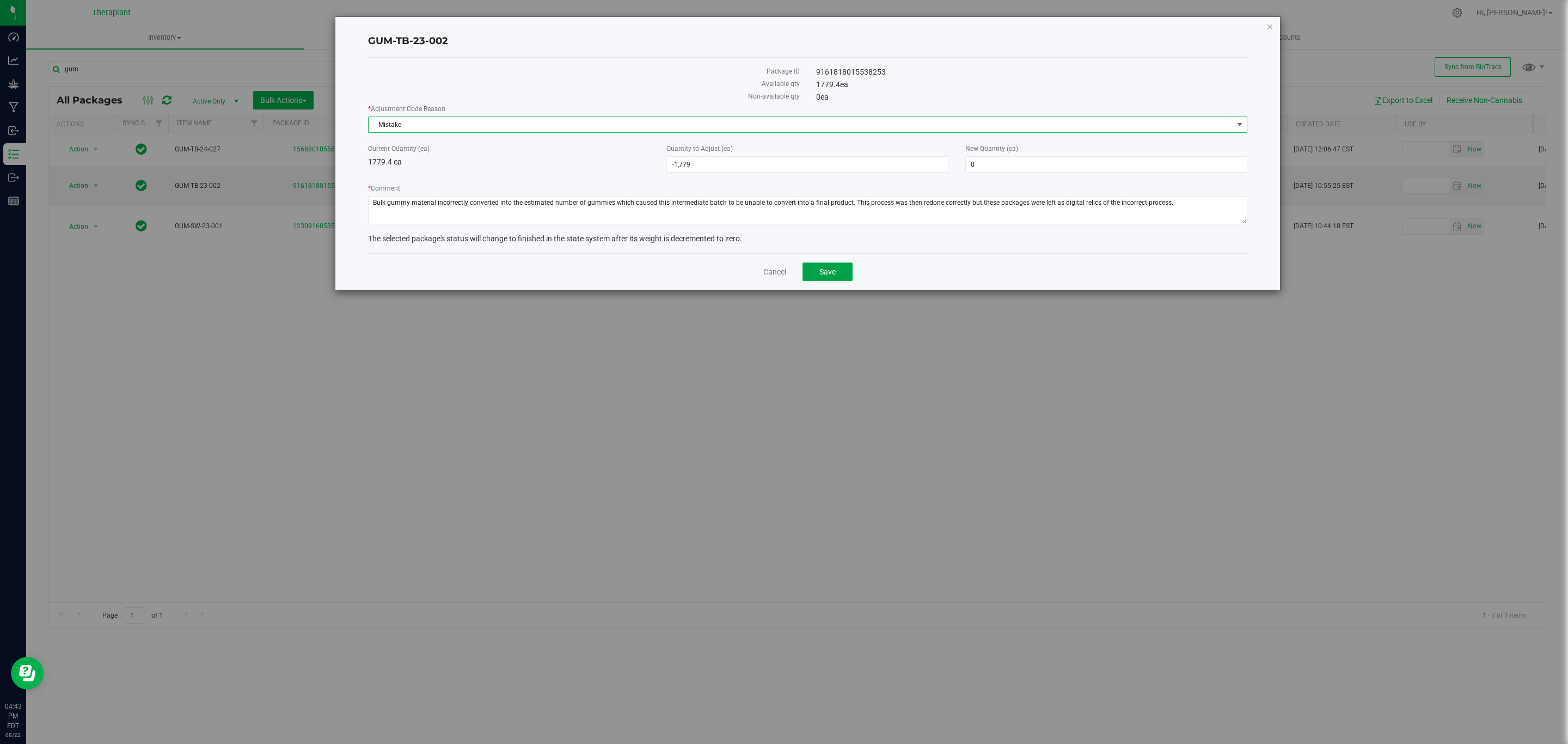
click at [820, 276] on span "Save" at bounding box center [827, 272] width 16 height 9
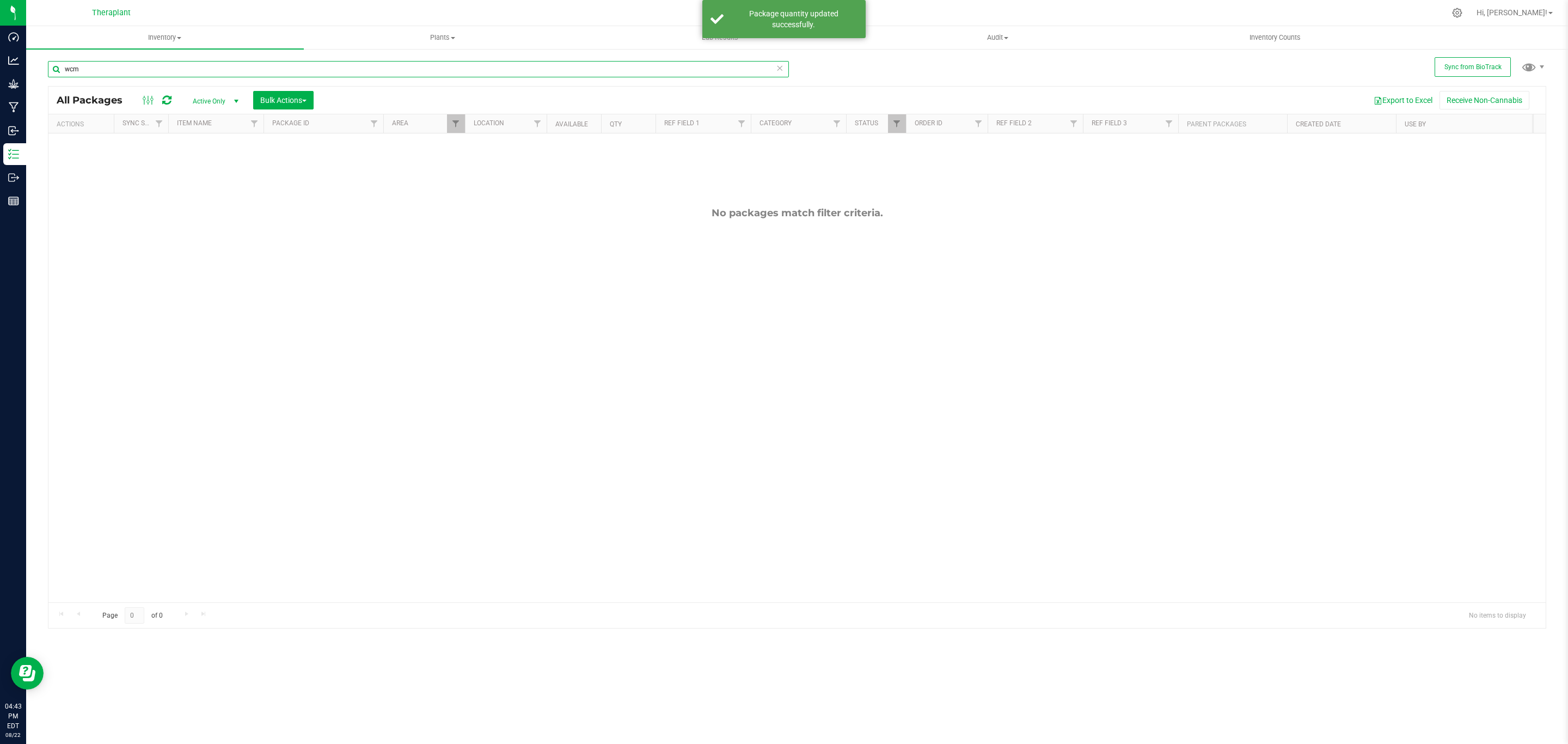
click at [262, 74] on input "wcm" at bounding box center [418, 69] width 741 height 16
type input "gum"
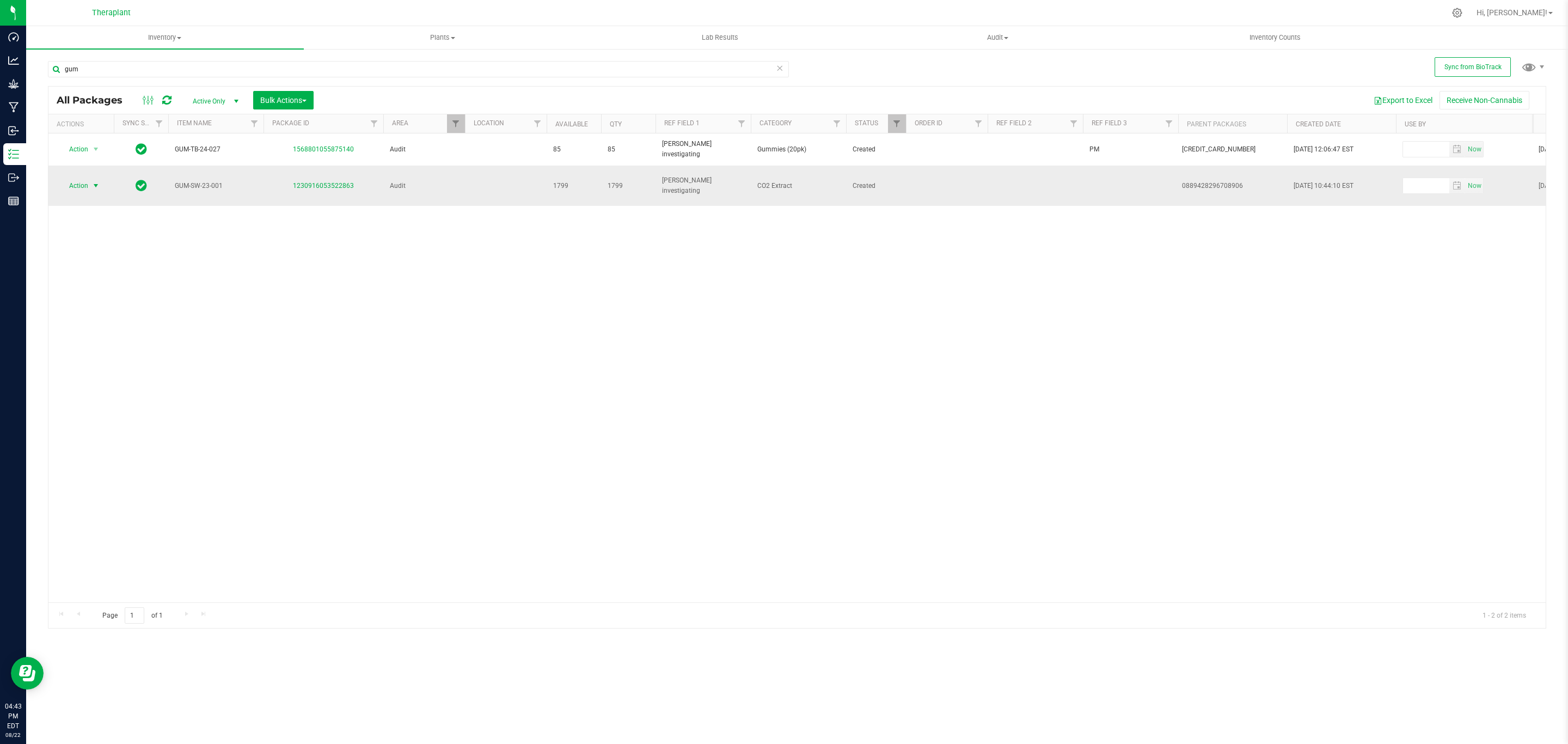
click at [74, 178] on span "Action" at bounding box center [74, 185] width 29 height 15
click at [90, 194] on li "Adjust qty" at bounding box center [102, 198] width 85 height 16
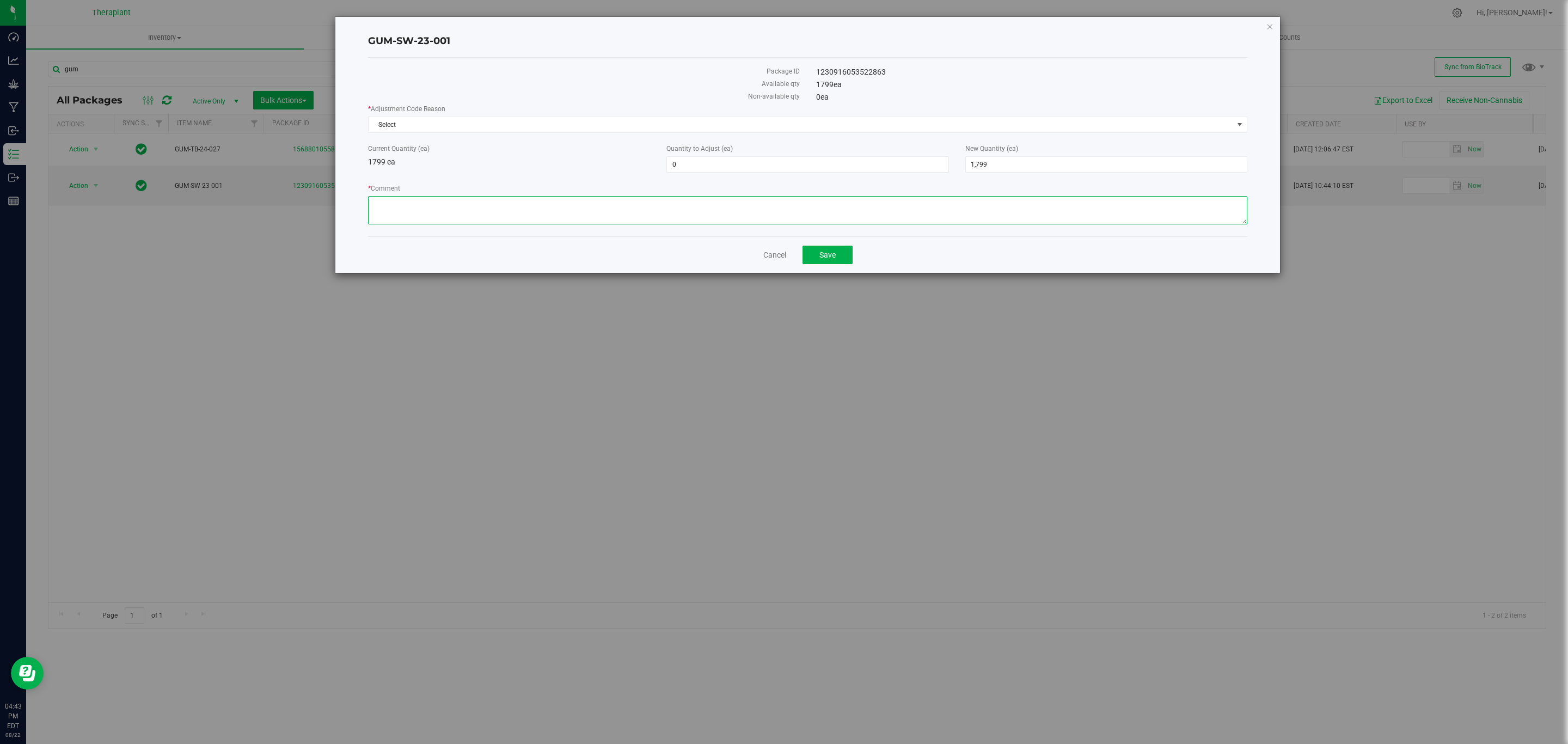
click at [621, 216] on textarea "* Comment" at bounding box center [808, 210] width 880 height 29
paste textarea "Bulk gummy material incorrectly converted into the estimated number of gummies …"
type textarea "Bulk gummy material incorrectly converted into the estimated number of gummies …"
click at [1021, 158] on span "1,799 1799" at bounding box center [1106, 164] width 282 height 16
click at [1021, 158] on input "1799" at bounding box center [1107, 164] width 281 height 15
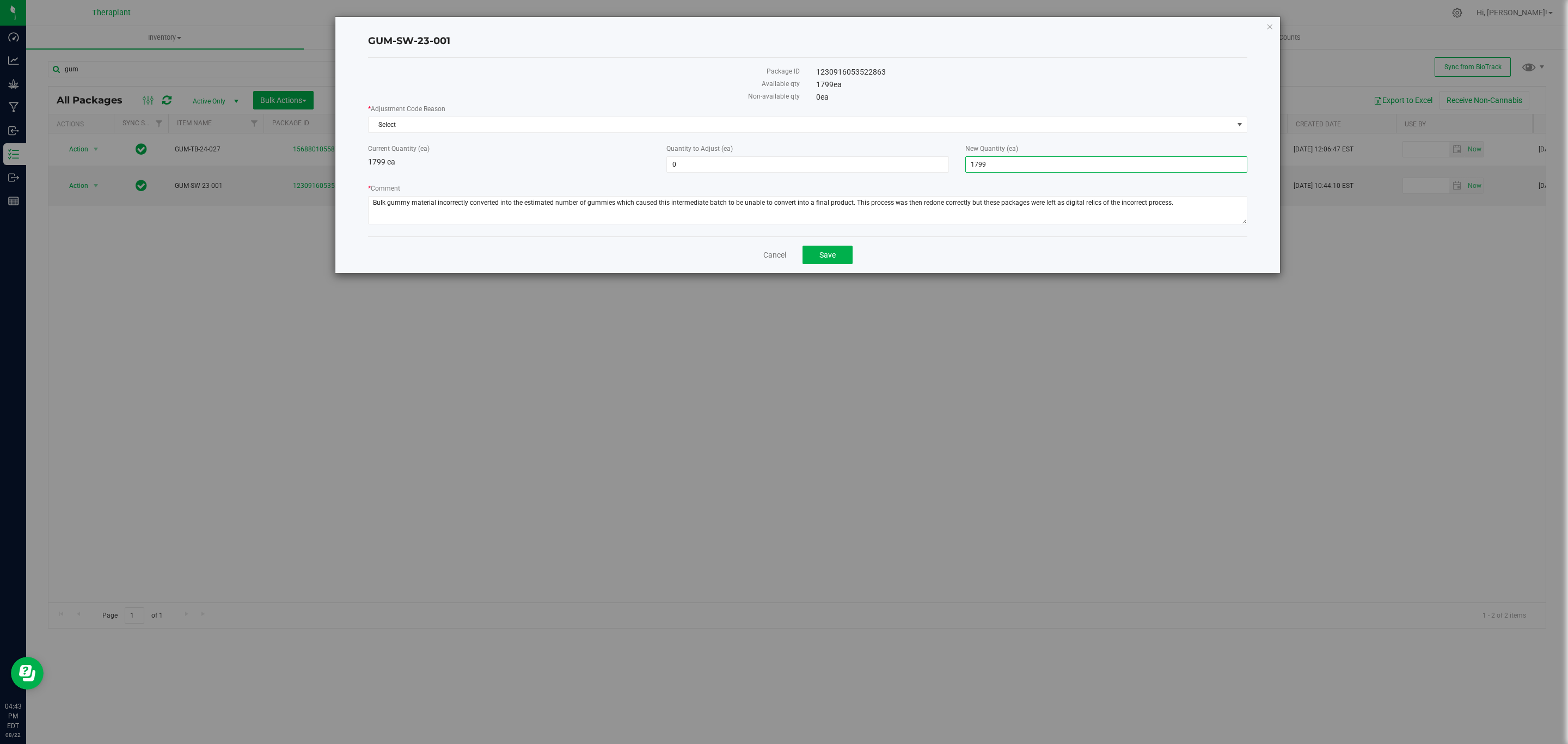
type input "0"
type input "-1,799"
type input "0"
drag, startPoint x: 982, startPoint y: 102, endPoint x: 979, endPoint y: 110, distance: 8.5
click at [979, 110] on div "Package ID 1230916053522863 Available qty 1799 ea Non-available qty 0 ea * Adju…" at bounding box center [808, 147] width 880 height 178
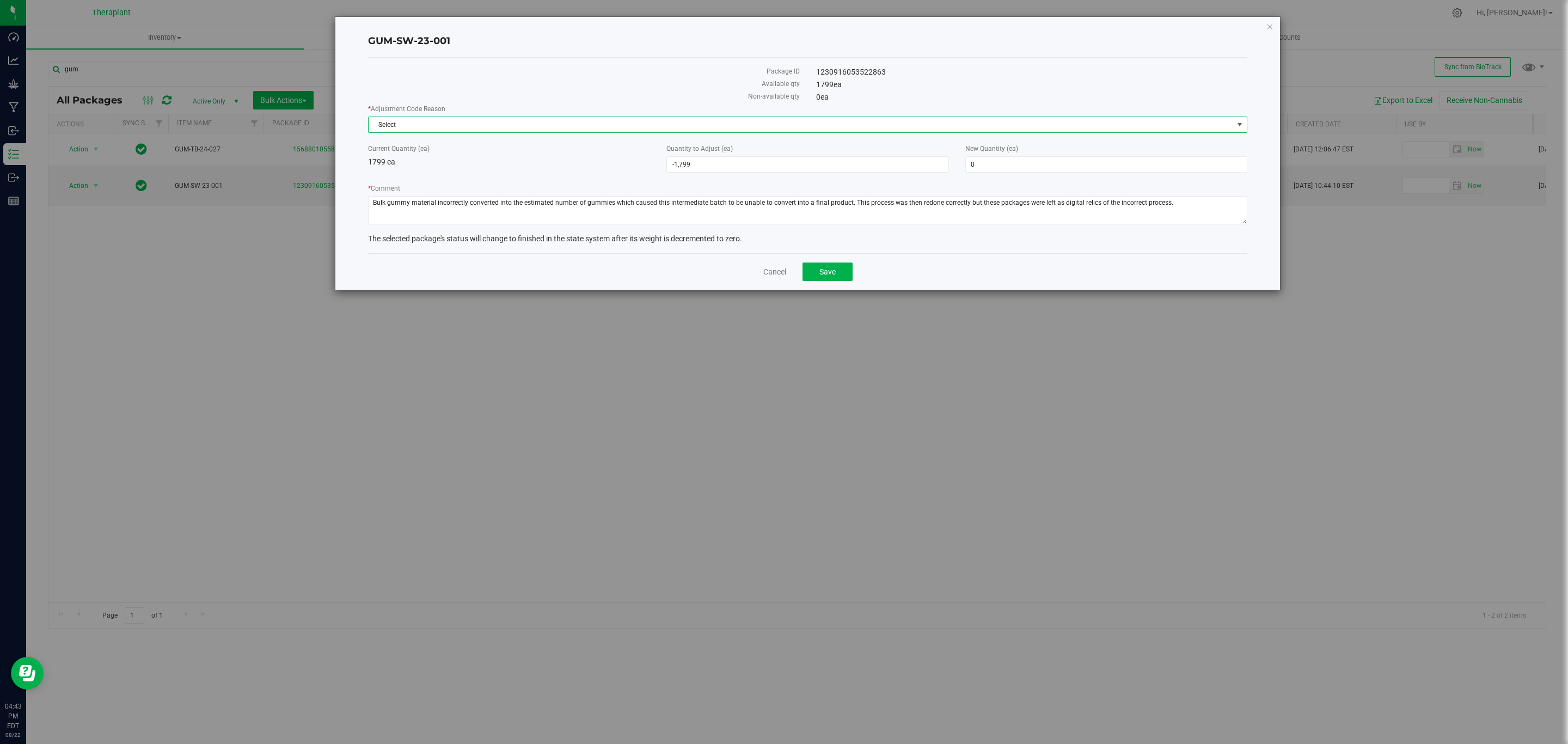
click at [975, 119] on span "Select" at bounding box center [801, 124] width 864 height 15
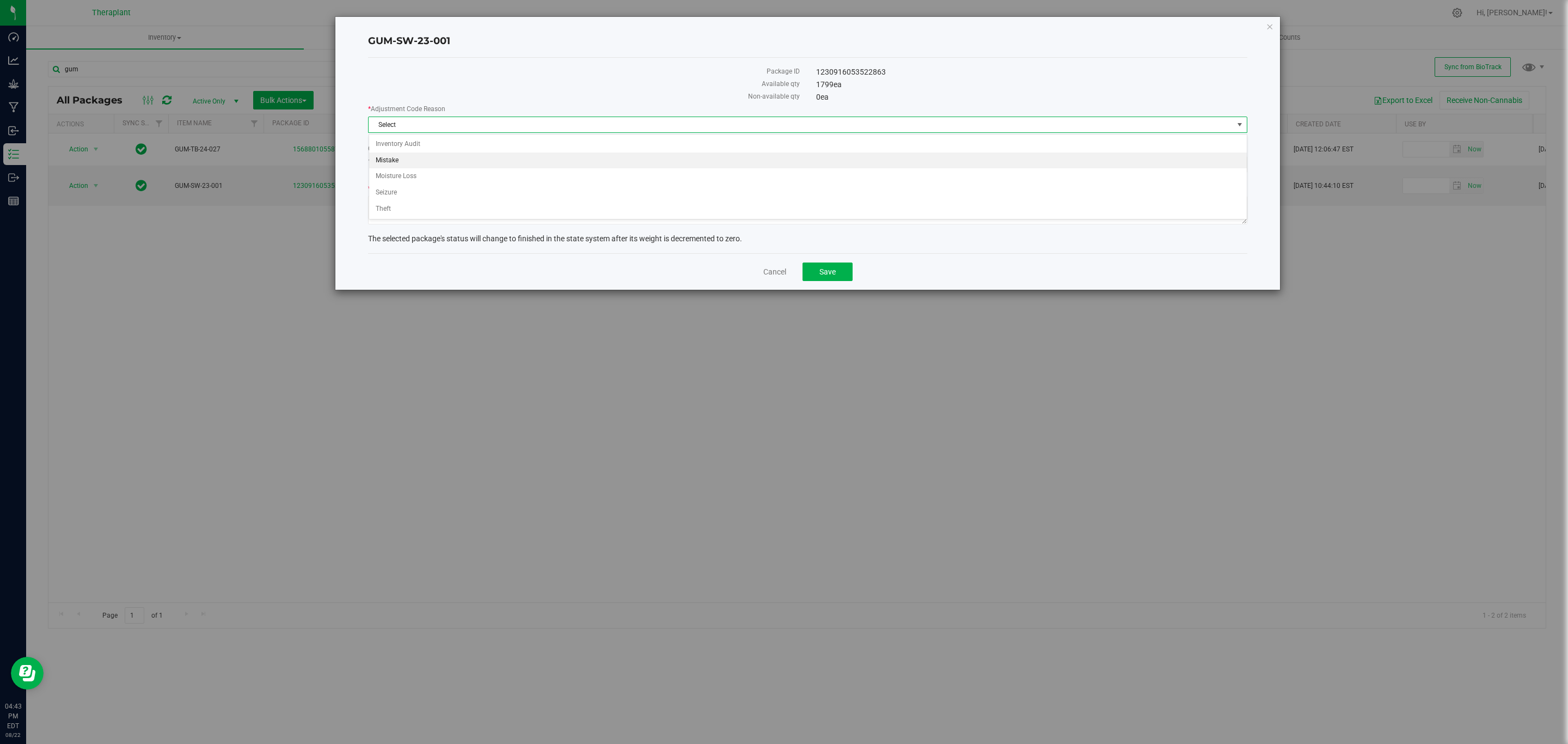
click at [486, 161] on li "Mistake" at bounding box center [808, 160] width 878 height 16
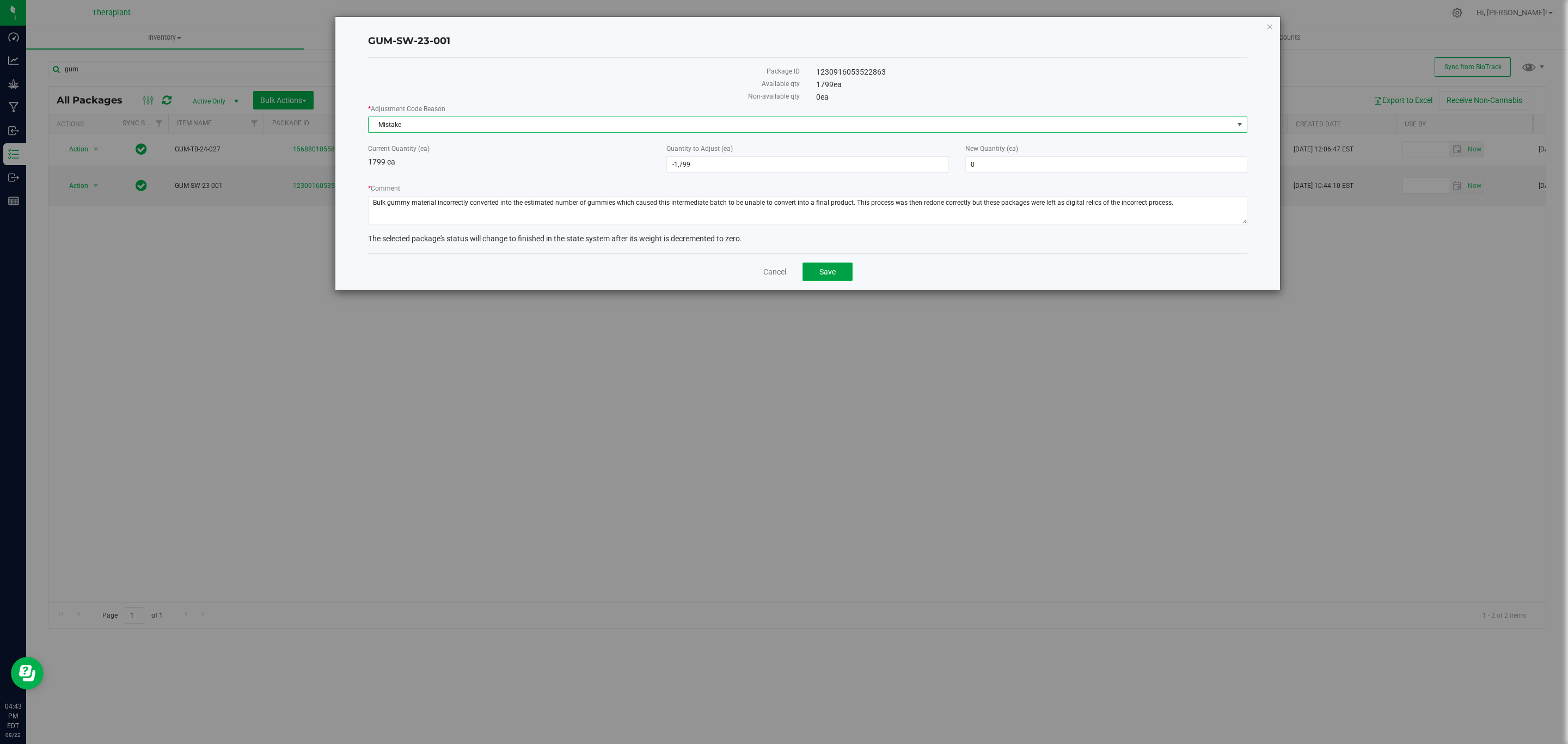
click at [824, 271] on span "Save" at bounding box center [827, 272] width 16 height 9
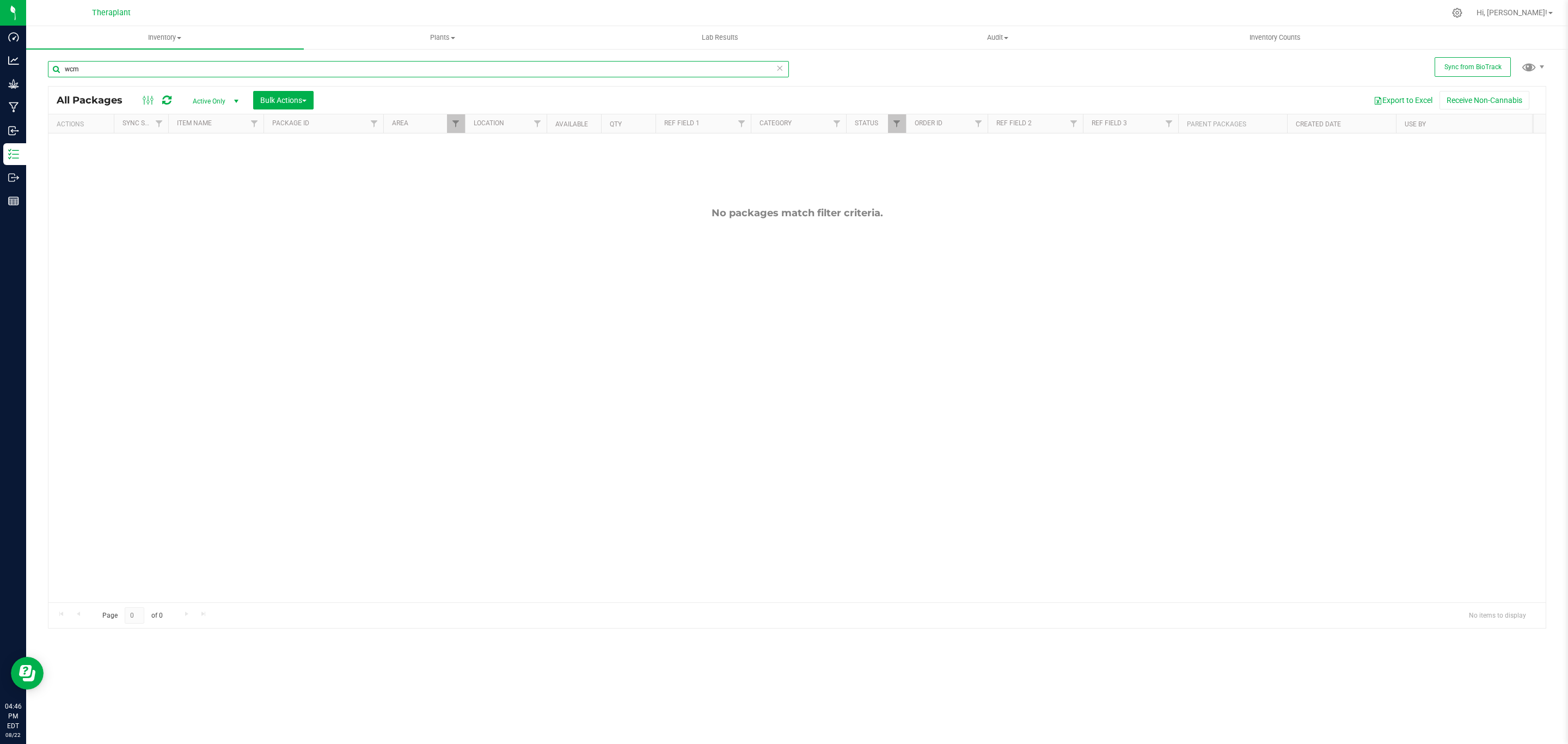
click at [137, 71] on input "wcm" at bounding box center [418, 69] width 741 height 16
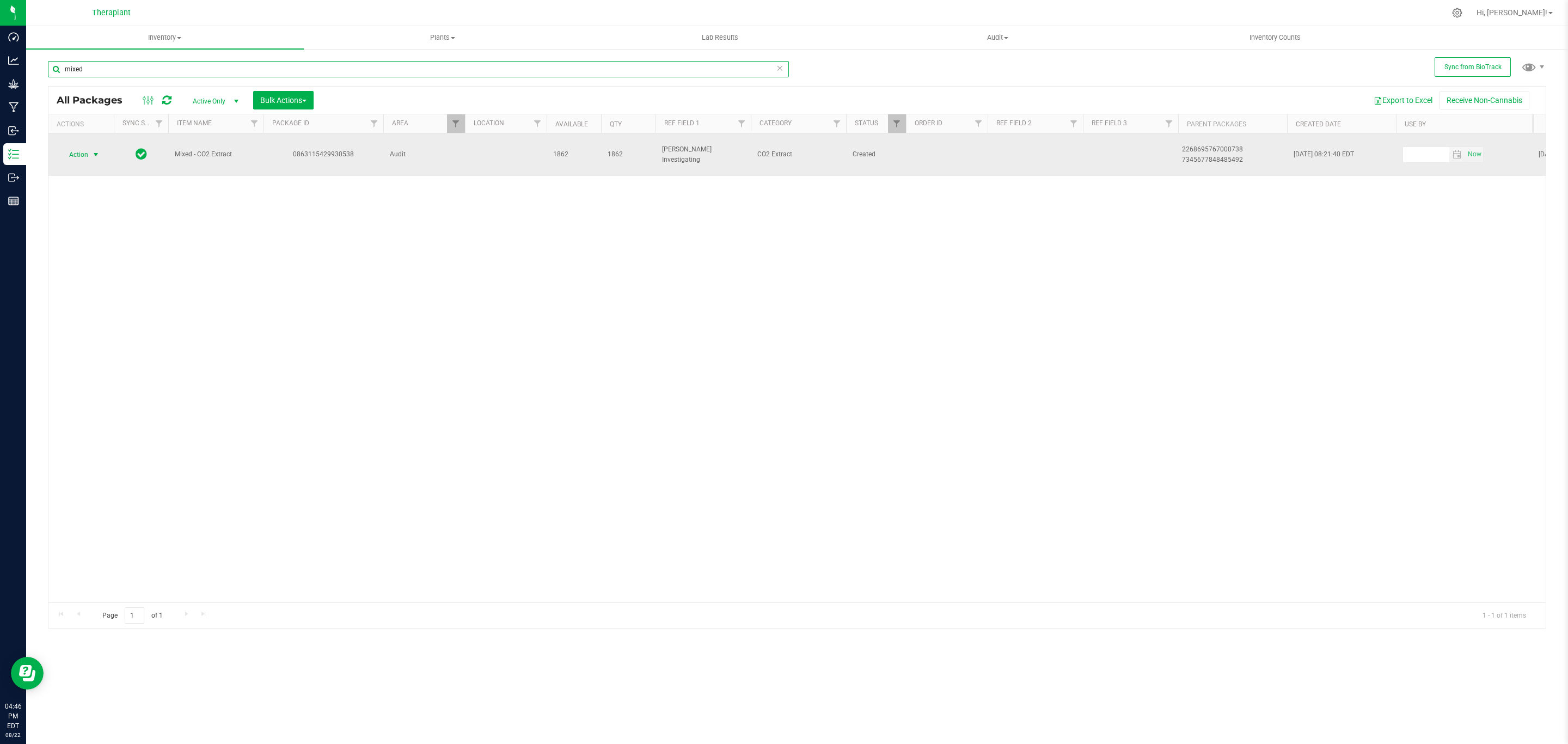
type input "mixed"
click at [85, 154] on span "Action" at bounding box center [74, 155] width 29 height 15
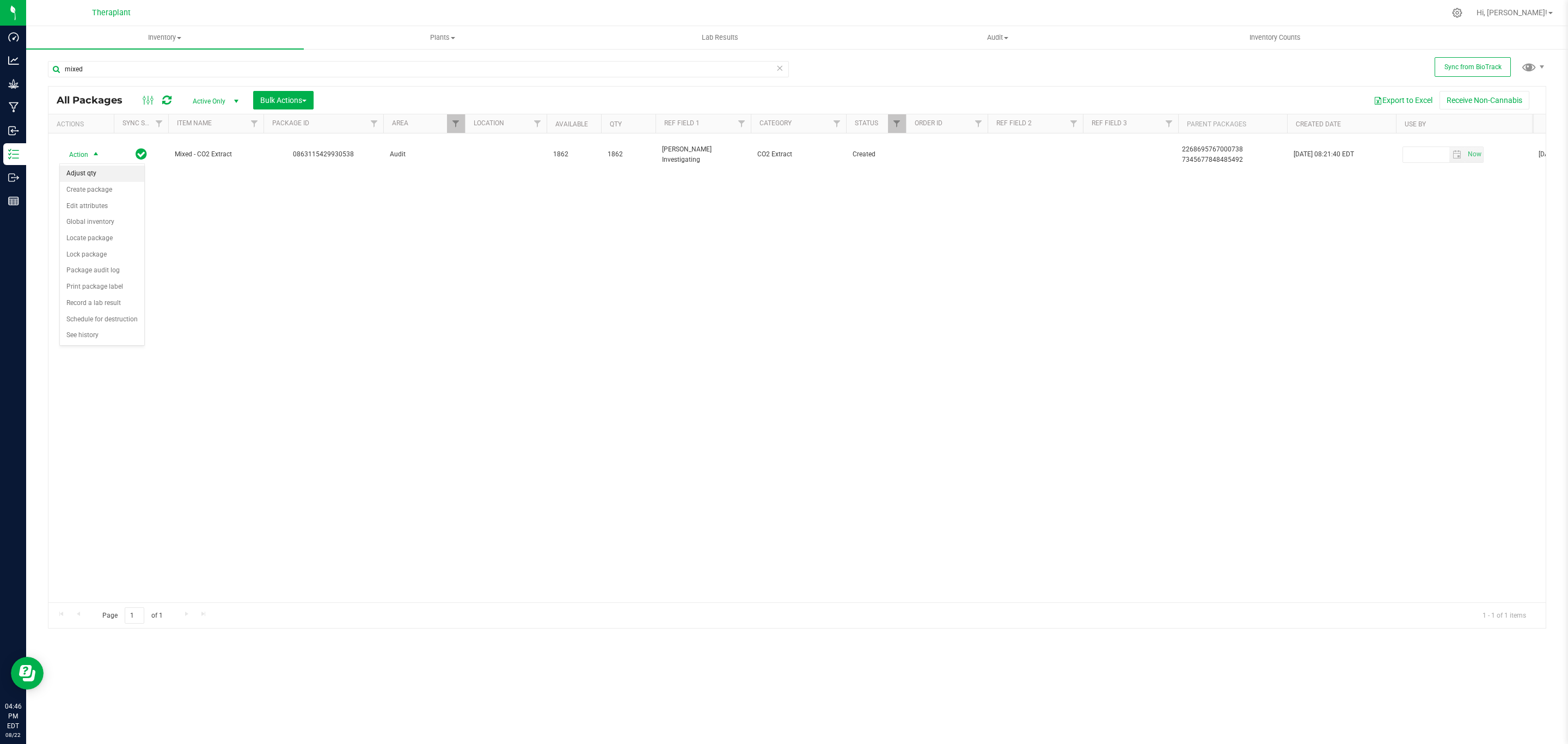
click at [88, 172] on li "Adjust qty" at bounding box center [102, 174] width 85 height 16
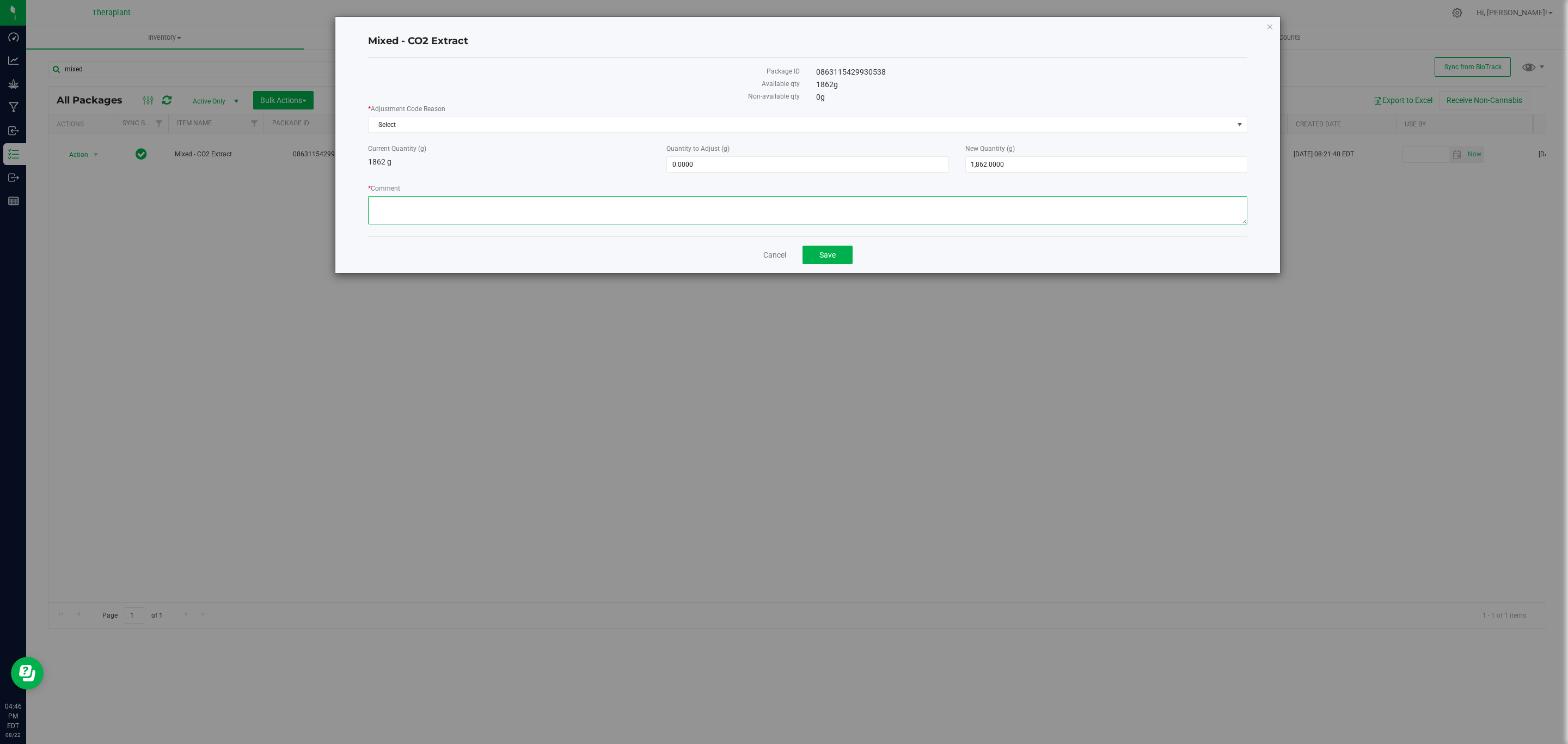
click at [674, 208] on textarea "* Comment" at bounding box center [808, 210] width 880 height 29
type textarea "This package was accidentally created with an incorrect name, At this time it w…"
click at [1060, 170] on span "1,862.0000 1862" at bounding box center [1106, 164] width 282 height 16
click at [1060, 170] on input "1862" at bounding box center [1107, 164] width 281 height 15
type input "0"
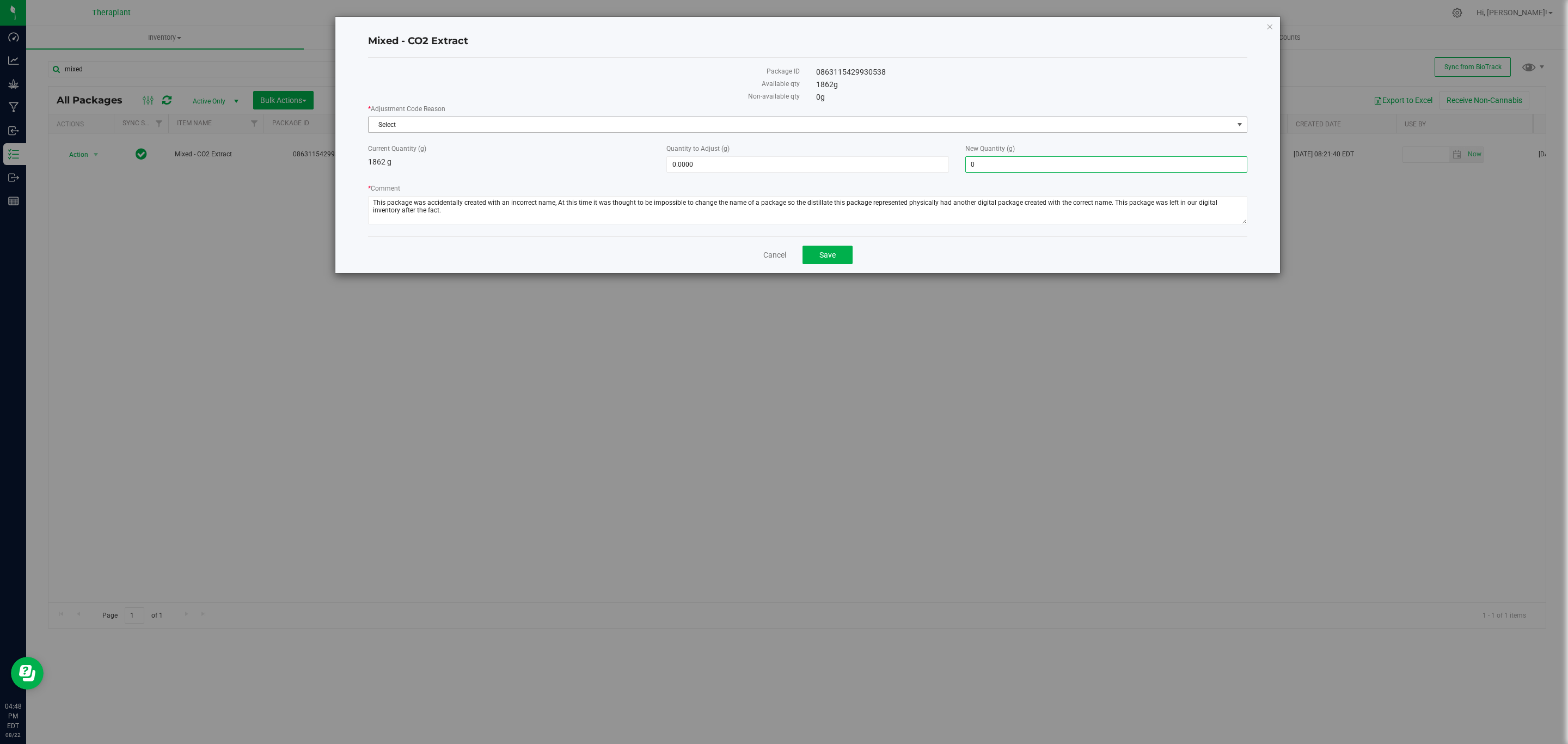
type input "-1,862.0000"
type input "0.0000"
click at [894, 118] on span "Select" at bounding box center [801, 124] width 864 height 15
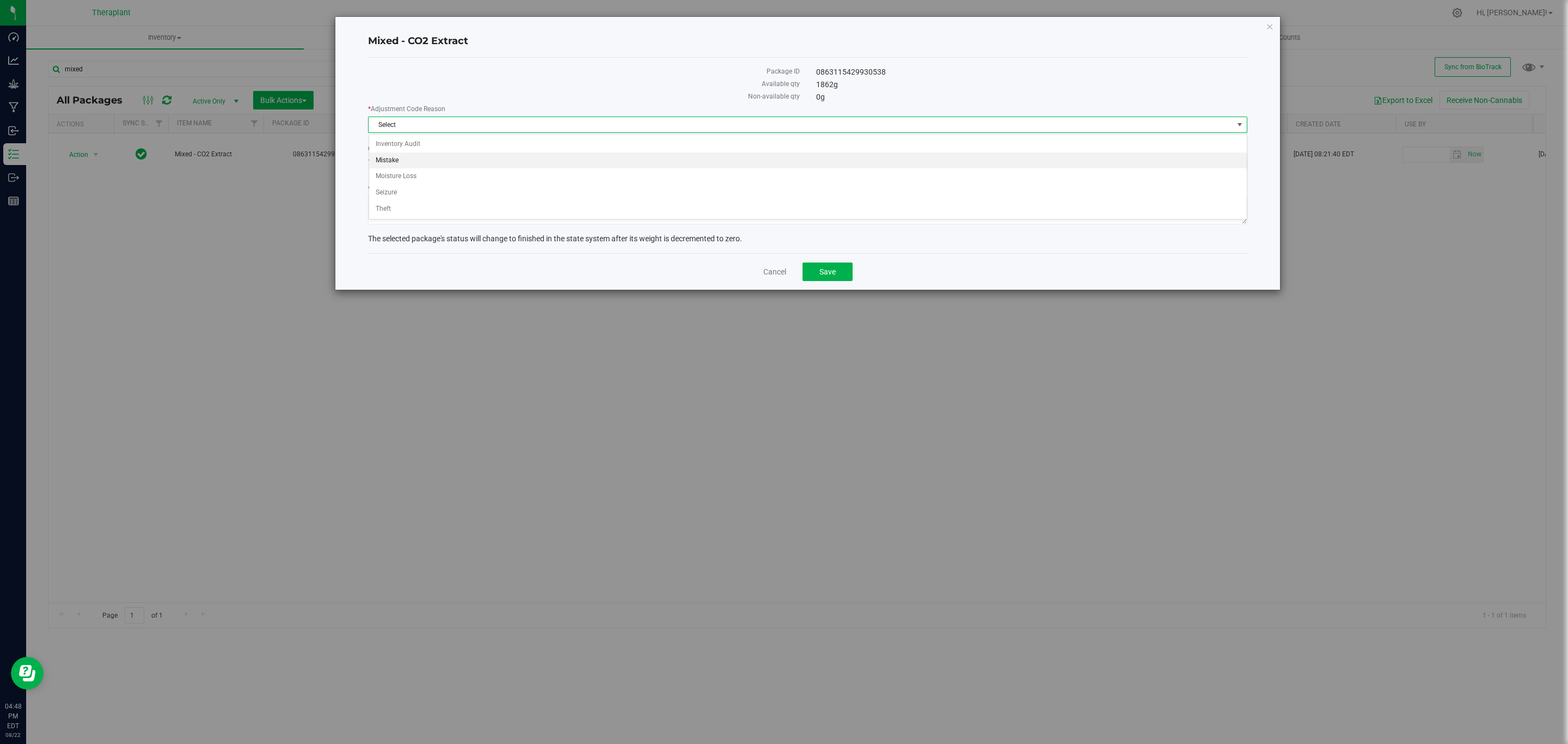
click at [394, 159] on li "Mistake" at bounding box center [808, 160] width 878 height 16
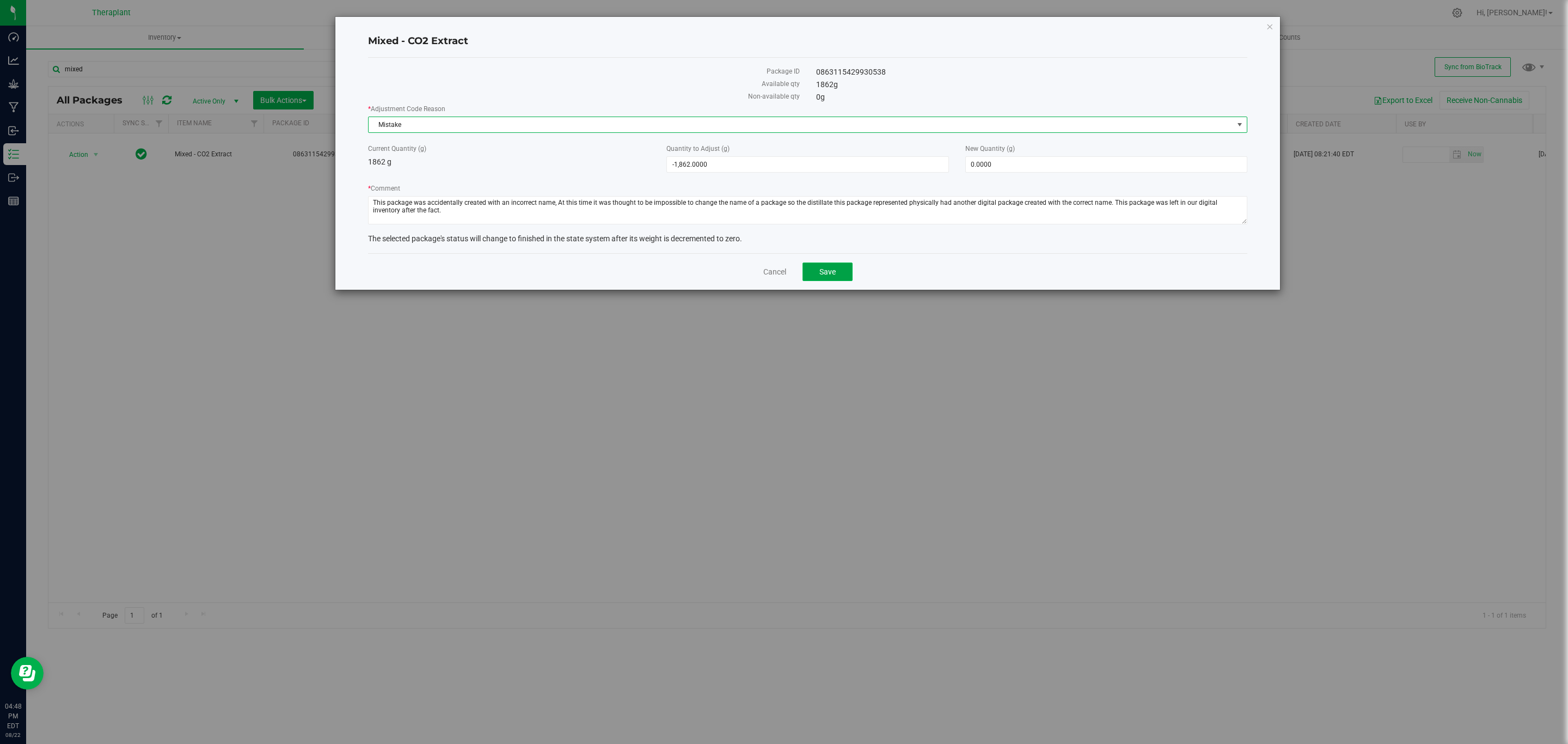
click at [811, 278] on button "Save" at bounding box center [827, 272] width 50 height 18
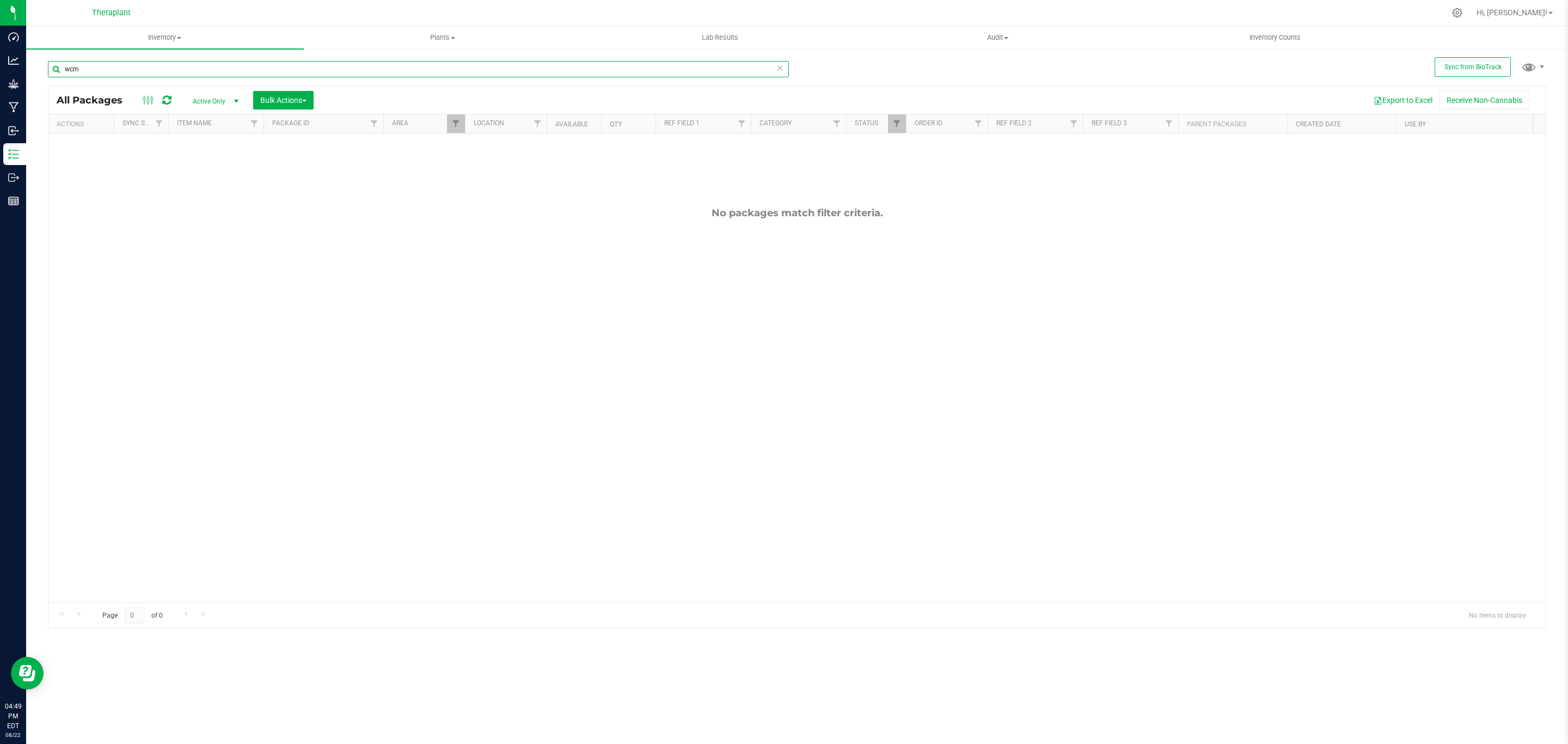
click at [377, 65] on input "wcm" at bounding box center [418, 69] width 741 height 16
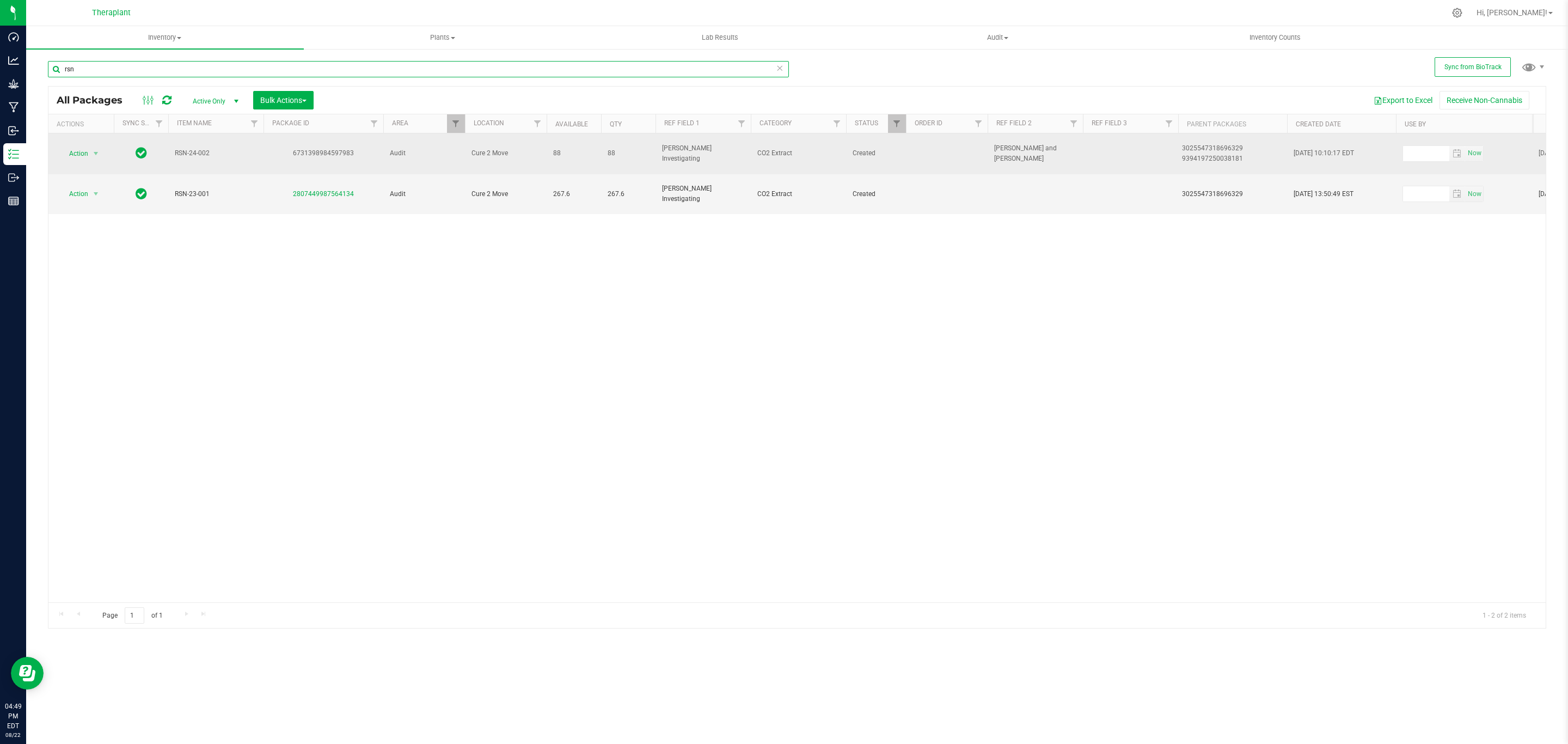
type input "rsn"
click at [77, 150] on span "Action" at bounding box center [74, 153] width 29 height 15
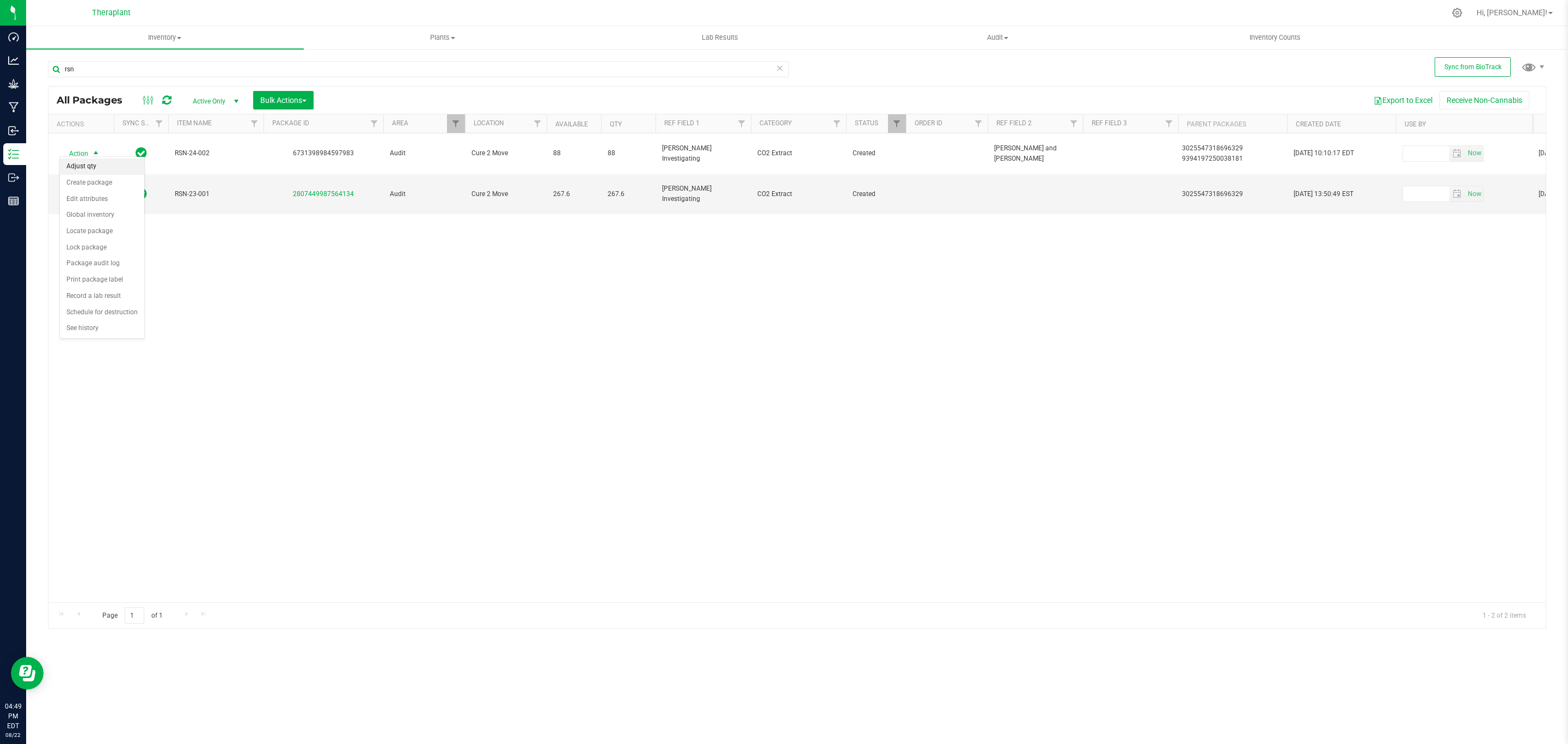
click at [96, 165] on li "Adjust qty" at bounding box center [102, 166] width 85 height 16
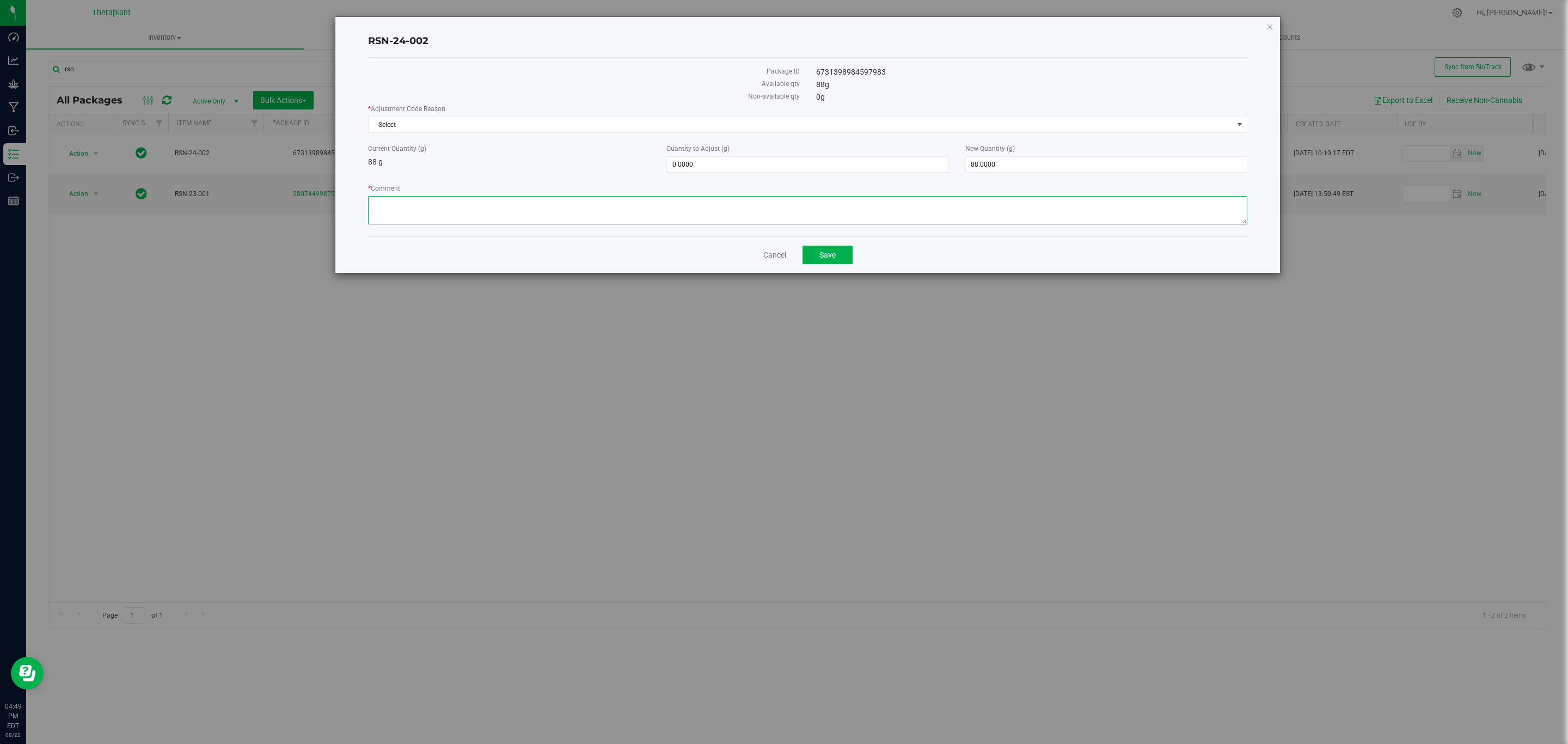
click at [771, 204] on textarea "* Comment" at bounding box center [808, 210] width 880 height 29
paste textarea "This was a dupliacte adjustment made by me Rosin and bubble hash would always b…"
click at [421, 208] on textarea "* Comment" at bounding box center [808, 210] width 880 height 29
click at [497, 204] on textarea "* Comment" at bounding box center [808, 210] width 880 height 29
click at [499, 203] on textarea "* Comment" at bounding box center [808, 210] width 880 height 29
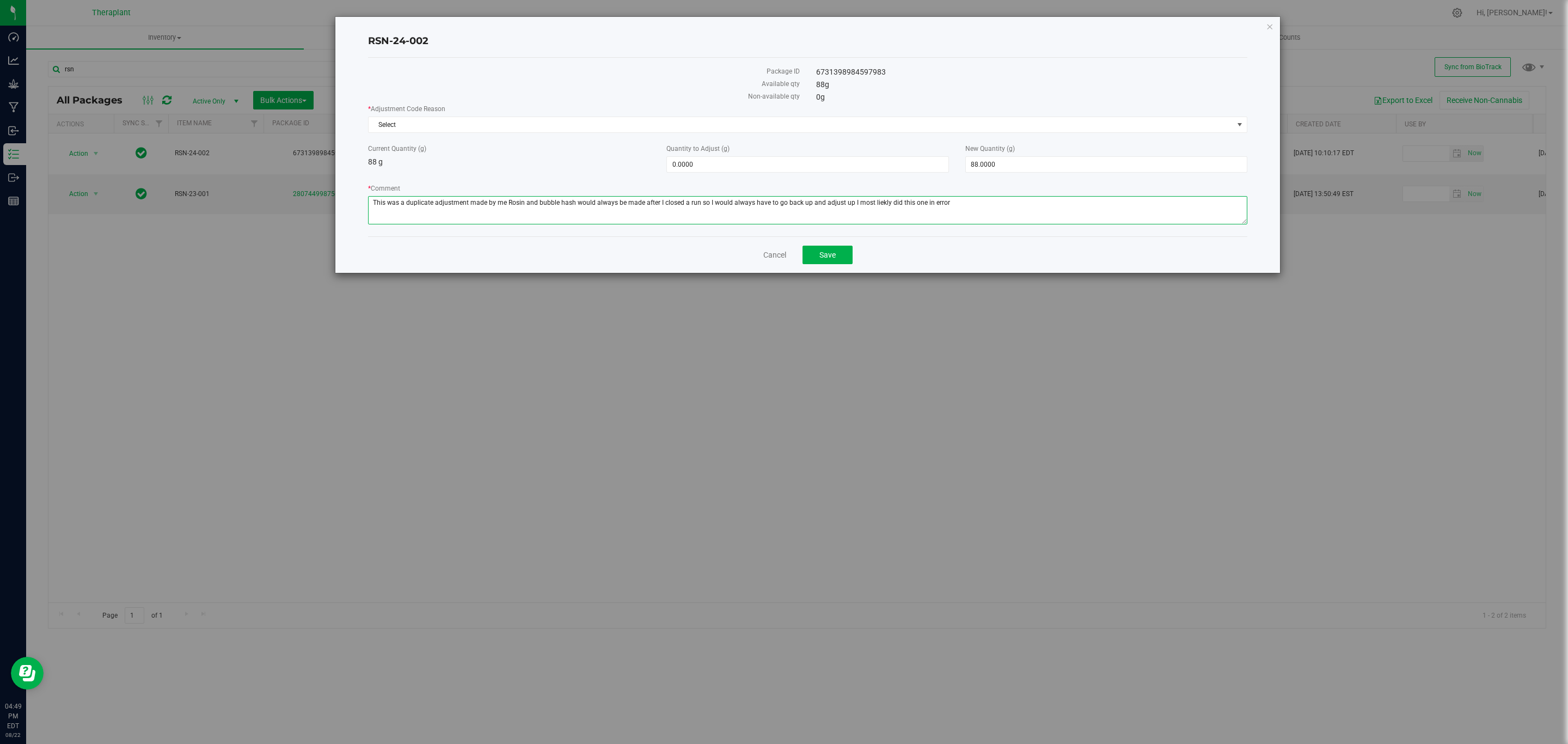
click at [499, 203] on textarea "* Comment" at bounding box center [808, 210] width 880 height 29
click at [668, 205] on textarea "* Comment" at bounding box center [808, 210] width 880 height 29
click at [724, 203] on textarea "* Comment" at bounding box center [808, 210] width 880 height 29
click at [820, 204] on textarea "* Comment" at bounding box center [808, 210] width 880 height 29
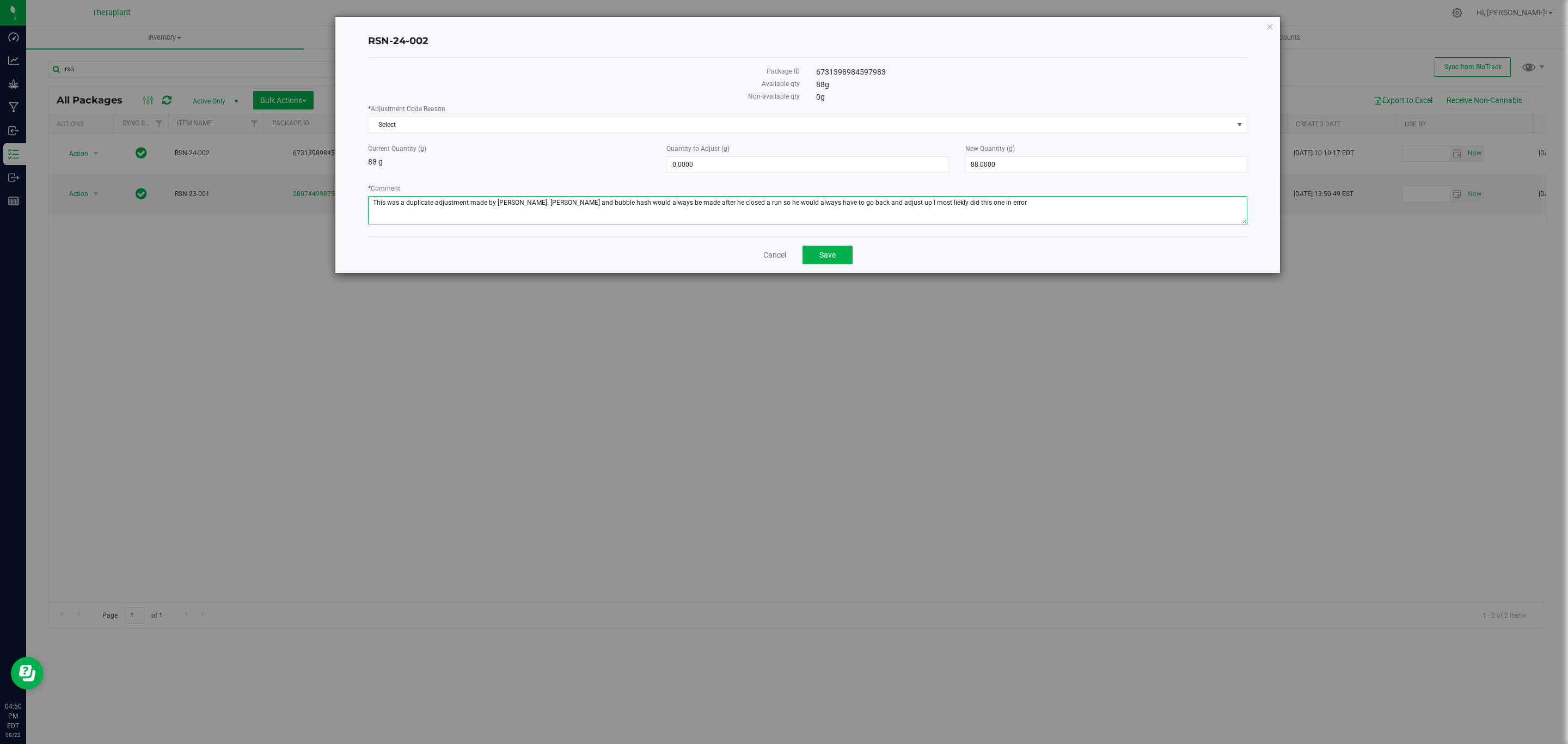
click at [854, 204] on textarea "* Comment" at bounding box center [808, 210] width 880 height 29
click at [856, 203] on textarea "* Comment" at bounding box center [808, 210] width 880 height 29
drag, startPoint x: 894, startPoint y: 205, endPoint x: 900, endPoint y: 199, distance: 8.5
click at [898, 200] on textarea "* Comment" at bounding box center [808, 210] width 880 height 29
click at [987, 206] on textarea "* Comment" at bounding box center [808, 210] width 880 height 29
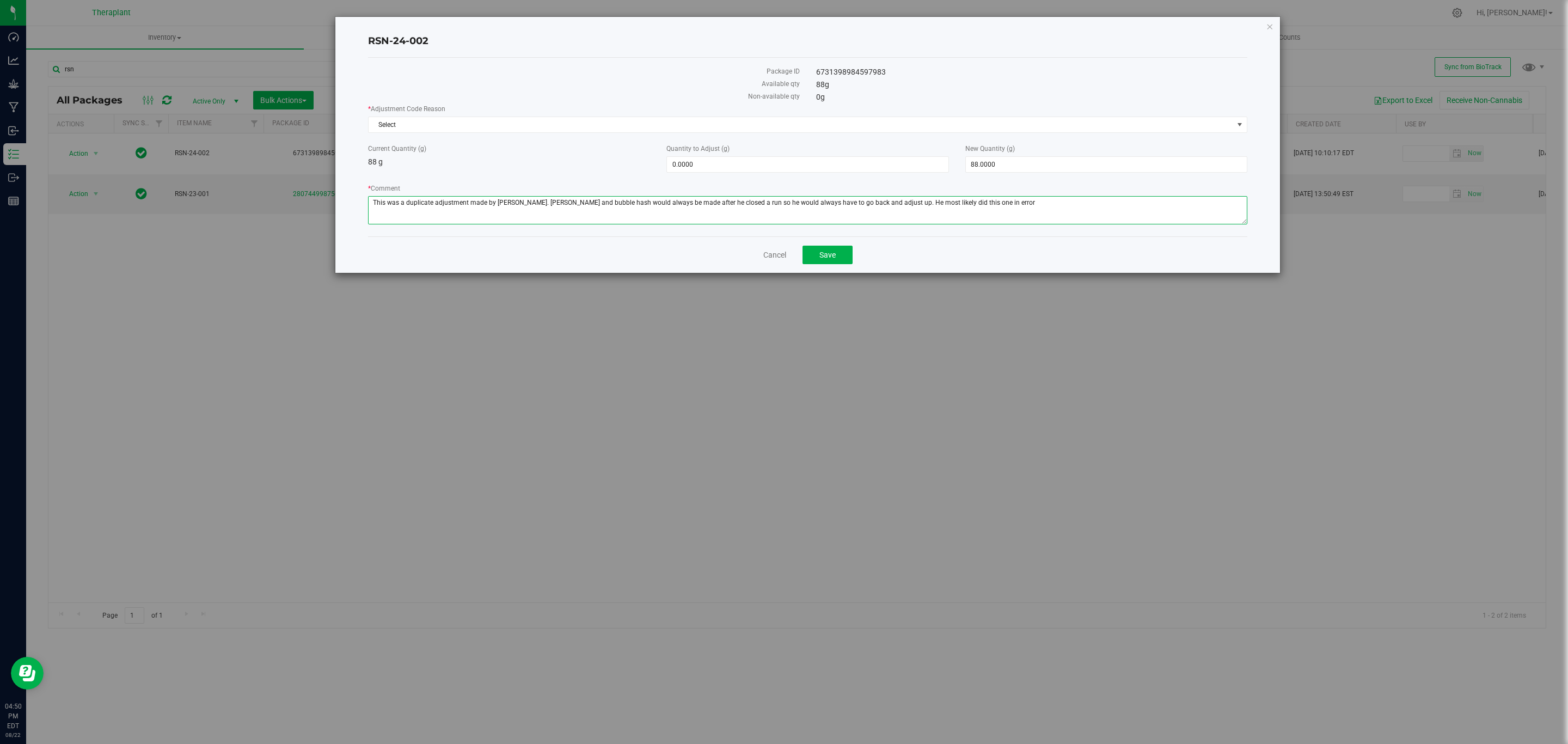
click at [910, 206] on textarea "* Comment" at bounding box center [808, 210] width 880 height 29
click at [911, 206] on textarea "* Comment" at bounding box center [808, 210] width 880 height 29
drag, startPoint x: 923, startPoint y: 206, endPoint x: 930, endPoint y: 203, distance: 7.6
click at [925, 206] on textarea "* Comment" at bounding box center [808, 210] width 880 height 29
click at [965, 203] on textarea "* Comment" at bounding box center [808, 210] width 880 height 29
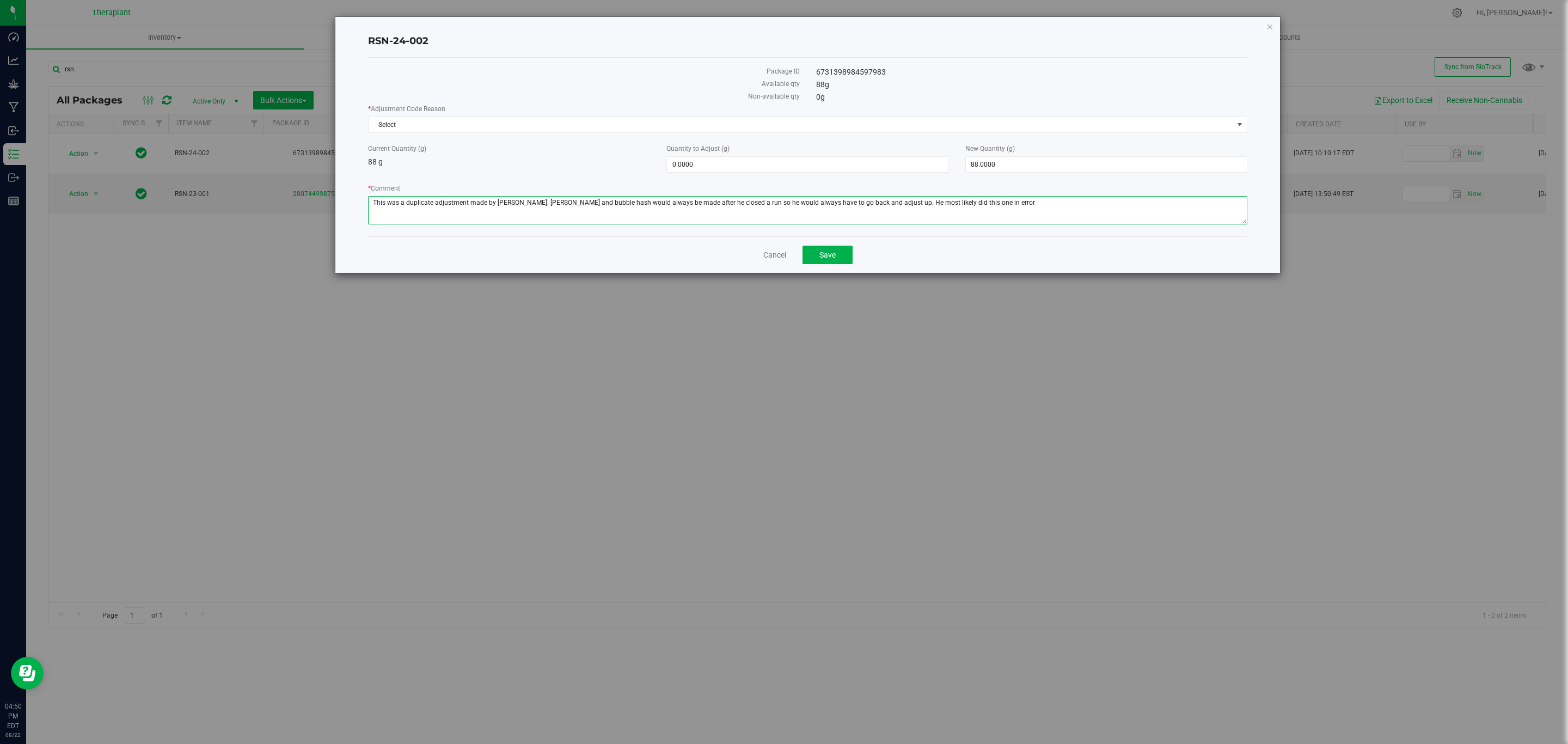
click at [936, 203] on textarea "* Comment" at bounding box center [808, 210] width 880 height 29
click at [919, 201] on textarea "* Comment" at bounding box center [808, 210] width 880 height 29
click at [882, 203] on textarea "* Comment" at bounding box center [808, 210] width 880 height 29
drag, startPoint x: 900, startPoint y: 205, endPoint x: 869, endPoint y: 205, distance: 31.0
click at [869, 205] on textarea "* Comment" at bounding box center [808, 210] width 880 height 29
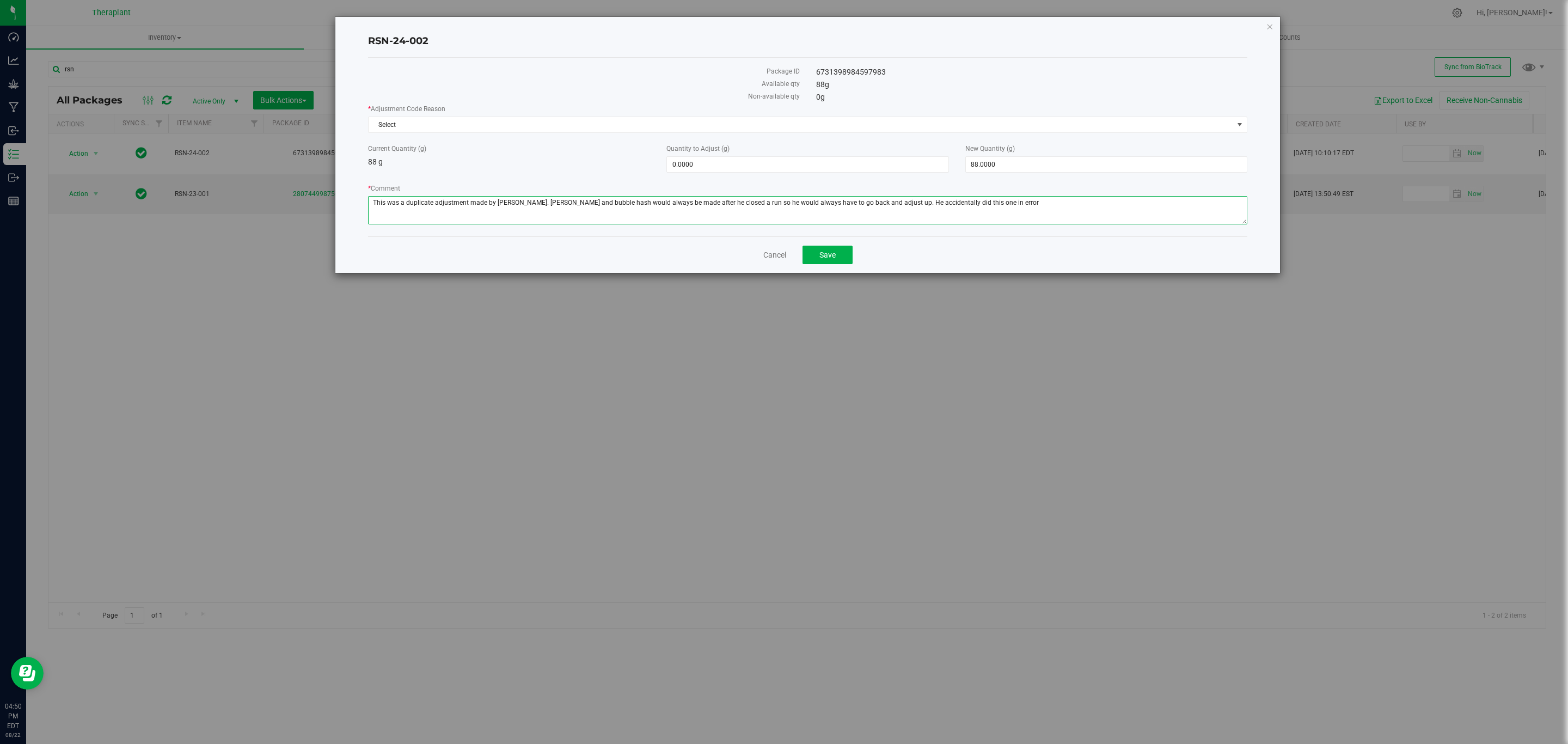
click at [933, 203] on textarea "* Comment" at bounding box center [808, 210] width 880 height 29
click at [990, 206] on textarea "* Comment" at bounding box center [808, 210] width 880 height 29
click at [1009, 219] on textarea "* Comment" at bounding box center [808, 210] width 880 height 29
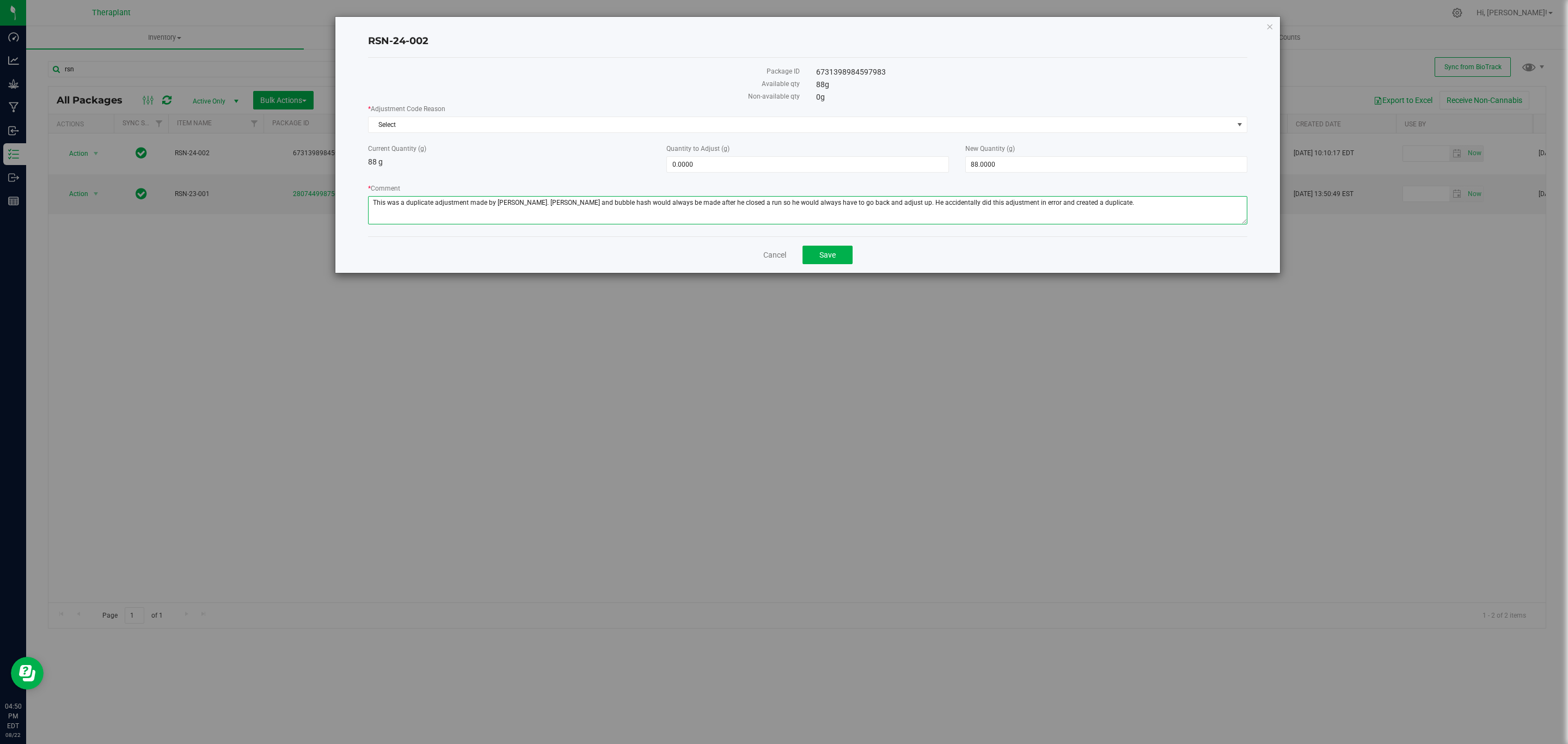
click at [1009, 219] on textarea "* Comment" at bounding box center [808, 210] width 880 height 29
type textarea "This was a duplicate adjustment made by [PERSON_NAME]. [PERSON_NAME] and bubble…"
click at [1015, 167] on span "88.0000 88" at bounding box center [1106, 164] width 282 height 16
click at [1015, 167] on input "88" at bounding box center [1107, 164] width 281 height 15
type input "0"
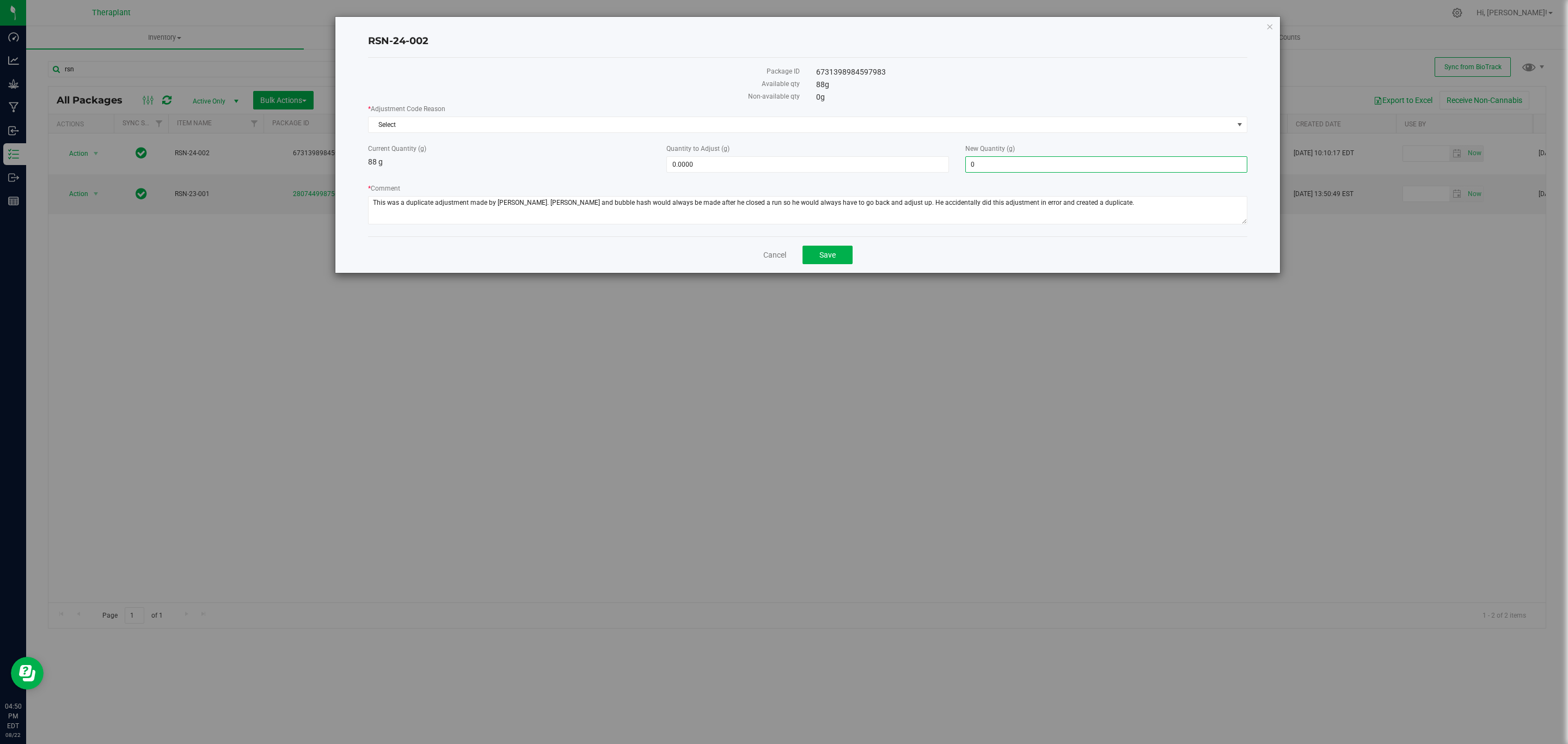
type input "-88.0000"
type input "0.0000"
click at [869, 98] on div "0 g" at bounding box center [1032, 97] width 448 height 12
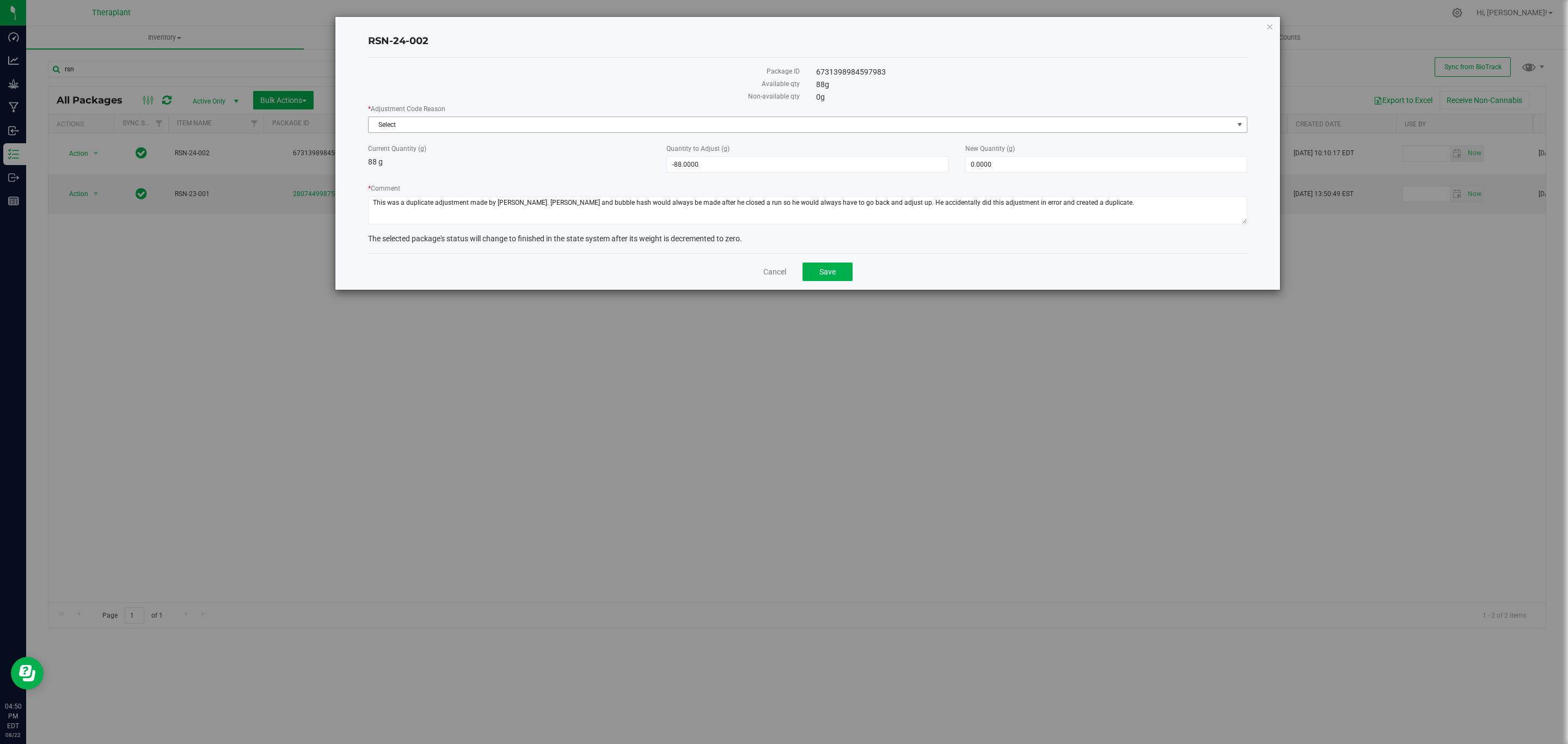
click at [863, 118] on span "Select" at bounding box center [801, 124] width 864 height 15
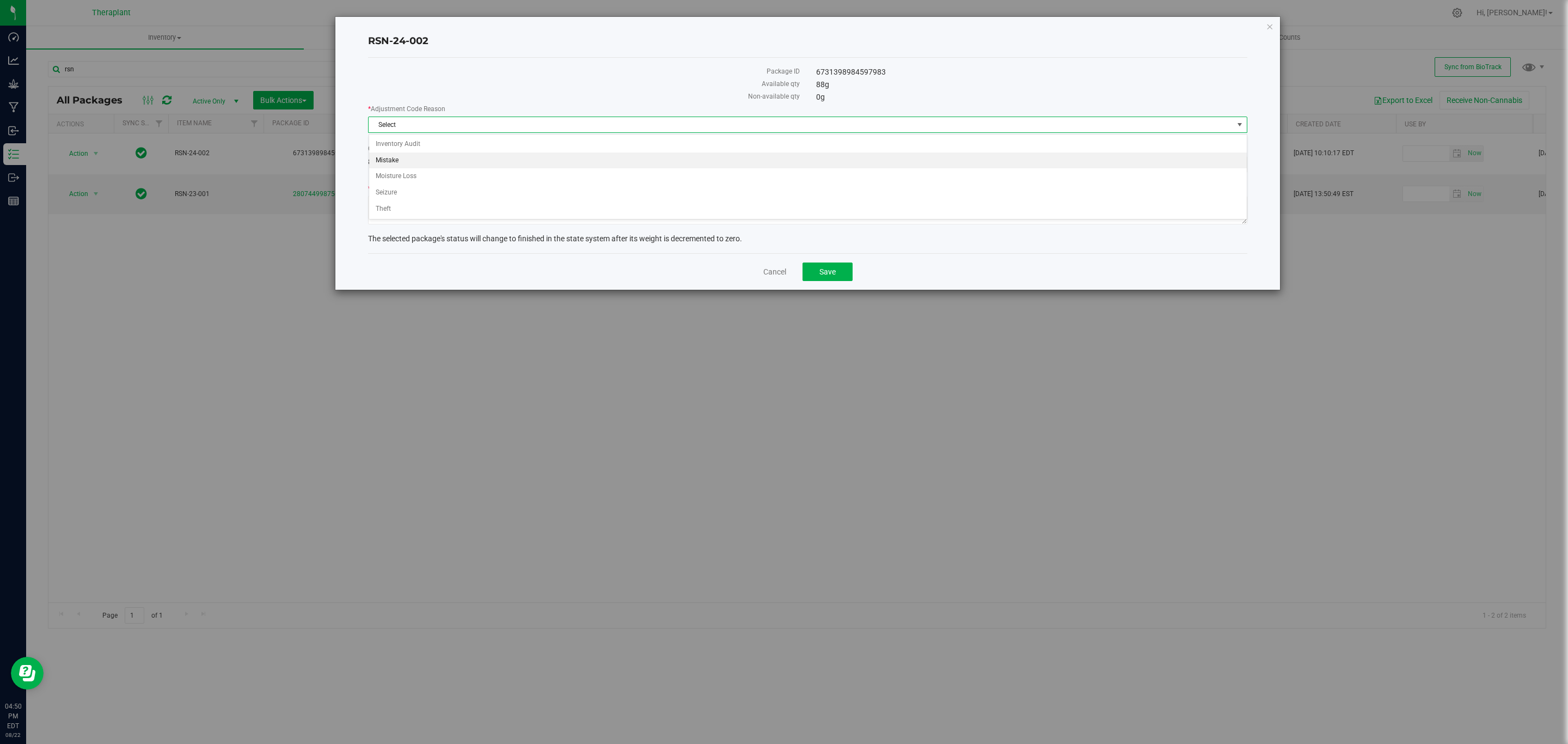
click at [410, 155] on li "Mistake" at bounding box center [808, 160] width 878 height 16
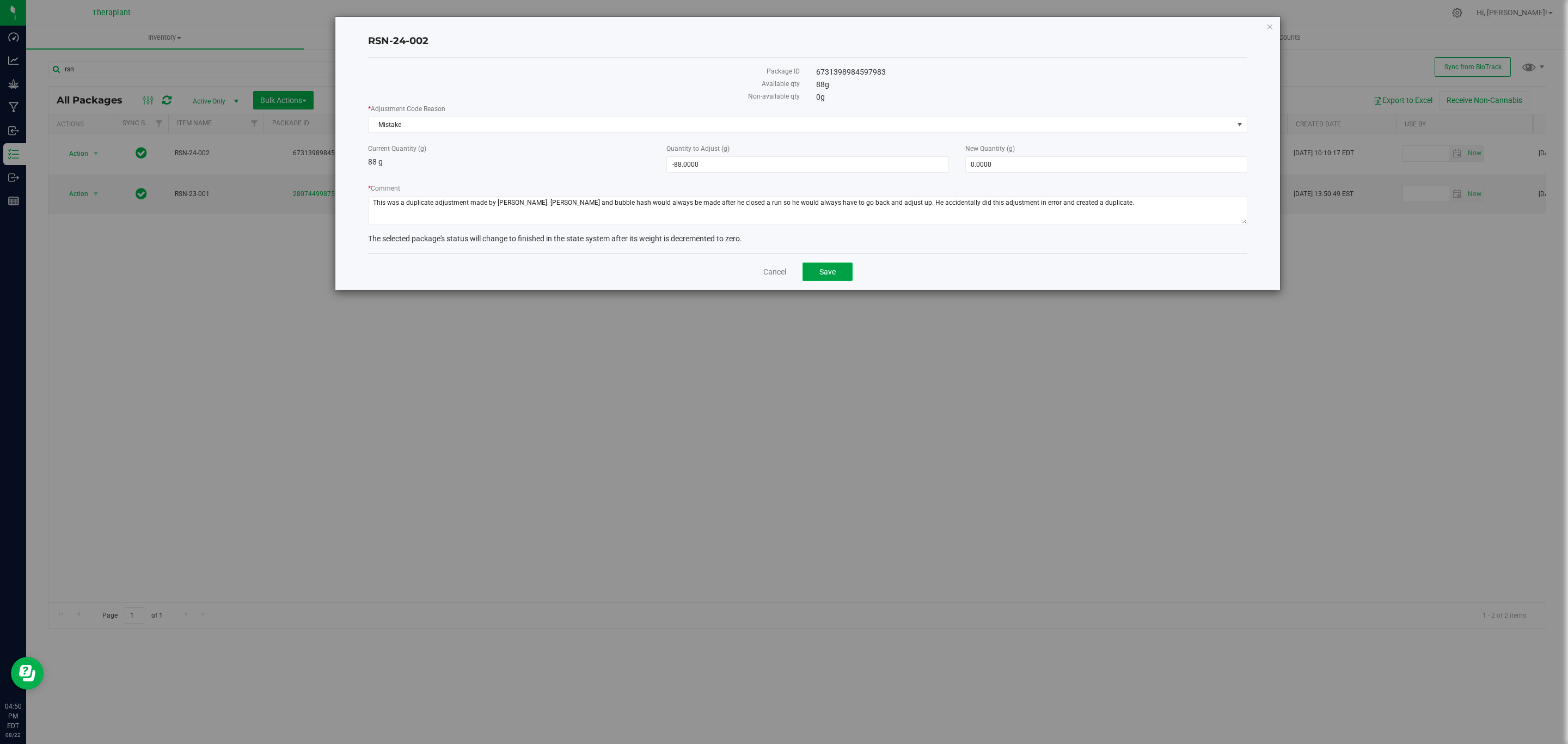
click at [817, 272] on button "Save" at bounding box center [827, 272] width 50 height 18
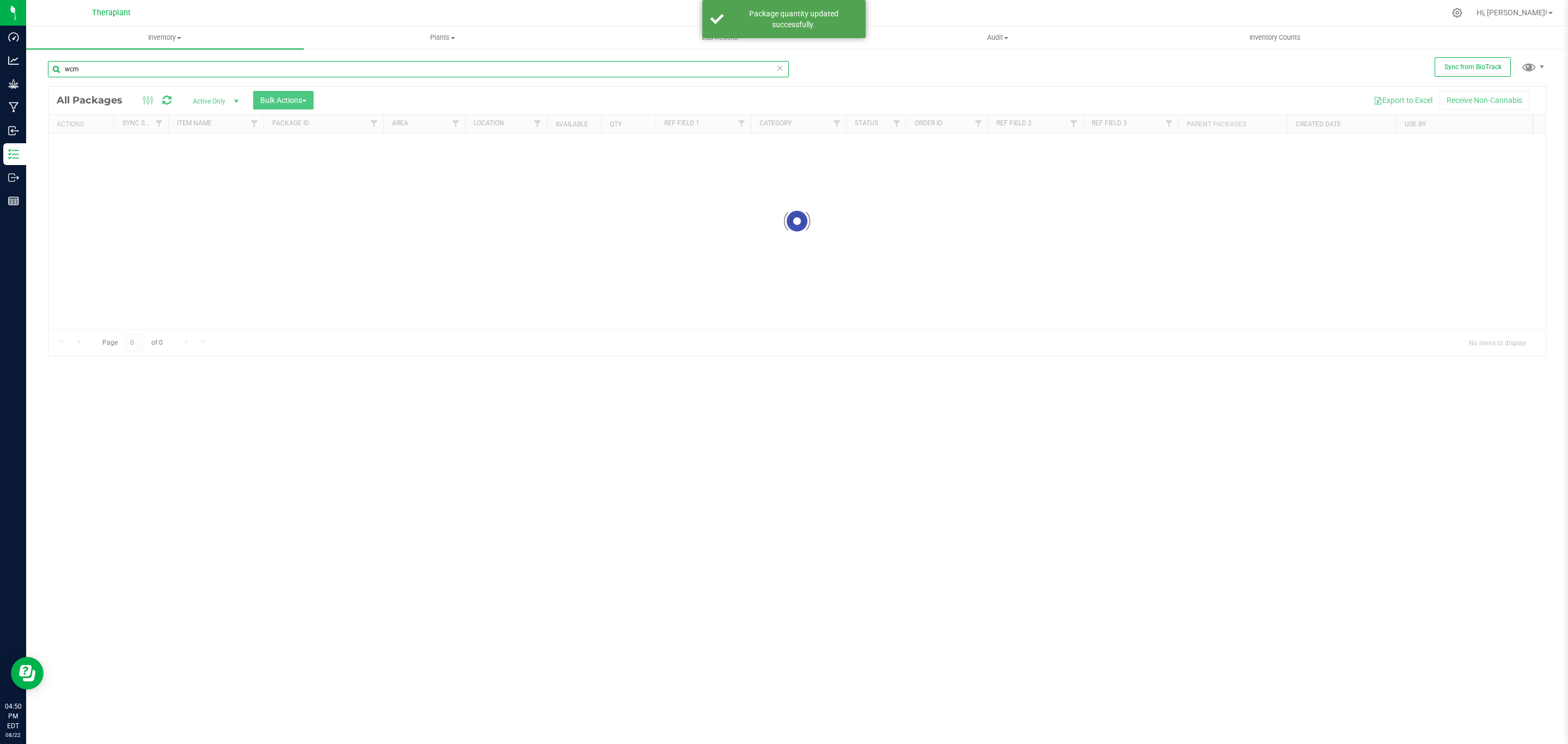
click at [196, 69] on input "wcm" at bounding box center [418, 69] width 741 height 16
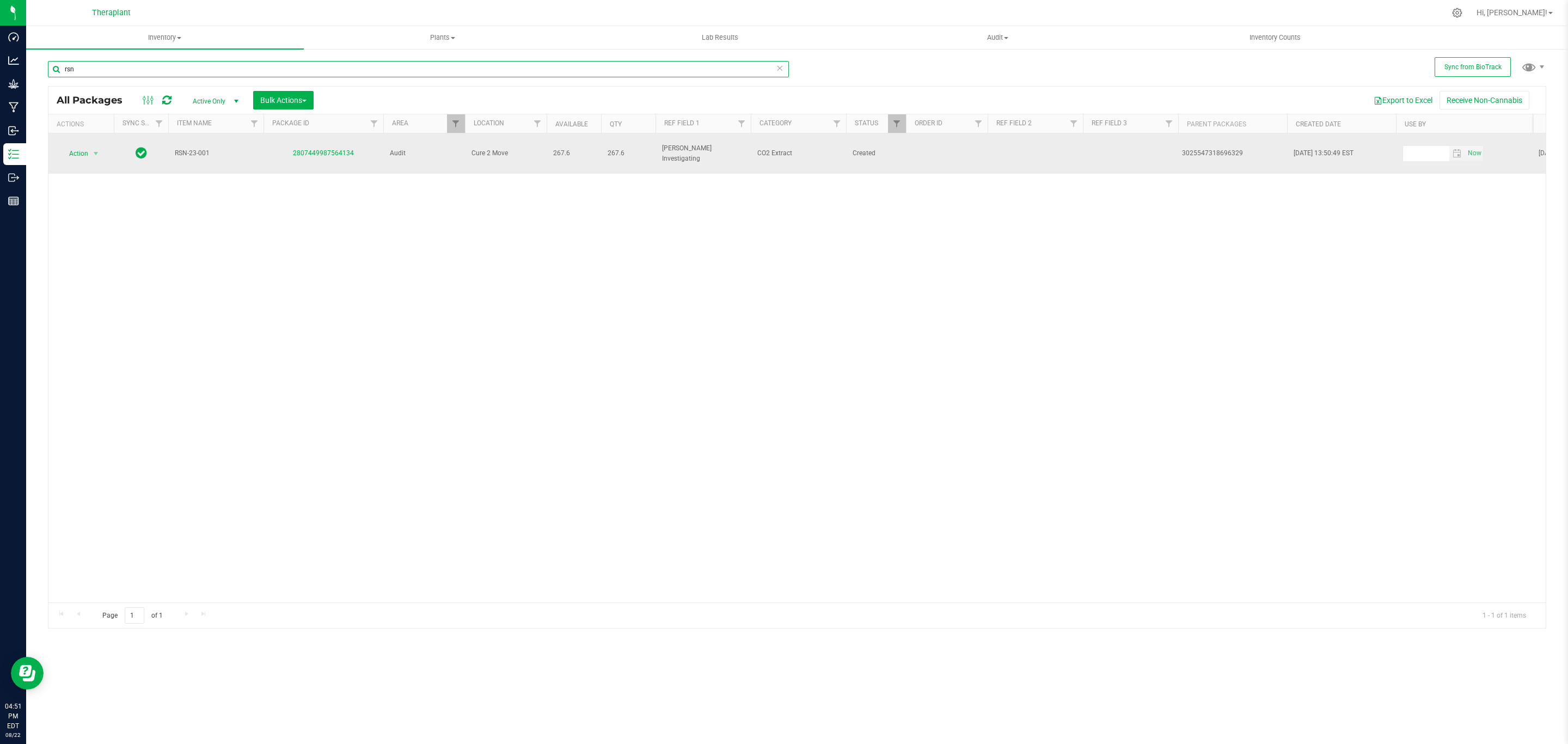
type input "rsn"
click at [89, 152] on span "select" at bounding box center [96, 153] width 13 height 15
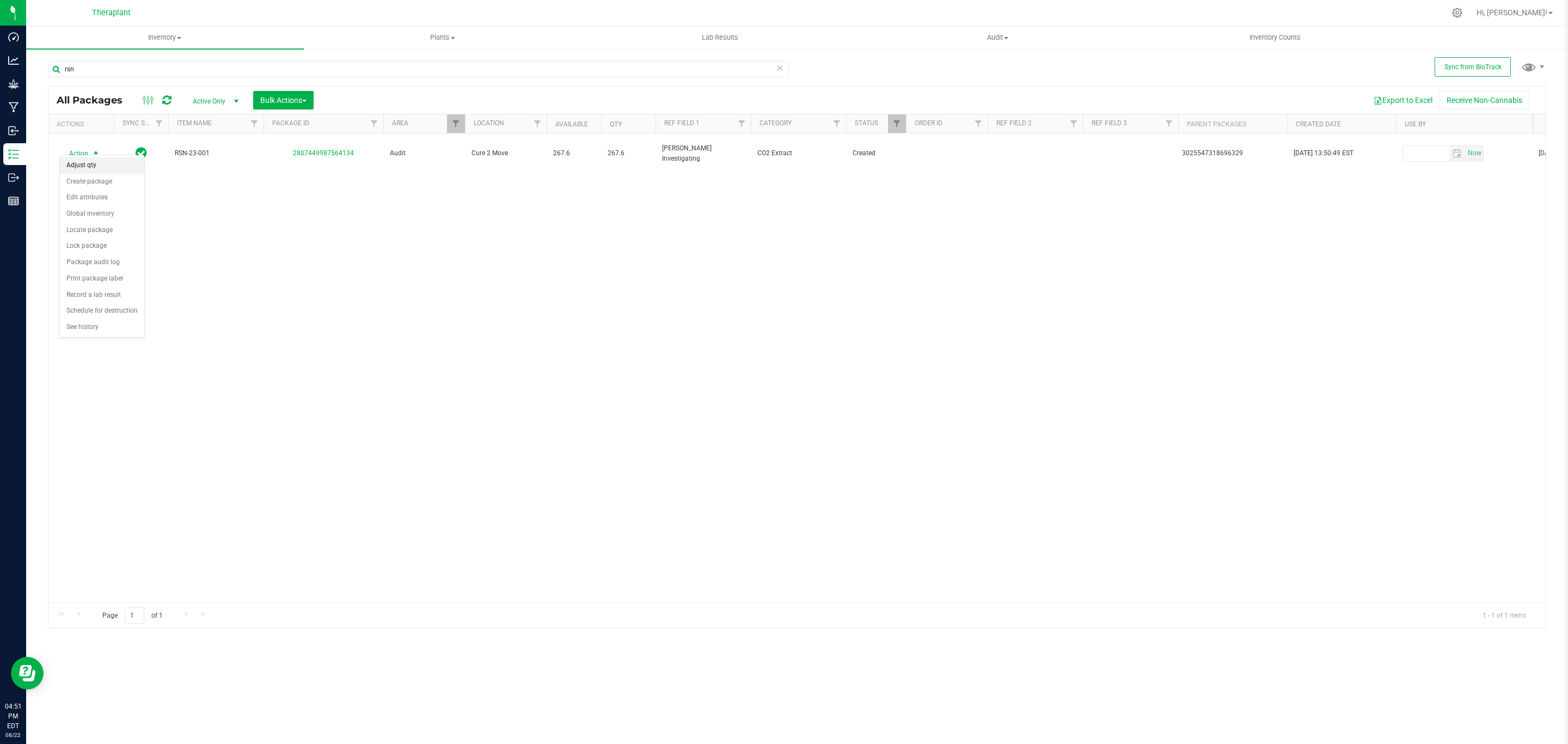
click at [86, 167] on li "Adjust qty" at bounding box center [102, 165] width 85 height 16
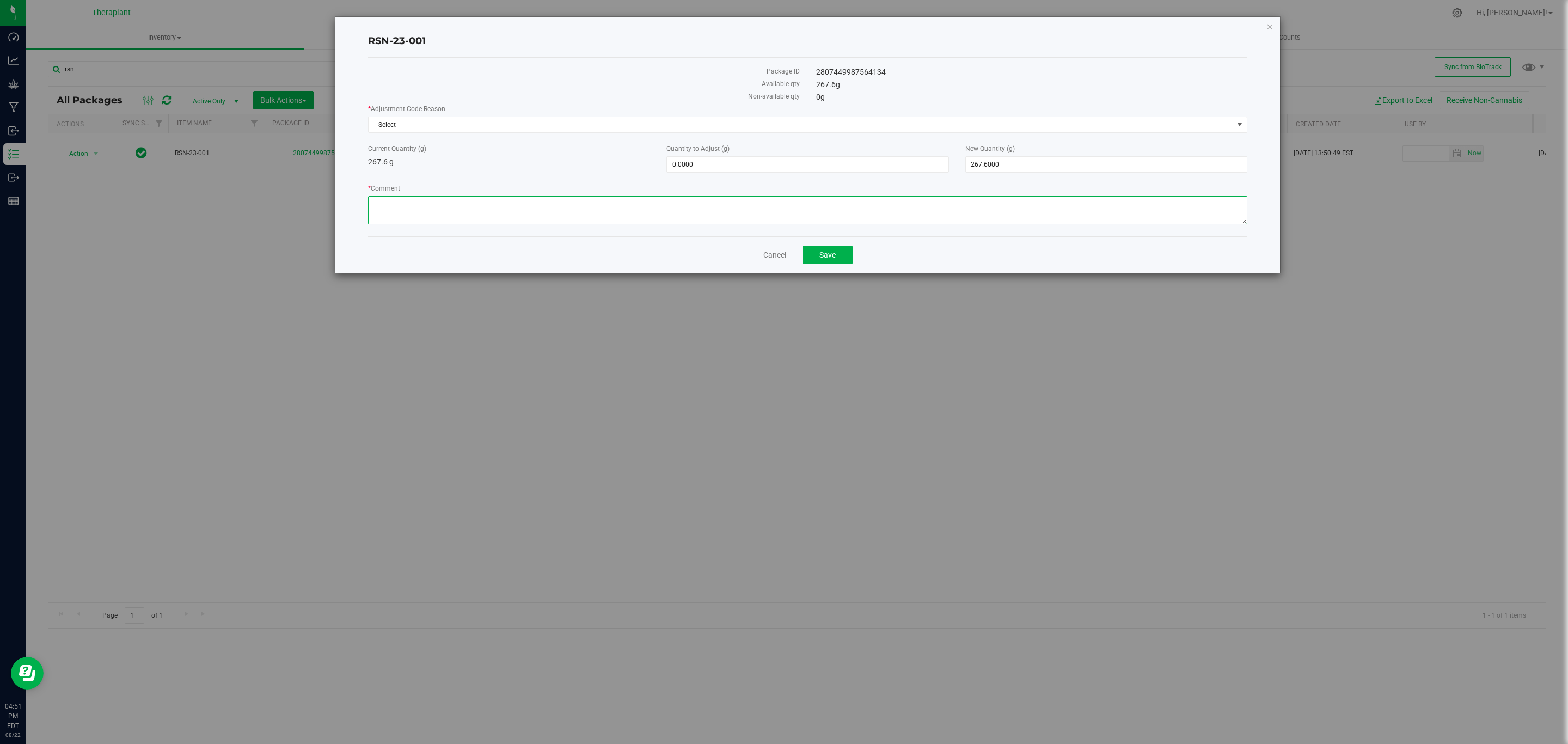
click at [474, 203] on textarea "* Comment" at bounding box center [808, 210] width 880 height 29
paste textarea "This was a duplicate adjustment made by [PERSON_NAME]. [PERSON_NAME] and bubble…"
type textarea "This was a duplicate adjustment made by [PERSON_NAME]. [PERSON_NAME] and bubble…"
click at [1009, 177] on div "* Adjustment Code Reason Select Select Inventory Audit Mistake Moisture Loss Se…" at bounding box center [808, 166] width 880 height 124
click at [1009, 170] on span "267.6000 267.6" at bounding box center [1106, 164] width 282 height 16
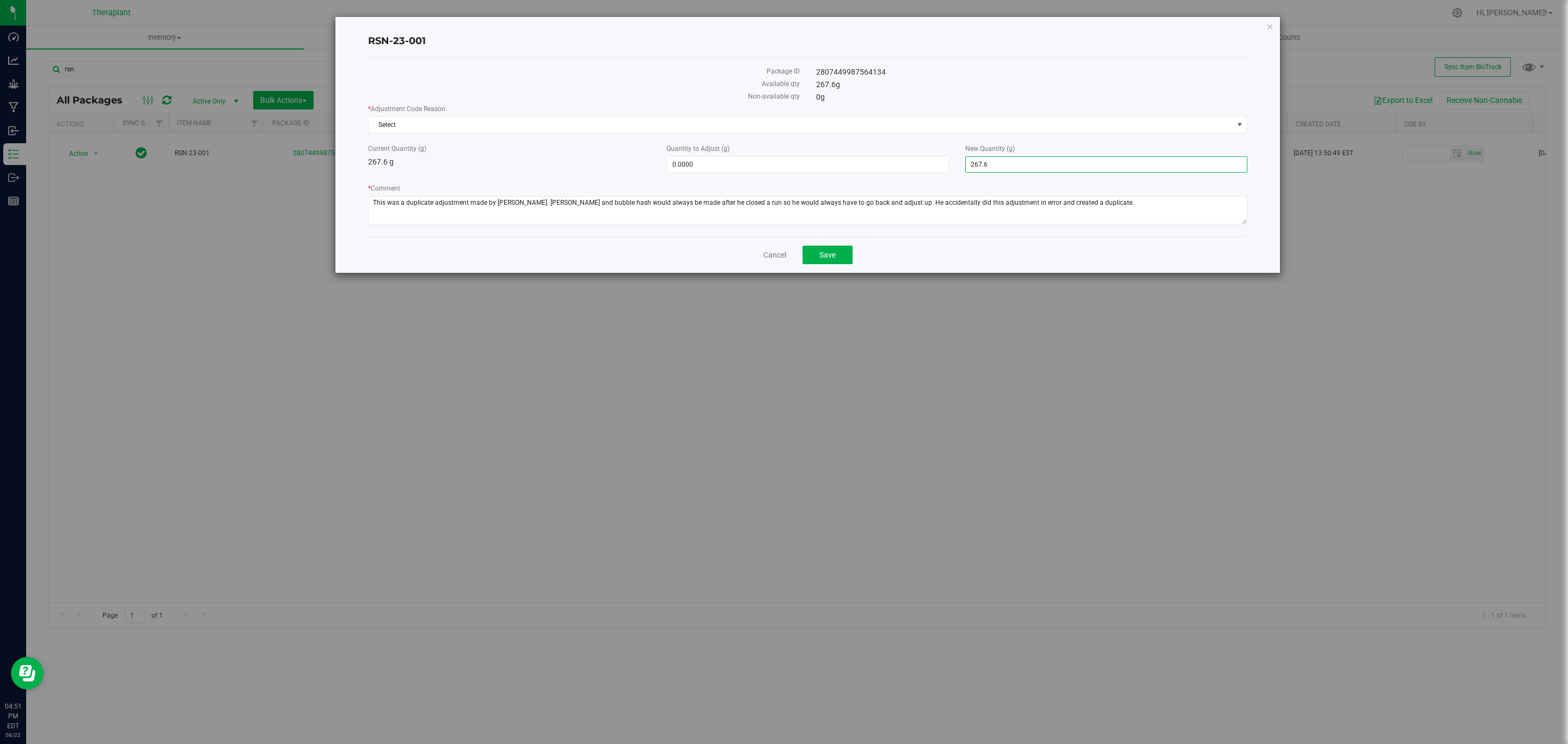
click at [1009, 170] on input "267.6" at bounding box center [1107, 164] width 281 height 15
type input "0"
type input "-267.6000"
type input "0.0000"
click at [803, 124] on span "Select" at bounding box center [801, 124] width 864 height 15
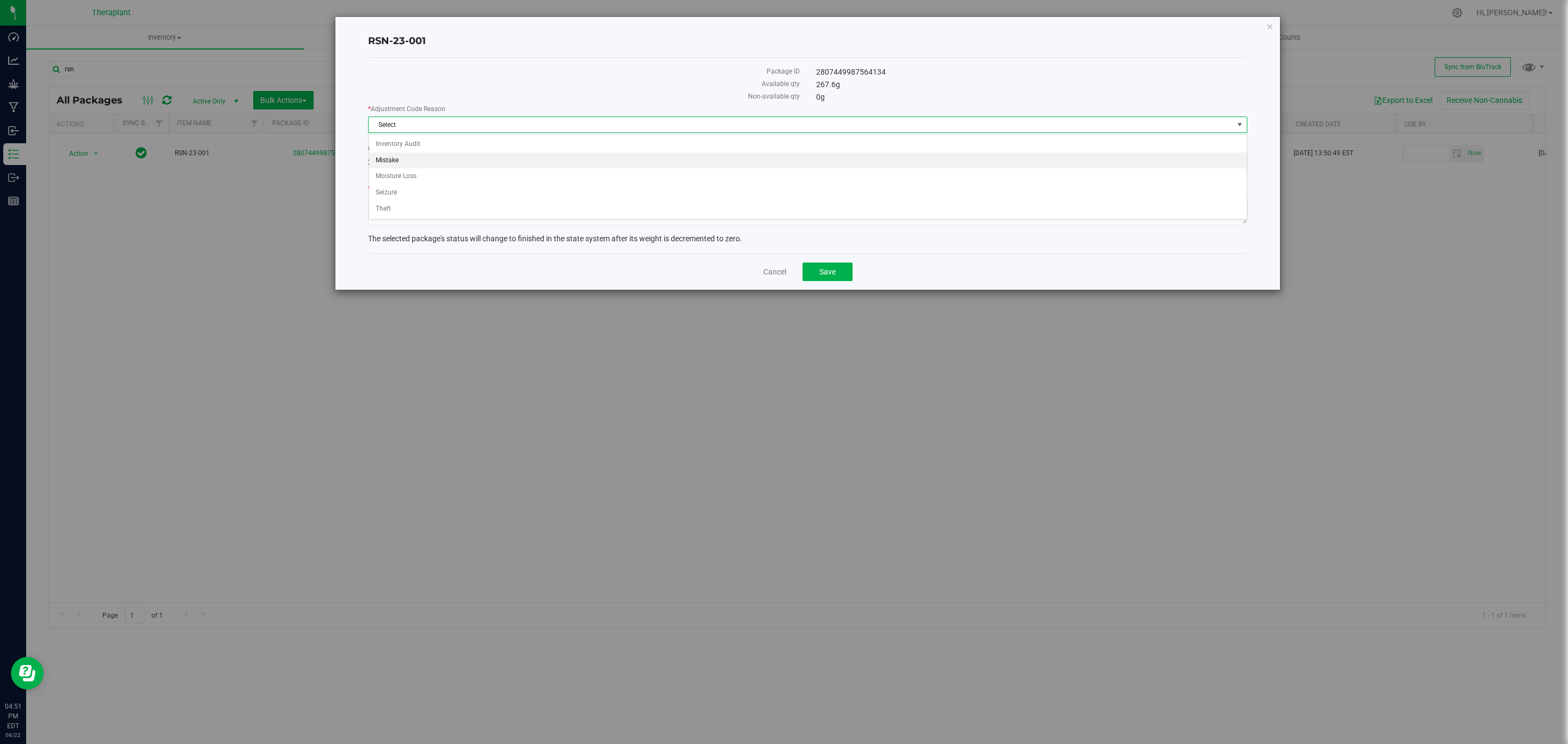
click at [385, 157] on li "Mistake" at bounding box center [808, 160] width 878 height 16
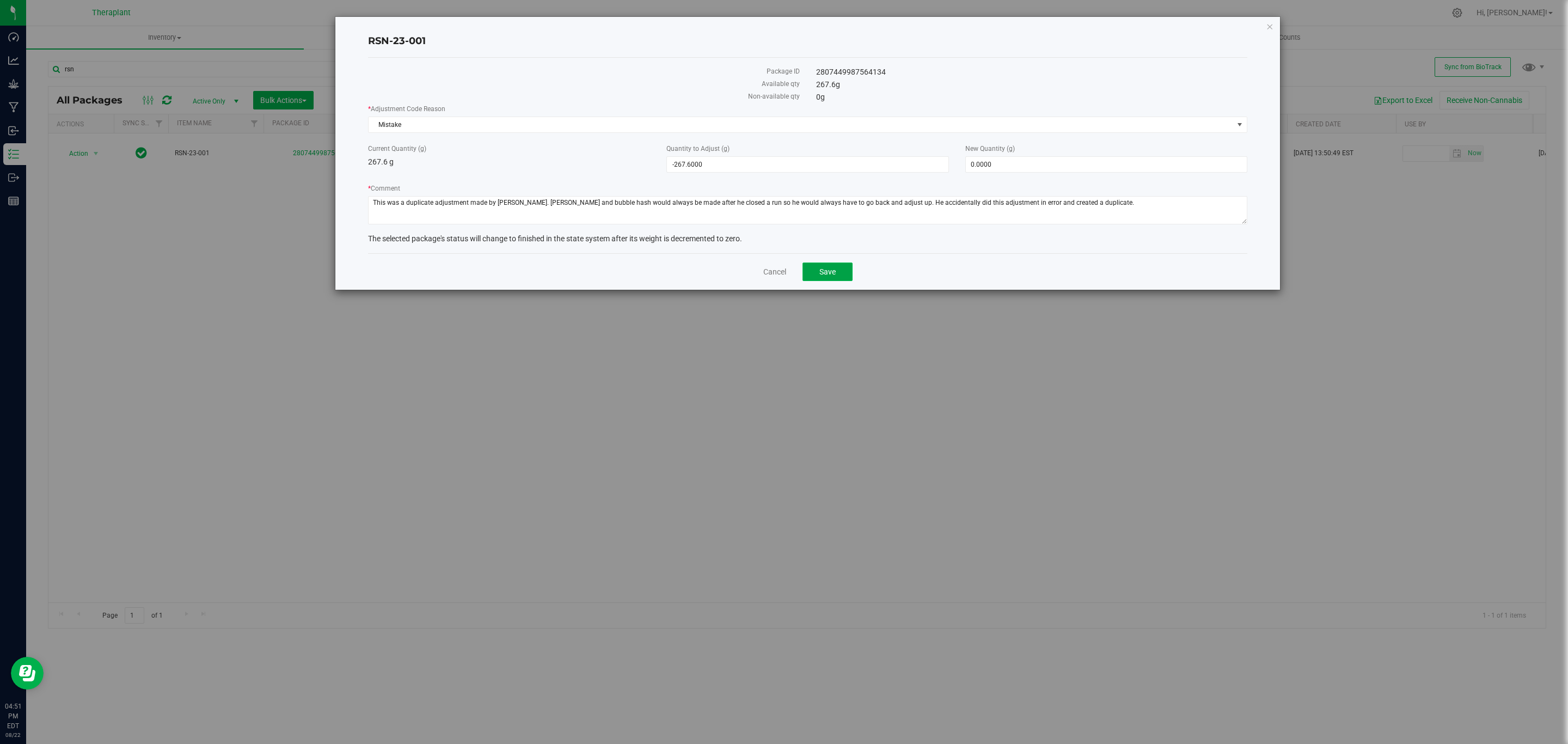
click at [825, 276] on span "Save" at bounding box center [827, 272] width 16 height 9
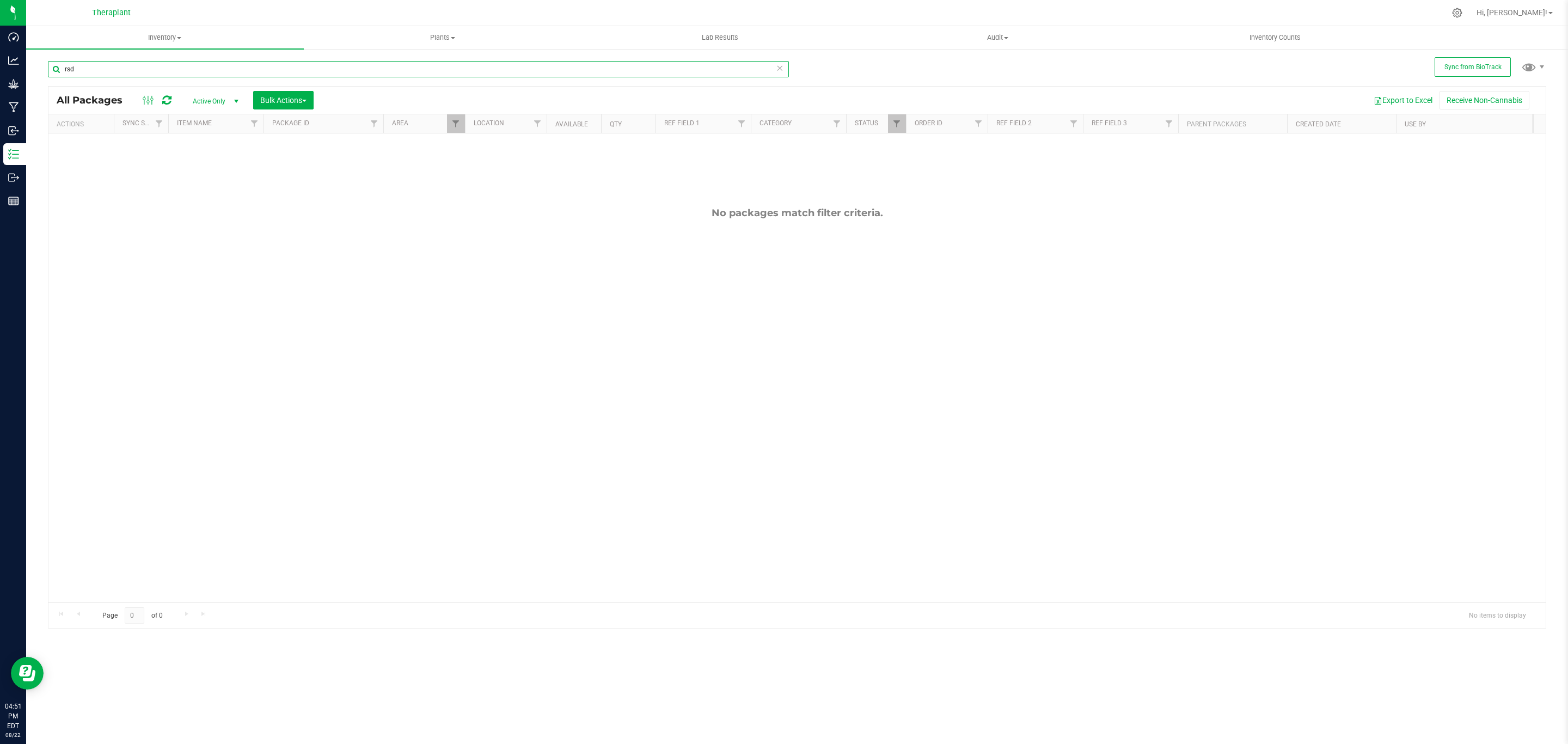
click at [419, 69] on input "rsd" at bounding box center [418, 69] width 741 height 16
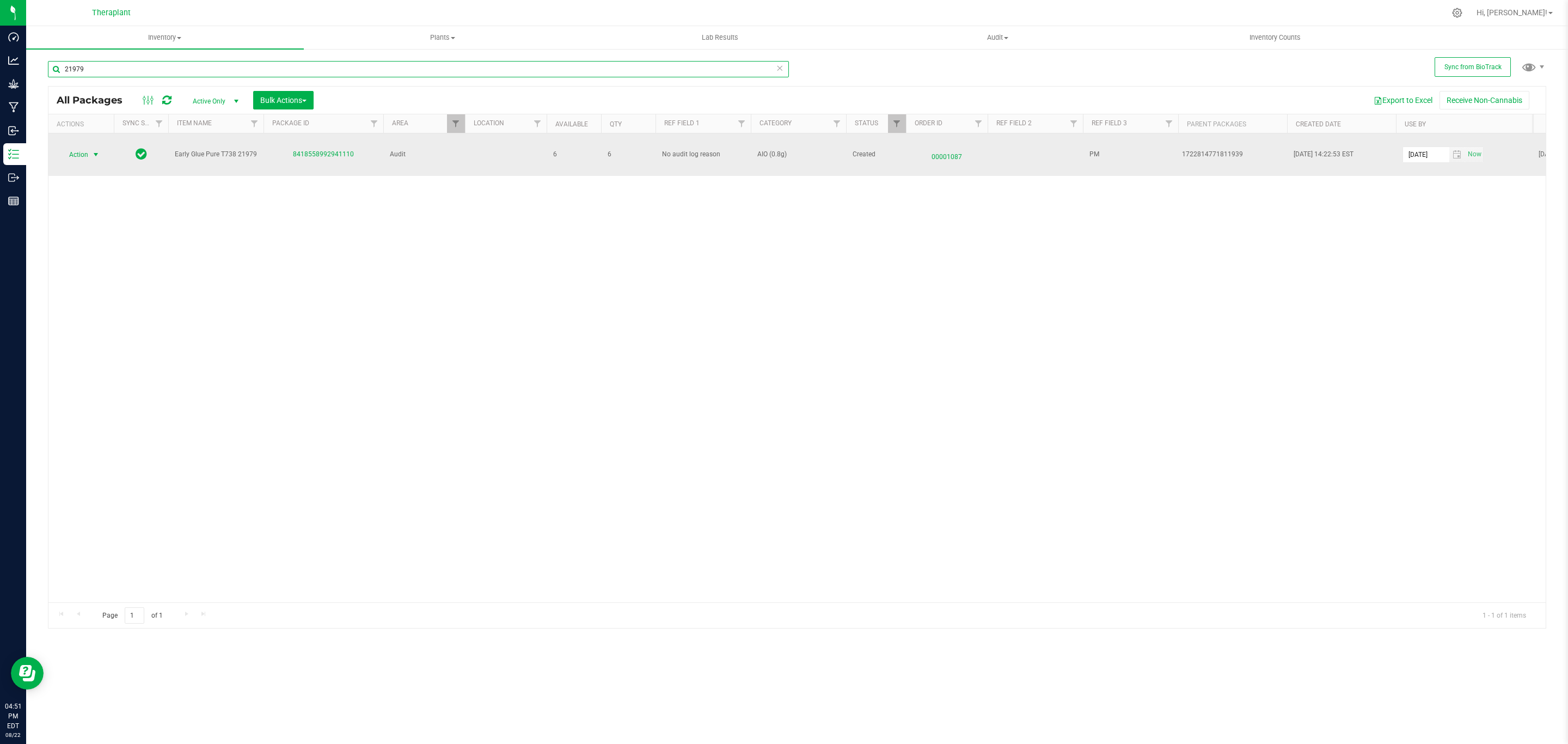
type input "21979"
click at [85, 157] on span "Action" at bounding box center [74, 155] width 29 height 15
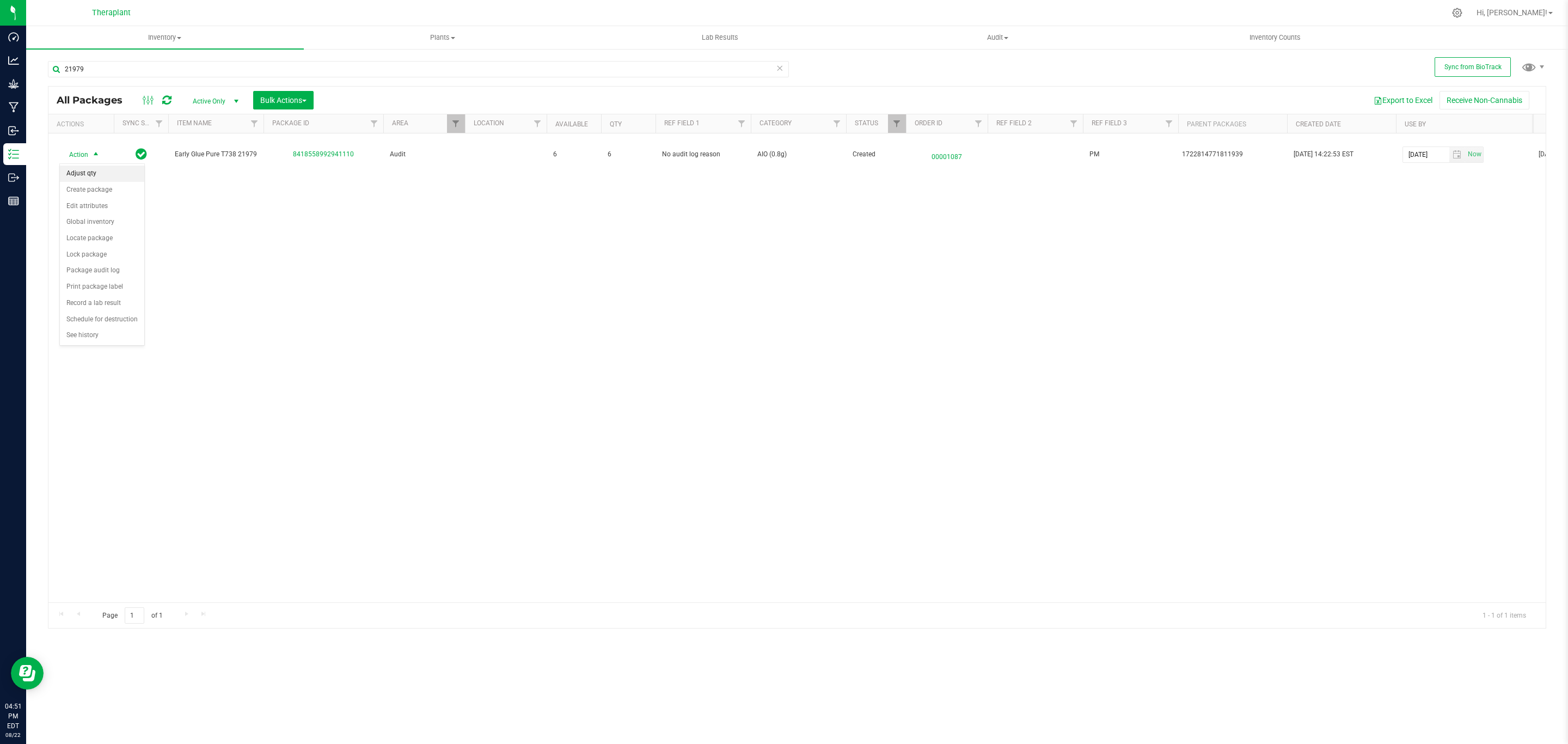
click at [82, 172] on li "Adjust qty" at bounding box center [102, 174] width 85 height 16
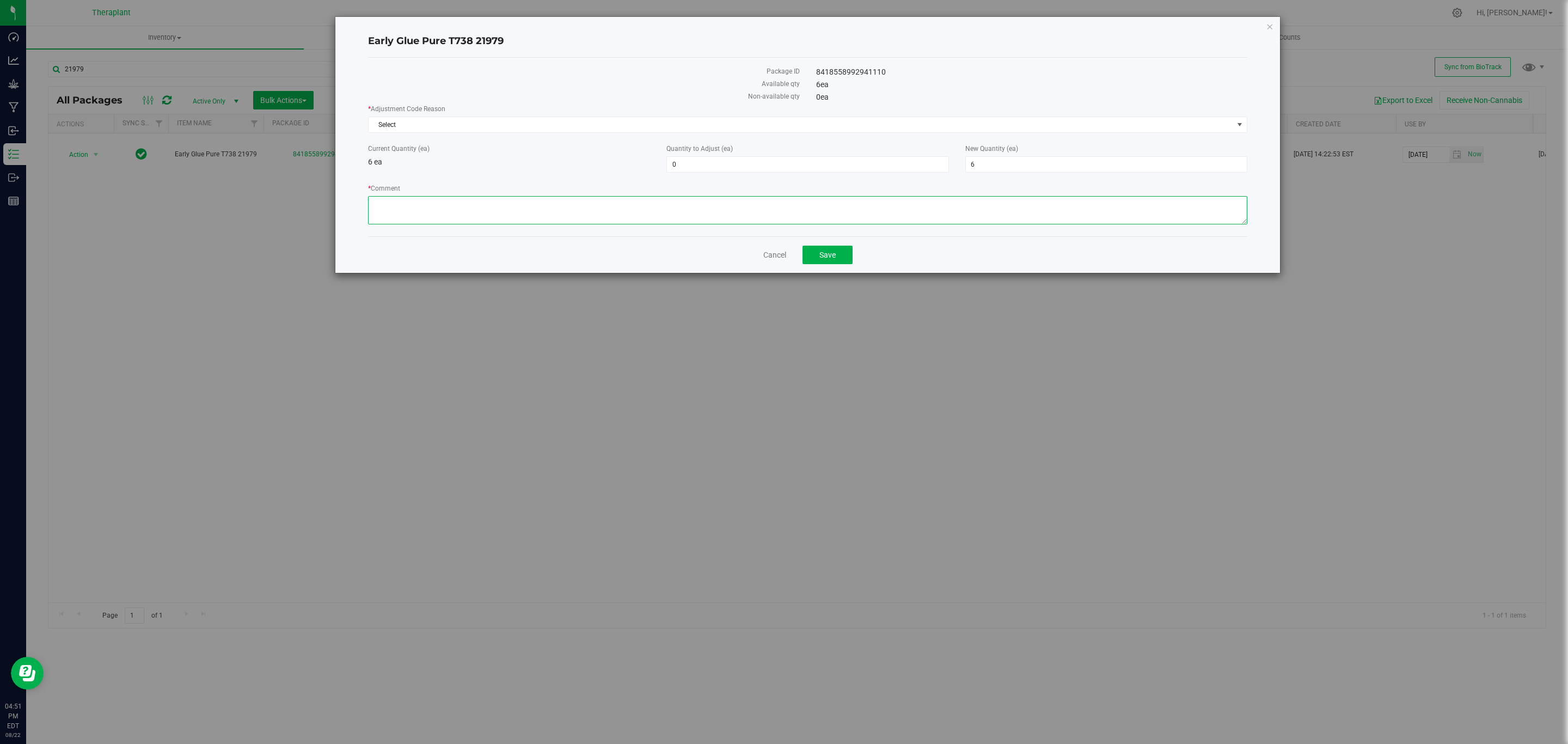
click at [840, 206] on textarea "* Comment" at bounding box center [808, 210] width 880 height 29
click at [499, 203] on textarea "* Comment" at bounding box center [808, 210] width 880 height 29
click at [698, 206] on textarea "* Comment" at bounding box center [808, 210] width 880 height 29
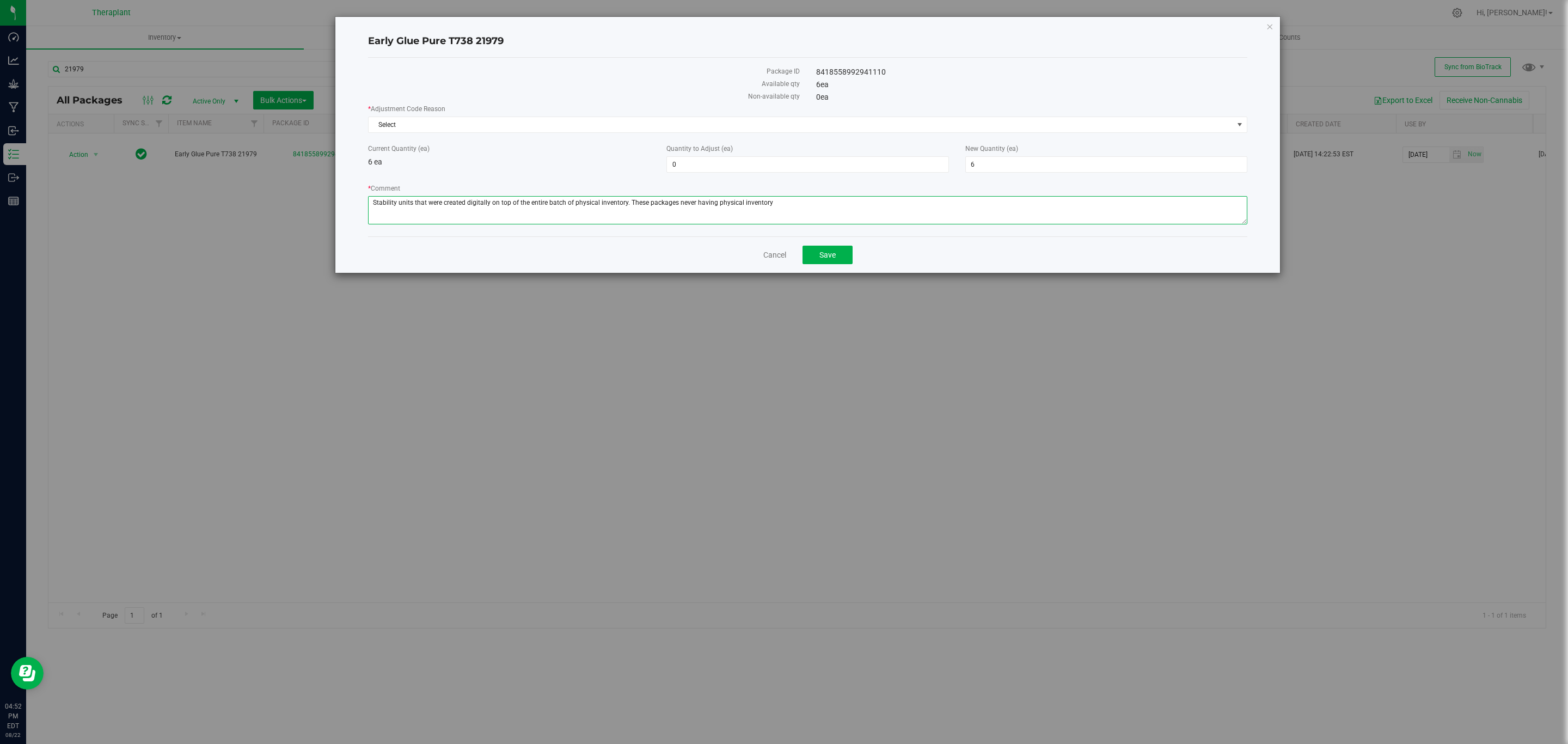
click at [646, 204] on textarea "* Comment" at bounding box center [808, 210] width 880 height 29
click at [670, 205] on textarea "* Comment" at bounding box center [808, 210] width 880 height 29
click at [696, 205] on textarea "* Comment" at bounding box center [808, 210] width 880 height 29
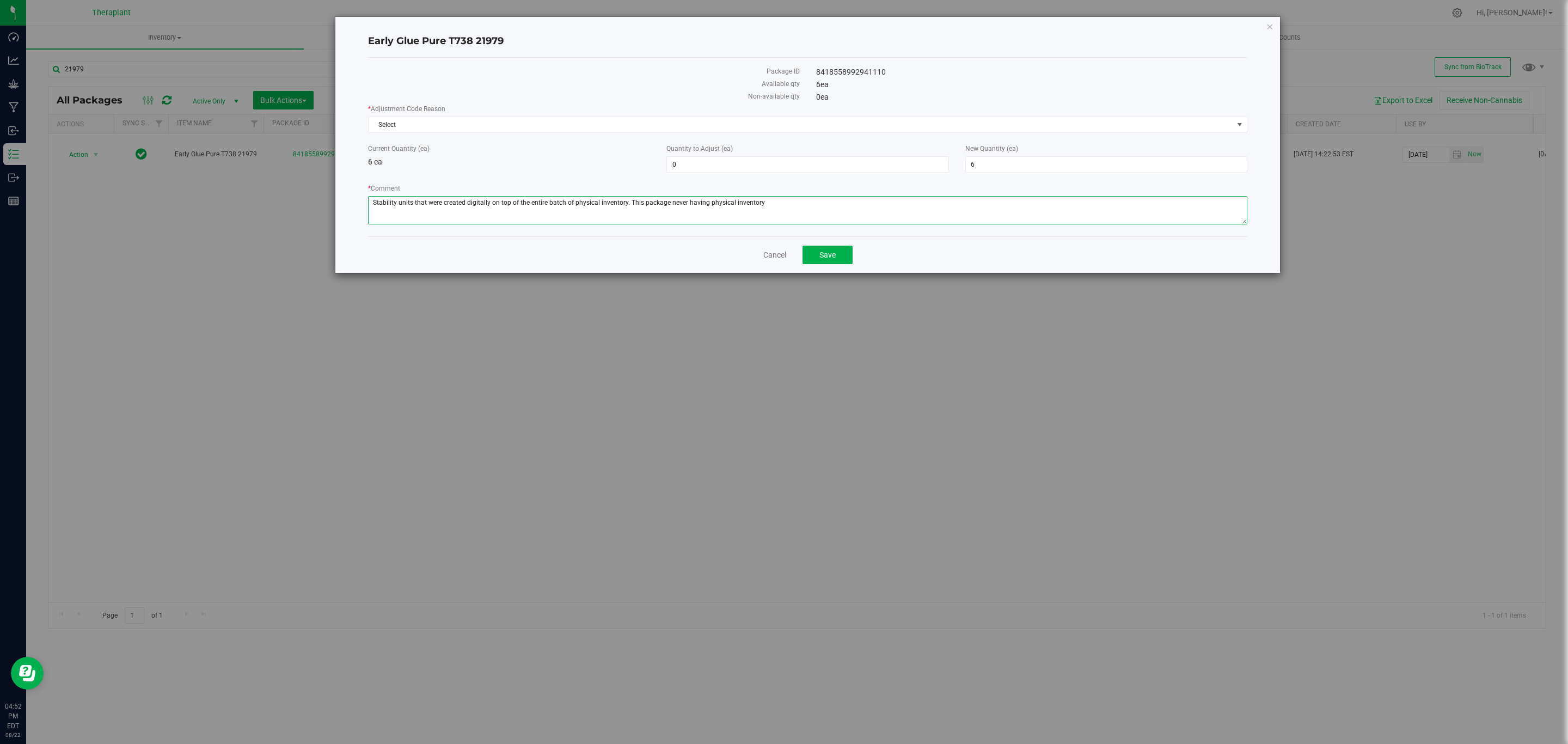
click at [696, 205] on textarea "* Comment" at bounding box center [808, 210] width 880 height 29
click at [694, 206] on textarea "* Comment" at bounding box center [808, 210] width 880 height 29
click at [693, 205] on textarea "* Comment" at bounding box center [808, 210] width 880 height 29
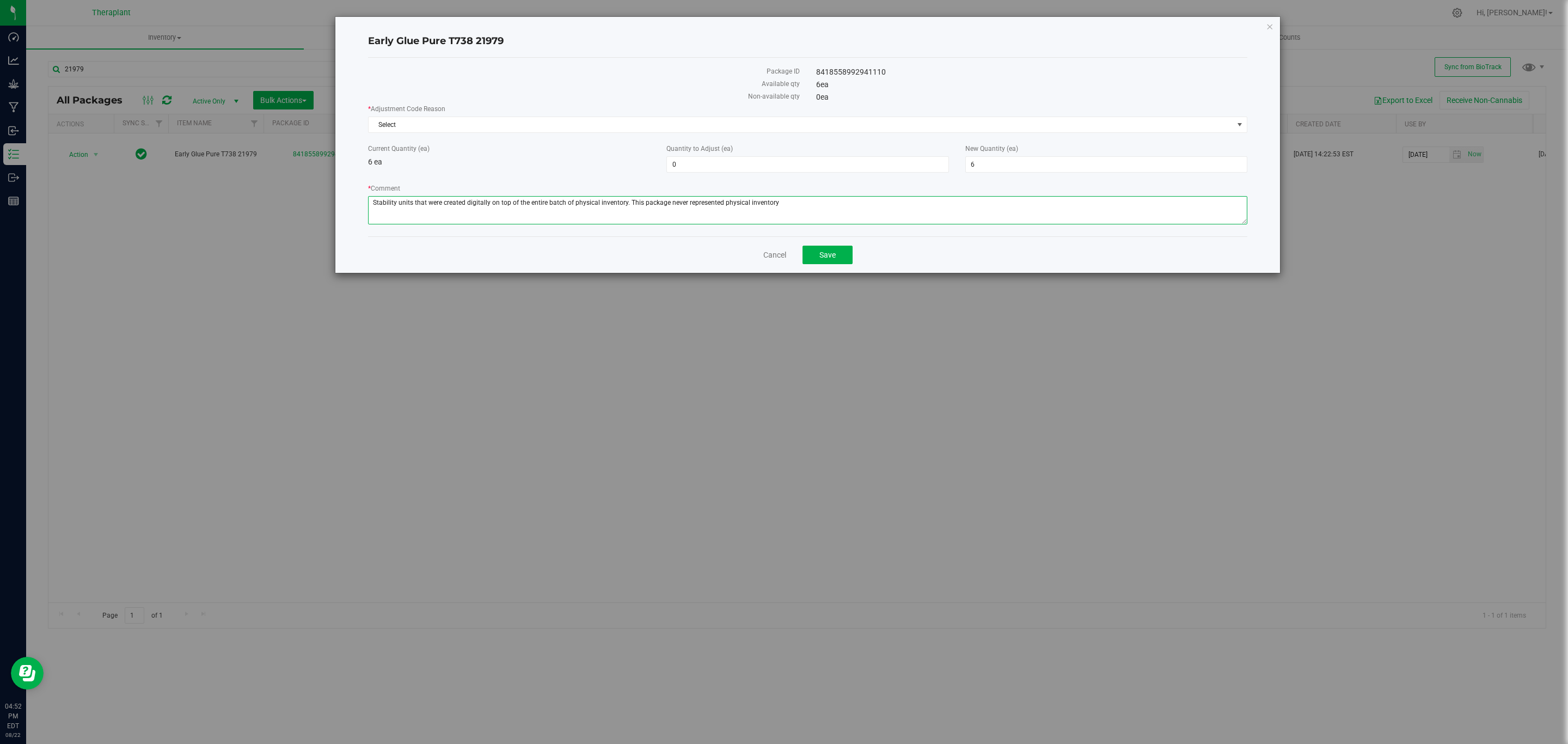
click at [773, 209] on textarea "* Comment" at bounding box center [808, 210] width 880 height 29
click at [954, 205] on textarea "* Comment" at bounding box center [808, 210] width 880 height 29
type textarea "Stability units that were created digitally on top of the entire batch of physi…"
click at [1003, 169] on span "6 6" at bounding box center [1106, 164] width 282 height 16
click at [1003, 169] on input "6" at bounding box center [1107, 164] width 281 height 15
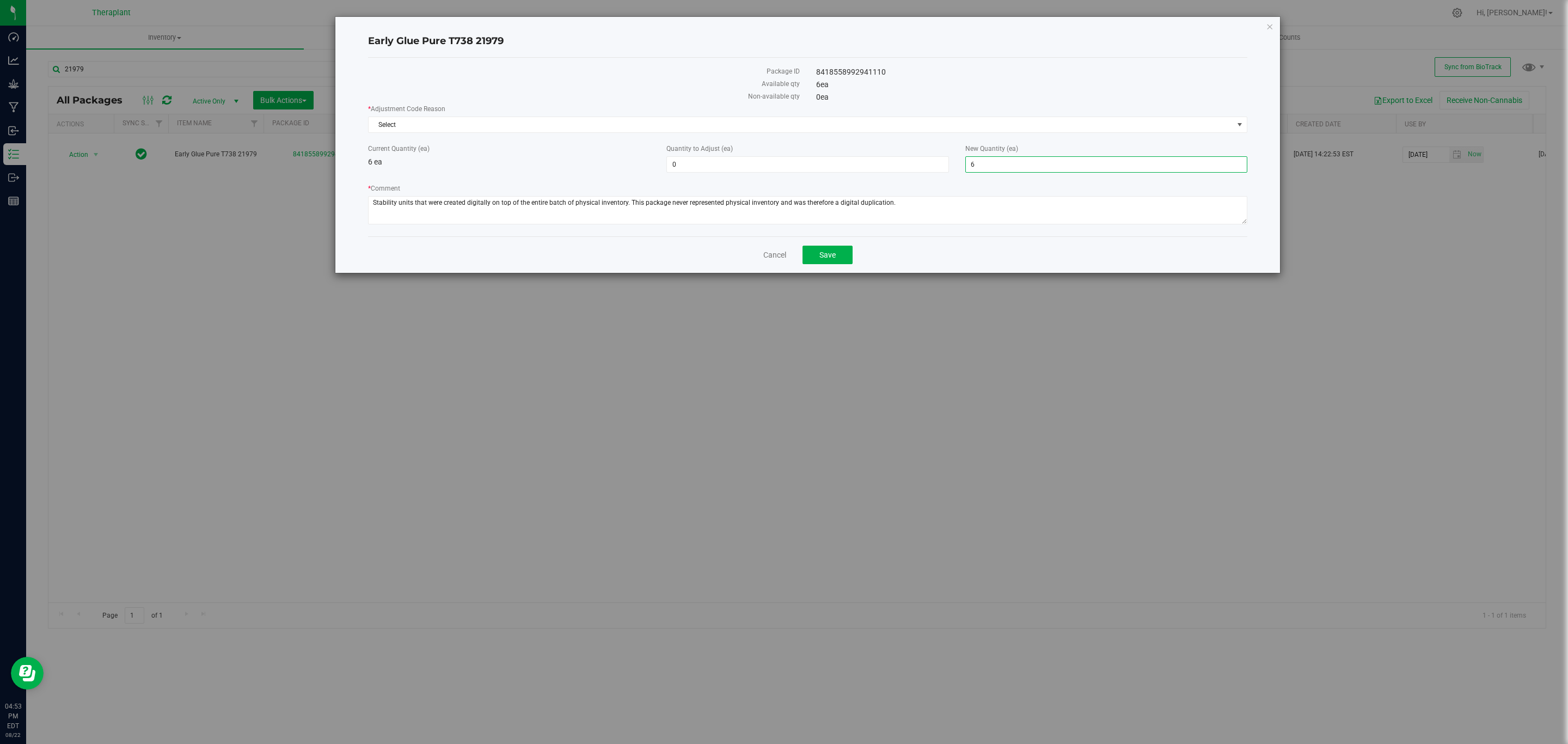
type input "0"
type input "-6"
type input "0"
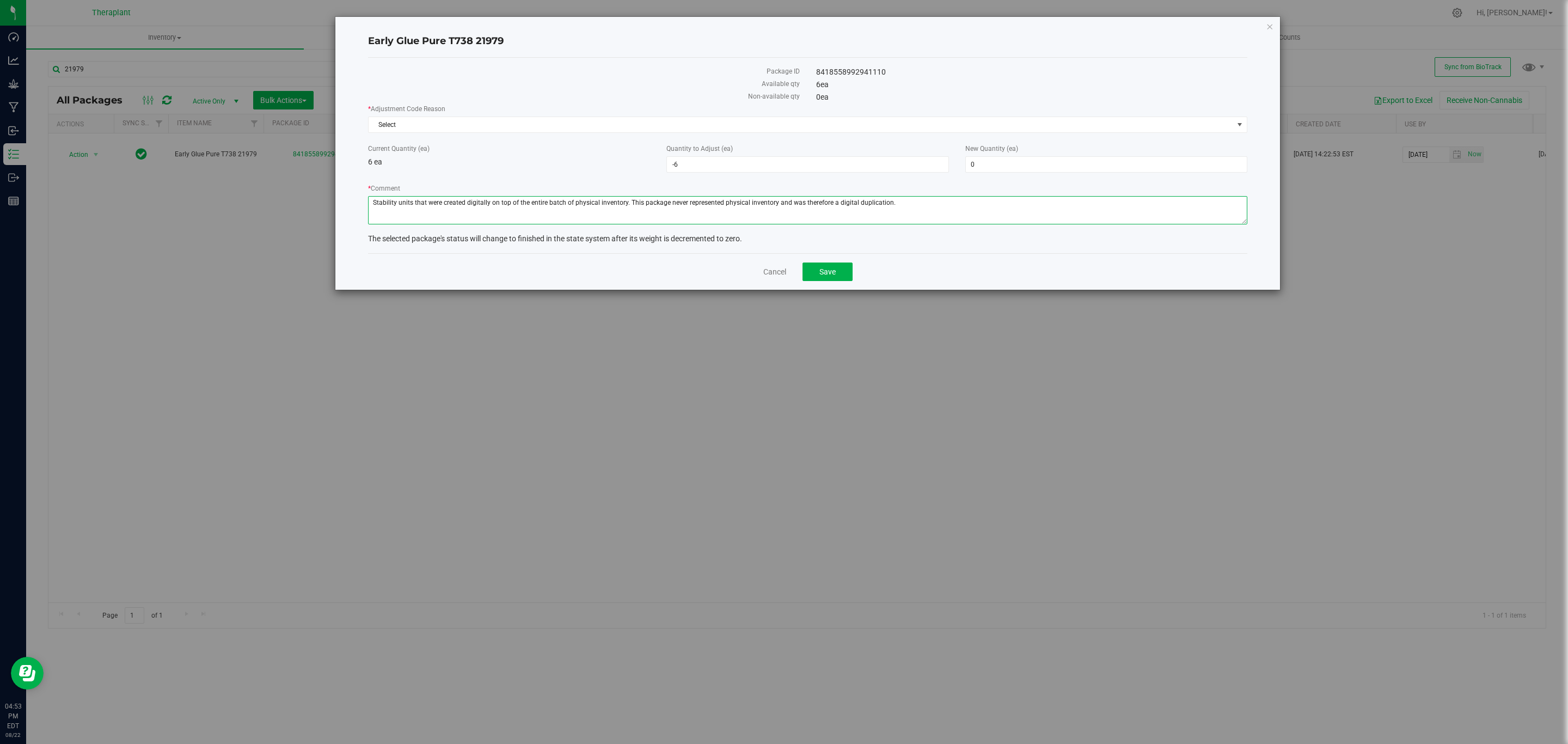
click at [931, 204] on textarea "* Comment" at bounding box center [808, 210] width 880 height 29
click at [821, 129] on span "Select" at bounding box center [801, 124] width 864 height 15
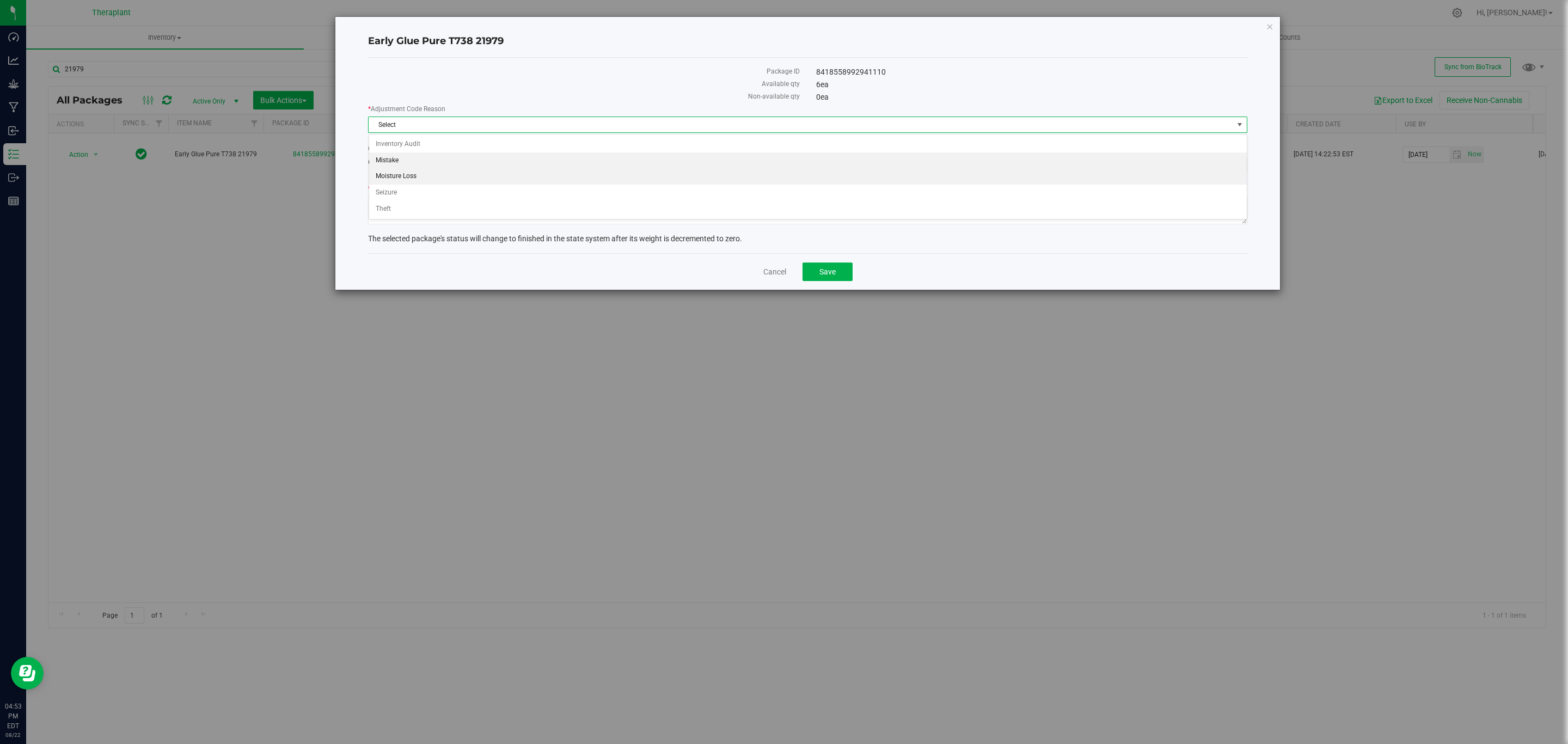
click at [449, 163] on li "Mistake" at bounding box center [808, 160] width 878 height 16
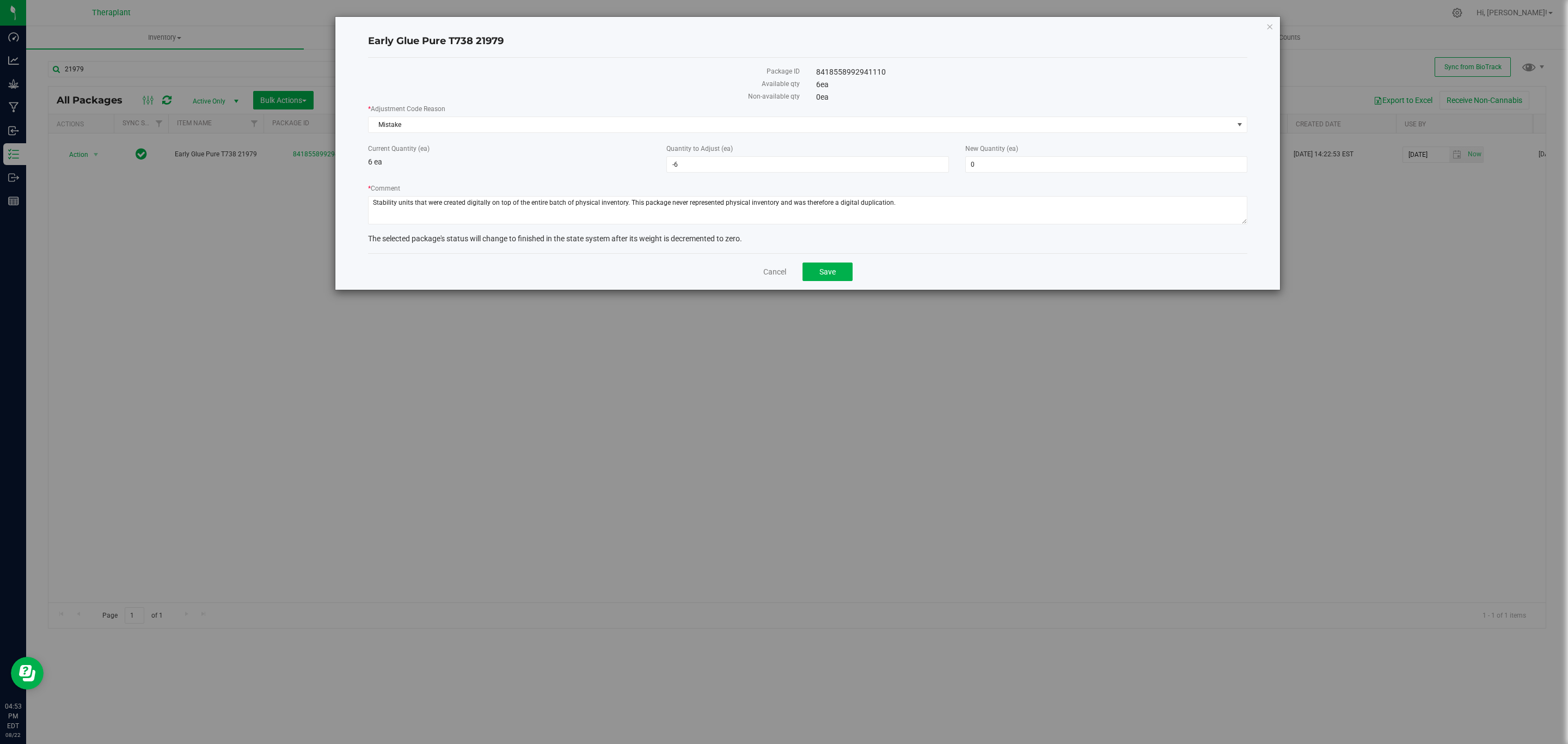
click at [799, 266] on div "Cancel Save" at bounding box center [808, 272] width 880 height 37
click at [808, 276] on button "Save" at bounding box center [827, 272] width 50 height 18
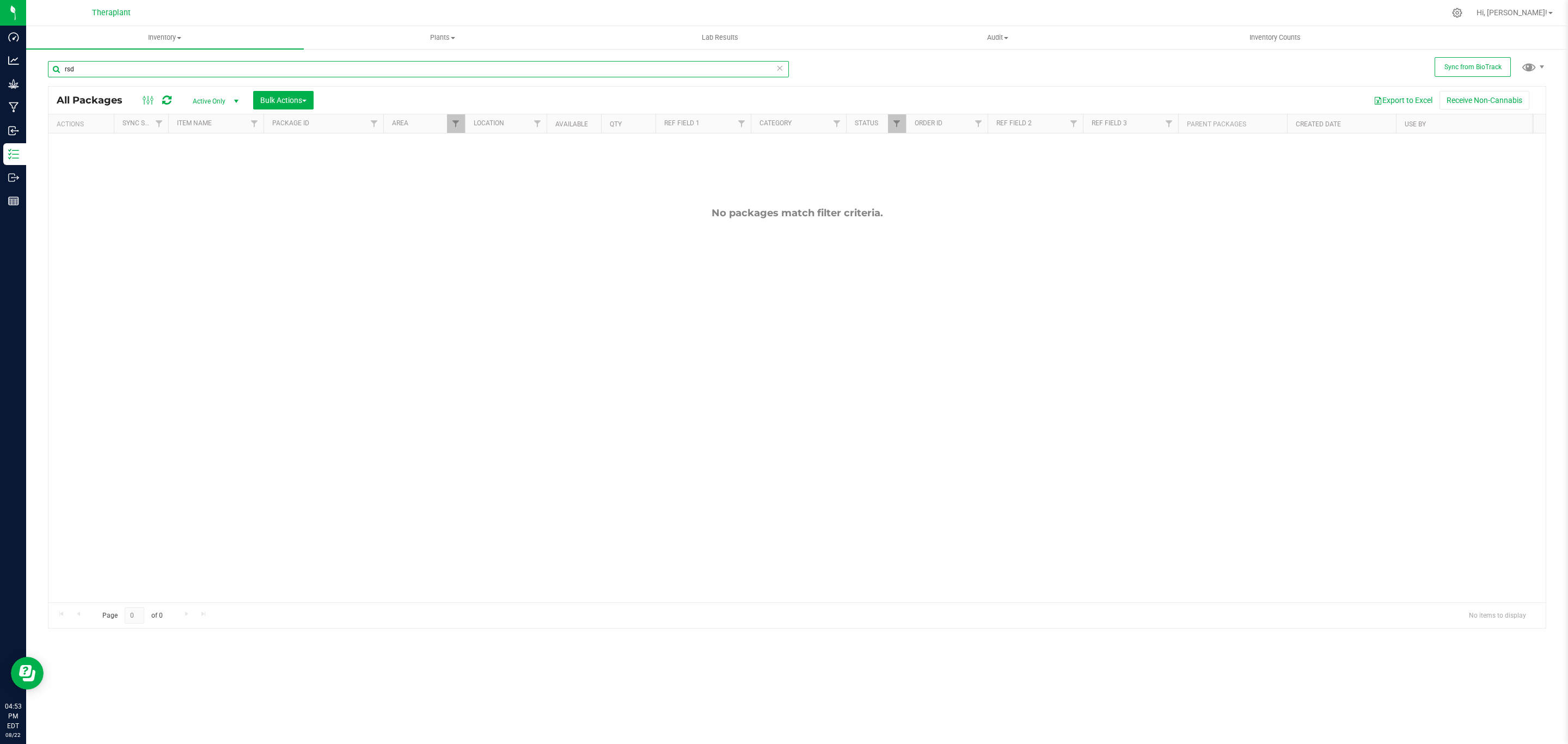
click at [115, 64] on input "rsd" at bounding box center [418, 69] width 741 height 16
type input "1"
type input "21961"
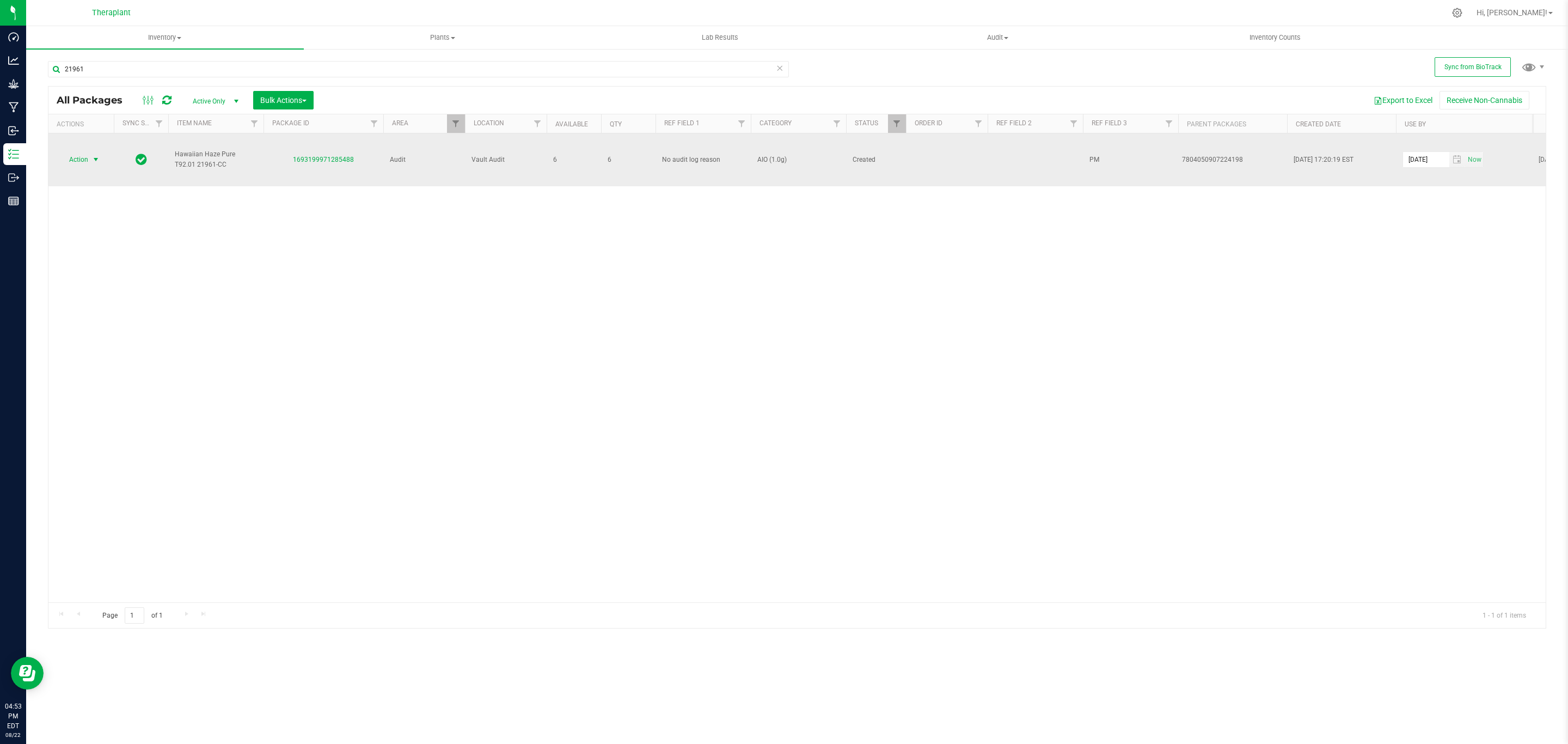
click at [97, 167] on span "select" at bounding box center [96, 160] width 13 height 15
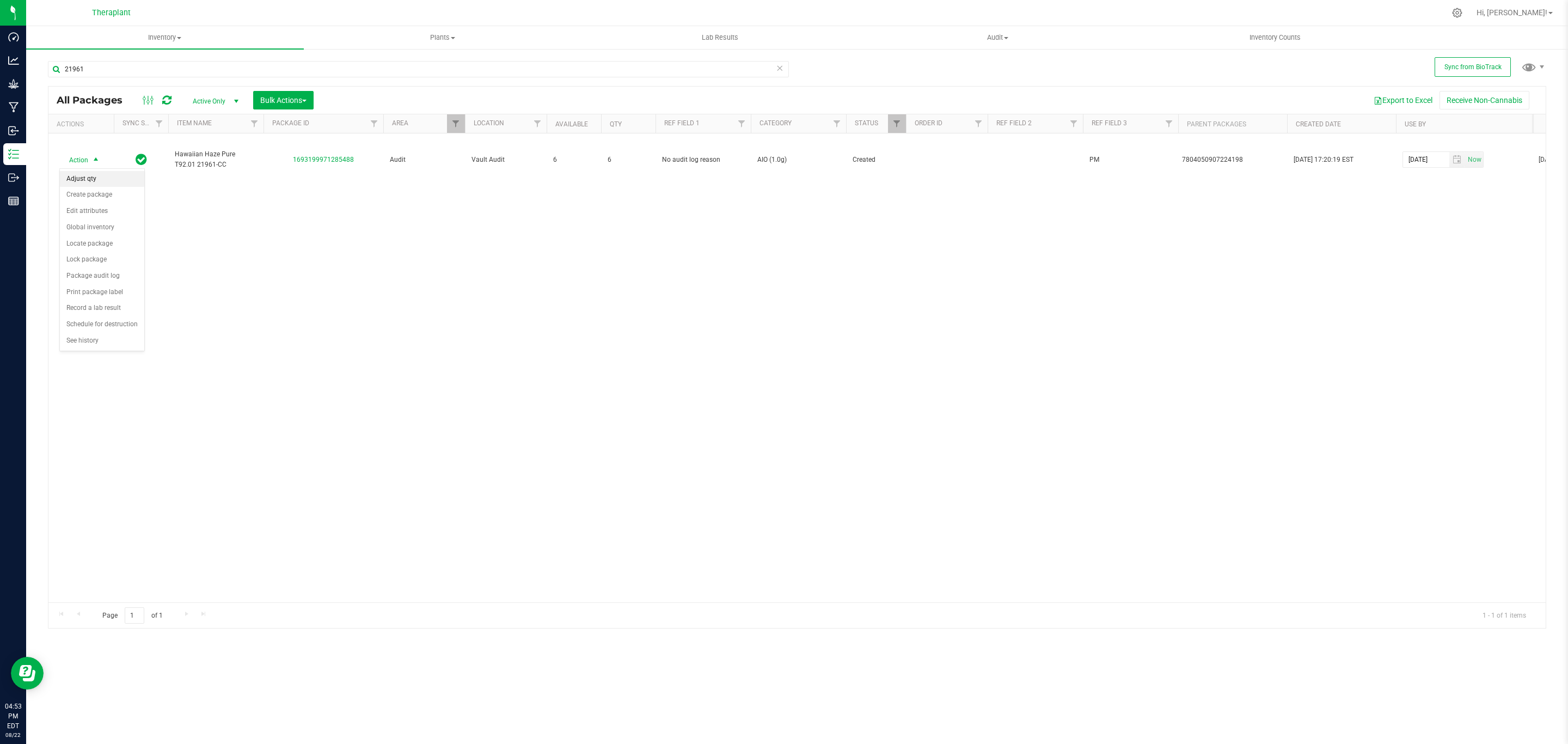
click at [100, 175] on li "Adjust qty" at bounding box center [102, 179] width 85 height 16
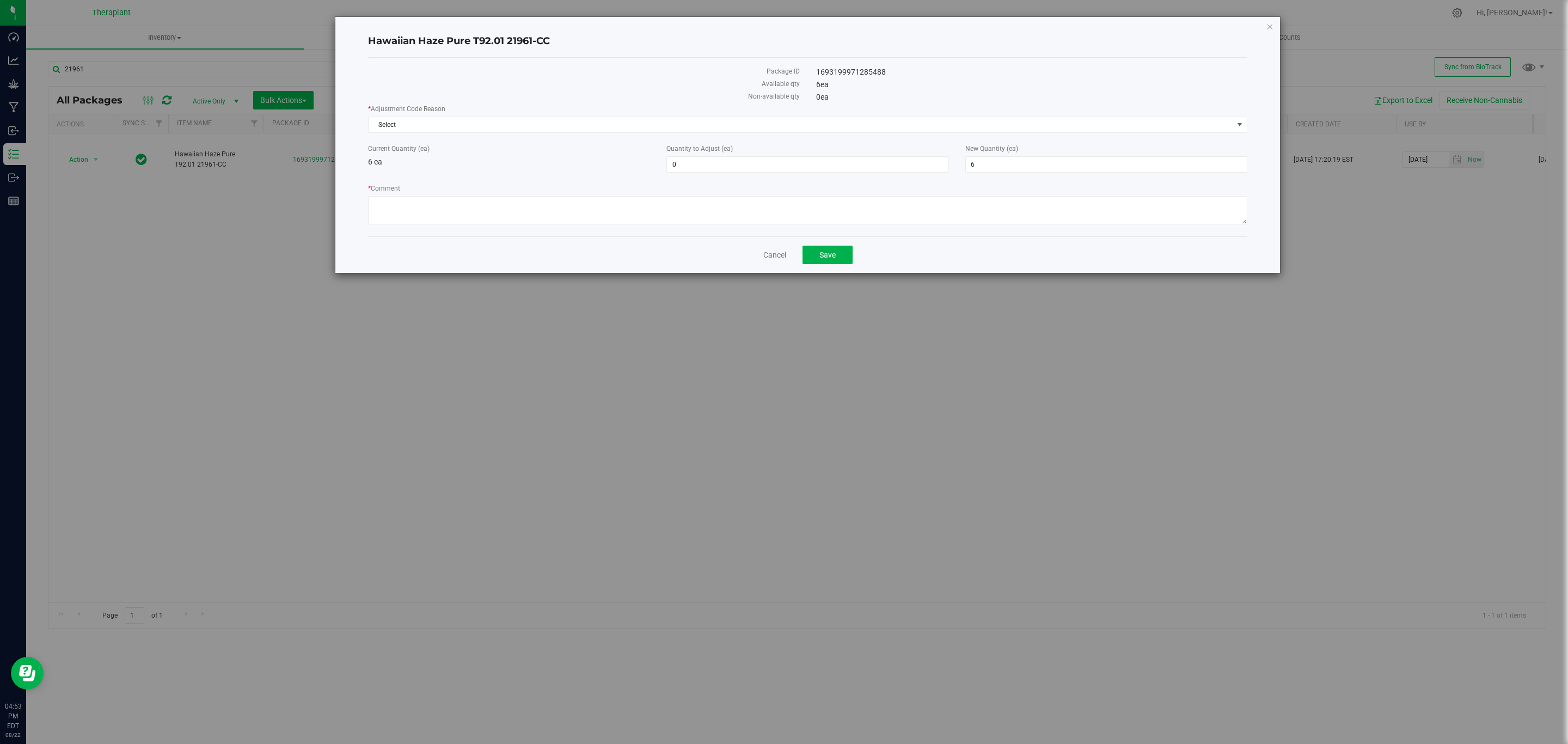
click at [502, 228] on div "* Comment" at bounding box center [808, 205] width 880 height 44
click at [506, 221] on textarea "* Comment" at bounding box center [808, 210] width 880 height 29
paste textarea "Stability units that were created digitally on top of the entire batch of physi…"
type textarea "Stability units that were created digitally on top of the entire batch of physi…"
click at [1009, 164] on span "6 6" at bounding box center [1106, 164] width 282 height 16
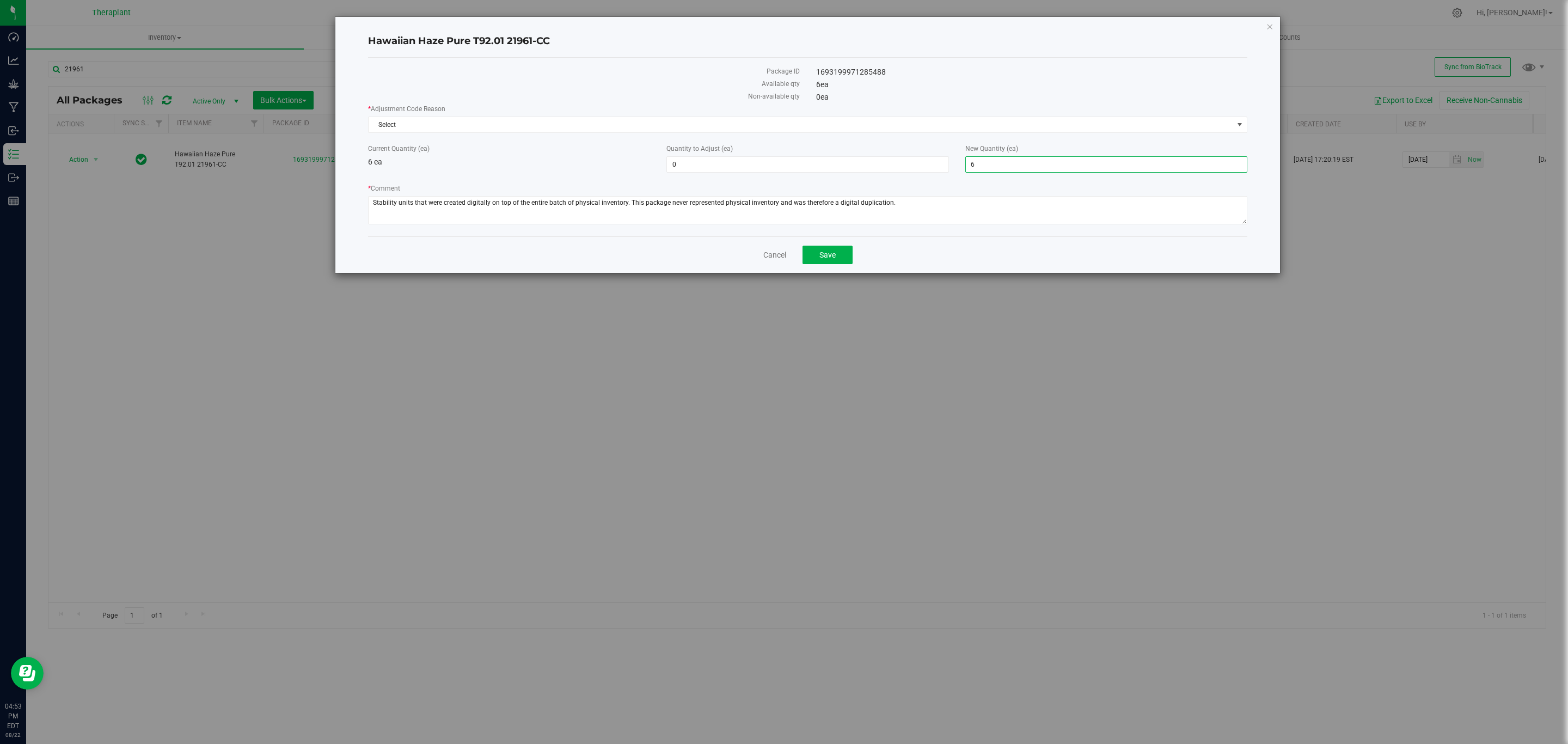
click at [1009, 164] on input "6" at bounding box center [1107, 164] width 281 height 15
type input "0"
type input "-6"
type input "0"
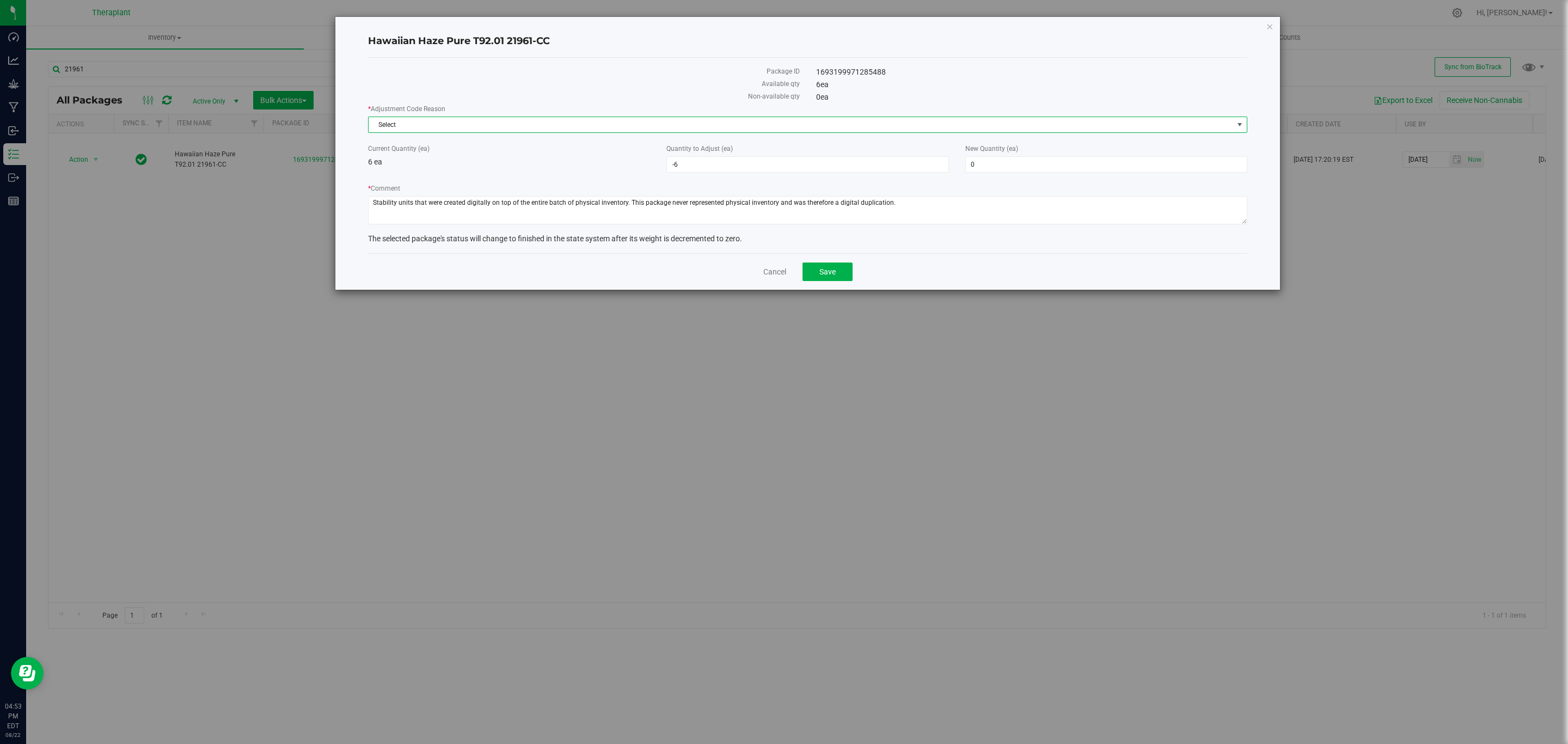
click at [894, 129] on span "Select" at bounding box center [801, 124] width 864 height 15
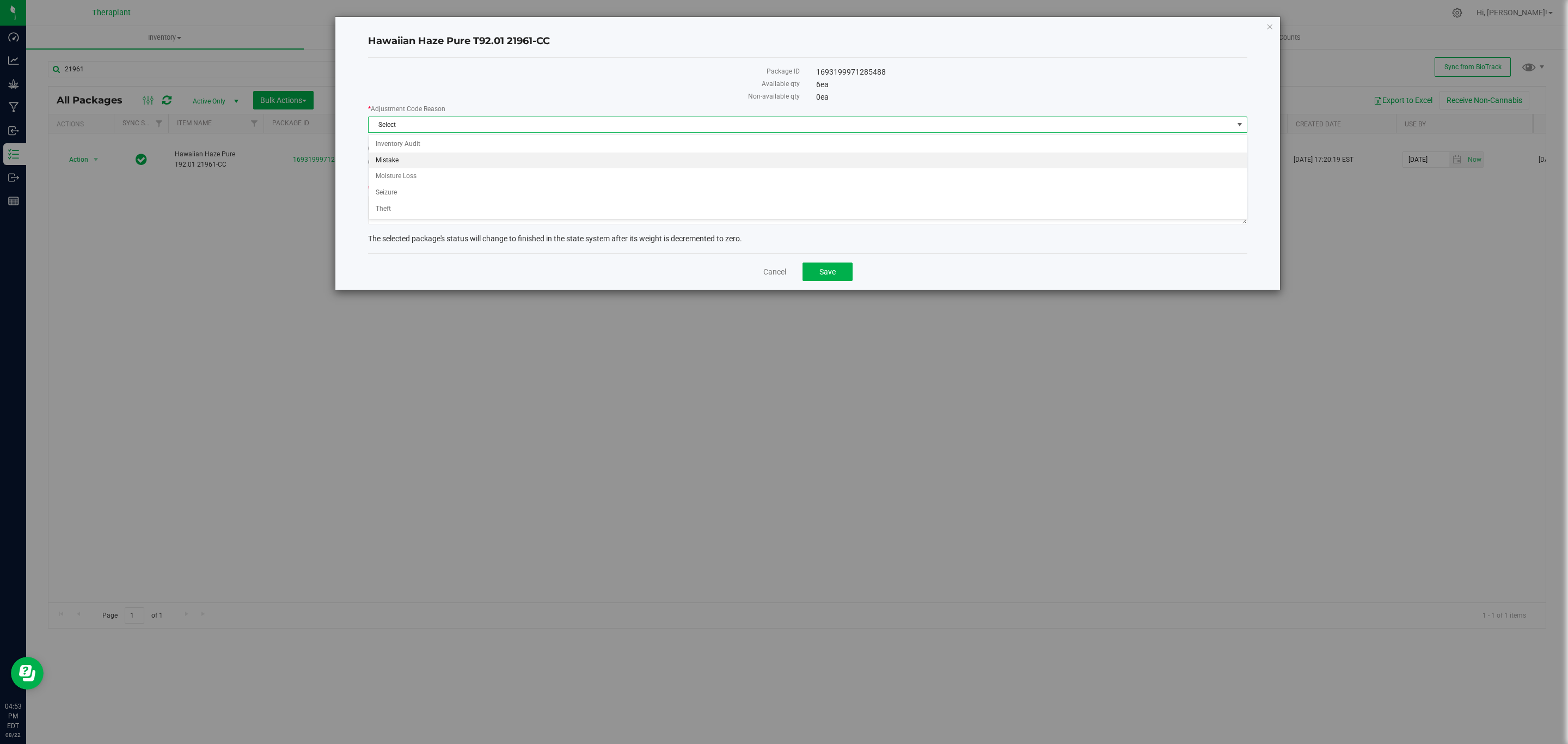
click at [409, 164] on li "Mistake" at bounding box center [808, 160] width 878 height 16
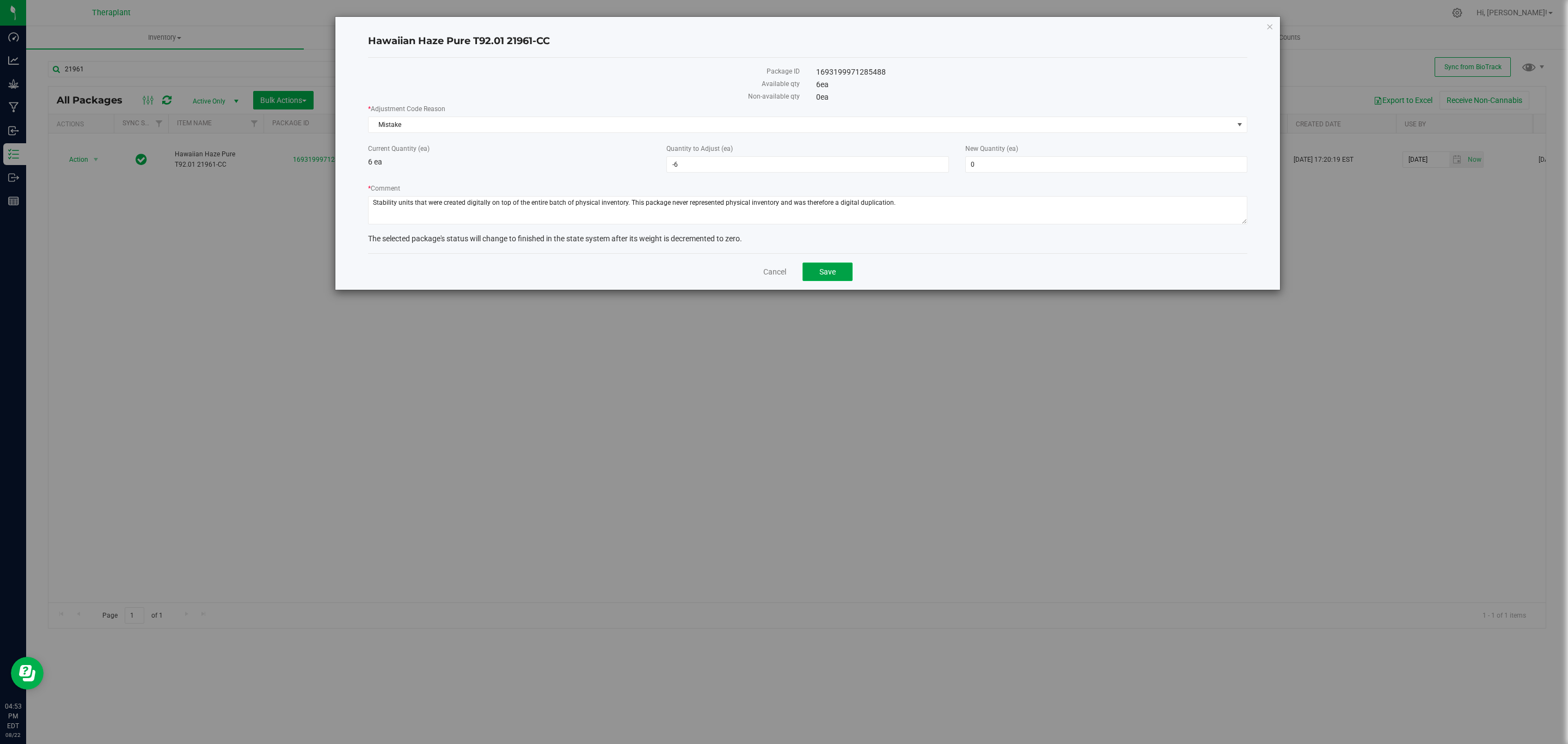
click at [838, 275] on button "Save" at bounding box center [827, 272] width 50 height 18
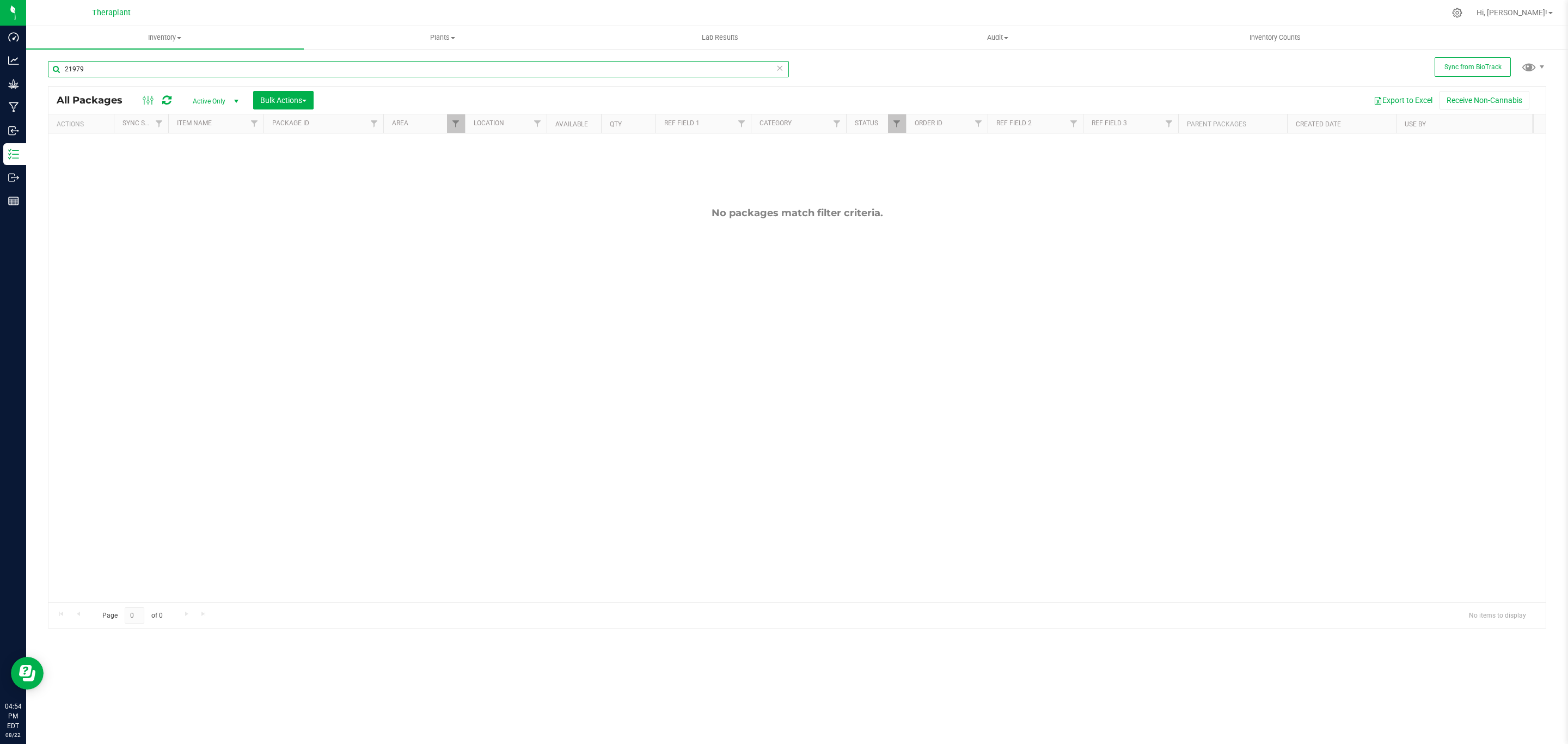
click at [222, 72] on input "21979" at bounding box center [418, 69] width 741 height 16
click at [250, 57] on div "21979" at bounding box center [422, 68] width 749 height 35
click at [250, 65] on input "21979" at bounding box center [418, 69] width 741 height 16
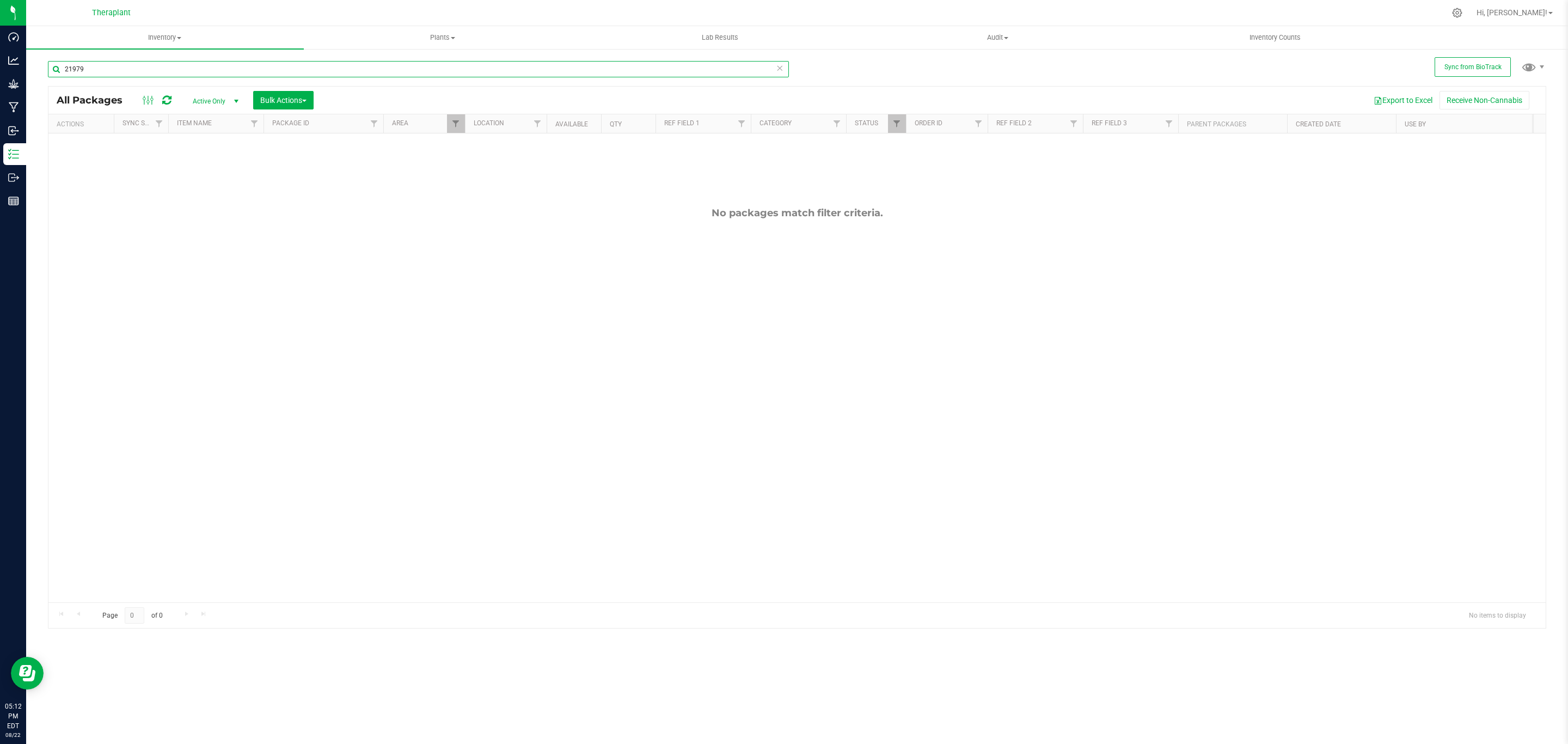
paste input "Stability units that were created digitally on top of the entire batch of physi…"
type input "Stability units that were created digitally on top of the entire batch of physi…"
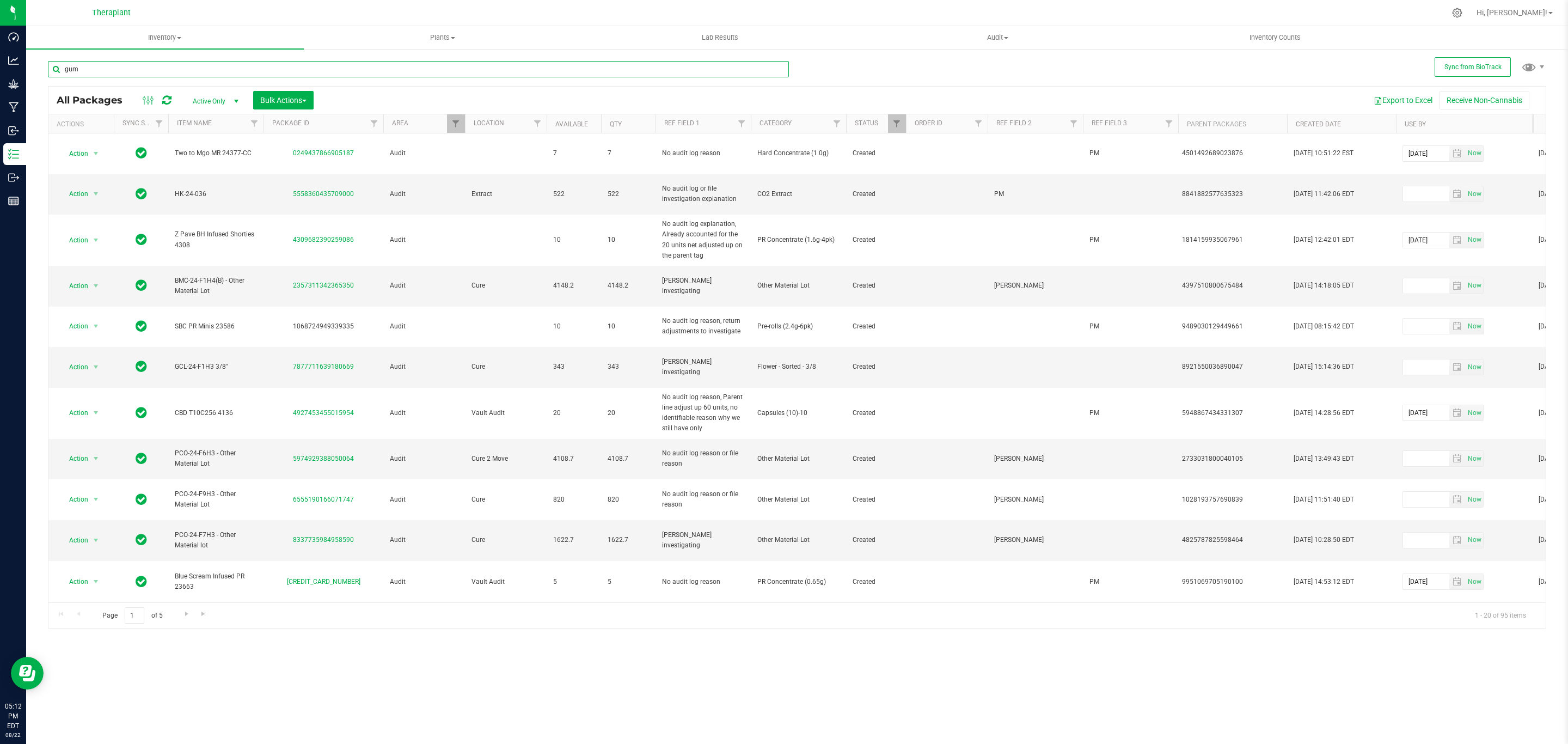
type input "gum"
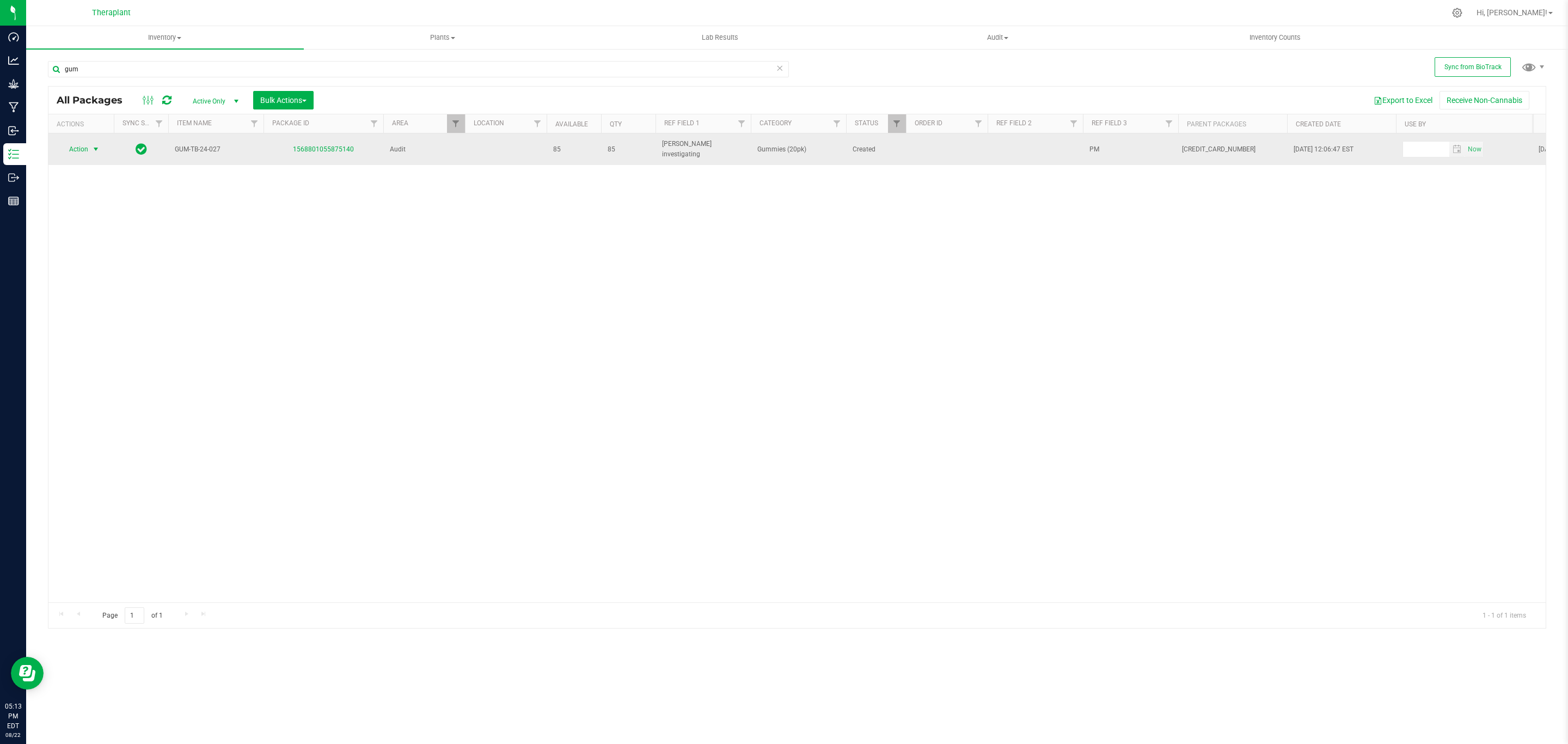
click at [84, 142] on span "Action" at bounding box center [74, 149] width 29 height 15
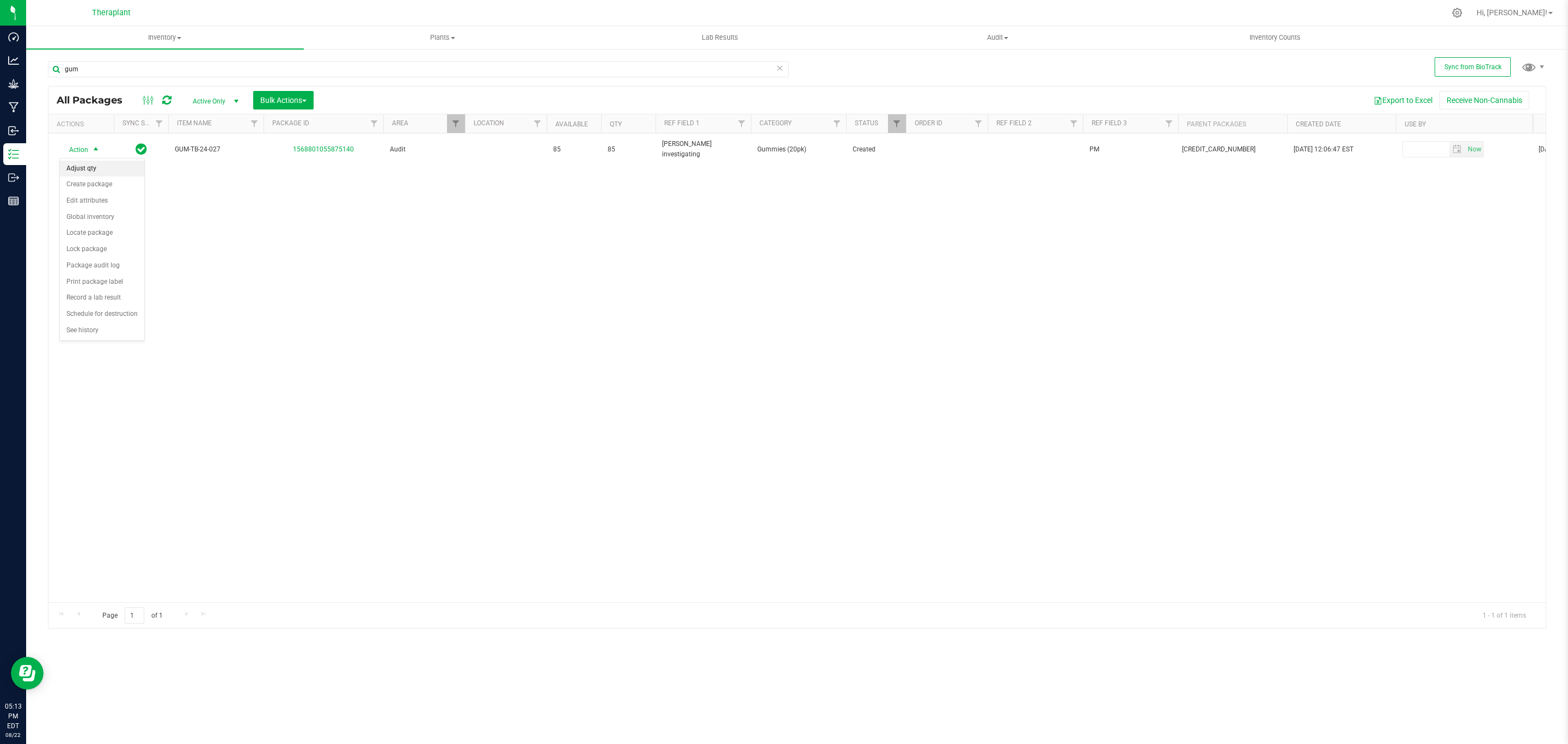
click at [89, 170] on li "Adjust qty" at bounding box center [102, 169] width 85 height 16
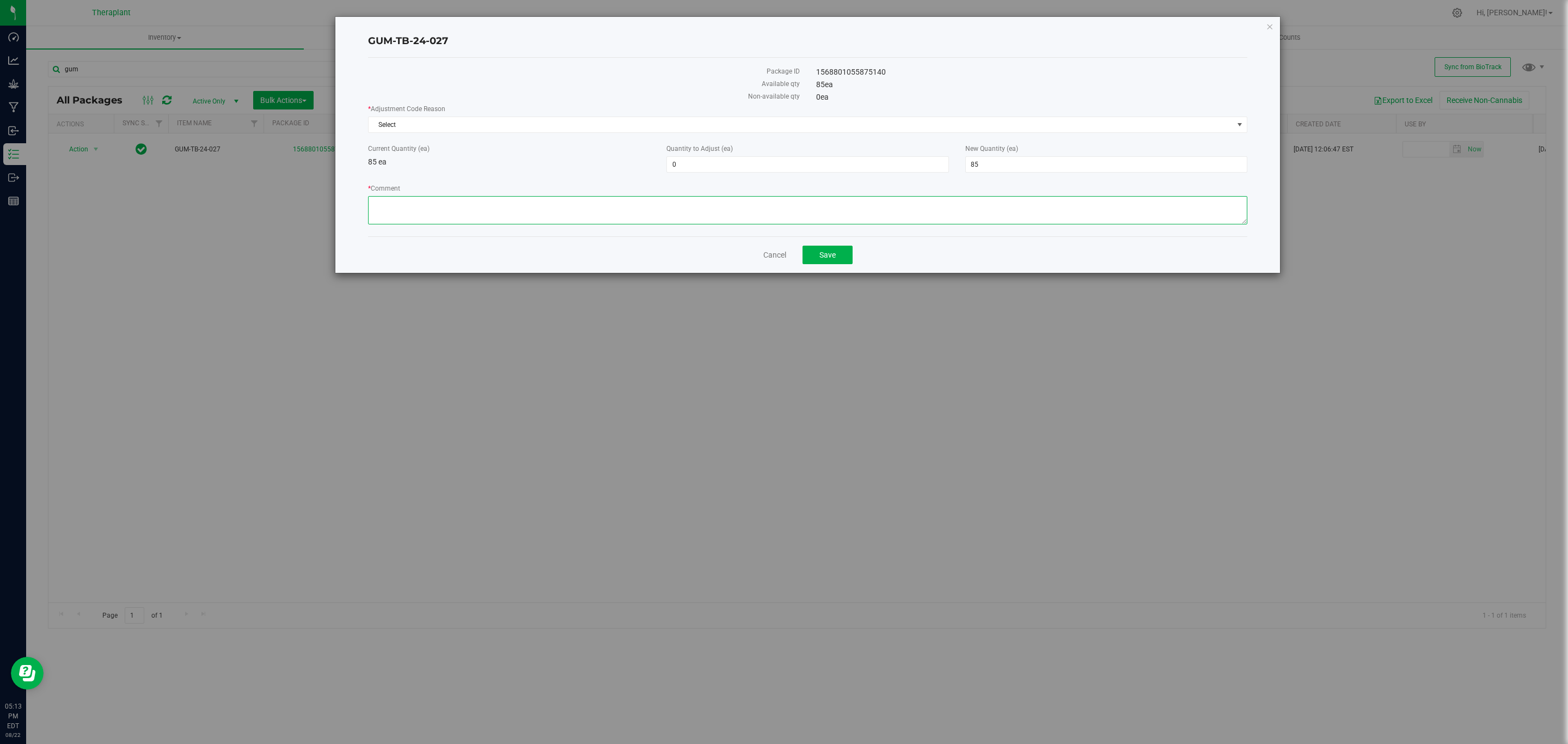
click at [606, 214] on textarea "* Comment" at bounding box center [808, 210] width 880 height 29
type textarea "This package was created as a test for creating a finished good edible package …"
click at [1009, 168] on span "85 85" at bounding box center [1106, 164] width 282 height 16
click at [1009, 168] on input "85" at bounding box center [1107, 164] width 281 height 15
type input "0"
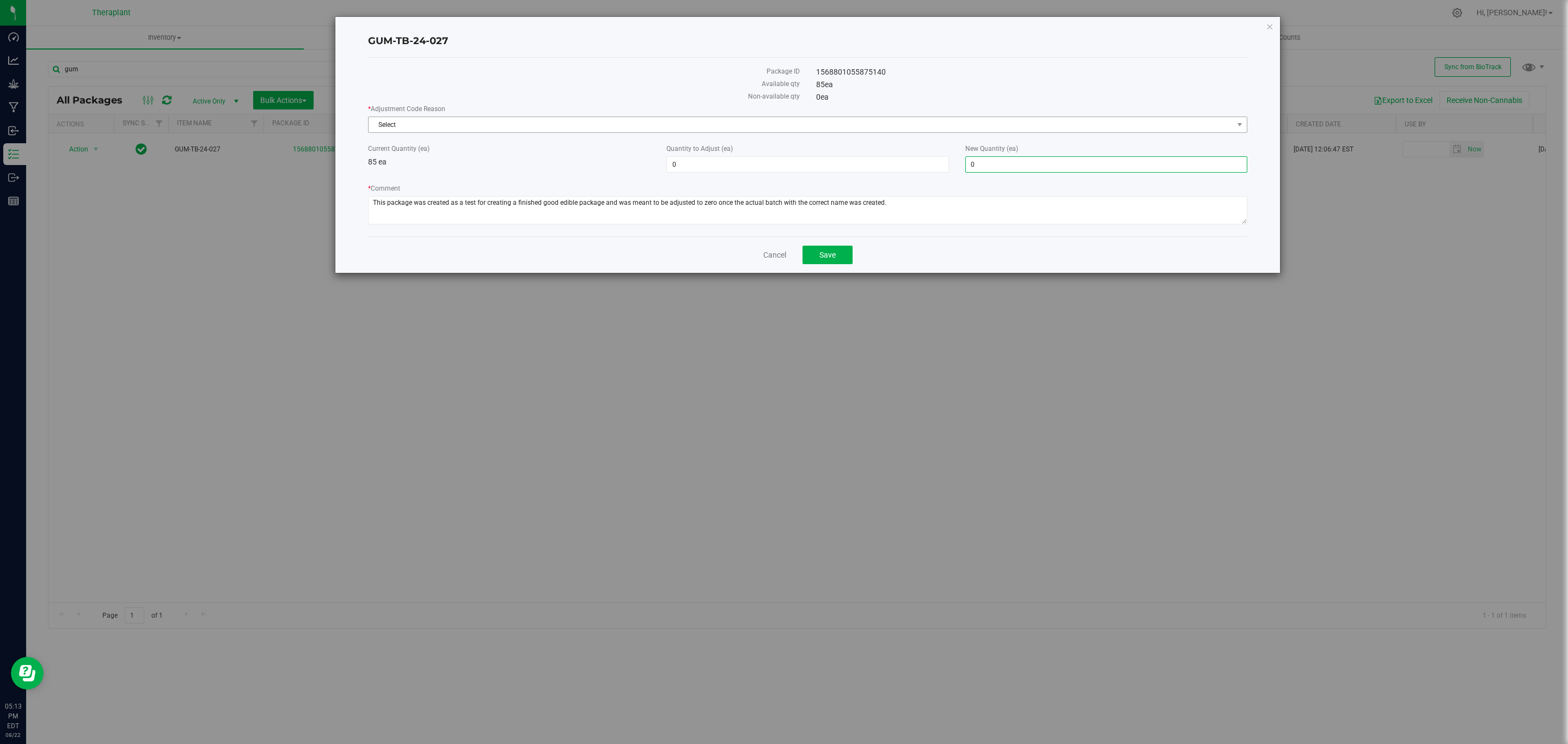
type input "-85"
type input "0"
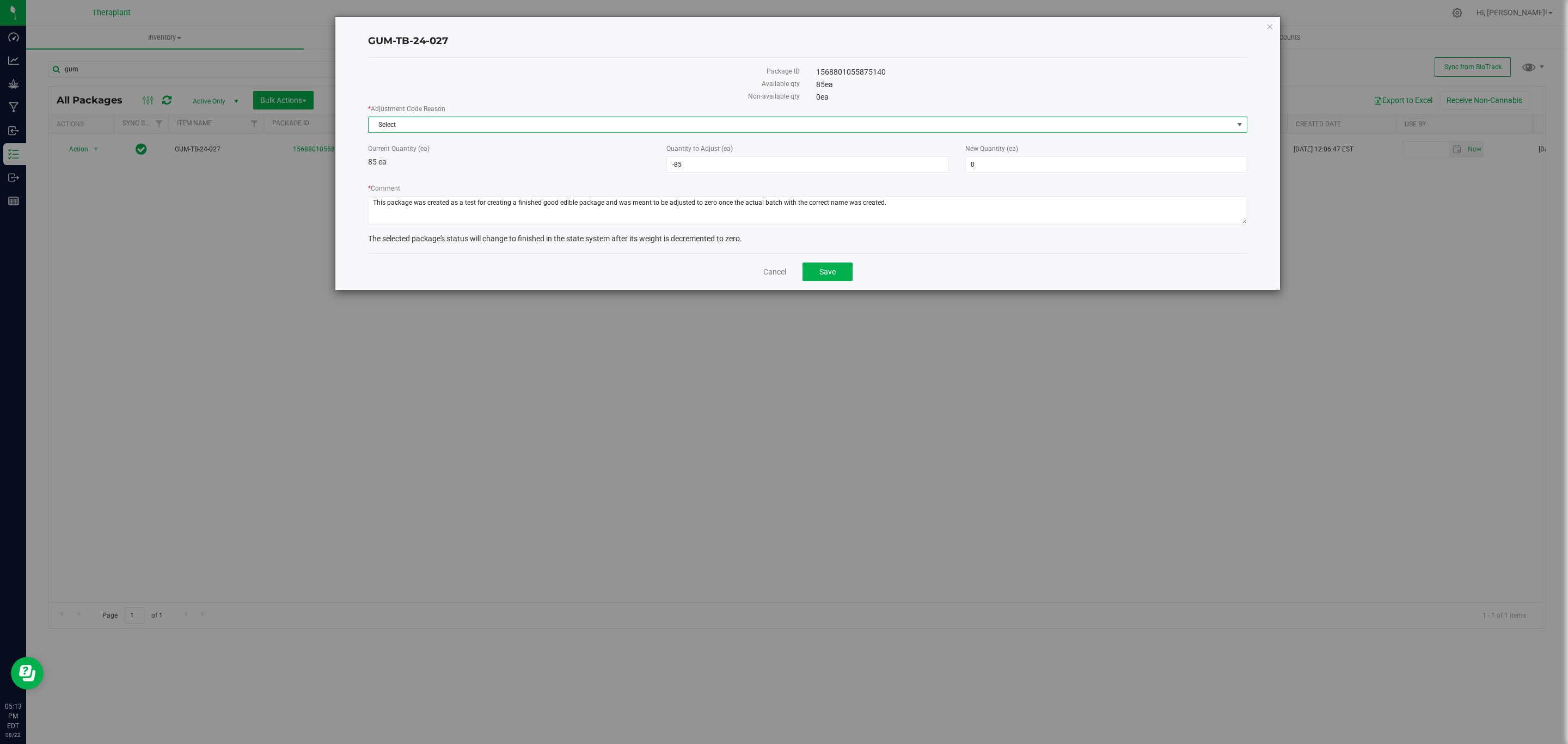
click at [821, 120] on span "Select" at bounding box center [801, 124] width 864 height 15
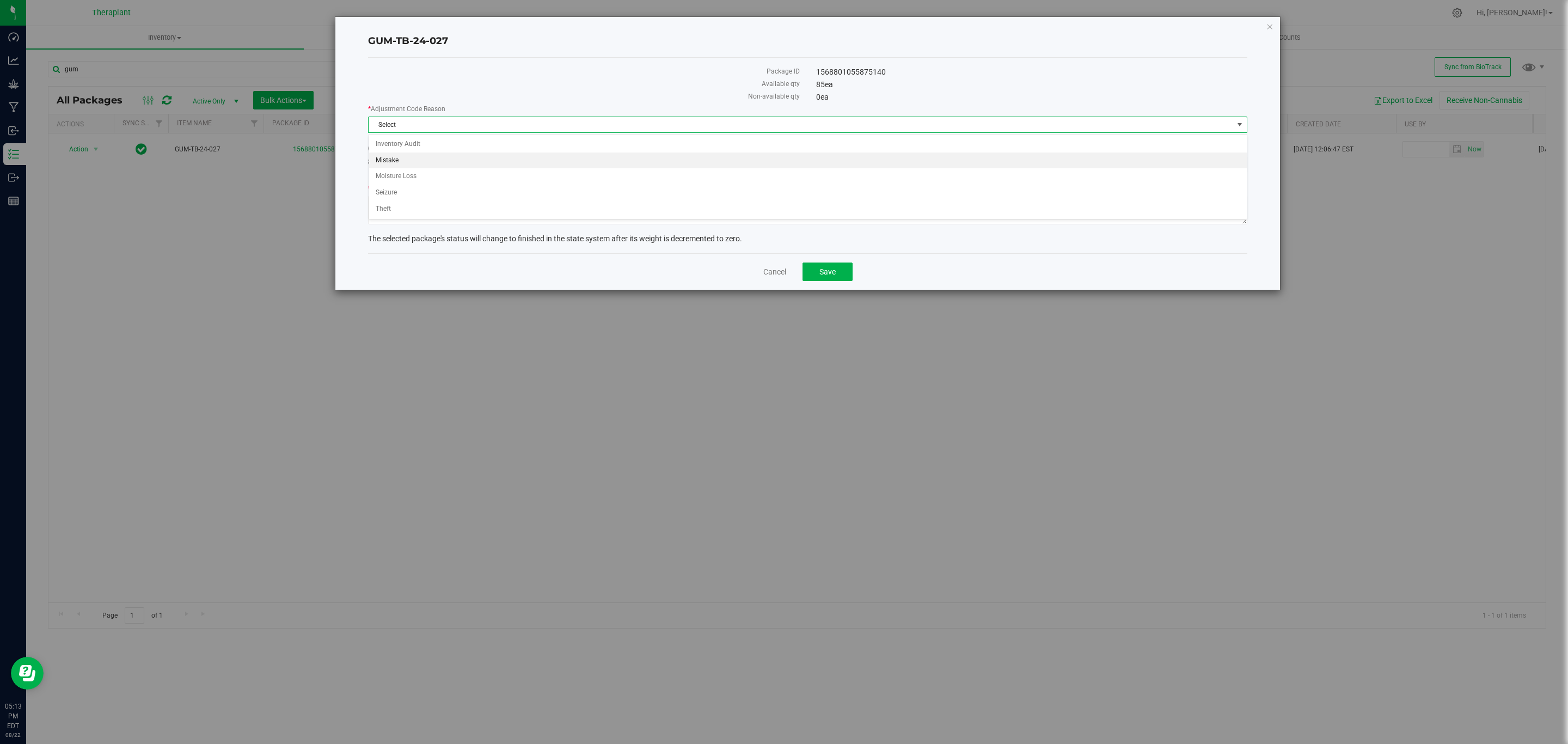
click at [405, 157] on li "Mistake" at bounding box center [808, 160] width 878 height 16
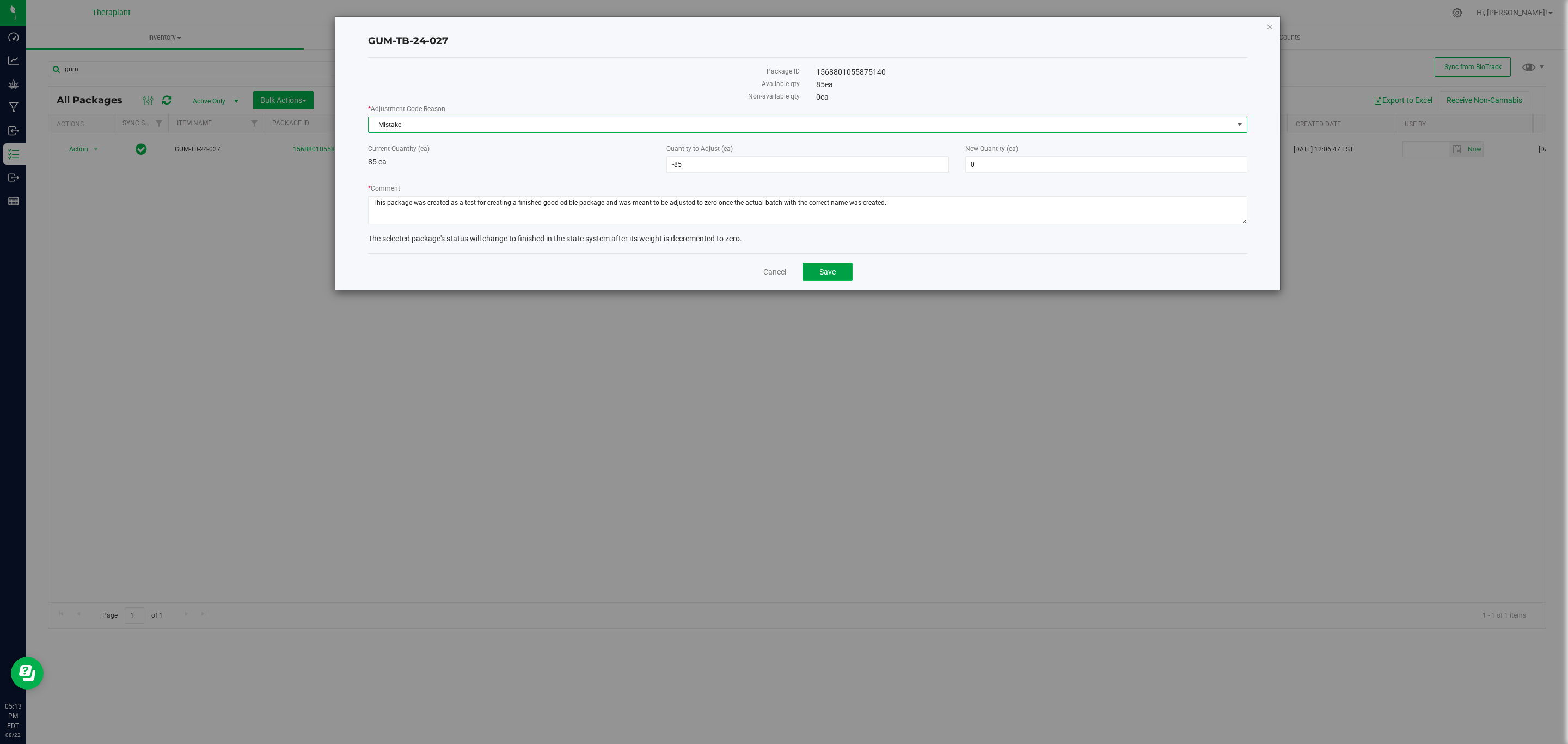
click at [824, 280] on button "Save" at bounding box center [827, 272] width 50 height 18
